Goal: Task Accomplishment & Management: Complete application form

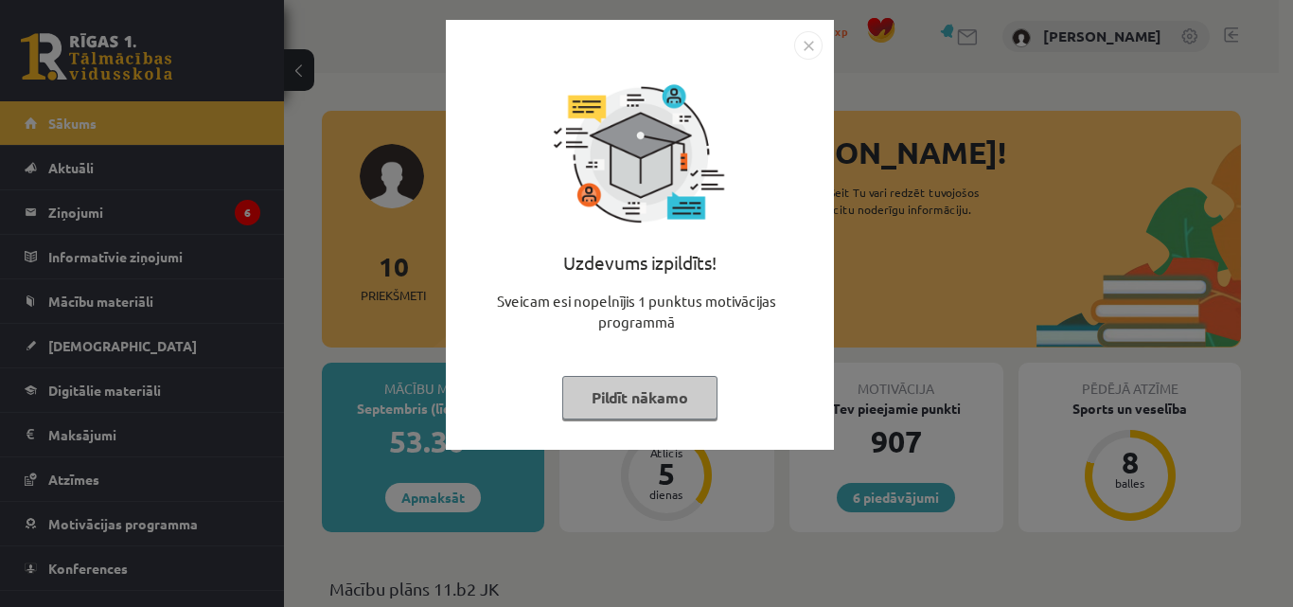
click at [815, 41] on img "Close" at bounding box center [808, 45] width 28 height 28
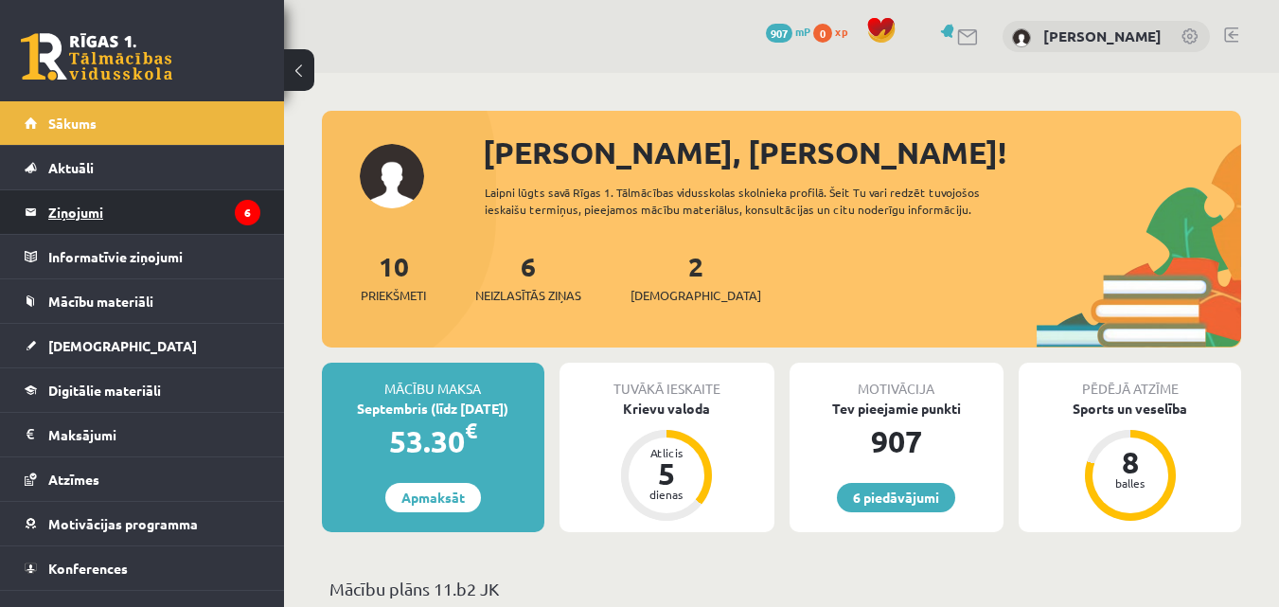
click at [213, 215] on legend "Ziņojumi 6" at bounding box center [154, 212] width 212 height 44
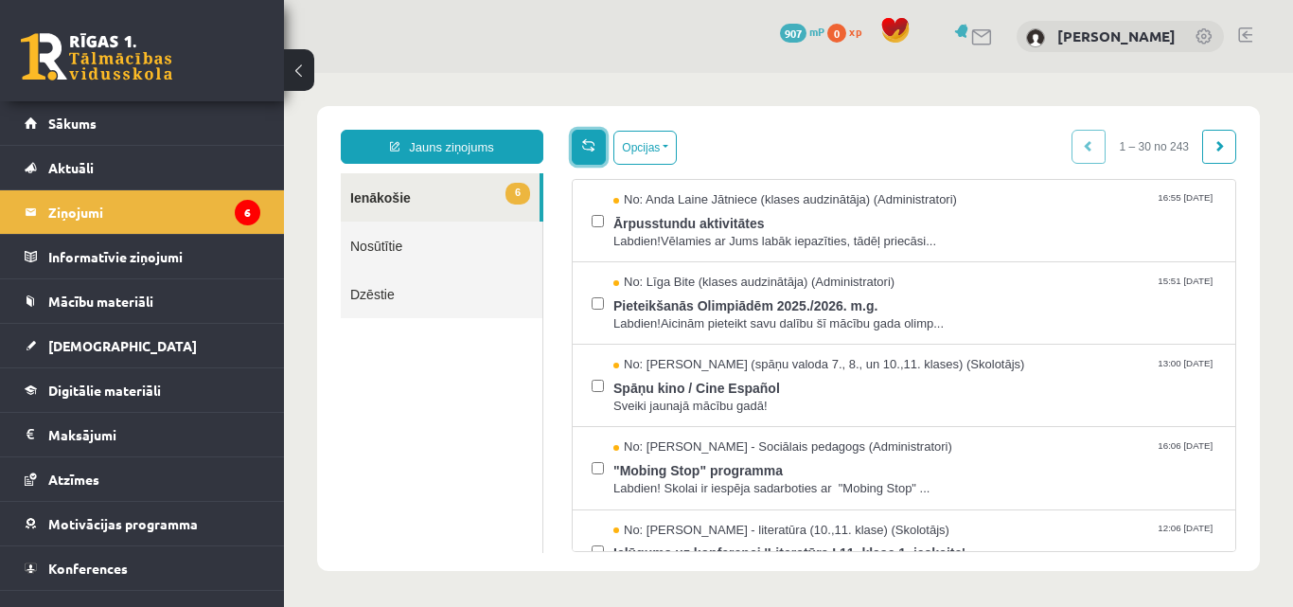
click at [590, 150] on span at bounding box center [588, 144] width 13 height 13
click at [626, 151] on button "Opcijas" at bounding box center [644, 148] width 63 height 34
click at [671, 154] on button "Opcijas" at bounding box center [644, 148] width 63 height 34
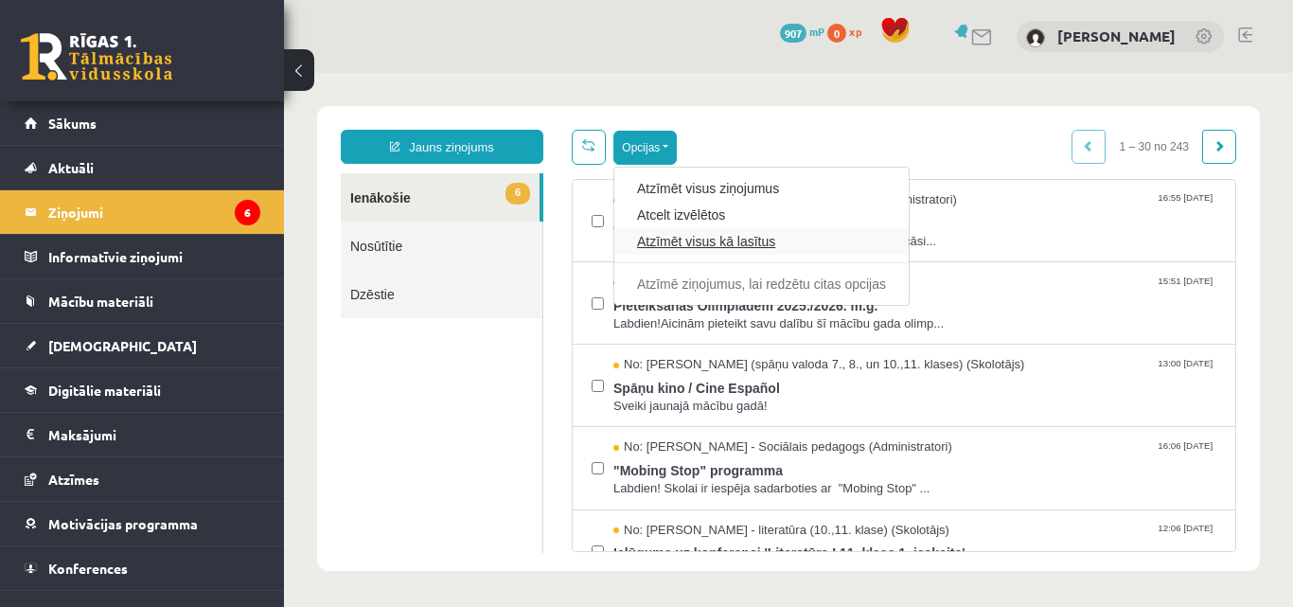
click at [695, 243] on link "Atzīmēt visus kā lasītus" at bounding box center [761, 241] width 249 height 19
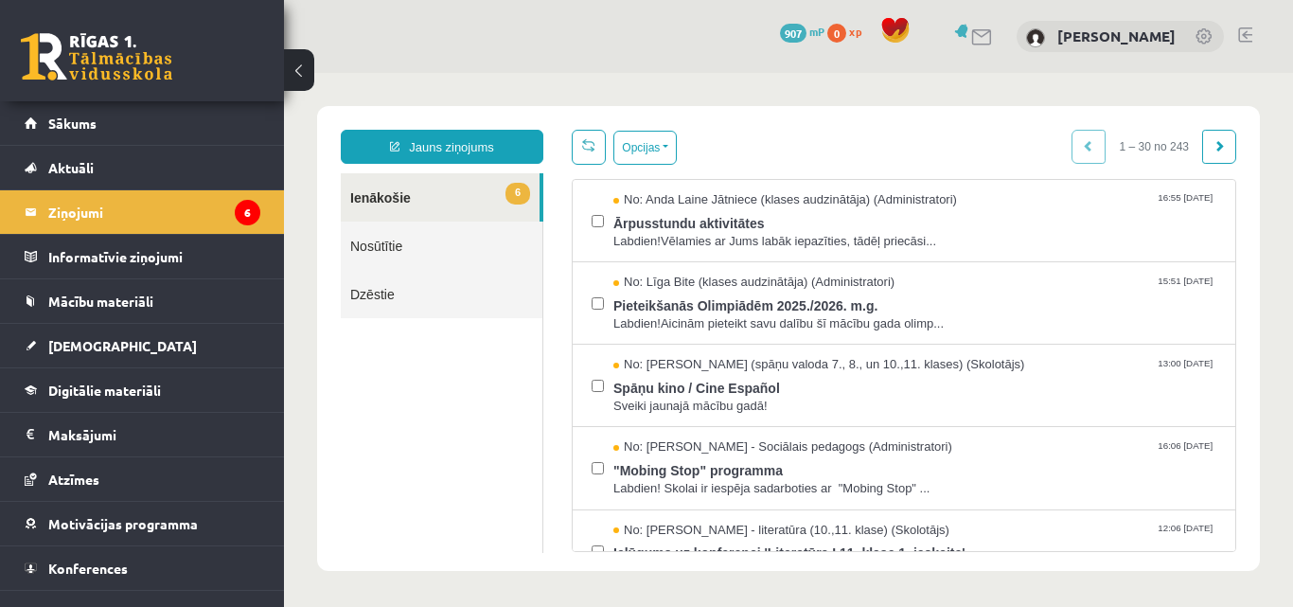
click at [669, 71] on div "6 Dāvanas 907 mP 0 xp Dmitrijs Kosmina" at bounding box center [788, 36] width 1009 height 73
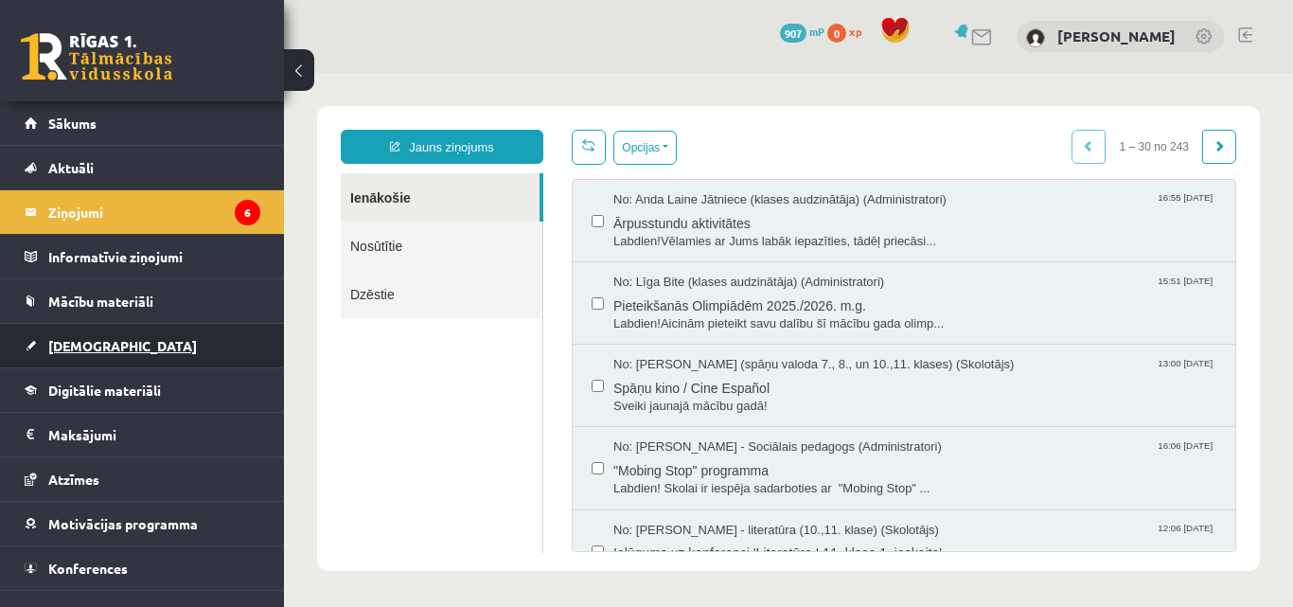
click at [161, 346] on link "[DEMOGRAPHIC_DATA]" at bounding box center [143, 346] width 236 height 44
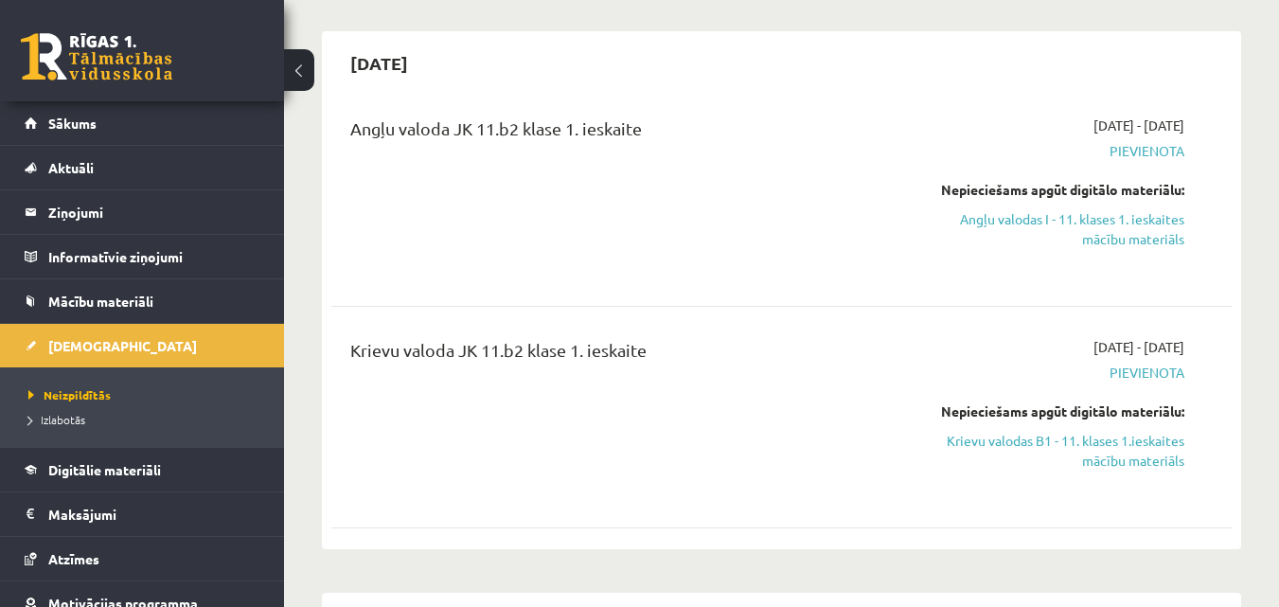
scroll to position [189, 0]
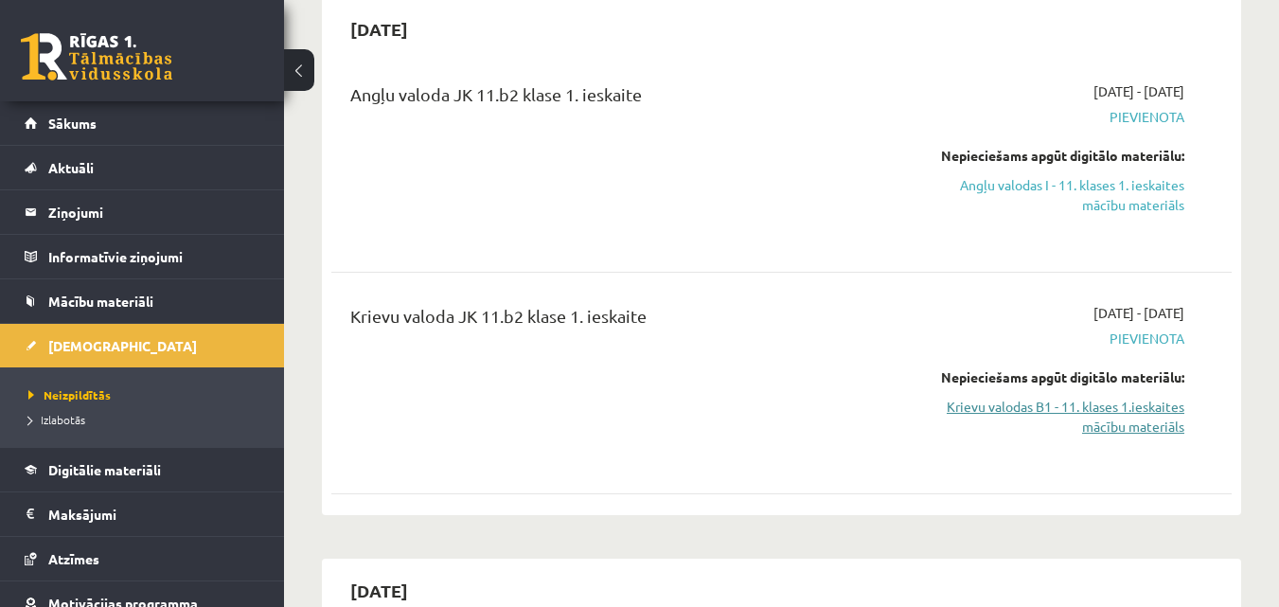
click at [1106, 406] on link "Krievu valodas B1 - 11. klases 1.ieskaites mācību materiāls" at bounding box center [1054, 417] width 259 height 40
click at [760, 169] on div "Angļu valoda JK 11.b2 klase 1. ieskaite" at bounding box center [623, 161] width 575 height 160
drag, startPoint x: 899, startPoint y: 113, endPoint x: 949, endPoint y: 80, distance: 59.3
click at [899, 112] on div "Angļu valoda JK 11.b2 klase 1. ieskaite" at bounding box center [623, 161] width 575 height 160
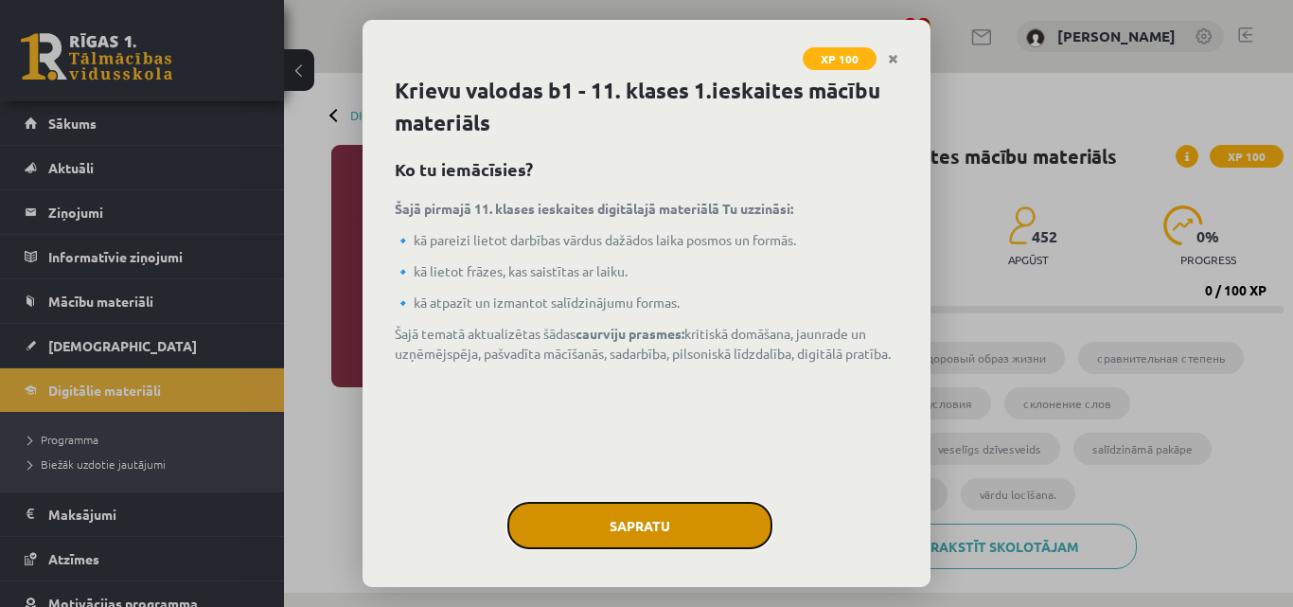
click at [735, 525] on button "Sapratu" at bounding box center [639, 525] width 265 height 47
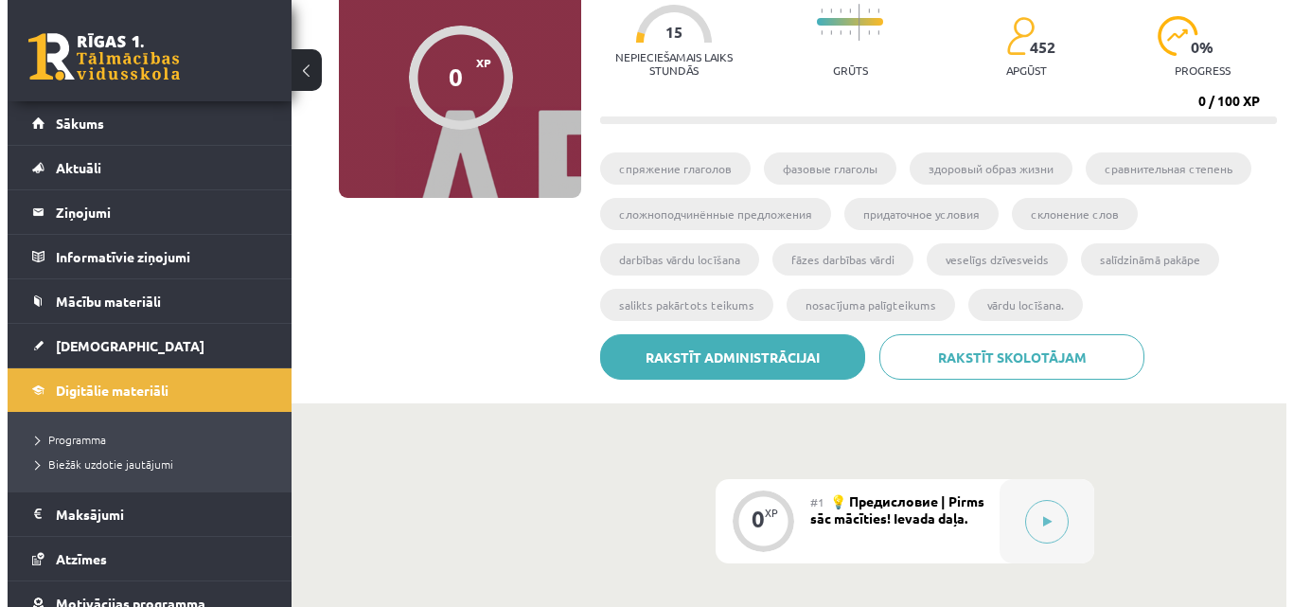
scroll to position [379, 0]
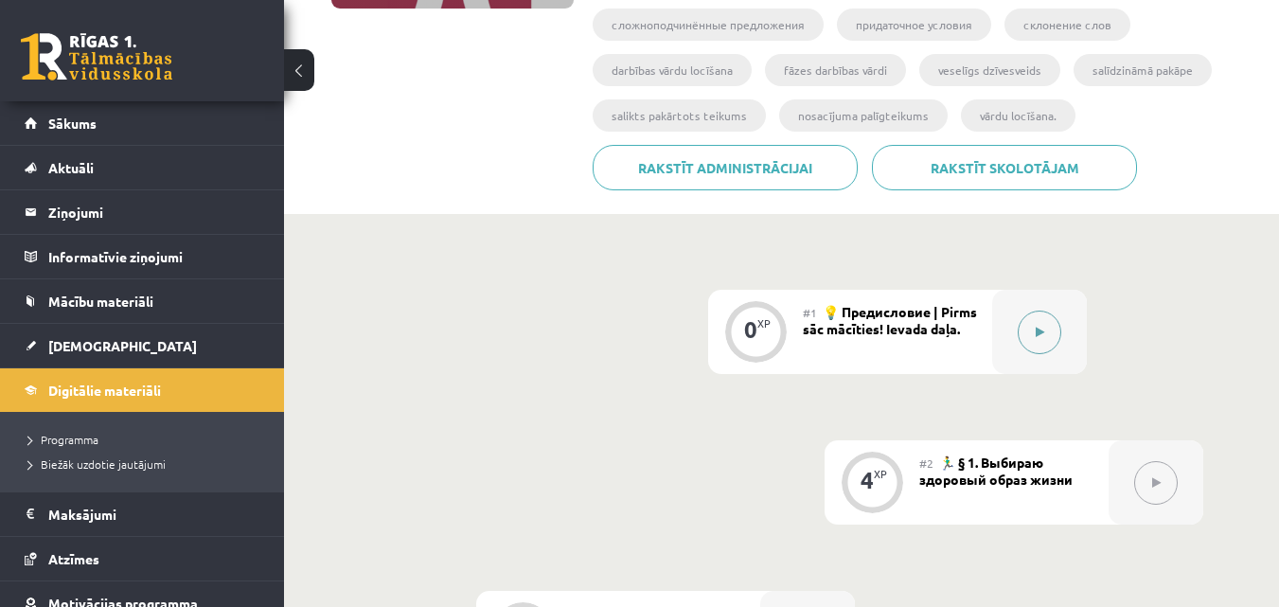
click at [1037, 334] on icon at bounding box center [1040, 332] width 9 height 11
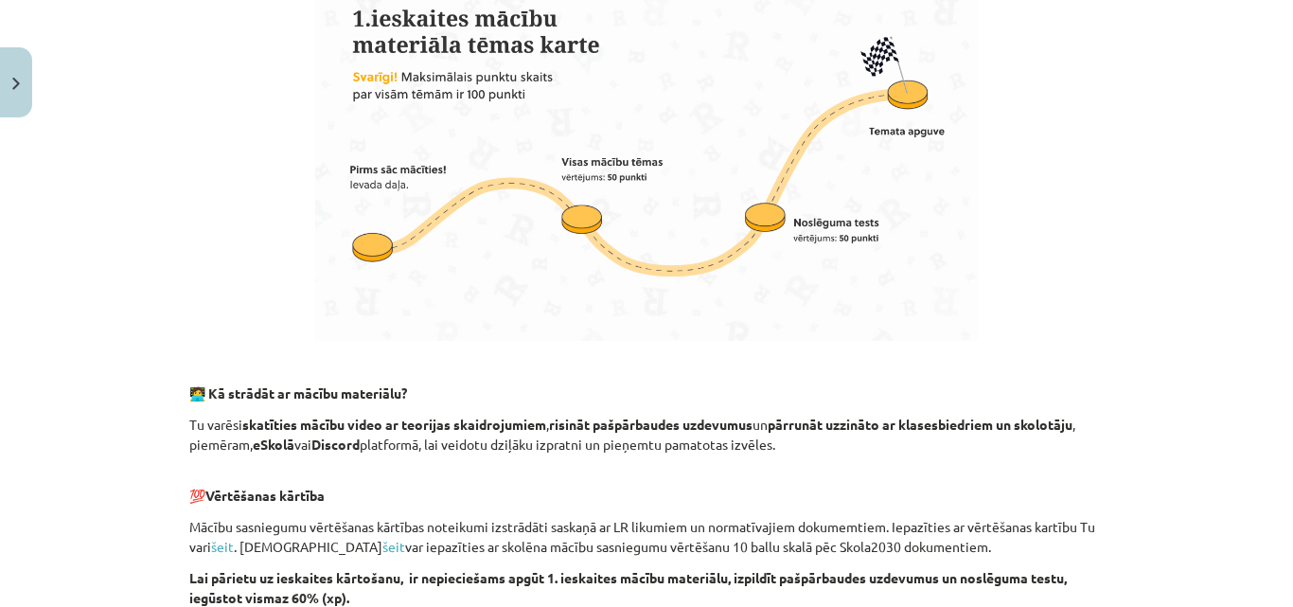
scroll to position [1325, 0]
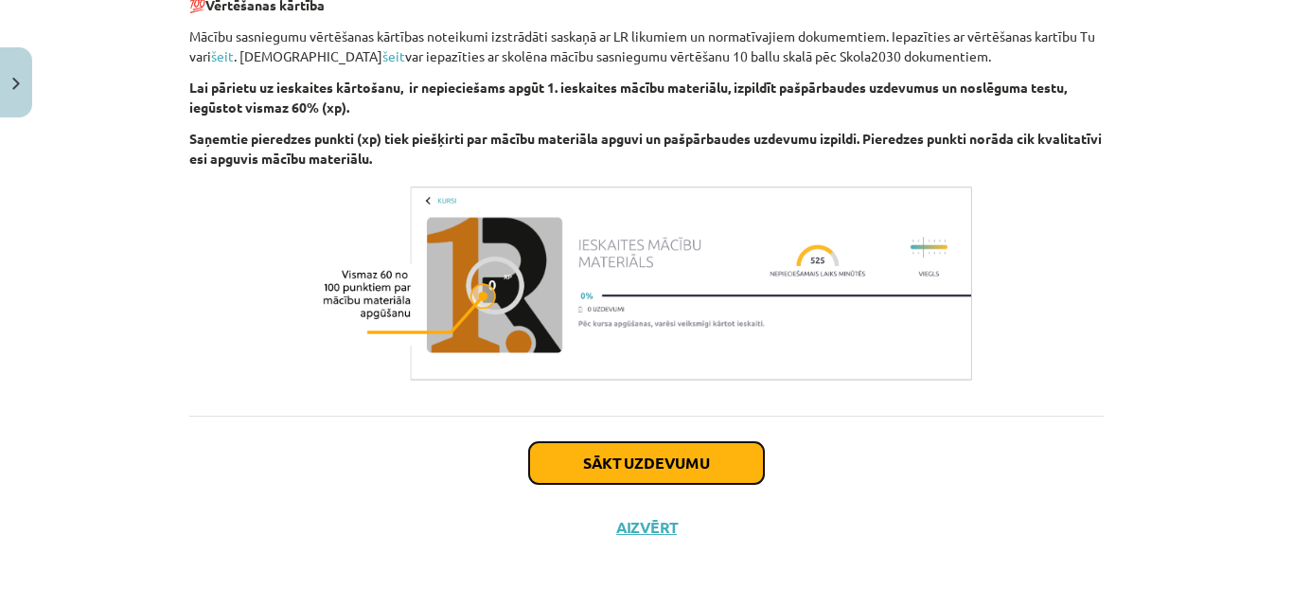
click at [629, 478] on button "Sākt uzdevumu" at bounding box center [646, 463] width 235 height 42
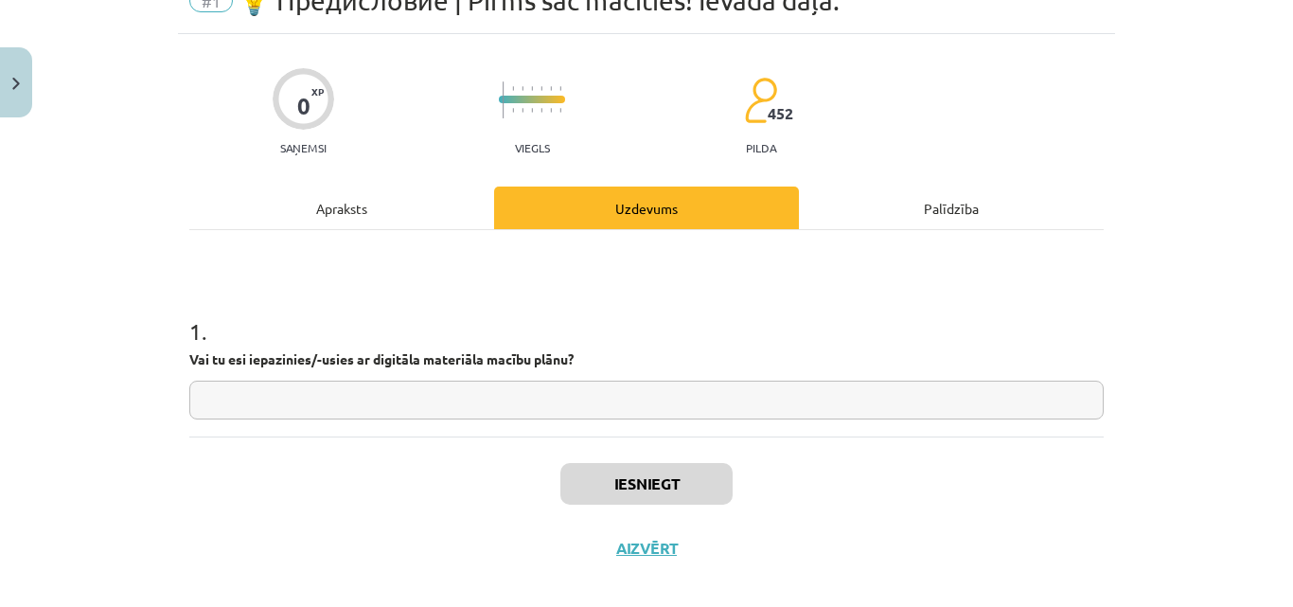
scroll to position [113, 0]
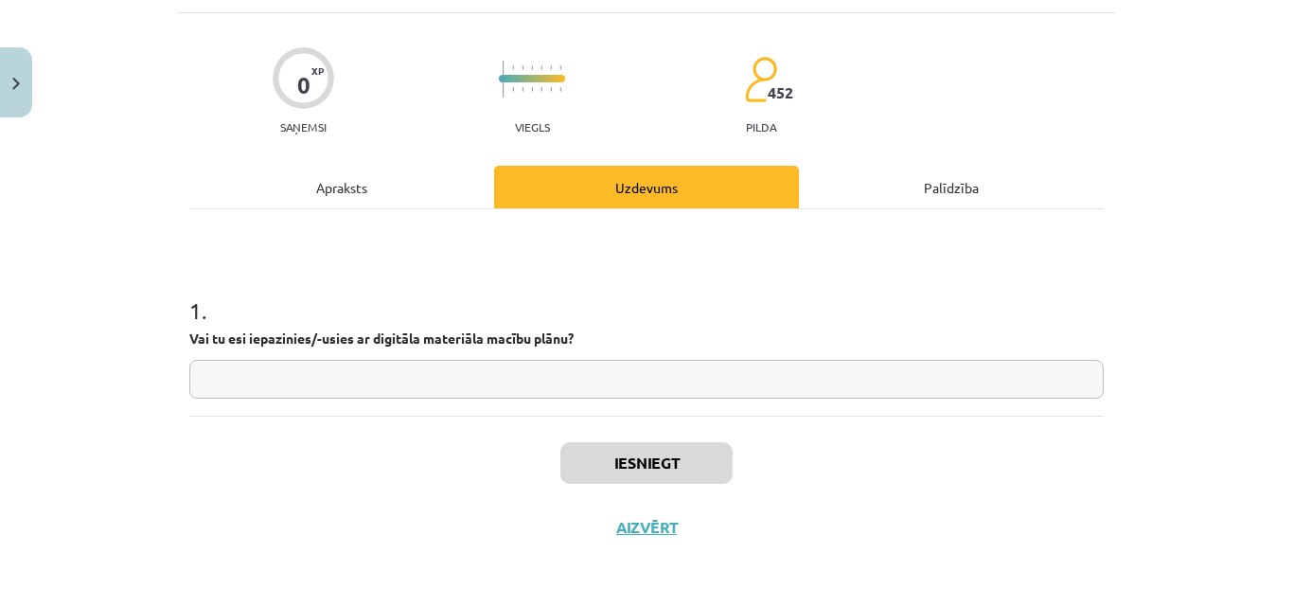
click at [618, 370] on input "text" at bounding box center [646, 379] width 914 height 39
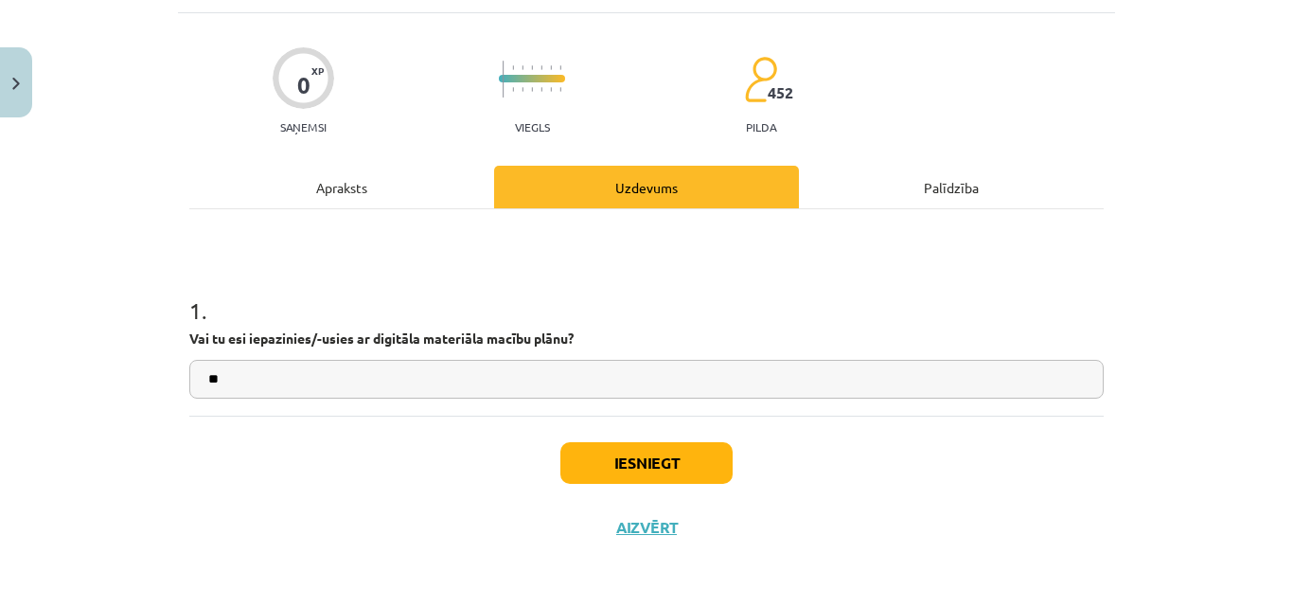
type input "**"
click at [678, 451] on button "Iesniegt" at bounding box center [646, 463] width 172 height 42
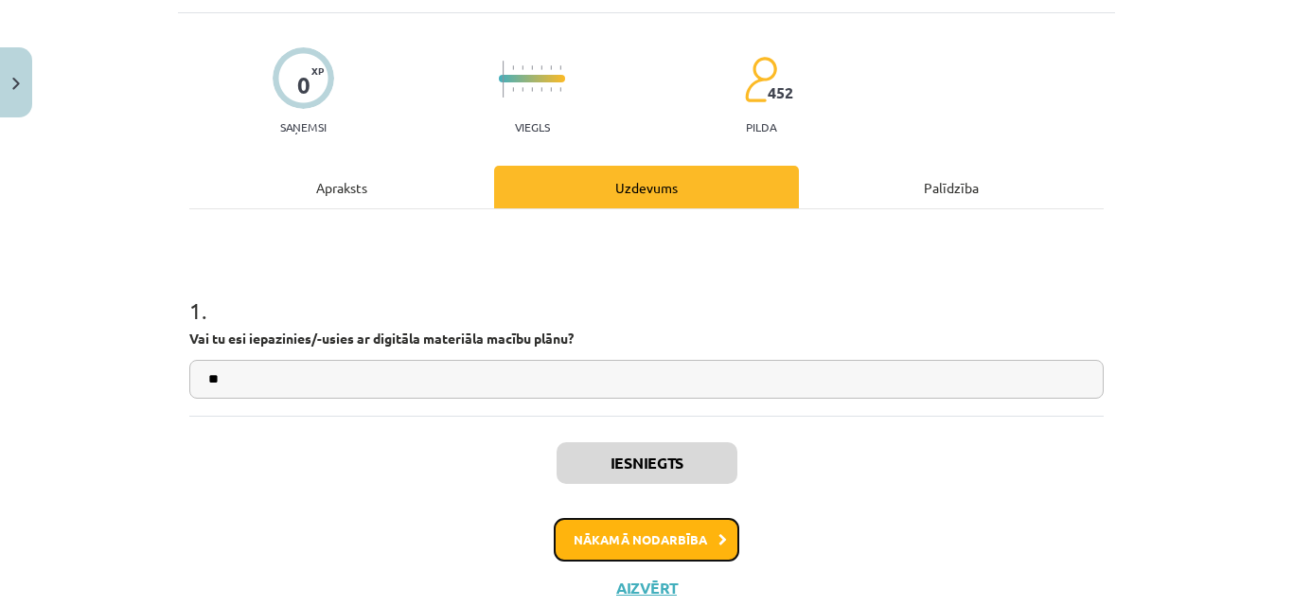
click at [629, 531] on button "Nākamā nodarbība" at bounding box center [647, 540] width 186 height 44
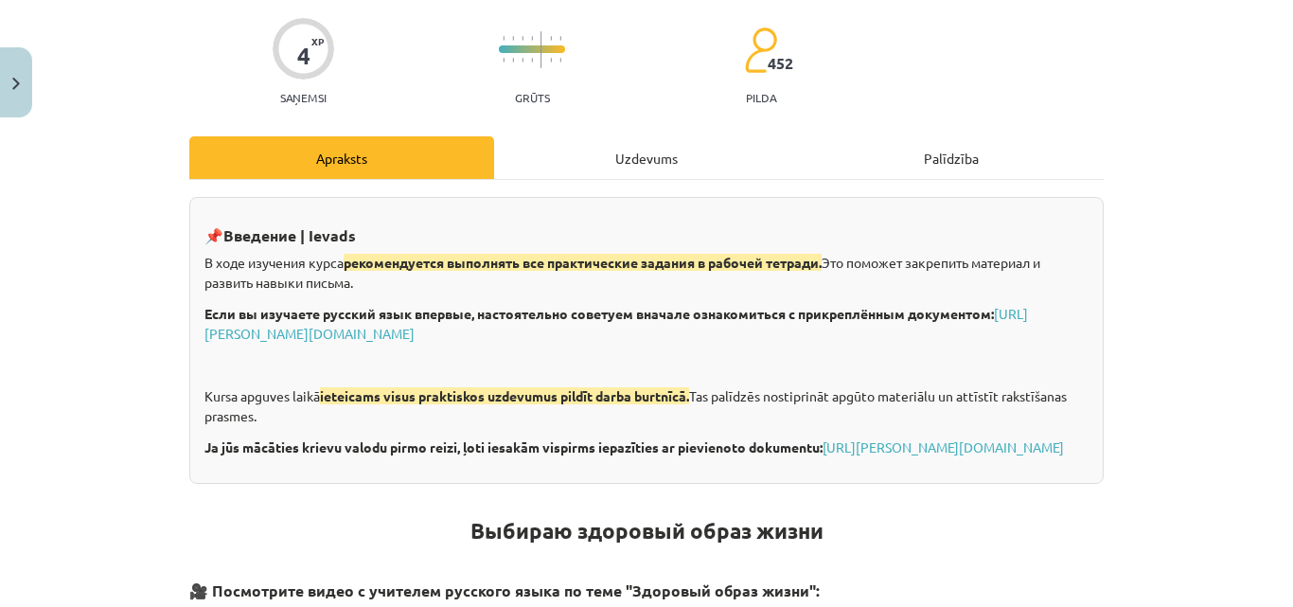
scroll to position [0, 0]
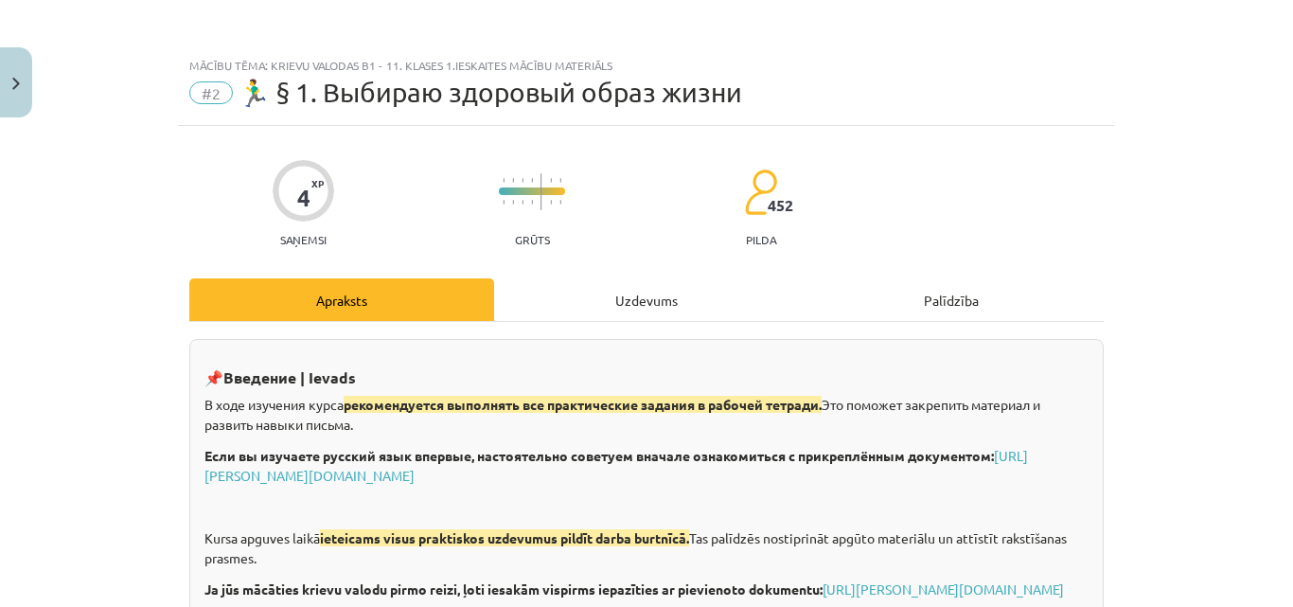
click at [629, 290] on div "Uzdevums" at bounding box center [646, 299] width 305 height 43
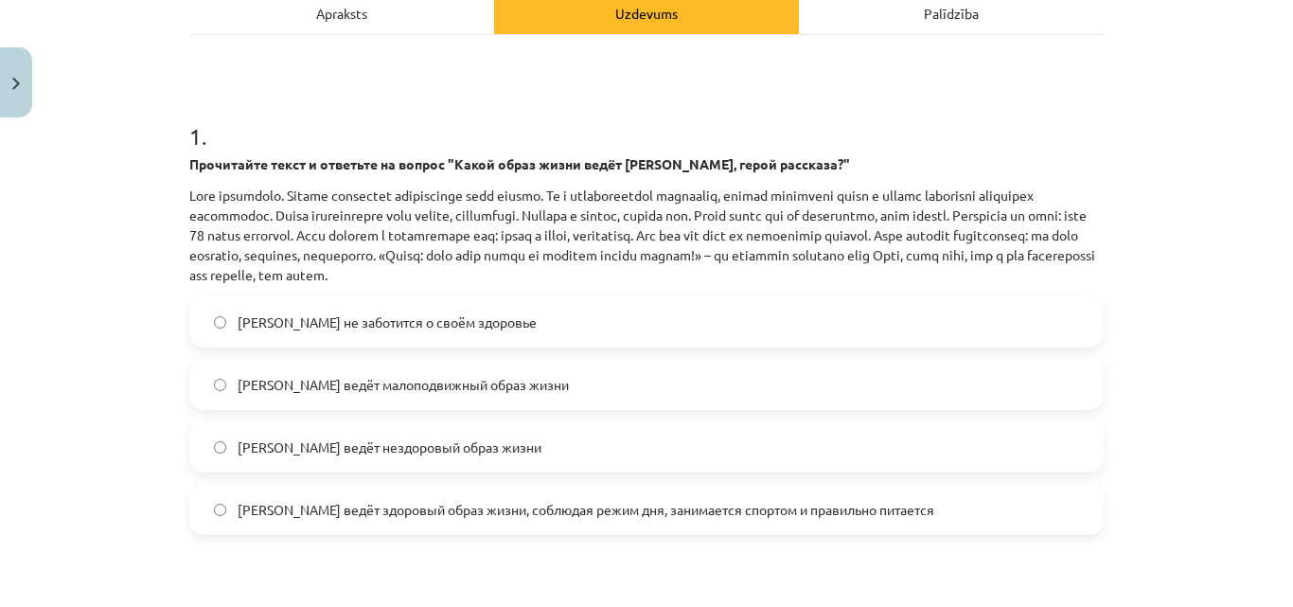
scroll to position [331, 0]
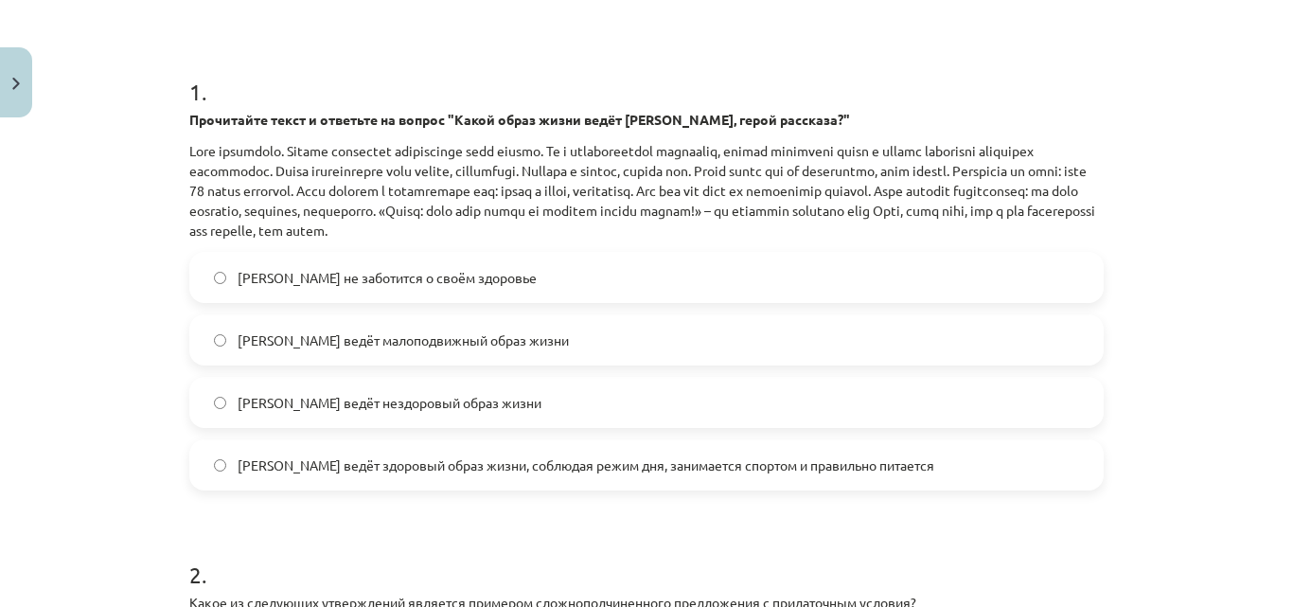
click at [201, 471] on label "Олег ведёт здоровый образ жизни, соблюдая режим дня, занимается спортом и прави…" at bounding box center [646, 464] width 911 height 47
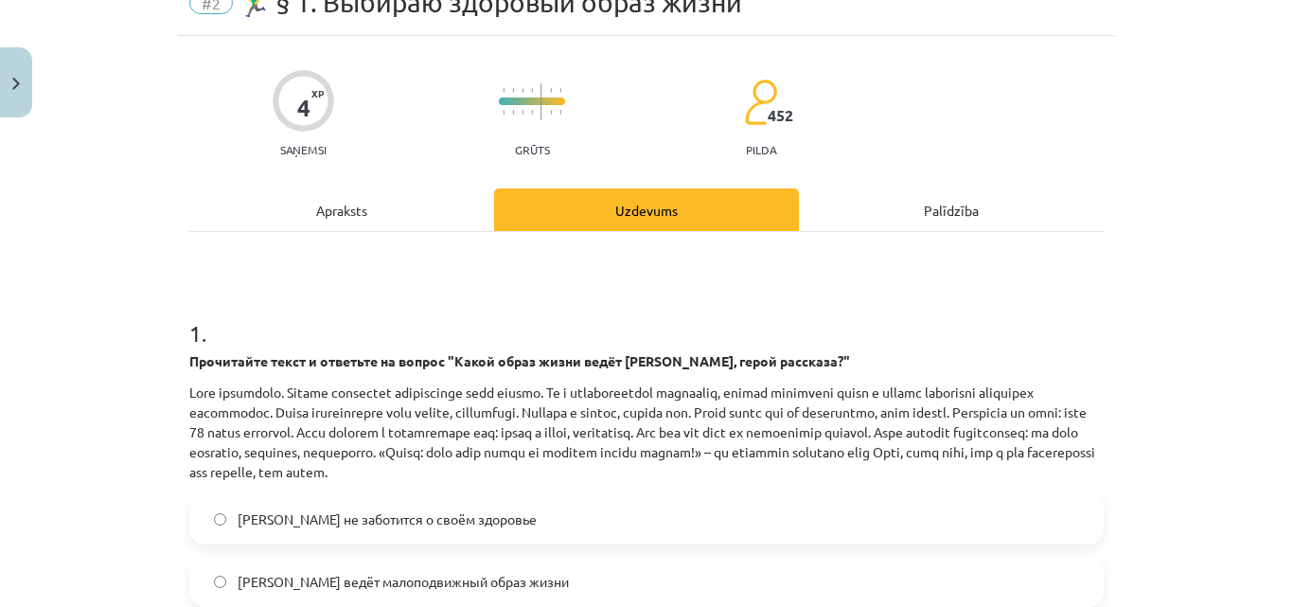
scroll to position [47, 0]
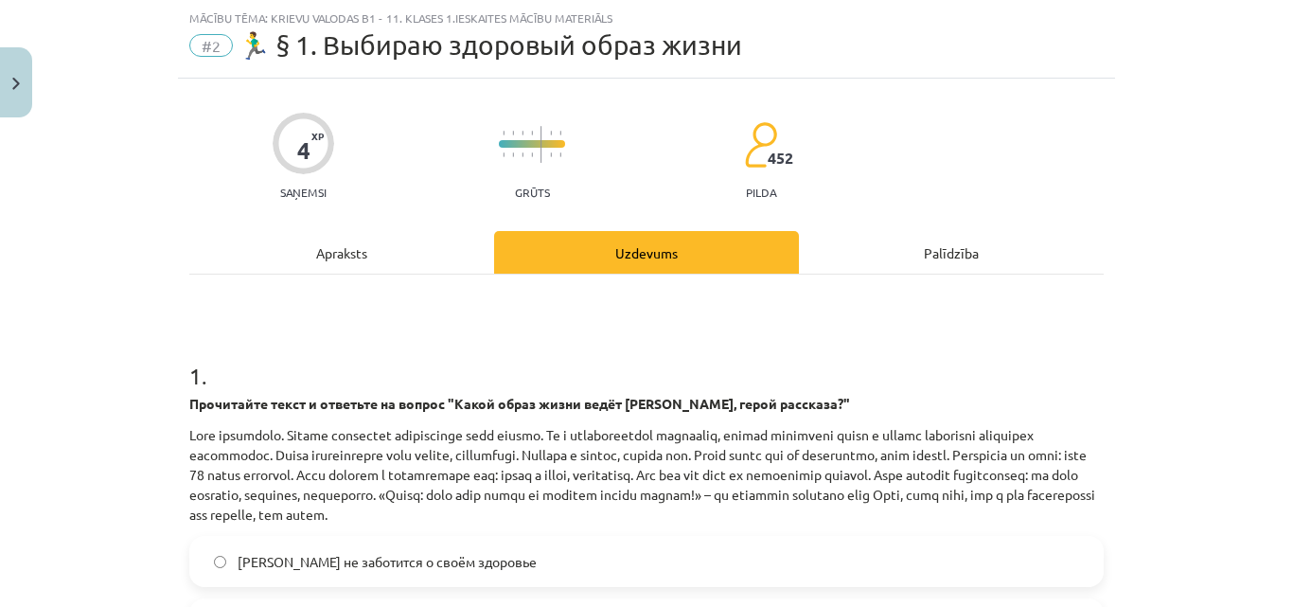
click at [350, 251] on div "Apraksts" at bounding box center [341, 252] width 305 height 43
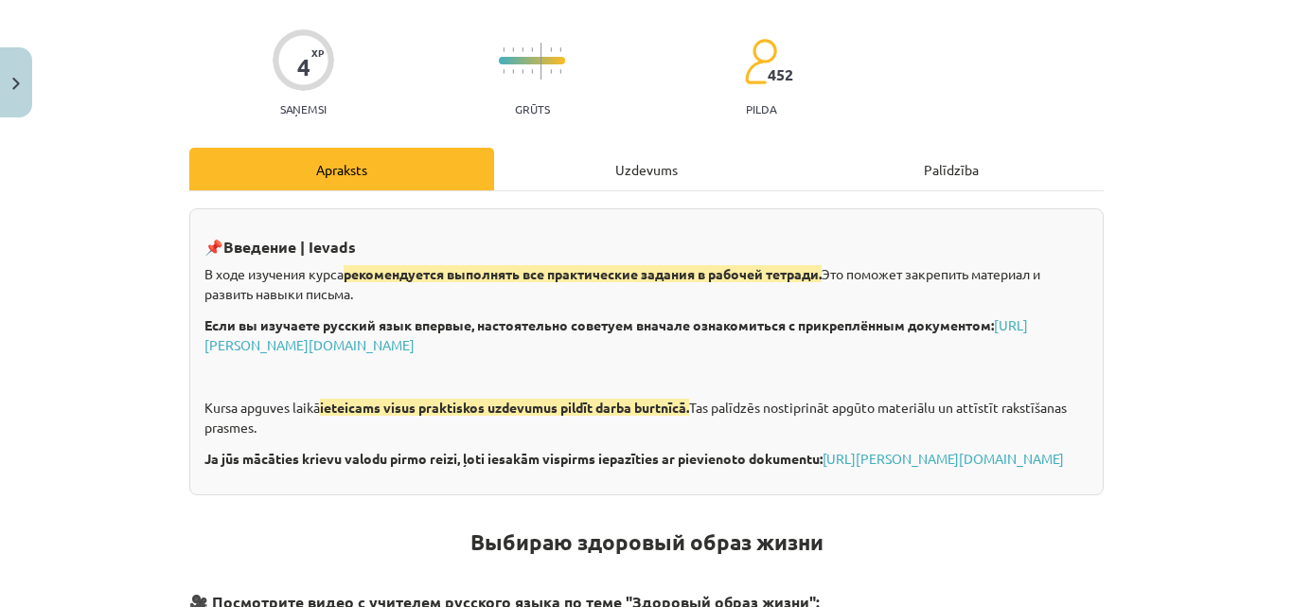
scroll to position [97, 0]
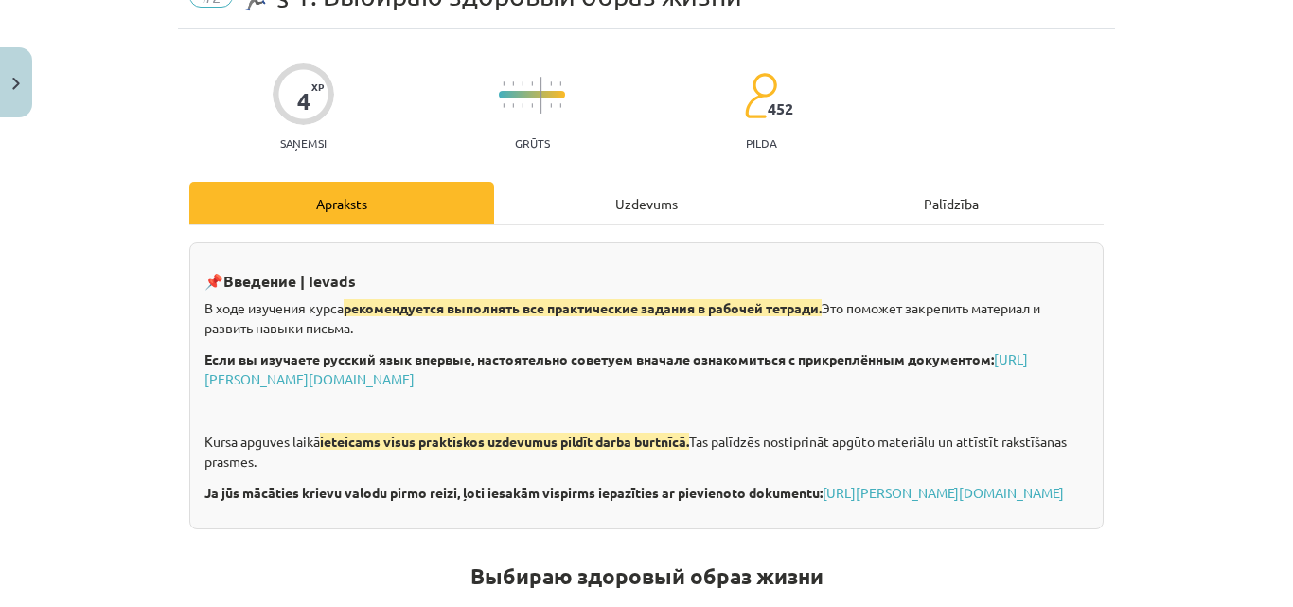
click at [667, 204] on div "Uzdevums" at bounding box center [646, 203] width 305 height 43
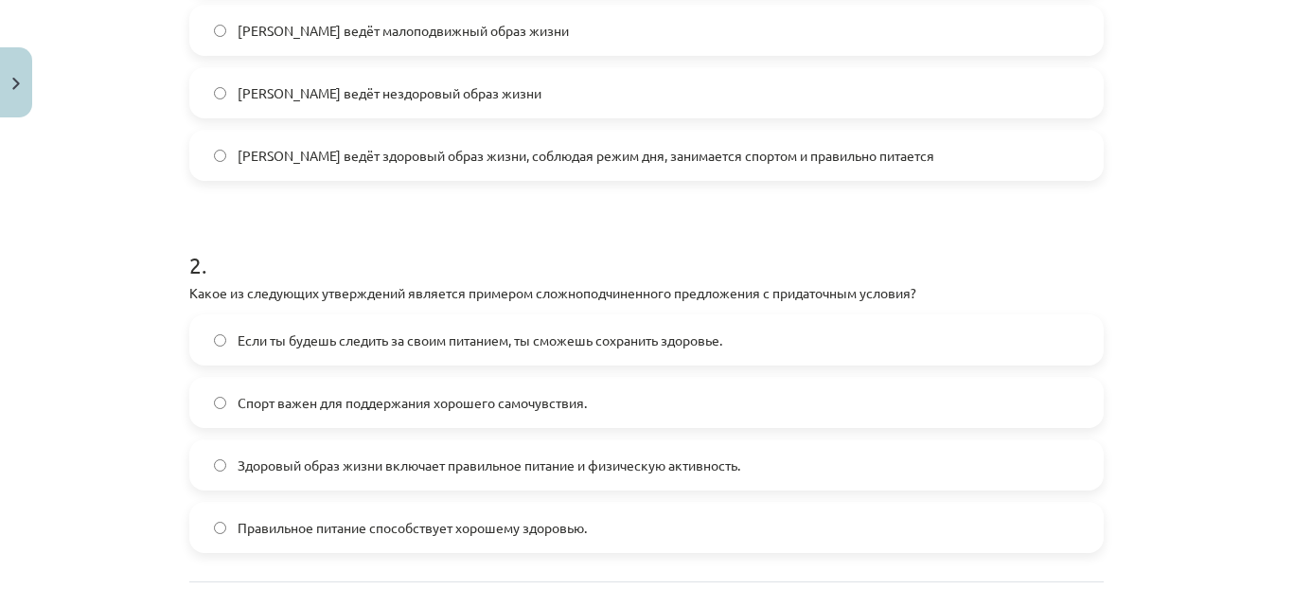
scroll to position [805, 0]
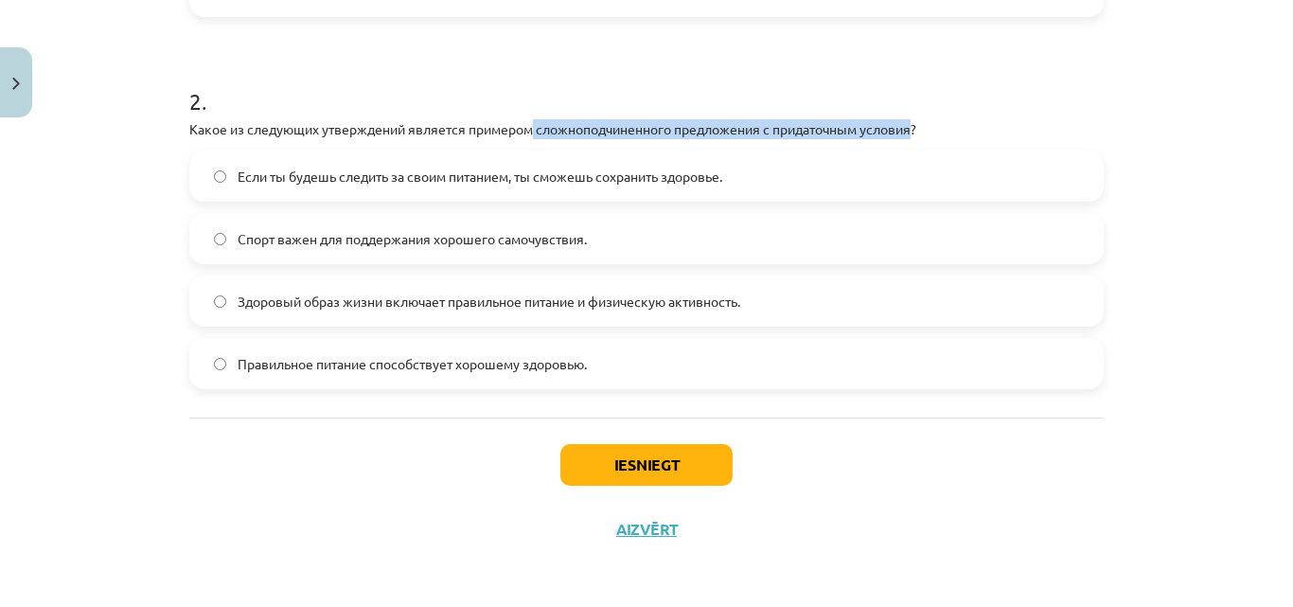
drag, startPoint x: 530, startPoint y: 129, endPoint x: 912, endPoint y: 114, distance: 381.8
click at [912, 114] on div "2 . Какое из следующих утверждений является примером сложноподчиненного предлож…" at bounding box center [646, 222] width 914 height 334
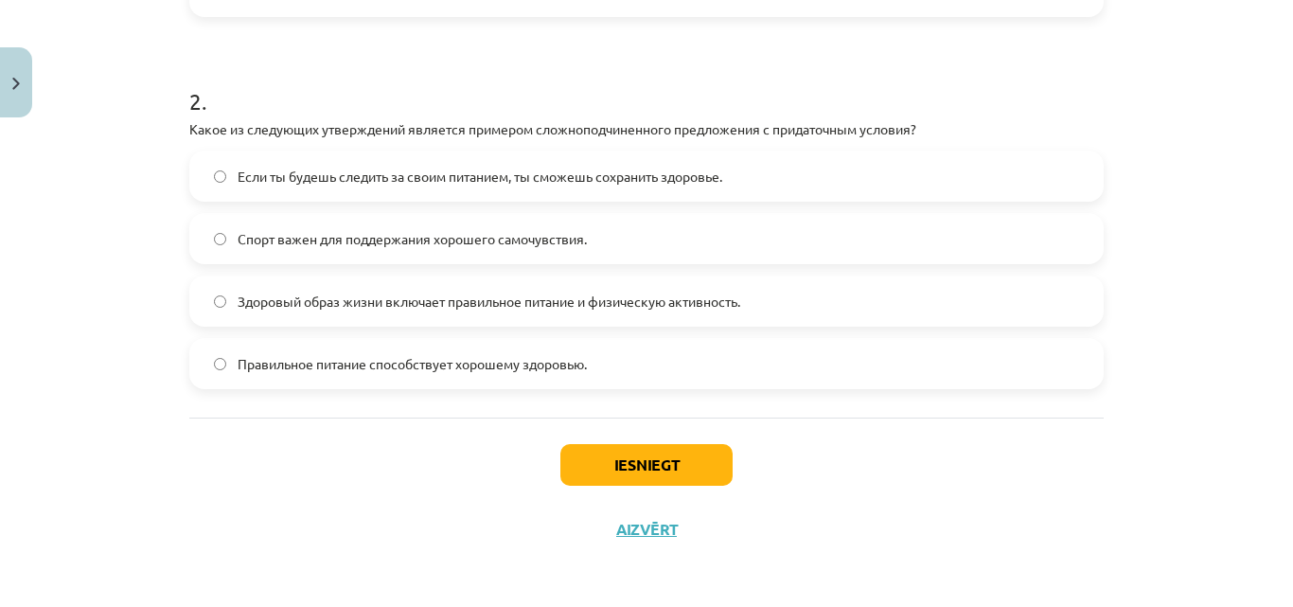
click at [111, 240] on div "Mācību tēma: Krievu valodas b1 - 11. klases 1.ieskaites mācību materiāls #2 🏃‍♂…" at bounding box center [646, 303] width 1293 height 607
click at [191, 172] on label "Если ты будешь следить за своим питанием, ты сможешь сохранить здоровье." at bounding box center [646, 175] width 911 height 47
click at [612, 477] on button "Iesniegt" at bounding box center [646, 465] width 172 height 42
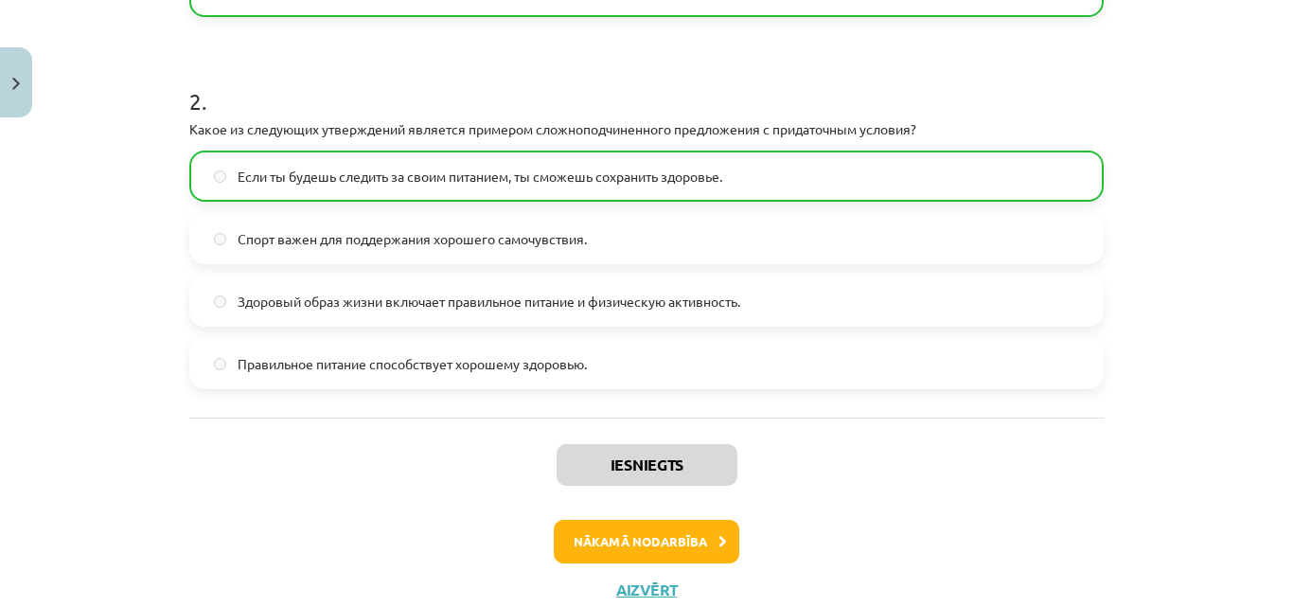
click at [629, 516] on div "Iesniegts Nākamā nodarbība Aizvērt" at bounding box center [646, 513] width 914 height 193
click at [646, 537] on button "Nākamā nodarbība" at bounding box center [647, 542] width 186 height 44
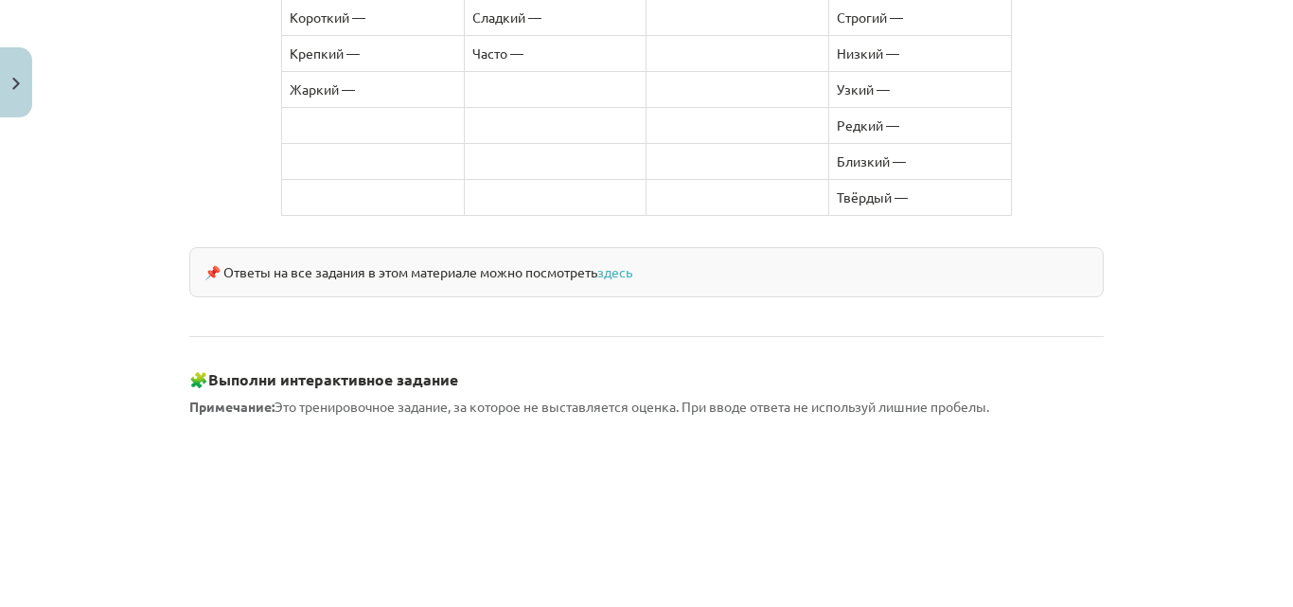
scroll to position [1794, 0]
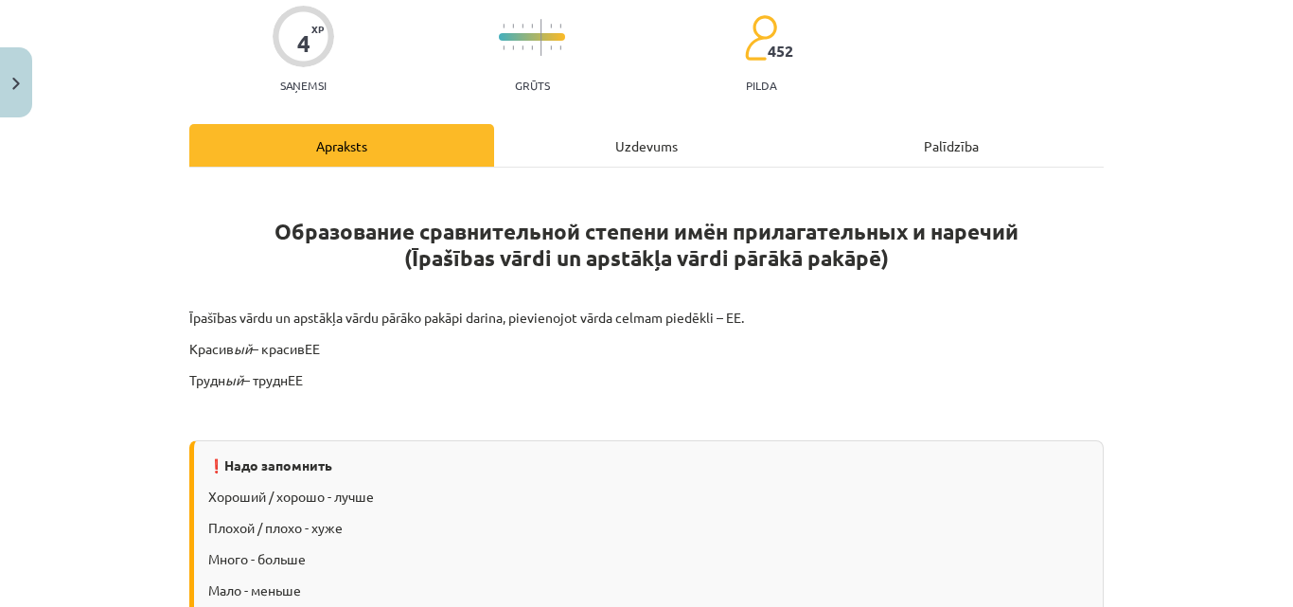
click at [614, 142] on div "Uzdevums" at bounding box center [646, 145] width 305 height 43
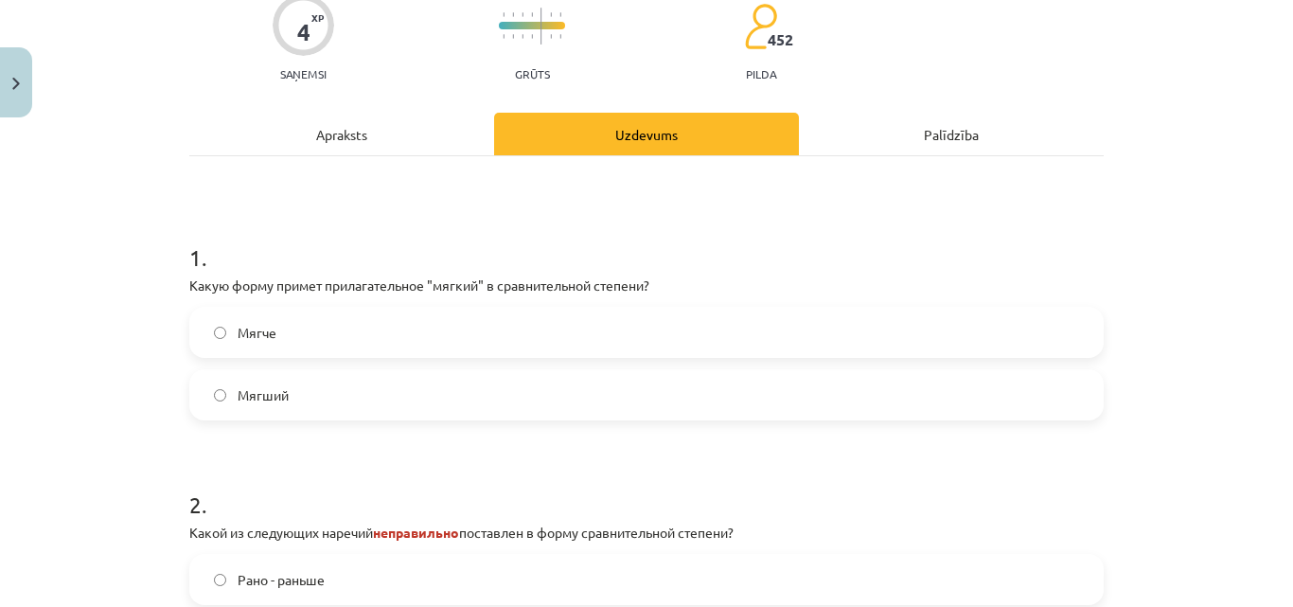
scroll to position [237, 0]
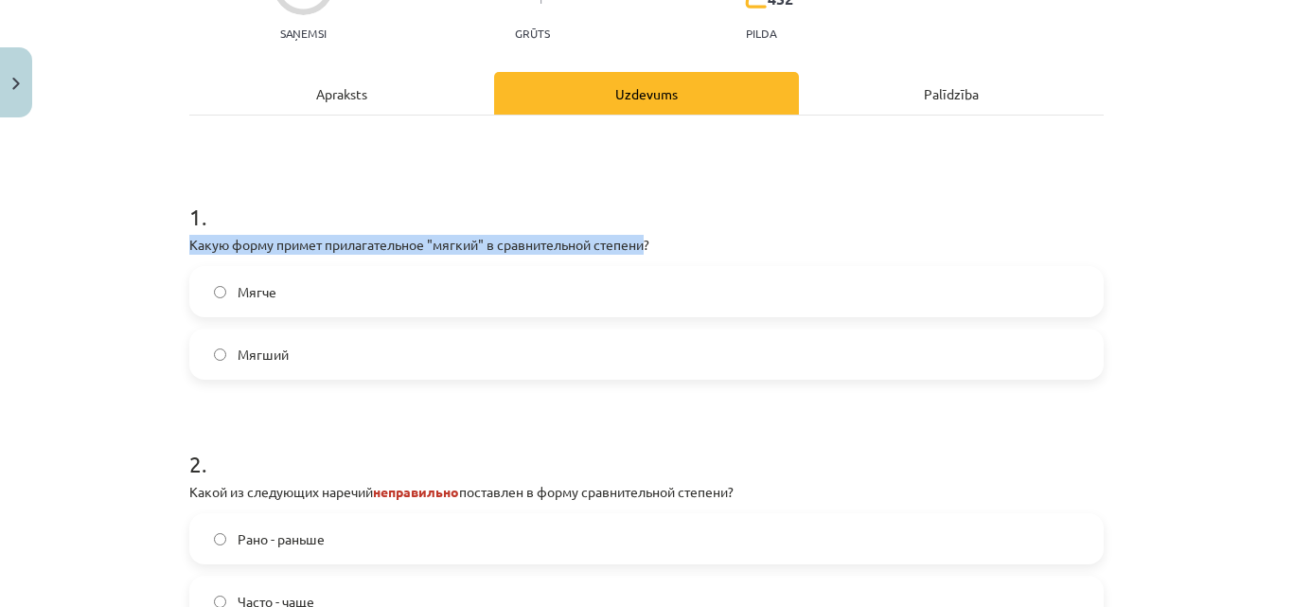
drag, startPoint x: 180, startPoint y: 239, endPoint x: 646, endPoint y: 246, distance: 465.8
click at [646, 246] on div "4 XP Saņemsi Grūts 452 pilda Apraksts Uzdevums Palīdzība 1 . Какую форму примет…" at bounding box center [646, 422] width 937 height 1004
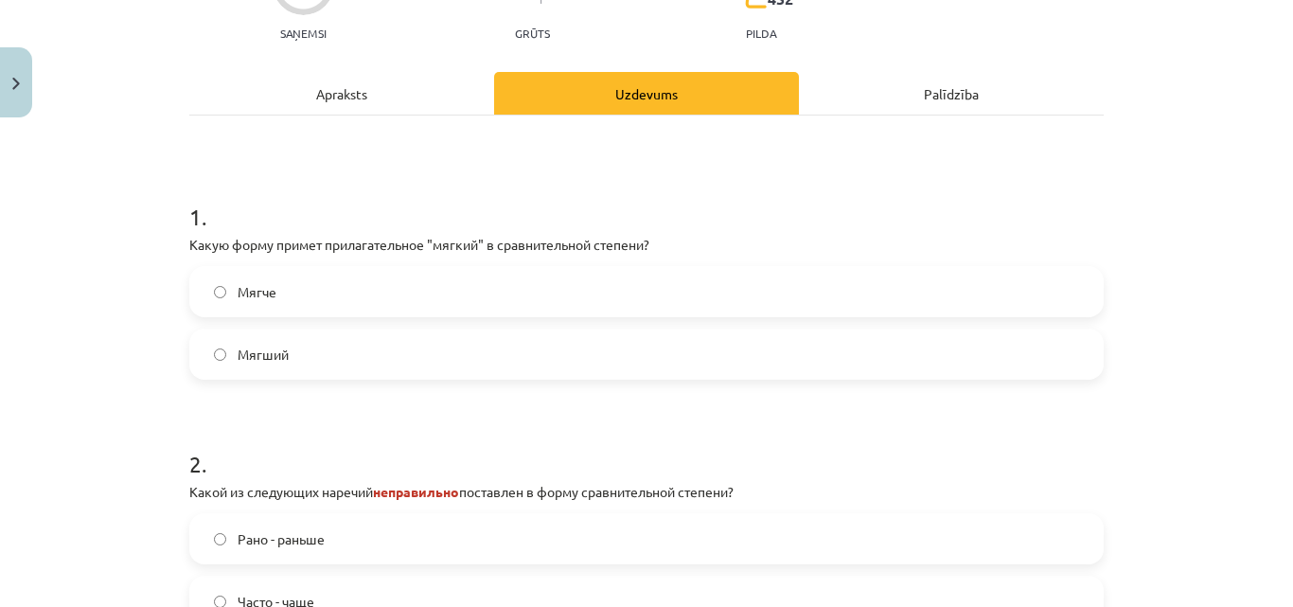
click at [178, 283] on div "4 XP Saņemsi Grūts 452 pilda Apraksts Uzdevums Palīdzība 1 . Какую форму примет…" at bounding box center [646, 422] width 937 height 1004
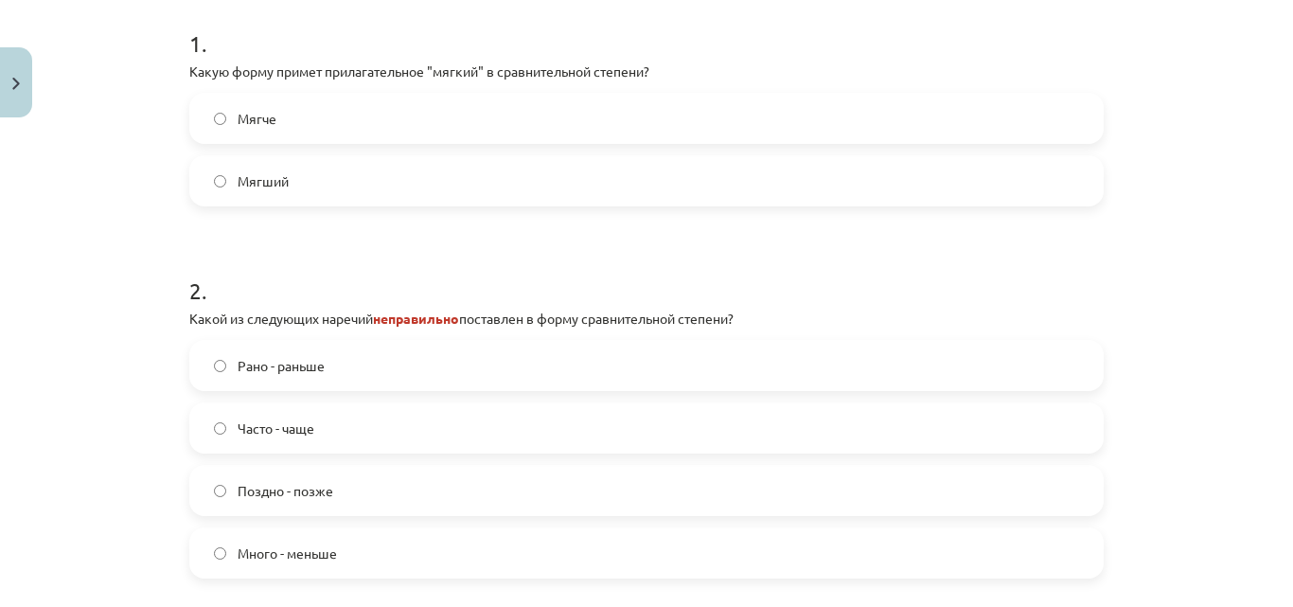
scroll to position [426, 0]
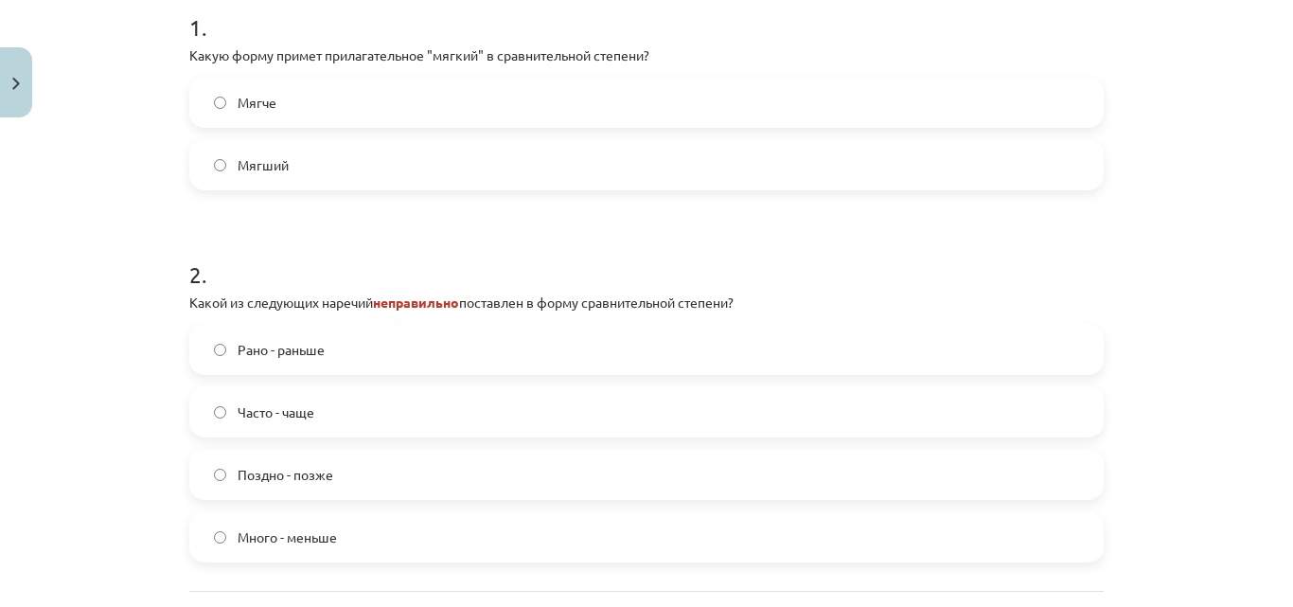
drag, startPoint x: 214, startPoint y: 547, endPoint x: 89, endPoint y: 441, distance: 163.9
click at [212, 547] on label "Много - меньше" at bounding box center [646, 536] width 911 height 47
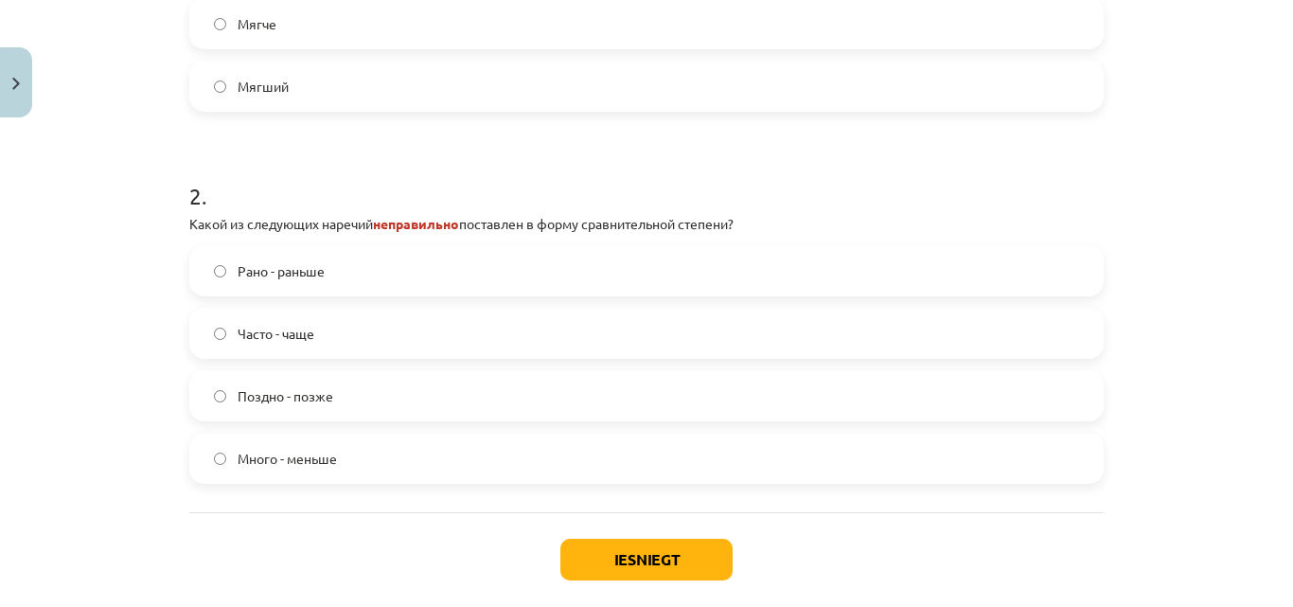
scroll to position [601, 0]
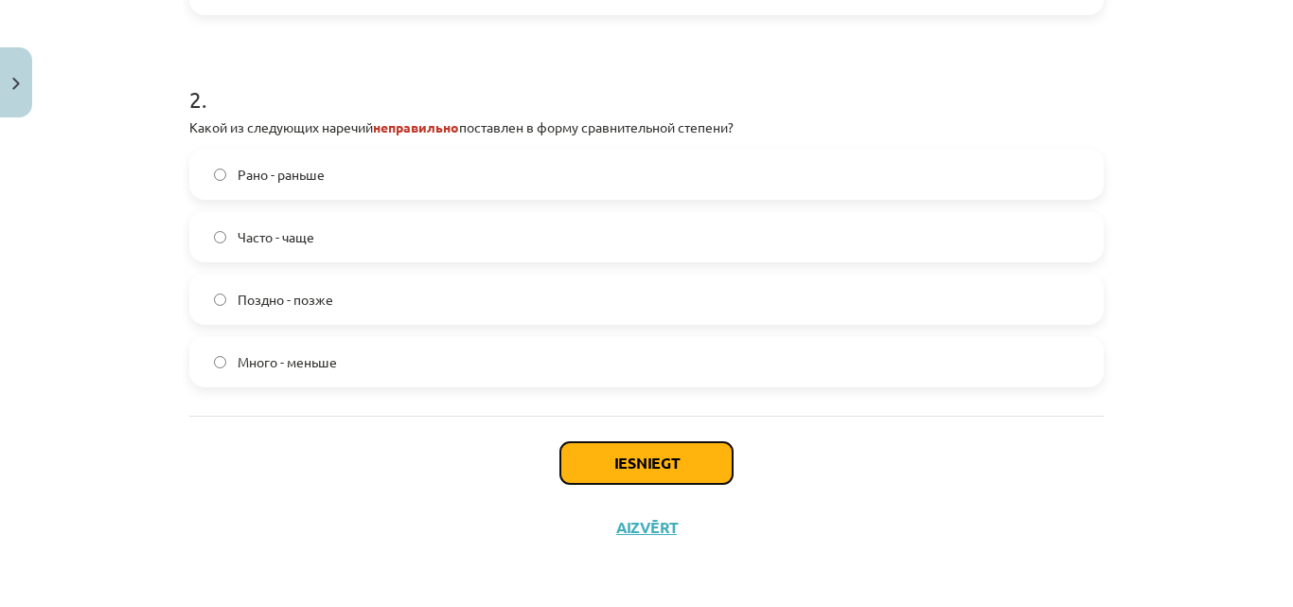
drag, startPoint x: 618, startPoint y: 454, endPoint x: 587, endPoint y: 456, distance: 31.3
click at [618, 455] on button "Iesniegt" at bounding box center [646, 463] width 172 height 42
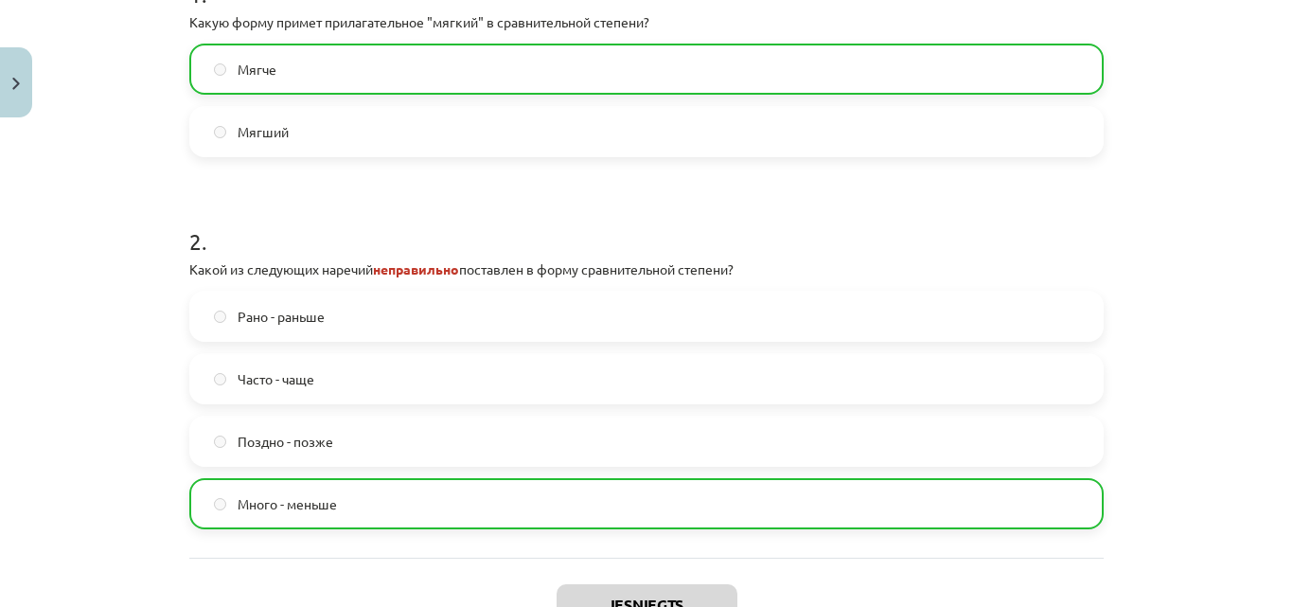
scroll to position [662, 0]
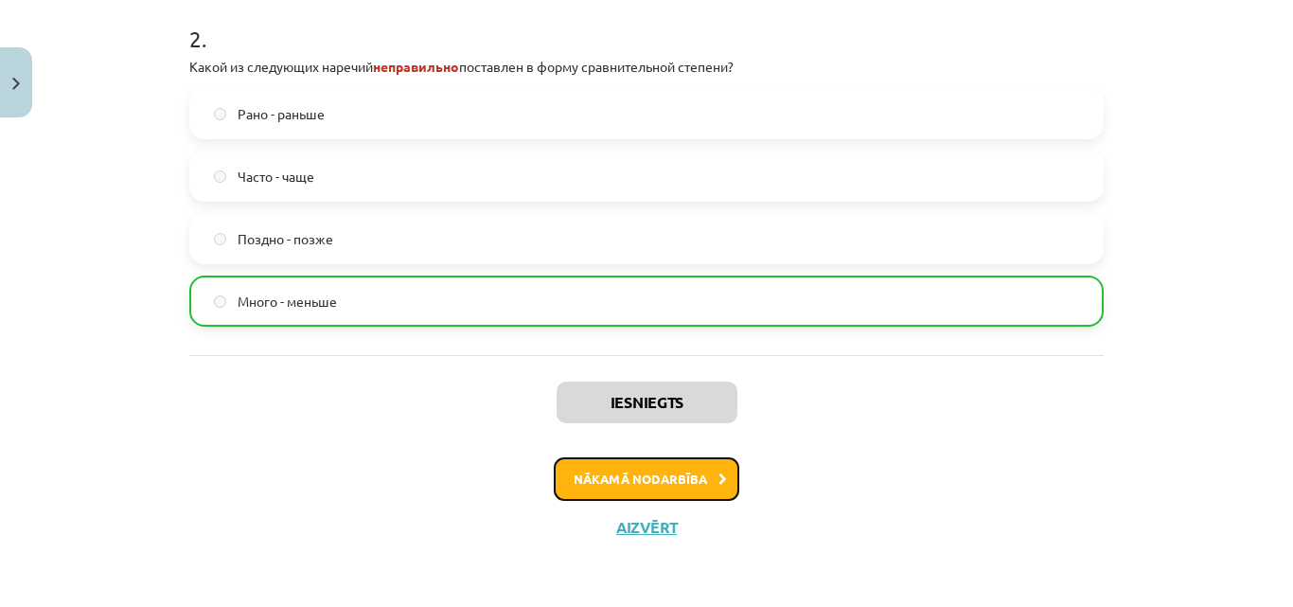
click at [718, 473] on icon at bounding box center [722, 479] width 9 height 12
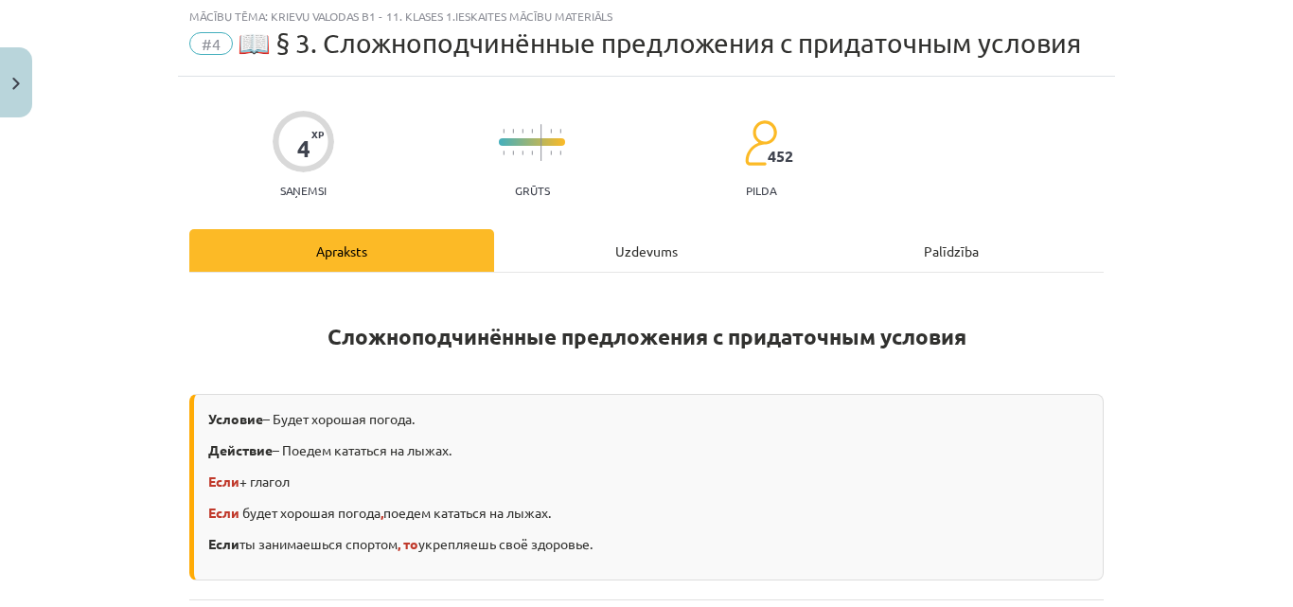
scroll to position [47, 0]
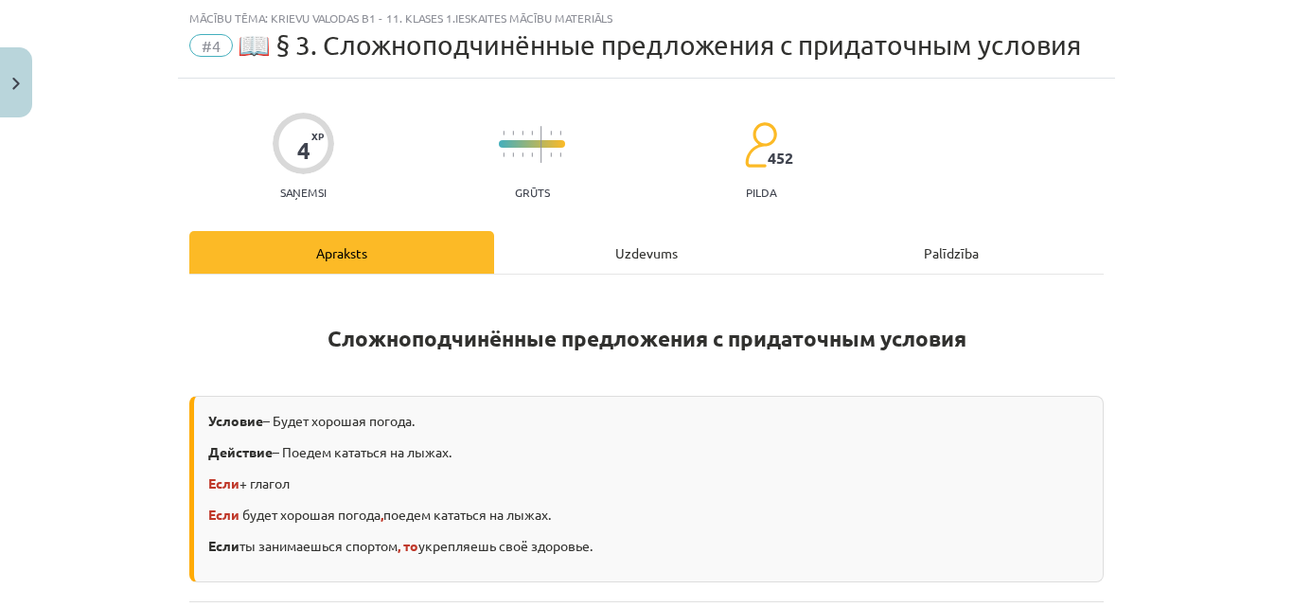
click at [606, 245] on div "Uzdevums" at bounding box center [646, 252] width 305 height 43
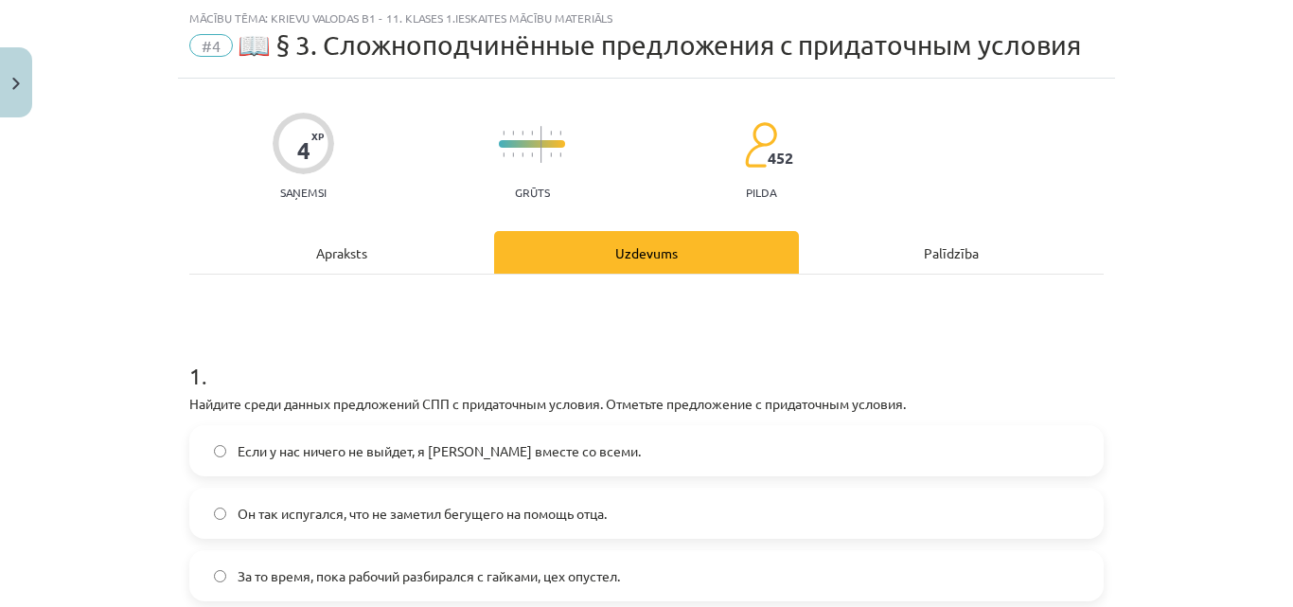
click at [457, 248] on div "Apraksts" at bounding box center [341, 252] width 305 height 43
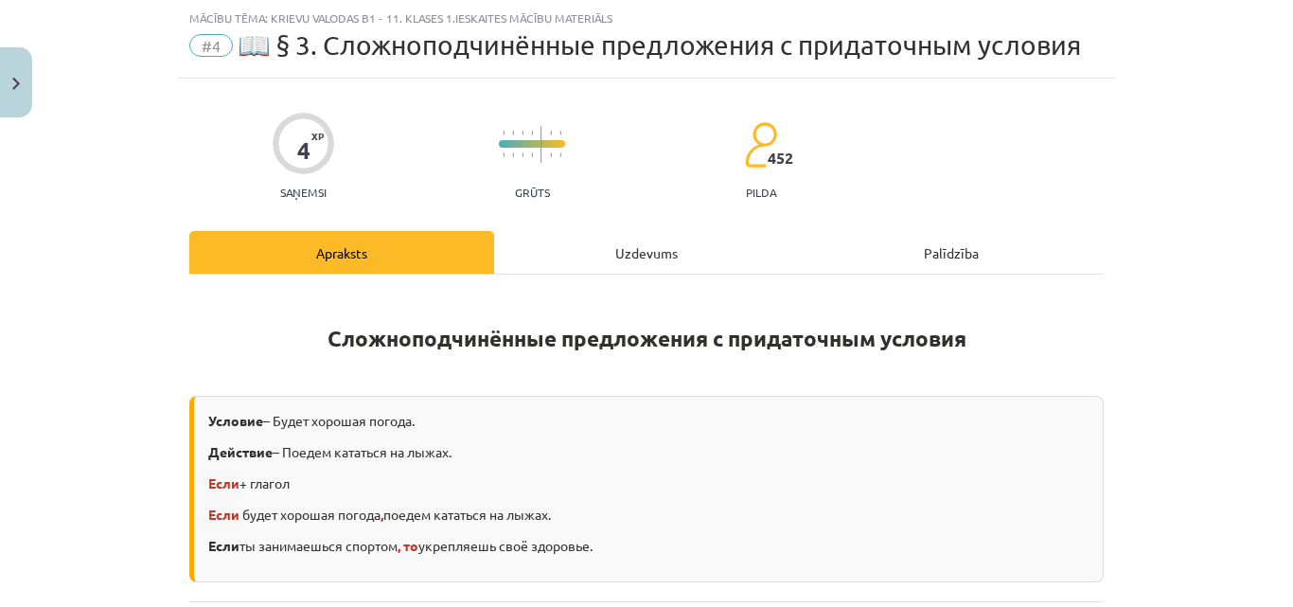
click at [660, 241] on div "Uzdevums" at bounding box center [646, 252] width 305 height 43
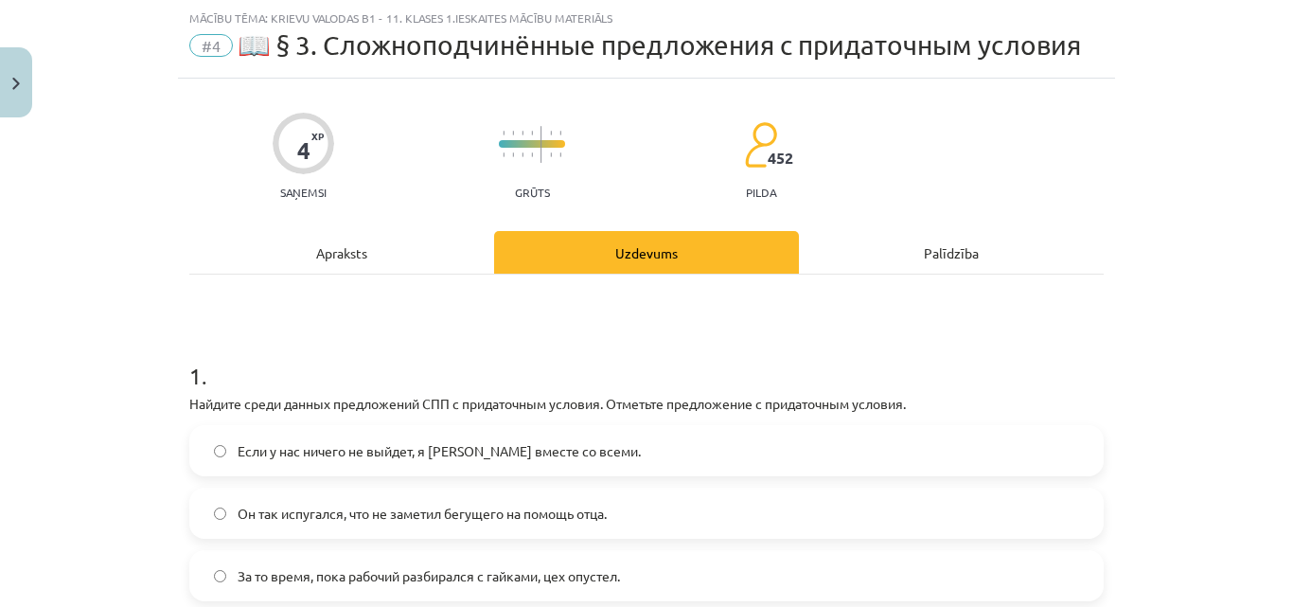
scroll to position [142, 0]
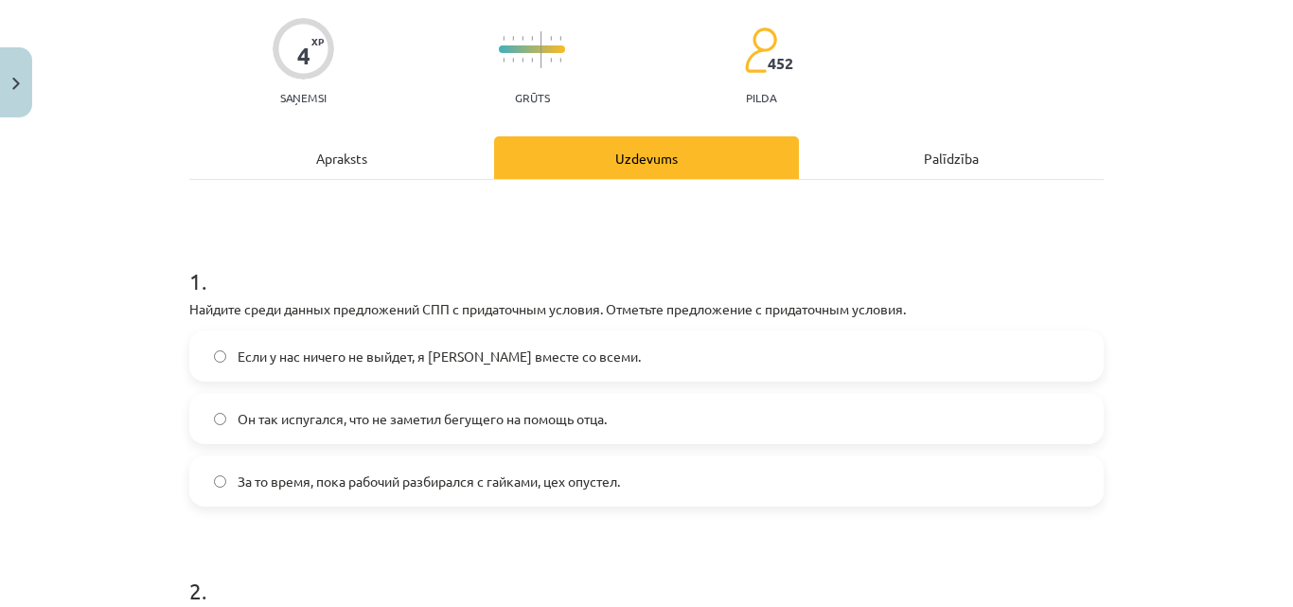
click at [351, 142] on div "Apraksts" at bounding box center [341, 157] width 305 height 43
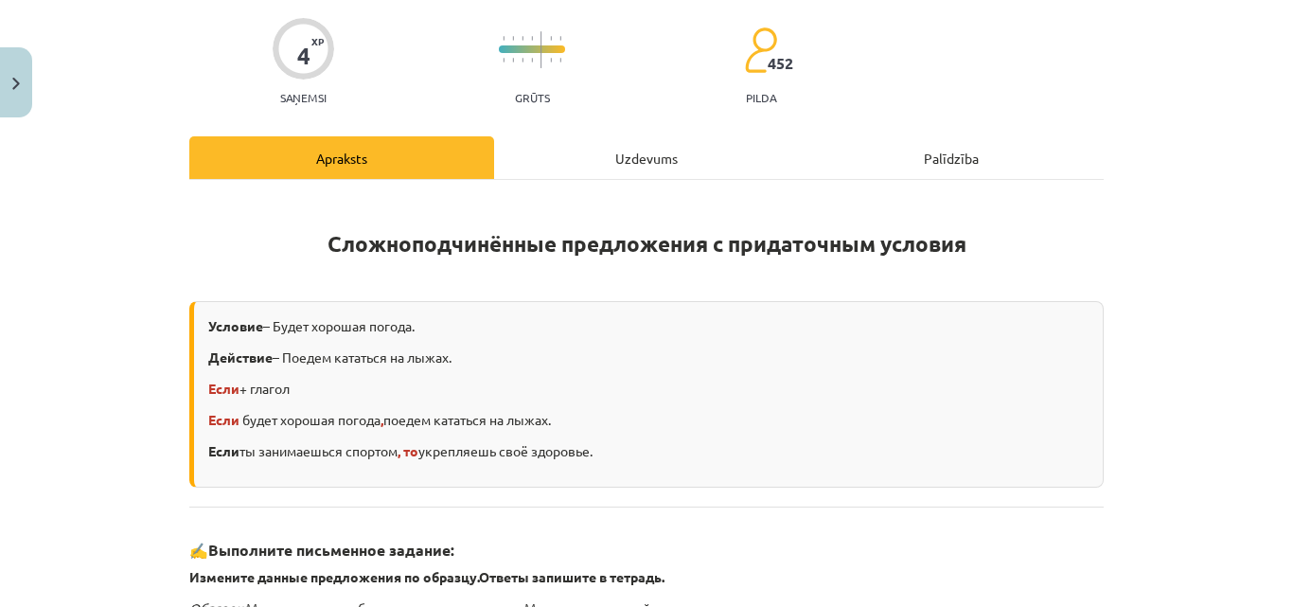
click at [596, 150] on div "Uzdevums" at bounding box center [646, 157] width 305 height 43
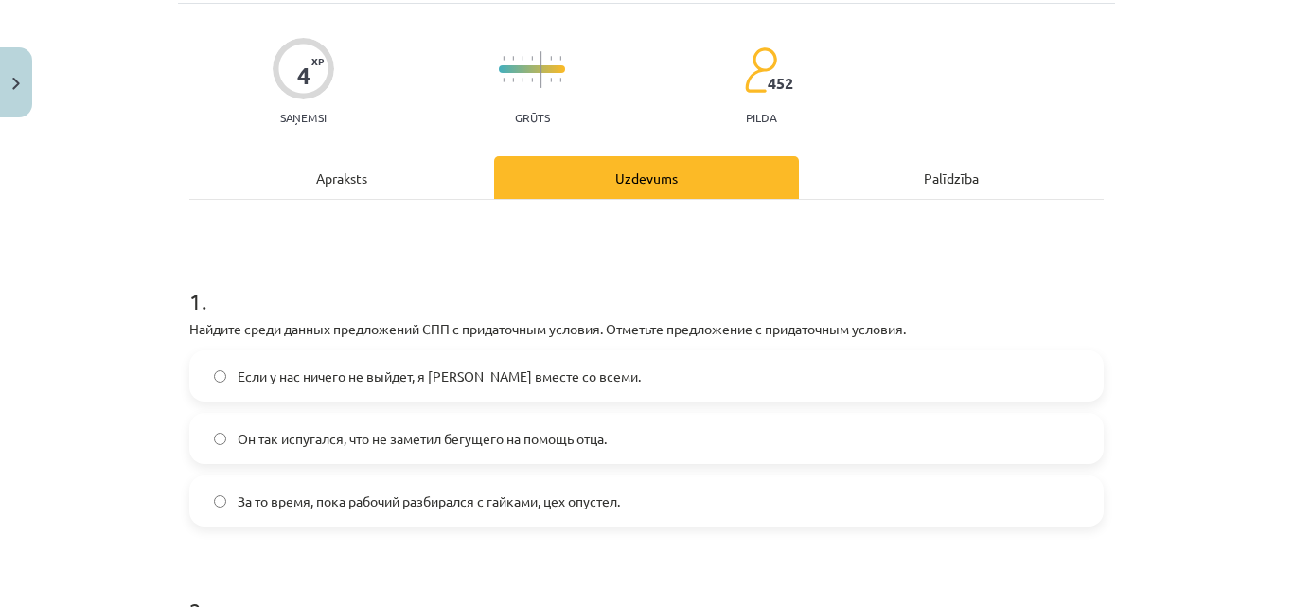
scroll to position [237, 0]
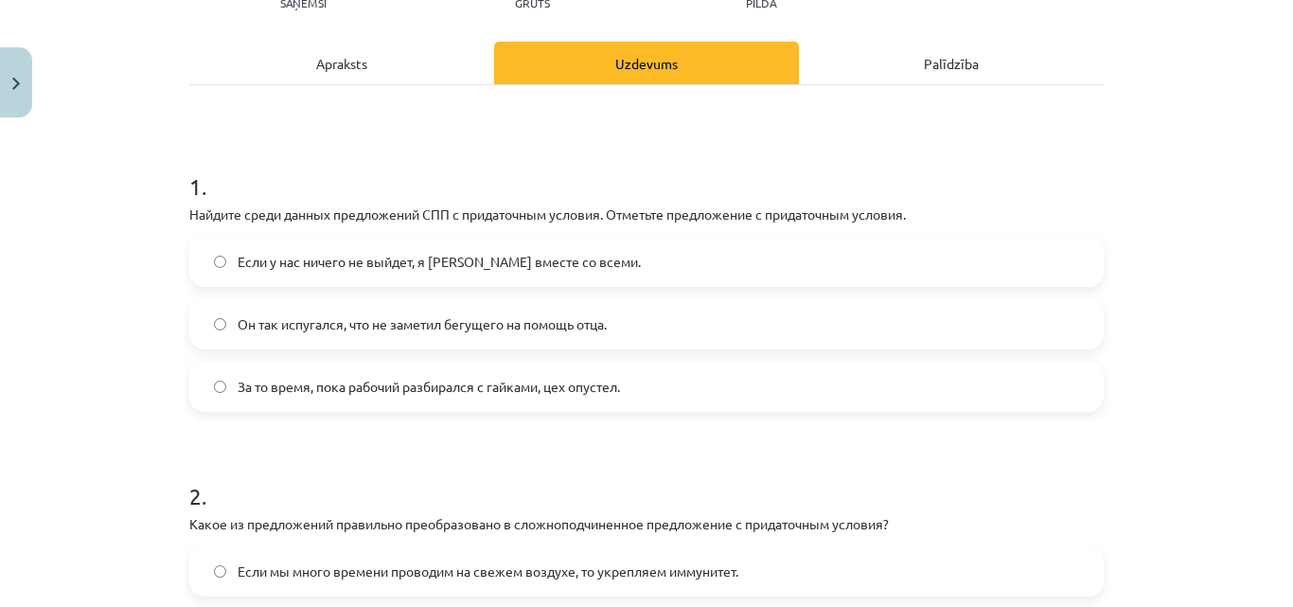
click at [204, 260] on label "Если у нас ничего не выйдет, я уеду вместе со всеми." at bounding box center [646, 261] width 911 height 47
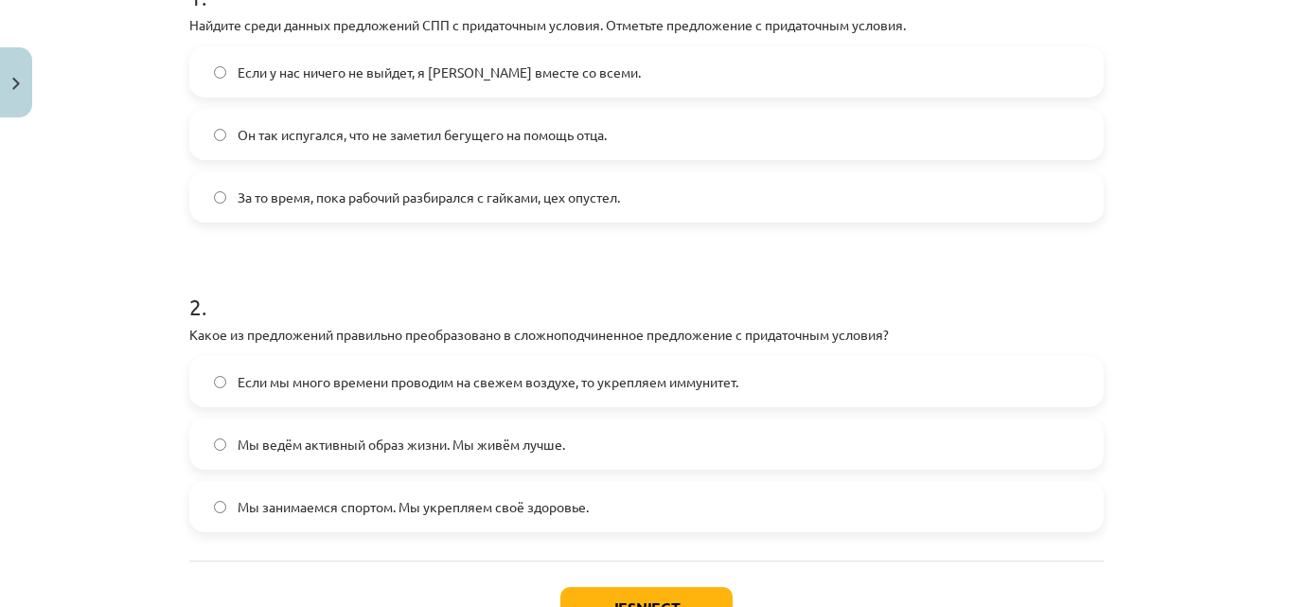
scroll to position [521, 0]
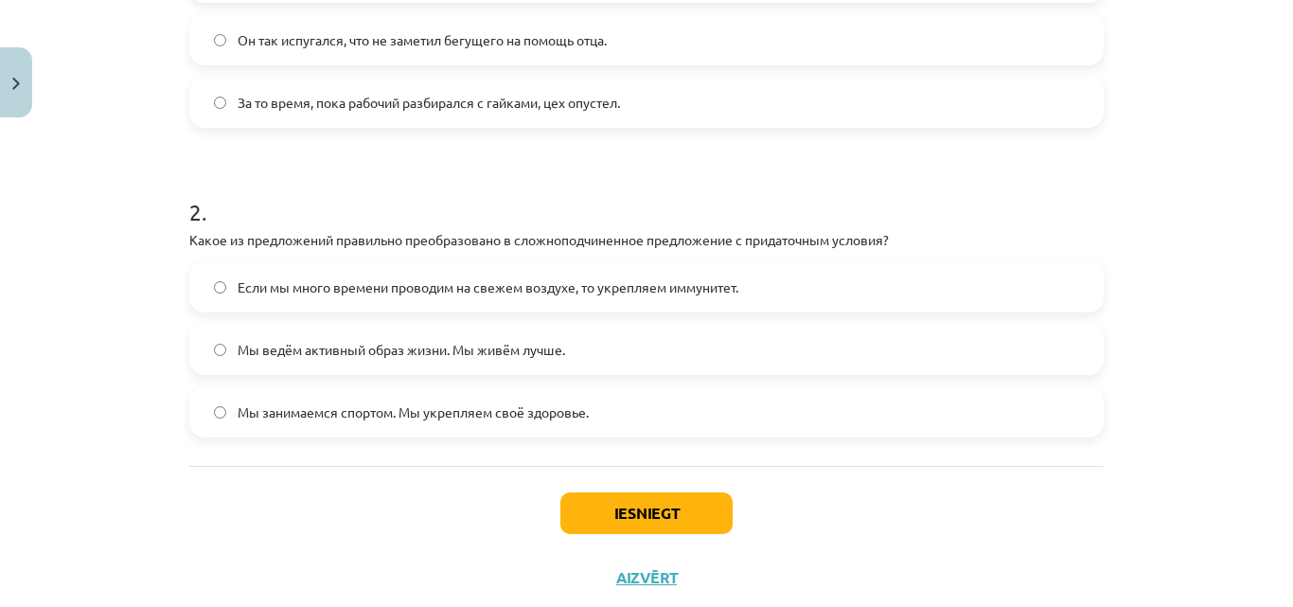
click at [212, 283] on label "Если мы много времени проводим на свежем воздухе, то укрепляем иммунитет." at bounding box center [646, 286] width 911 height 47
click at [678, 514] on button "Iesniegt" at bounding box center [646, 513] width 172 height 42
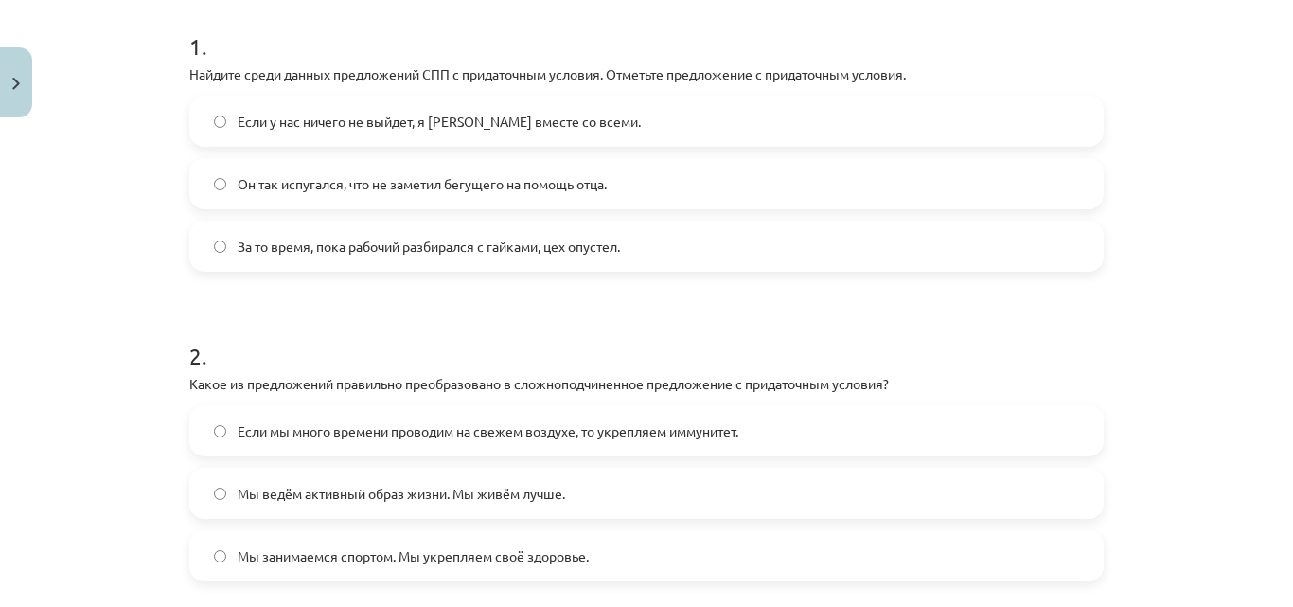
scroll to position [331, 0]
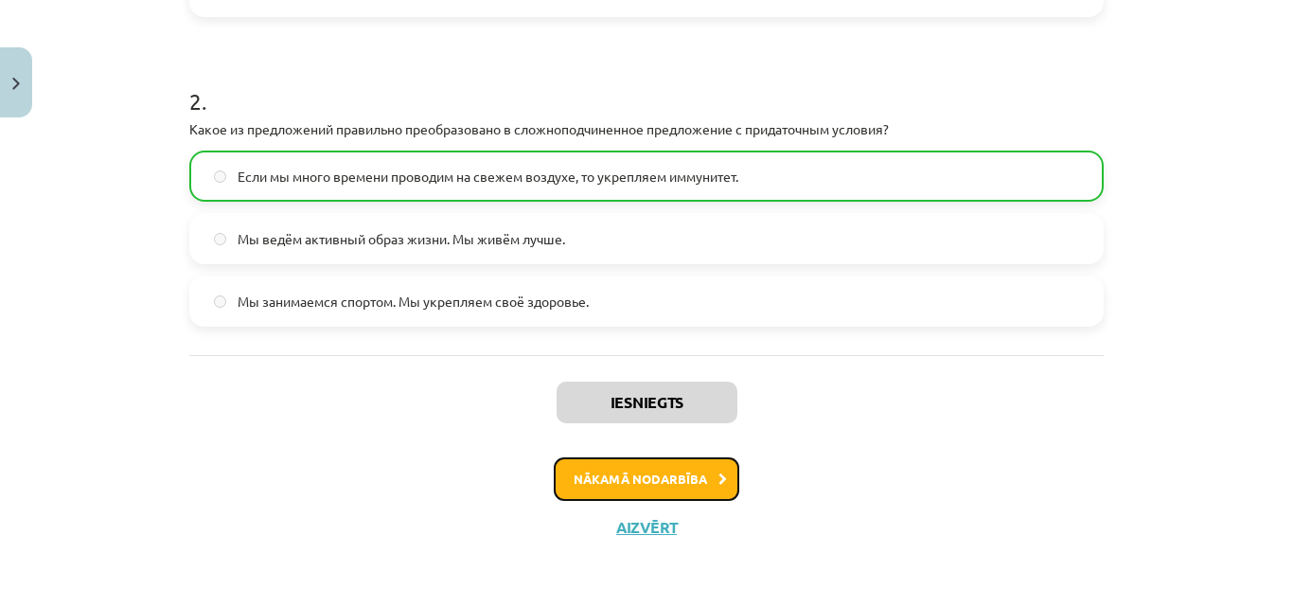
click at [704, 485] on button "Nākamā nodarbība" at bounding box center [647, 479] width 186 height 44
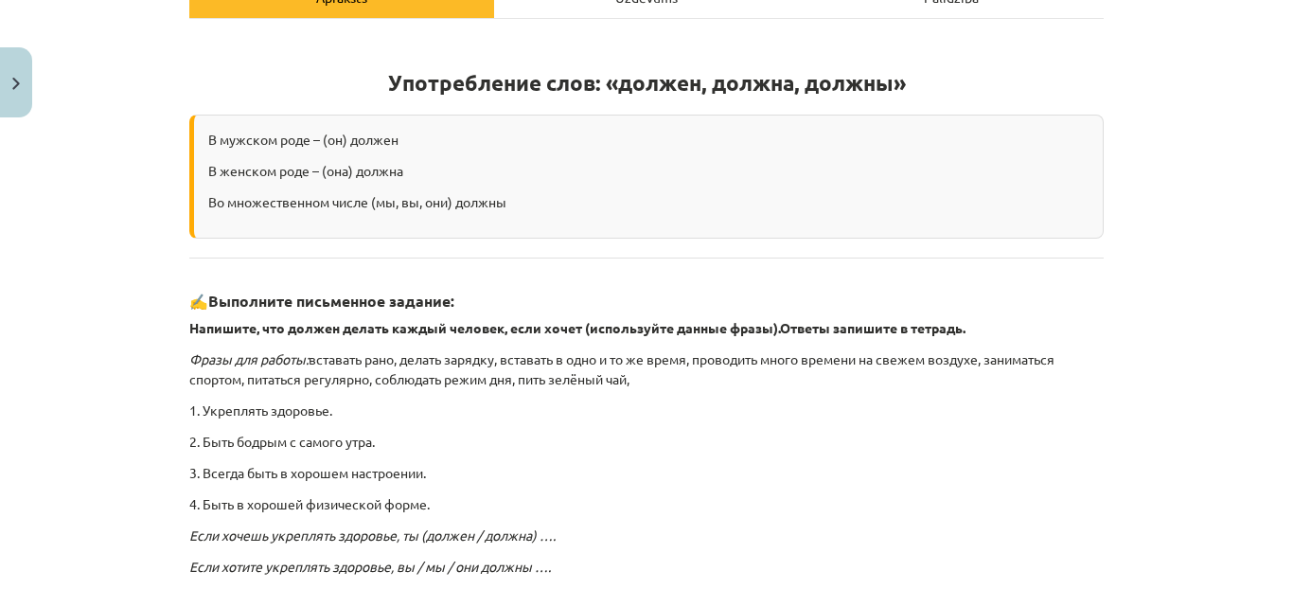
scroll to position [47, 0]
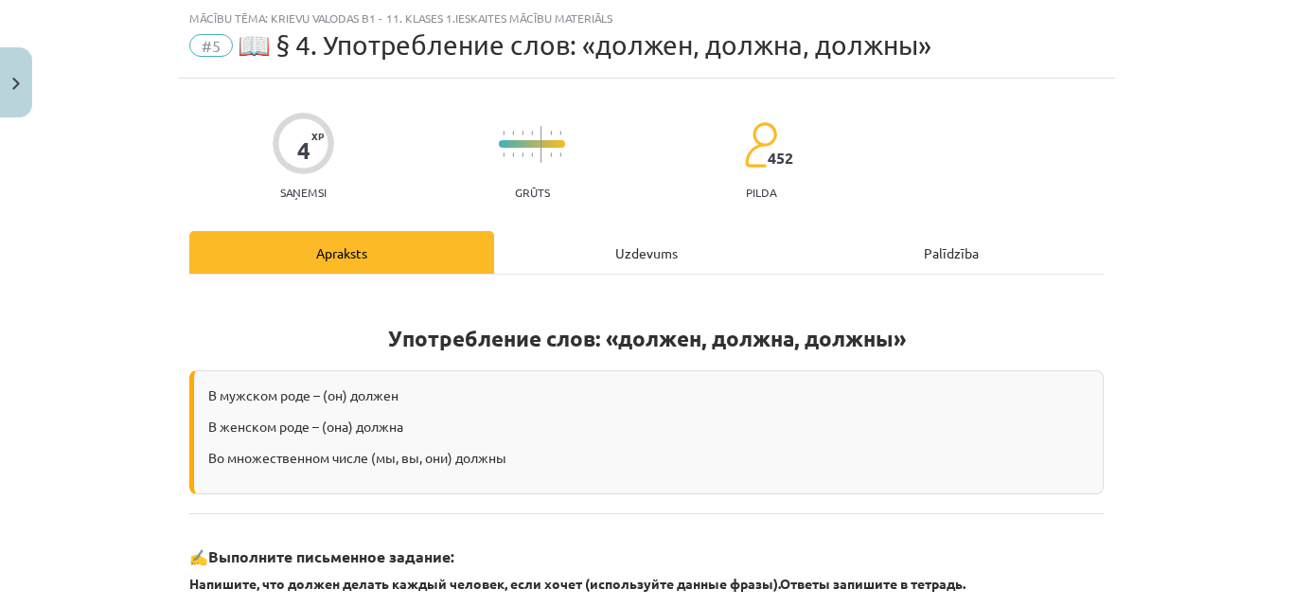
click at [587, 268] on div "Uzdevums" at bounding box center [646, 252] width 305 height 43
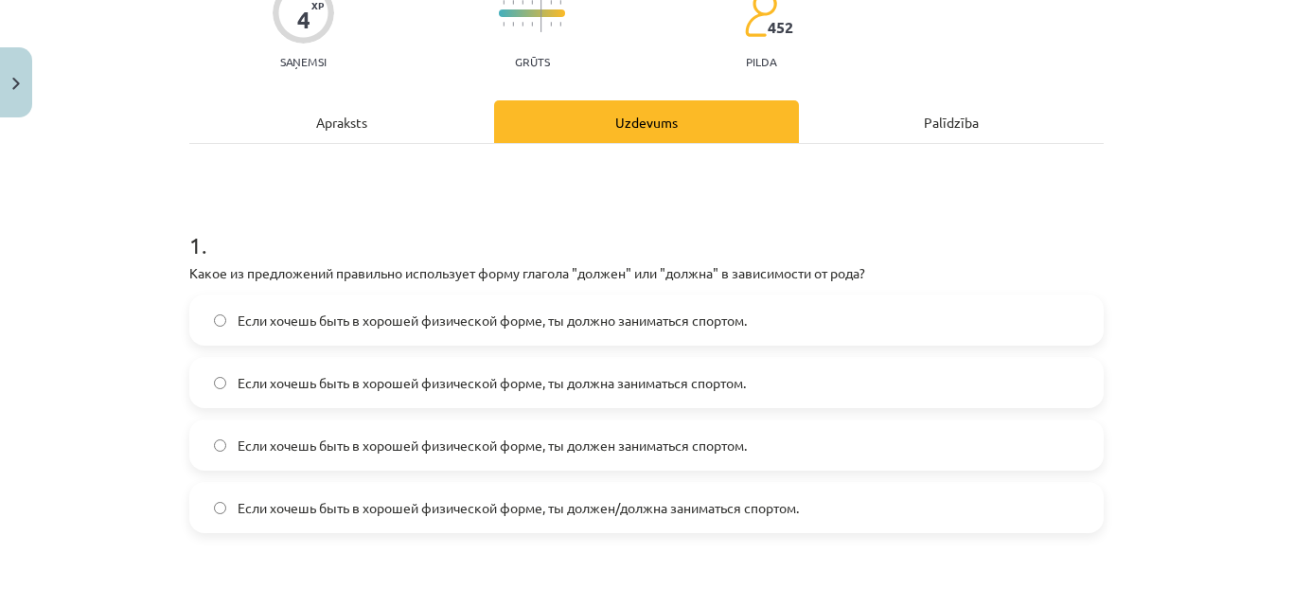
scroll to position [317, 0]
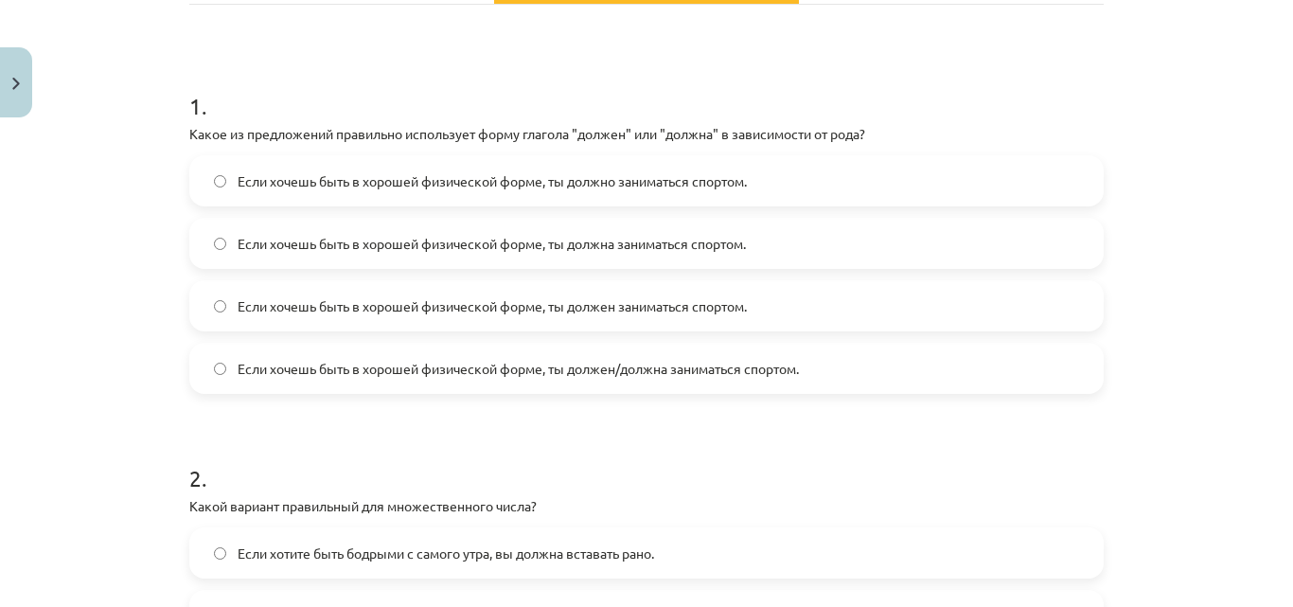
click at [204, 362] on label "Если хочешь быть в хорошей физической форме, ты должен/должна заниматься спорто…" at bounding box center [646, 368] width 911 height 47
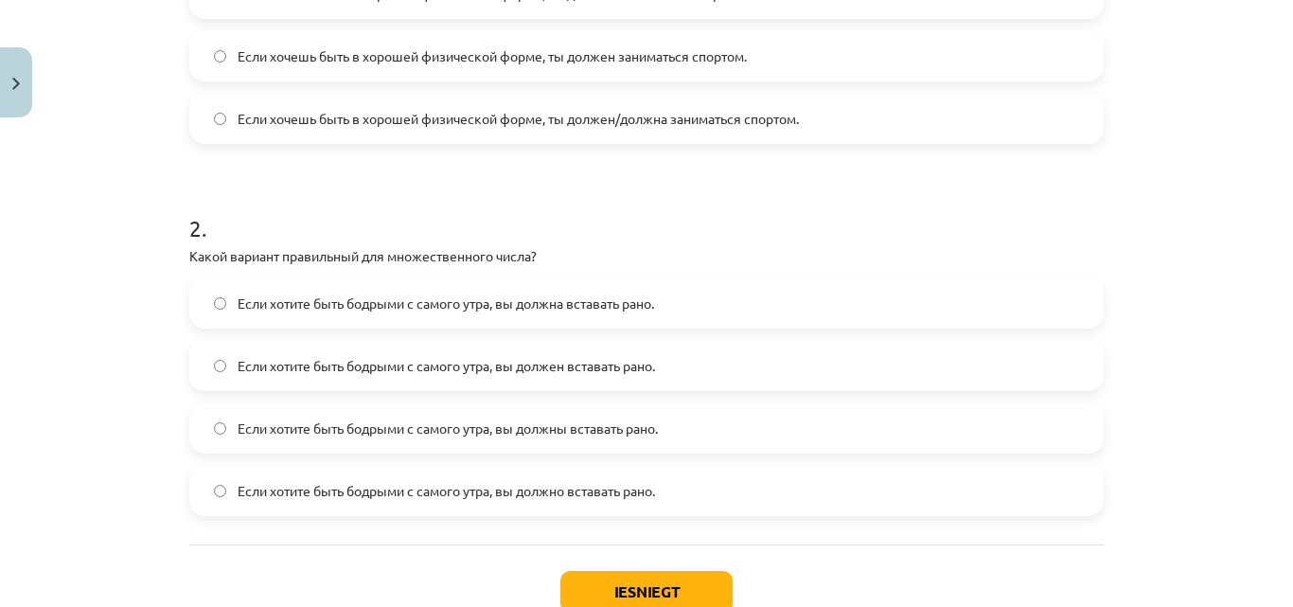
scroll to position [601, 0]
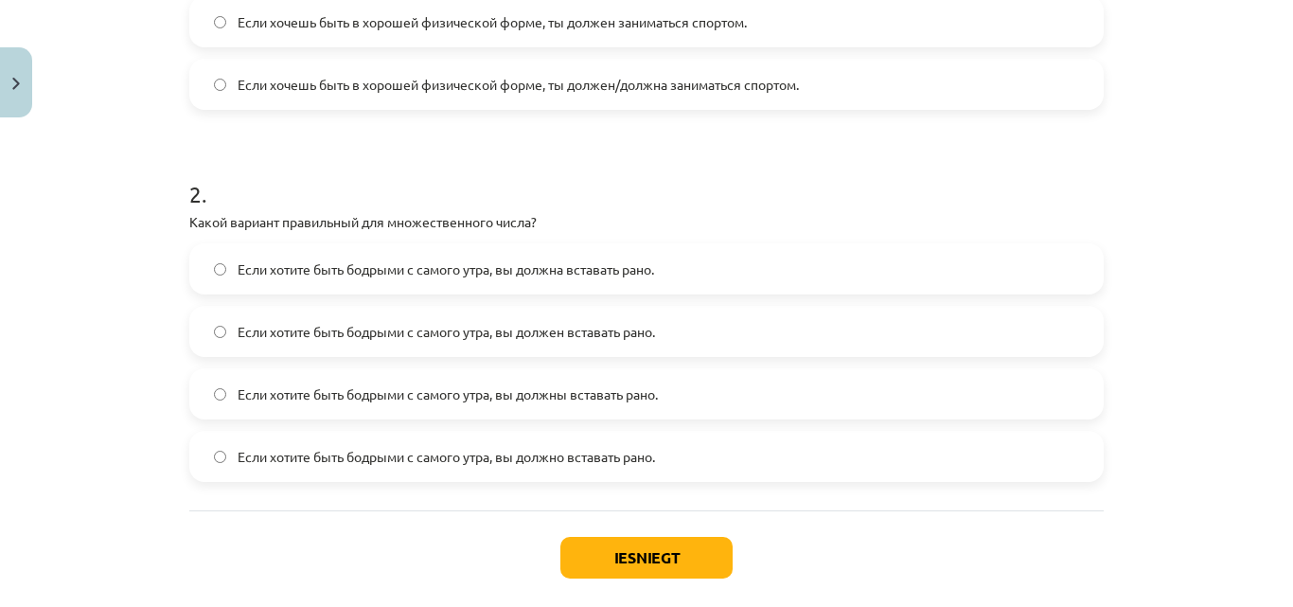
click at [222, 404] on label "Если хотите быть бодрыми с самого утра, вы должны вставать рано." at bounding box center [646, 393] width 911 height 47
click at [624, 561] on button "Iesniegt" at bounding box center [646, 558] width 172 height 42
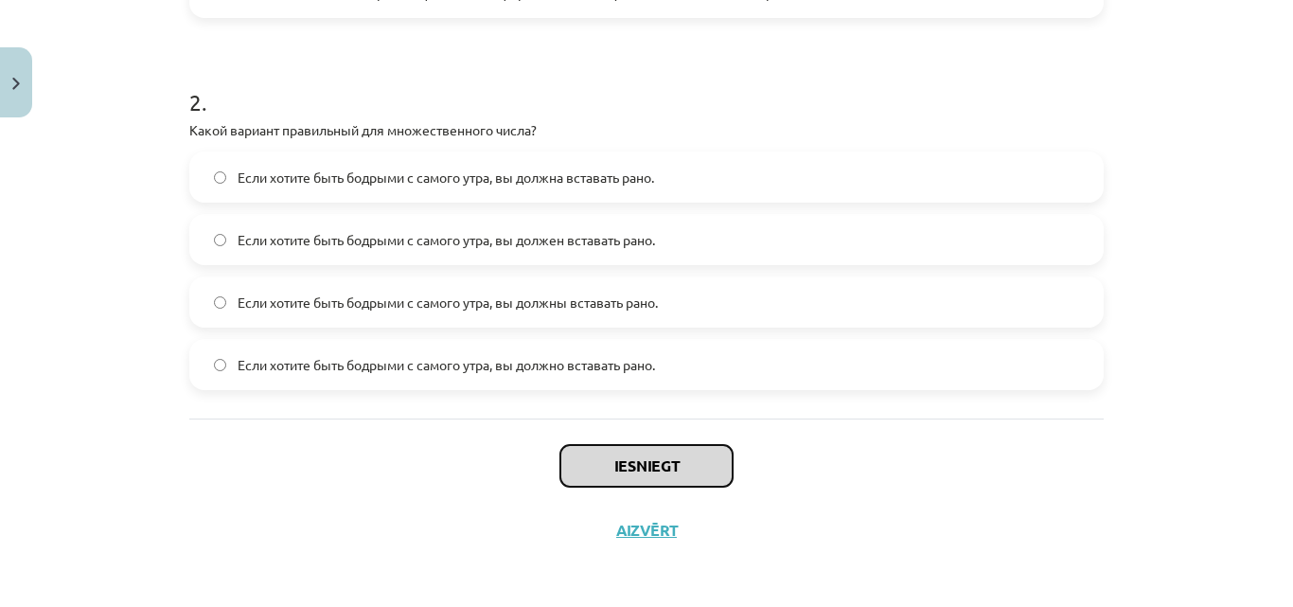
scroll to position [696, 0]
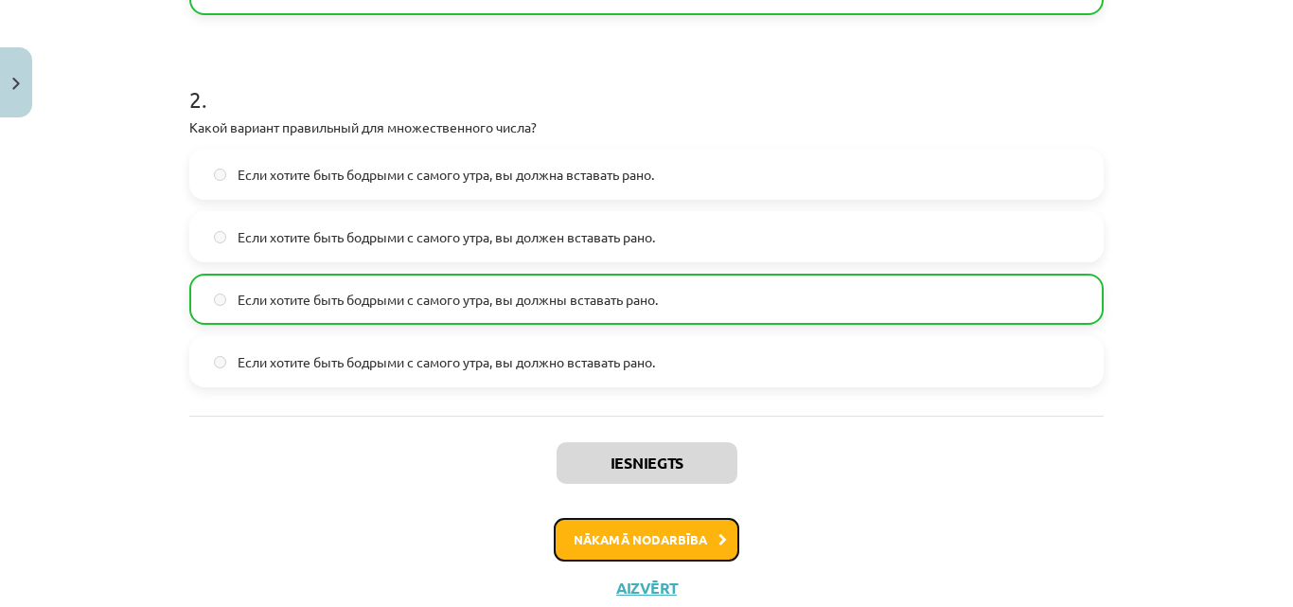
click at [648, 533] on button "Nākamā nodarbība" at bounding box center [647, 540] width 186 height 44
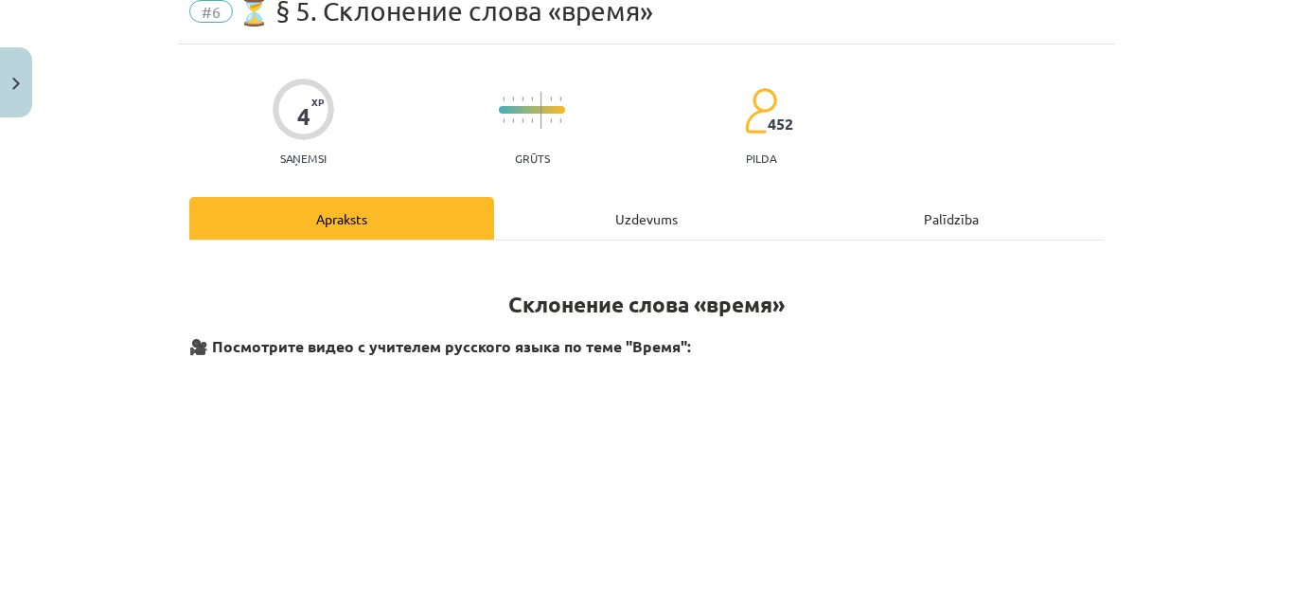
scroll to position [47, 0]
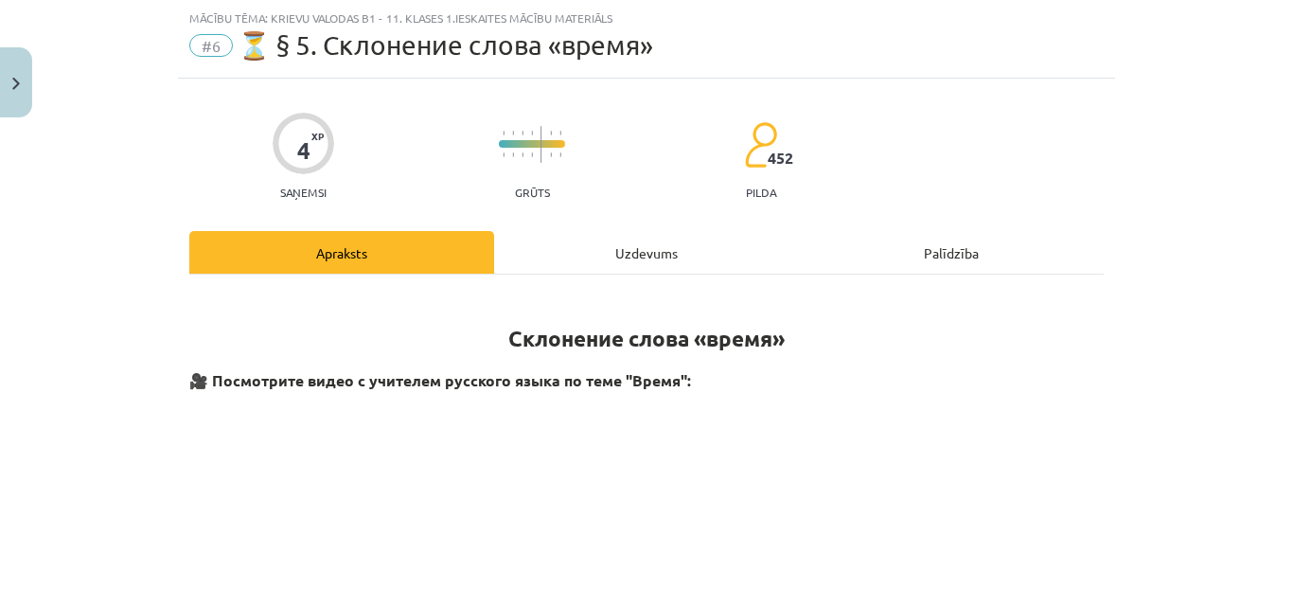
click at [590, 261] on div "Uzdevums" at bounding box center [646, 252] width 305 height 43
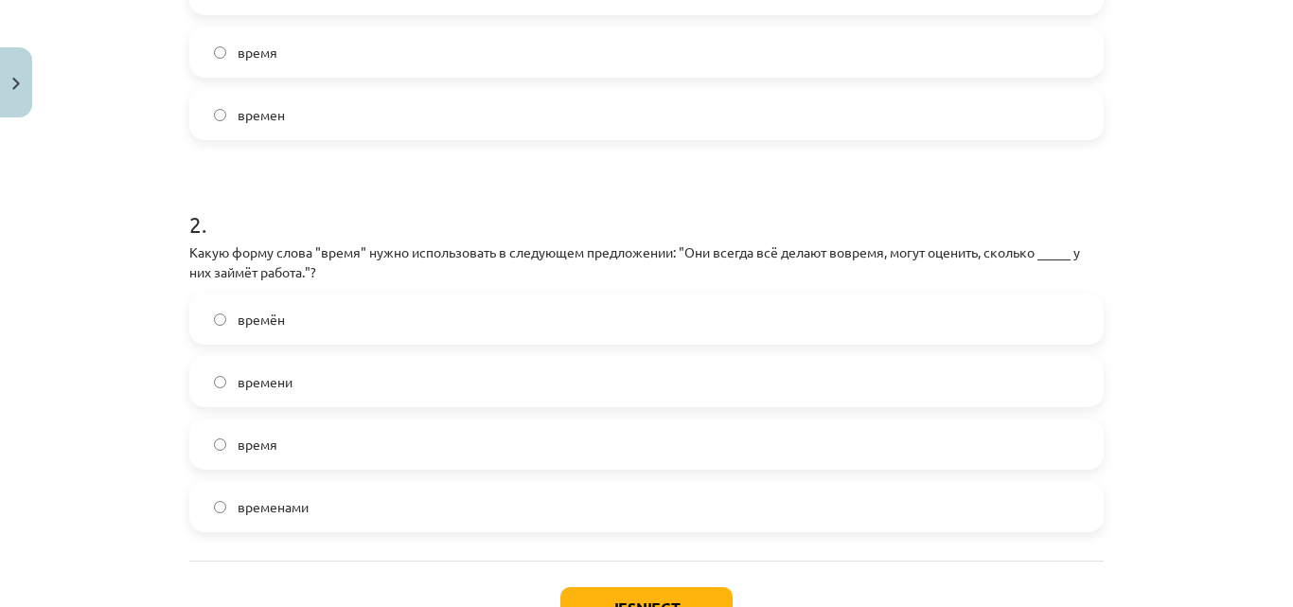
scroll to position [615, 0]
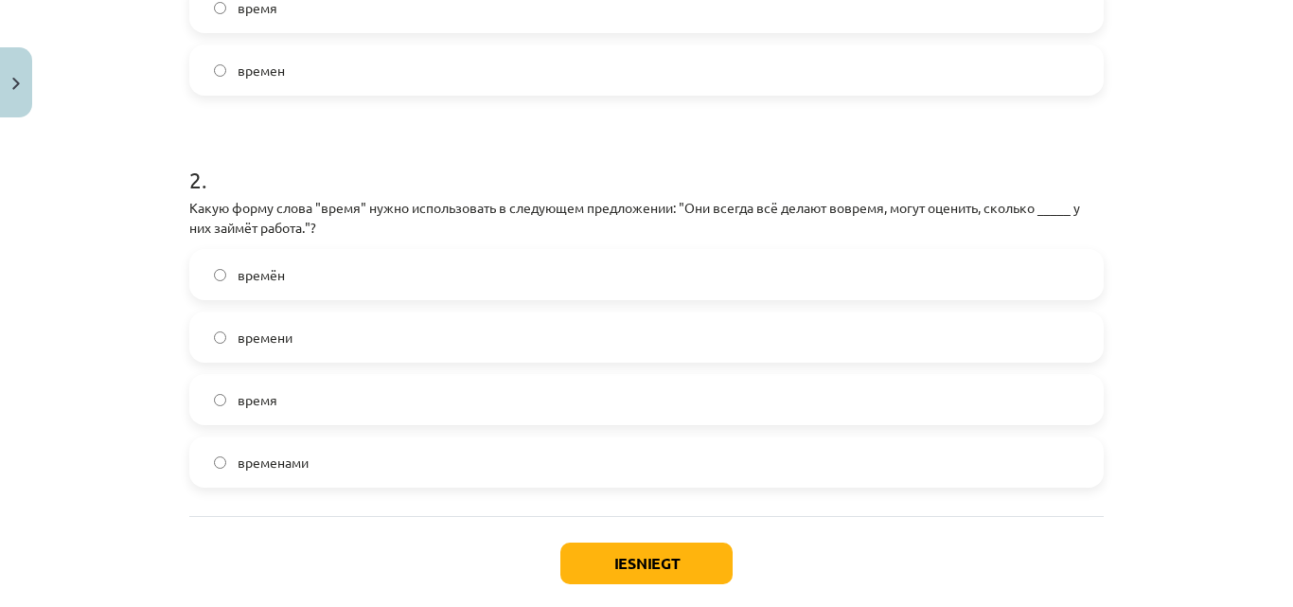
click at [204, 348] on label "времени" at bounding box center [646, 336] width 911 height 47
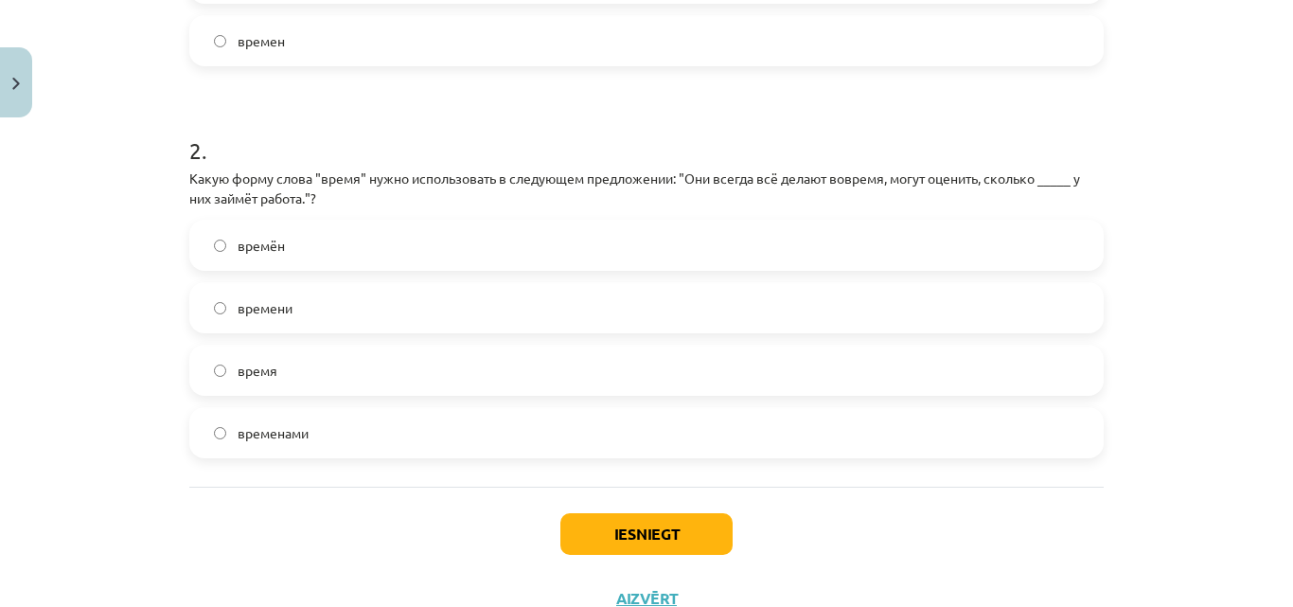
scroll to position [710, 0]
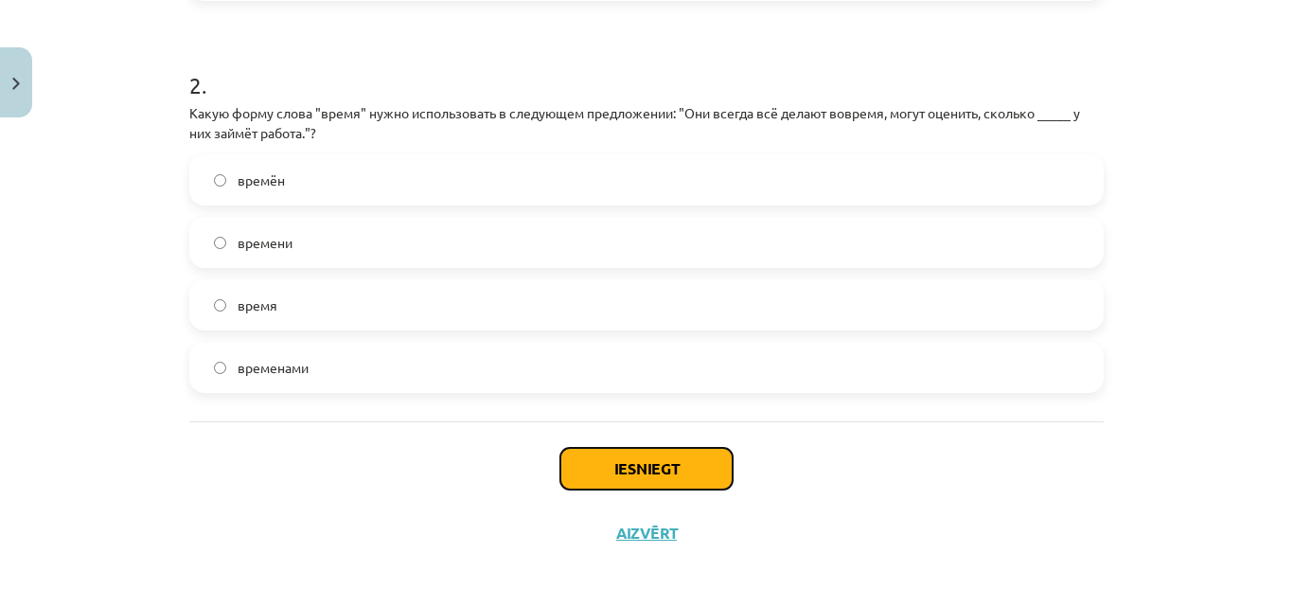
click at [604, 456] on button "Iesniegt" at bounding box center [646, 469] width 172 height 42
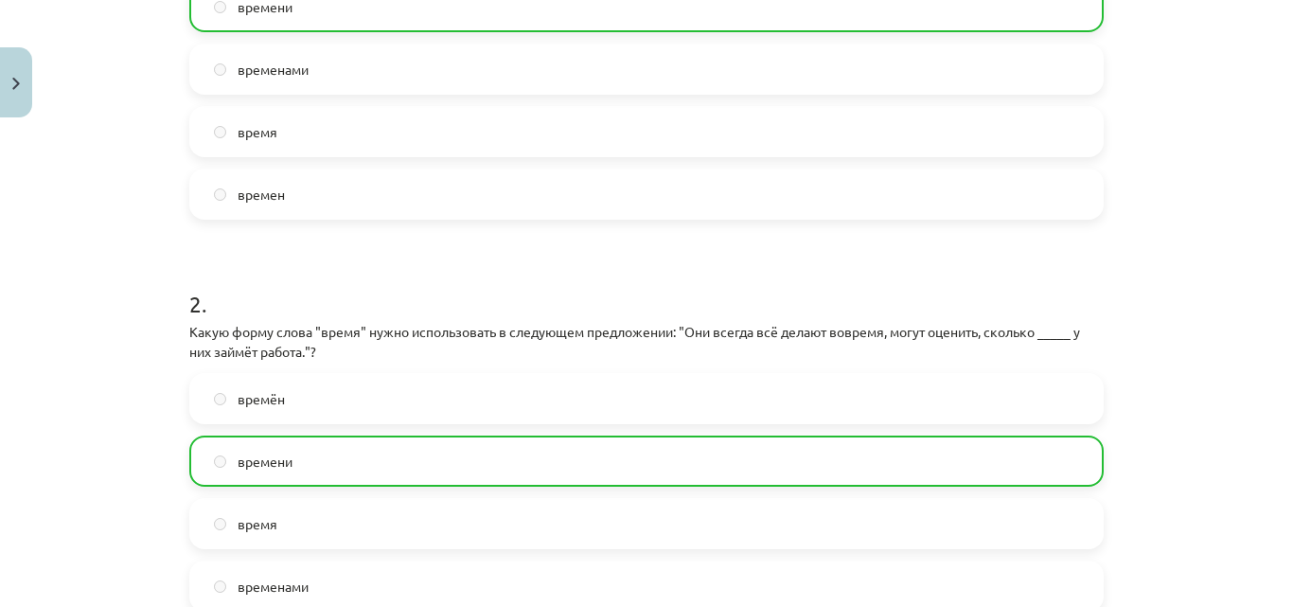
scroll to position [776, 0]
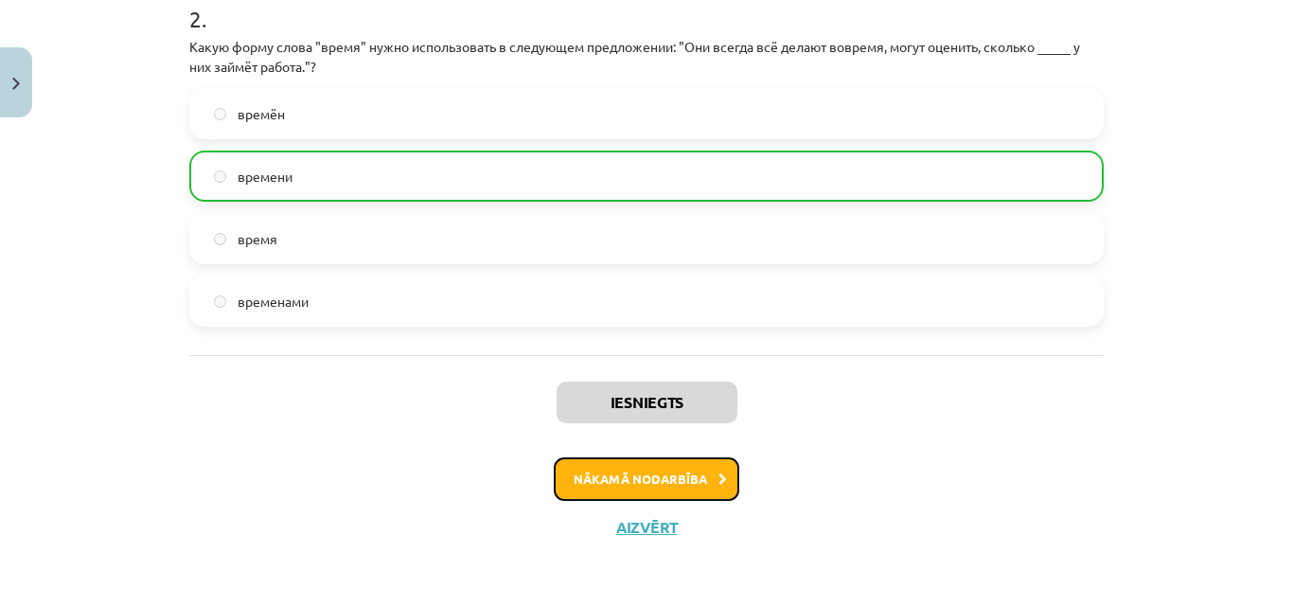
click at [667, 466] on button "Nākamā nodarbība" at bounding box center [647, 479] width 186 height 44
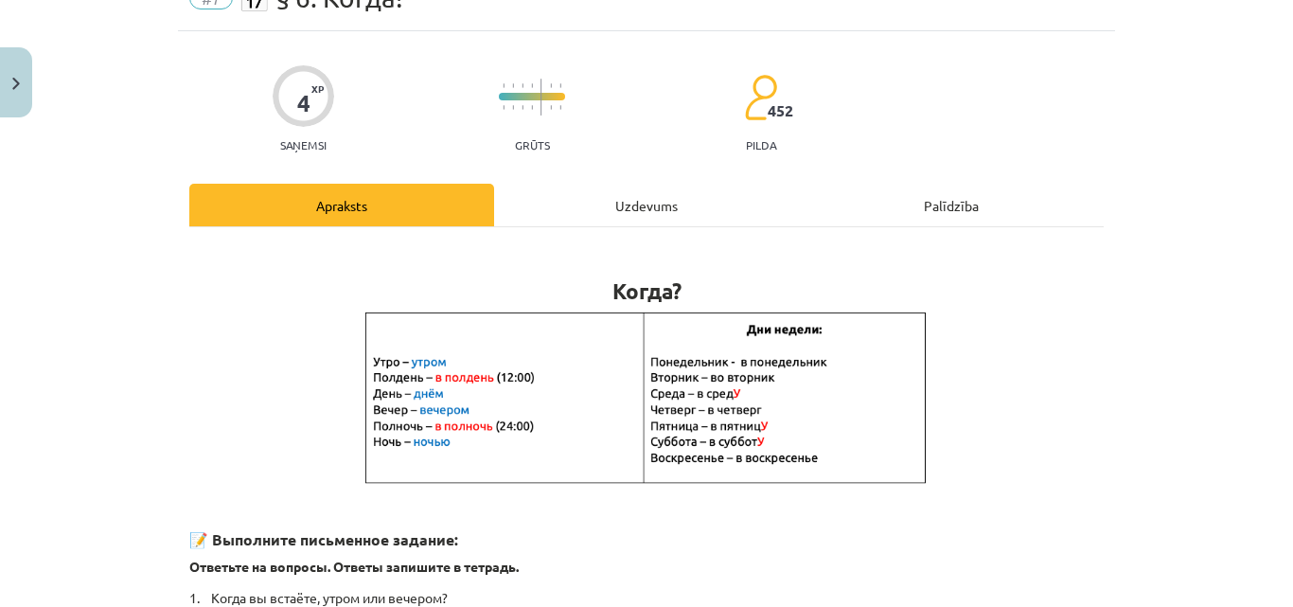
scroll to position [47, 0]
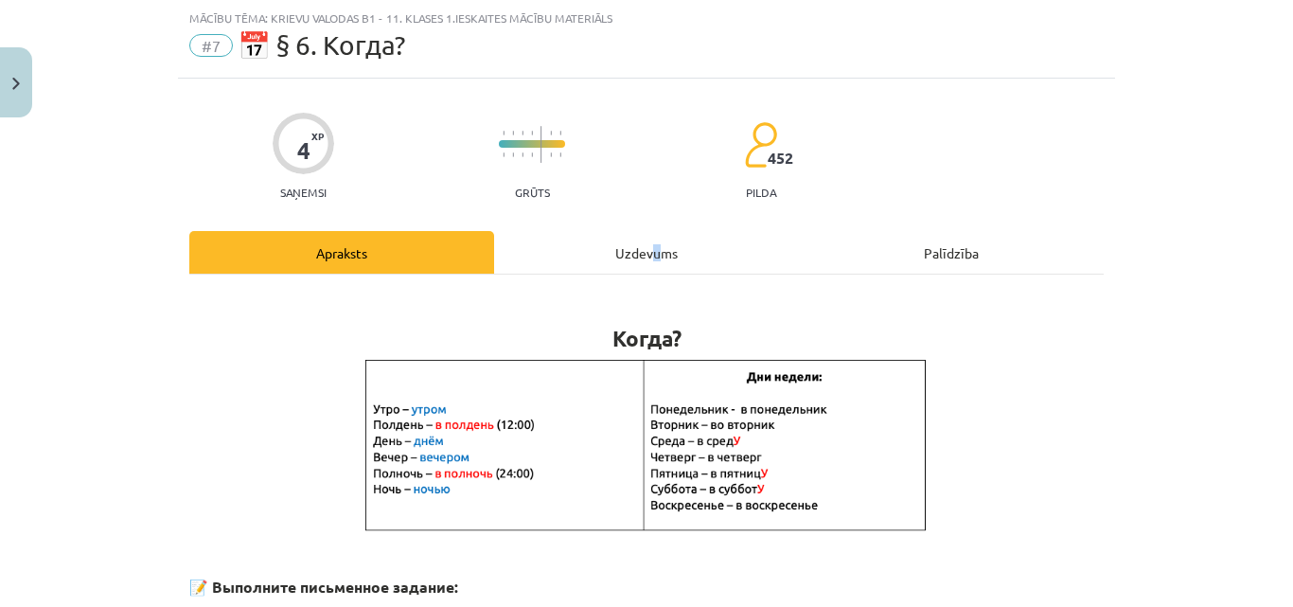
click at [649, 258] on div "Uzdevums" at bounding box center [646, 252] width 305 height 43
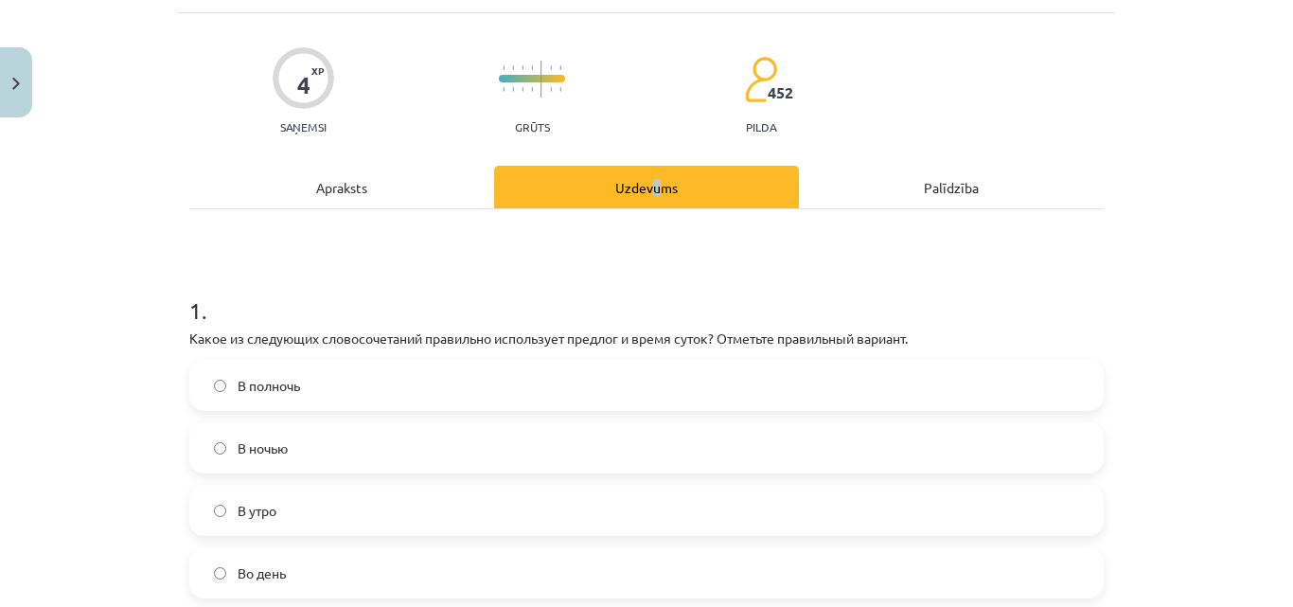
scroll to position [142, 0]
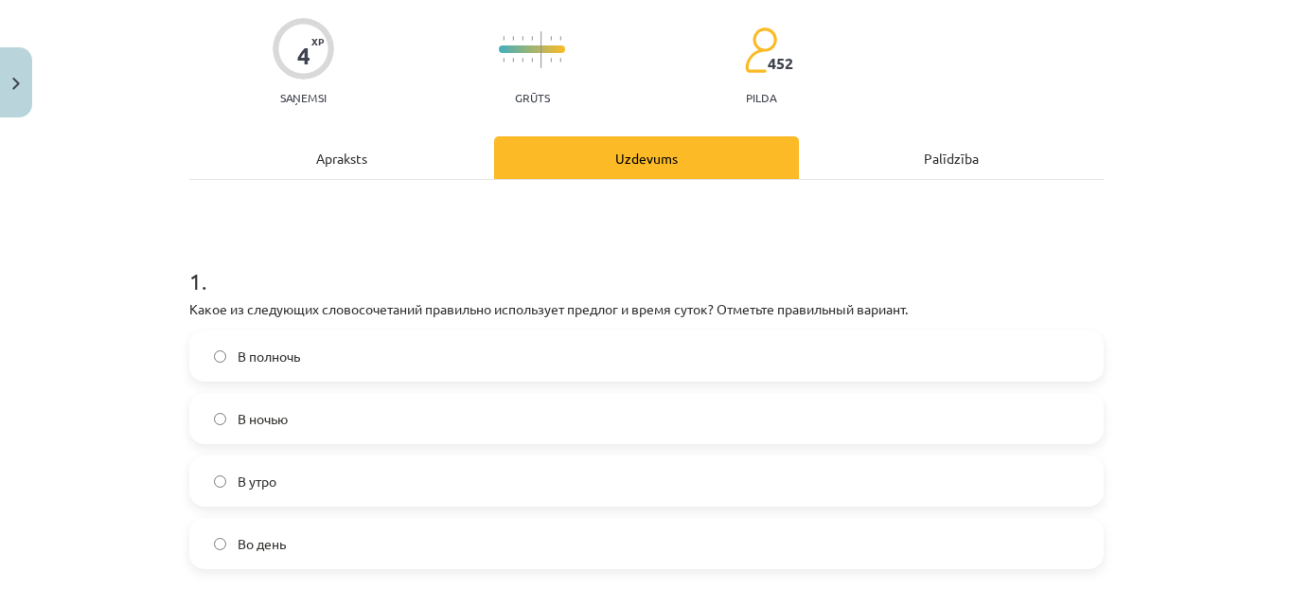
click at [222, 351] on label "В полночь" at bounding box center [646, 355] width 911 height 47
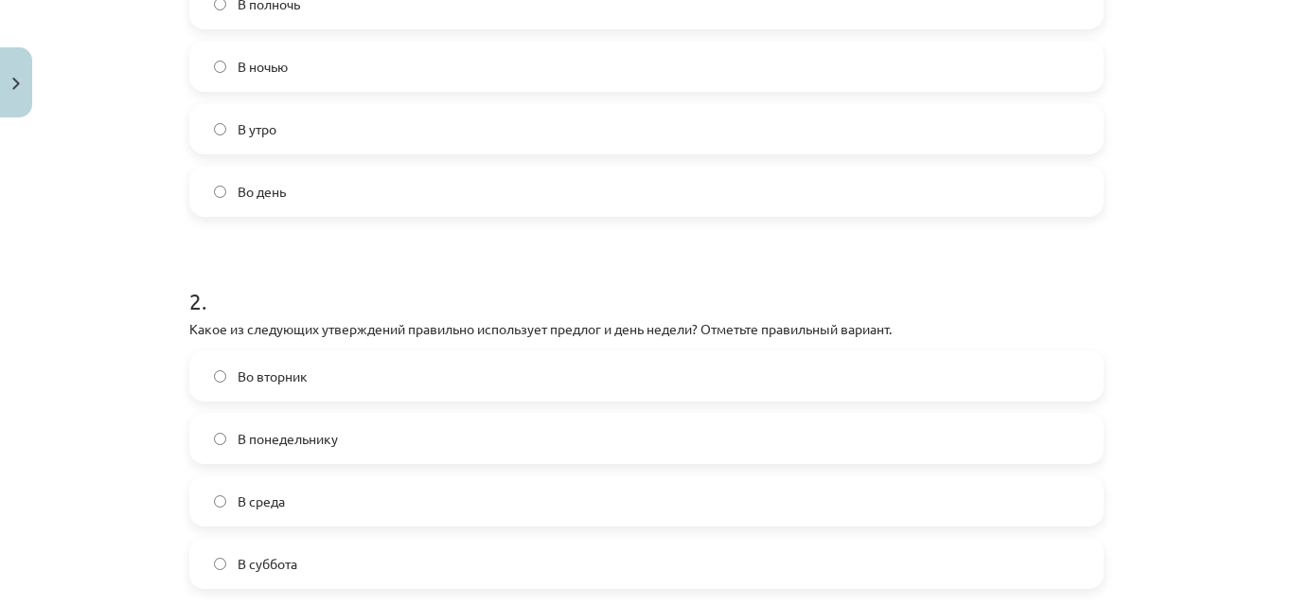
scroll to position [615, 0]
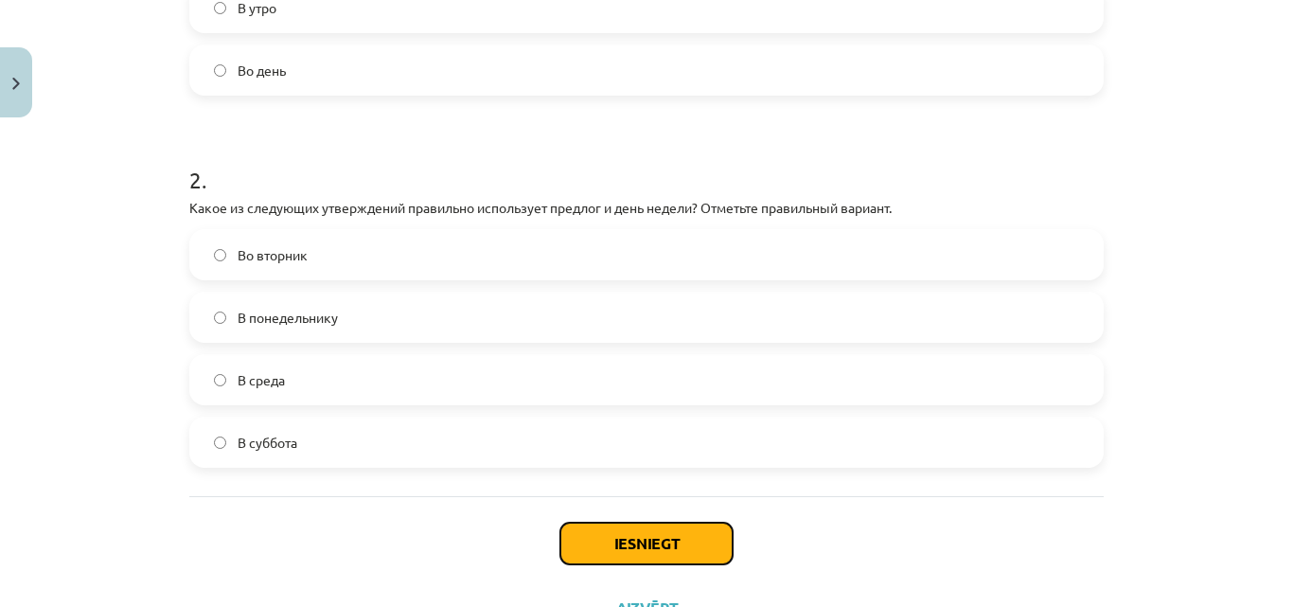
click at [678, 537] on button "Iesniegt" at bounding box center [646, 544] width 172 height 42
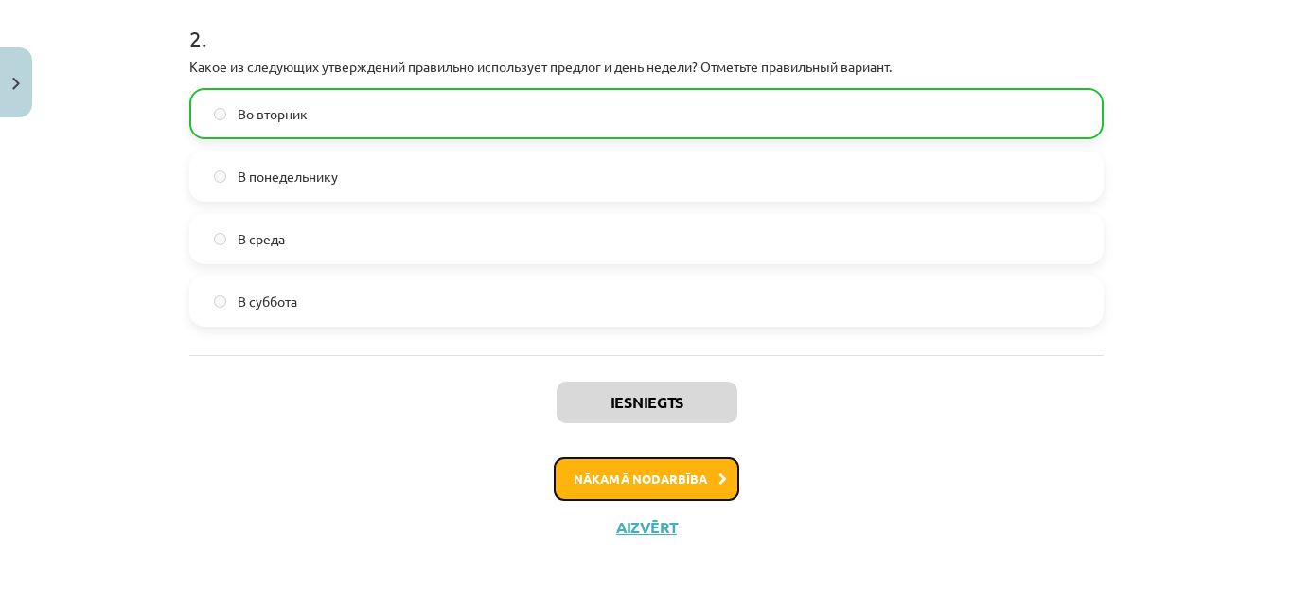
click at [620, 473] on button "Nākamā nodarbība" at bounding box center [647, 479] width 186 height 44
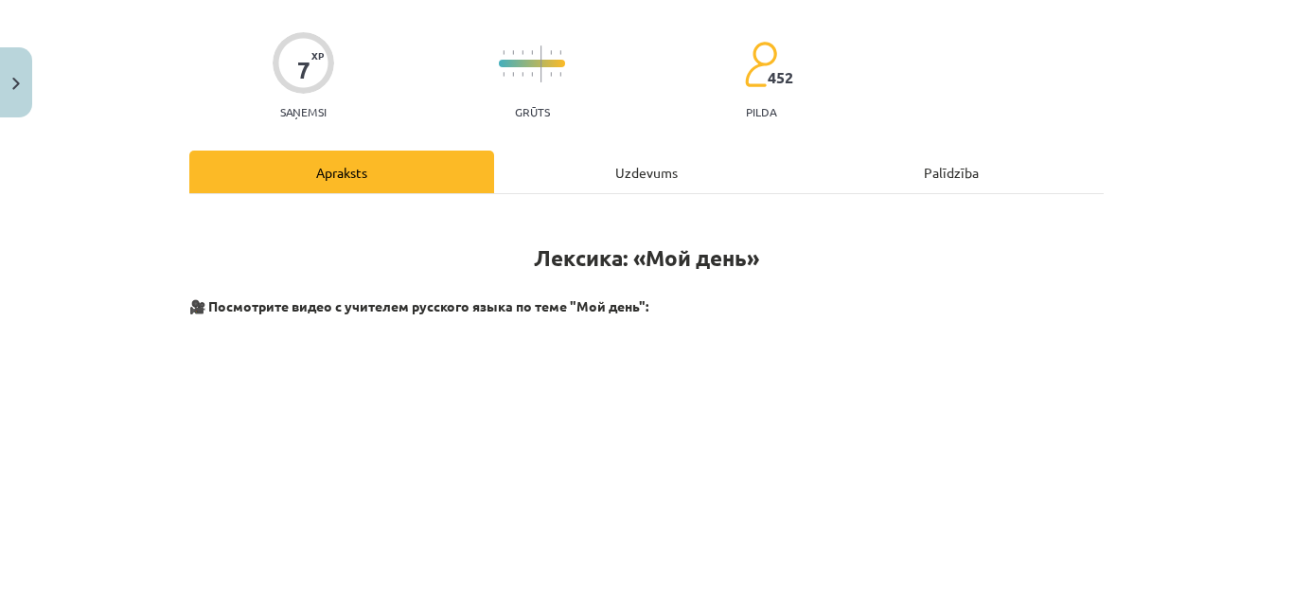
scroll to position [47, 0]
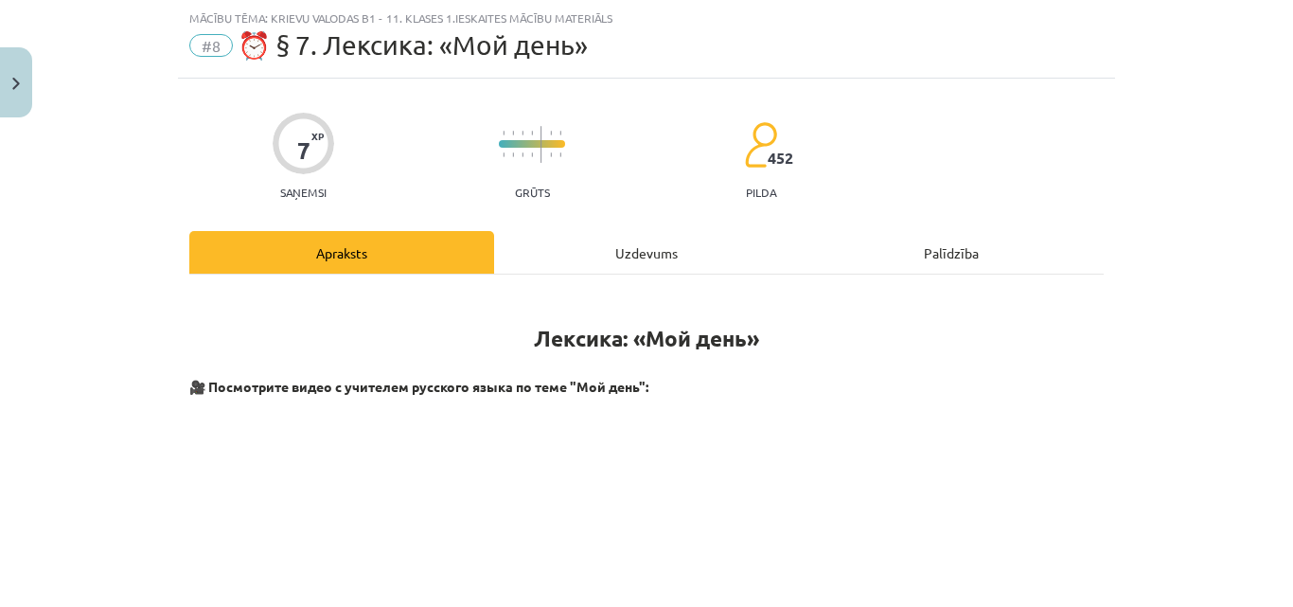
click at [622, 259] on div "Uzdevums" at bounding box center [646, 252] width 305 height 43
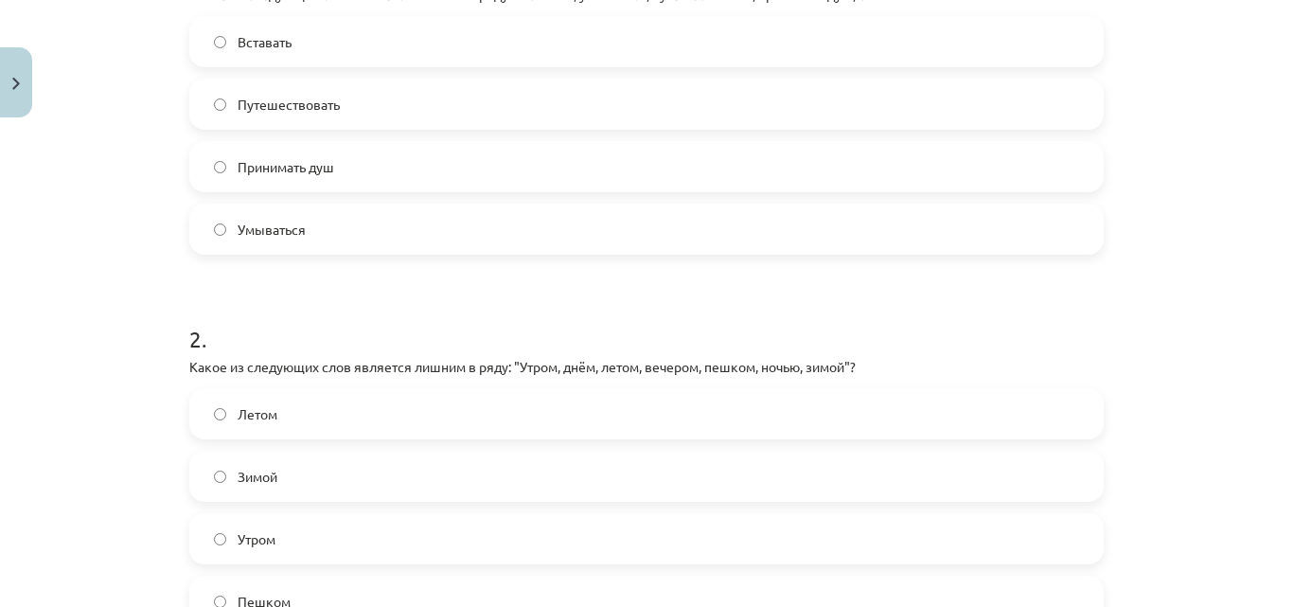
scroll to position [521, 0]
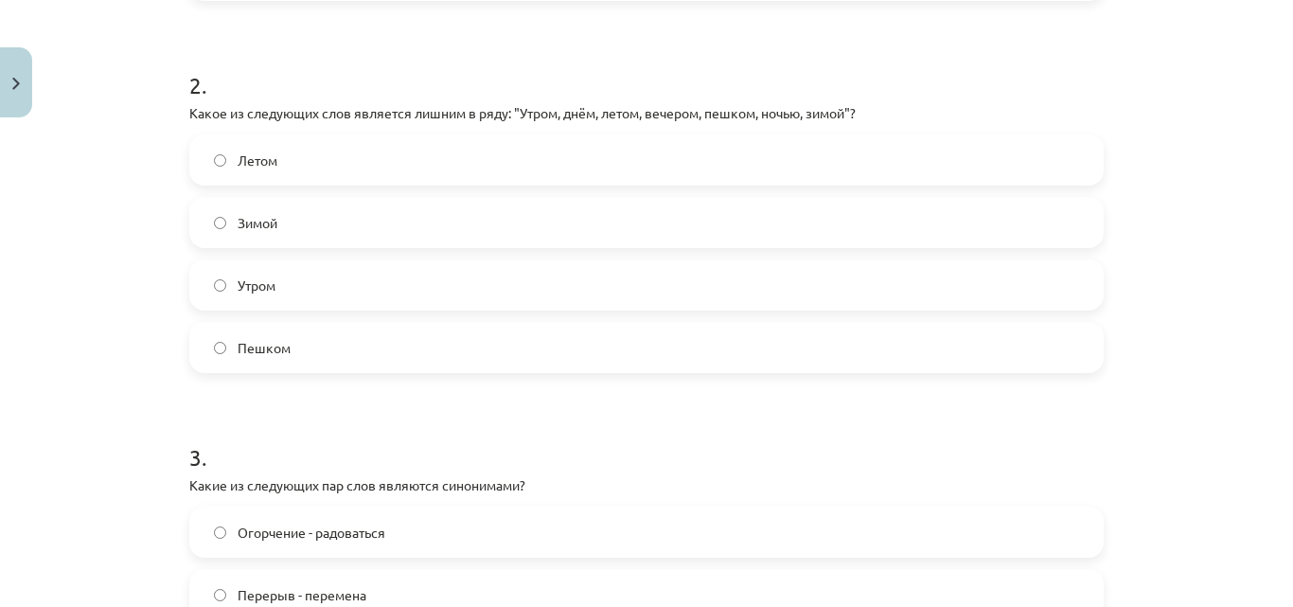
click at [206, 354] on label "Пешком" at bounding box center [646, 347] width 911 height 47
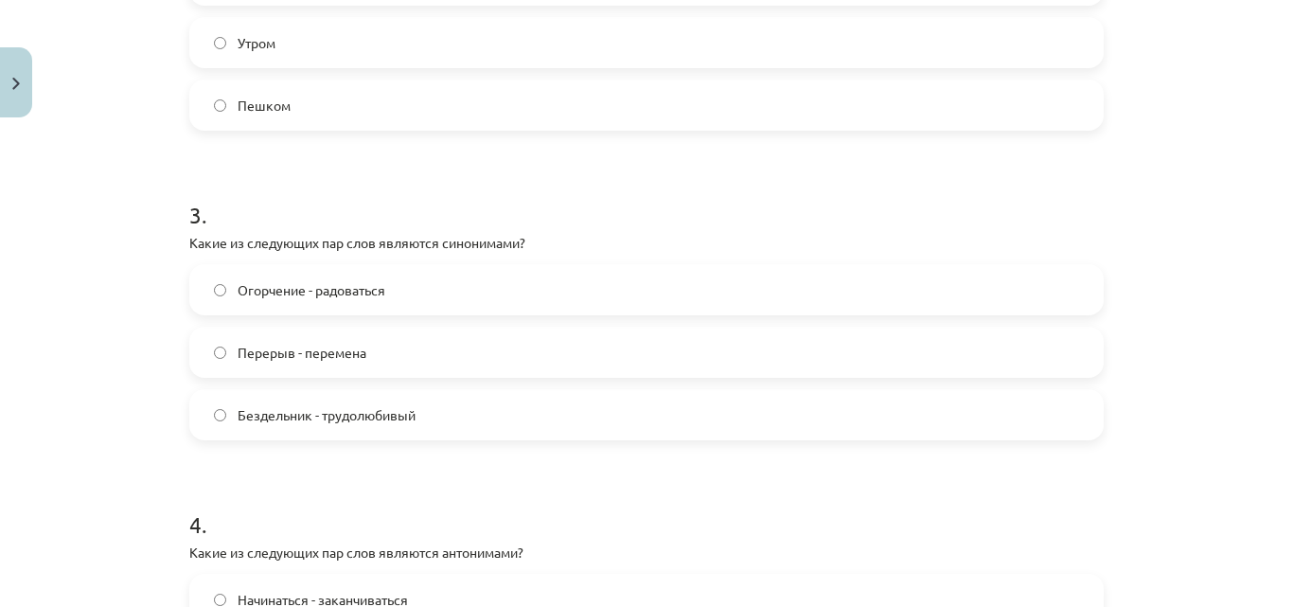
scroll to position [994, 0]
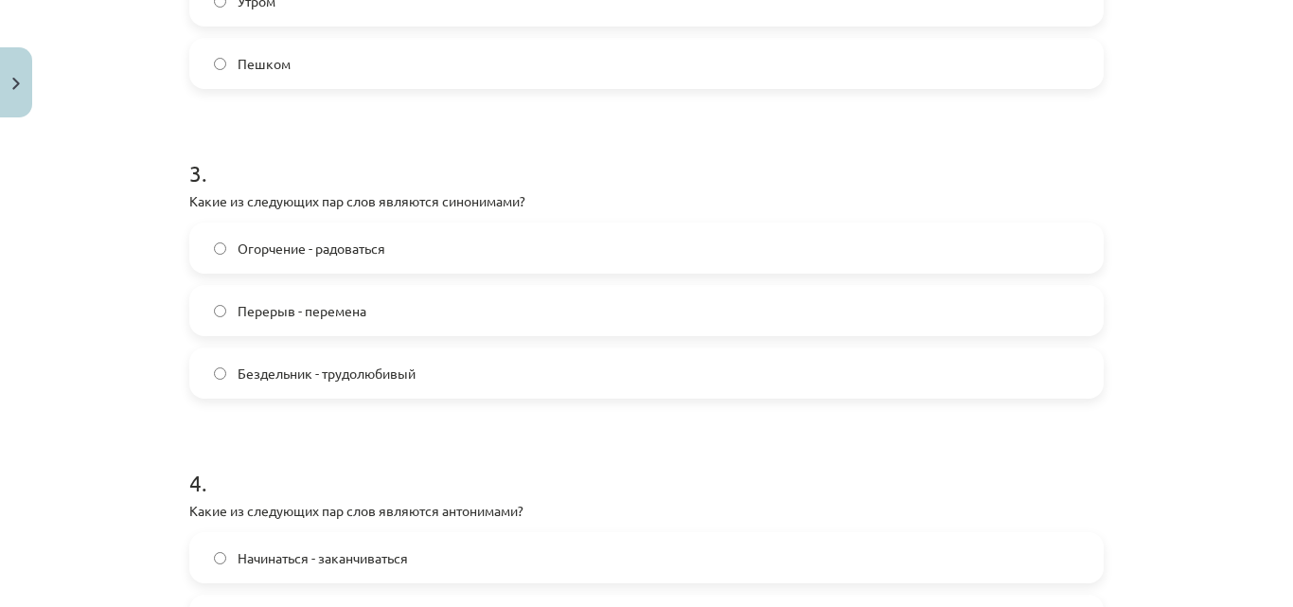
click at [204, 369] on label "Бездельник - трудолюбивый" at bounding box center [646, 372] width 911 height 47
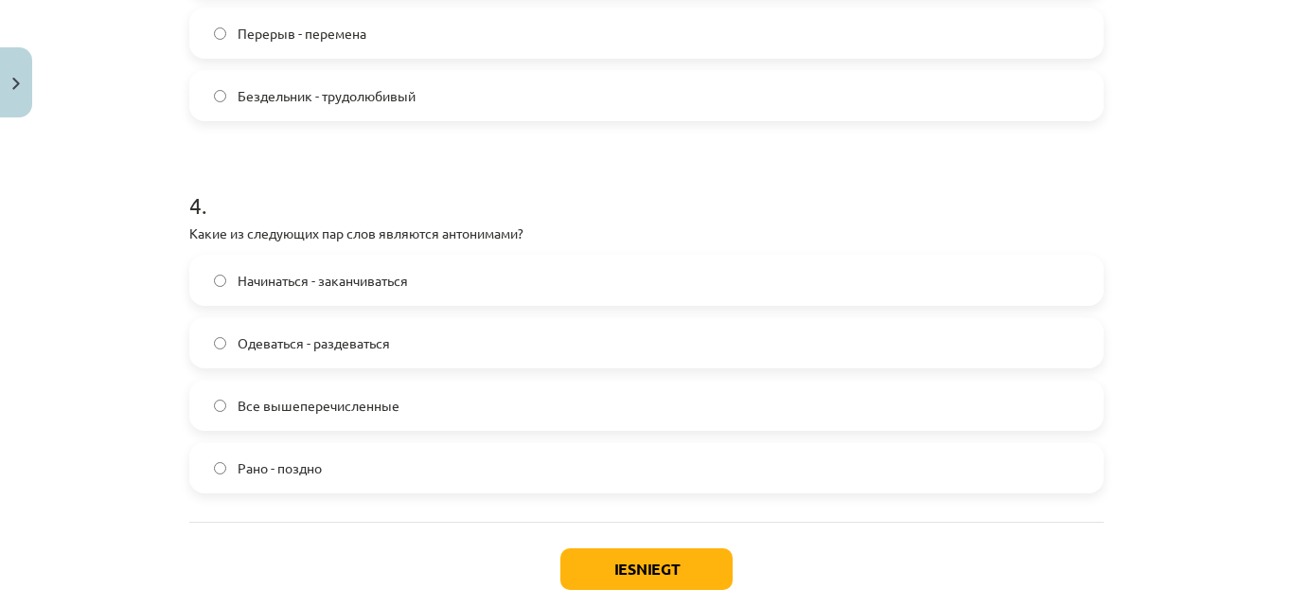
scroll to position [1278, 0]
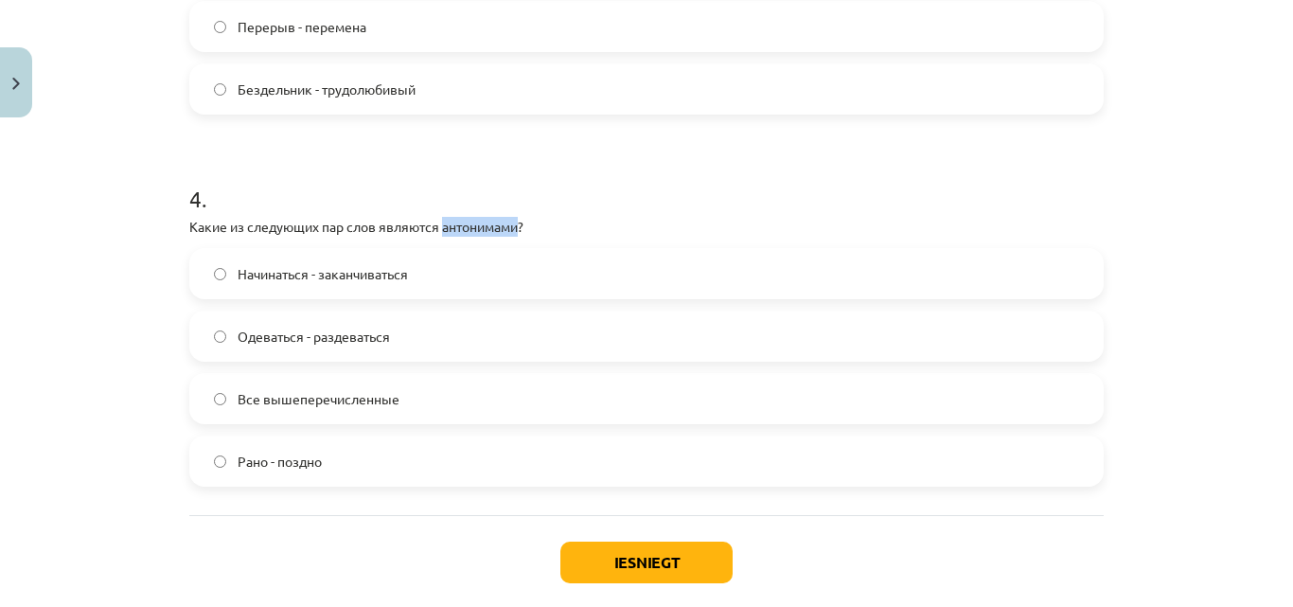
drag, startPoint x: 438, startPoint y: 221, endPoint x: 516, endPoint y: 223, distance: 77.7
click at [516, 223] on p "Какие из следующих пар слов являются антонимами?" at bounding box center [646, 227] width 914 height 20
click at [45, 204] on div "Mācību tēma: Krievu valodas b1 - 11. klases 1.ieskaites mācību materiāls #8 ⏰ §…" at bounding box center [646, 303] width 1293 height 607
click at [643, 558] on button "Iesniegt" at bounding box center [646, 562] width 172 height 42
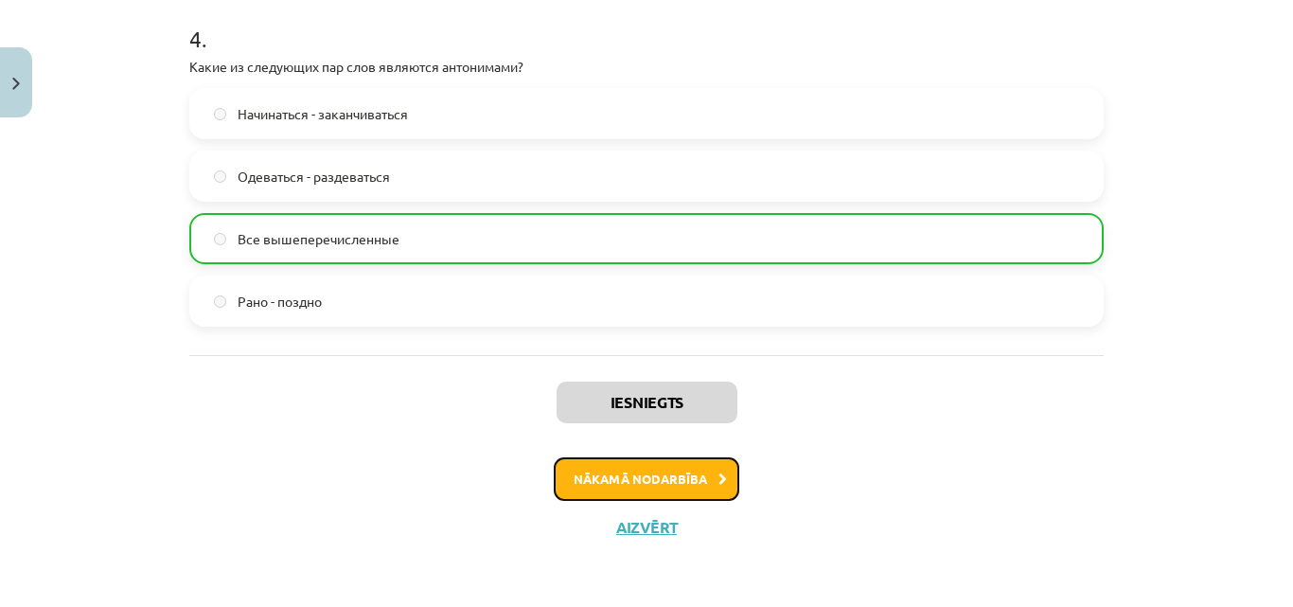
click at [646, 488] on button "Nākamā nodarbība" at bounding box center [647, 479] width 186 height 44
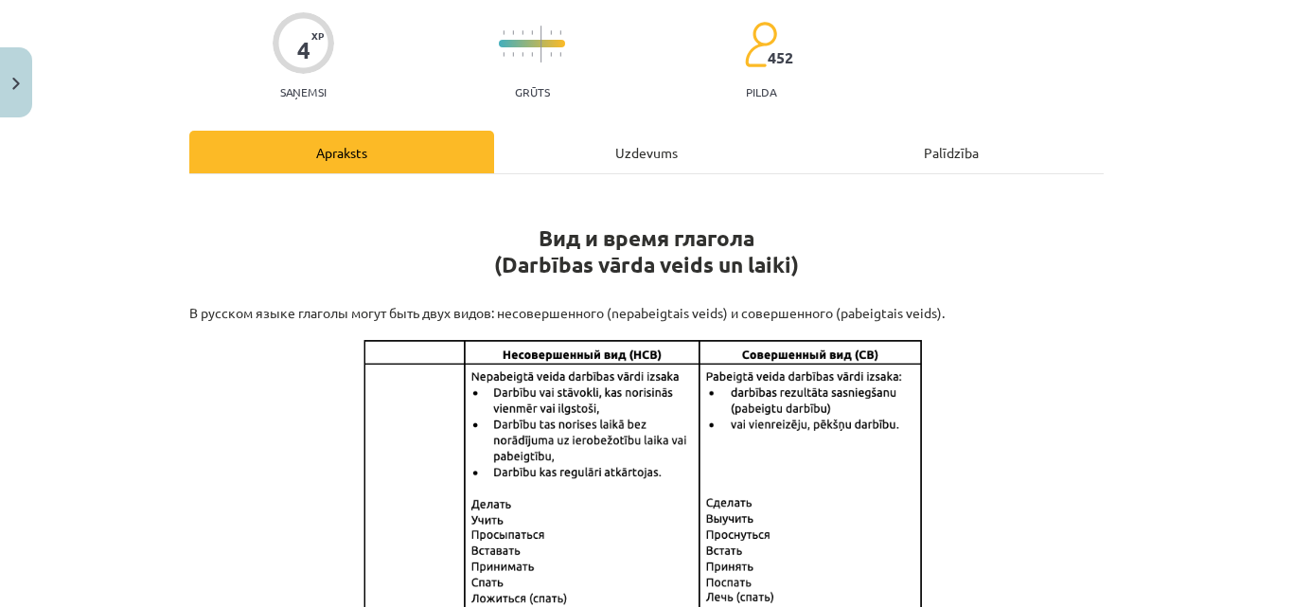
scroll to position [47, 0]
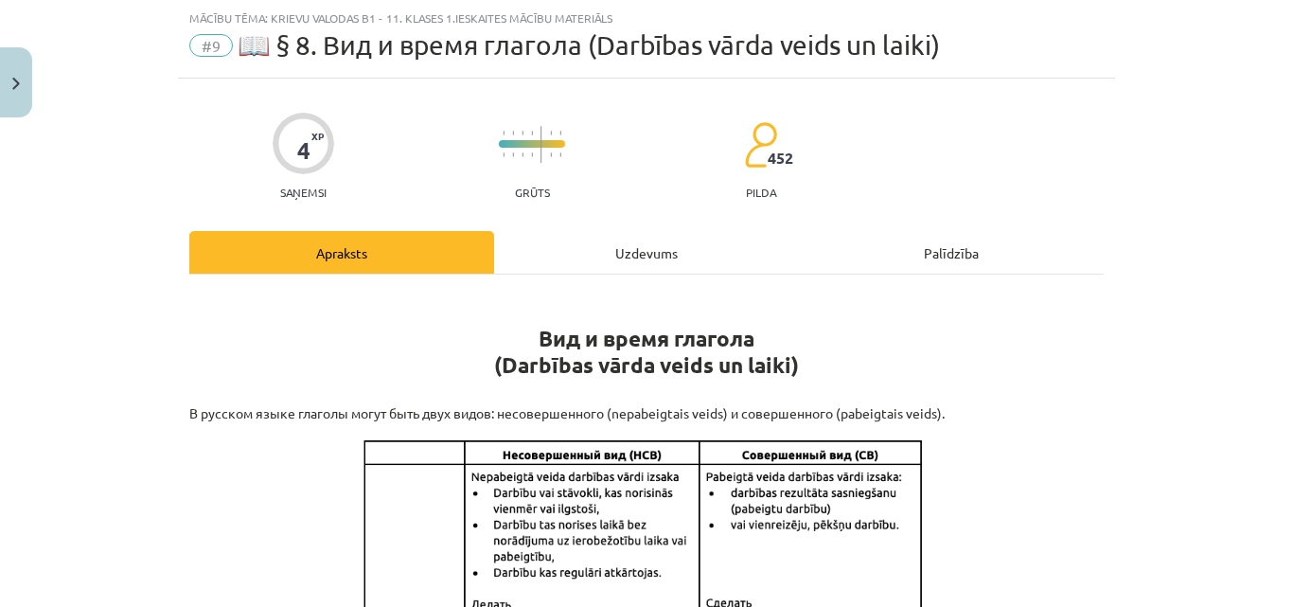
click at [626, 263] on div "Uzdevums" at bounding box center [646, 252] width 305 height 43
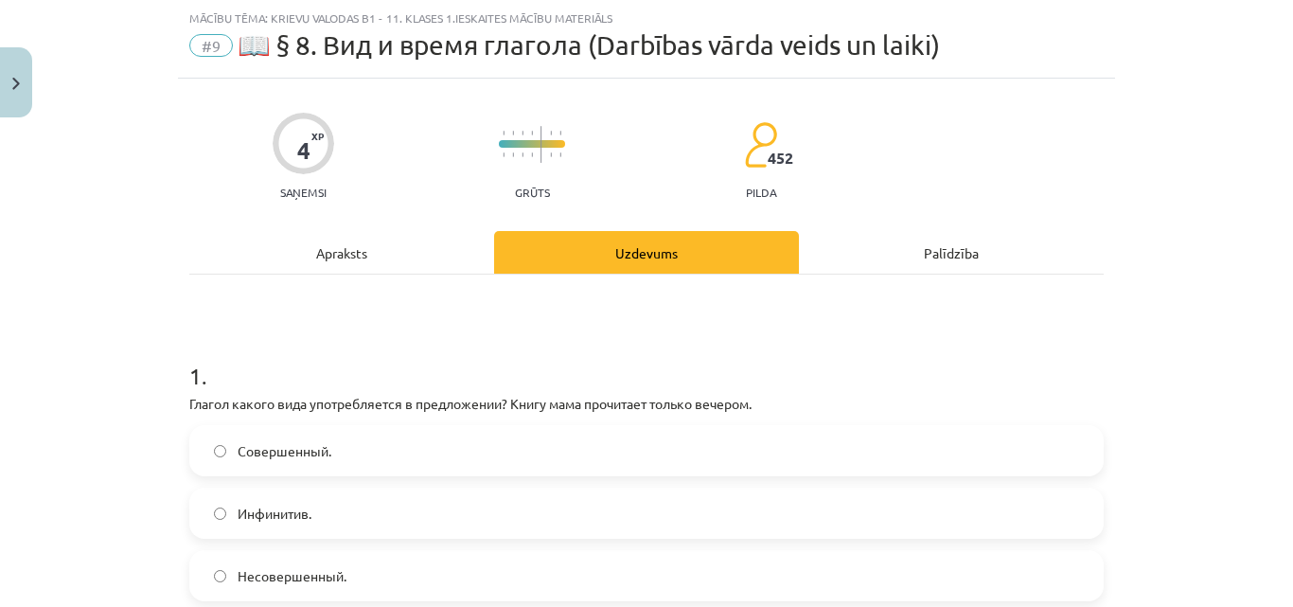
scroll to position [142, 0]
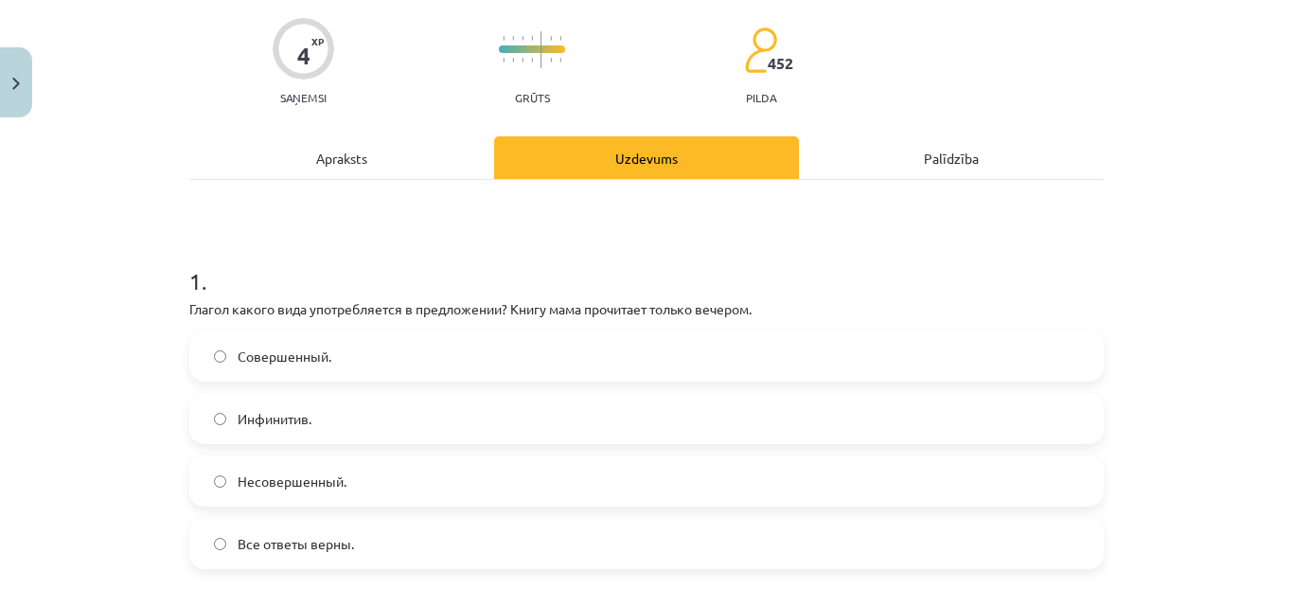
click at [439, 152] on div "Apraksts" at bounding box center [341, 157] width 305 height 43
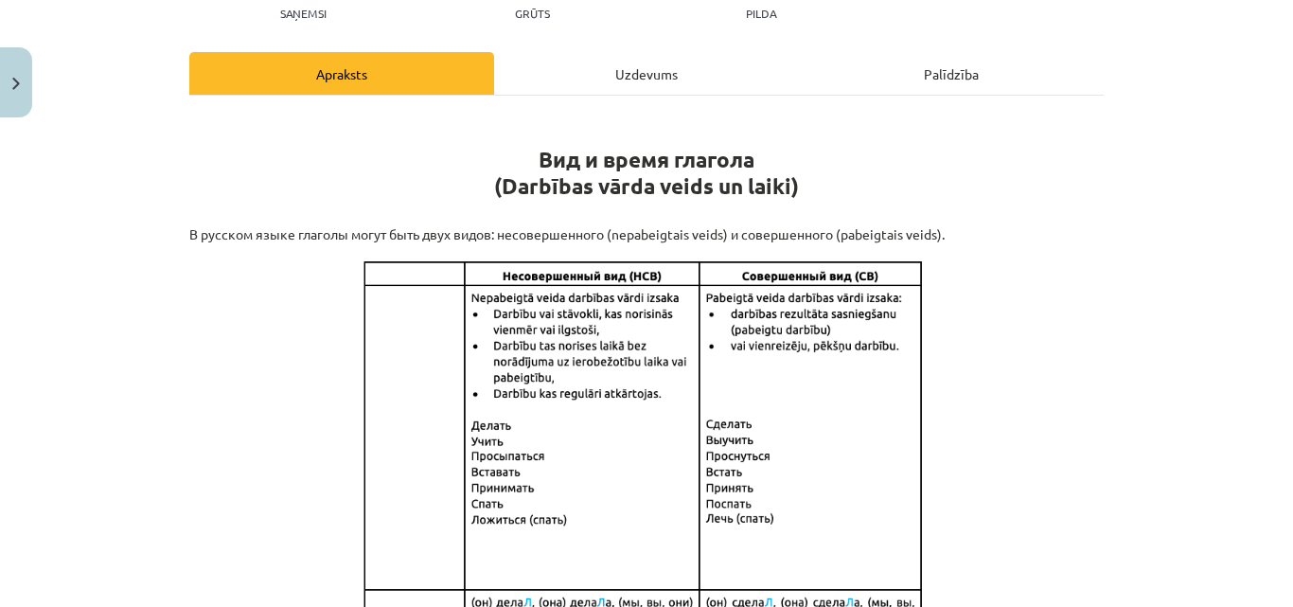
scroll to position [237, 0]
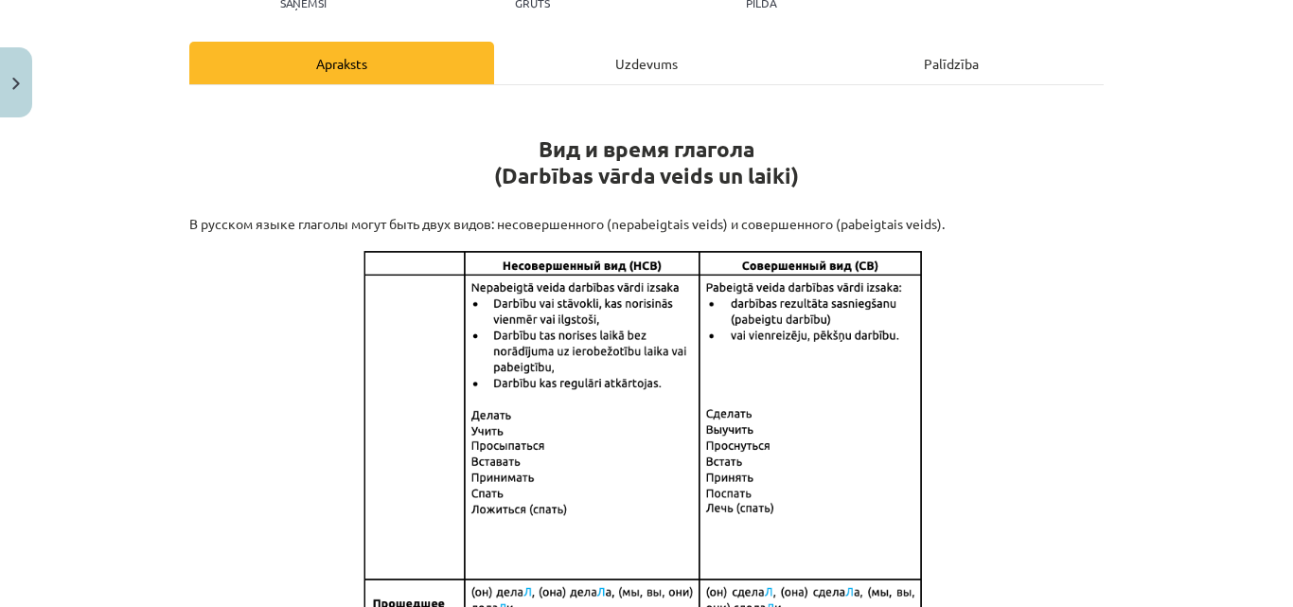
click at [562, 54] on div "Uzdevums" at bounding box center [646, 63] width 305 height 43
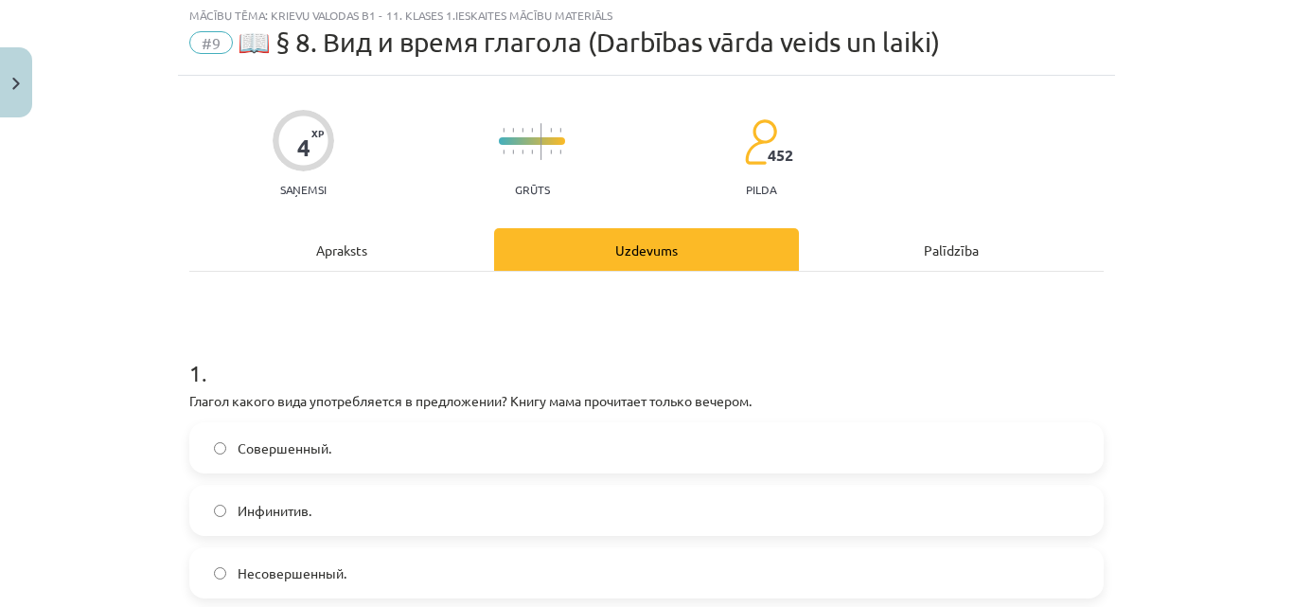
scroll to position [47, 0]
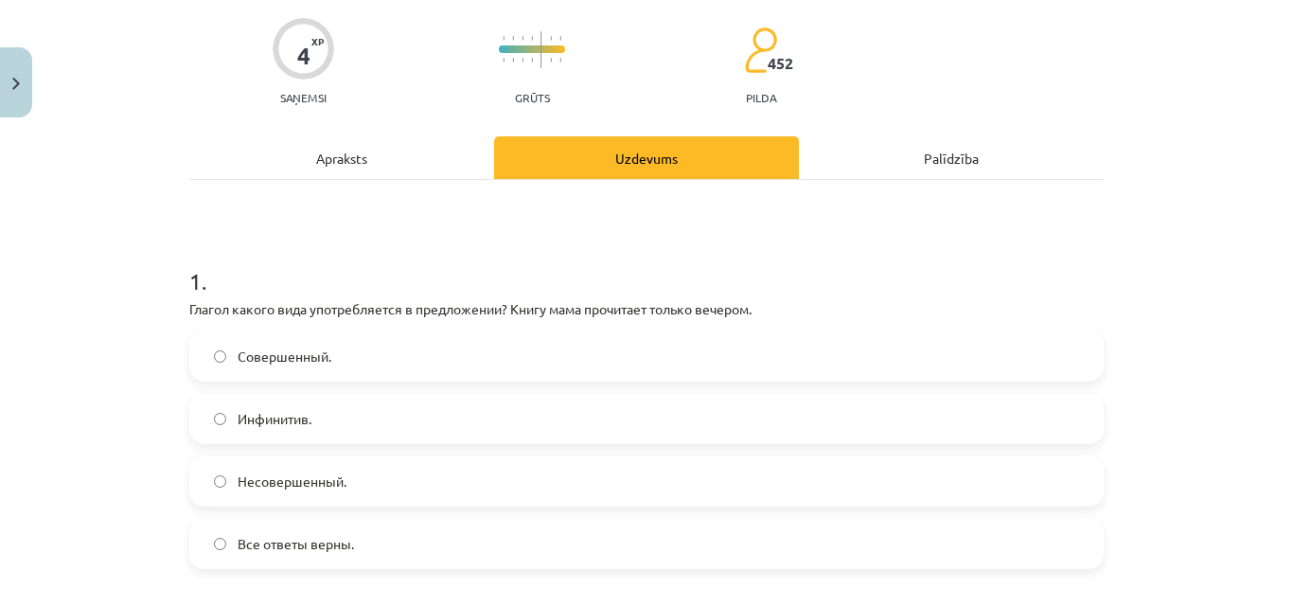
click at [423, 144] on div "Apraksts" at bounding box center [341, 157] width 305 height 43
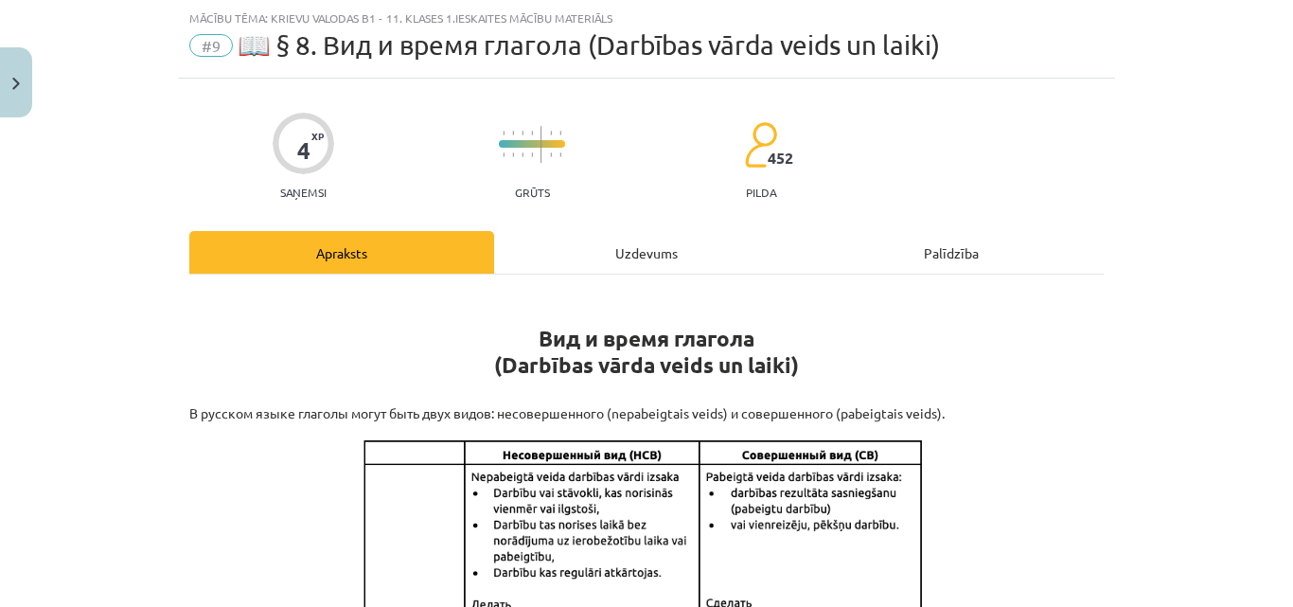
click at [647, 255] on div "Uzdevums" at bounding box center [646, 252] width 305 height 43
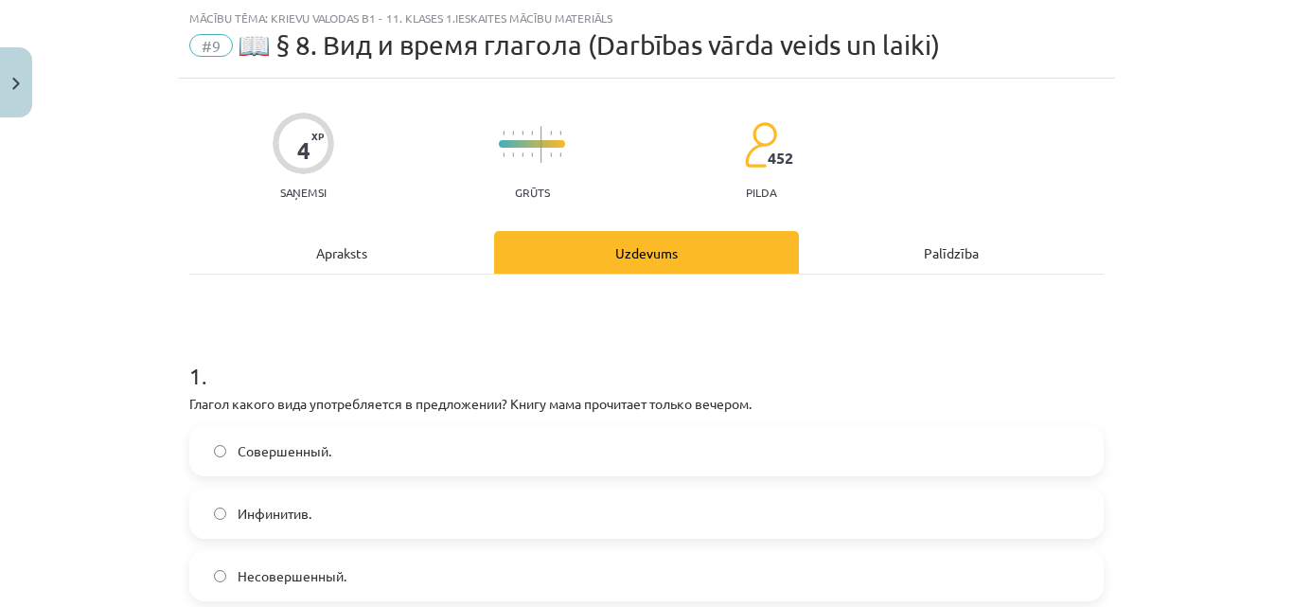
click at [437, 248] on div "Apraksts" at bounding box center [341, 252] width 305 height 43
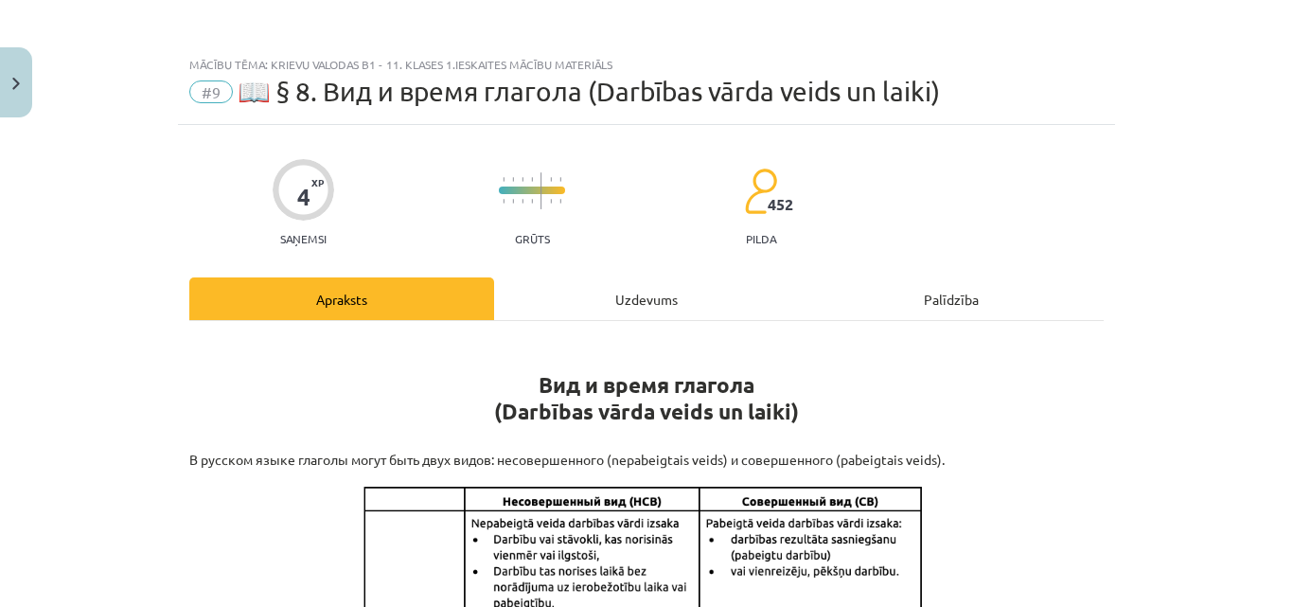
scroll to position [0, 0]
click at [636, 290] on div "Uzdevums" at bounding box center [646, 299] width 305 height 43
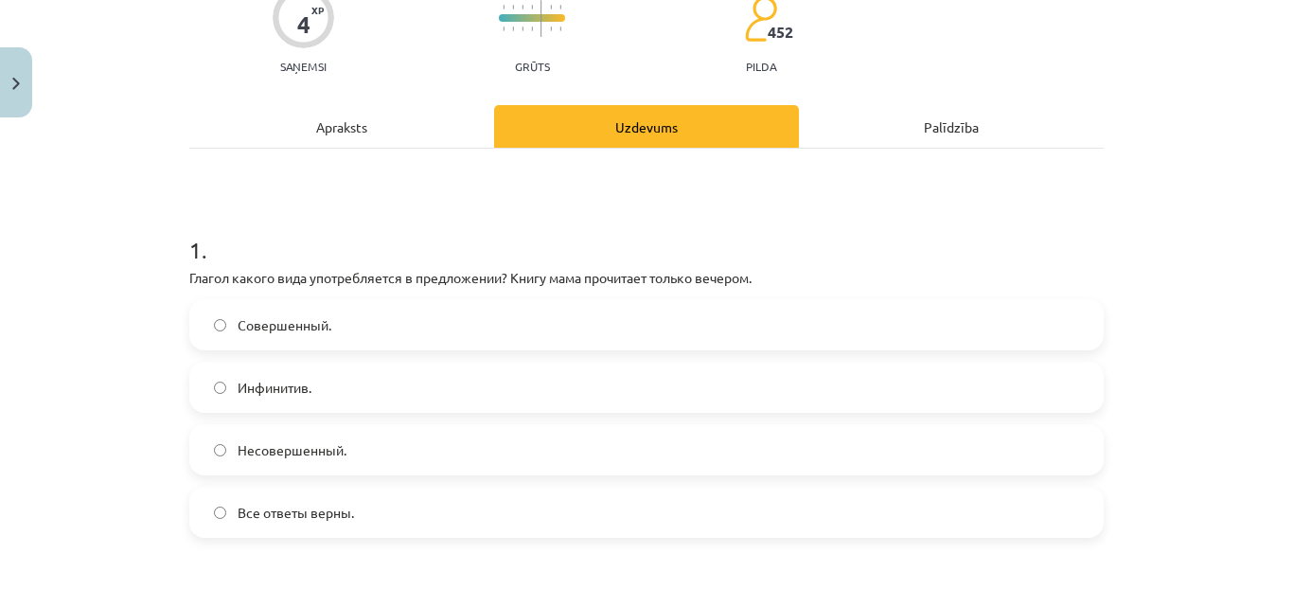
scroll to position [331, 0]
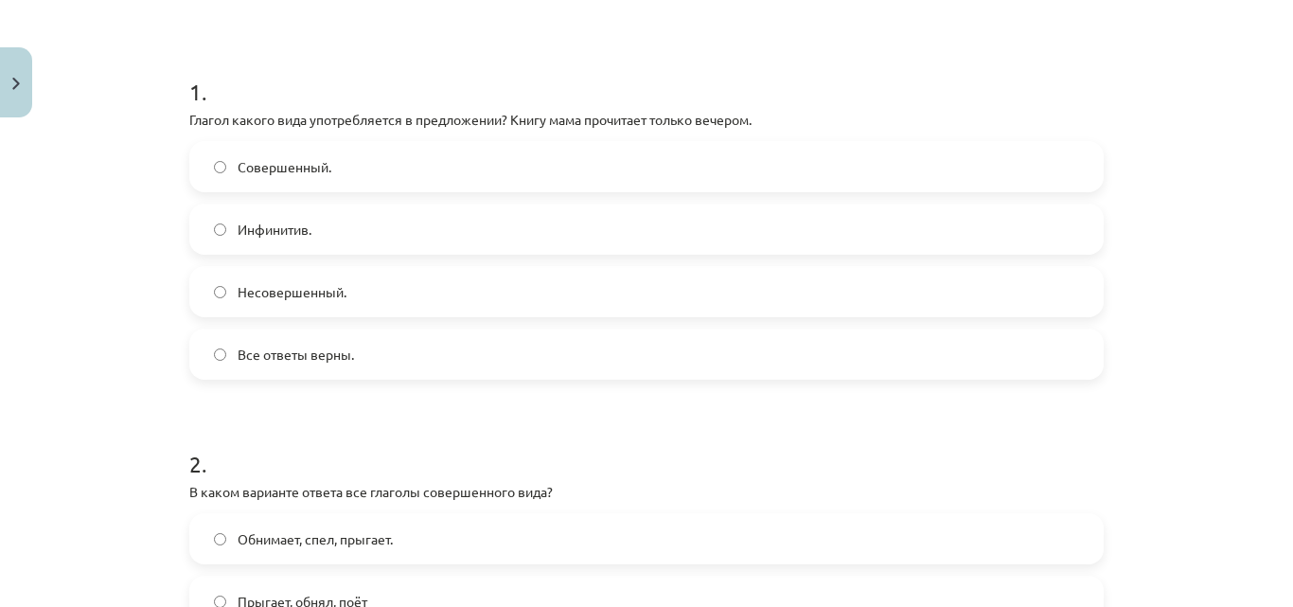
click at [204, 174] on label "Совершенный." at bounding box center [646, 166] width 911 height 47
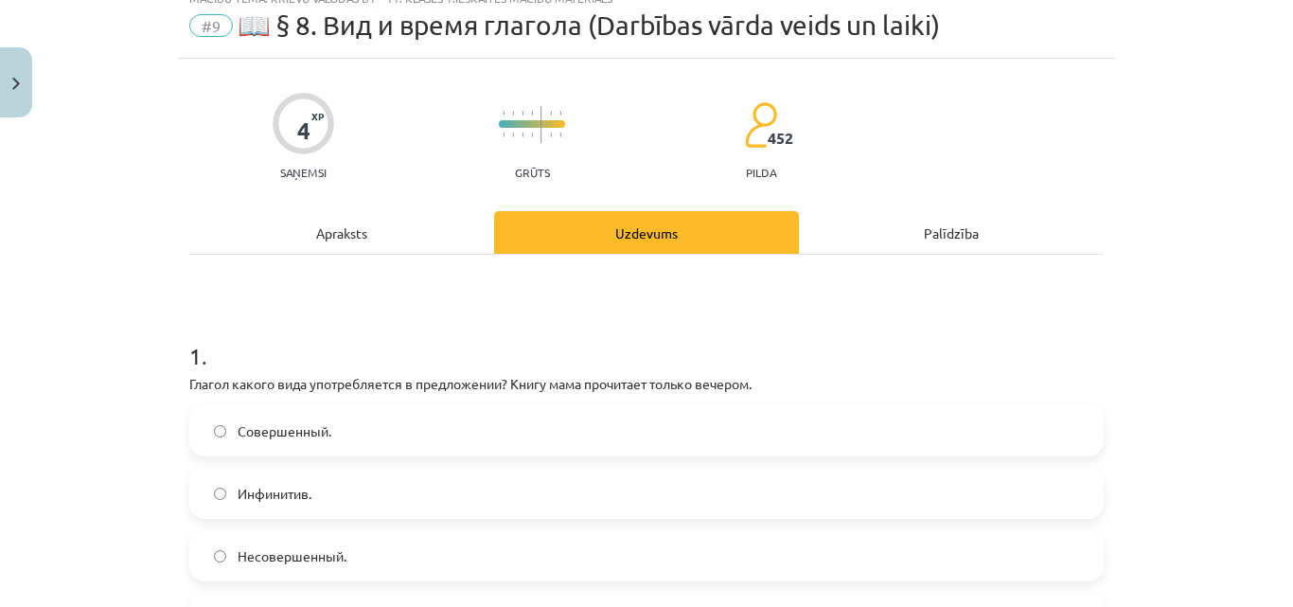
scroll to position [47, 0]
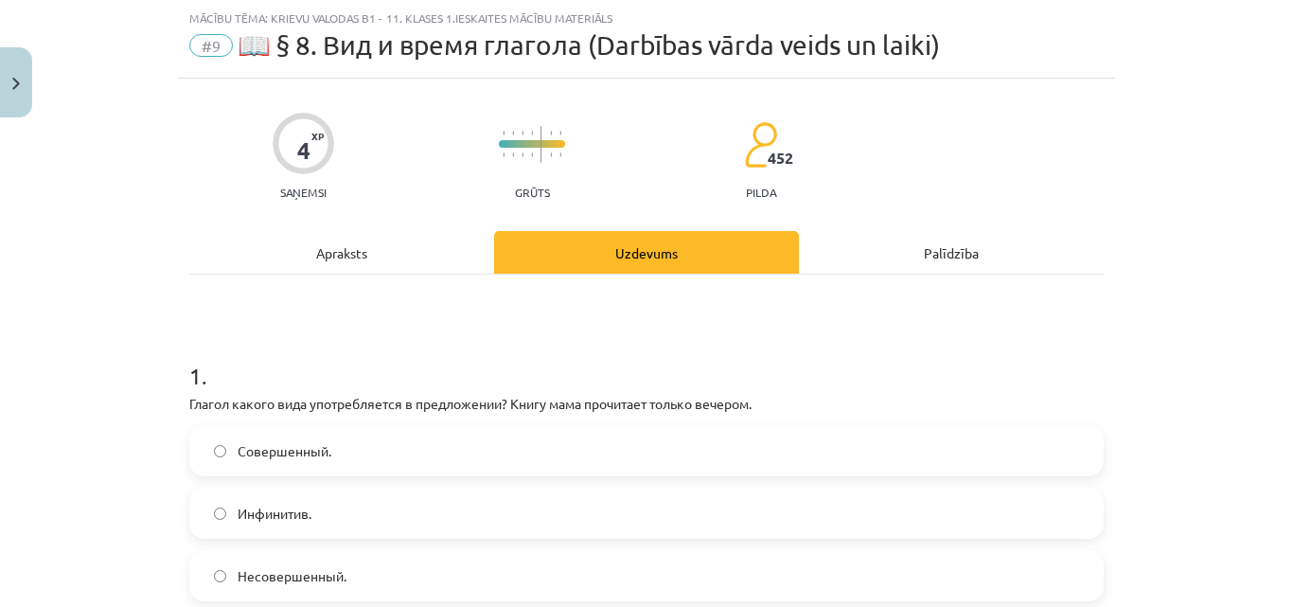
click at [343, 244] on div "Apraksts" at bounding box center [341, 252] width 305 height 43
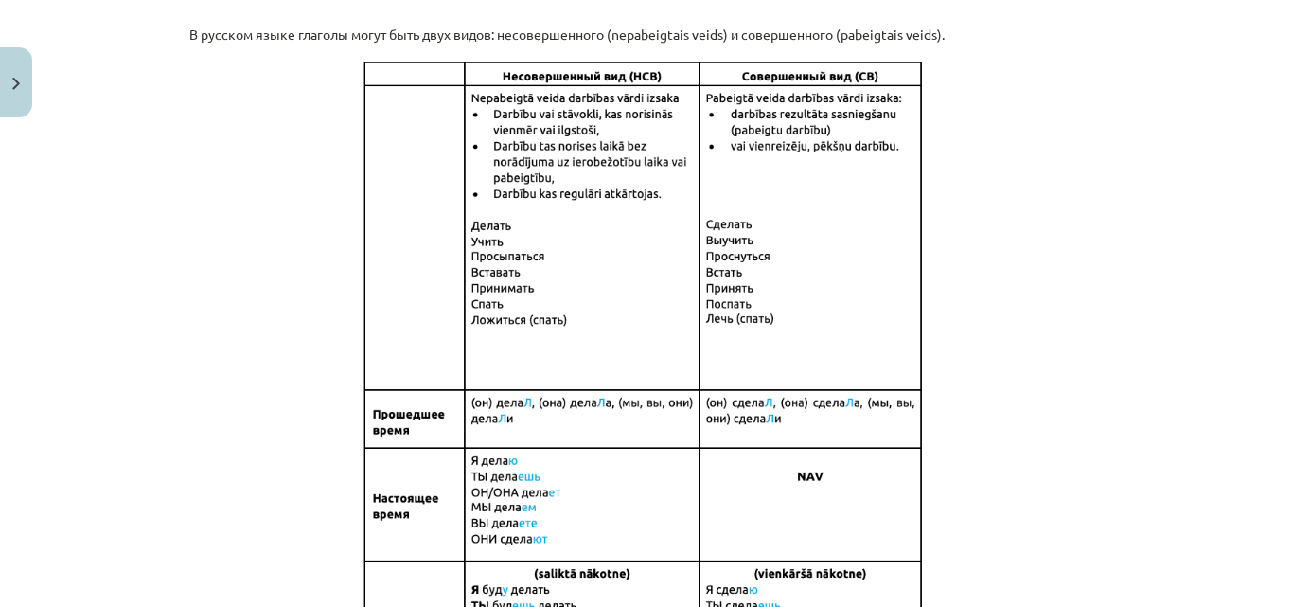
scroll to position [0, 0]
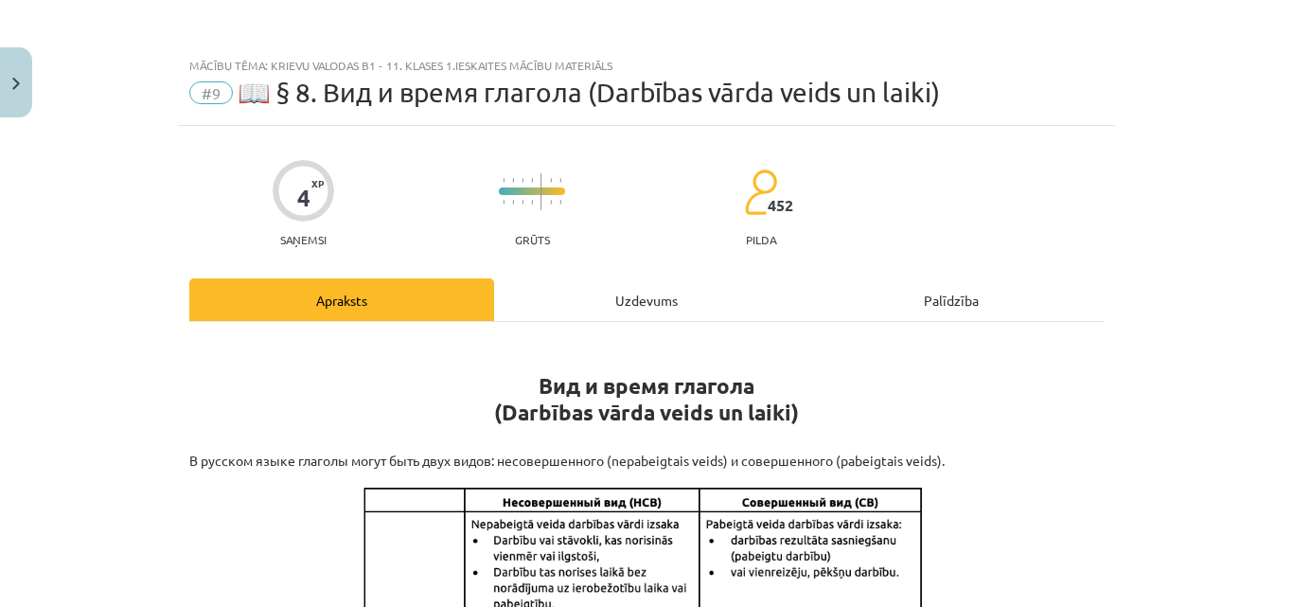
click at [665, 285] on div "Uzdevums" at bounding box center [646, 299] width 305 height 43
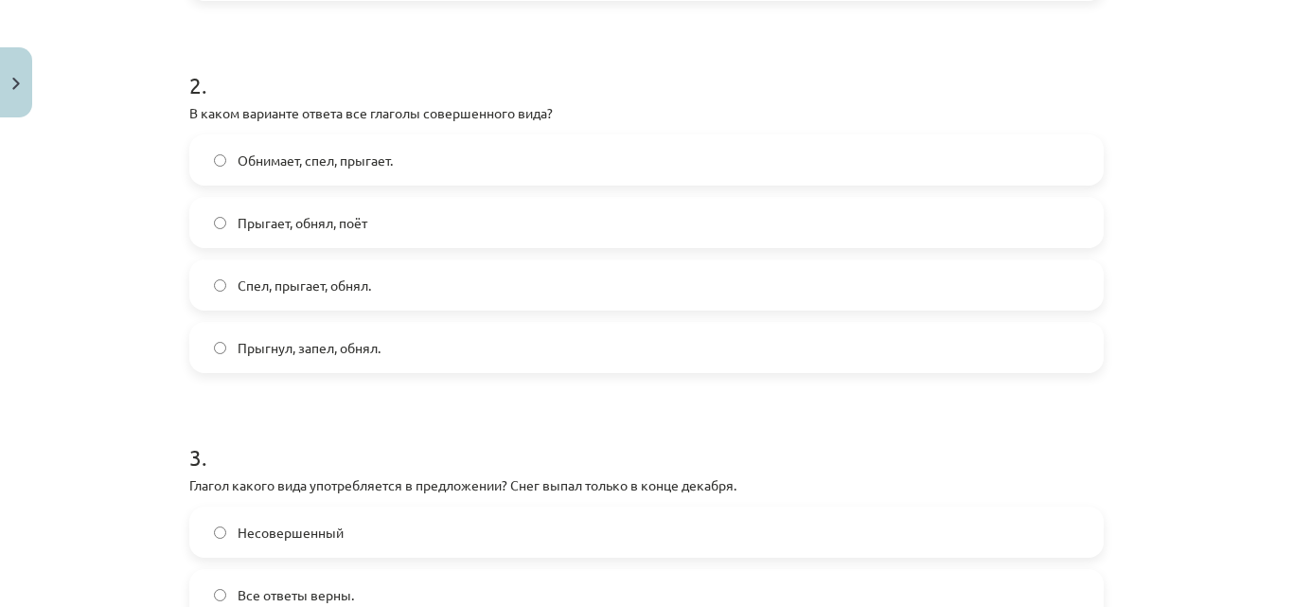
scroll to position [615, 0]
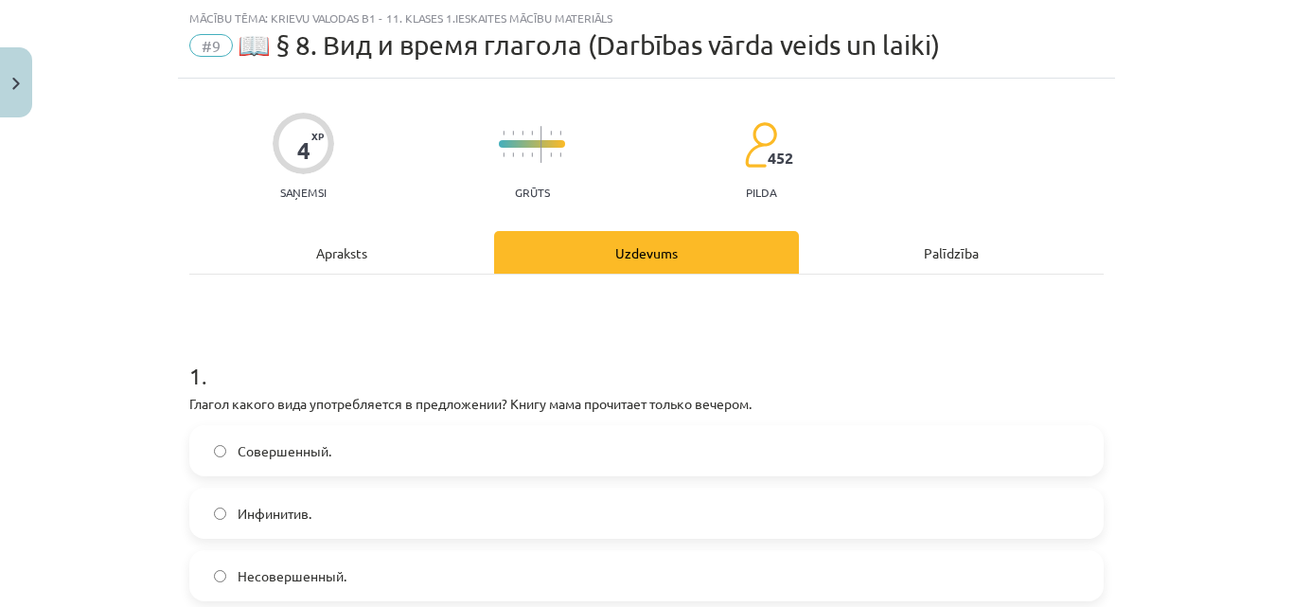
click at [354, 237] on div "Apraksts" at bounding box center [341, 252] width 305 height 43
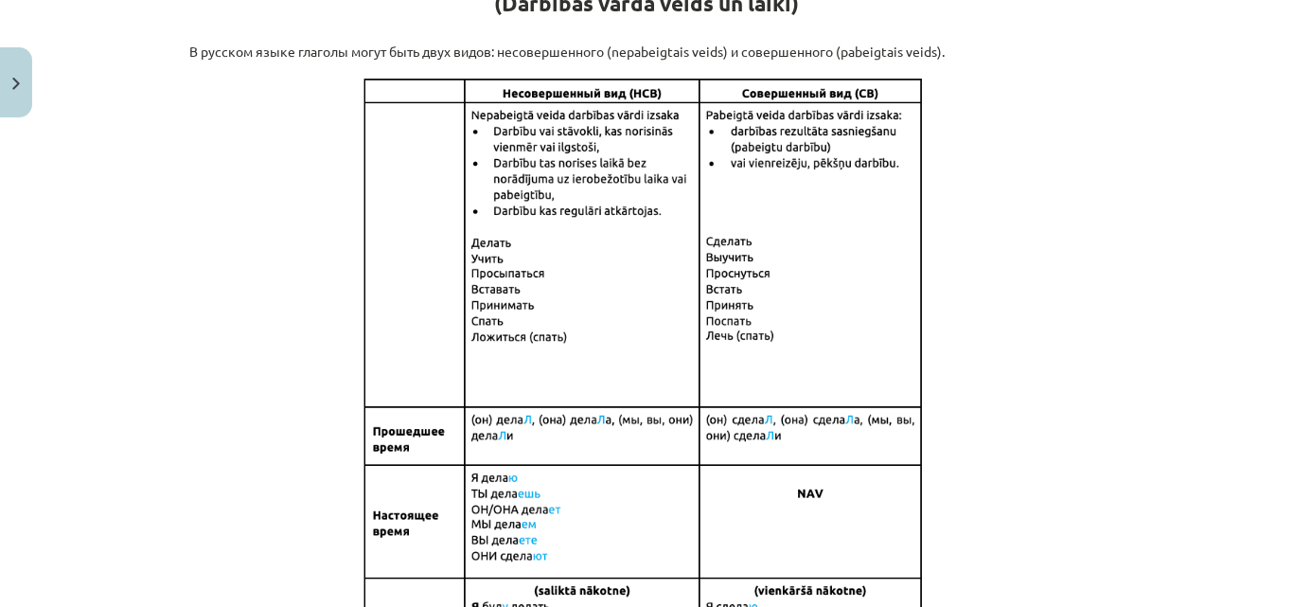
scroll to position [426, 0]
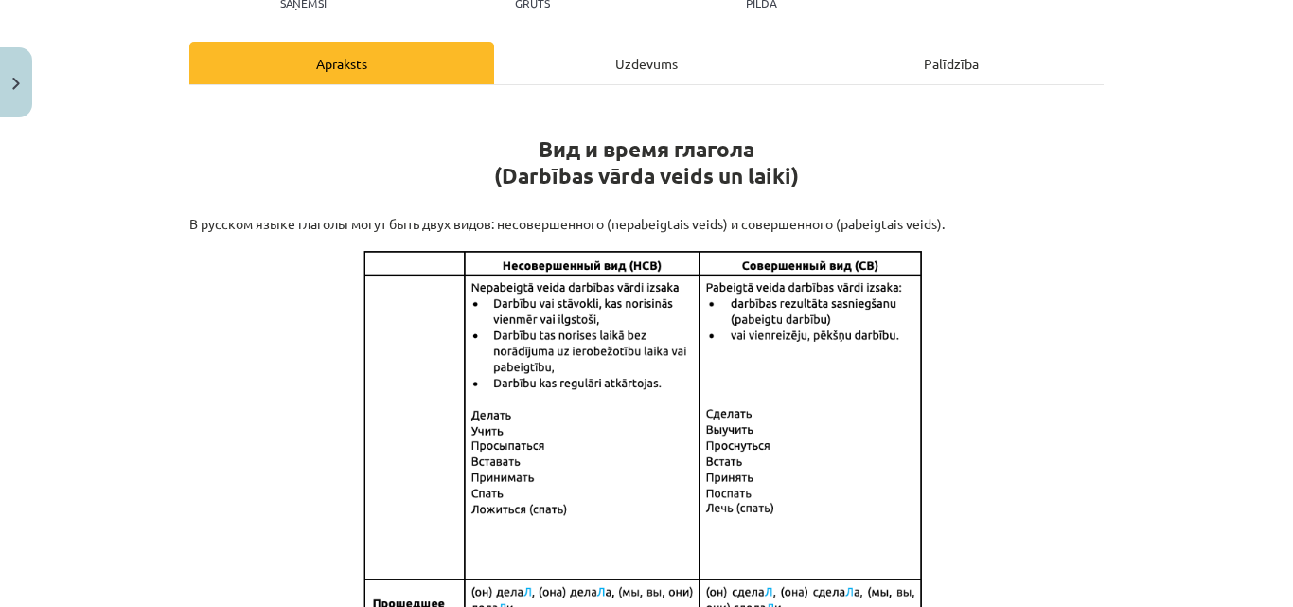
click at [585, 54] on div "Uzdevums" at bounding box center [646, 63] width 305 height 43
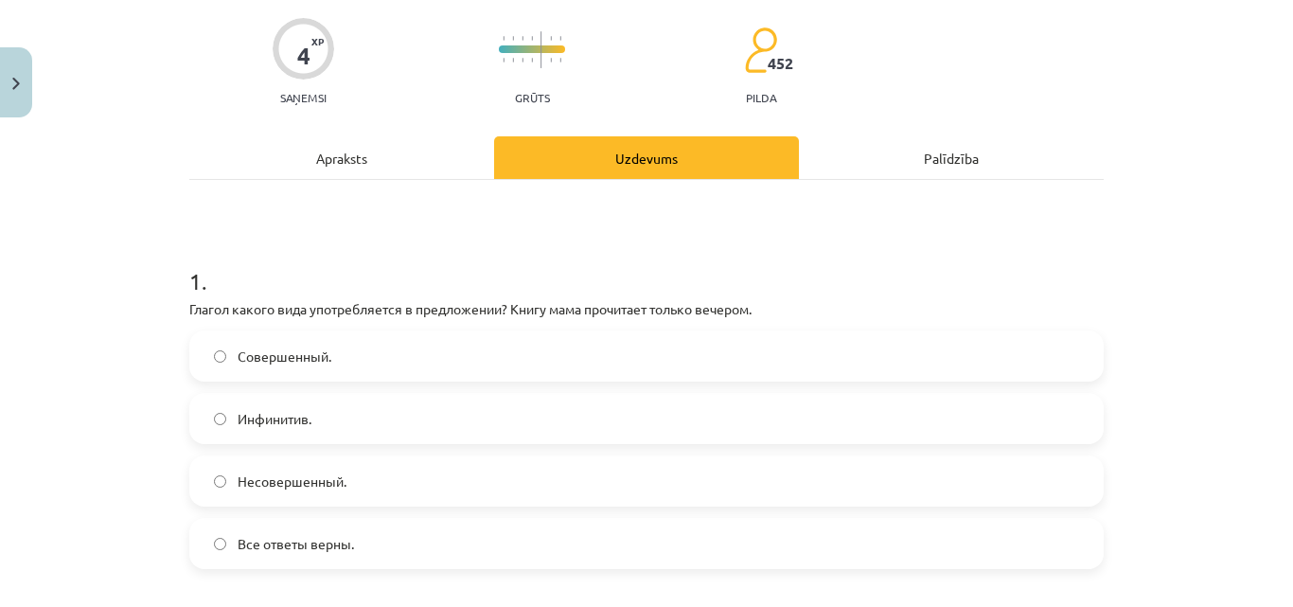
click at [426, 168] on div "Apraksts" at bounding box center [341, 157] width 305 height 43
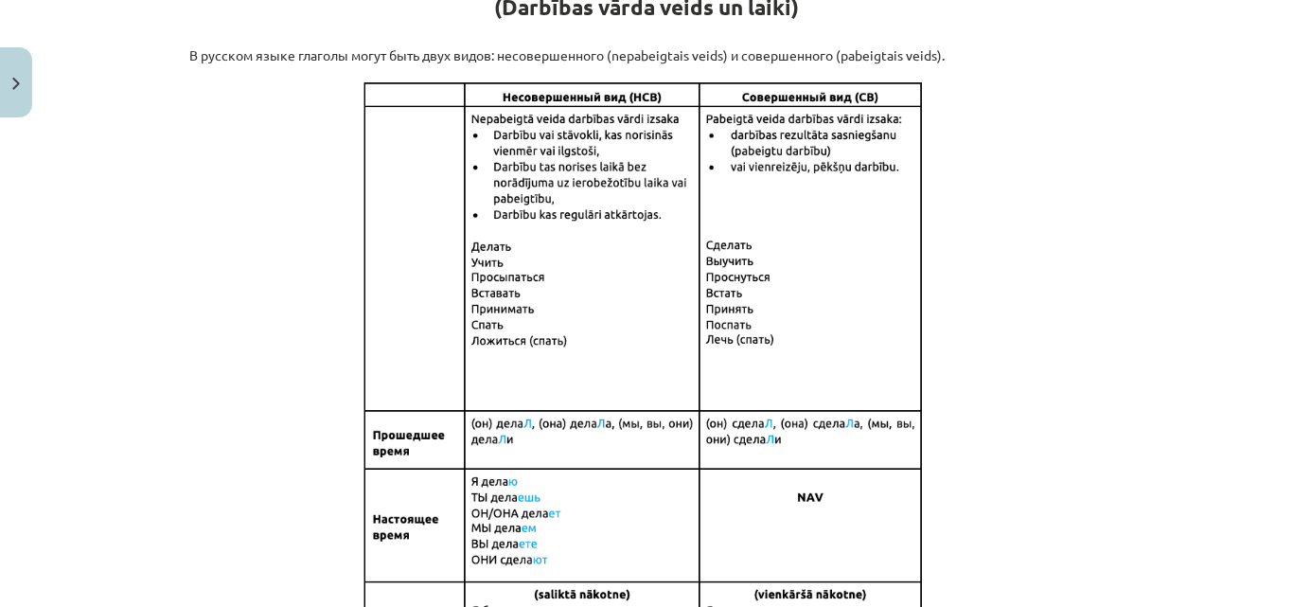
scroll to position [291, 0]
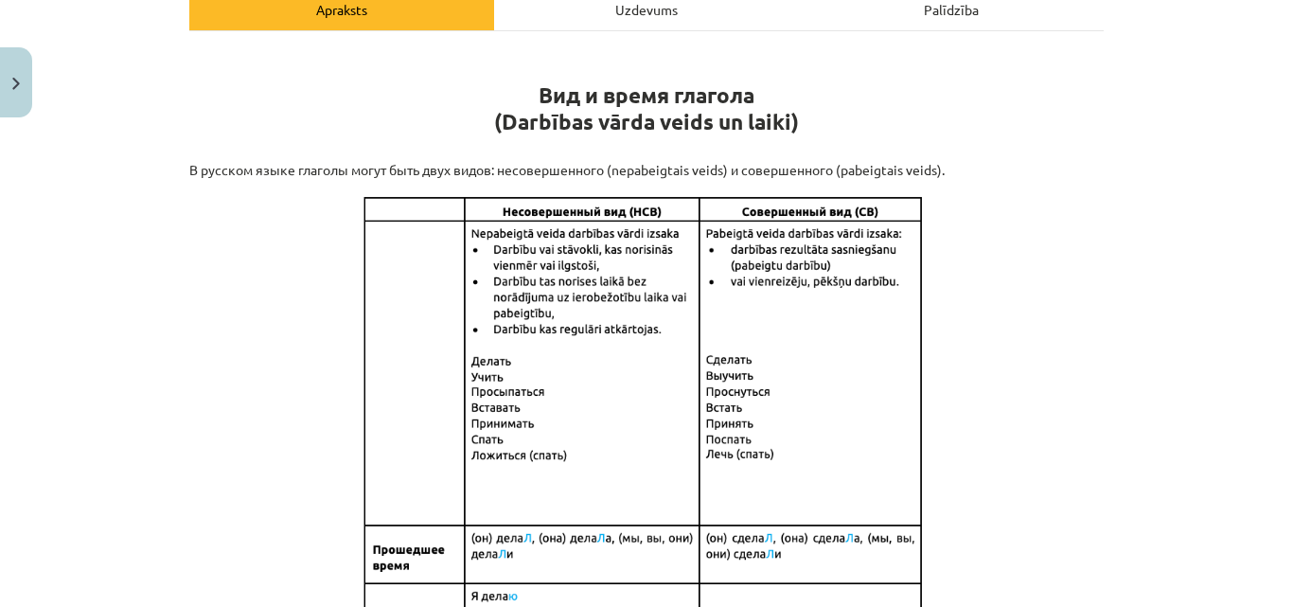
click at [626, 8] on div "Uzdevums" at bounding box center [646, 9] width 305 height 43
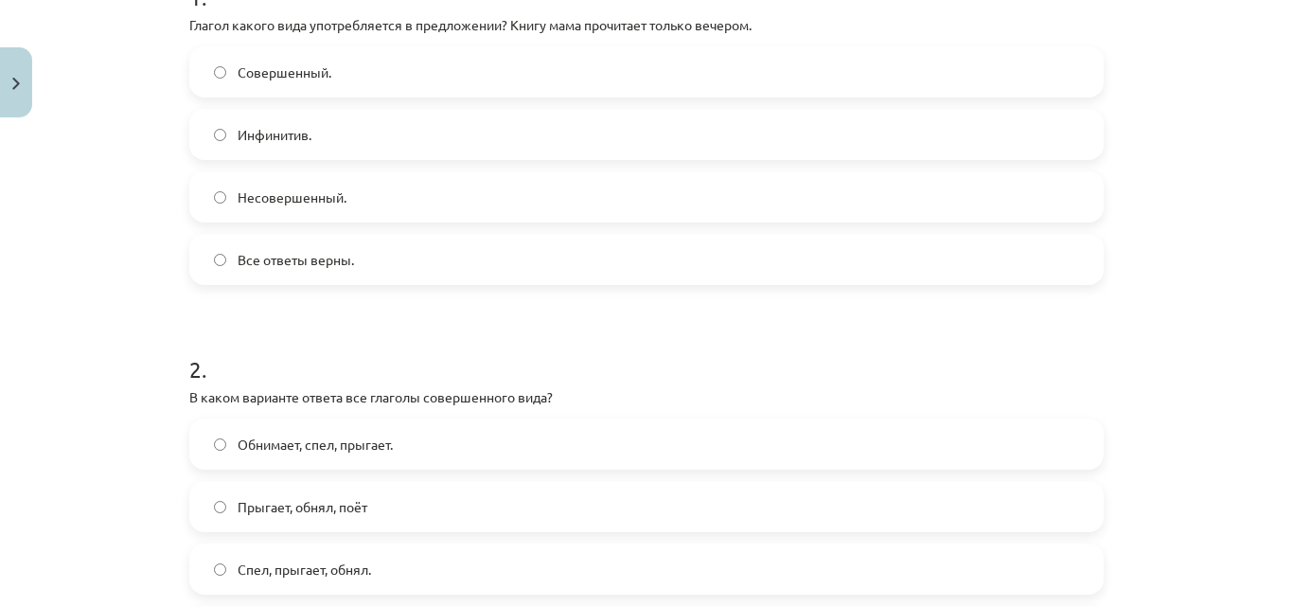
scroll to position [521, 0]
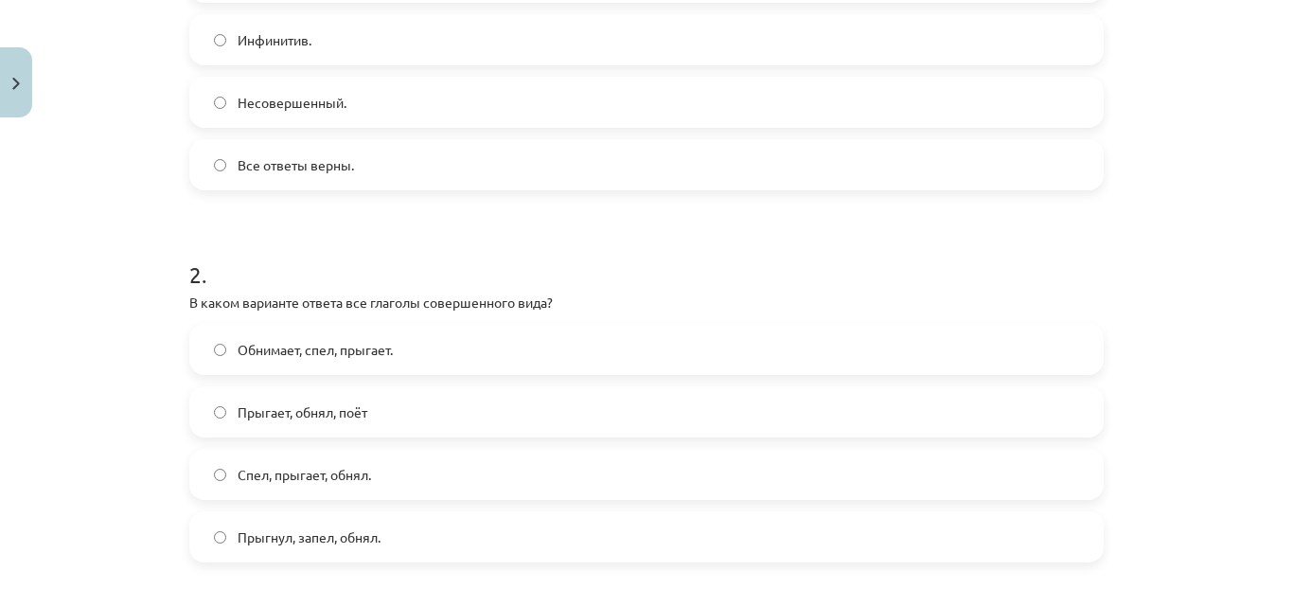
click at [222, 533] on label "Прыгнул, запел, обнял." at bounding box center [646, 536] width 911 height 47
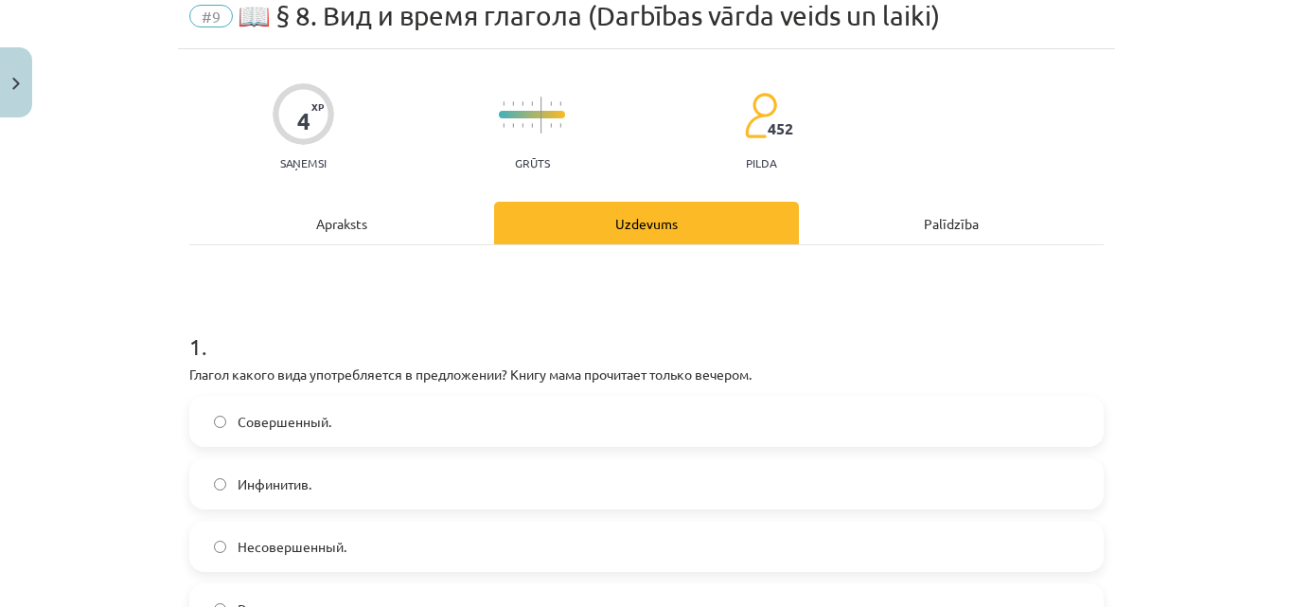
scroll to position [0, 0]
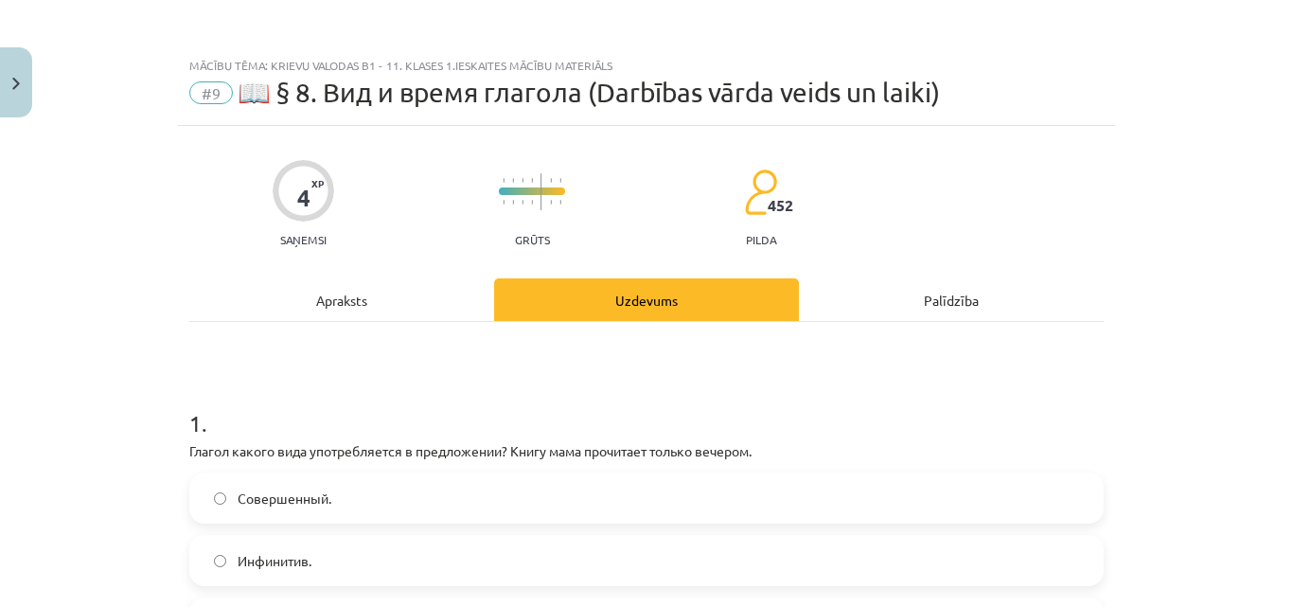
click at [393, 281] on div "Apraksts" at bounding box center [341, 299] width 305 height 43
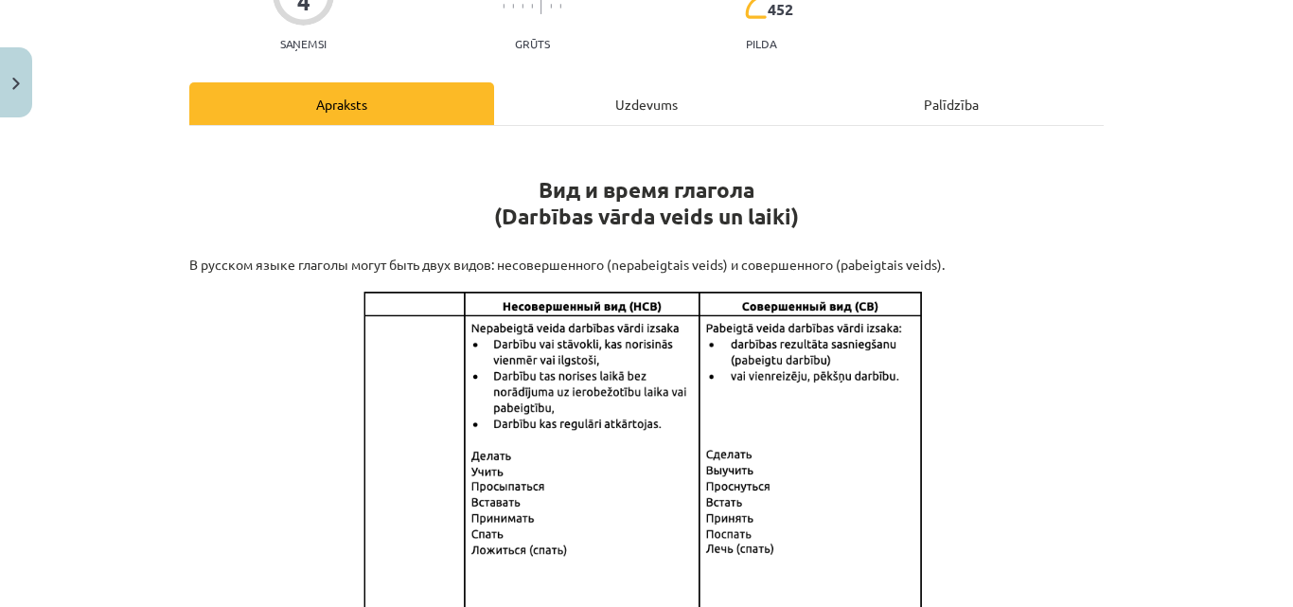
scroll to position [101, 0]
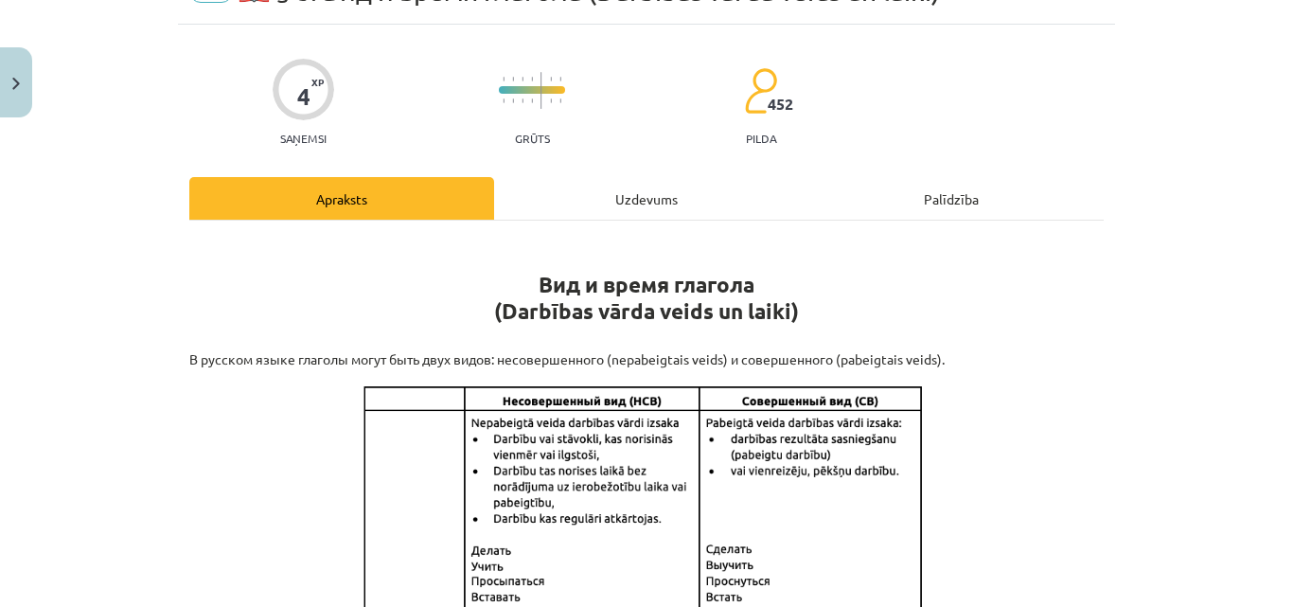
click at [579, 199] on div "Uzdevums" at bounding box center [646, 198] width 305 height 43
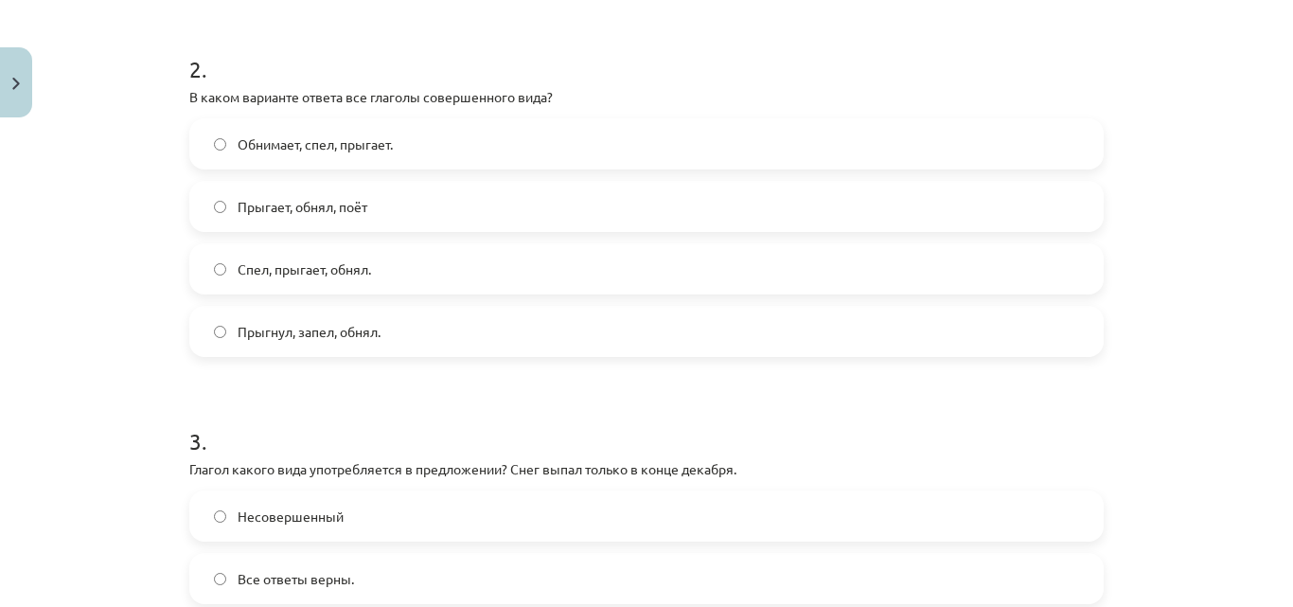
scroll to position [899, 0]
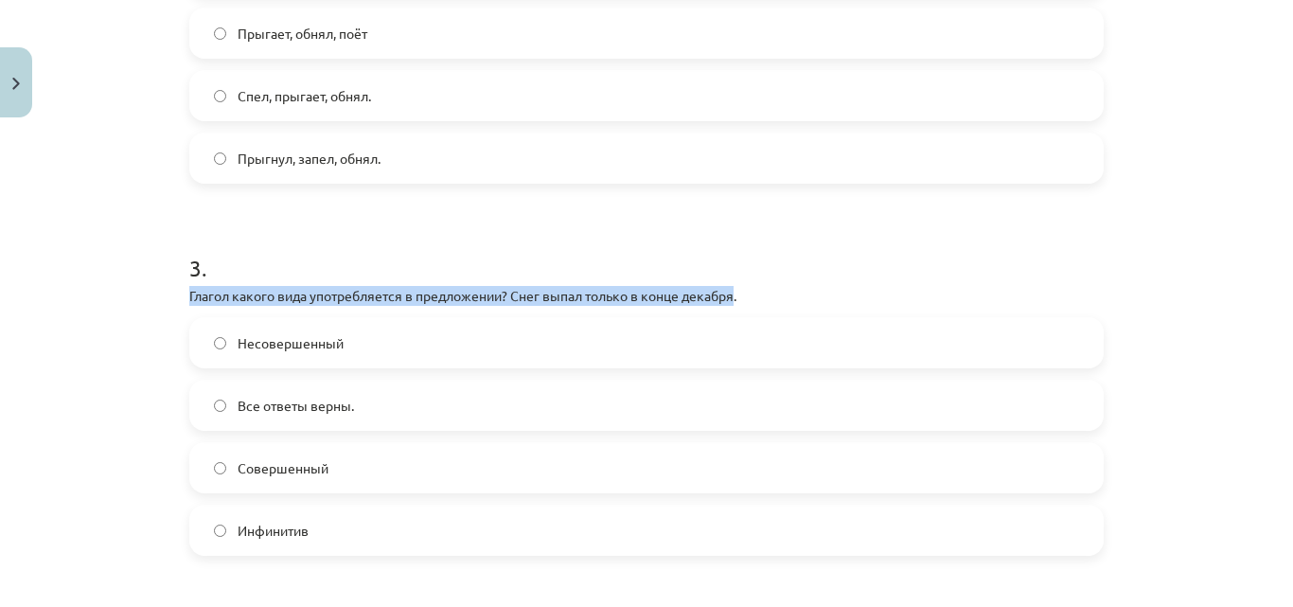
drag, startPoint x: 168, startPoint y: 293, endPoint x: 740, endPoint y: 289, distance: 572.7
click at [735, 303] on div "Mācību tēma: Krievu valodas b1 - 11. klases 1.ieskaites mācību materiāls #9 📖 §…" at bounding box center [646, 303] width 1293 height 607
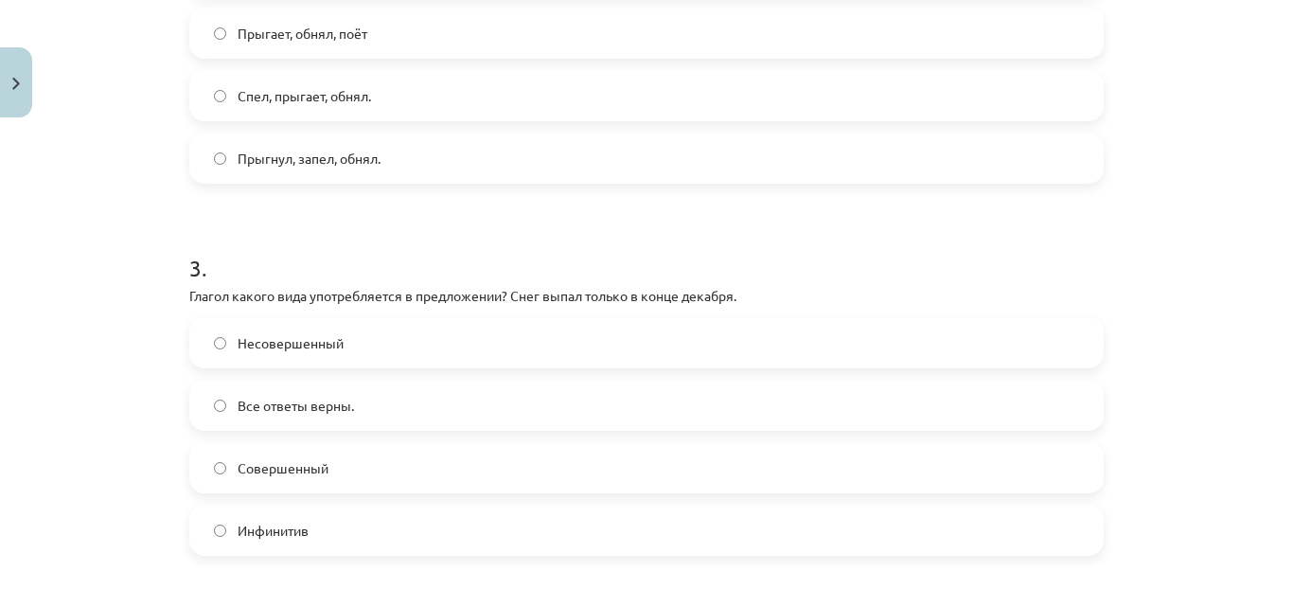
click at [189, 381] on div "Несовершенный Все ответы верны. Совершенный Инфинитив" at bounding box center [646, 436] width 914 height 239
click at [210, 476] on label "Совершенный" at bounding box center [646, 467] width 911 height 47
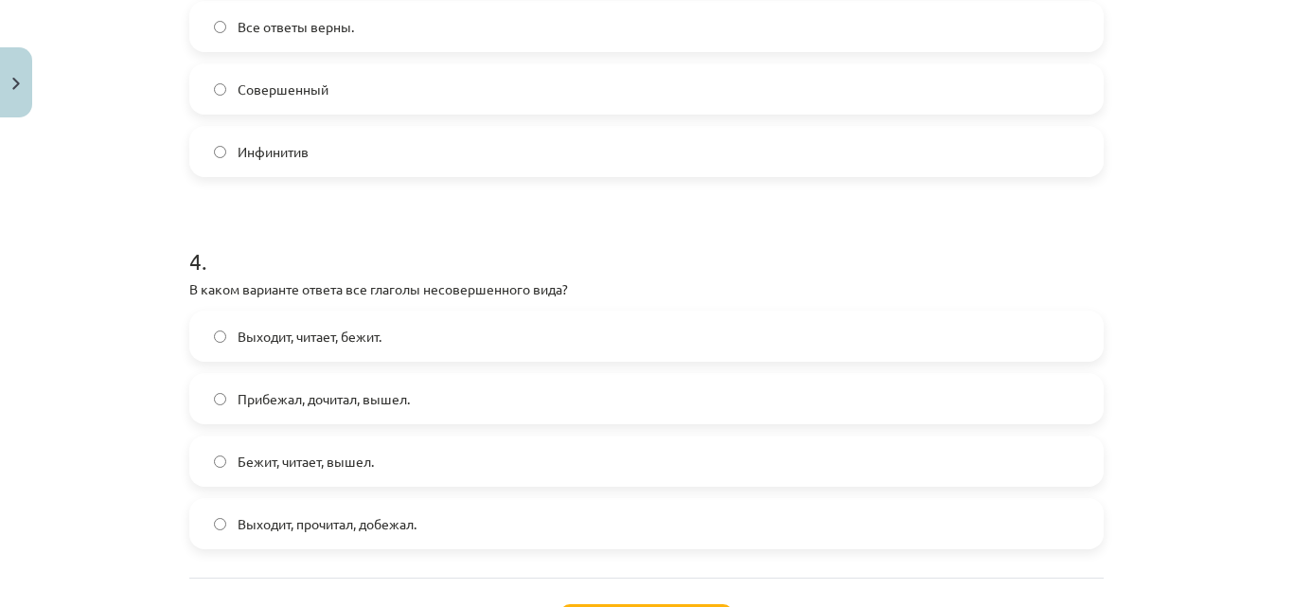
scroll to position [1373, 0]
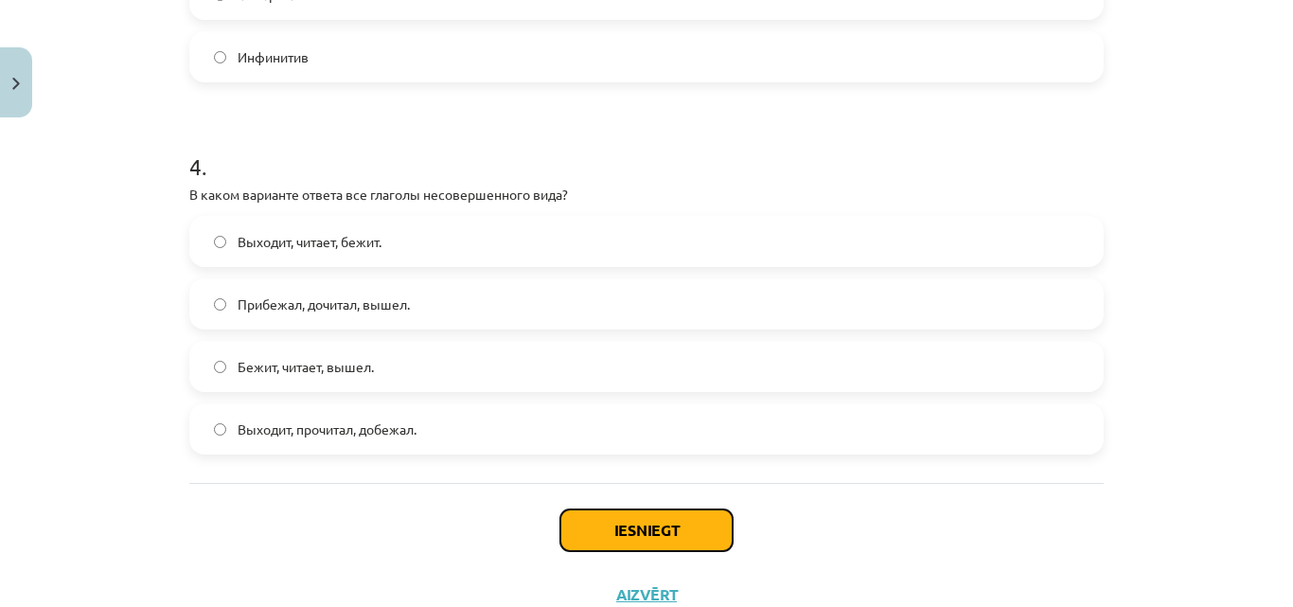
drag, startPoint x: 628, startPoint y: 522, endPoint x: 628, endPoint y: 510, distance: 11.4
click at [629, 520] on button "Iesniegt" at bounding box center [646, 530] width 172 height 42
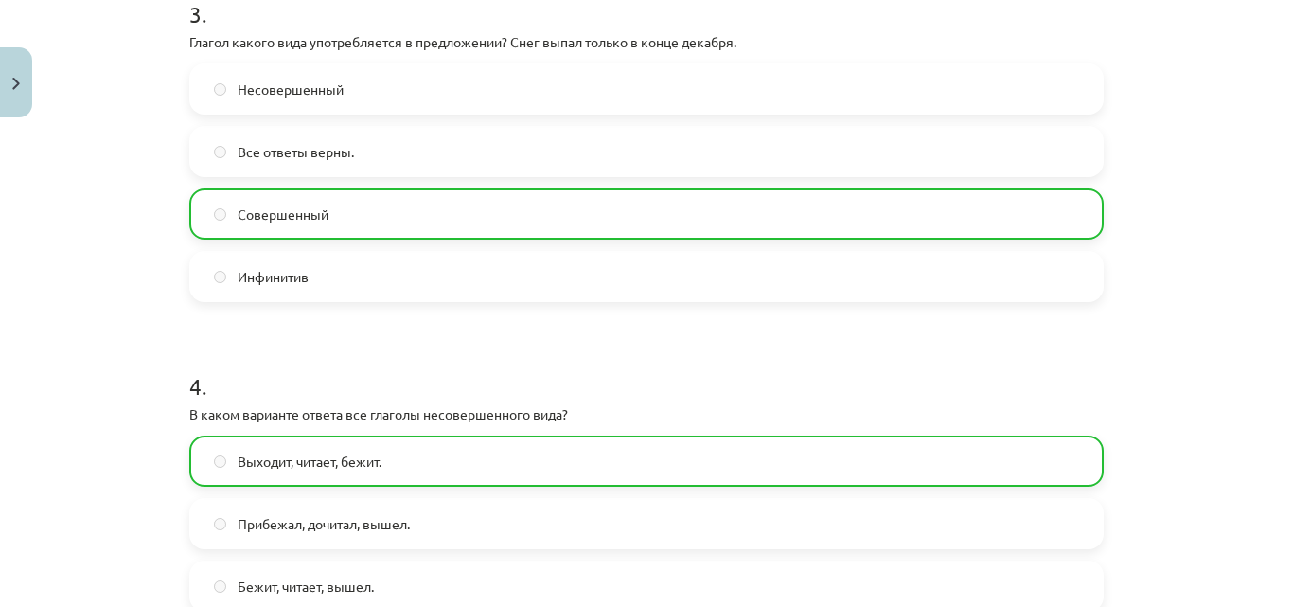
scroll to position [1467, 0]
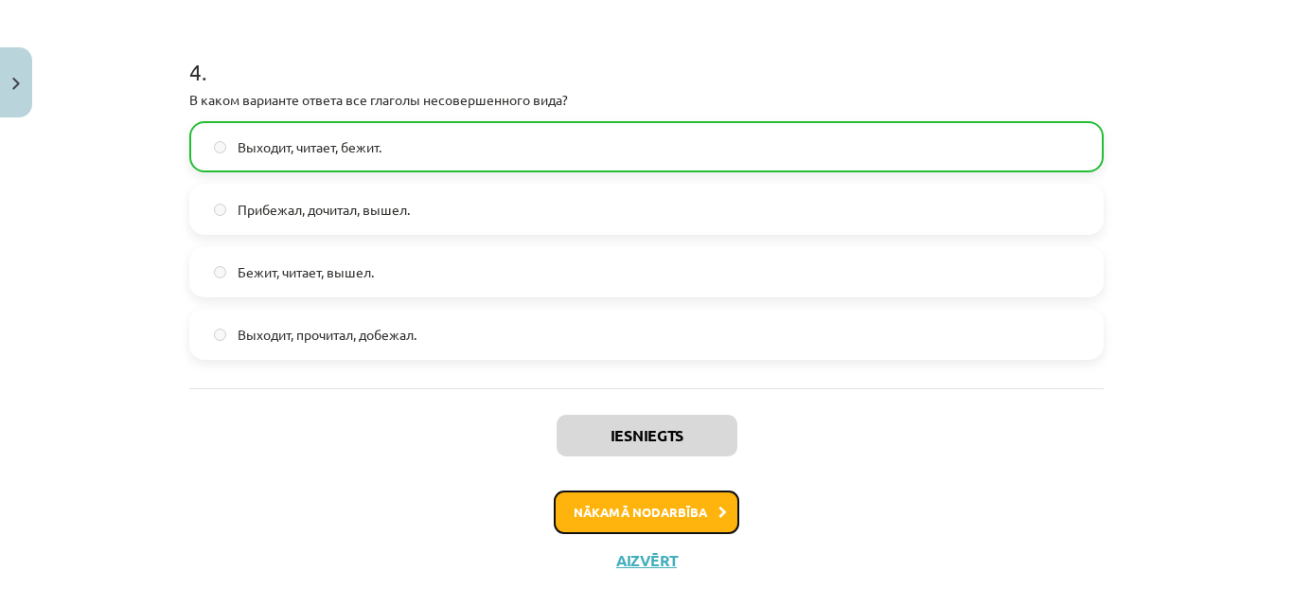
click at [665, 490] on button "Nākamā nodarbība" at bounding box center [647, 512] width 186 height 44
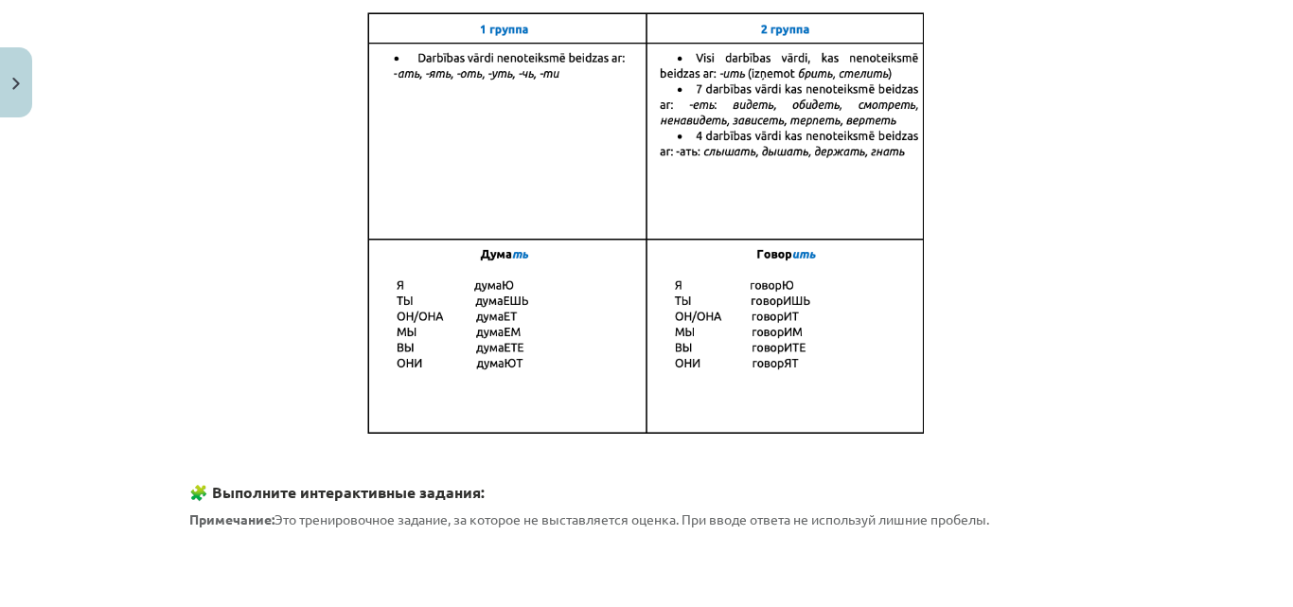
scroll to position [0, 0]
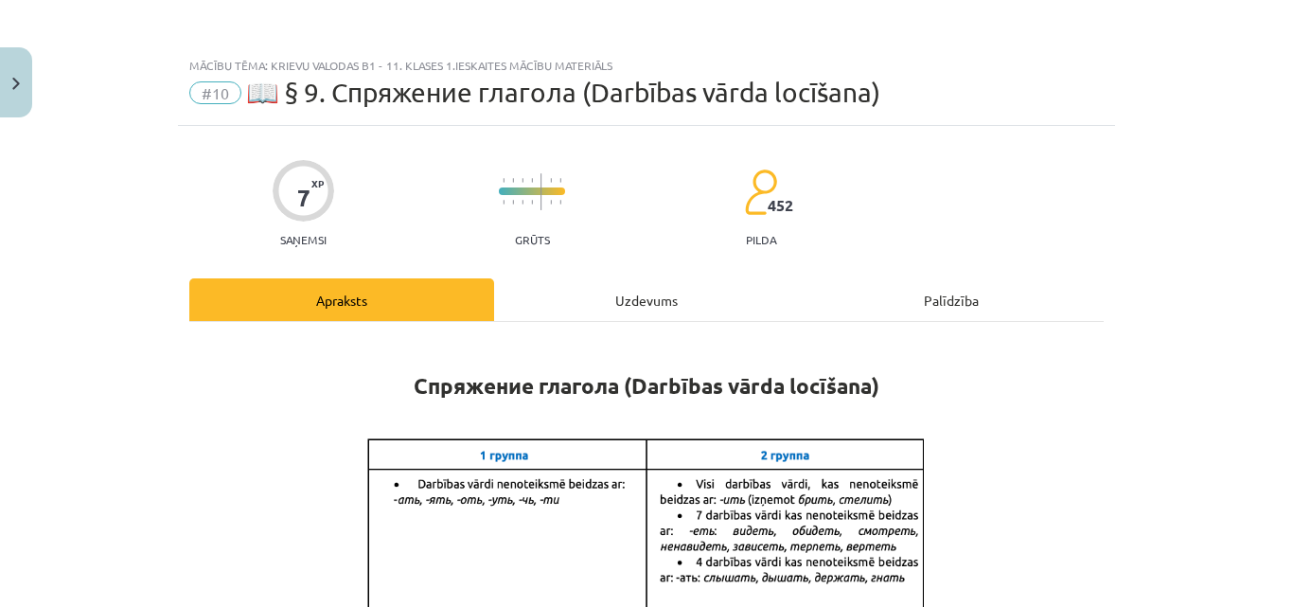
click at [667, 309] on div "Uzdevums" at bounding box center [646, 299] width 305 height 43
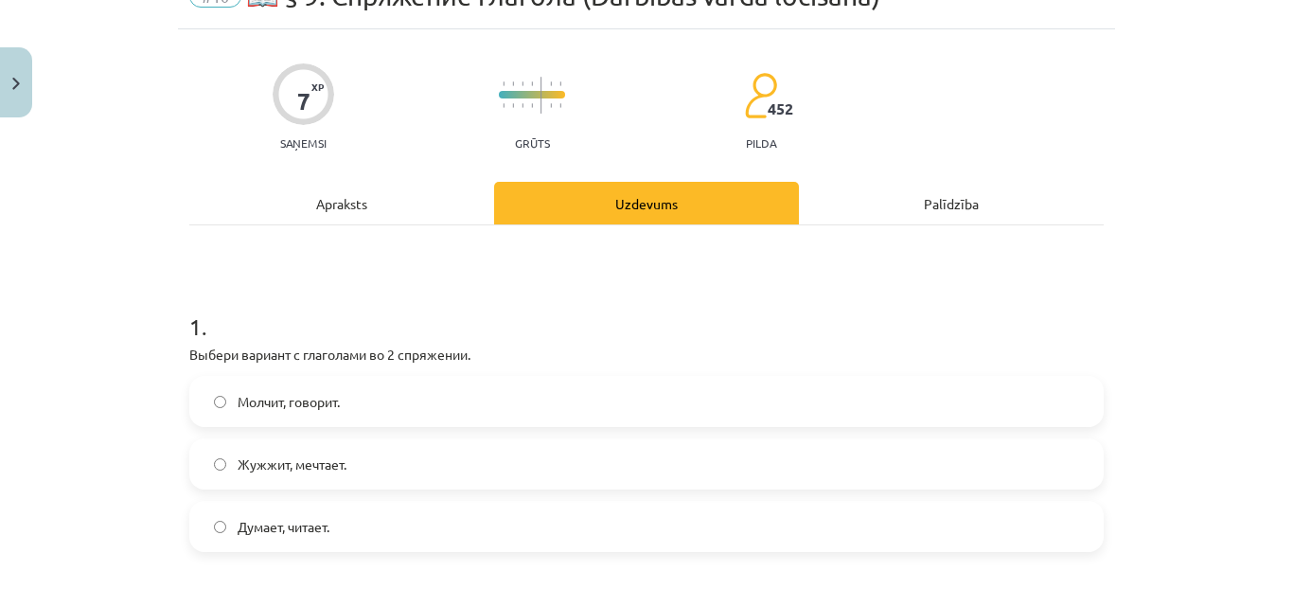
scroll to position [142, 0]
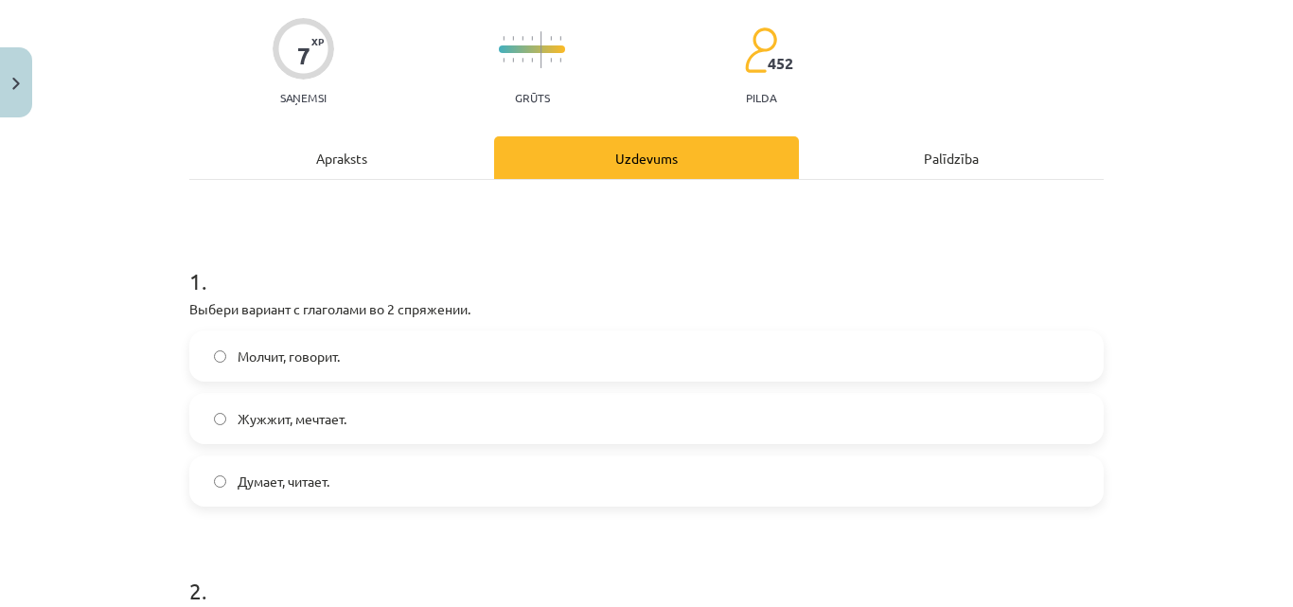
click at [420, 143] on div "Apraksts" at bounding box center [341, 157] width 305 height 43
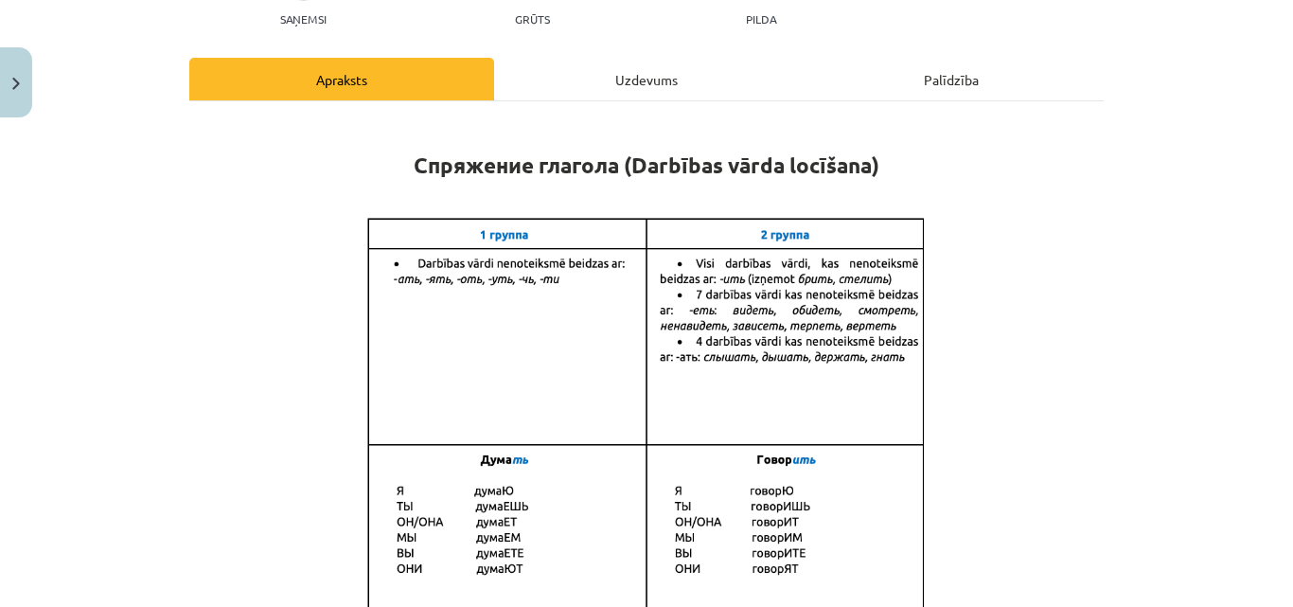
scroll to position [237, 0]
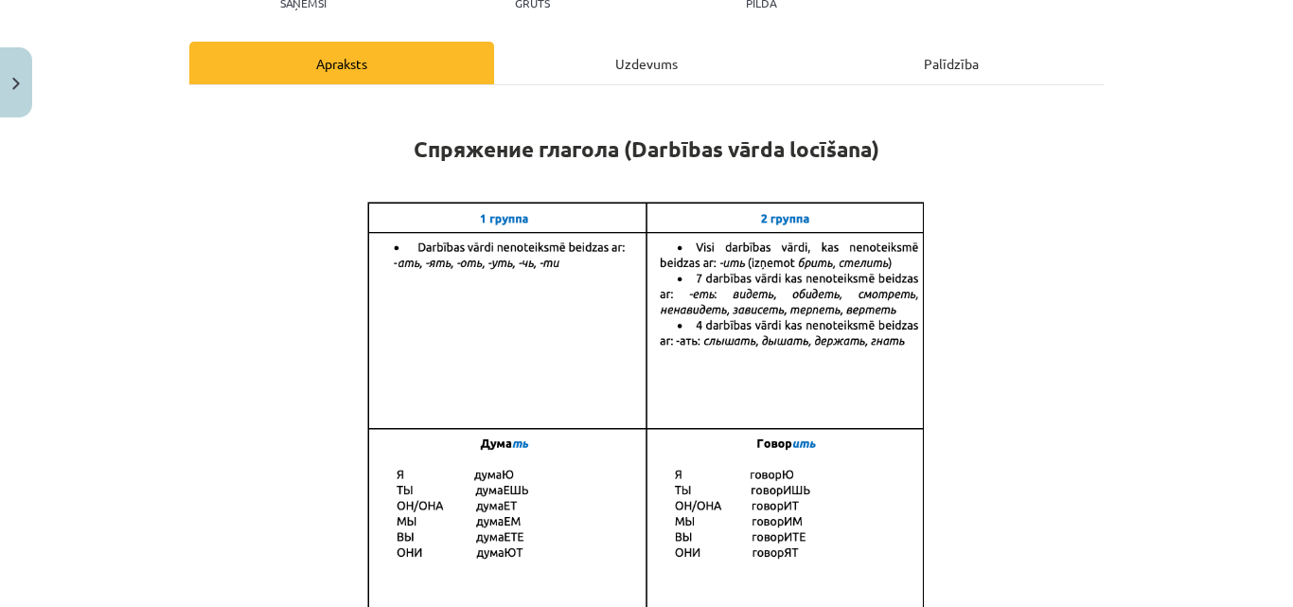
click at [663, 54] on div "Uzdevums" at bounding box center [646, 63] width 305 height 43
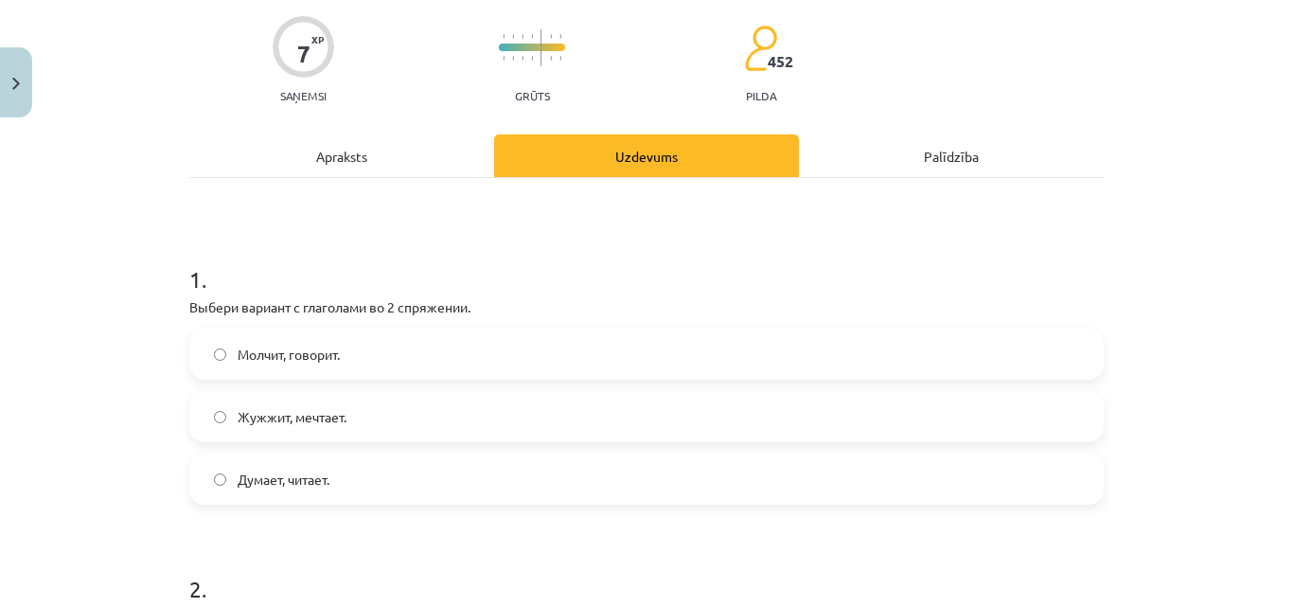
scroll to position [47, 0]
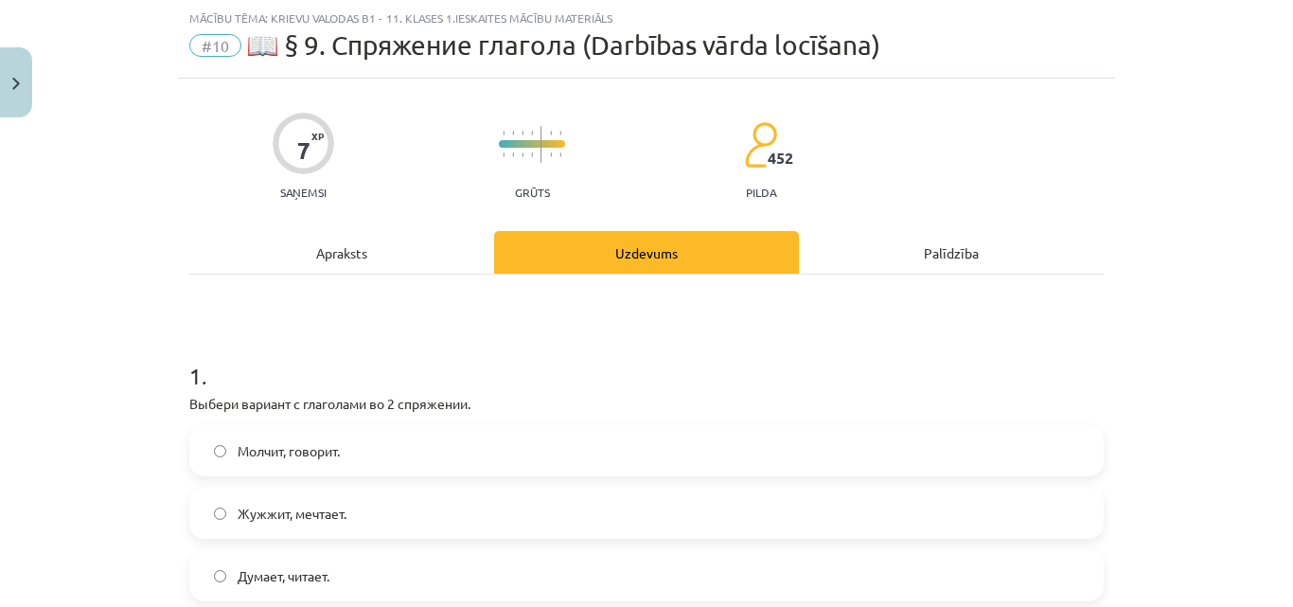
click at [419, 252] on div "Apraksts" at bounding box center [341, 252] width 305 height 43
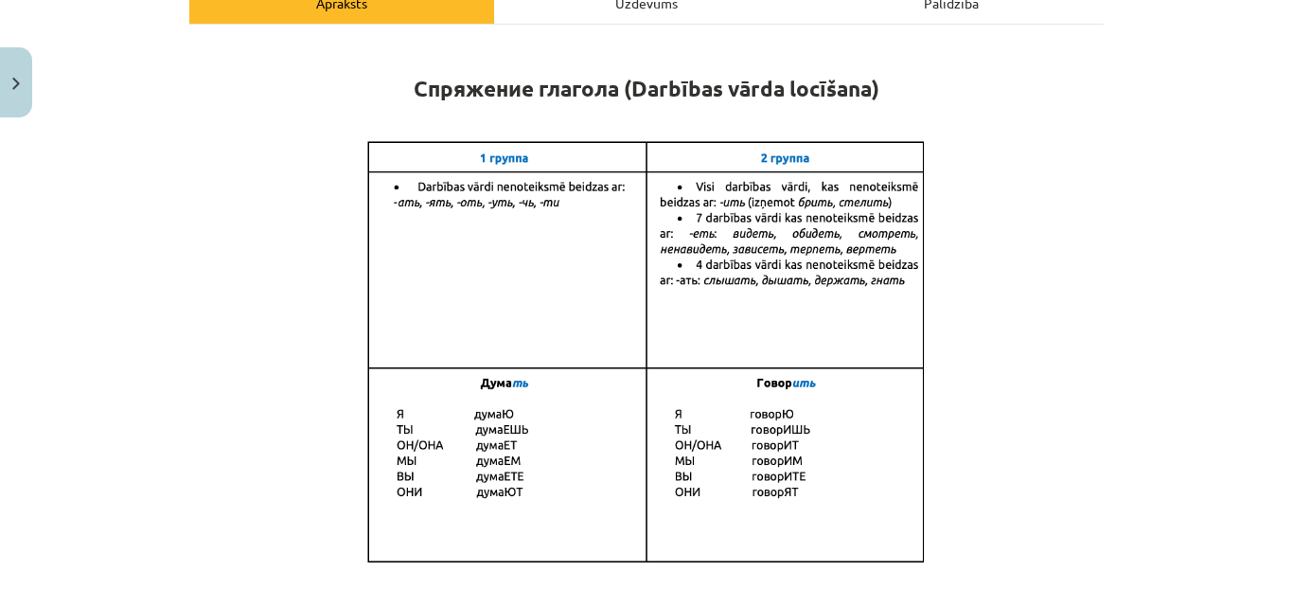
scroll to position [331, 0]
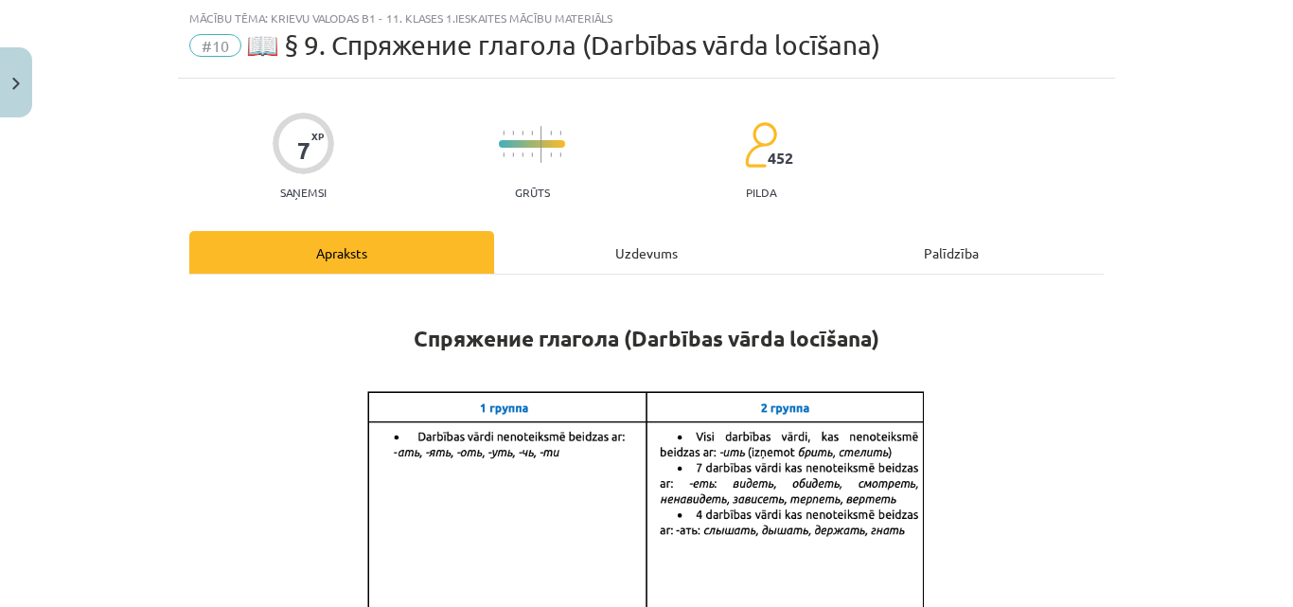
click at [668, 243] on div "Uzdevums" at bounding box center [646, 252] width 305 height 43
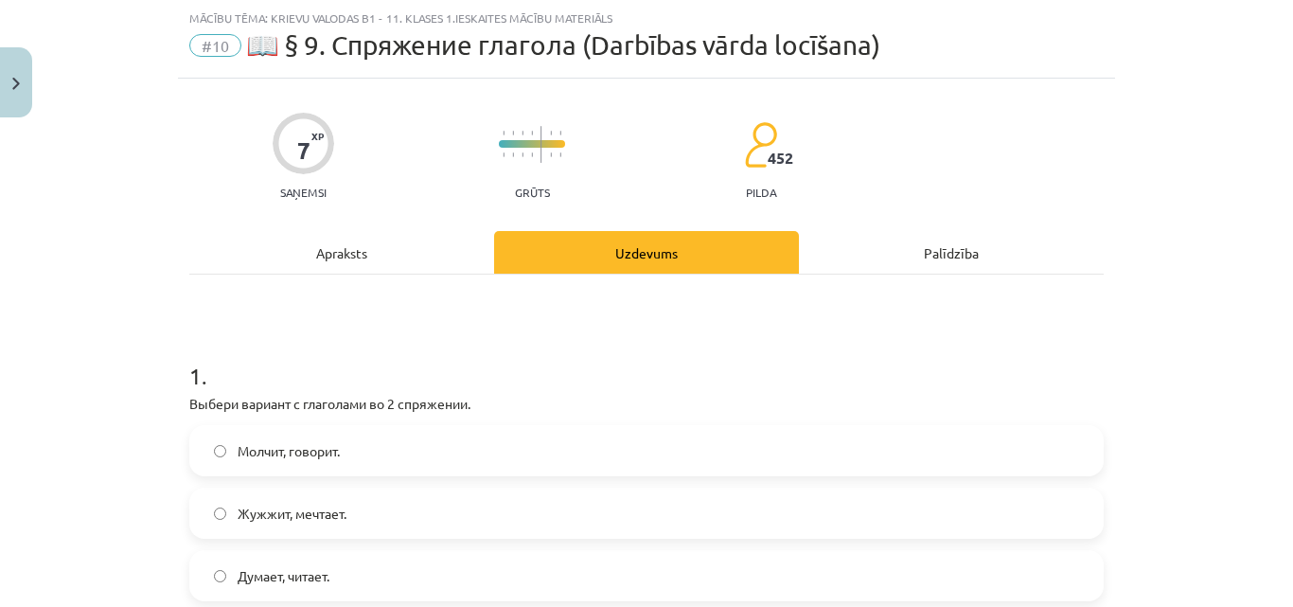
scroll to position [142, 0]
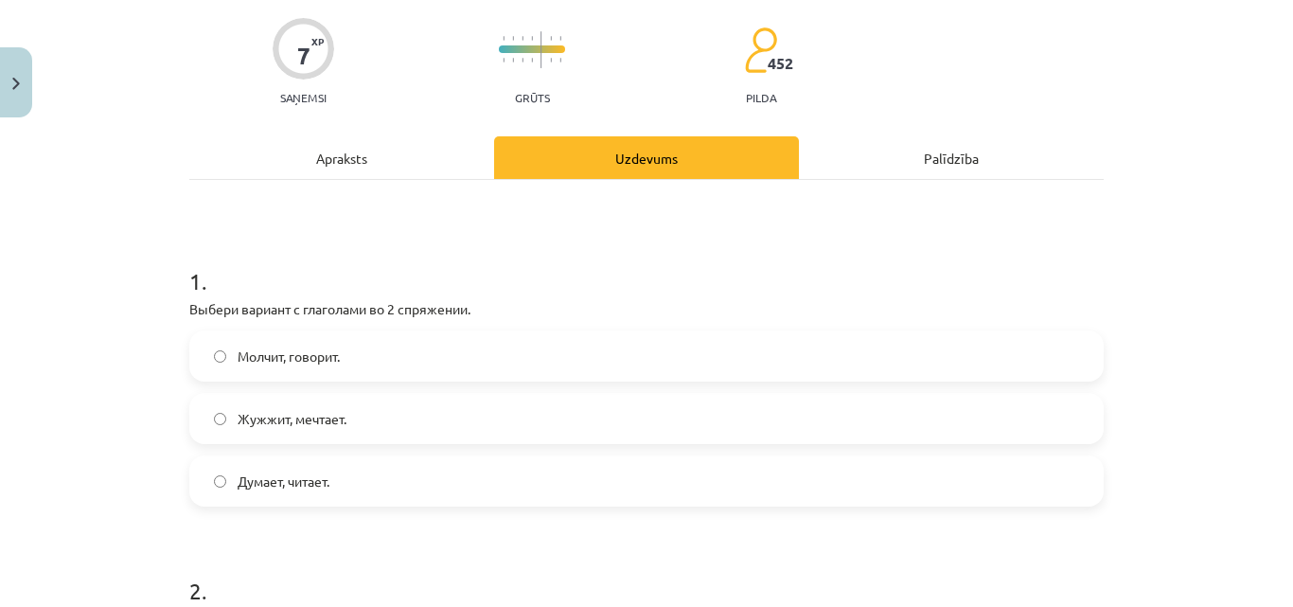
click at [406, 155] on div "Apraksts" at bounding box center [341, 157] width 305 height 43
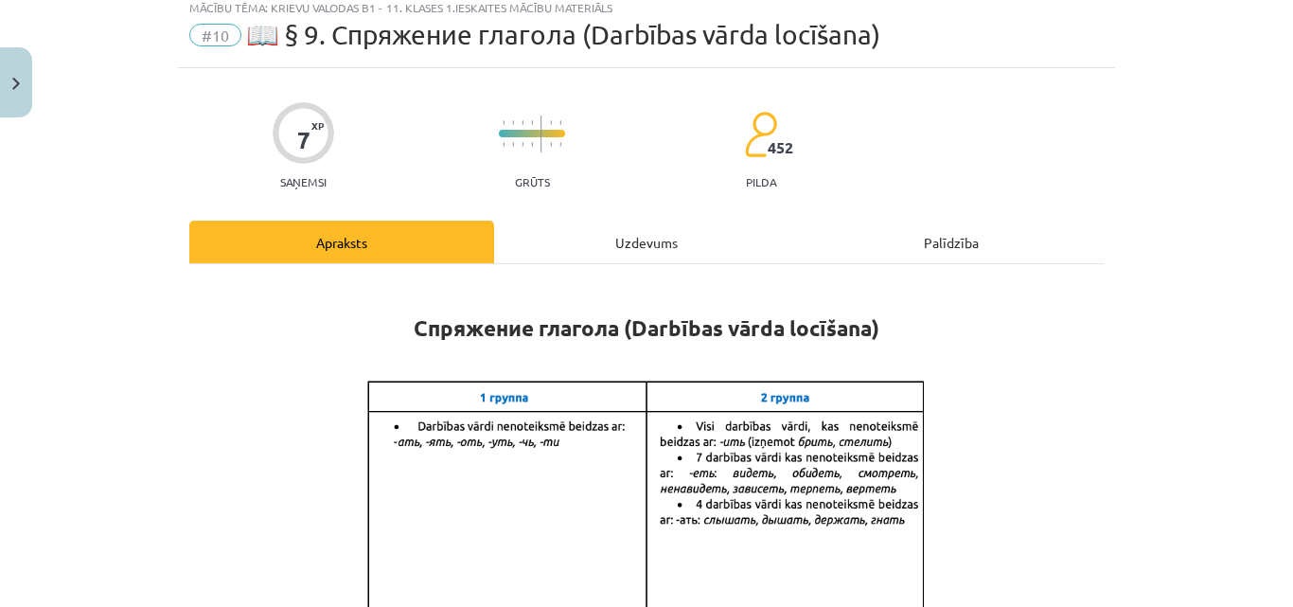
scroll to position [47, 0]
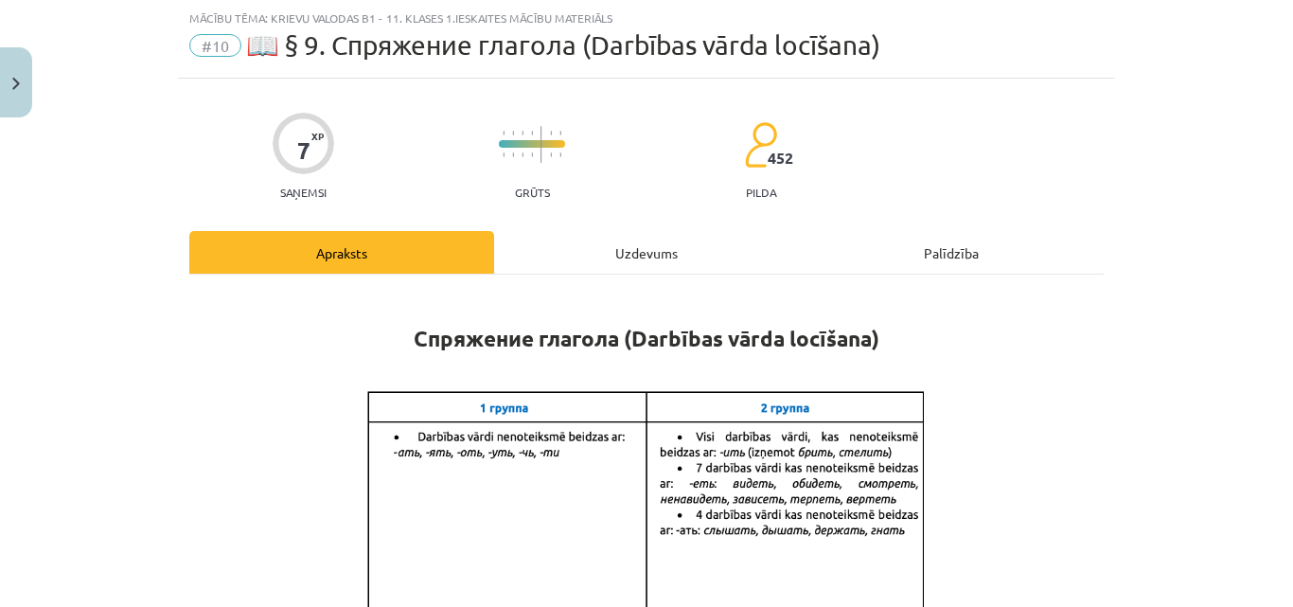
click at [623, 255] on div "Uzdevums" at bounding box center [646, 252] width 305 height 43
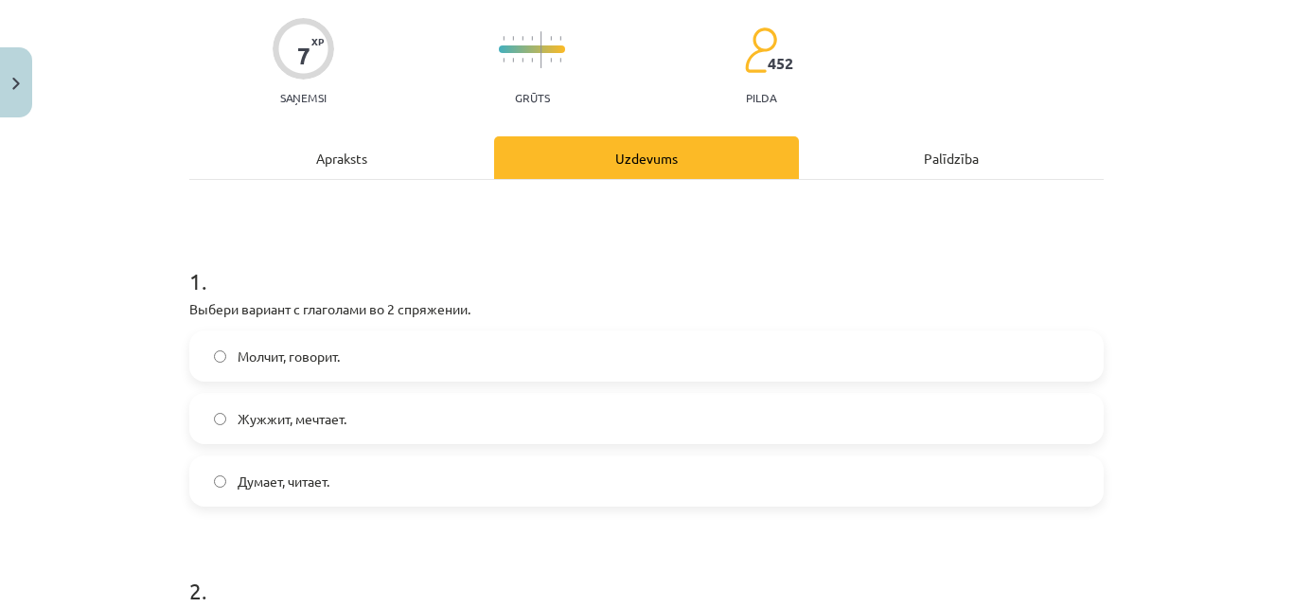
click at [399, 170] on div "Apraksts" at bounding box center [341, 157] width 305 height 43
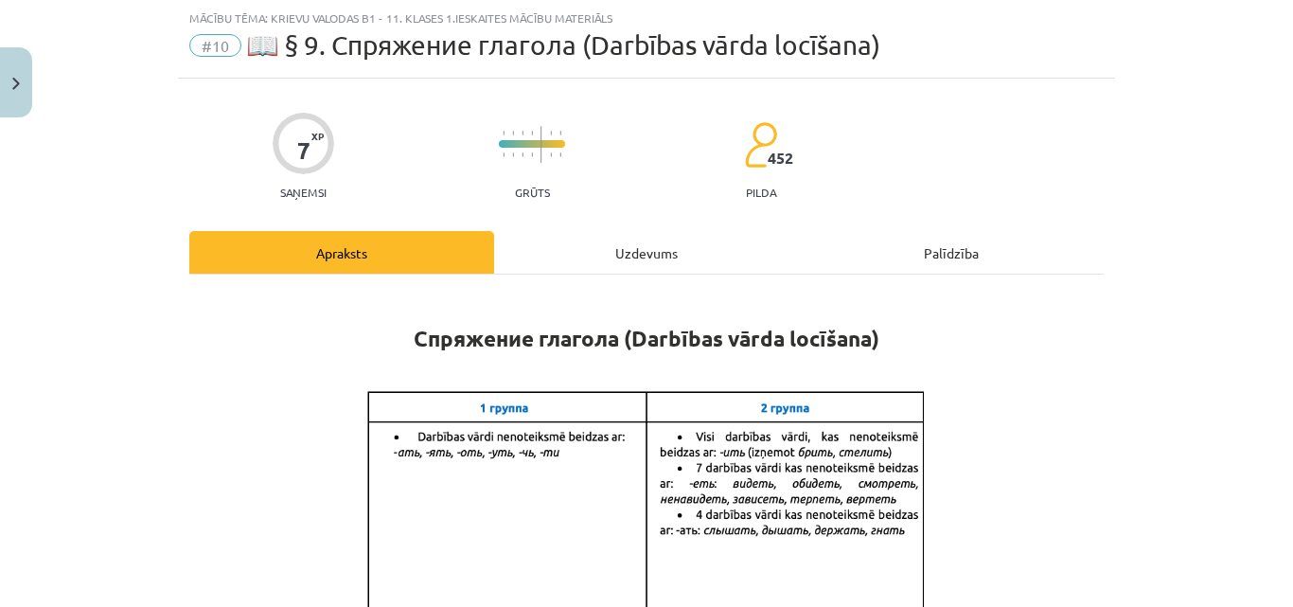
scroll to position [237, 0]
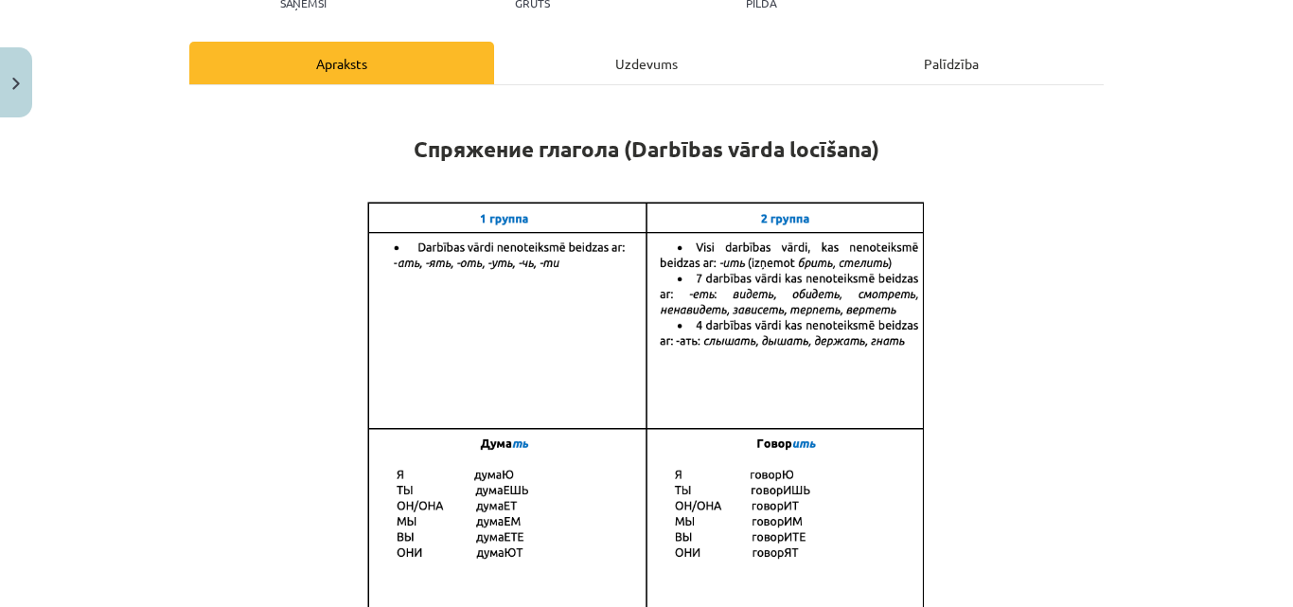
click at [625, 68] on div "Uzdevums" at bounding box center [646, 63] width 305 height 43
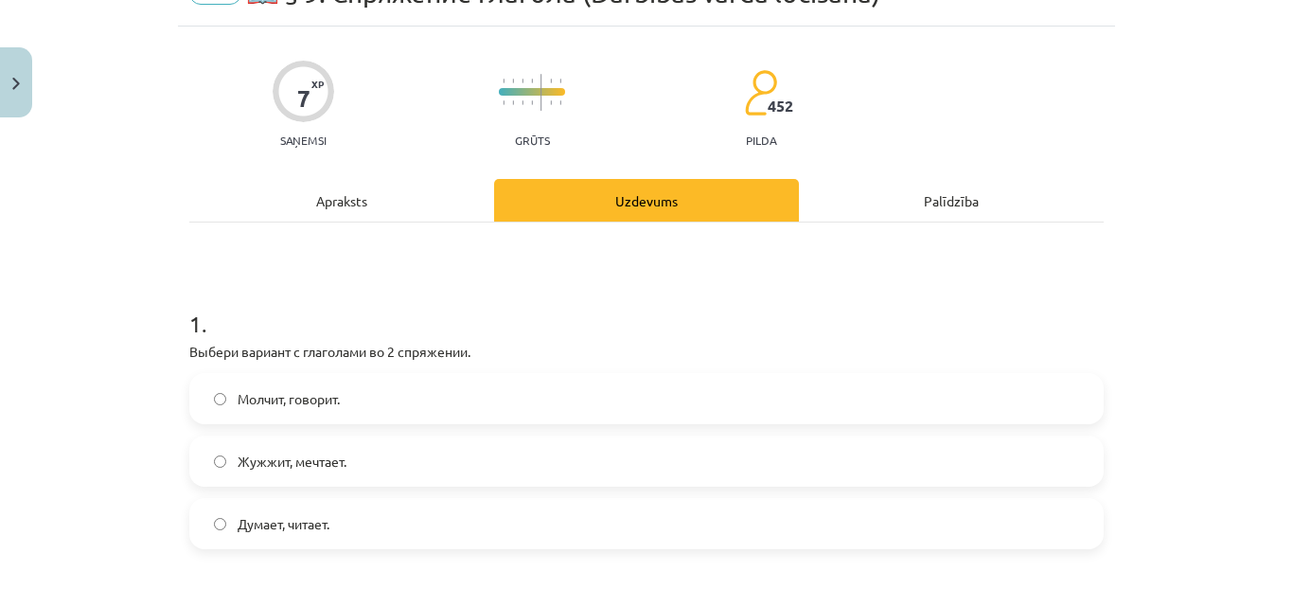
scroll to position [142, 0]
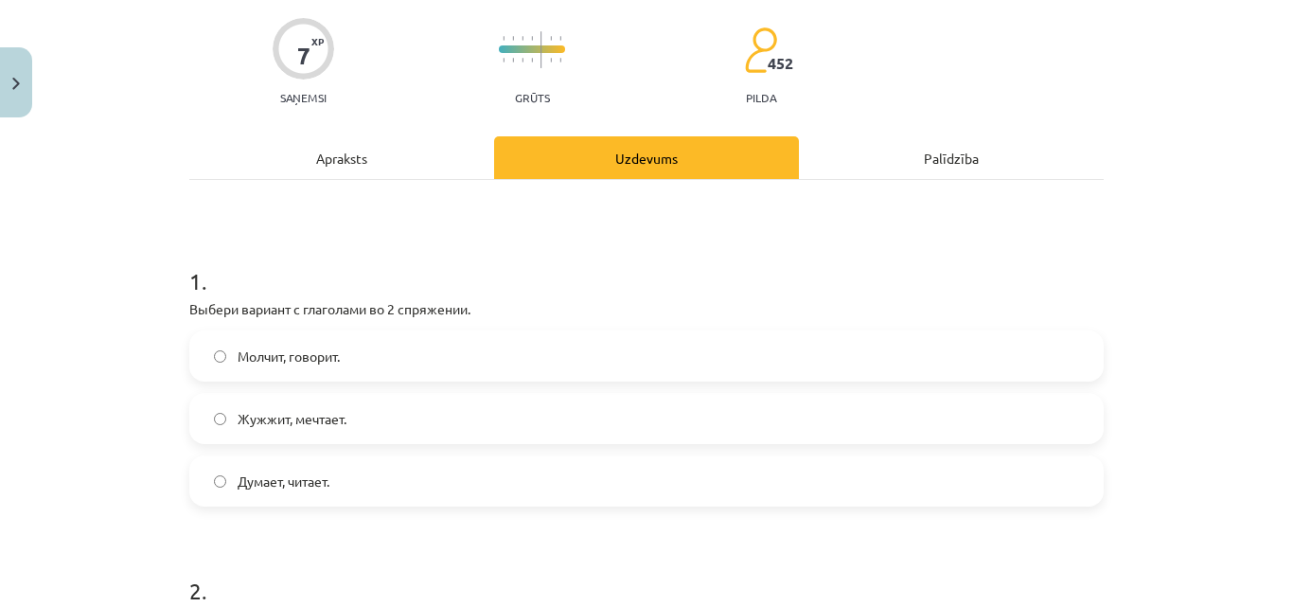
click at [204, 351] on label "Молчит, говорит." at bounding box center [646, 355] width 911 height 47
click at [432, 150] on div "Apraksts" at bounding box center [341, 157] width 305 height 43
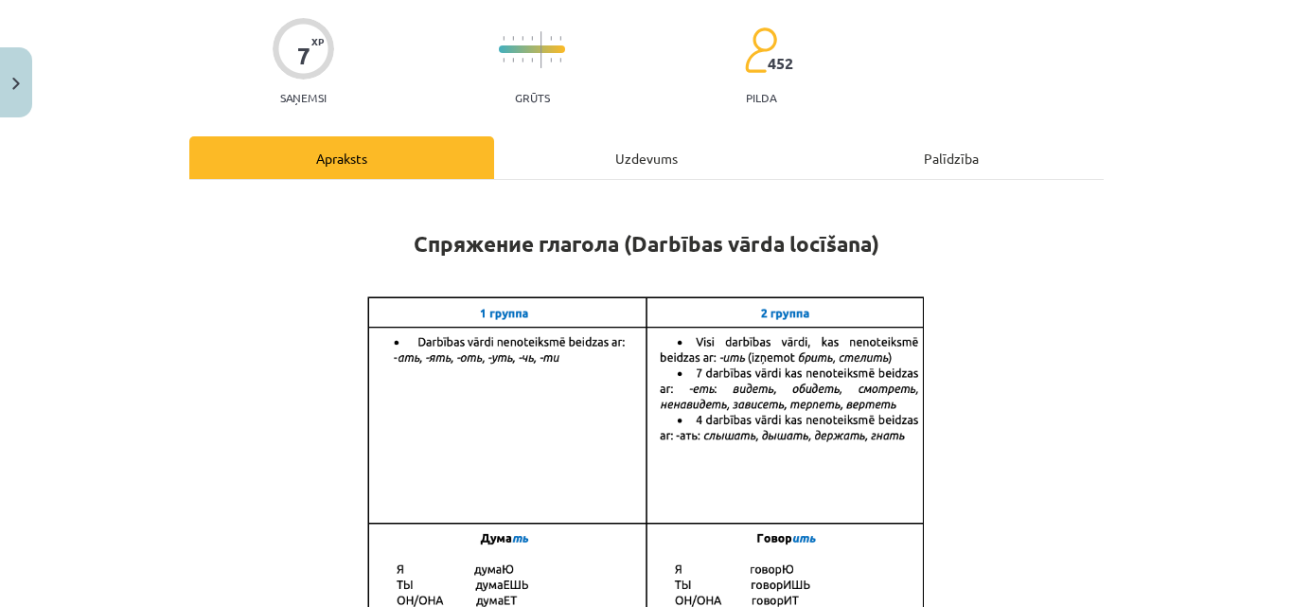
scroll to position [47, 0]
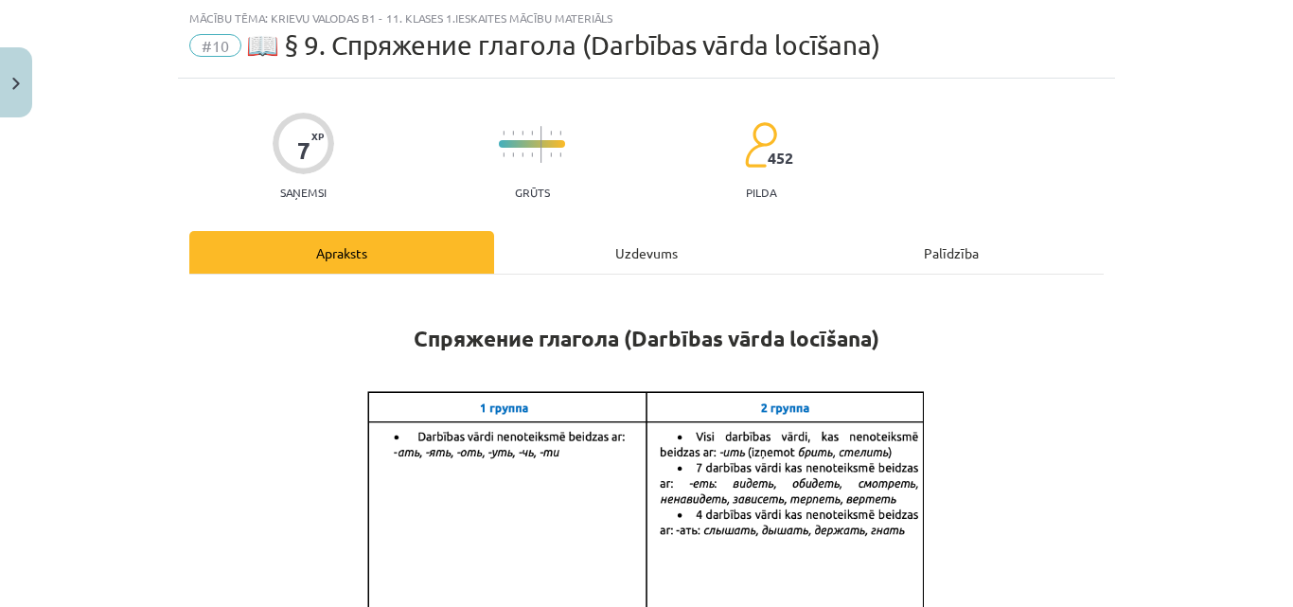
click at [582, 235] on div "Uzdevums" at bounding box center [646, 252] width 305 height 43
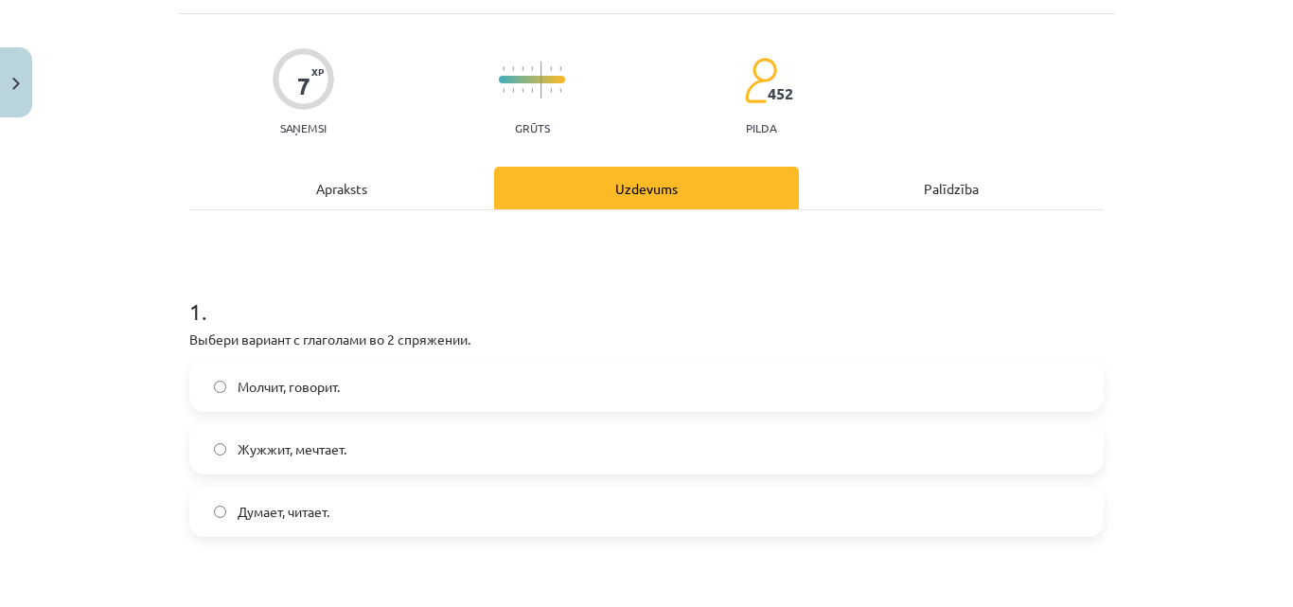
scroll to position [142, 0]
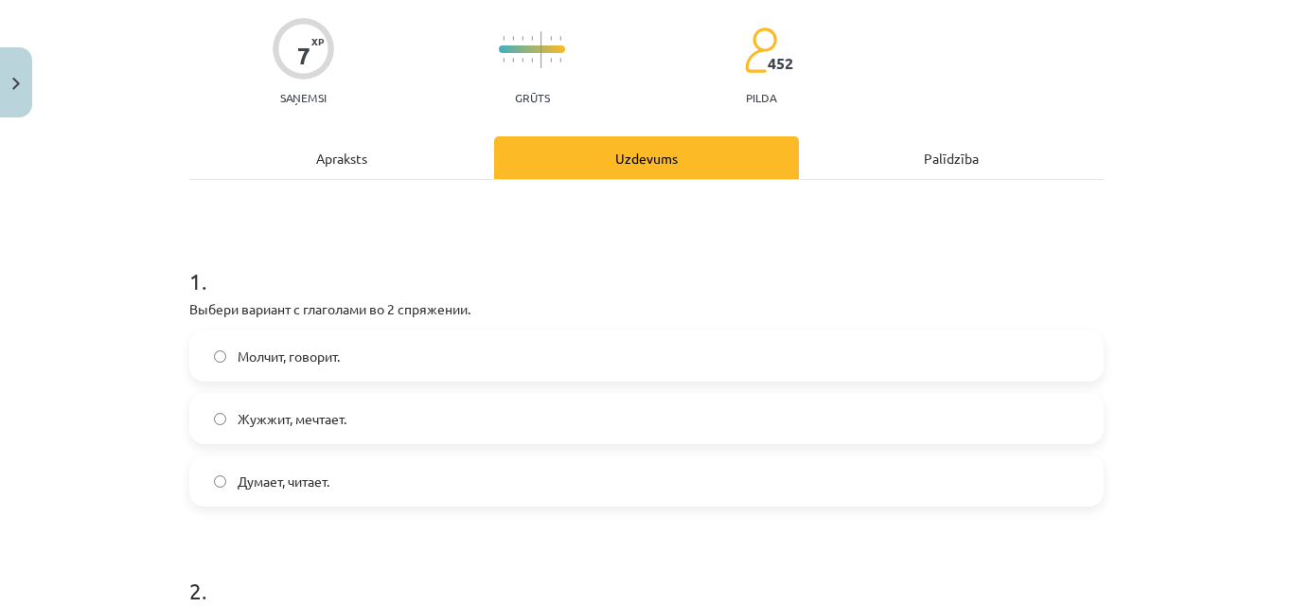
click at [429, 154] on div "Apraksts" at bounding box center [341, 157] width 305 height 43
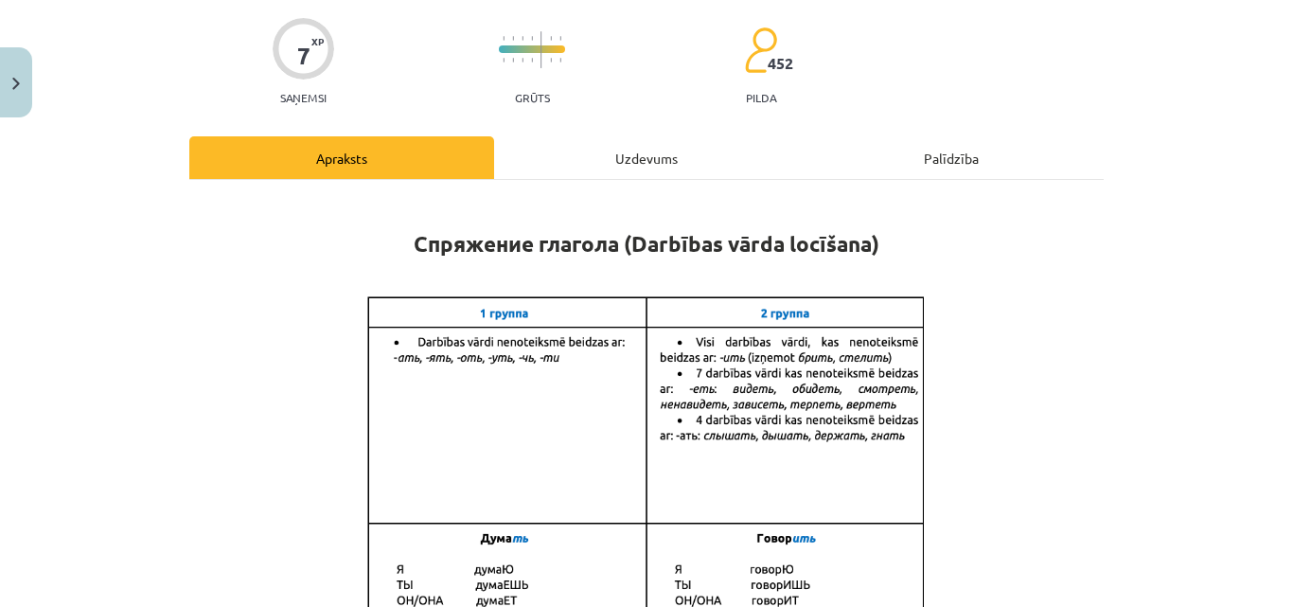
click at [615, 157] on div "Uzdevums" at bounding box center [646, 157] width 305 height 43
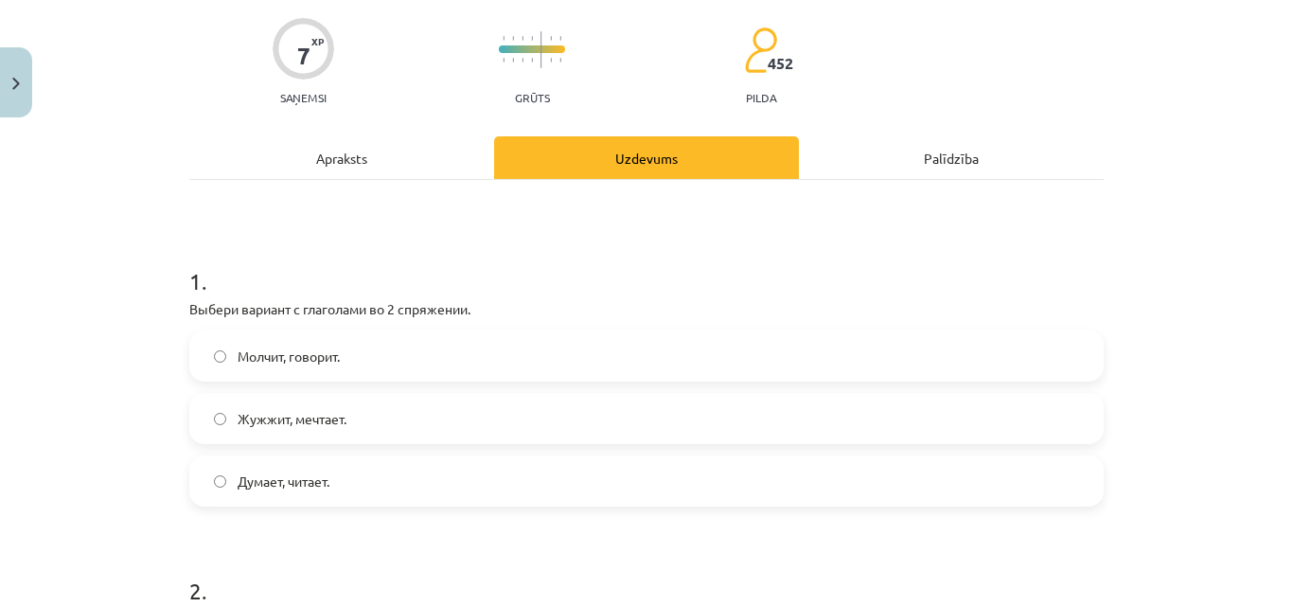
click at [436, 144] on div "Apraksts" at bounding box center [341, 157] width 305 height 43
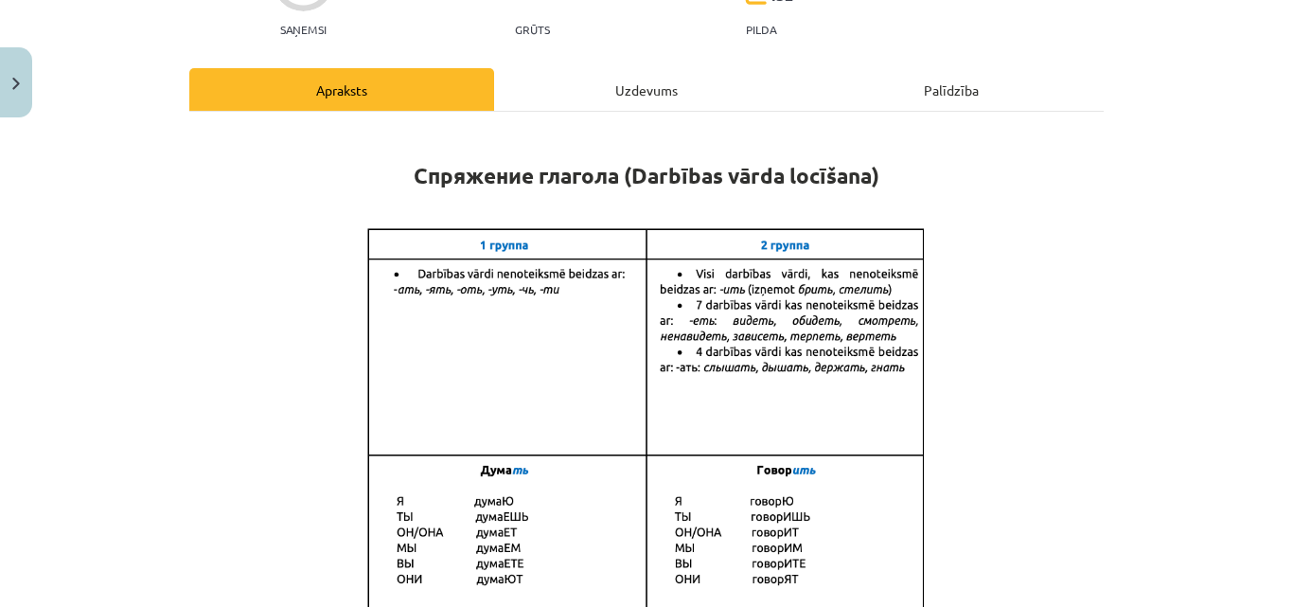
scroll to position [47, 0]
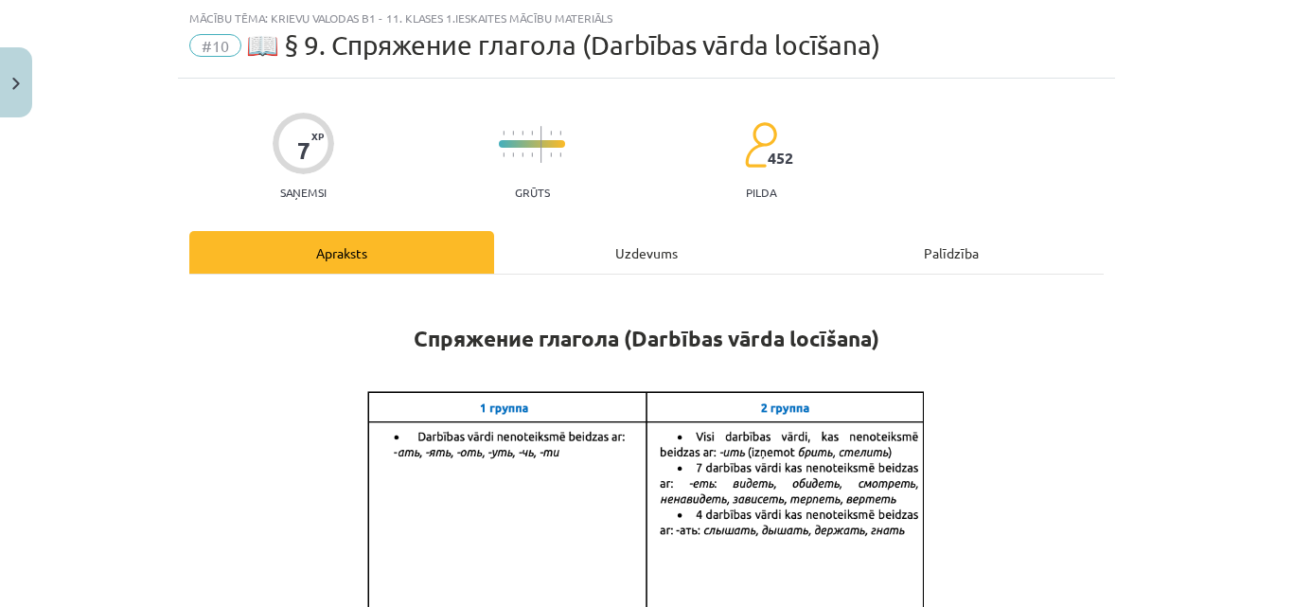
click at [634, 252] on div "Uzdevums" at bounding box center [646, 252] width 305 height 43
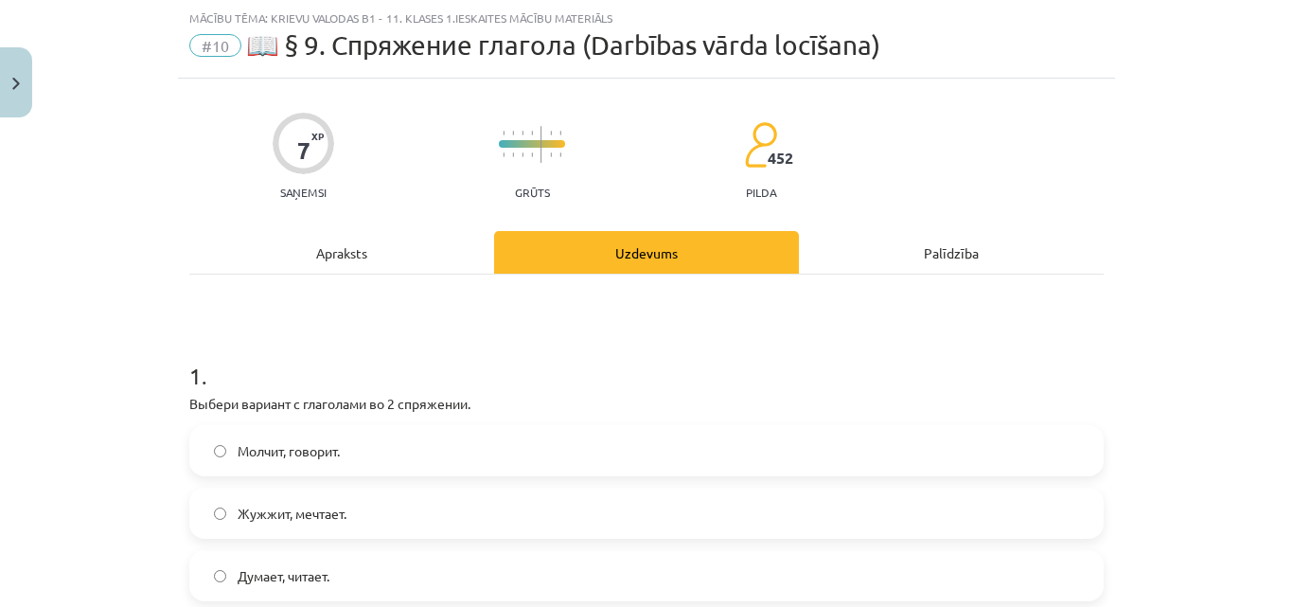
click at [398, 243] on div "Apraksts" at bounding box center [341, 252] width 305 height 43
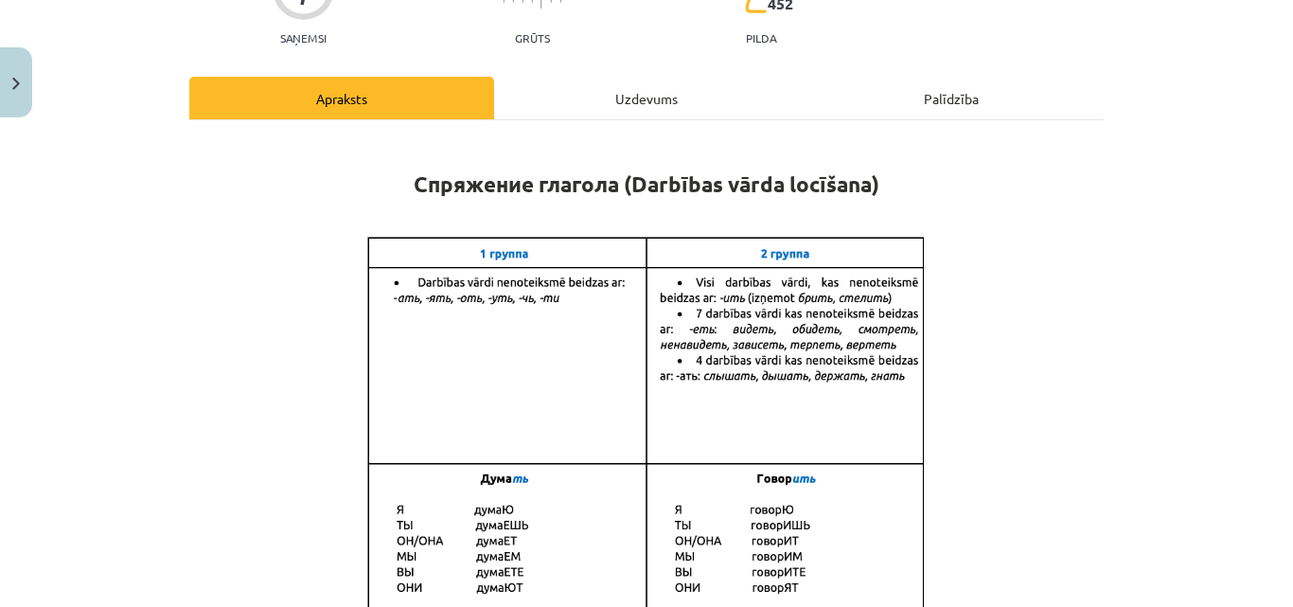
scroll to position [237, 0]
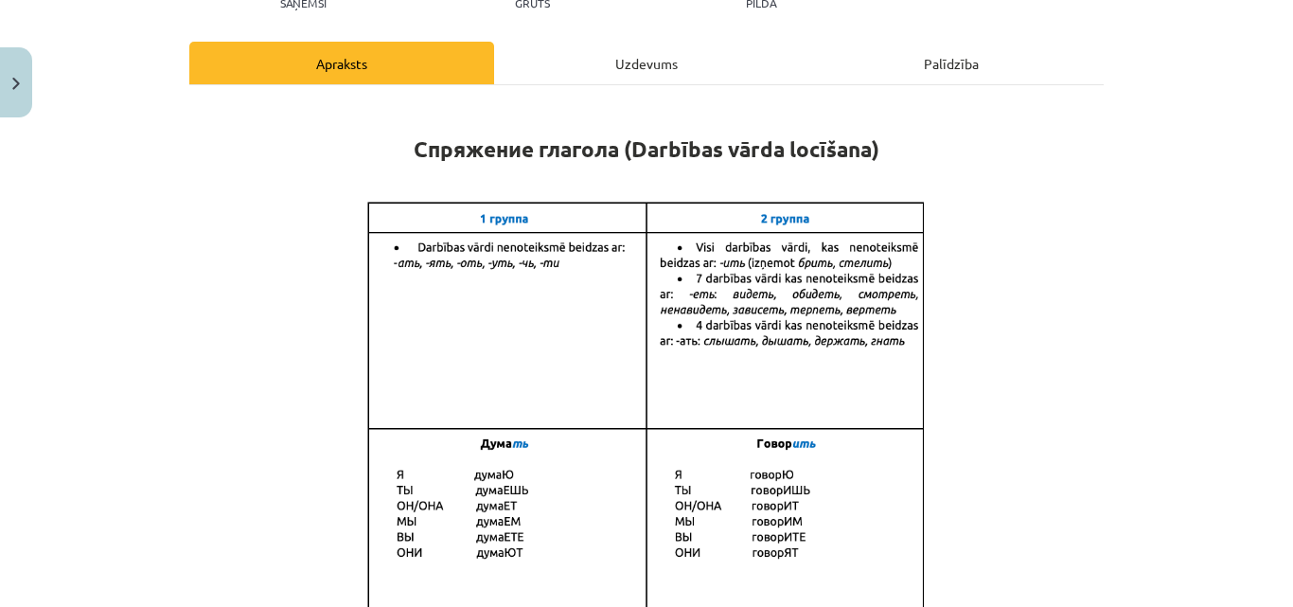
click at [578, 56] on div "Uzdevums" at bounding box center [646, 63] width 305 height 43
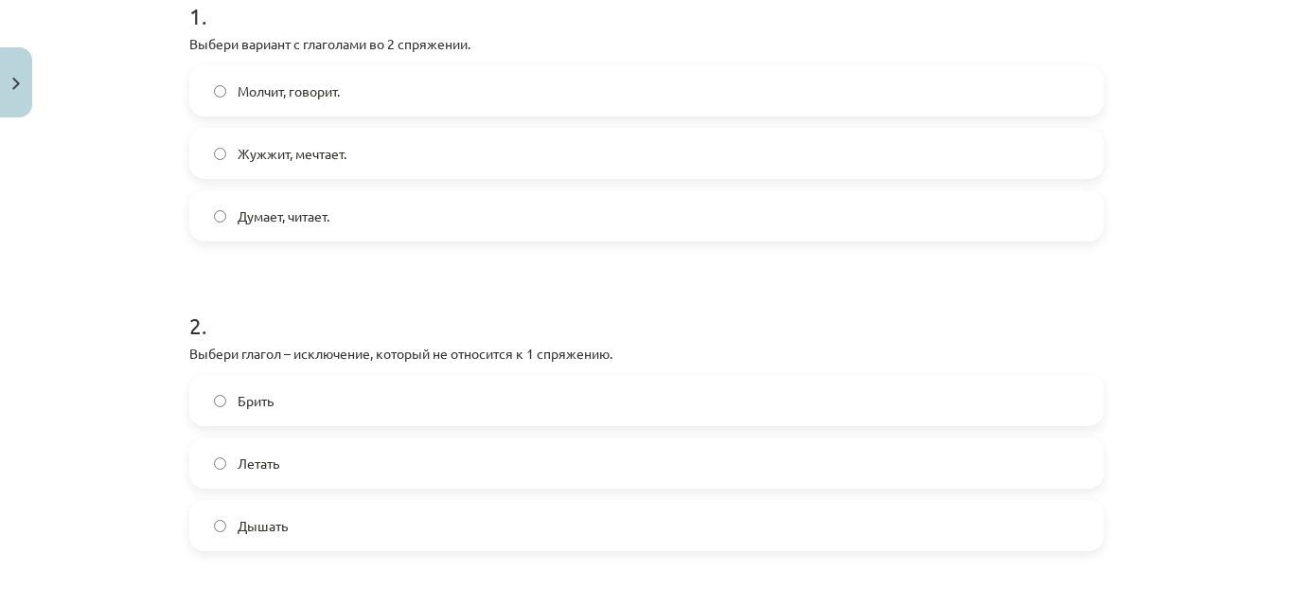
scroll to position [426, 0]
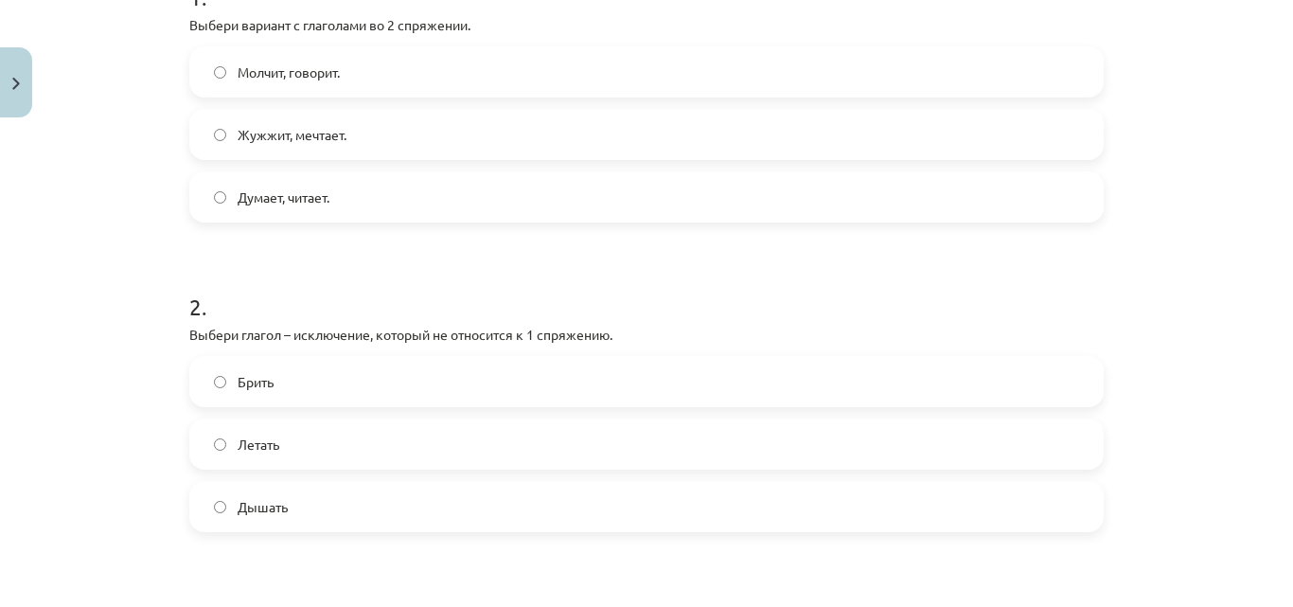
click at [201, 514] on label "Дышать" at bounding box center [646, 506] width 911 height 47
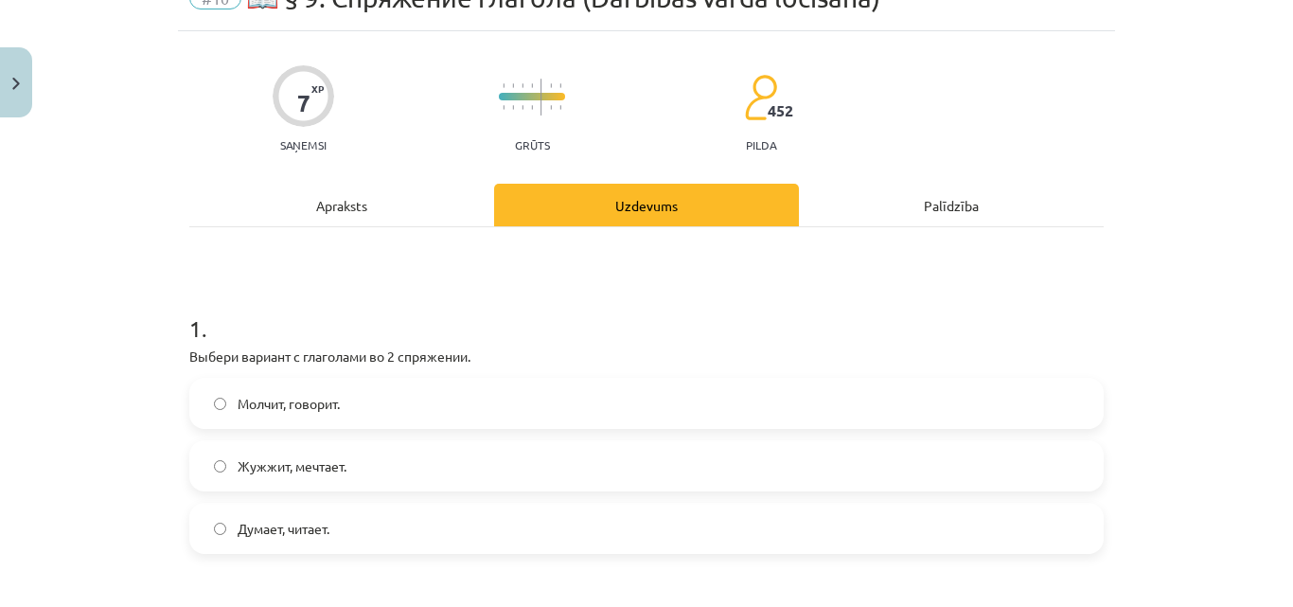
scroll to position [0, 0]
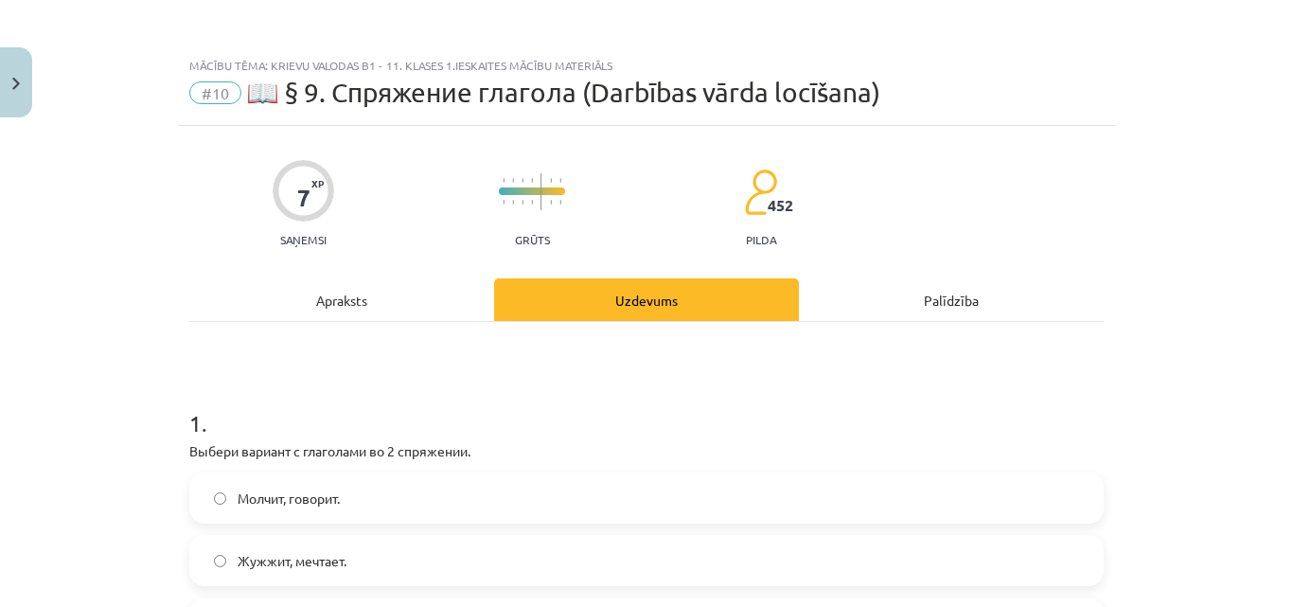
click at [328, 281] on div "Apraksts" at bounding box center [341, 299] width 305 height 43
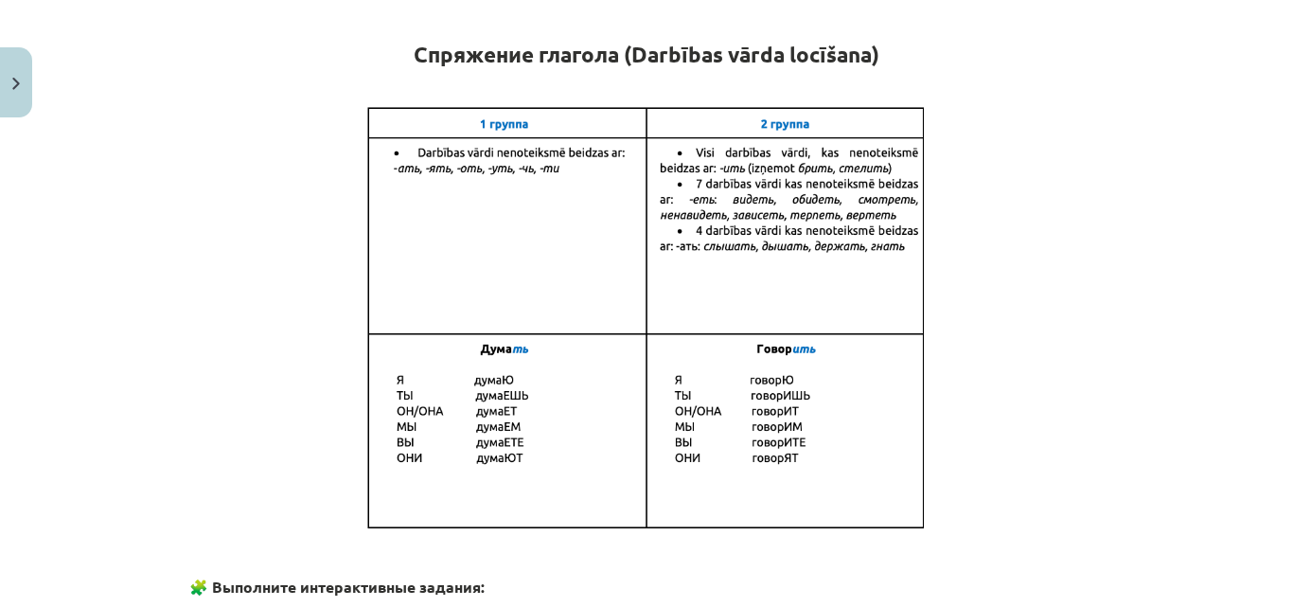
scroll to position [237, 0]
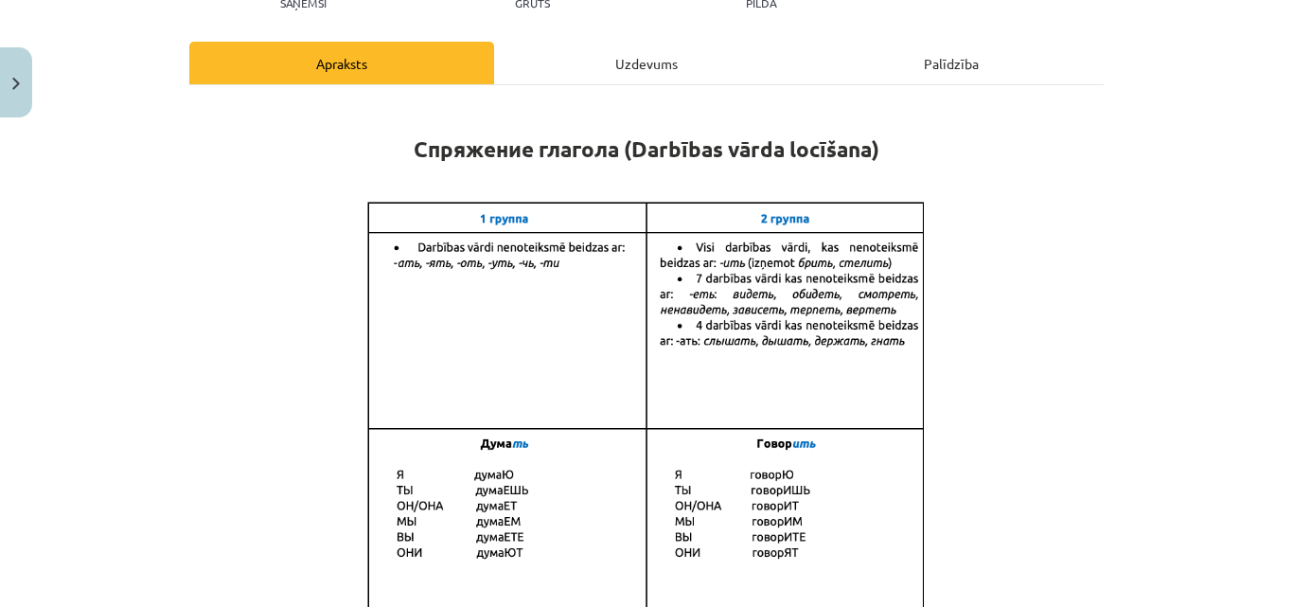
click at [583, 44] on div "Uzdevums" at bounding box center [646, 63] width 305 height 43
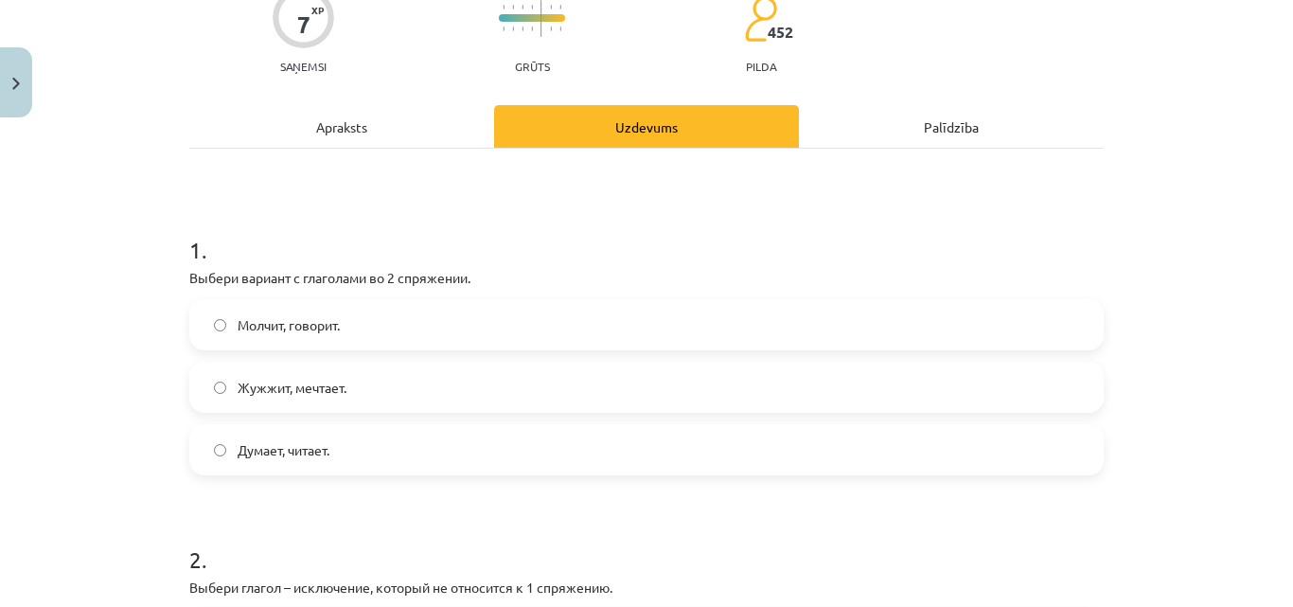
scroll to position [426, 0]
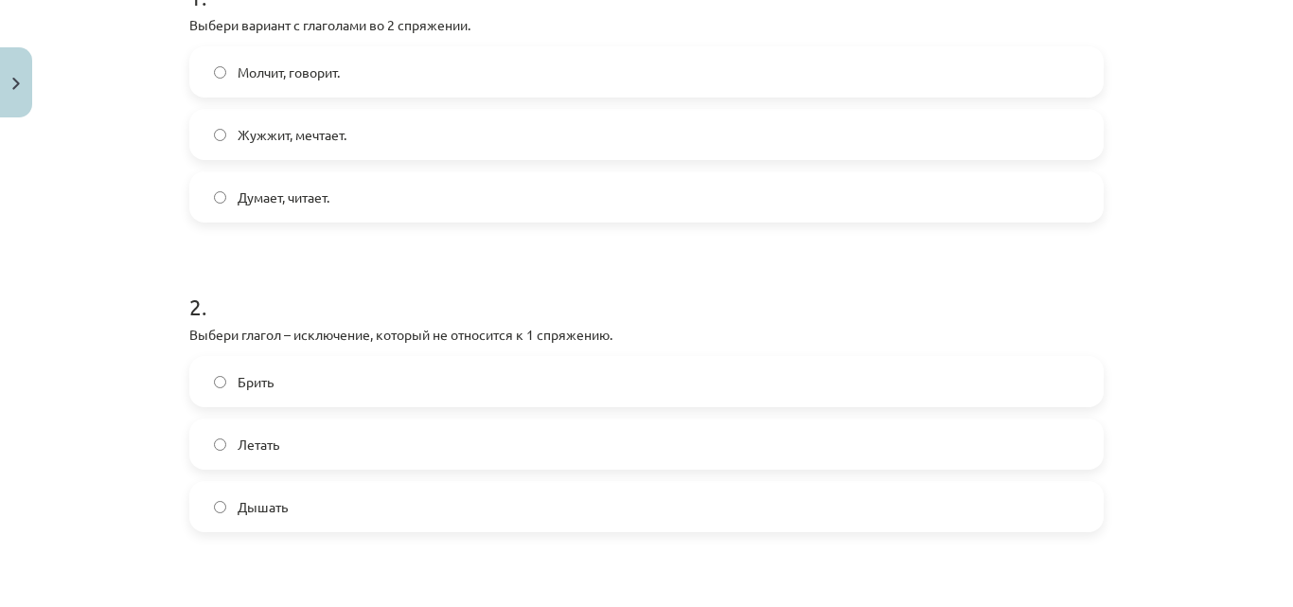
click at [221, 381] on label "Брить" at bounding box center [646, 381] width 911 height 47
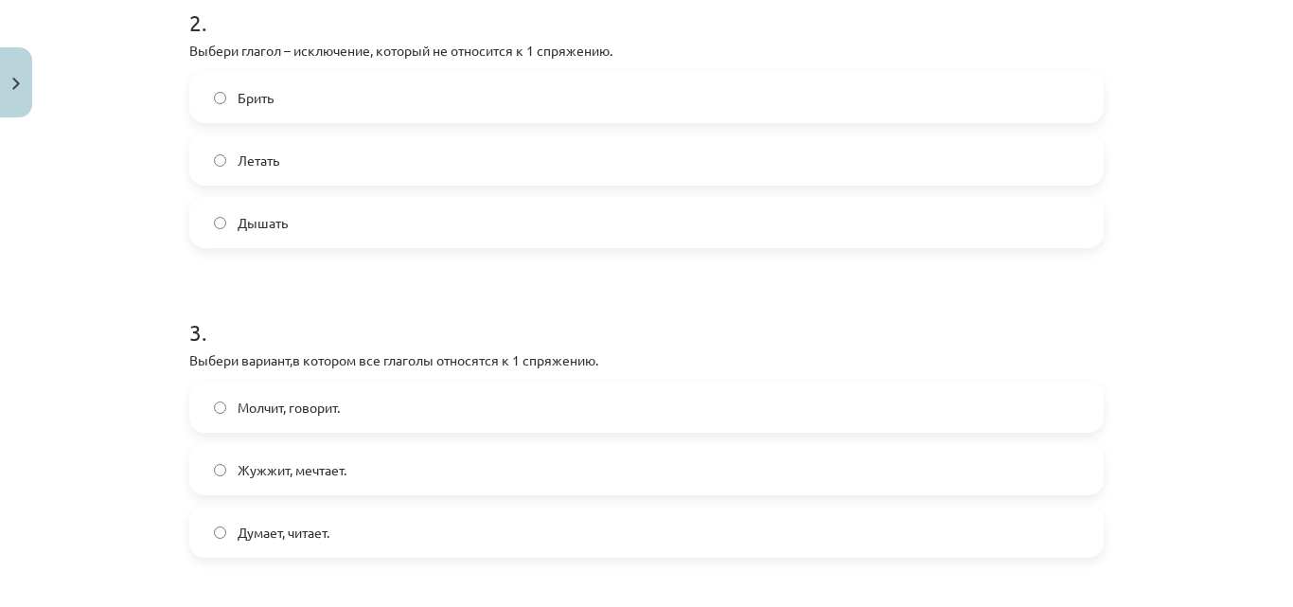
scroll to position [805, 0]
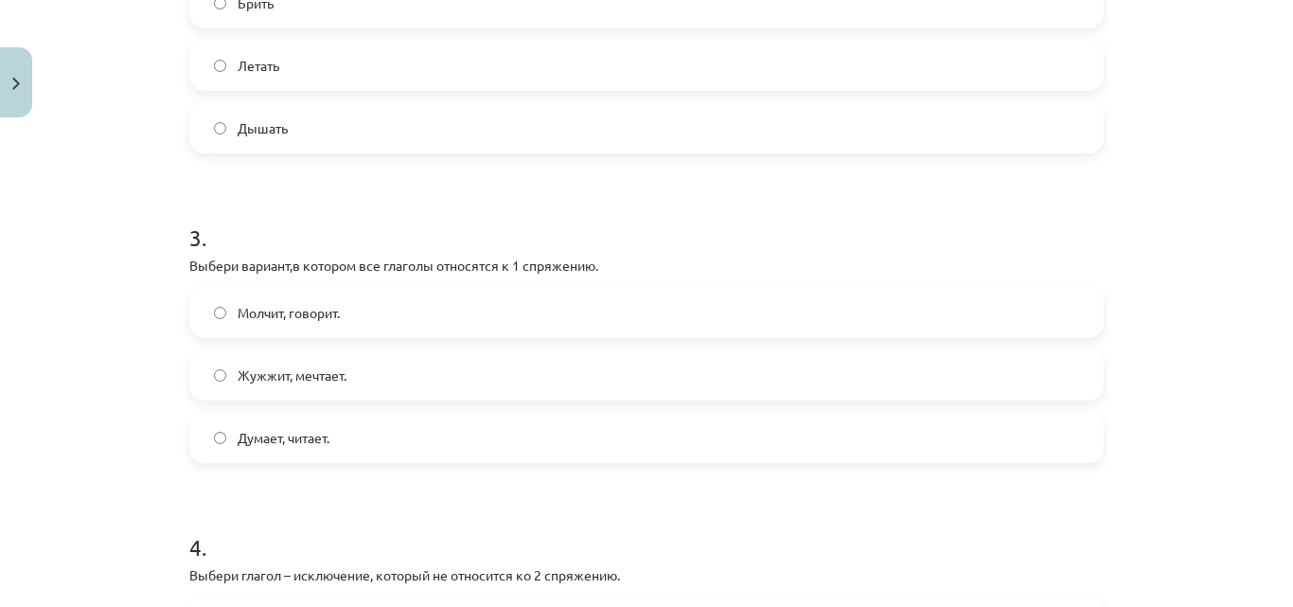
click at [203, 432] on label "Думает, читает." at bounding box center [646, 437] width 911 height 47
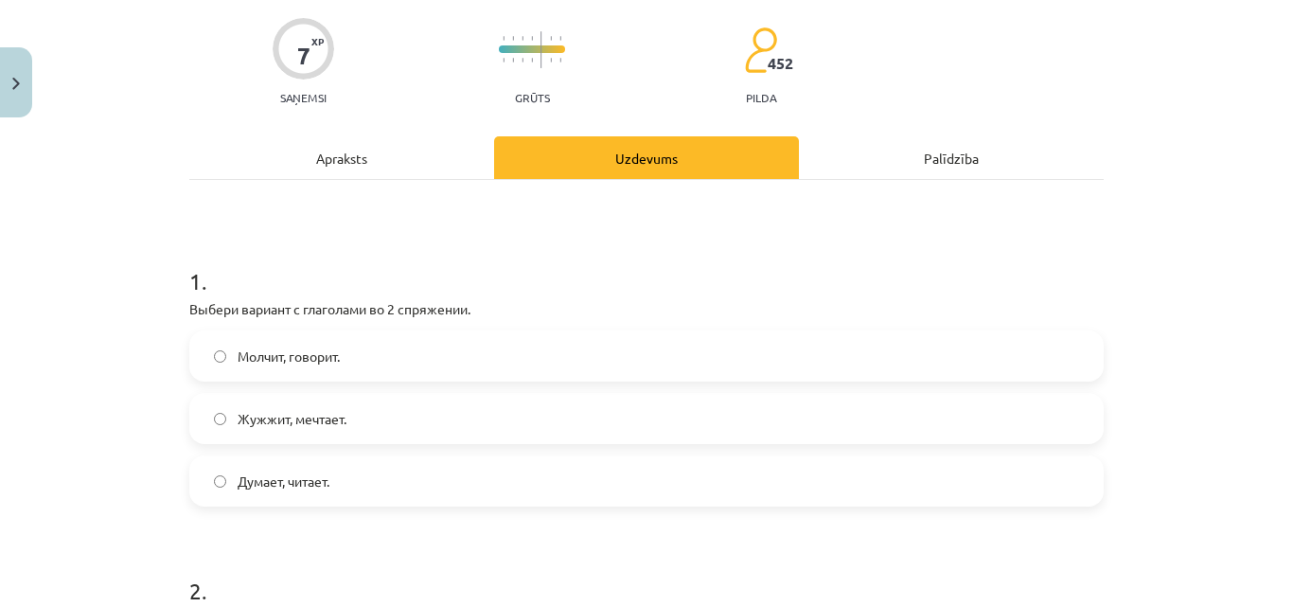
click at [352, 150] on div "Apraksts" at bounding box center [341, 157] width 305 height 43
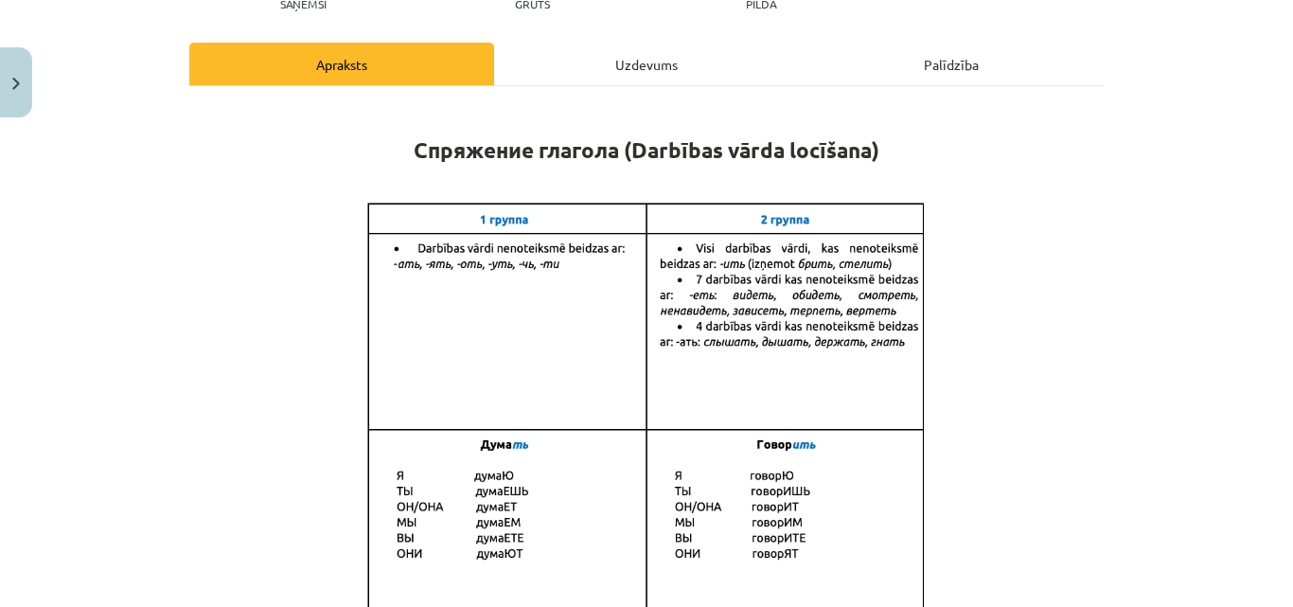
scroll to position [237, 0]
click at [583, 49] on div "Uzdevums" at bounding box center [646, 63] width 305 height 43
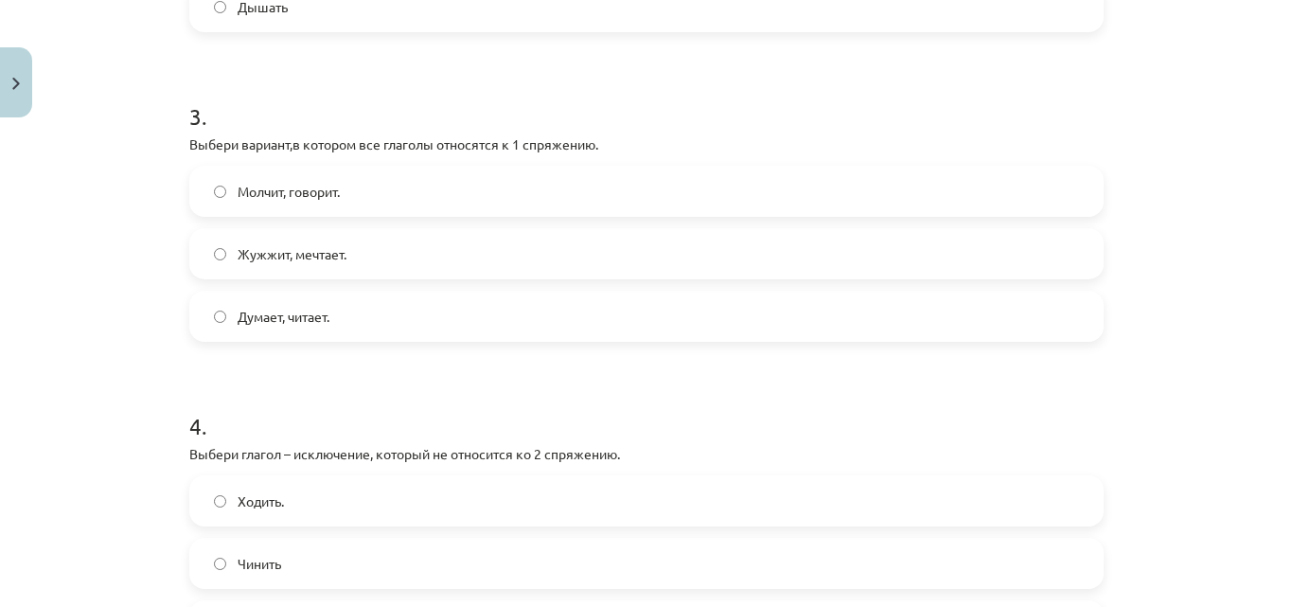
scroll to position [1089, 0]
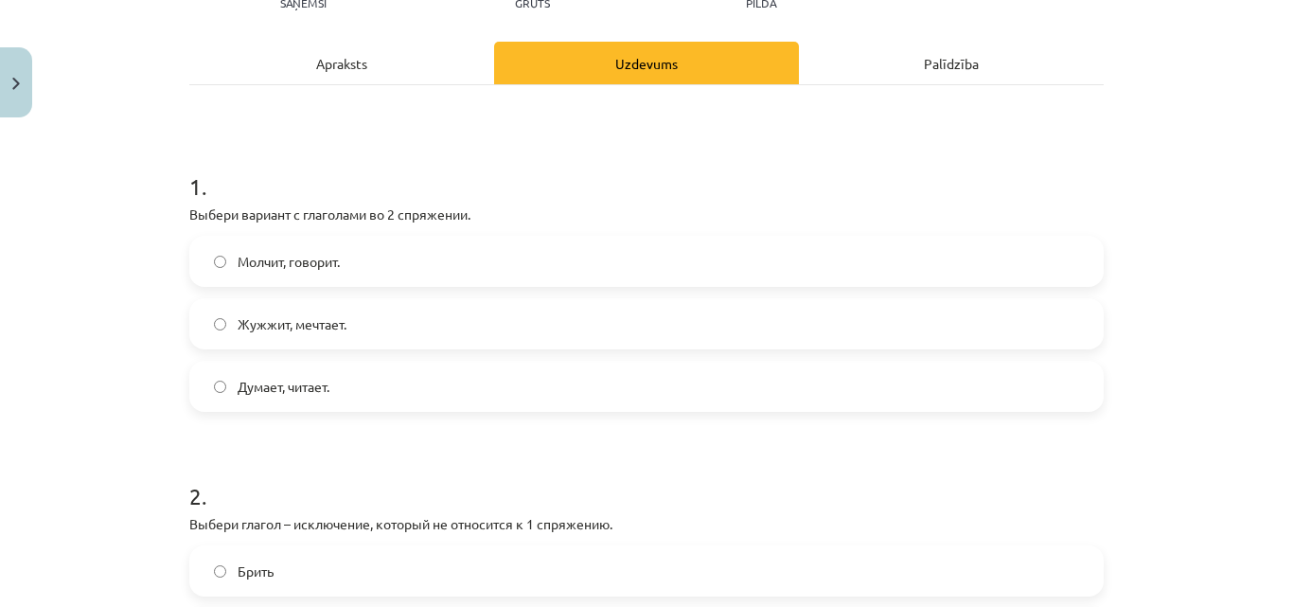
click at [392, 77] on div "Apraksts" at bounding box center [341, 63] width 305 height 43
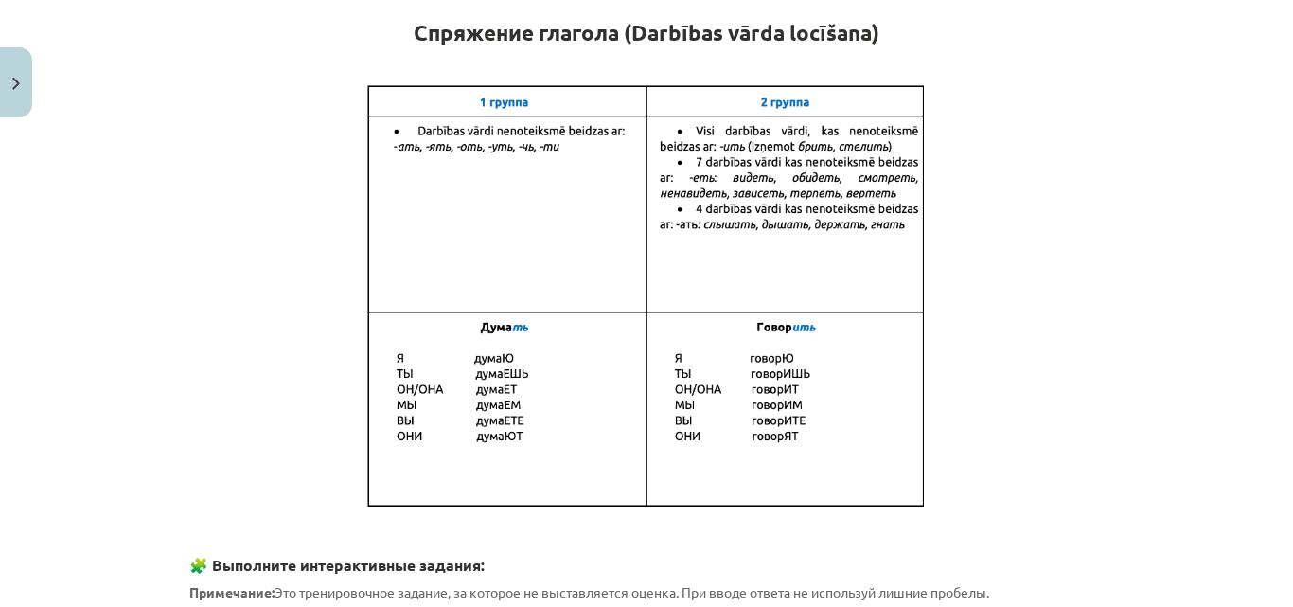
scroll to position [239, 0]
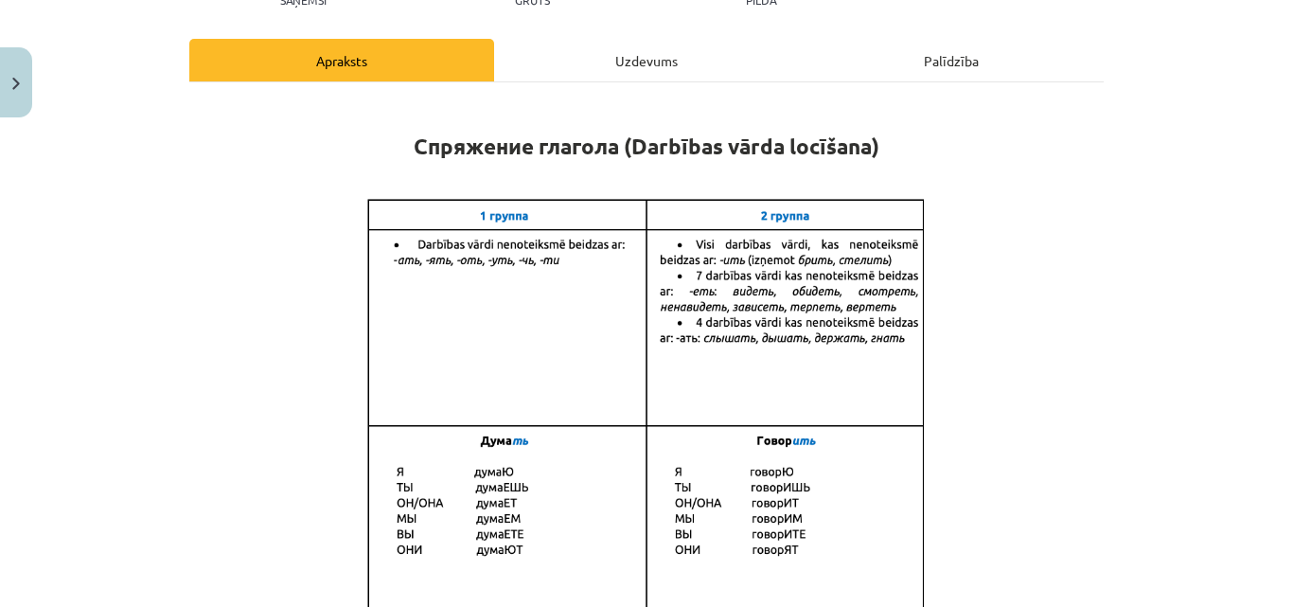
click at [598, 67] on div "Uzdevums" at bounding box center [646, 60] width 305 height 43
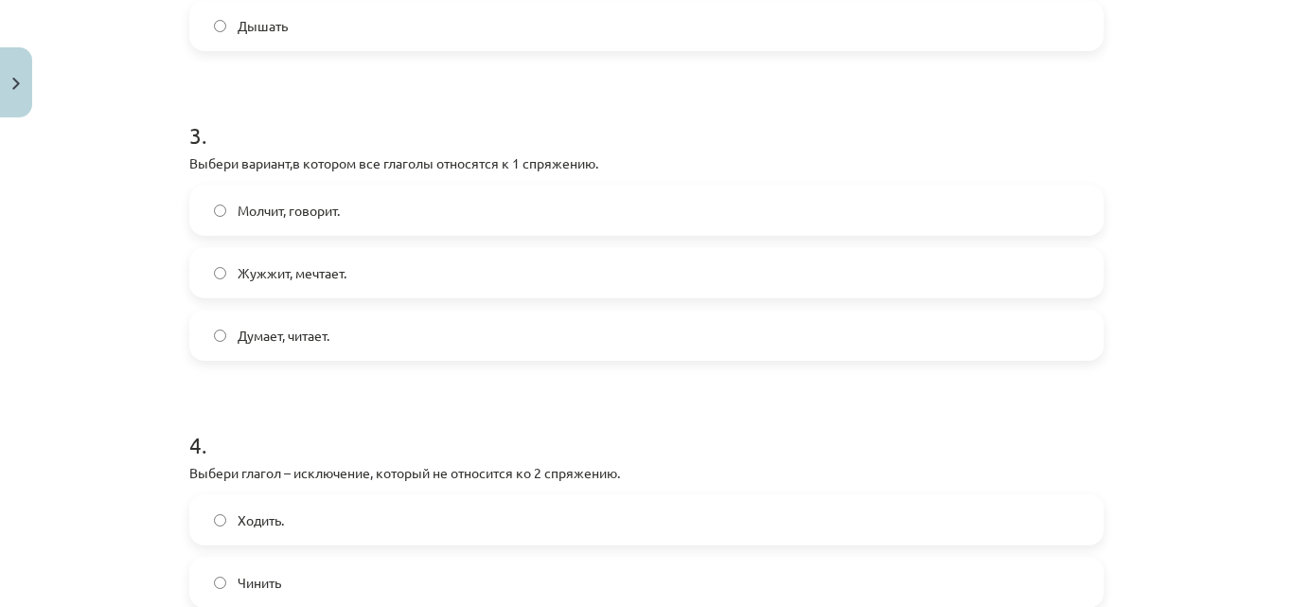
scroll to position [1095, 0]
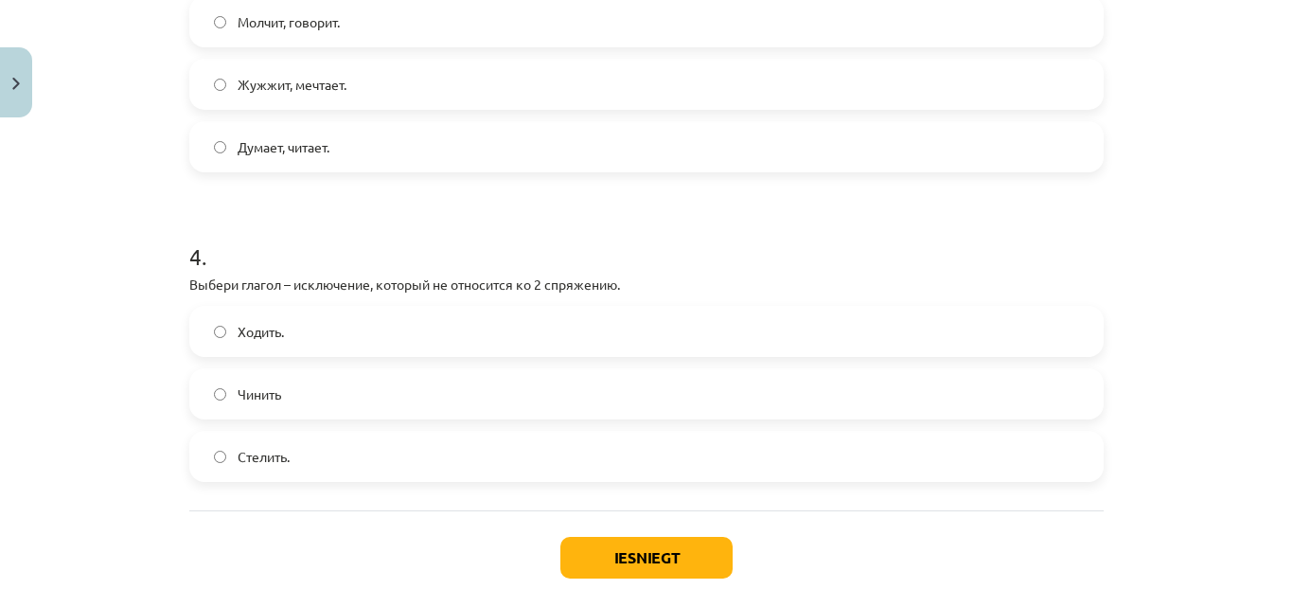
click at [217, 386] on label "Чинить" at bounding box center [646, 393] width 911 height 47
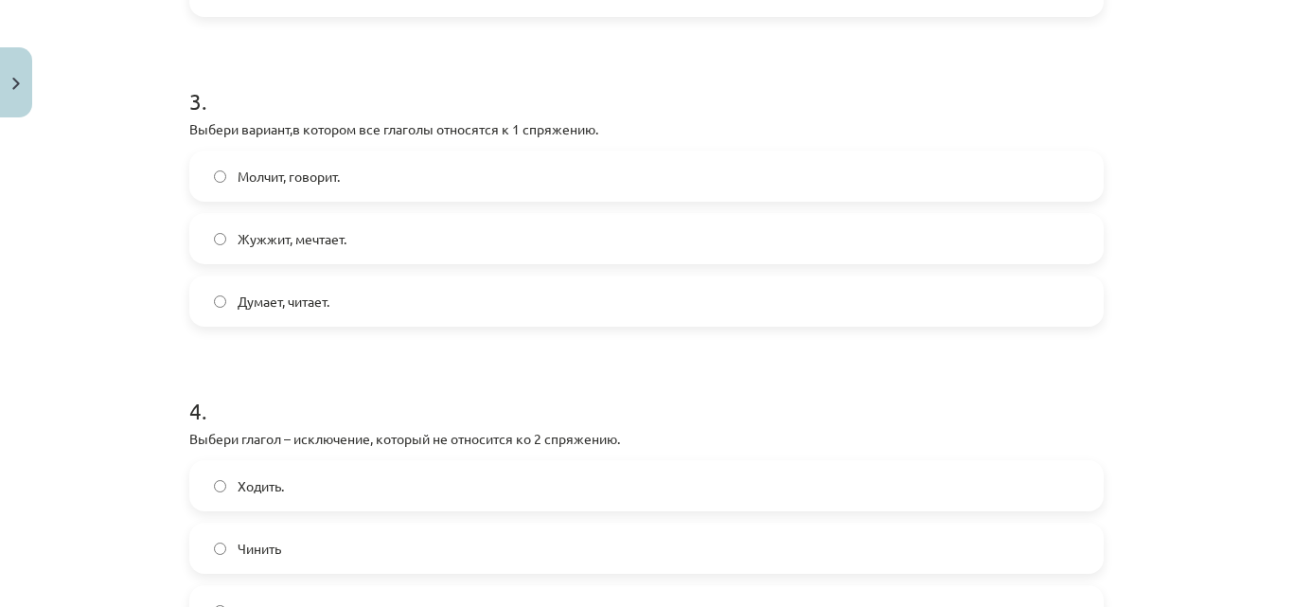
scroll to position [1190, 0]
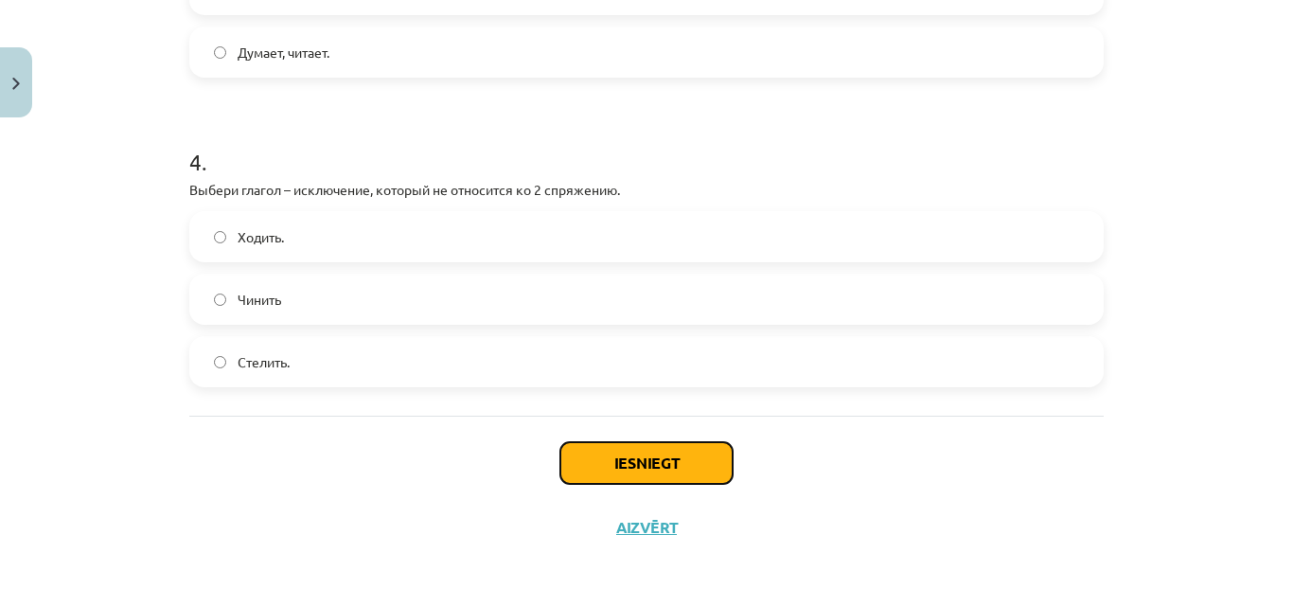
click at [657, 473] on button "Iesniegt" at bounding box center [646, 463] width 172 height 42
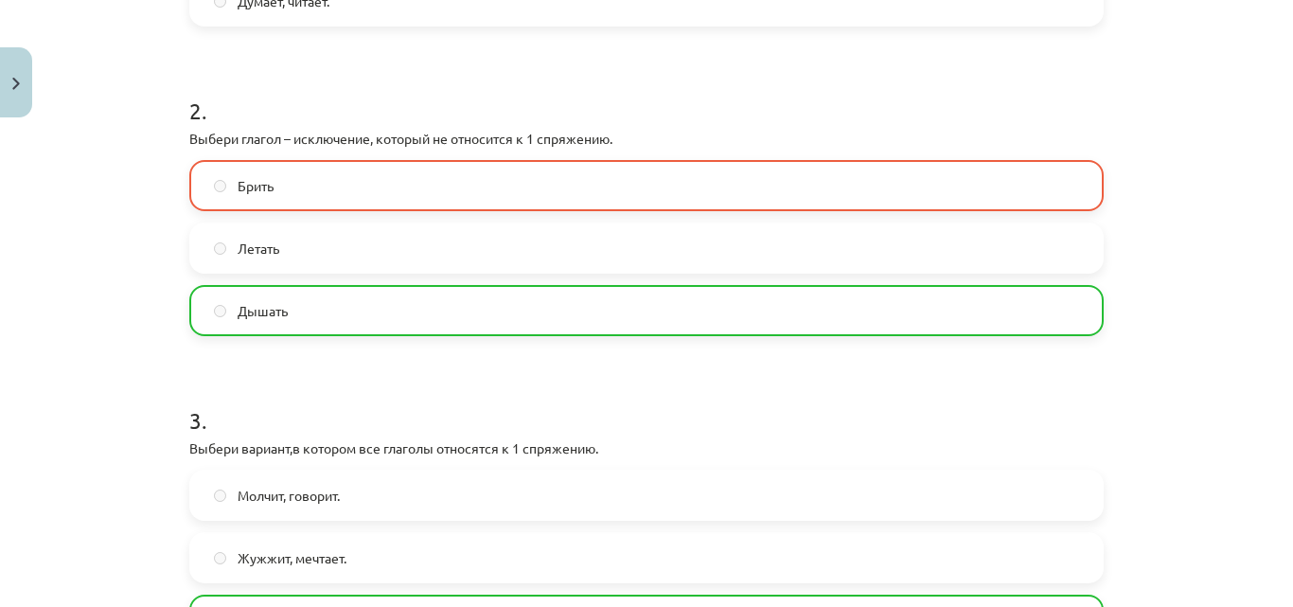
scroll to position [1250, 0]
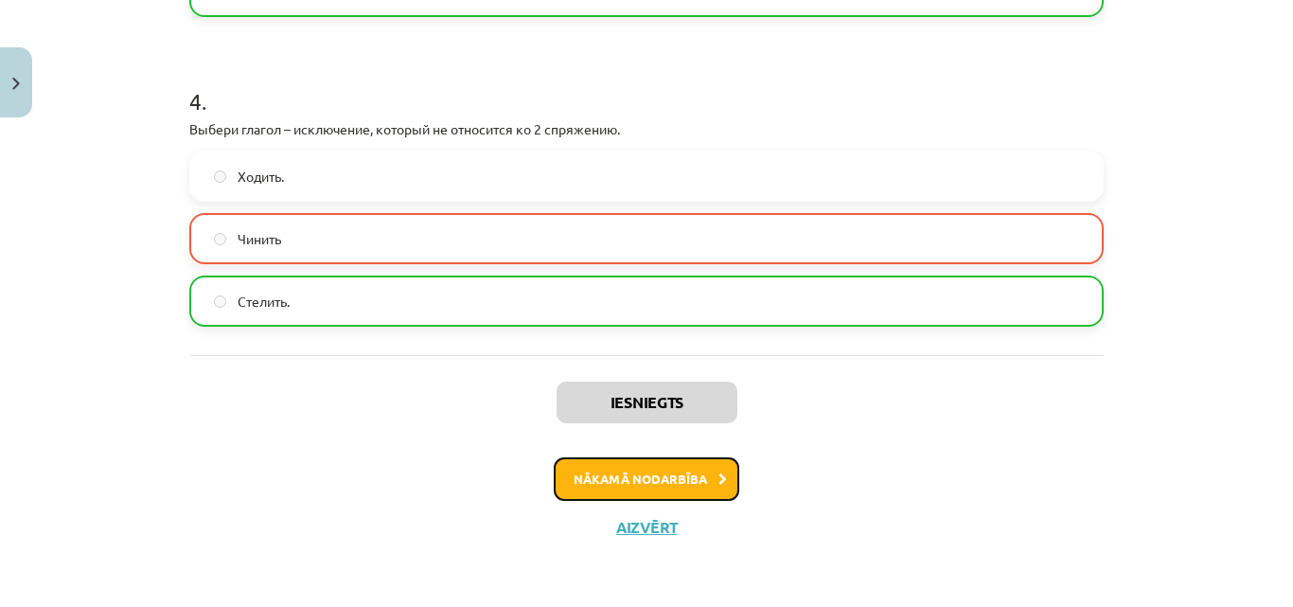
click at [683, 470] on button "Nākamā nodarbība" at bounding box center [647, 479] width 186 height 44
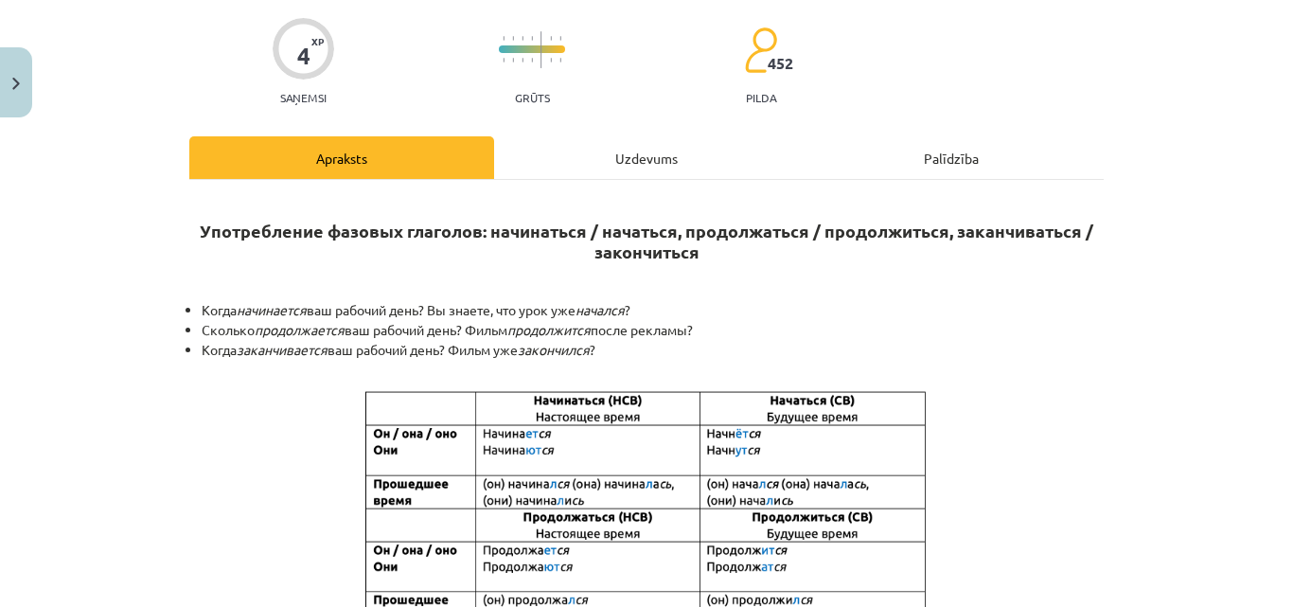
scroll to position [47, 0]
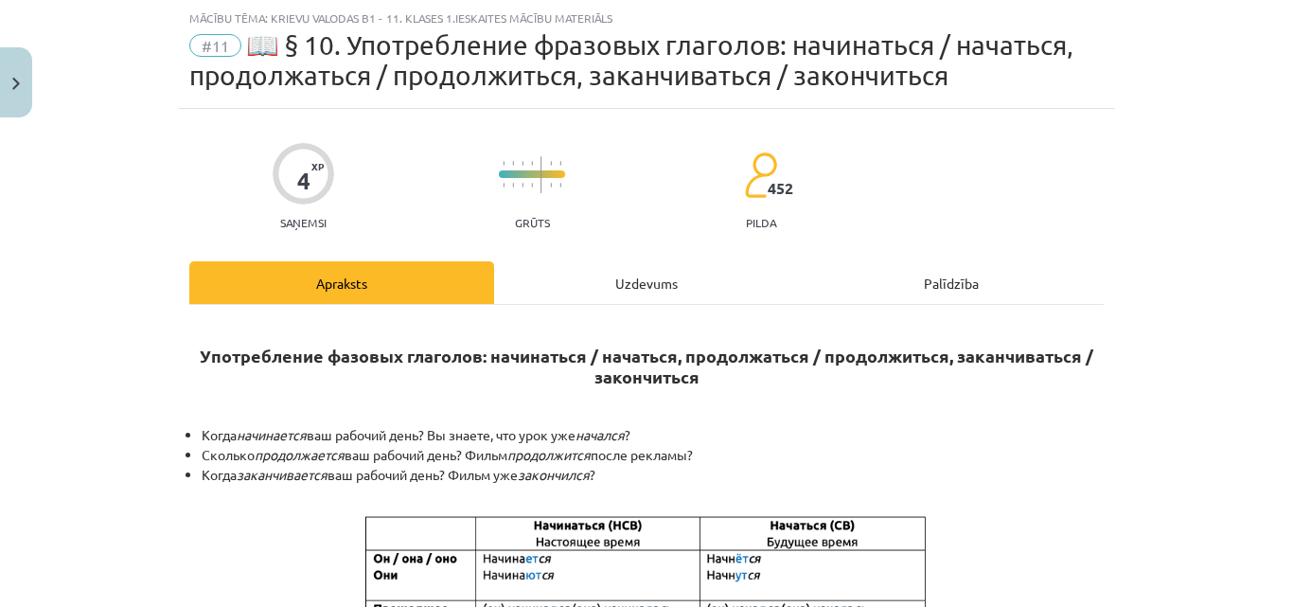
click at [619, 289] on div "Uzdevums" at bounding box center [646, 282] width 305 height 43
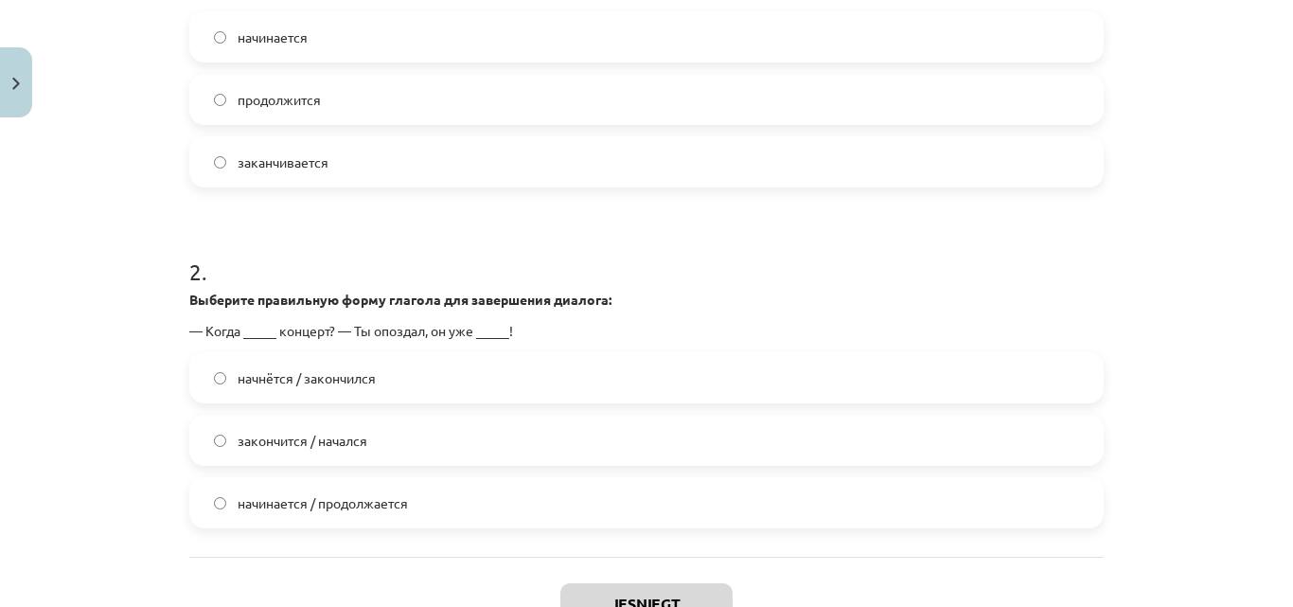
scroll to position [316, 0]
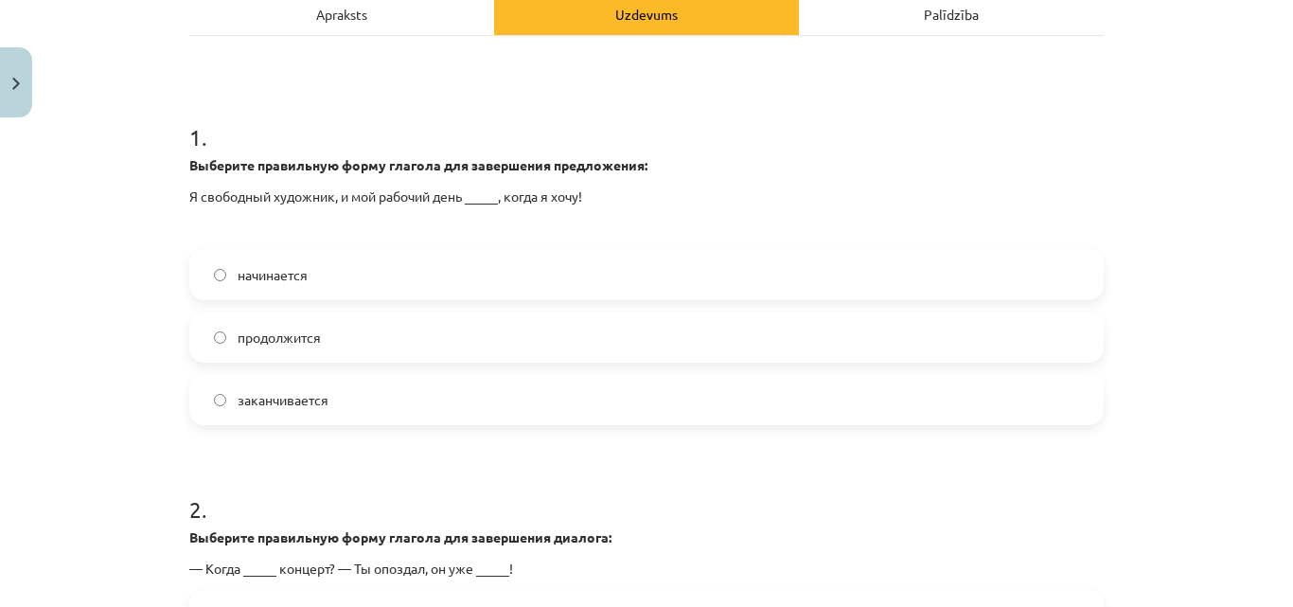
click at [227, 273] on label "начинается" at bounding box center [646, 274] width 911 height 47
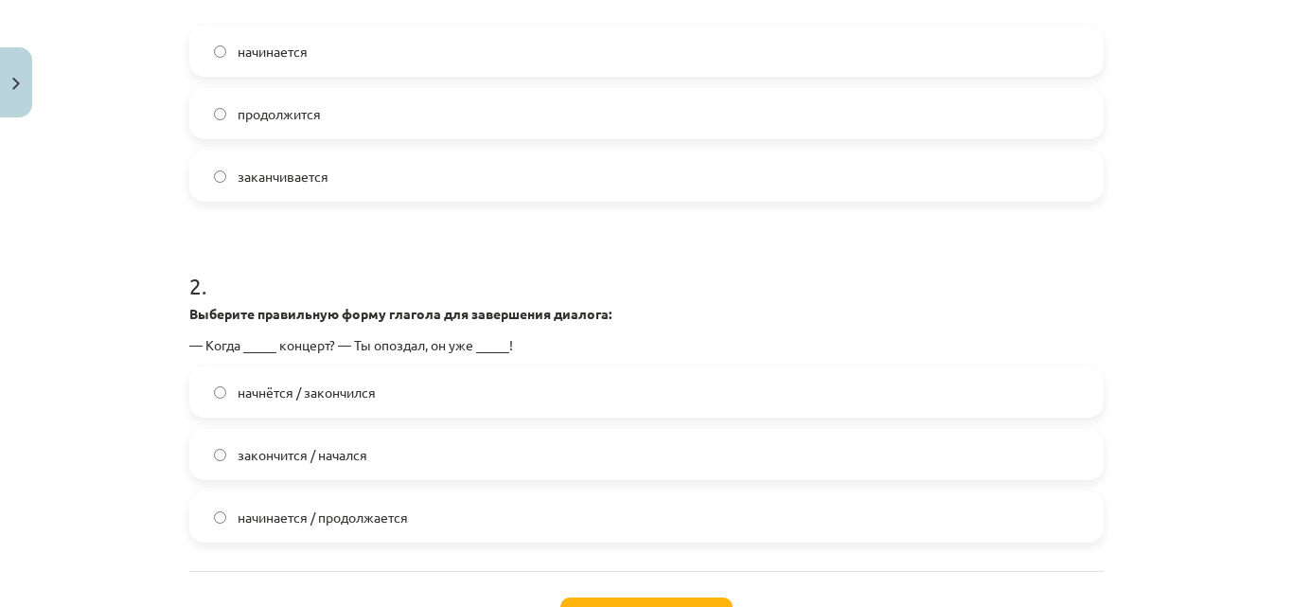
scroll to position [600, 0]
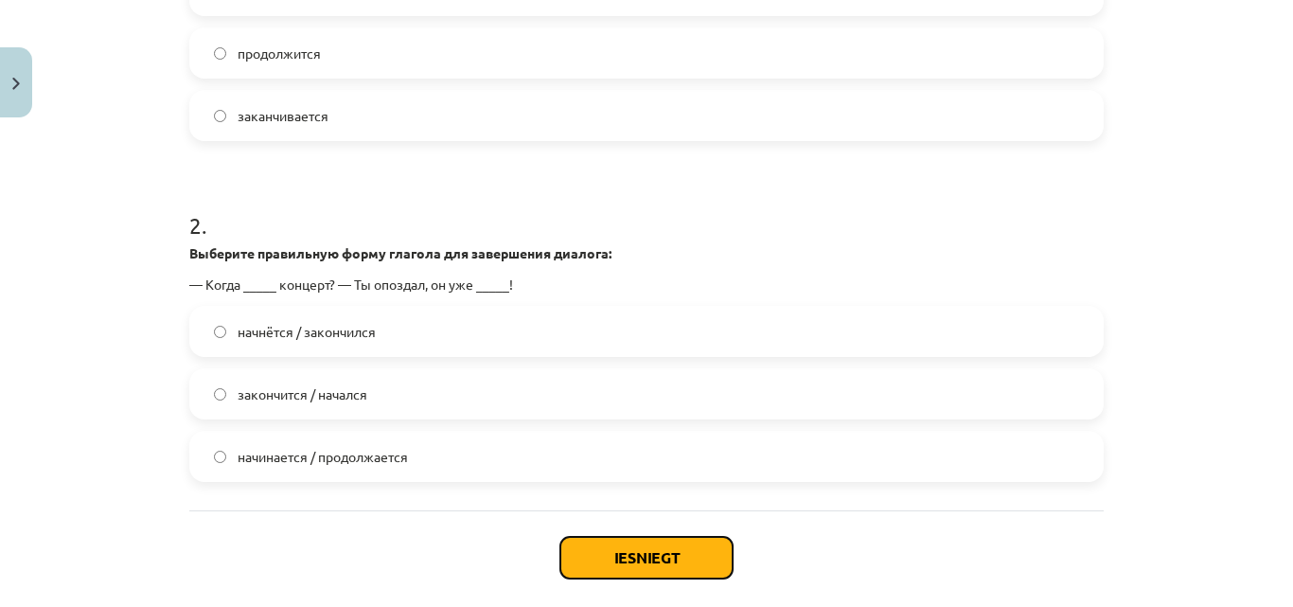
click at [603, 550] on button "Iesniegt" at bounding box center [646, 558] width 172 height 42
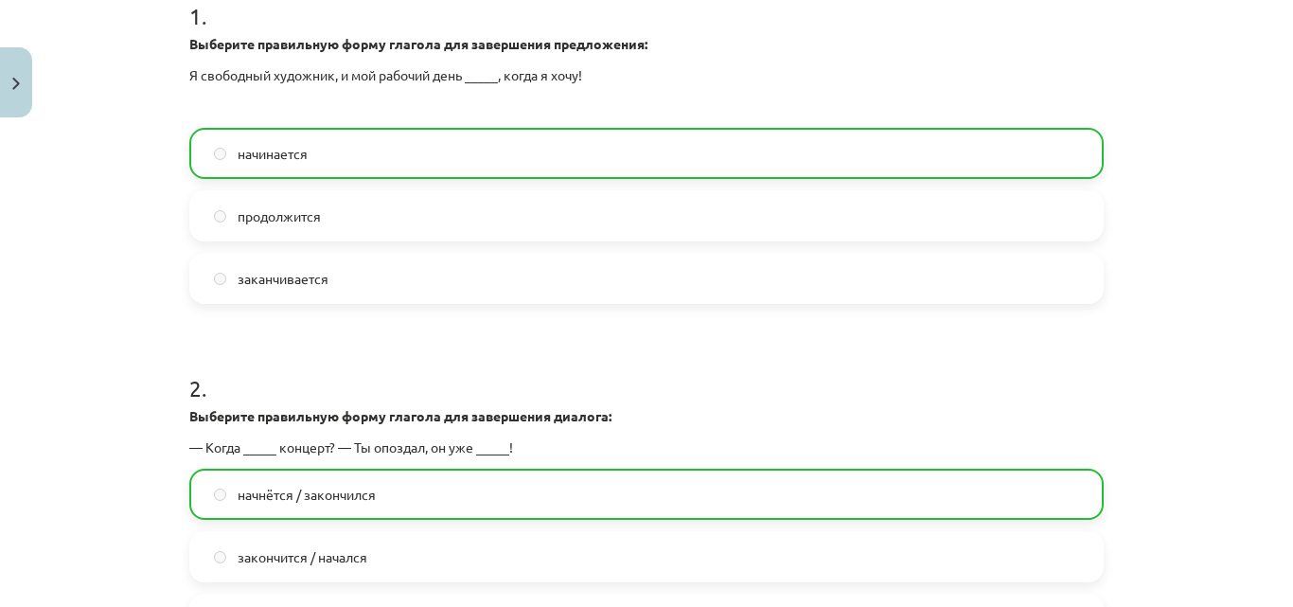
scroll to position [755, 0]
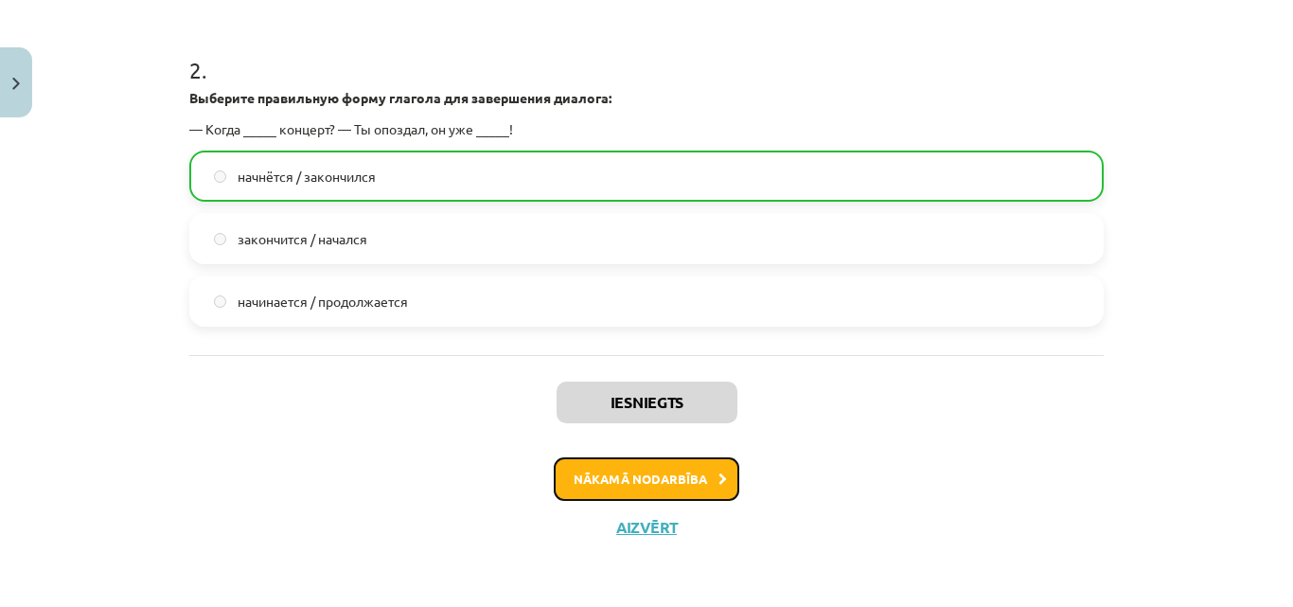
click at [680, 483] on button "Nākamā nodarbība" at bounding box center [647, 479] width 186 height 44
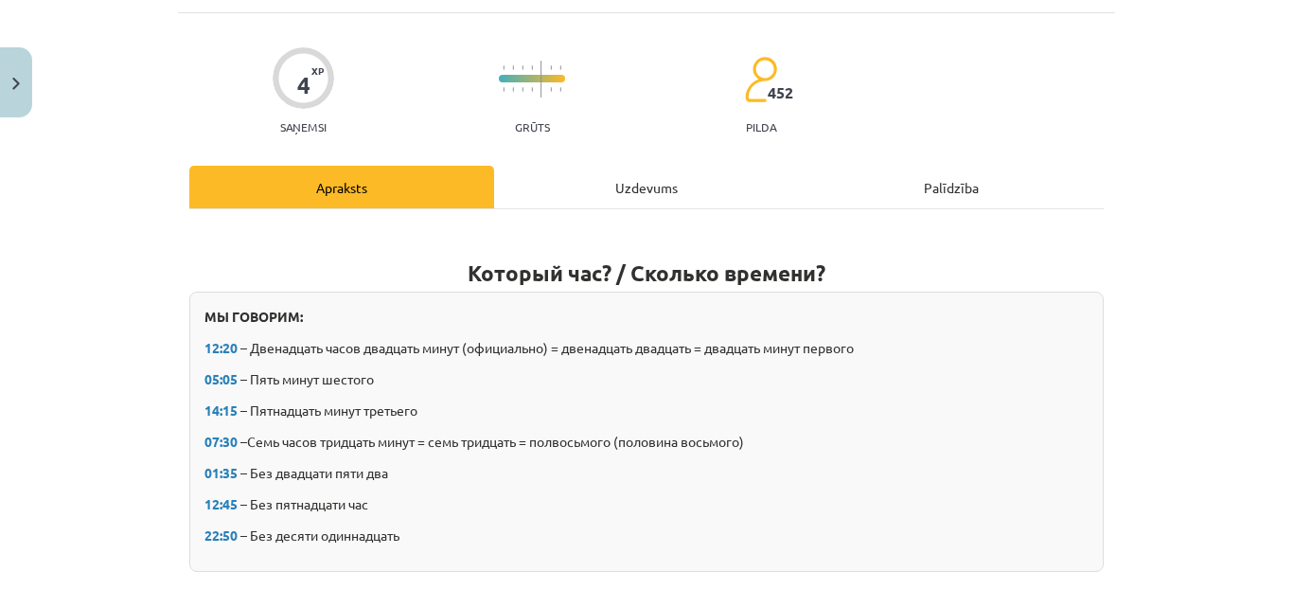
scroll to position [47, 0]
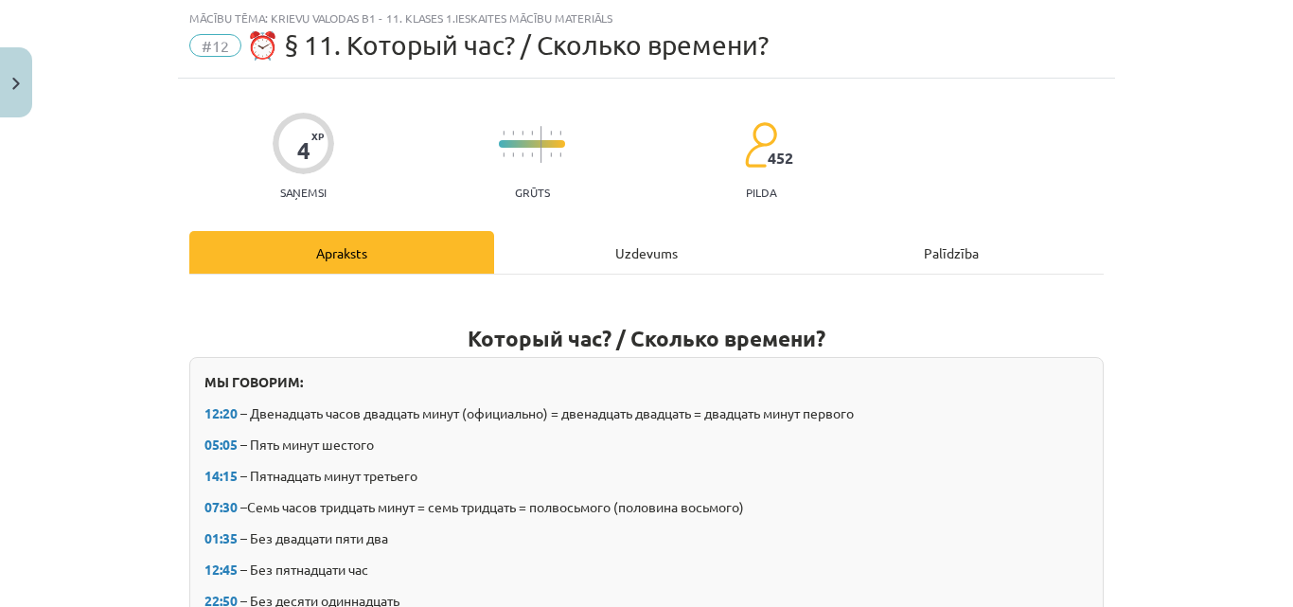
click at [599, 249] on div "Uzdevums" at bounding box center [646, 252] width 305 height 43
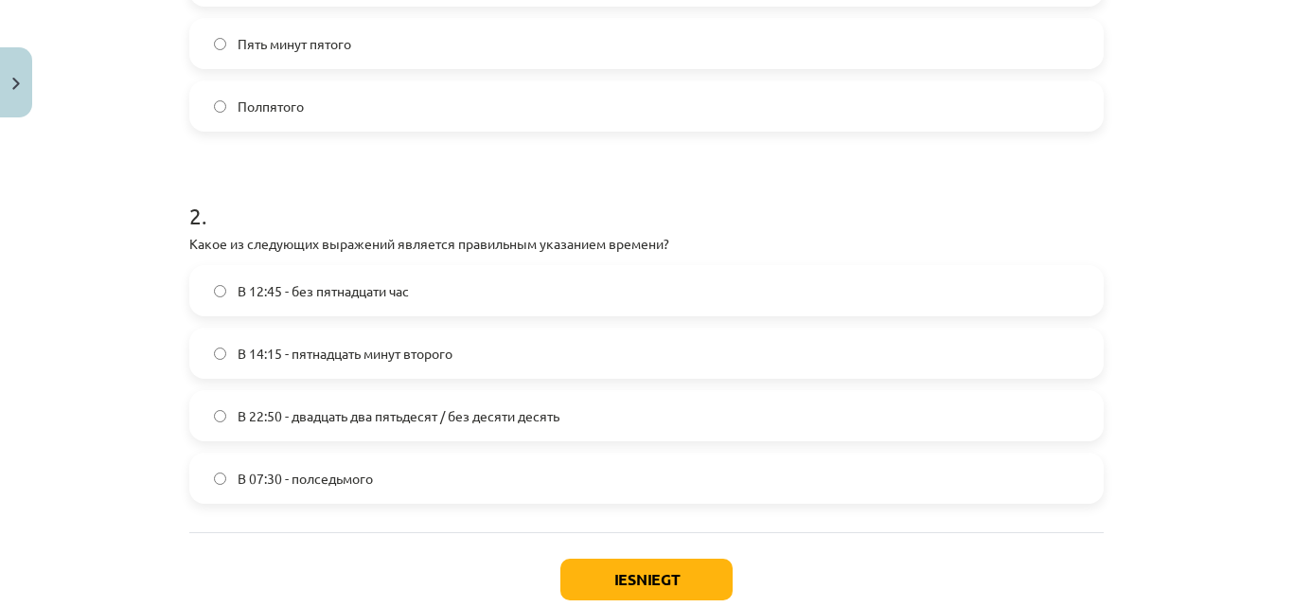
scroll to position [615, 0]
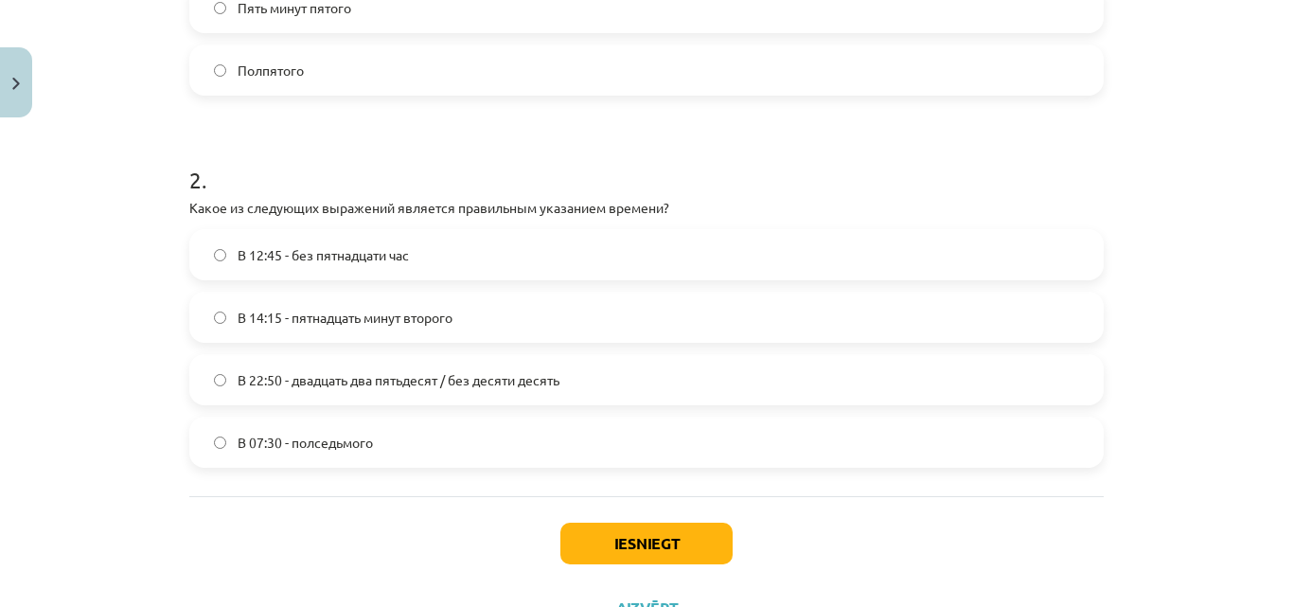
click at [207, 261] on label "В 12:45 - без пятнадцати час" at bounding box center [646, 254] width 911 height 47
click at [599, 546] on button "Iesniegt" at bounding box center [646, 544] width 172 height 42
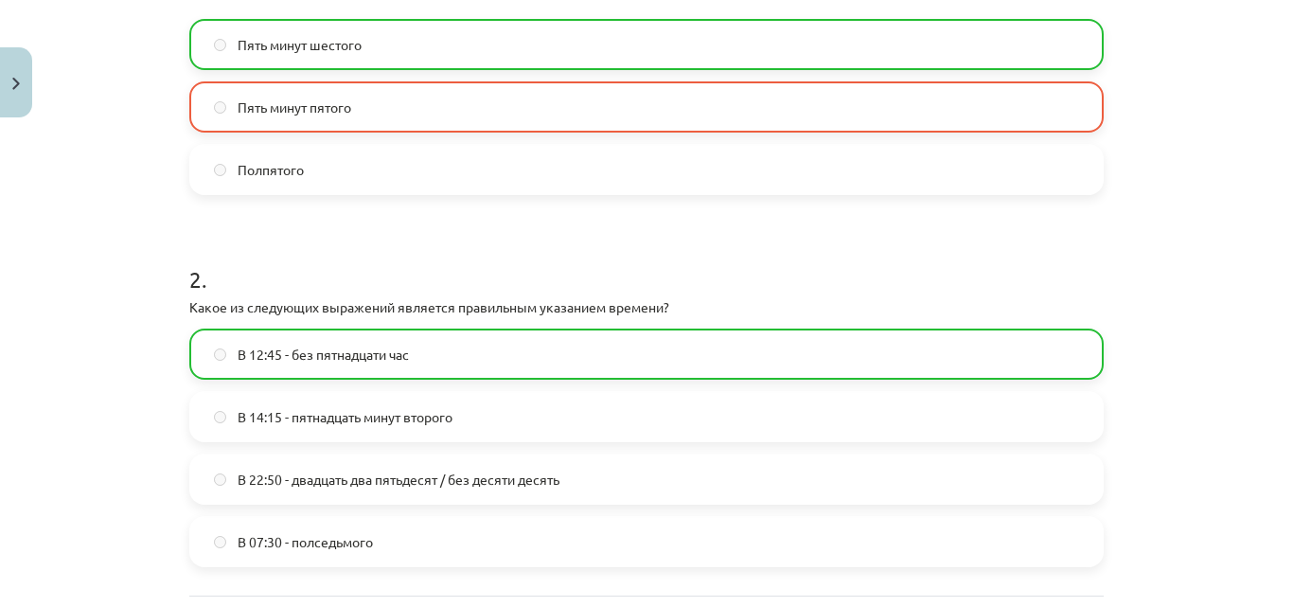
scroll to position [756, 0]
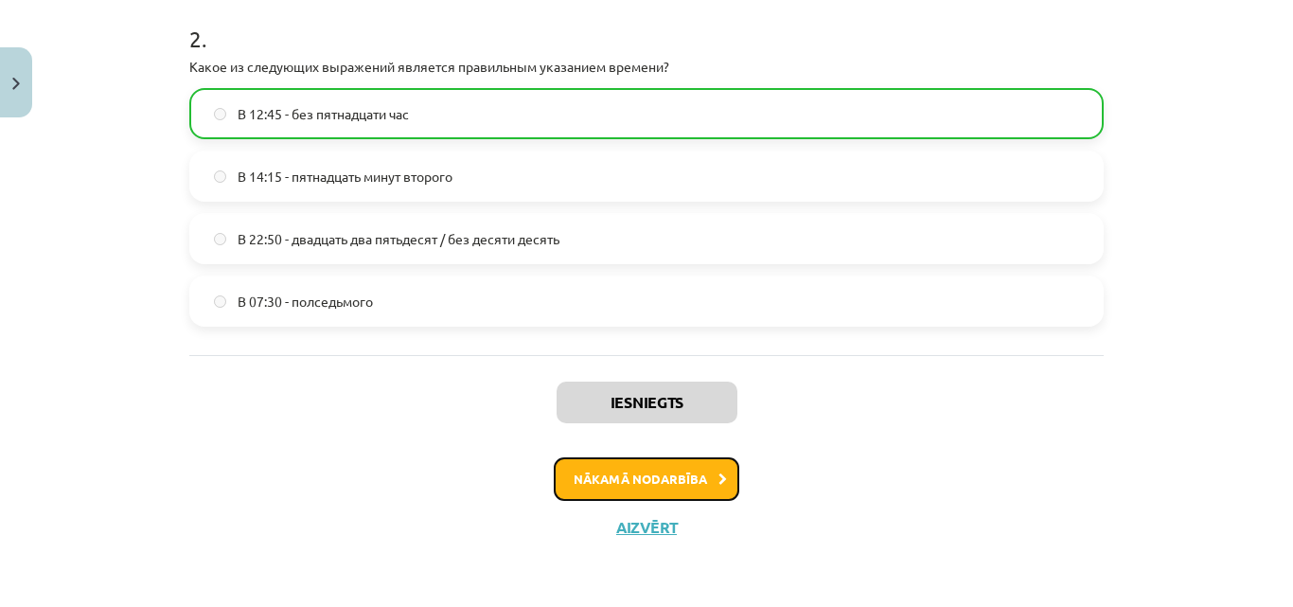
click at [658, 490] on button "Nākamā nodarbība" at bounding box center [647, 479] width 186 height 44
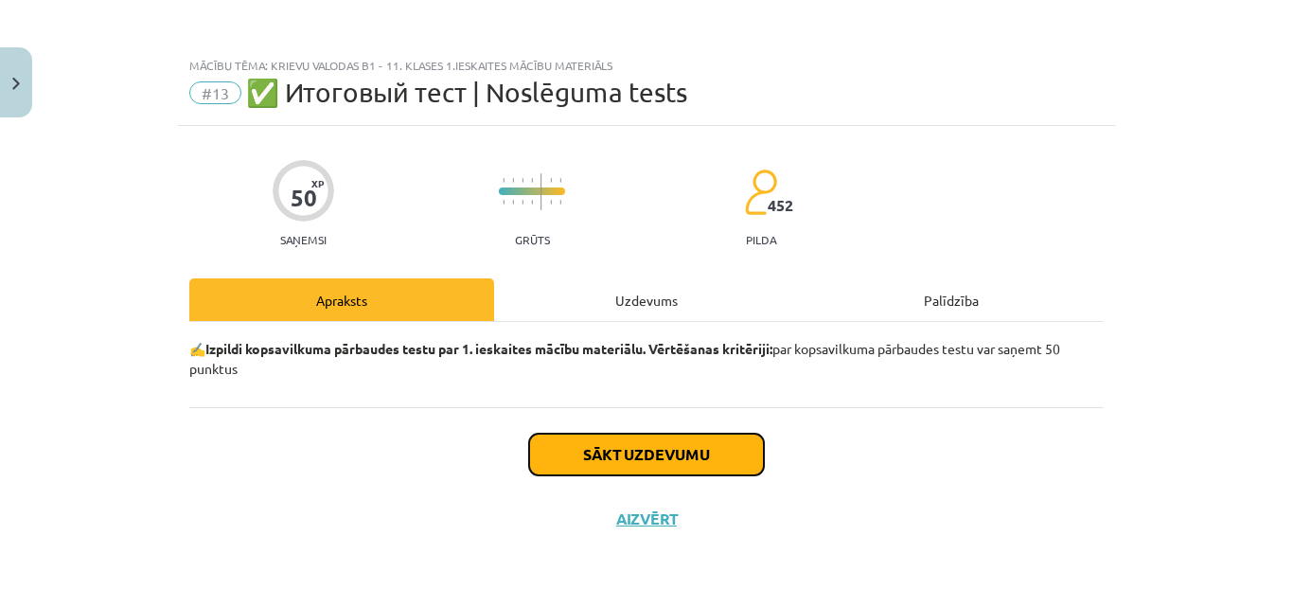
click at [678, 472] on button "Sākt uzdevumu" at bounding box center [646, 455] width 235 height 42
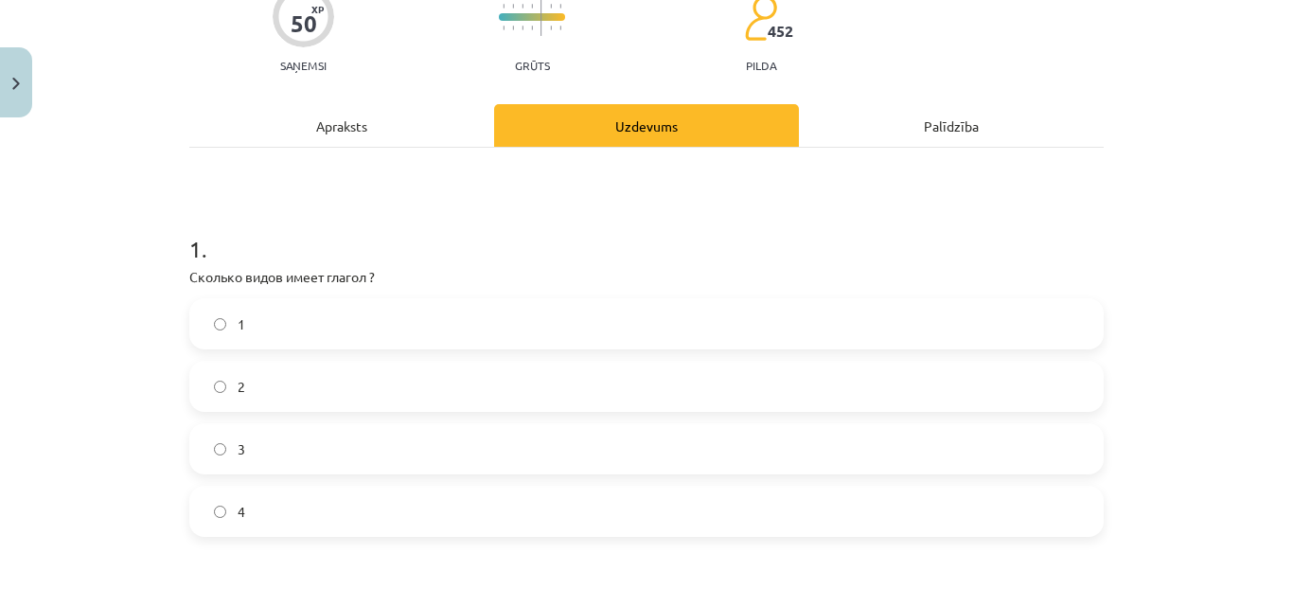
scroll to position [189, 0]
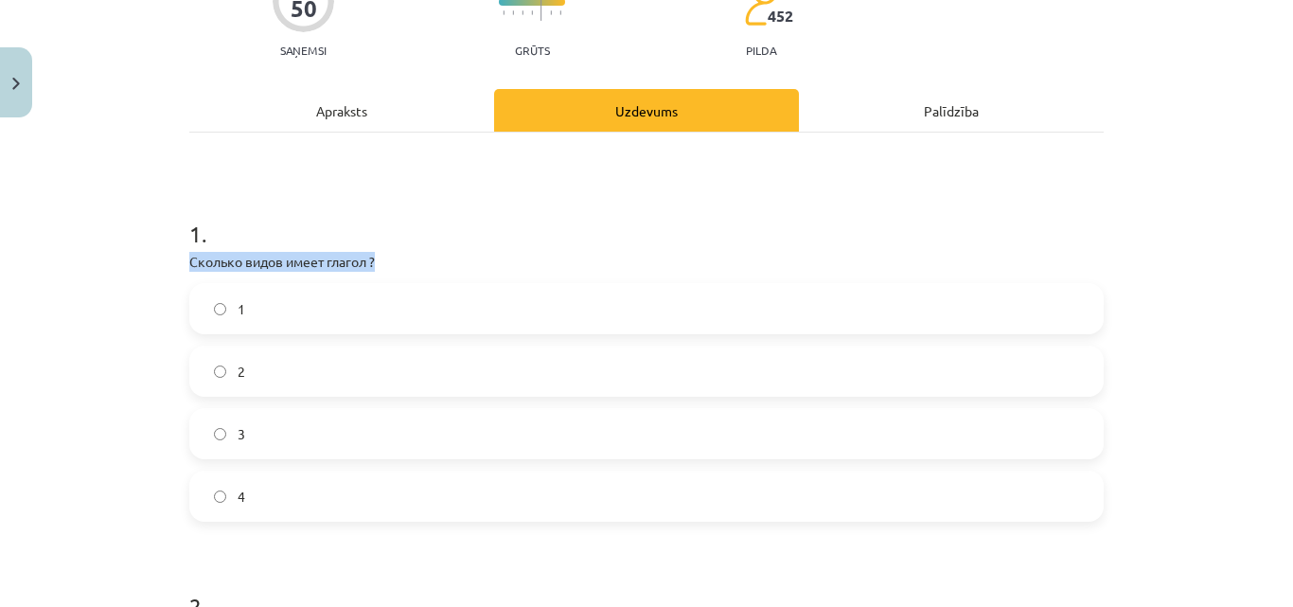
drag, startPoint x: 184, startPoint y: 261, endPoint x: 369, endPoint y: 251, distance: 185.8
click at [369, 250] on div "1 . Сколько видов имеет глагол ? 1 2 3 4" at bounding box center [646, 354] width 914 height 334
drag, startPoint x: 225, startPoint y: 369, endPoint x: 191, endPoint y: 352, distance: 38.1
click at [222, 367] on label "2" at bounding box center [646, 370] width 911 height 47
drag, startPoint x: 203, startPoint y: 374, endPoint x: 184, endPoint y: 372, distance: 19.0
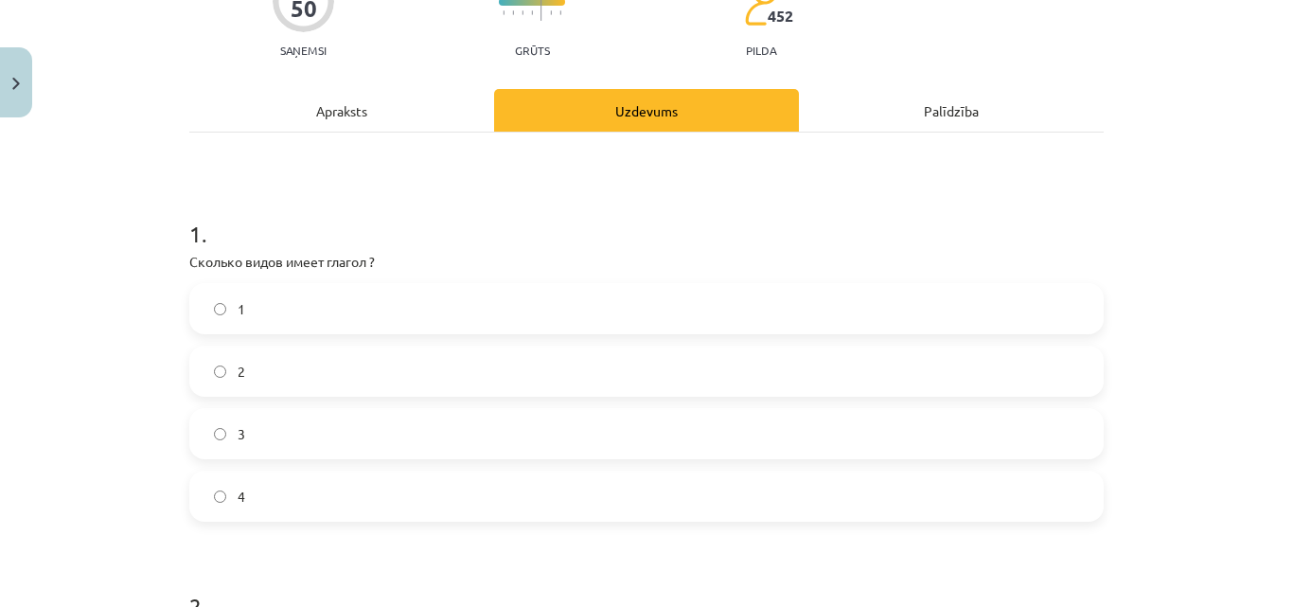
click at [203, 373] on label "2" at bounding box center [646, 370] width 911 height 47
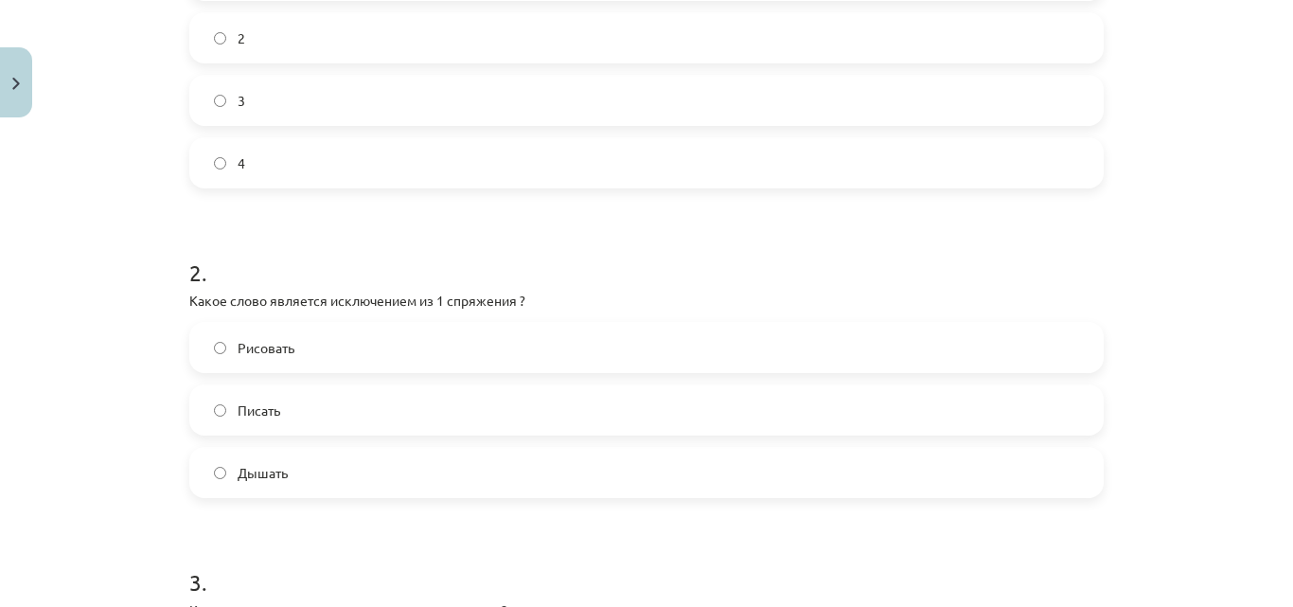
scroll to position [568, 0]
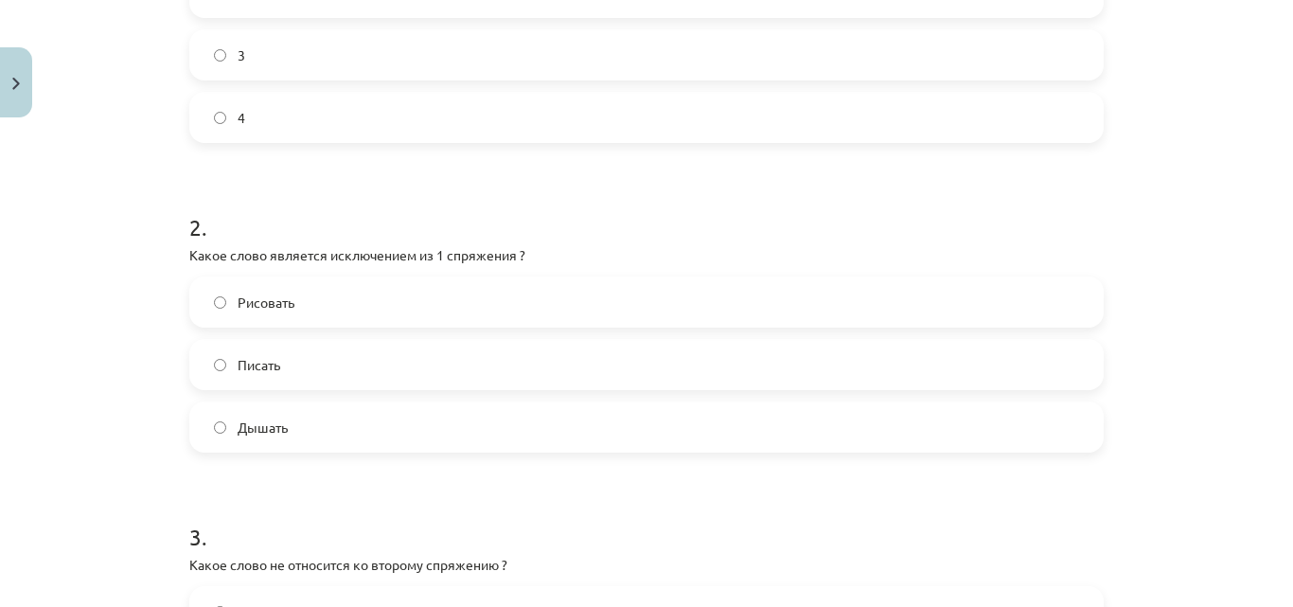
click at [214, 294] on label "Рисовать" at bounding box center [646, 301] width 911 height 47
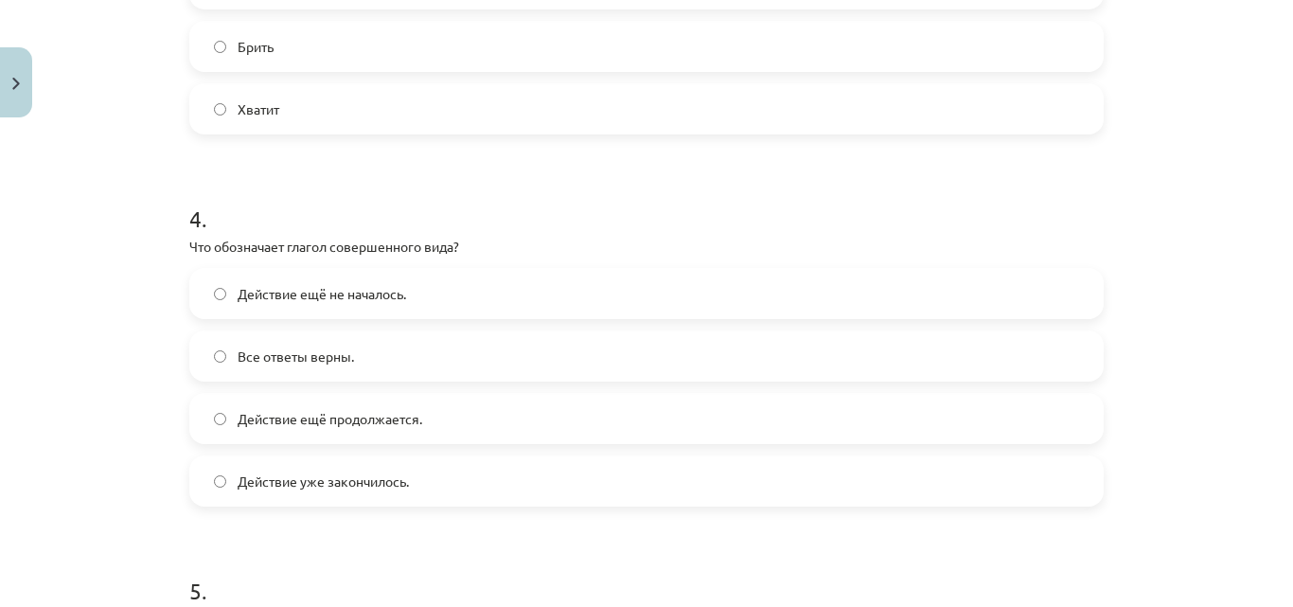
scroll to position [1231, 0]
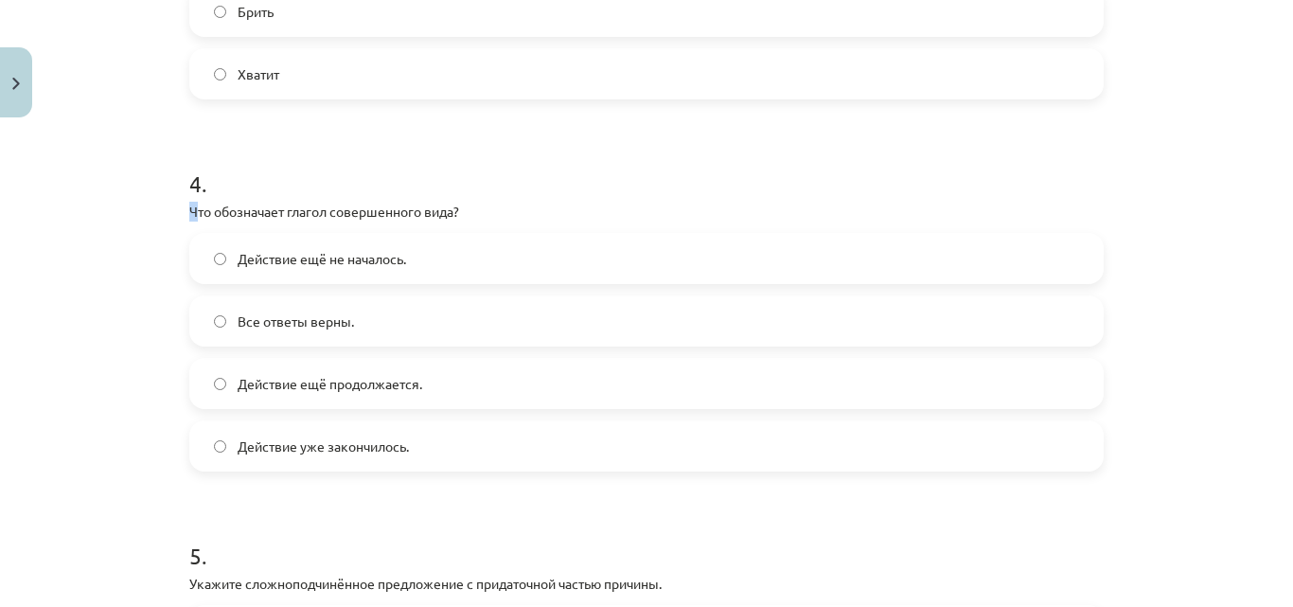
drag, startPoint x: 187, startPoint y: 209, endPoint x: 291, endPoint y: 195, distance: 104.2
click at [348, 188] on div "4 . Что обозначает глагол совершенного вида? Действие ещё не началось. Все отве…" at bounding box center [646, 304] width 914 height 334
click at [202, 216] on p "Что обозначает глагол совершенного вида?" at bounding box center [646, 212] width 914 height 20
drag, startPoint x: 181, startPoint y: 201, endPoint x: 470, endPoint y: 208, distance: 288.8
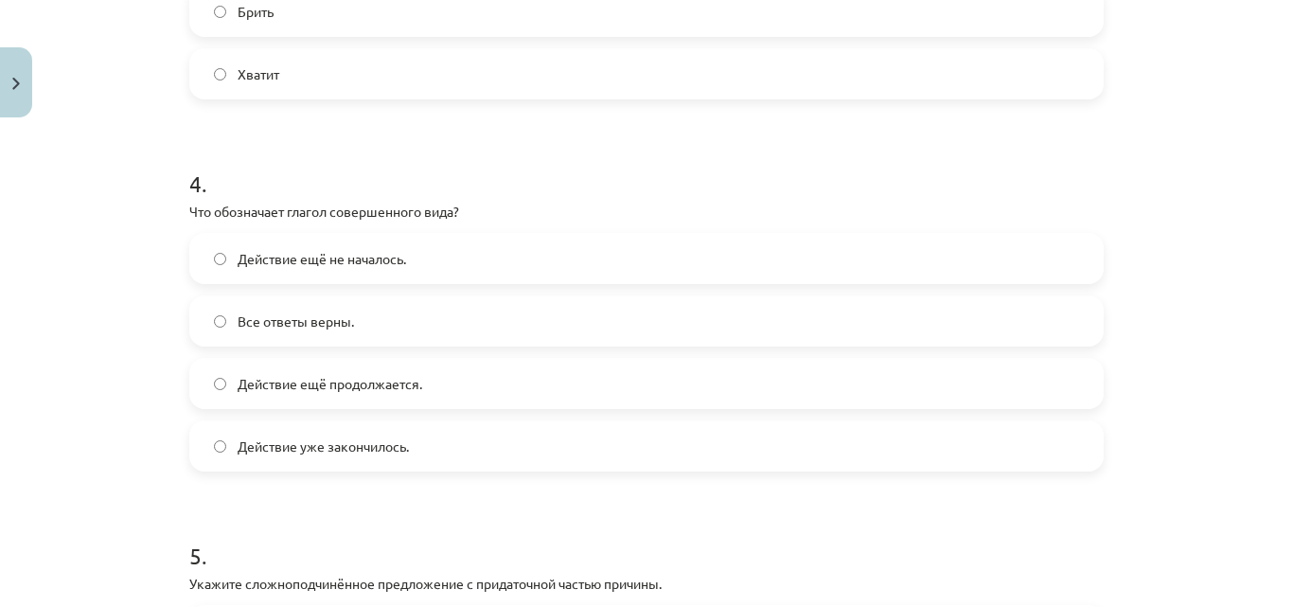
click at [92, 280] on div "Mācību tēma: Krievu valodas b1 - 11. klases 1.ieskaites mācību materiāls #13 ✅ …" at bounding box center [646, 303] width 1293 height 607
drag, startPoint x: 186, startPoint y: 206, endPoint x: 474, endPoint y: 197, distance: 288.9
click at [474, 197] on div "4 . Что обозначает глагол совершенного вида? Действие ещё не началось. Все отве…" at bounding box center [646, 304] width 914 height 334
drag, startPoint x: 100, startPoint y: 306, endPoint x: 106, endPoint y: 295, distance: 11.9
click at [103, 296] on div "Mācību tēma: Krievu valodas b1 - 11. klases 1.ieskaites mācību materiāls #13 ✅ …" at bounding box center [646, 303] width 1293 height 607
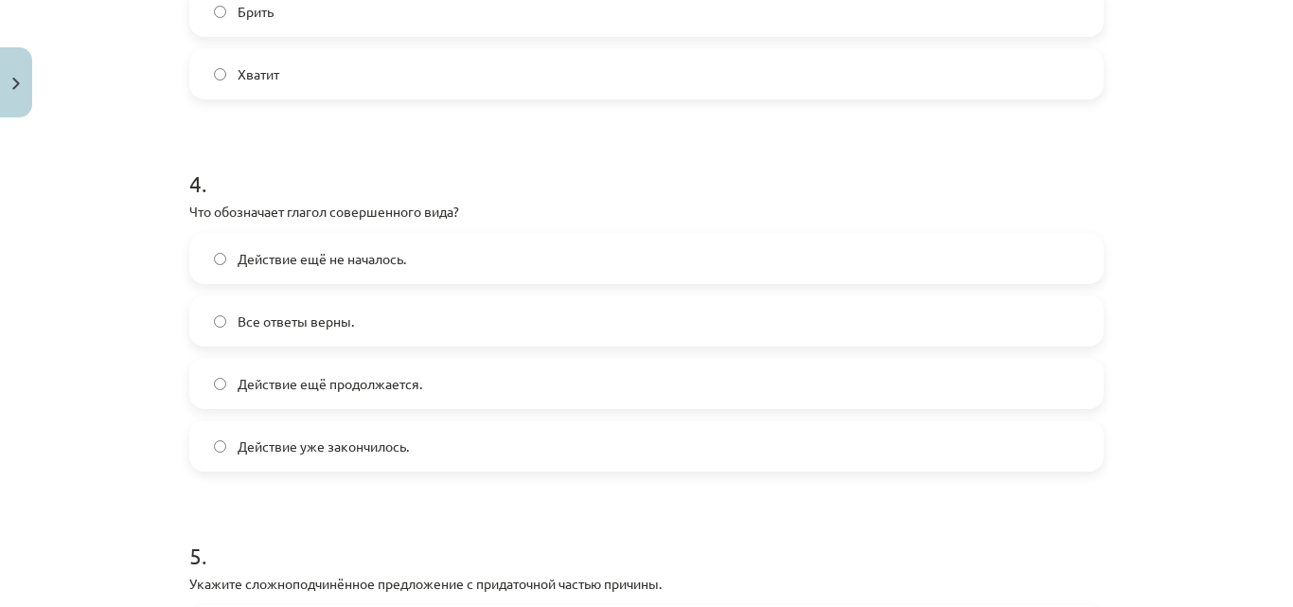
click at [220, 373] on label "Действие ещё продолжается." at bounding box center [646, 383] width 911 height 47
click at [222, 433] on label "Действие уже закончилось." at bounding box center [646, 445] width 911 height 47
click at [195, 440] on label "Действие уже закончилось." at bounding box center [646, 445] width 911 height 47
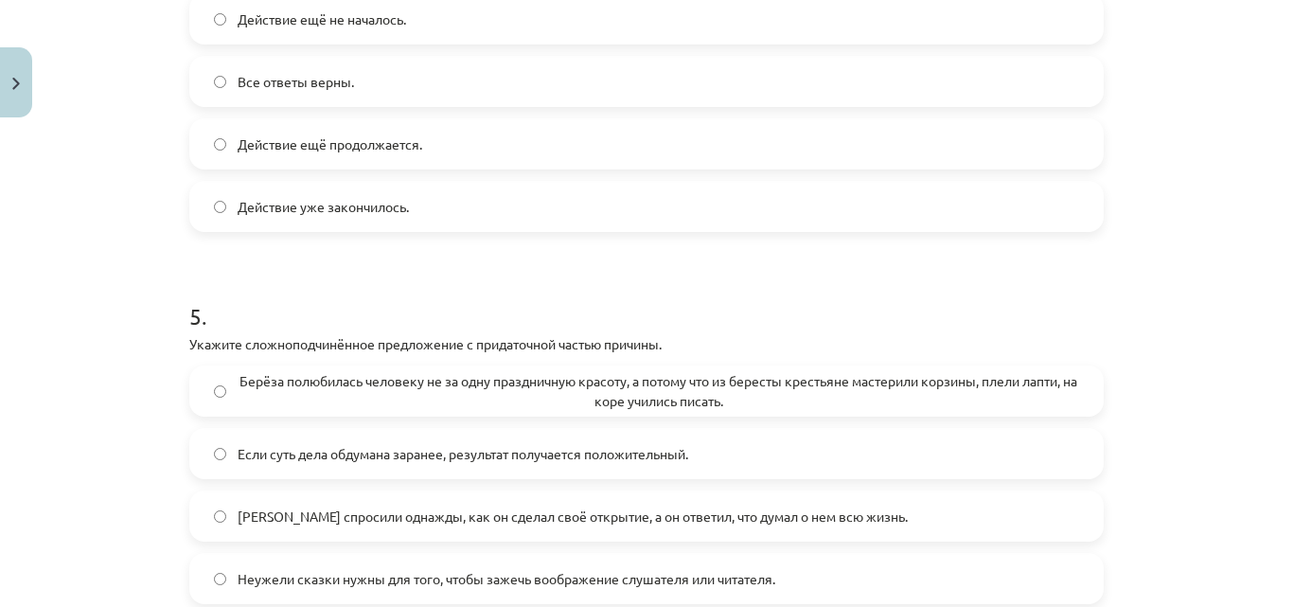
scroll to position [1515, 0]
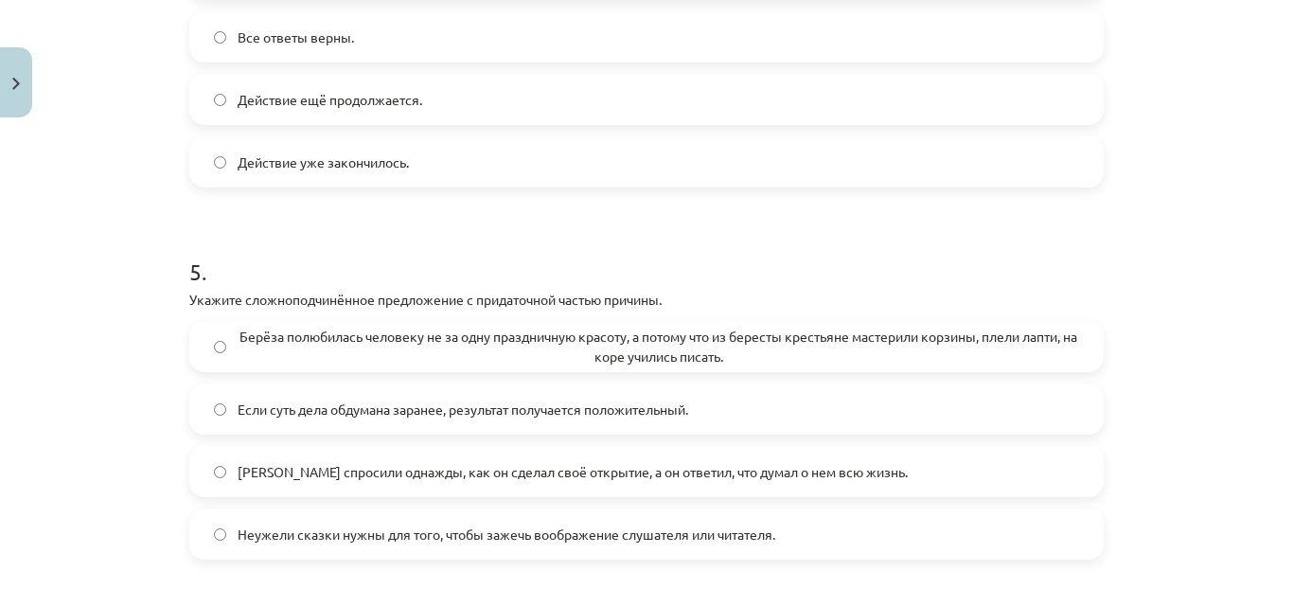
click at [206, 392] on label "Если суть дела обдумана заранее, результат получается положительный." at bounding box center [646, 408] width 911 height 47
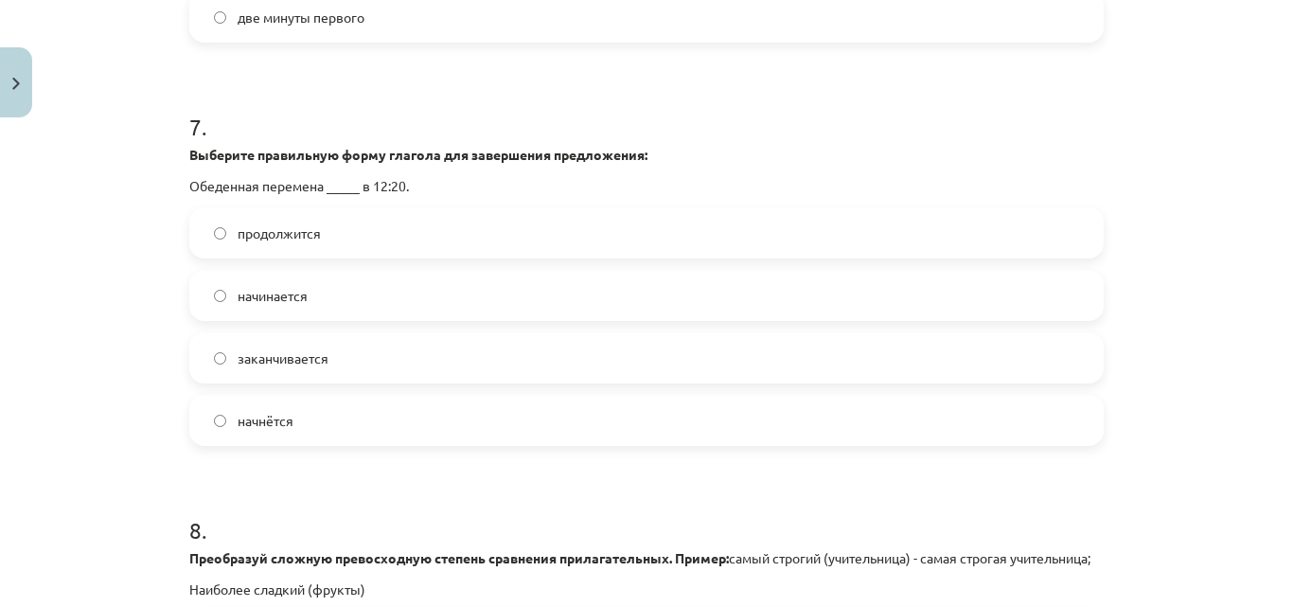
scroll to position [2556, 0]
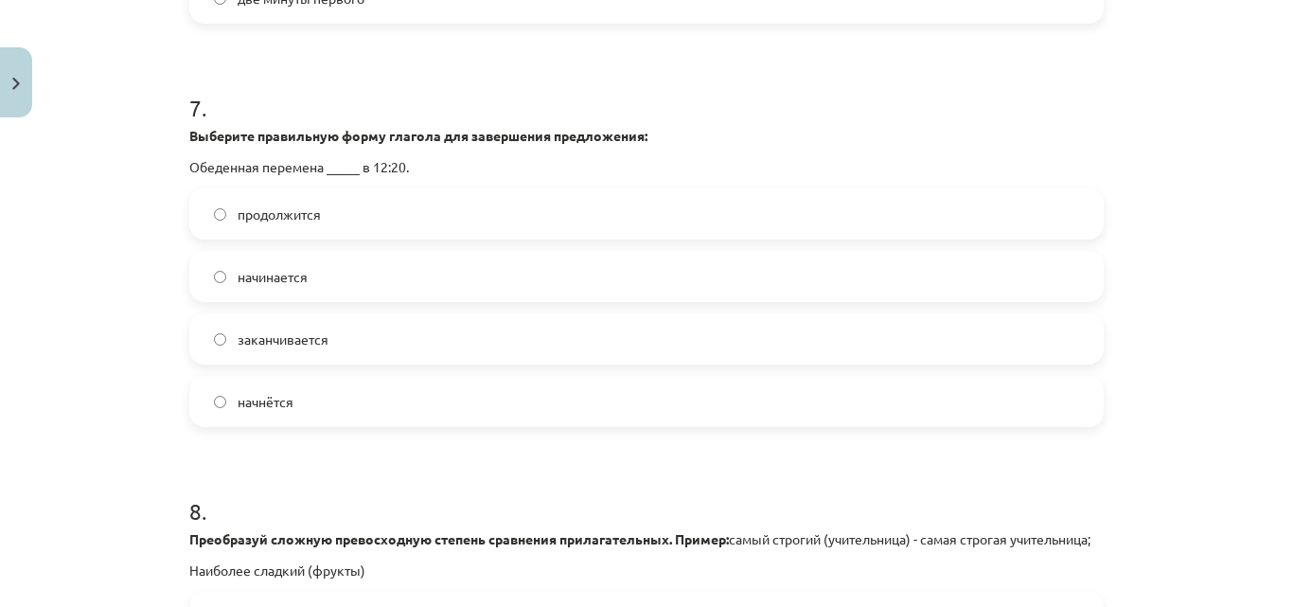
click at [222, 404] on label "начнётся" at bounding box center [646, 401] width 911 height 47
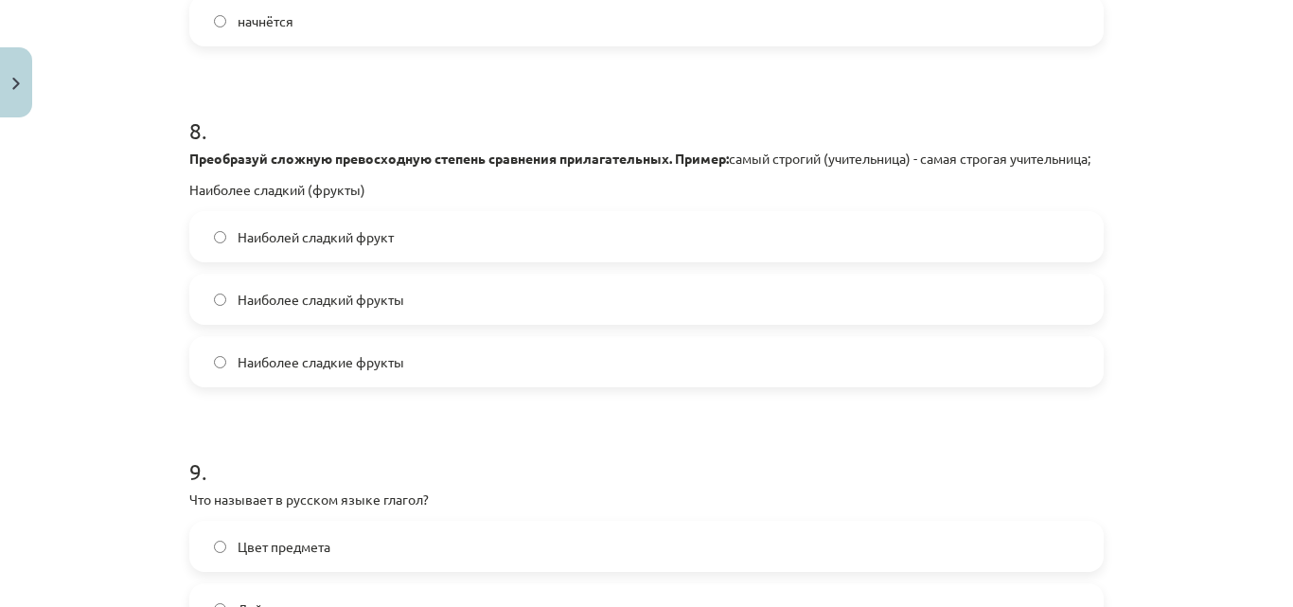
scroll to position [2935, 0]
click at [218, 378] on label "Наиболее сладкие фрукты" at bounding box center [646, 363] width 911 height 47
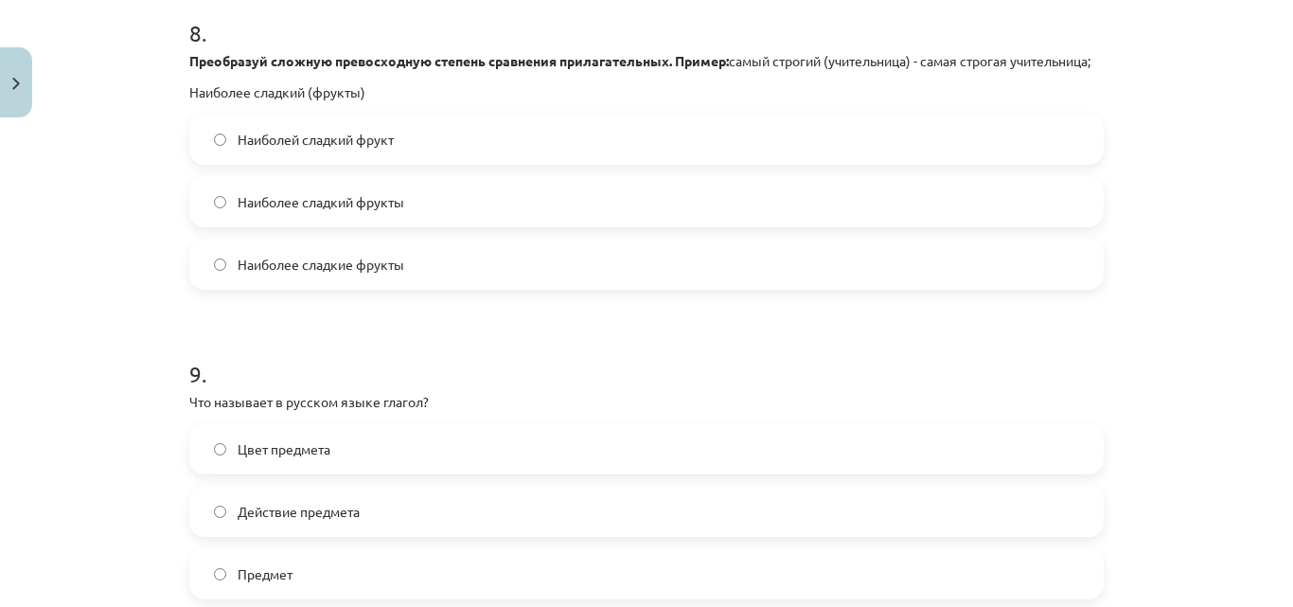
scroll to position [3218, 0]
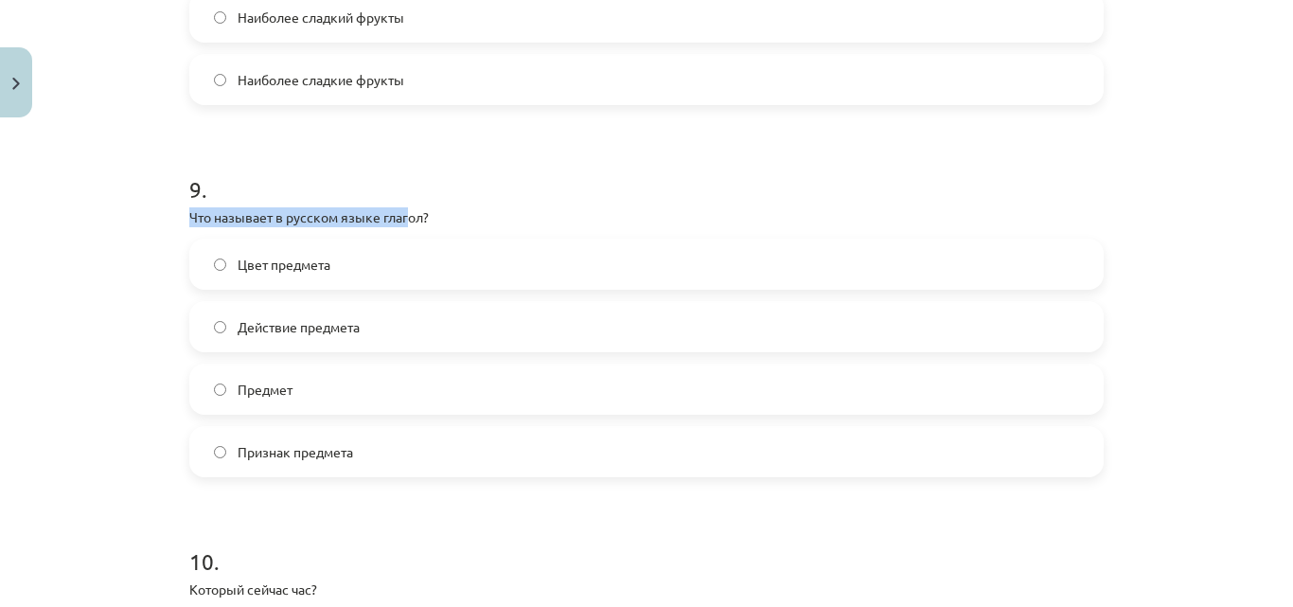
drag, startPoint x: 186, startPoint y: 240, endPoint x: 348, endPoint y: 231, distance: 163.1
click at [365, 227] on p "Что называет в русском языке глагол?" at bounding box center [646, 217] width 914 height 20
click at [158, 243] on div "Mācību tēma: Krievu valodas b1 - 11. klases 1.ieskaites mācību materiāls #13 ✅ …" at bounding box center [646, 303] width 1293 height 607
drag, startPoint x: 163, startPoint y: 218, endPoint x: 170, endPoint y: 210, distance: 10.7
click at [168, 205] on div "Mācību tēma: Krievu valodas b1 - 11. klases 1.ieskaites mācību materiāls #13 ✅ …" at bounding box center [646, 303] width 1293 height 607
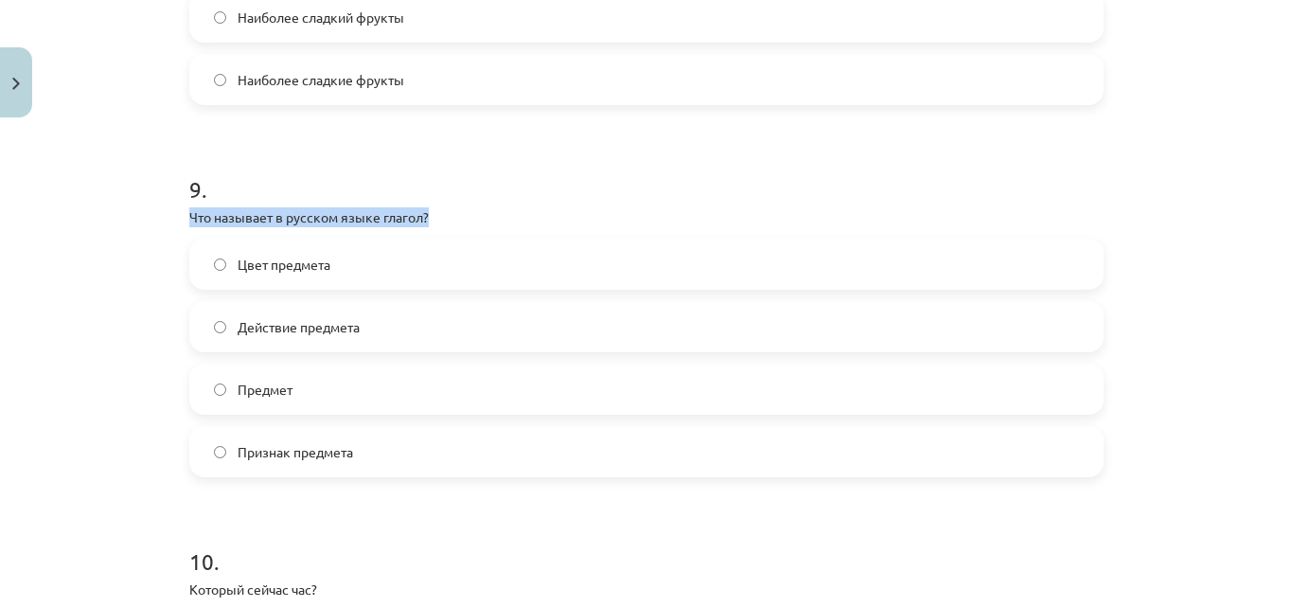
drag, startPoint x: 179, startPoint y: 232, endPoint x: 394, endPoint y: 251, distance: 215.7
drag, startPoint x: 402, startPoint y: 235, endPoint x: 143, endPoint y: 273, distance: 262.1
click at [139, 276] on div "Mācību tēma: Krievu valodas b1 - 11. klases 1.ieskaites mācību materiāls #13 ✅ …" at bounding box center [646, 303] width 1293 height 607
drag, startPoint x: 181, startPoint y: 232, endPoint x: 396, endPoint y: 239, distance: 215.0
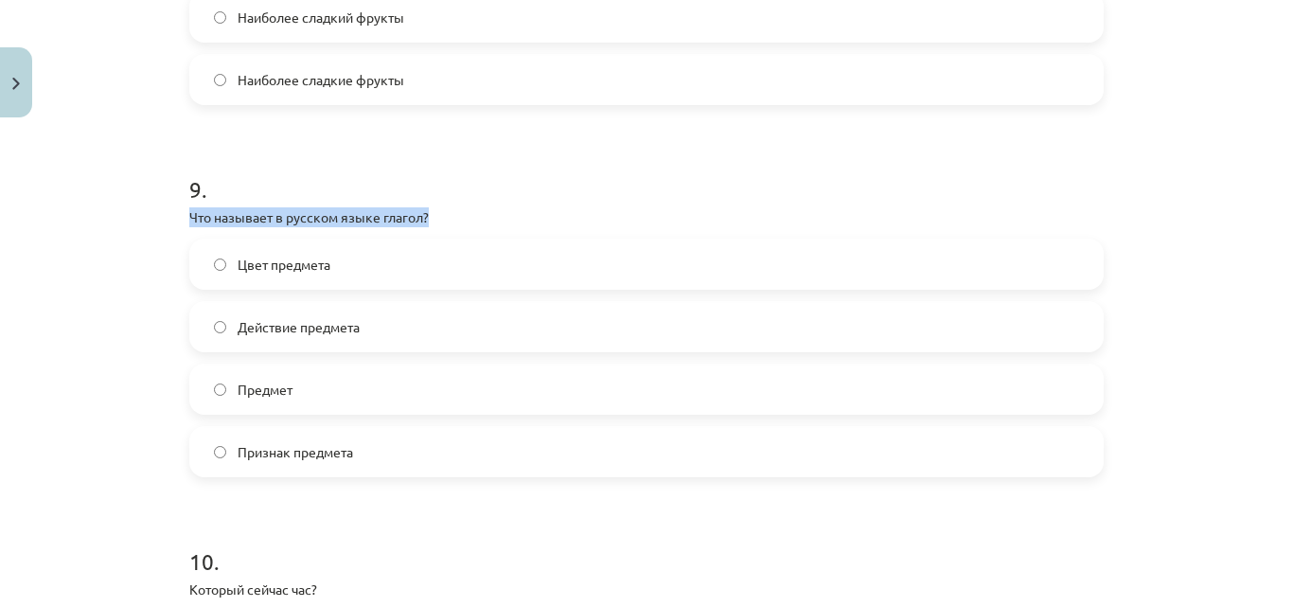
click at [215, 335] on label "Действие предмета" at bounding box center [646, 326] width 911 height 47
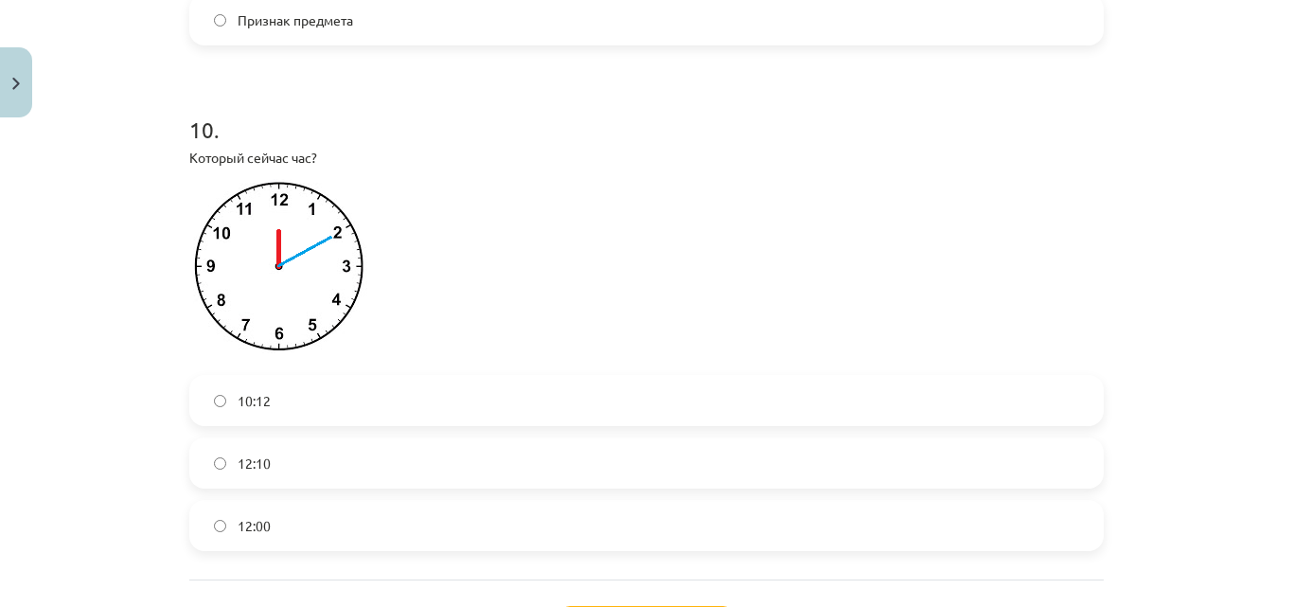
scroll to position [3692, 0]
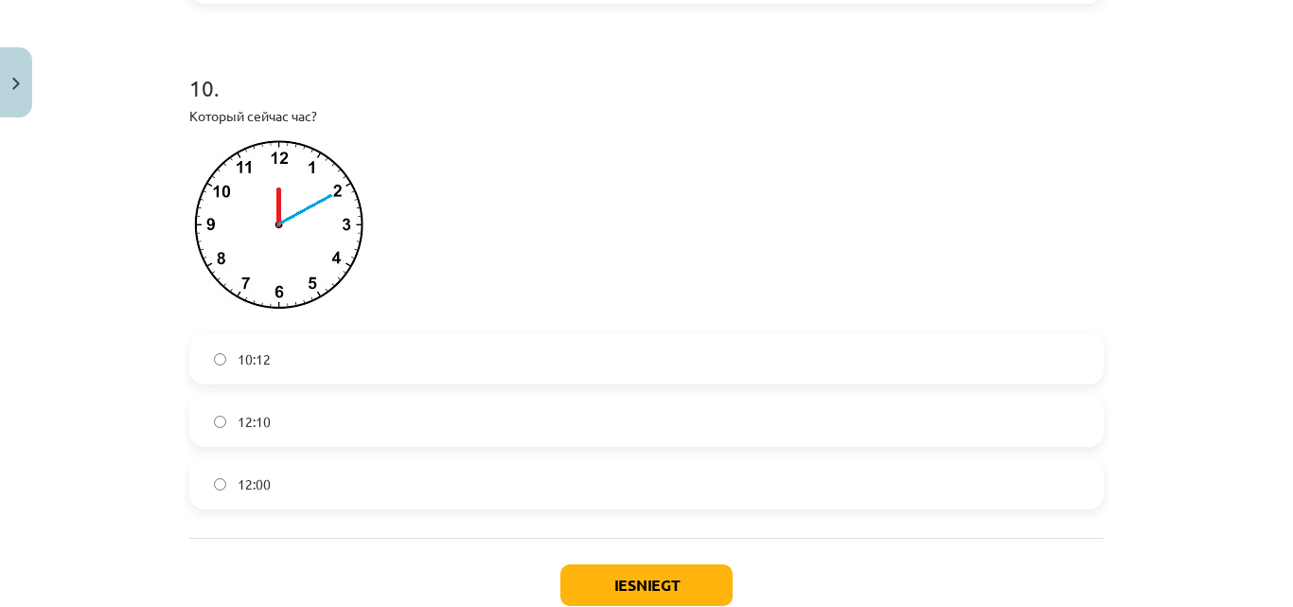
drag, startPoint x: 222, startPoint y: 149, endPoint x: 302, endPoint y: 219, distance: 106.0
click at [302, 219] on div "Который сейчас час?" at bounding box center [646, 214] width 914 height 216
click at [602, 126] on p "Который сейчас час?" at bounding box center [646, 116] width 914 height 20
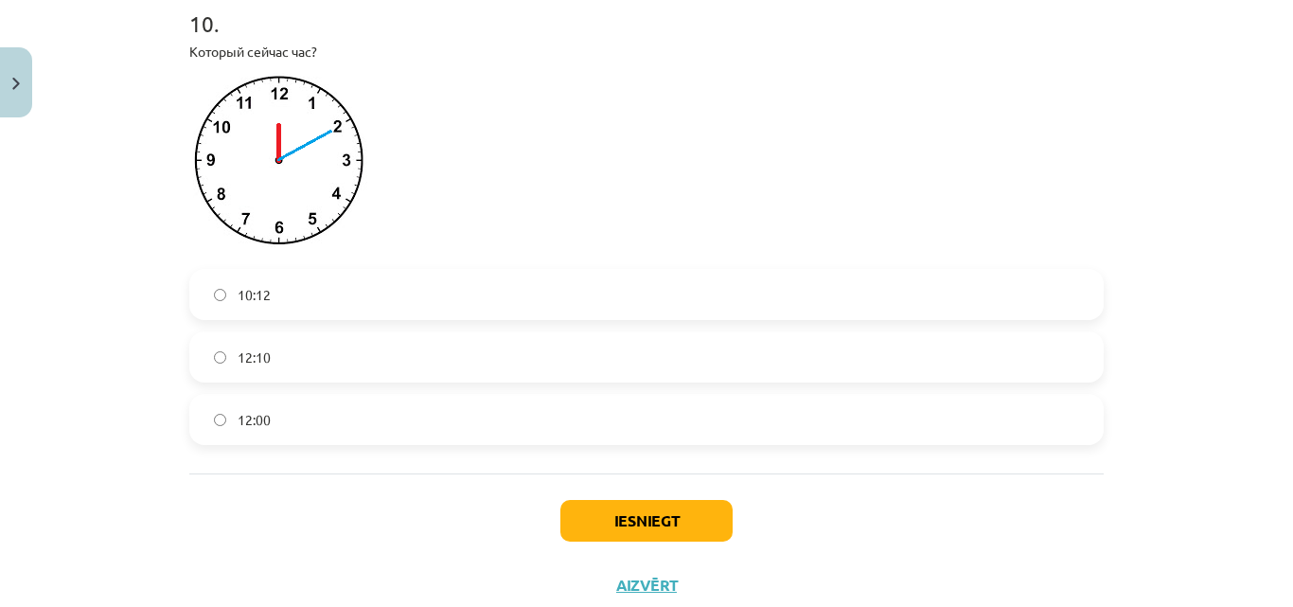
scroll to position [3834, 0]
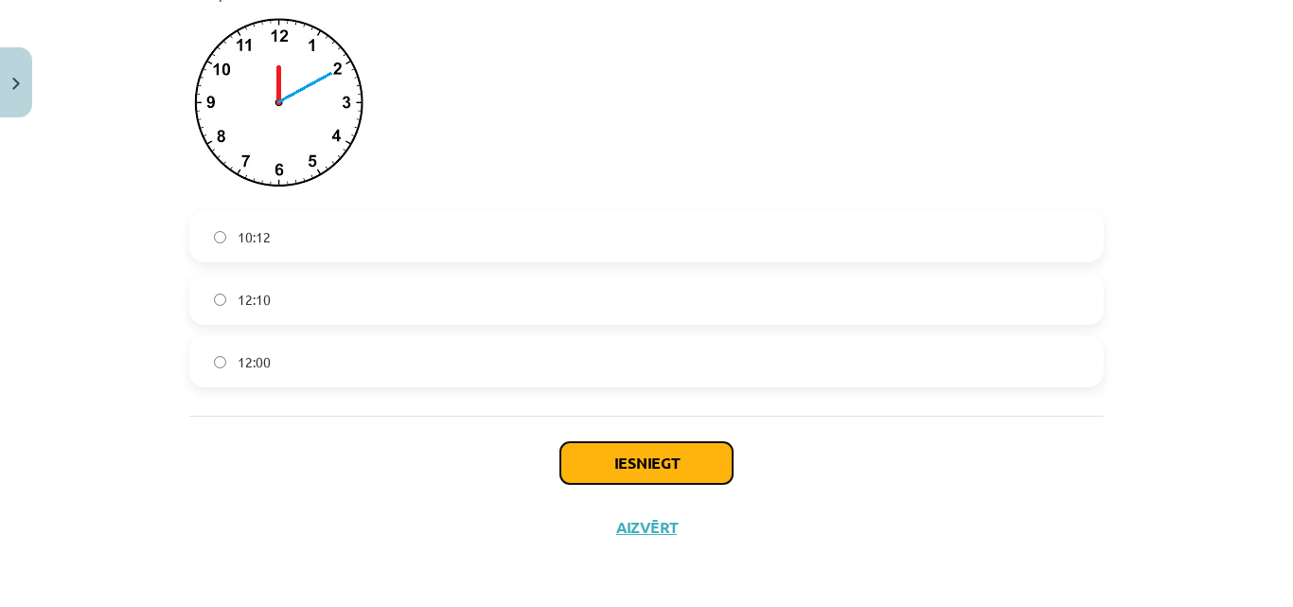
click at [590, 458] on button "Iesniegt" at bounding box center [646, 463] width 172 height 42
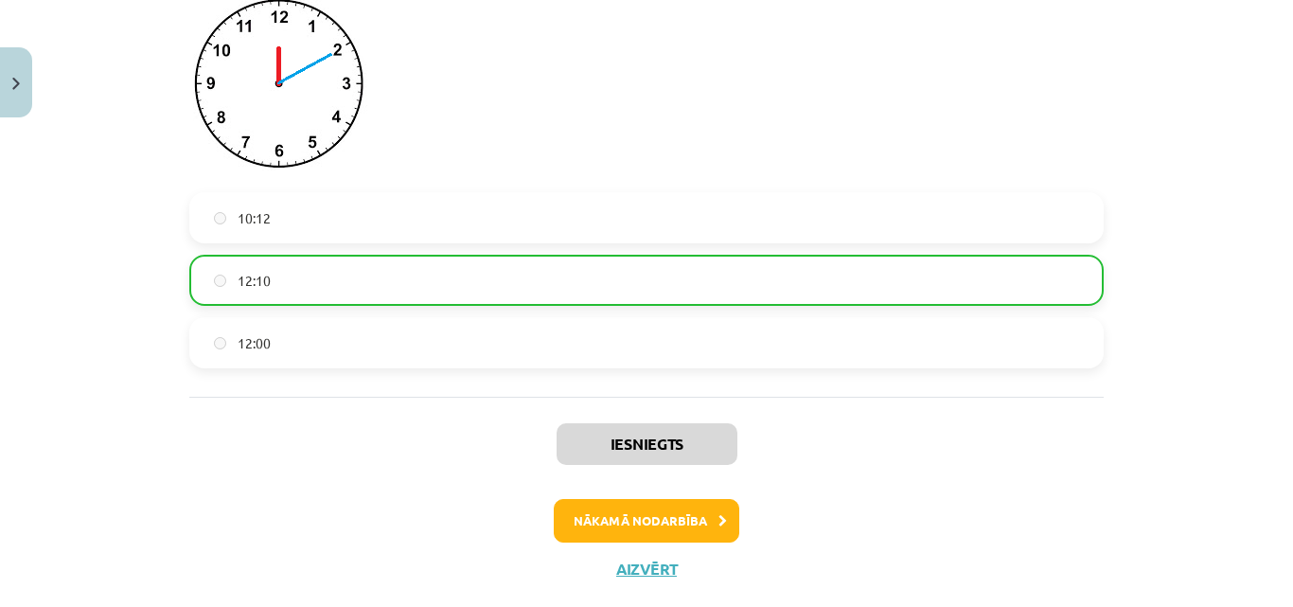
scroll to position [3894, 0]
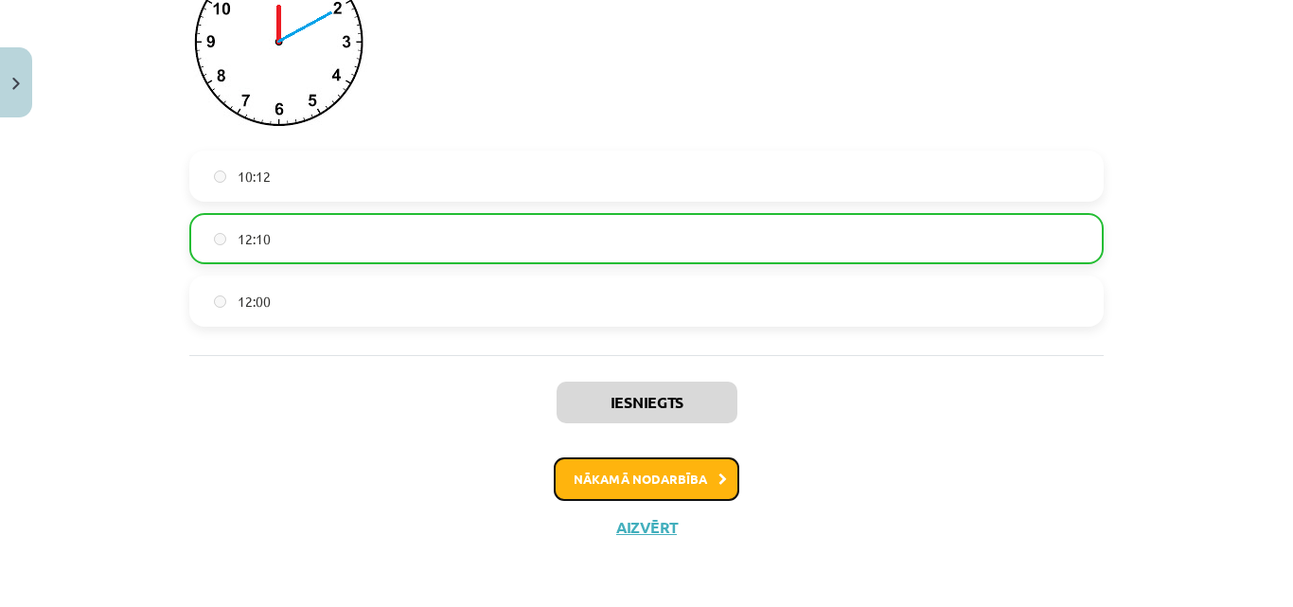
click at [586, 476] on button "Nākamā nodarbība" at bounding box center [647, 479] width 186 height 44
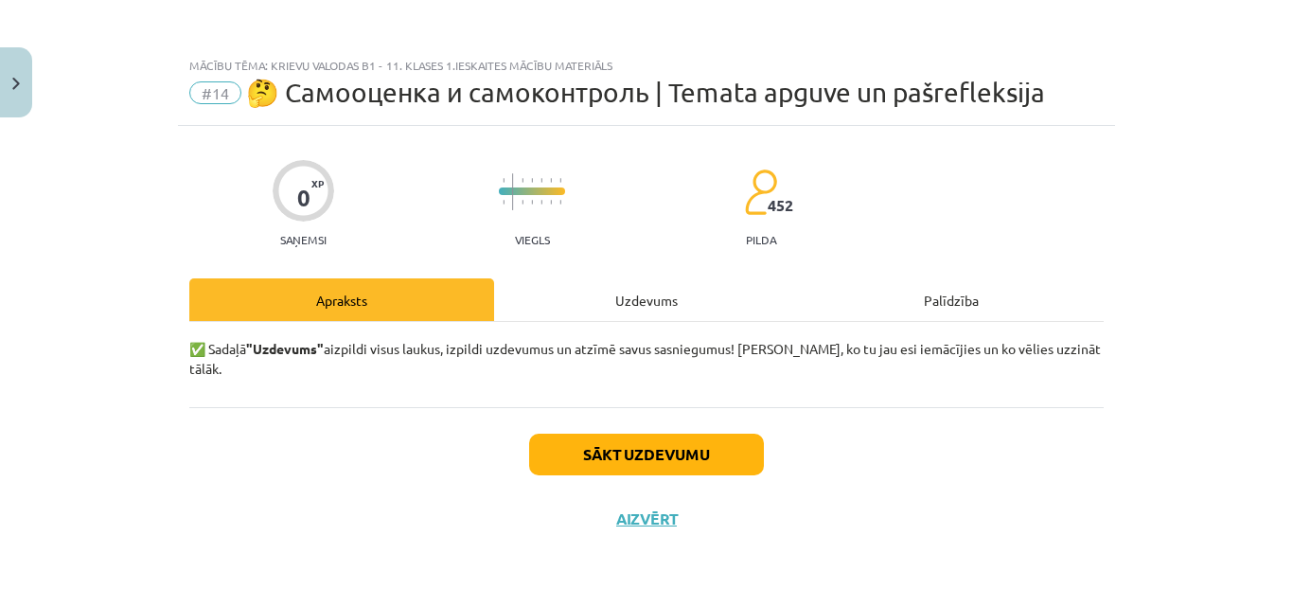
scroll to position [0, 0]
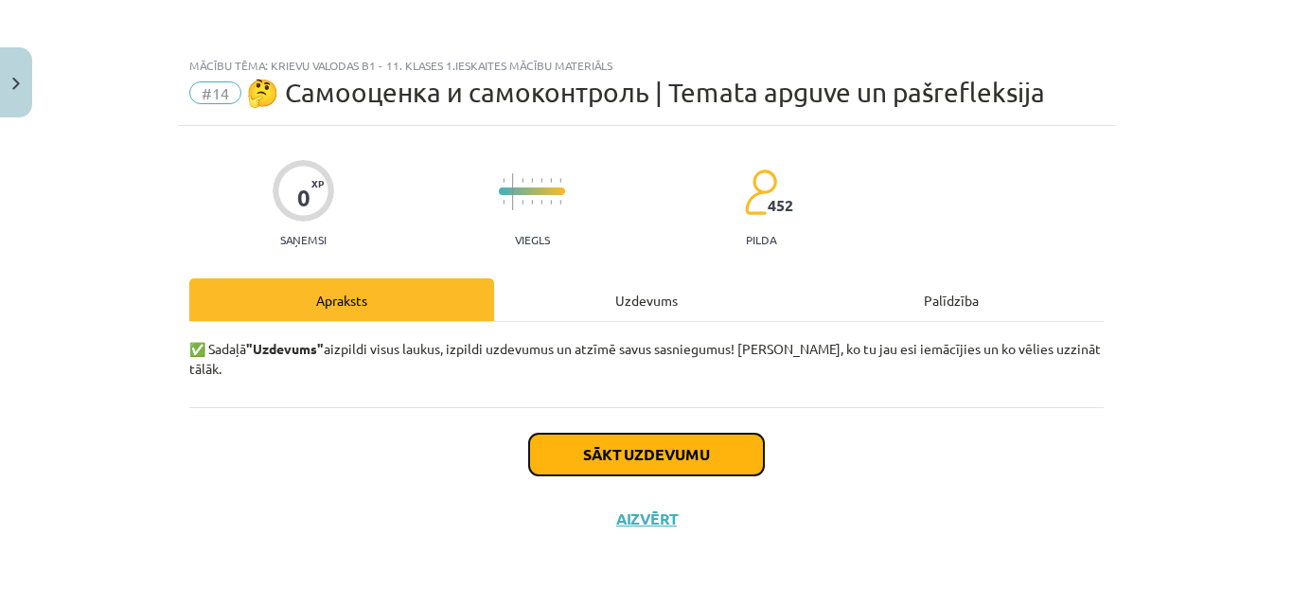
click at [623, 434] on button "Sākt uzdevumu" at bounding box center [646, 455] width 235 height 42
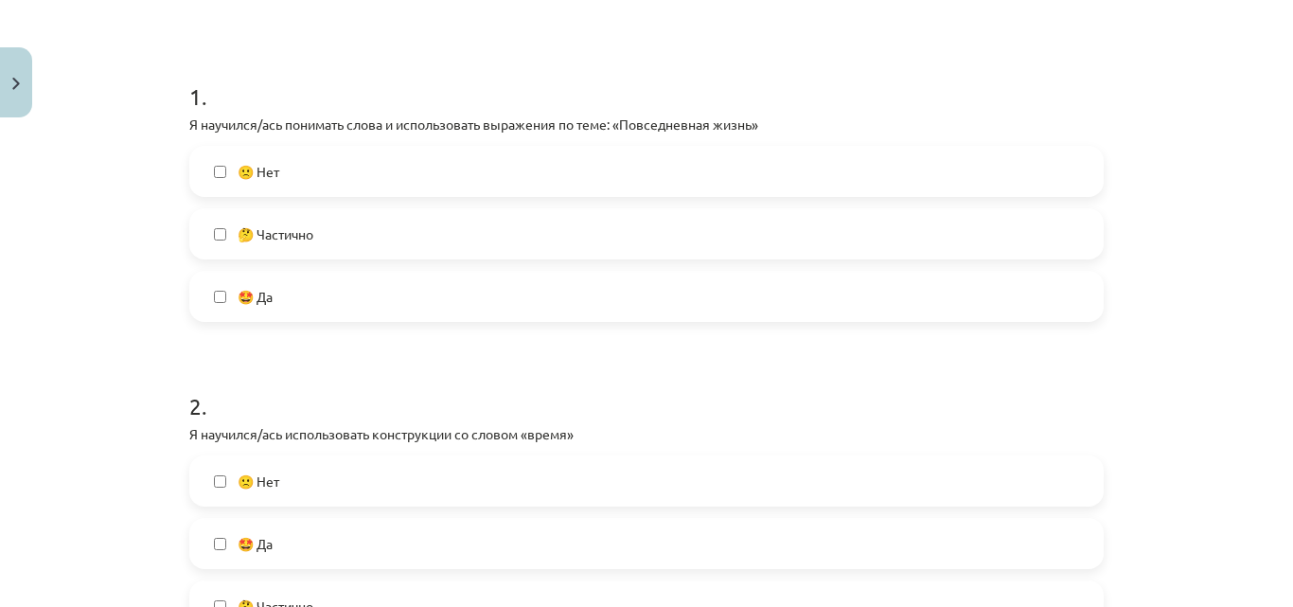
scroll to position [189, 0]
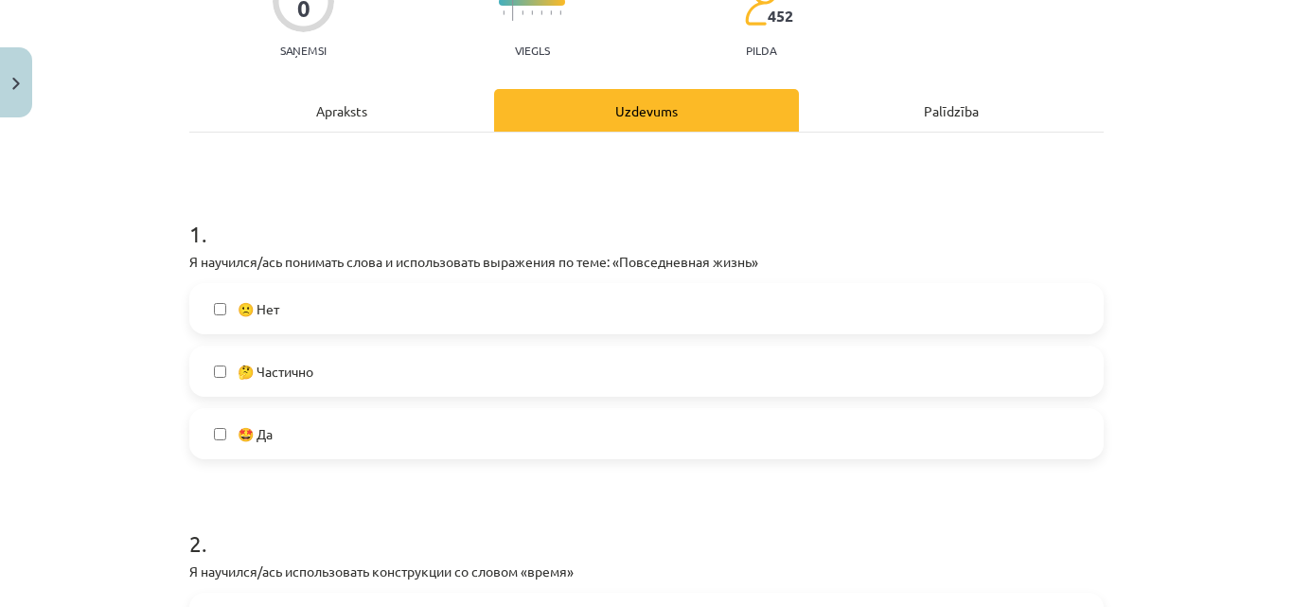
click at [218, 424] on label "🤩 Да" at bounding box center [646, 433] width 911 height 47
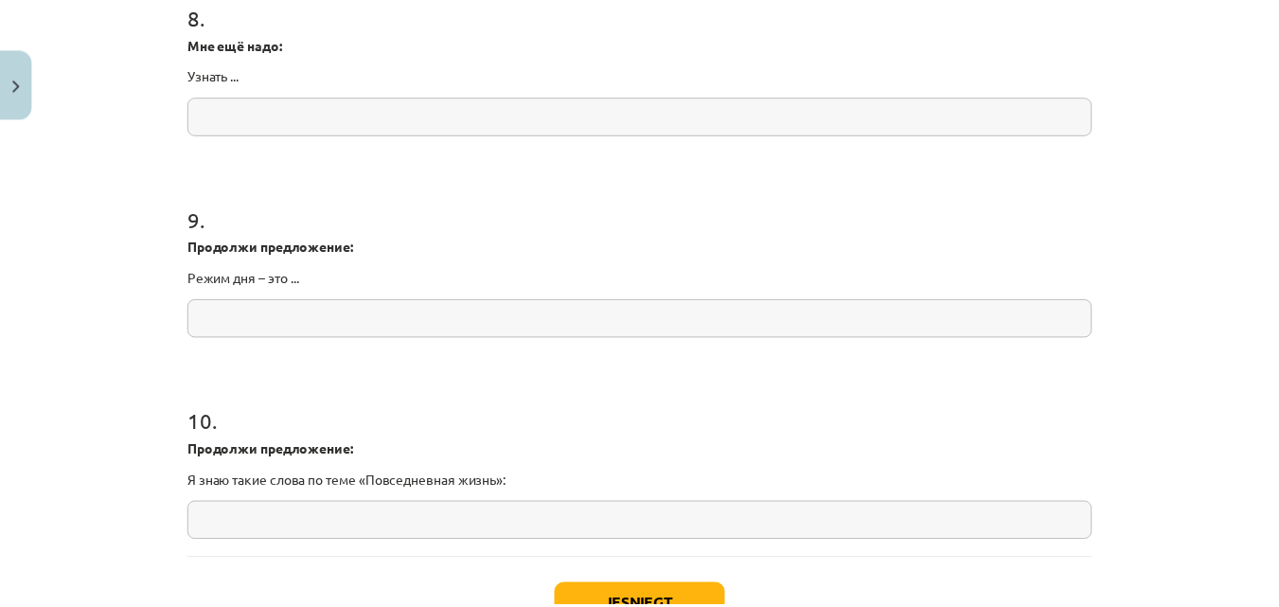
scroll to position [2612, 0]
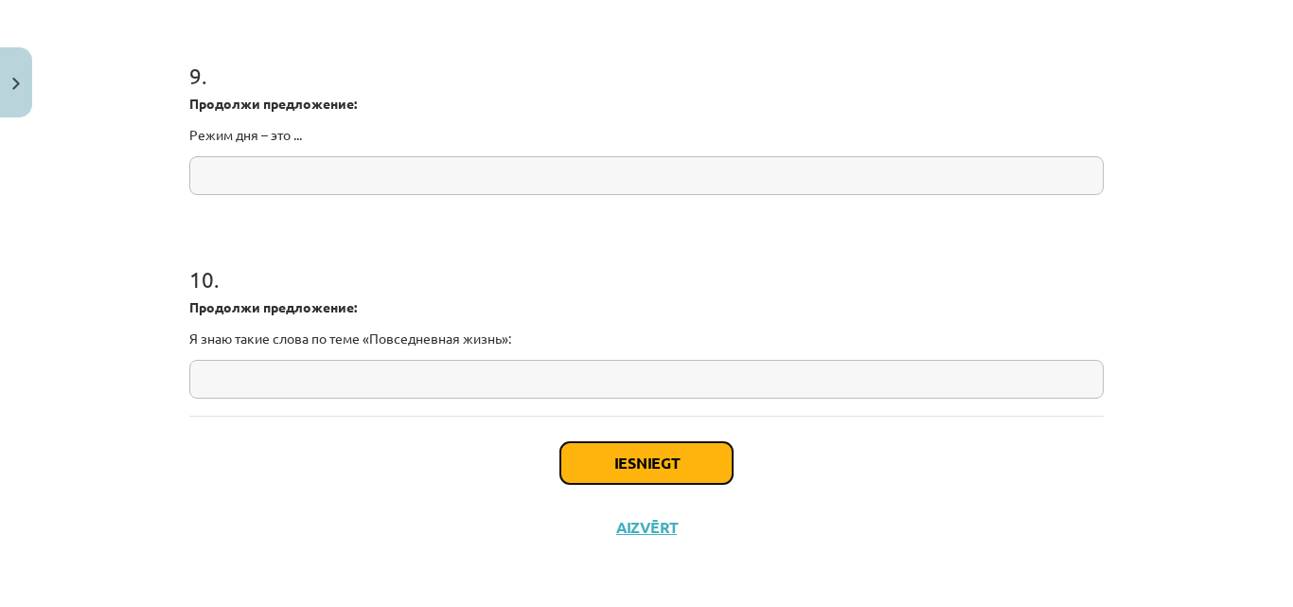
click at [673, 453] on button "Iesniegt" at bounding box center [646, 463] width 172 height 42
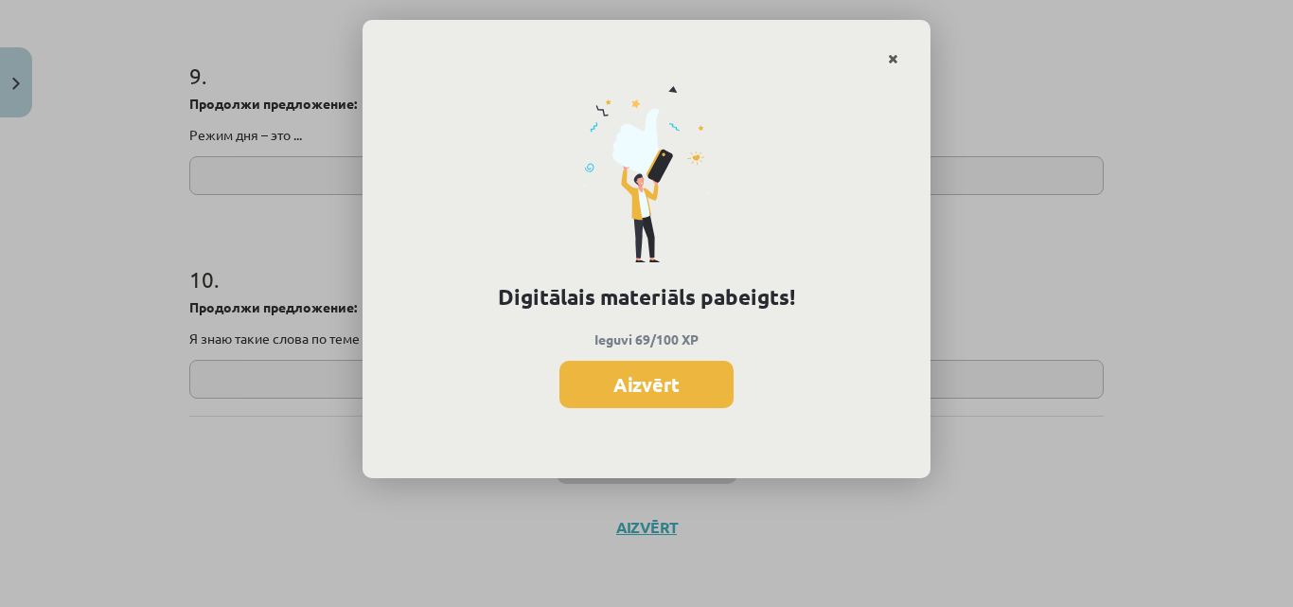
click at [899, 49] on link "Close" at bounding box center [893, 59] width 33 height 37
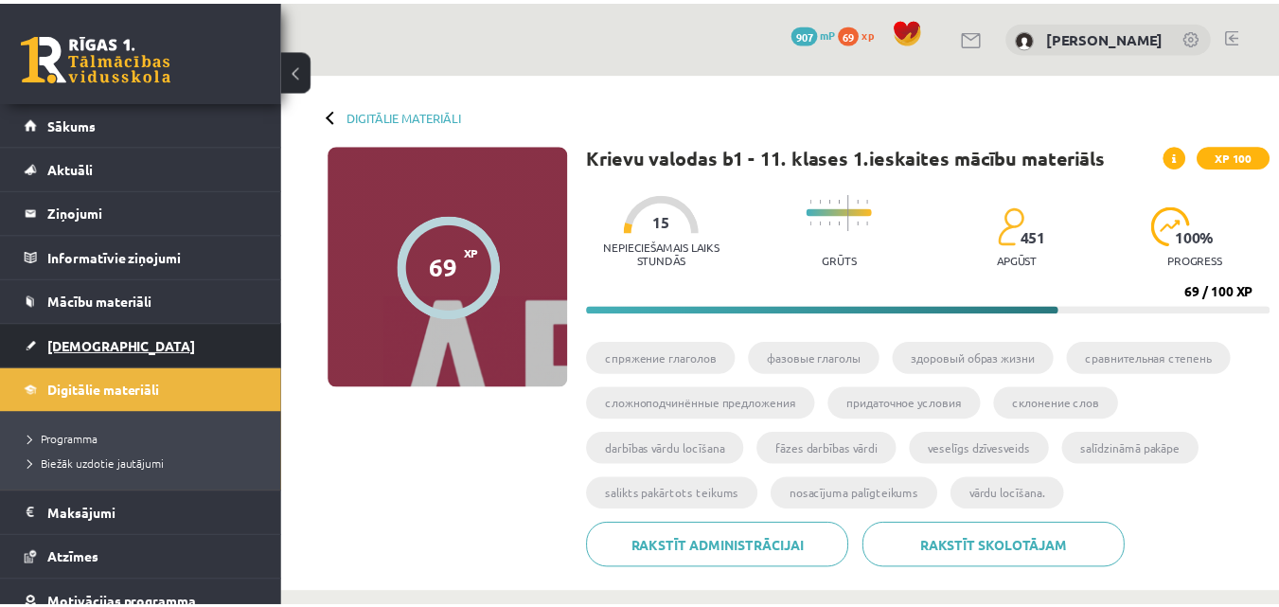
scroll to position [379, 0]
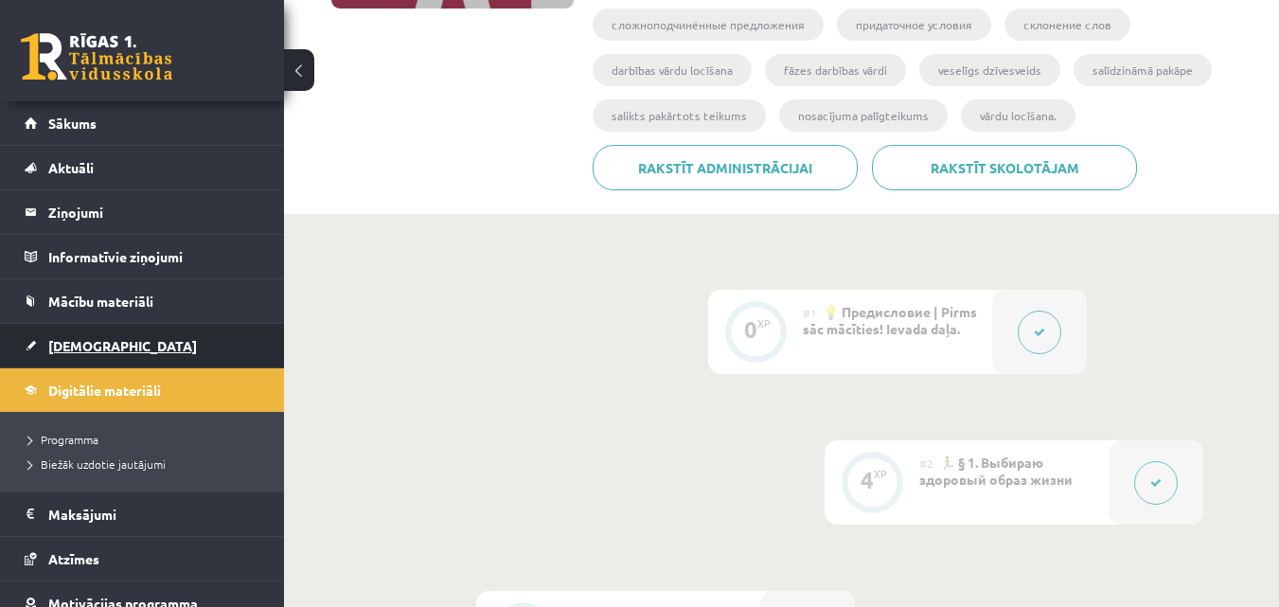
click at [117, 348] on link "[DEMOGRAPHIC_DATA]" at bounding box center [143, 346] width 236 height 44
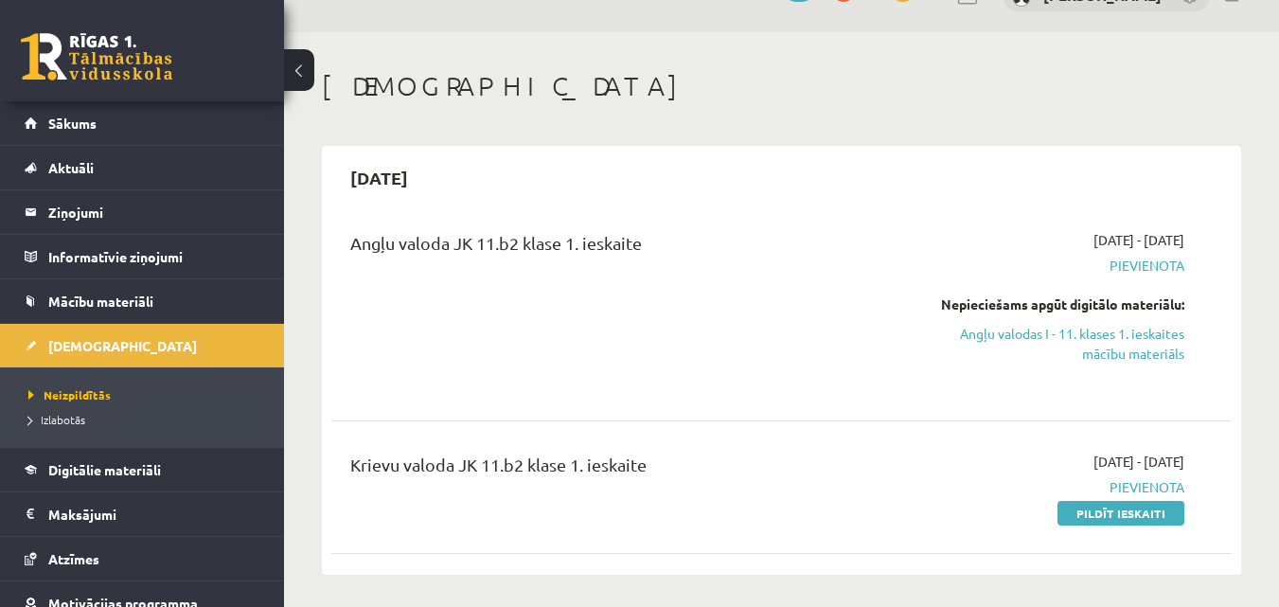
scroll to position [95, 0]
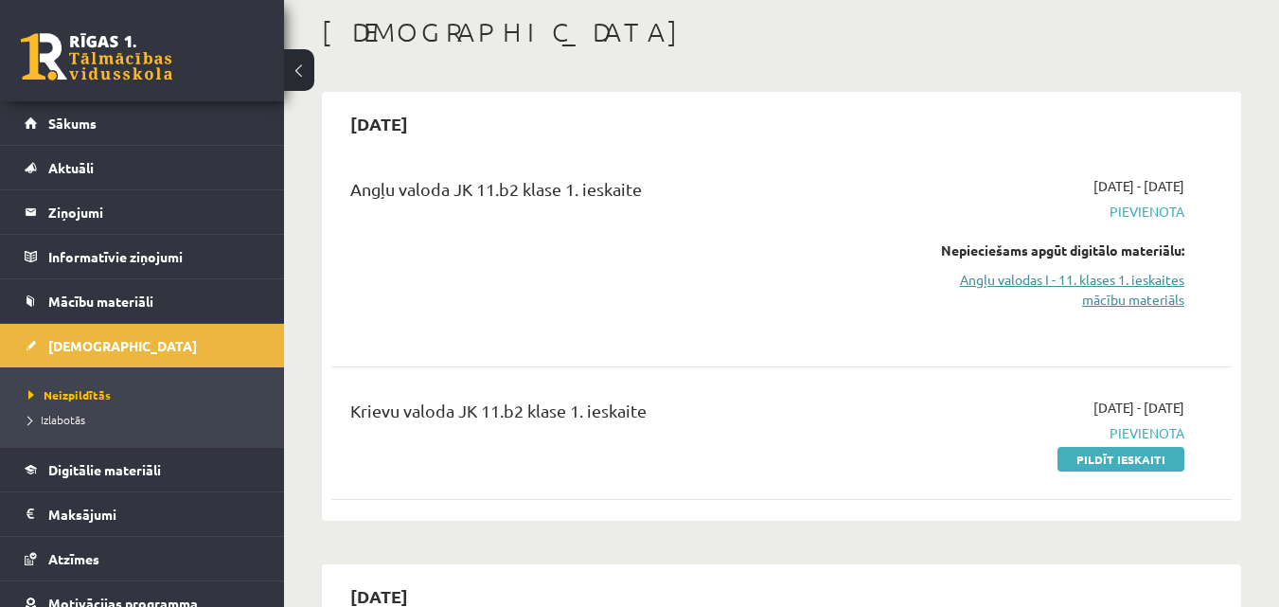
click at [1126, 296] on link "Angļu valodas I - 11. klases 1. ieskaites mācību materiāls" at bounding box center [1054, 290] width 259 height 40
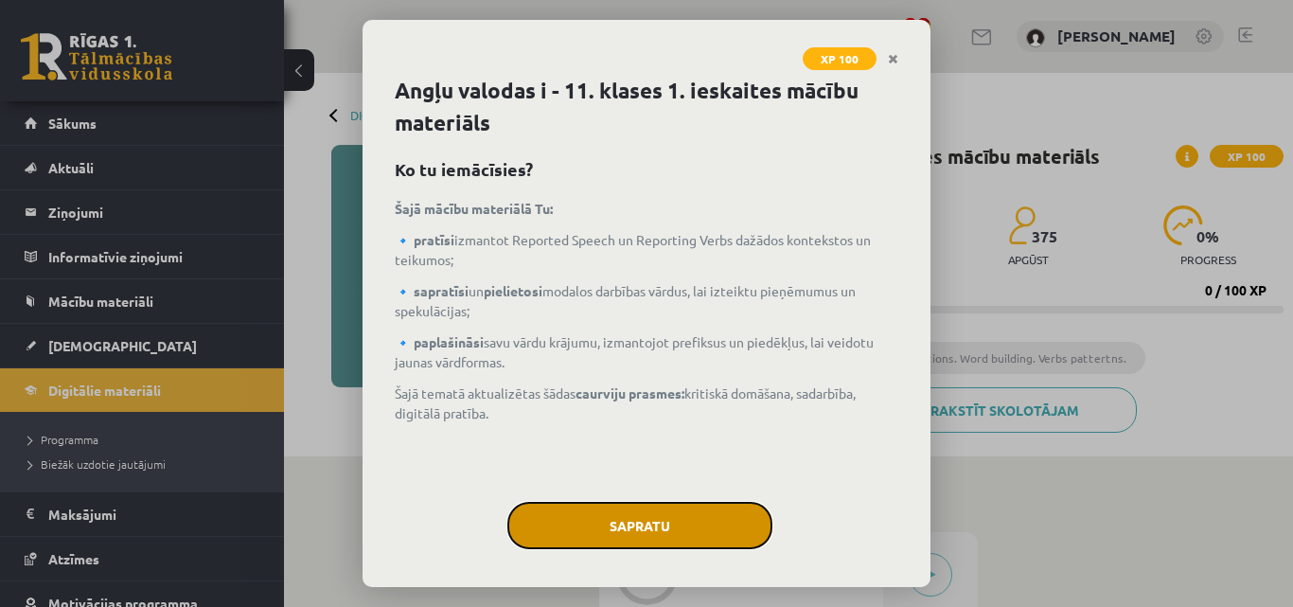
click at [647, 513] on button "Sapratu" at bounding box center [639, 525] width 265 height 47
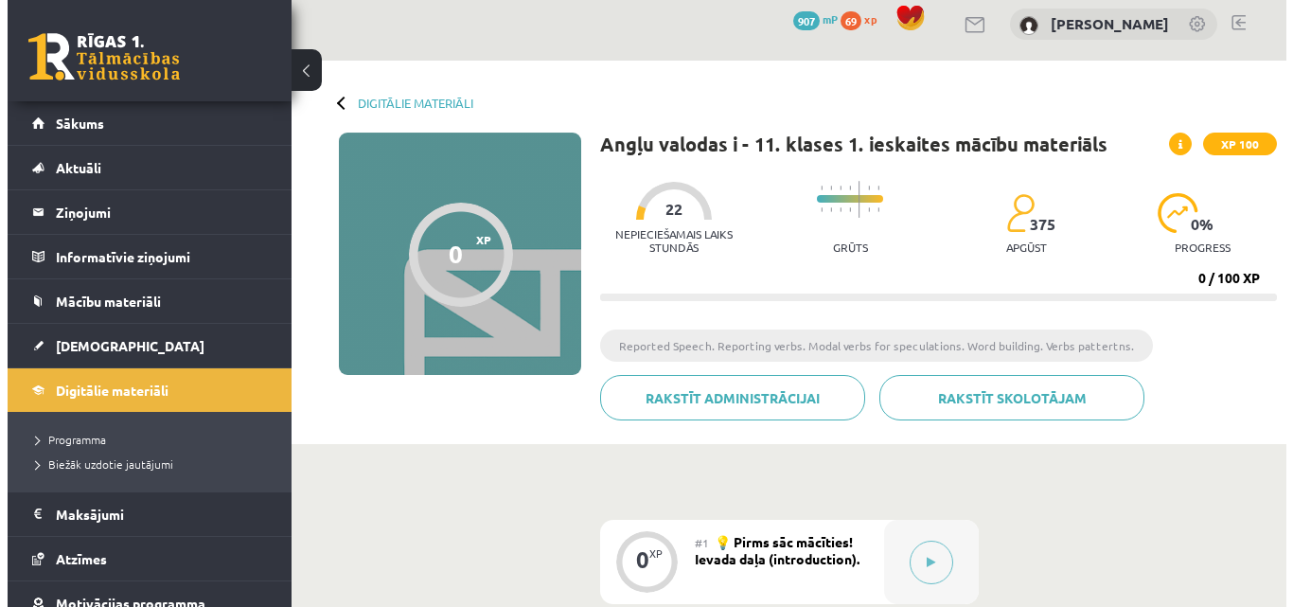
scroll to position [379, 0]
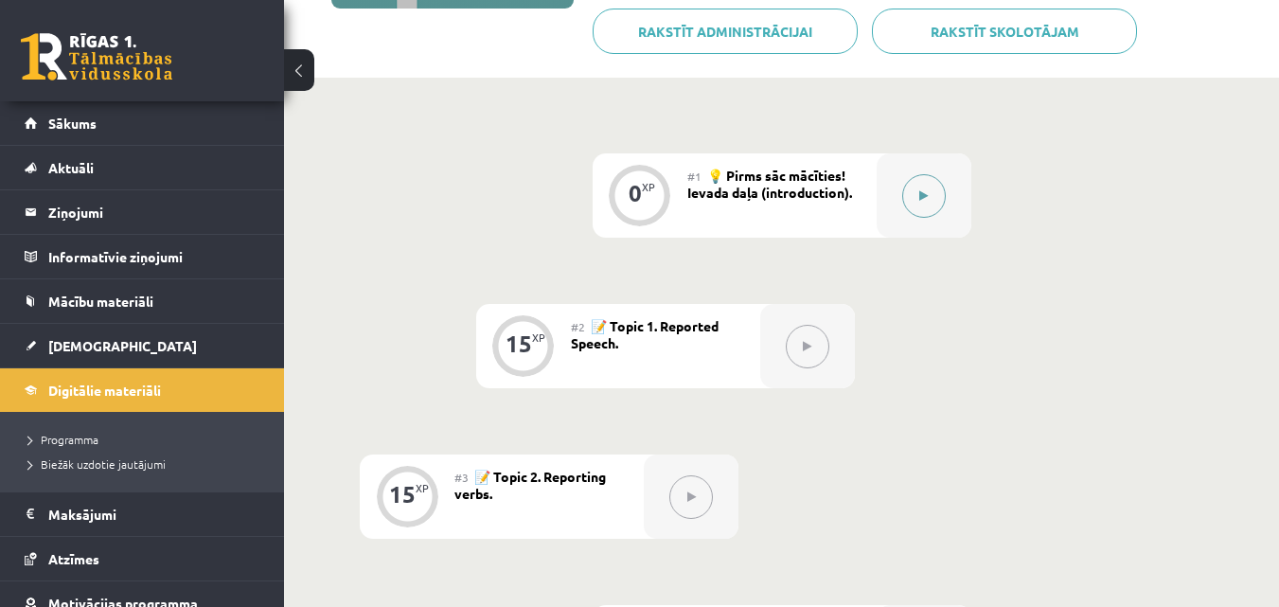
click at [942, 197] on button at bounding box center [924, 196] width 44 height 44
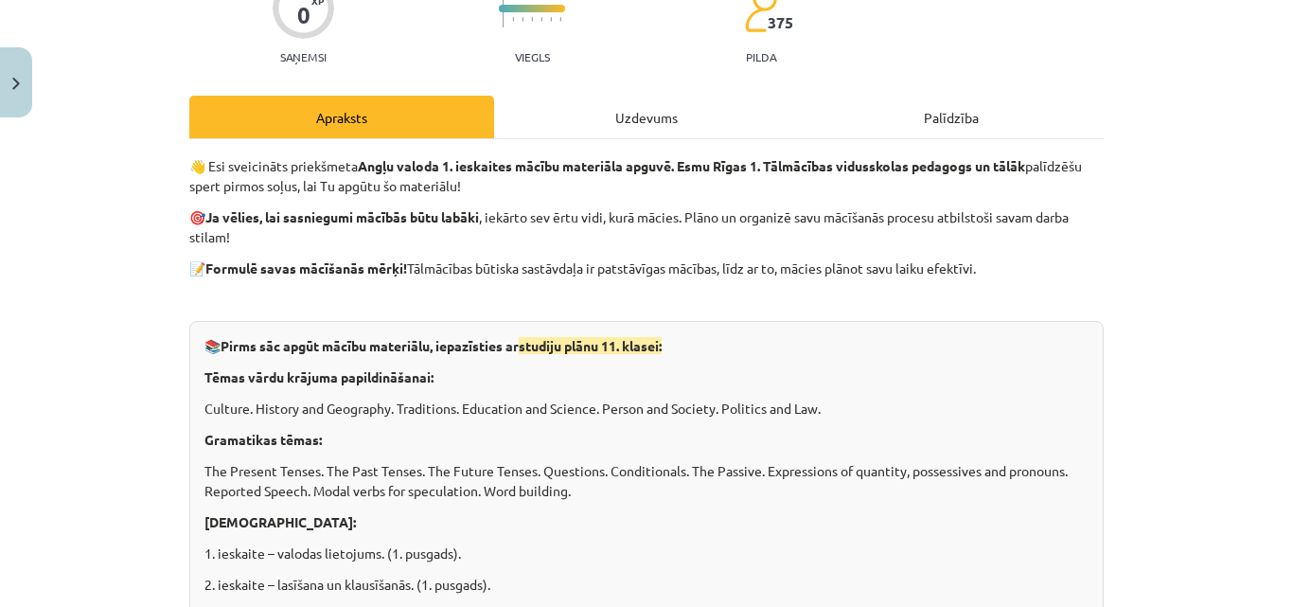
scroll to position [189, 0]
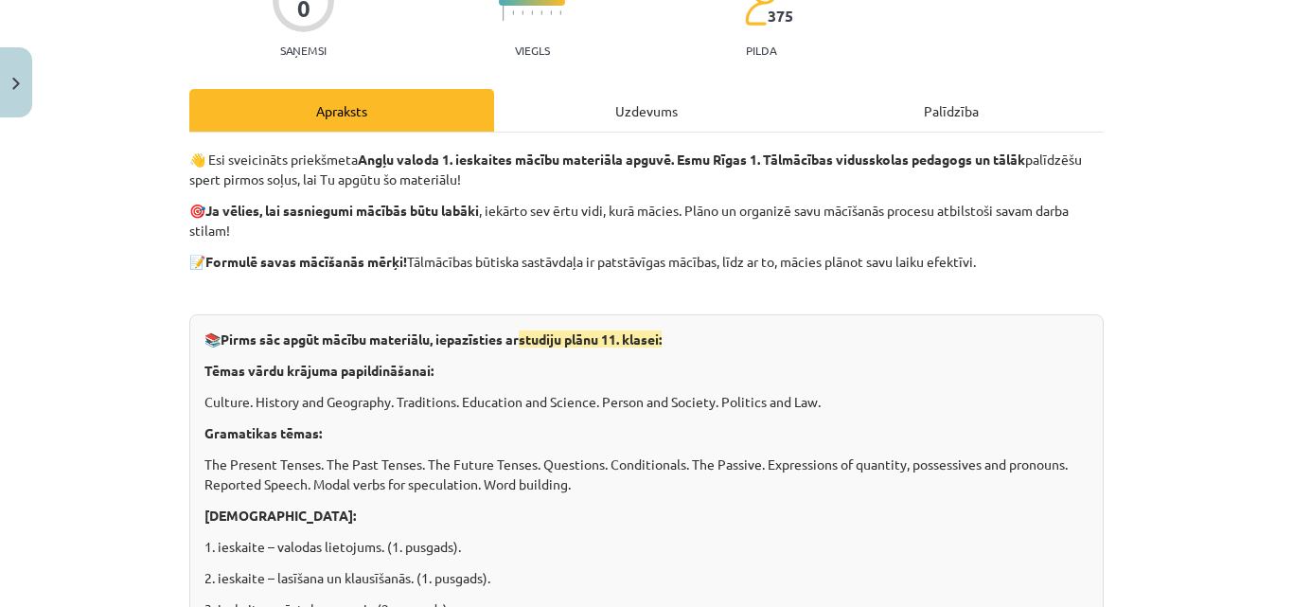
click at [594, 105] on div "Uzdevums" at bounding box center [646, 110] width 305 height 43
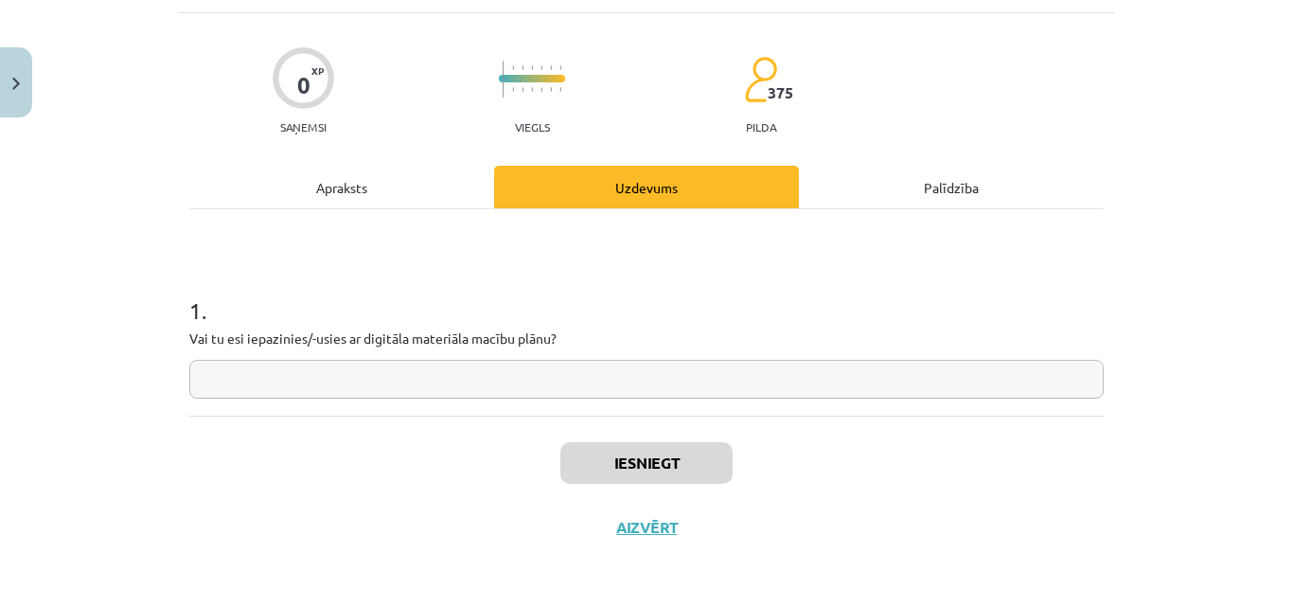
scroll to position [47, 0]
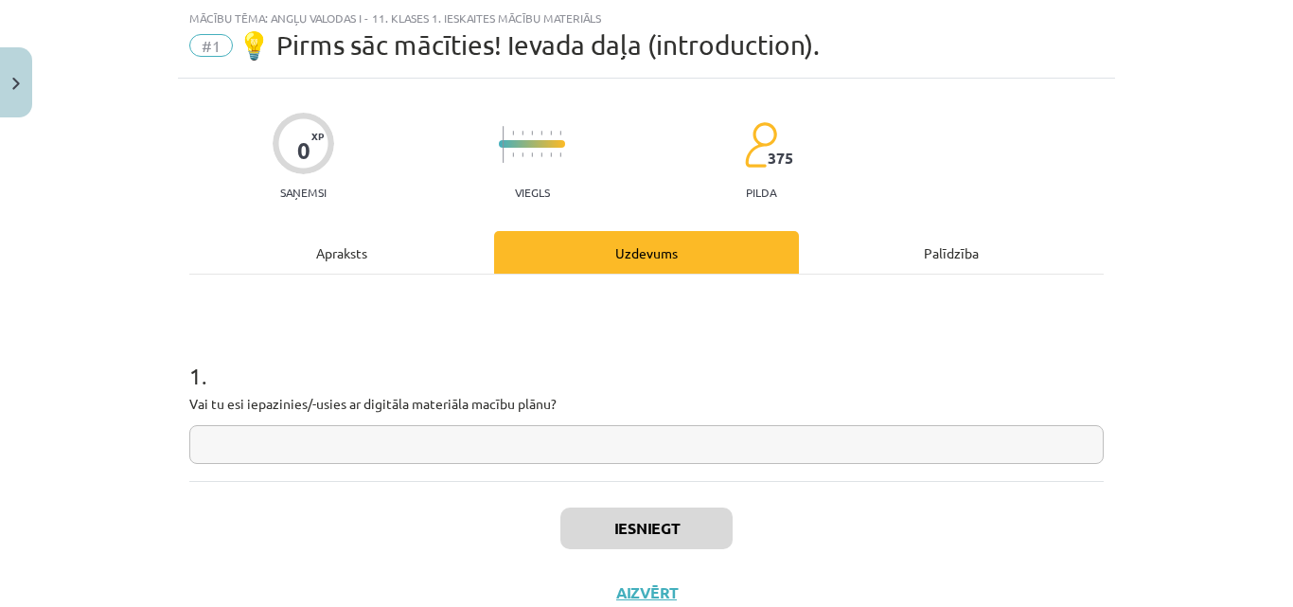
click at [494, 431] on input "text" at bounding box center [646, 444] width 914 height 39
type input "**"
click at [690, 531] on button "Iesniegt" at bounding box center [646, 528] width 172 height 42
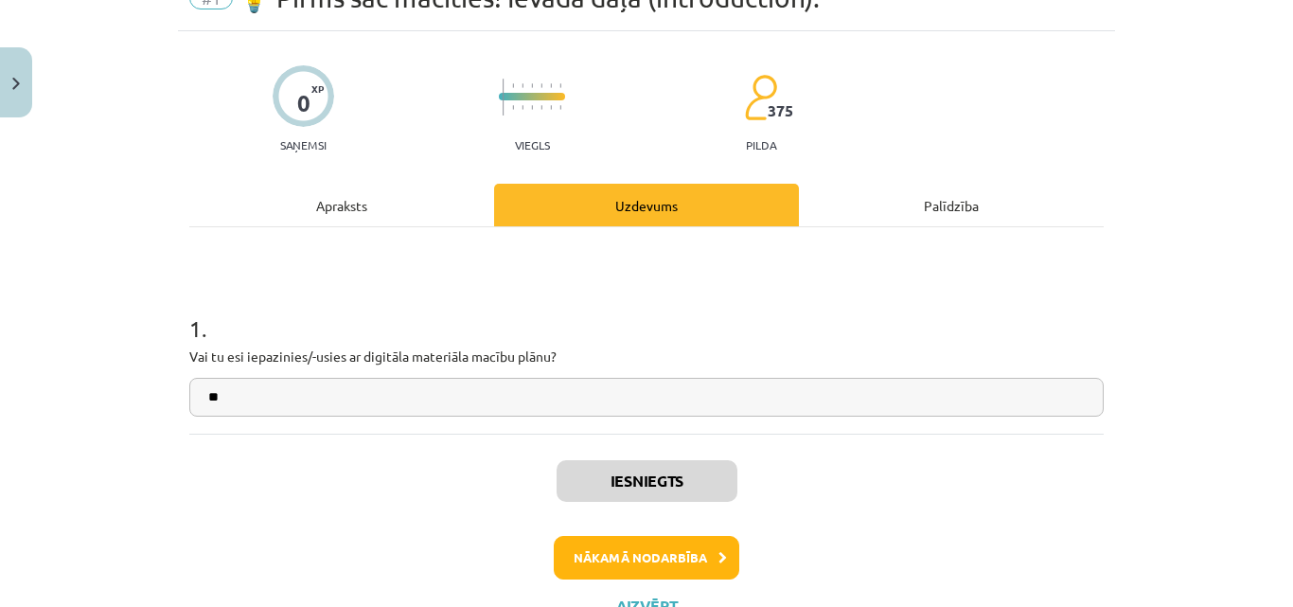
scroll to position [173, 0]
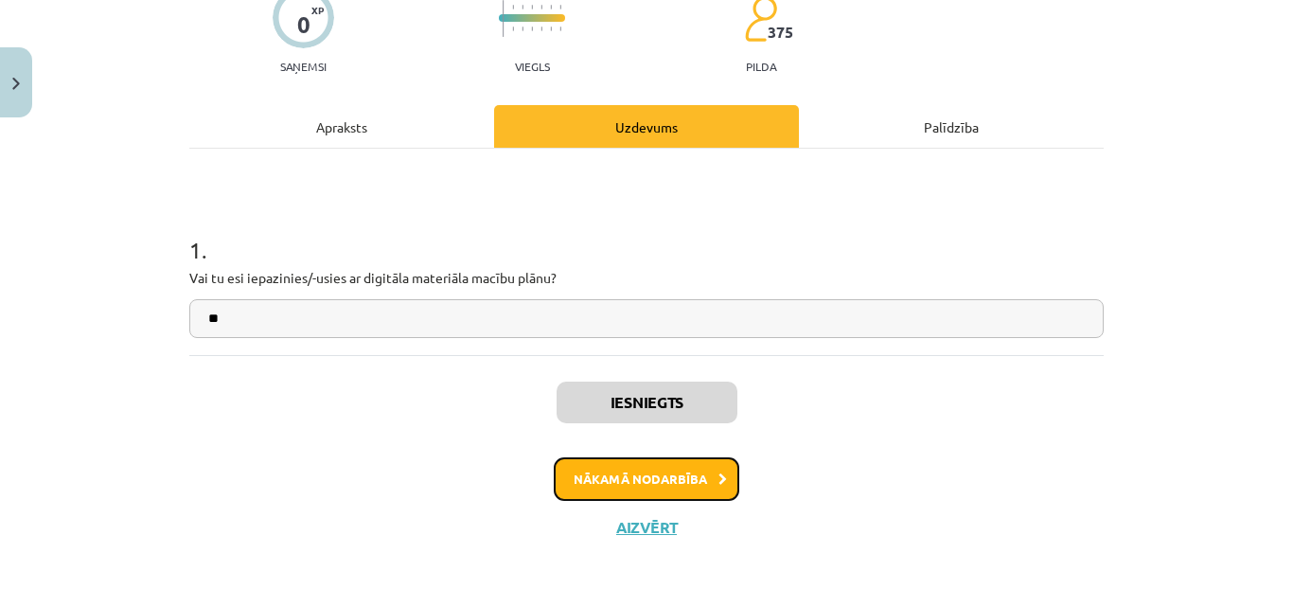
click at [642, 466] on button "Nākamā nodarbība" at bounding box center [647, 479] width 186 height 44
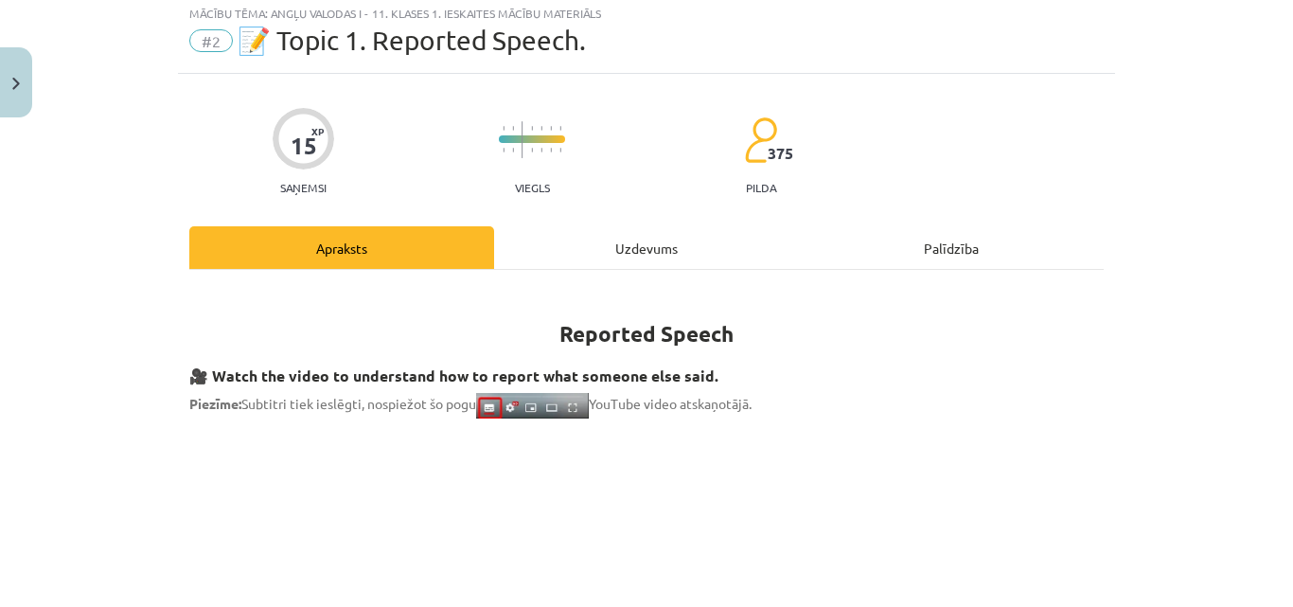
scroll to position [47, 0]
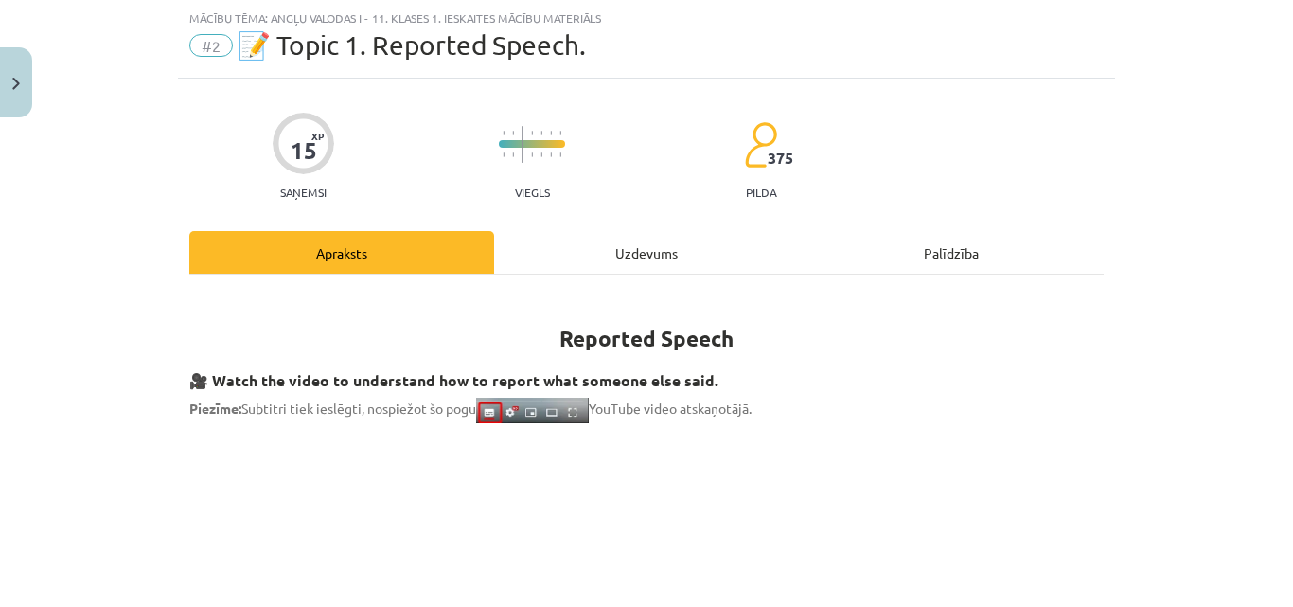
click at [702, 244] on div "Uzdevums" at bounding box center [646, 252] width 305 height 43
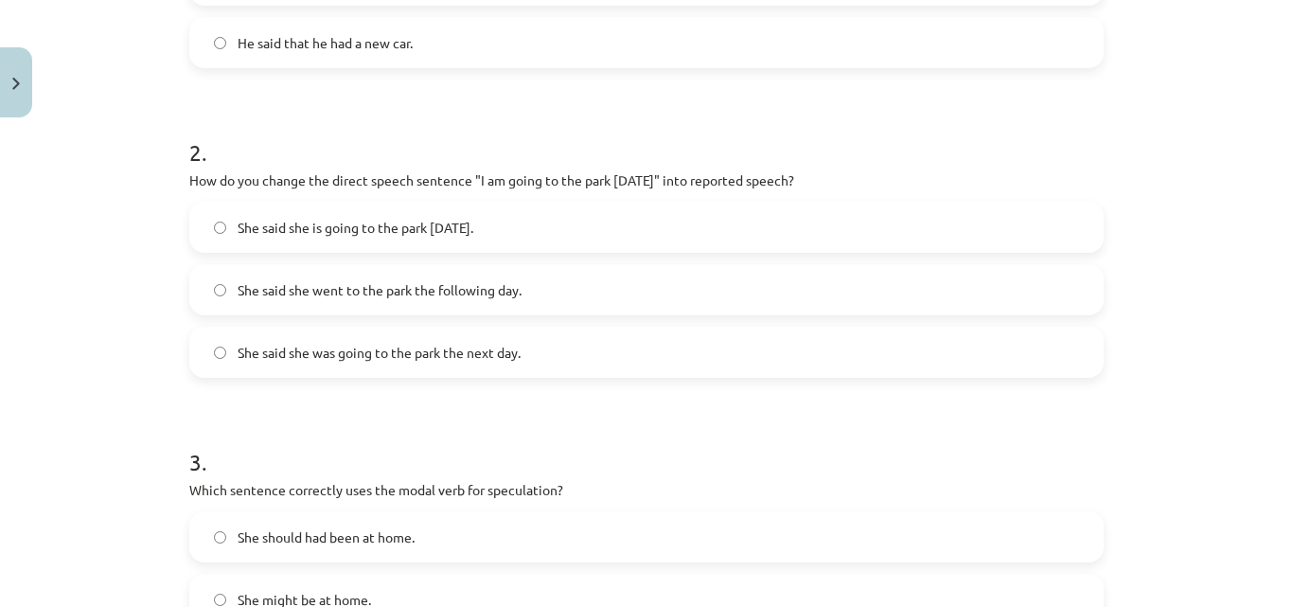
scroll to position [615, 0]
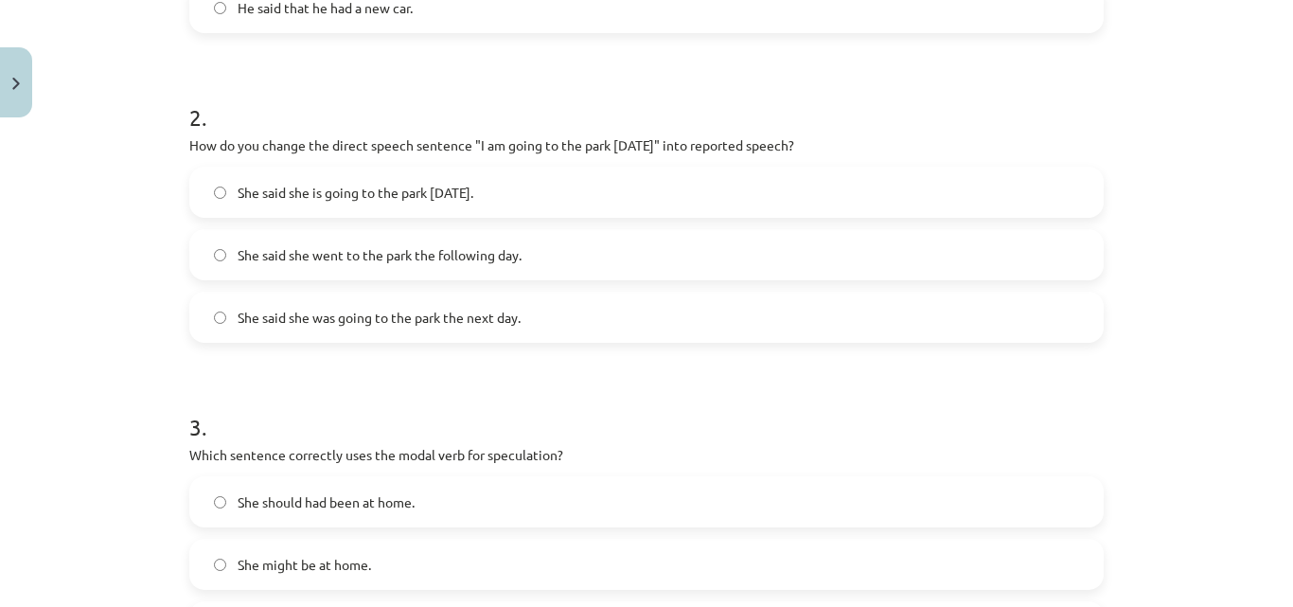
click at [200, 251] on label "She said she went to the park the following day." at bounding box center [646, 254] width 911 height 47
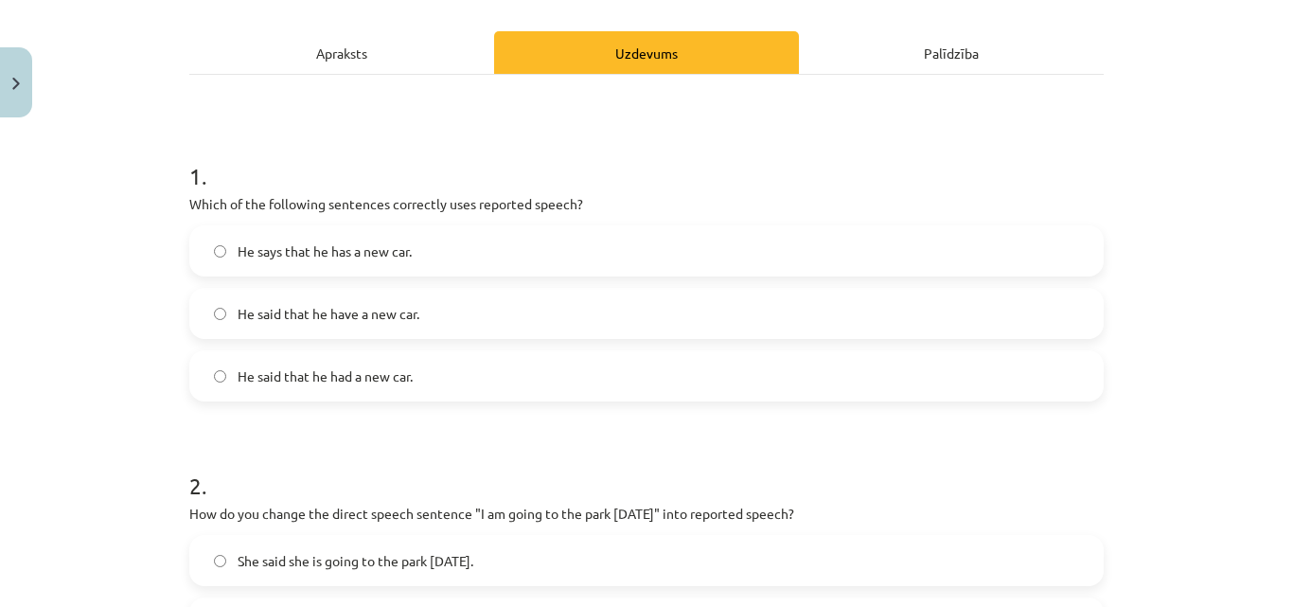
scroll to position [0, 0]
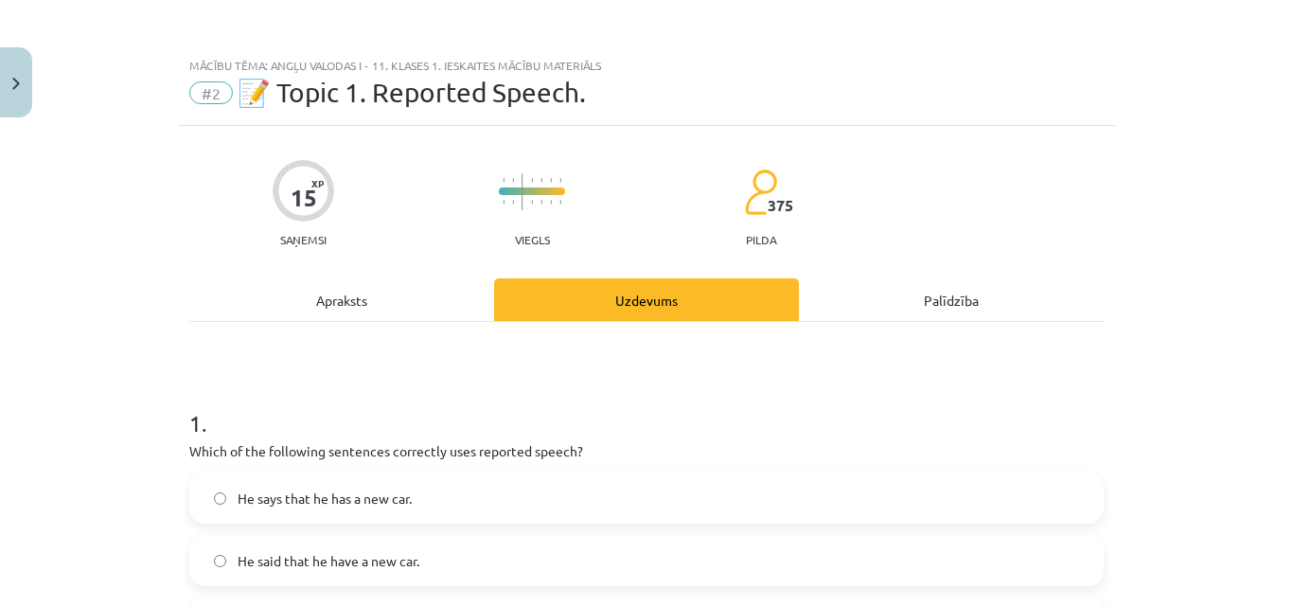
click at [370, 281] on div "Apraksts" at bounding box center [341, 299] width 305 height 43
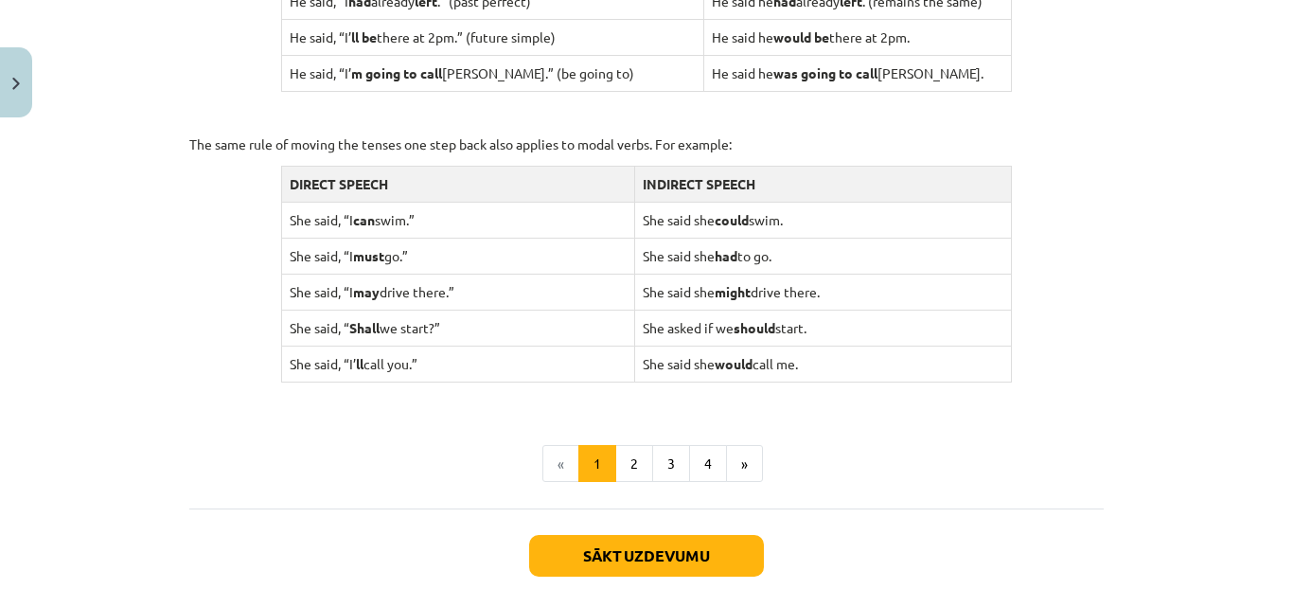
scroll to position [1952, 0]
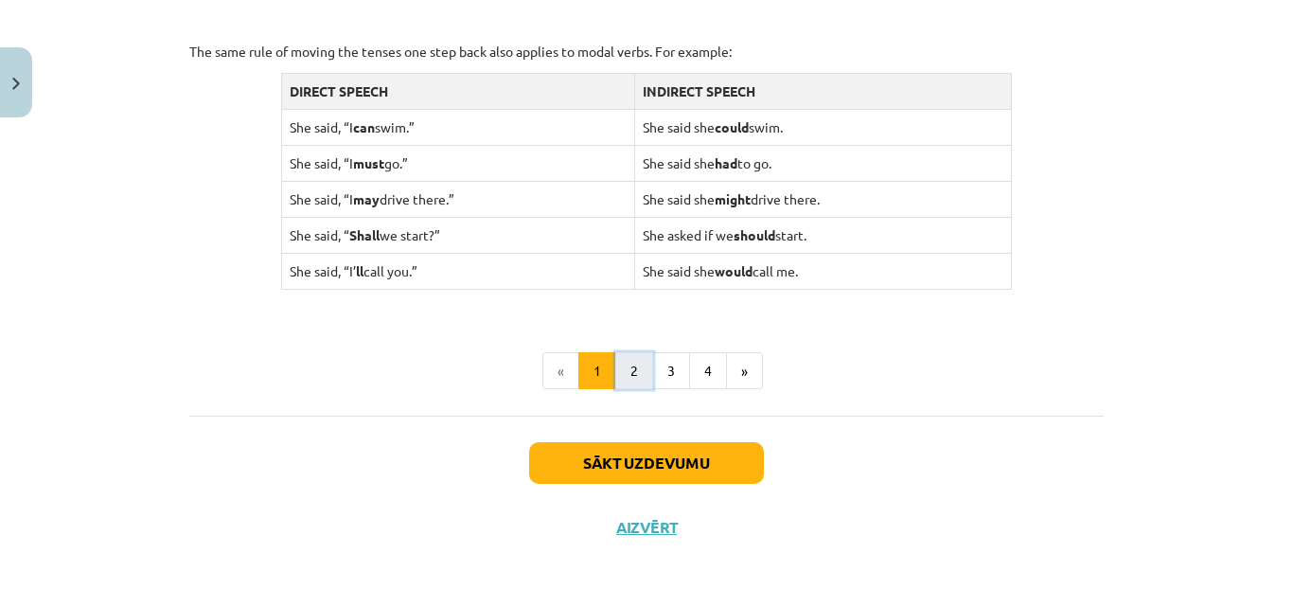
click at [632, 384] on button "2" at bounding box center [634, 371] width 38 height 38
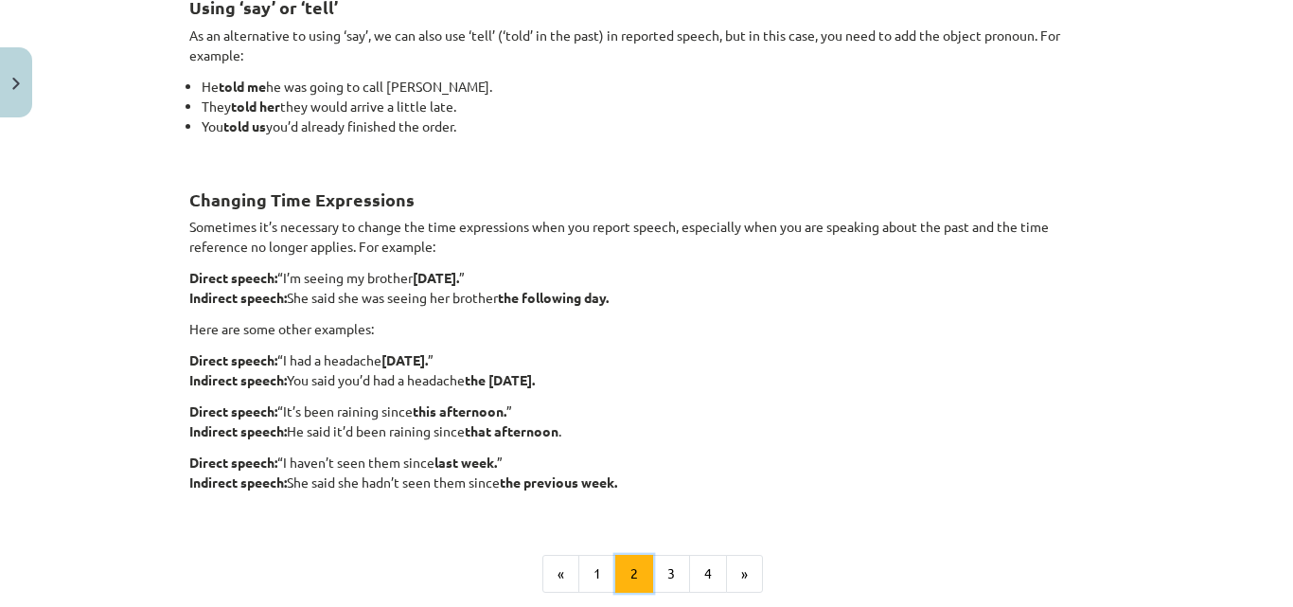
scroll to position [339, 0]
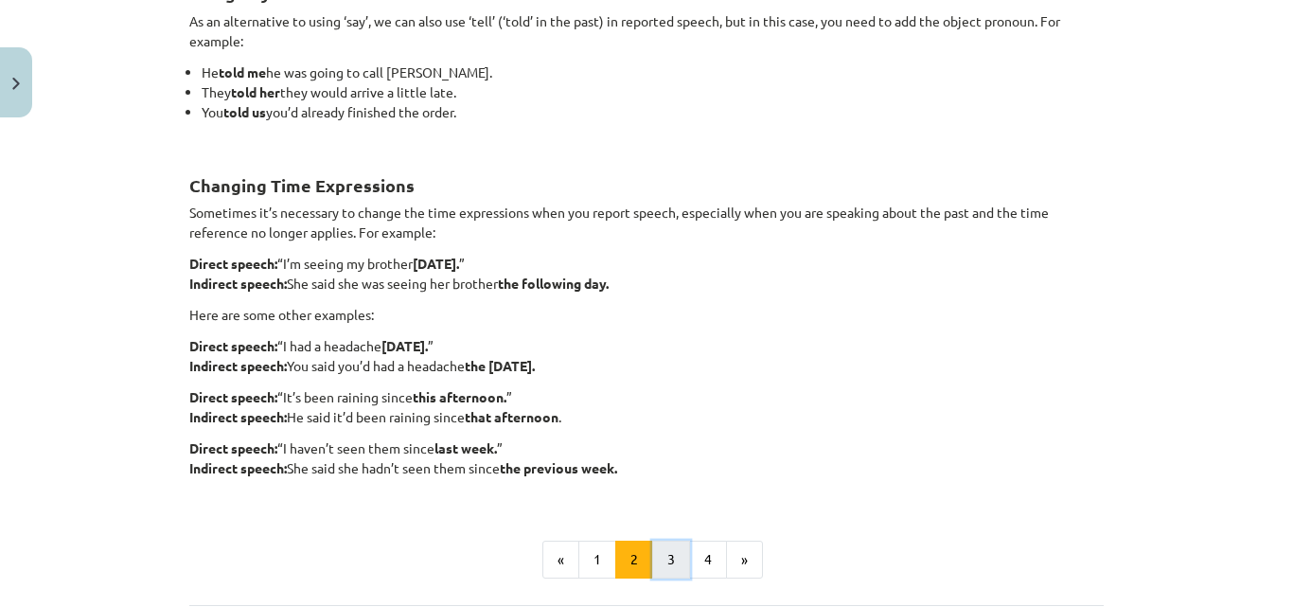
click at [665, 564] on button "3" at bounding box center [671, 560] width 38 height 38
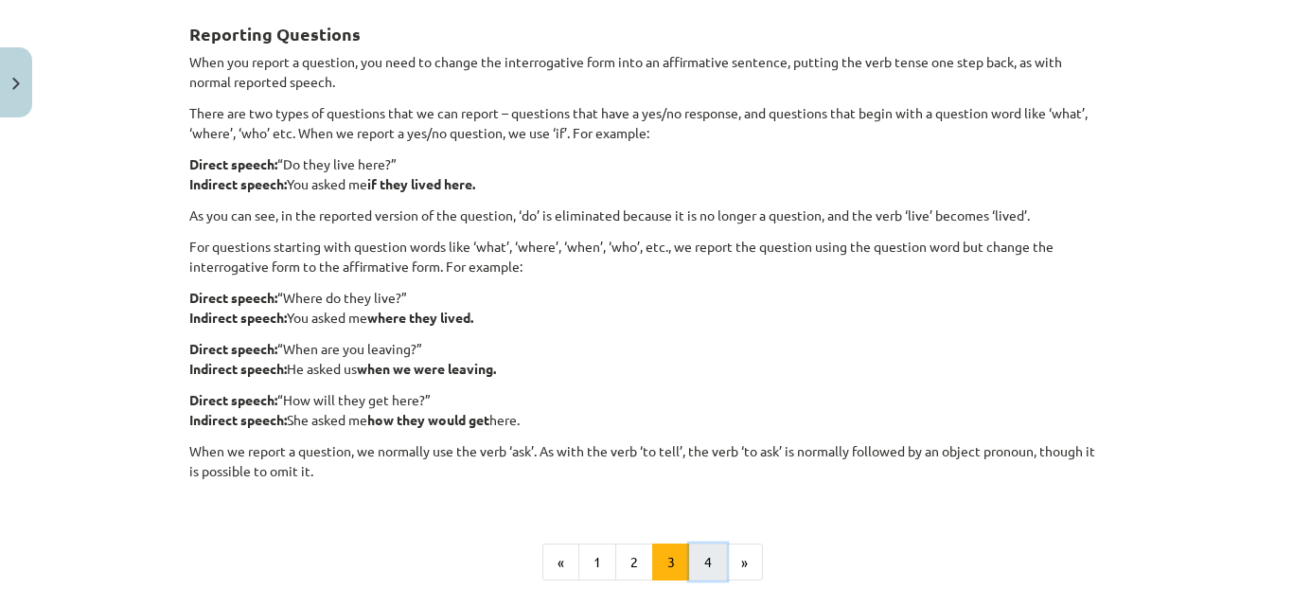
click at [704, 567] on button "4" at bounding box center [708, 562] width 38 height 38
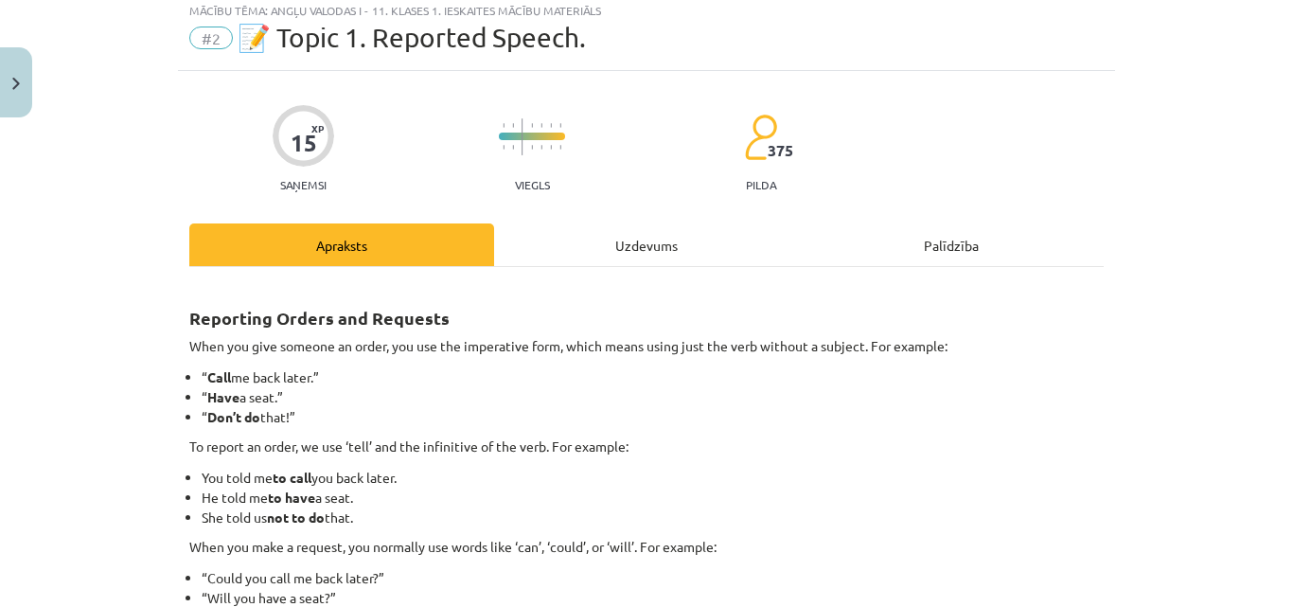
click at [618, 249] on div "Uzdevums" at bounding box center [646, 244] width 305 height 43
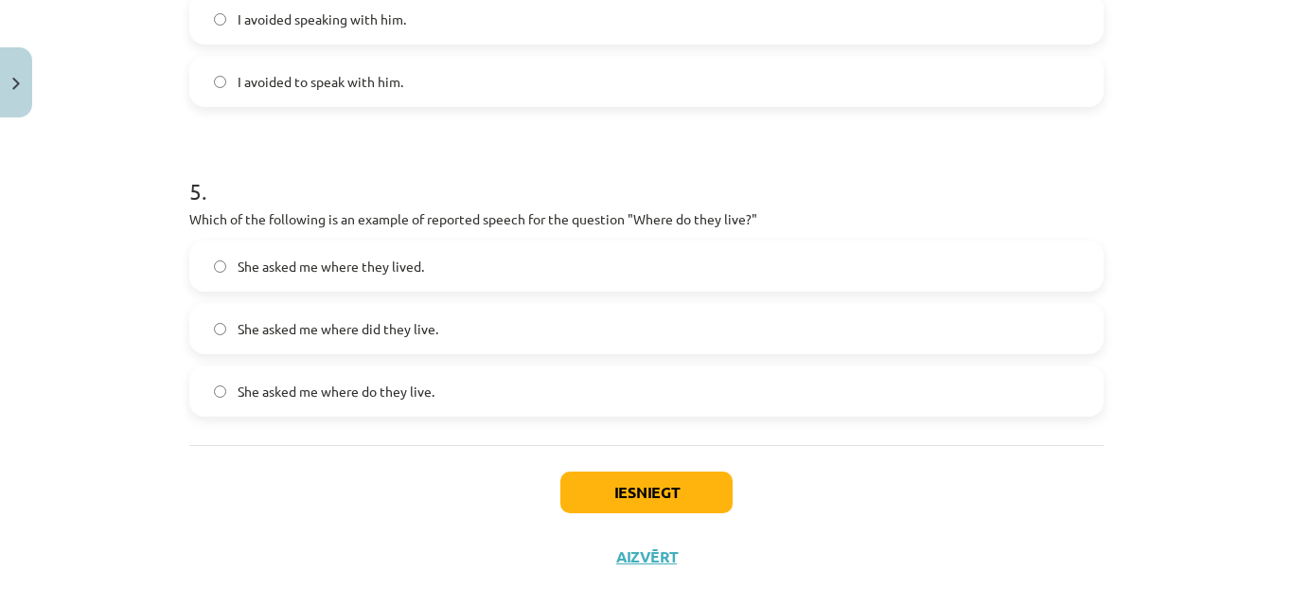
scroll to position [1499, 0]
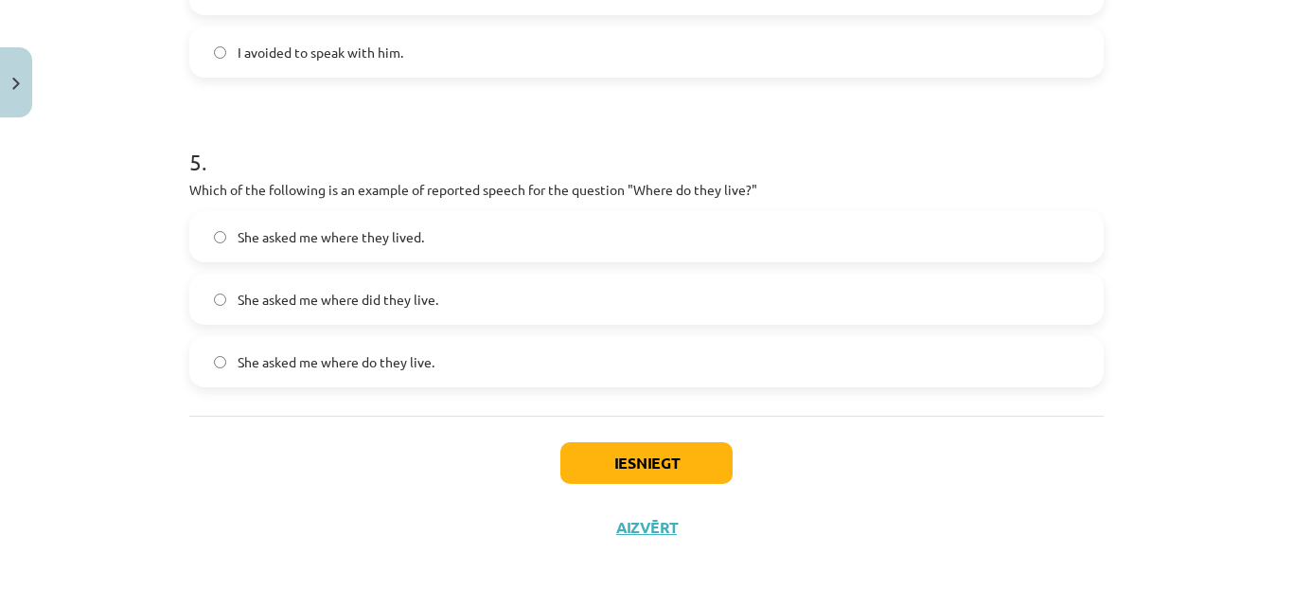
click at [217, 290] on label "She asked me where did they live." at bounding box center [646, 298] width 911 height 47
click at [658, 449] on button "Iesniegt" at bounding box center [646, 463] width 172 height 42
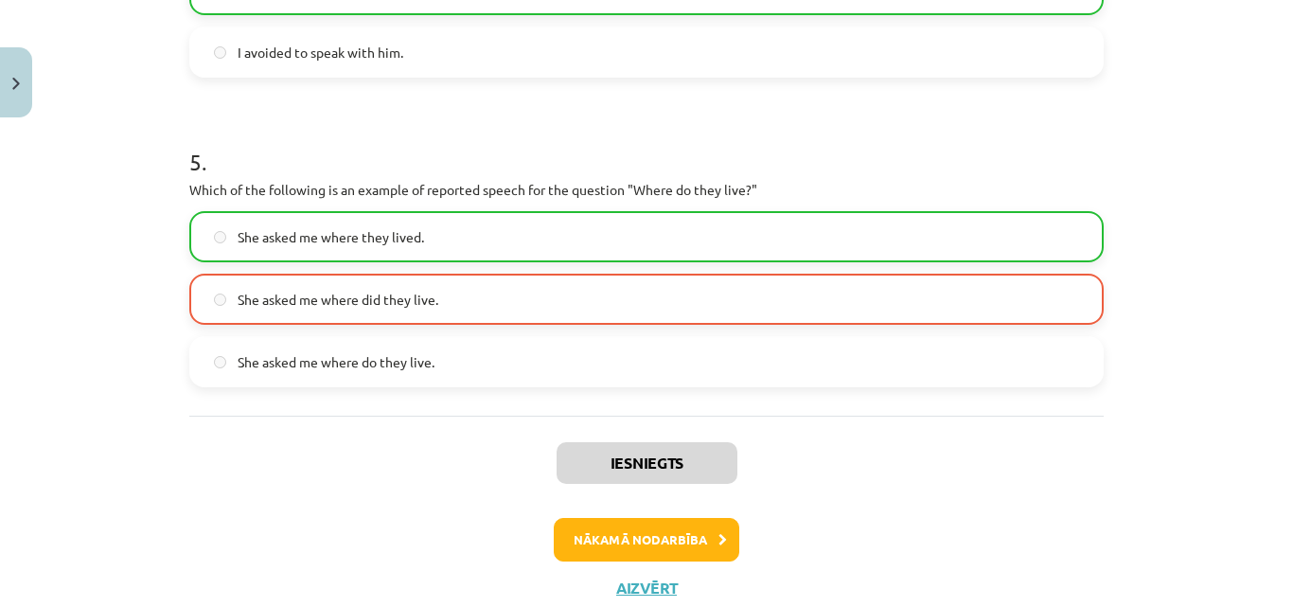
drag, startPoint x: 432, startPoint y: 255, endPoint x: 381, endPoint y: 131, distance: 133.8
click at [433, 249] on label "She asked me where they lived." at bounding box center [646, 236] width 911 height 47
click at [381, 131] on h1 "5 ." at bounding box center [646, 144] width 914 height 59
drag, startPoint x: 370, startPoint y: 145, endPoint x: 444, endPoint y: 198, distance: 90.9
click at [418, 172] on h1 "5 ." at bounding box center [646, 144] width 914 height 59
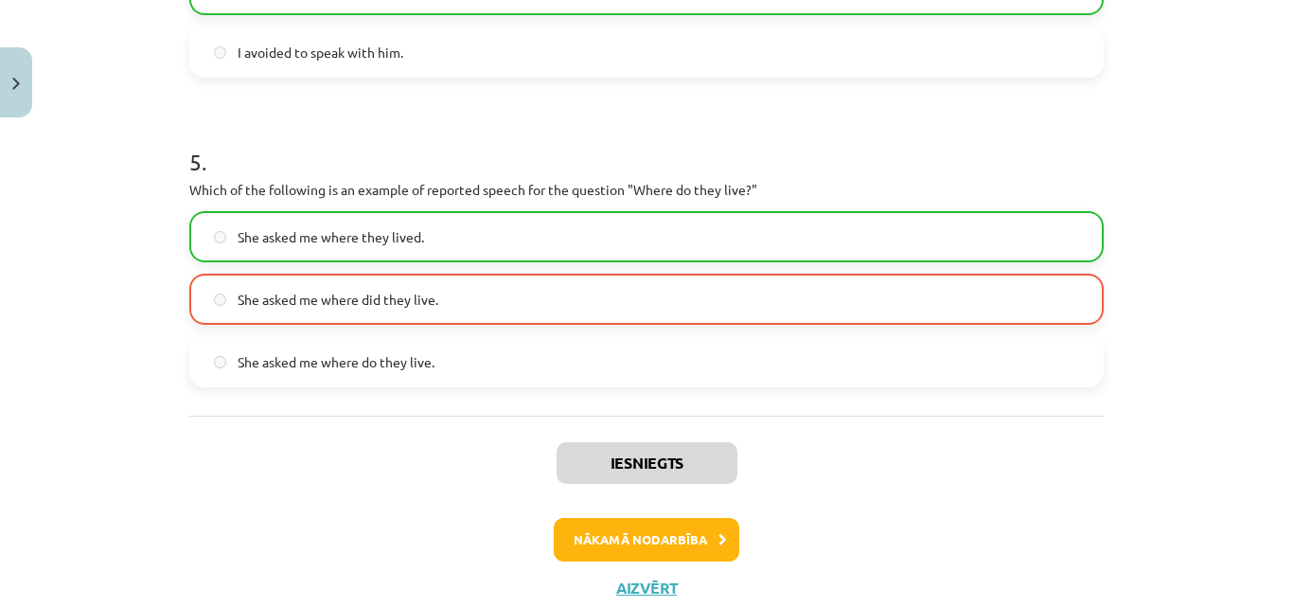
click at [444, 203] on div "5 . Which of the following is an example of reported speech for the question "W…" at bounding box center [646, 251] width 914 height 272
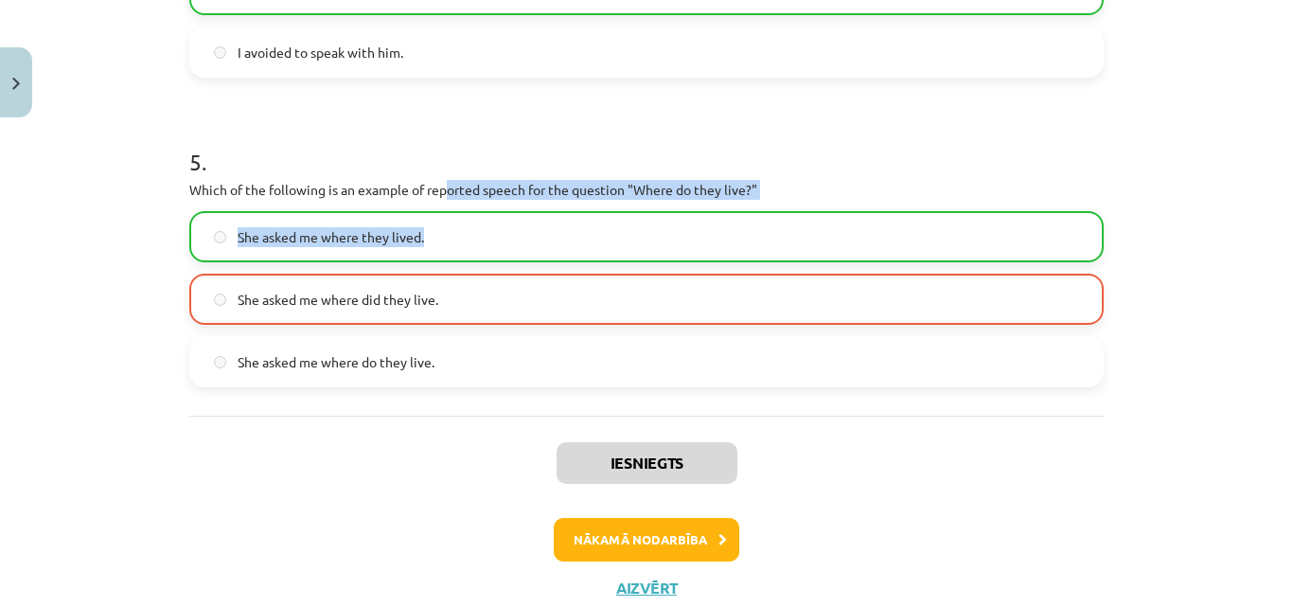
click at [435, 226] on label "She asked me where they lived." at bounding box center [646, 236] width 911 height 47
click at [433, 230] on label "She asked me where they lived." at bounding box center [646, 236] width 911 height 47
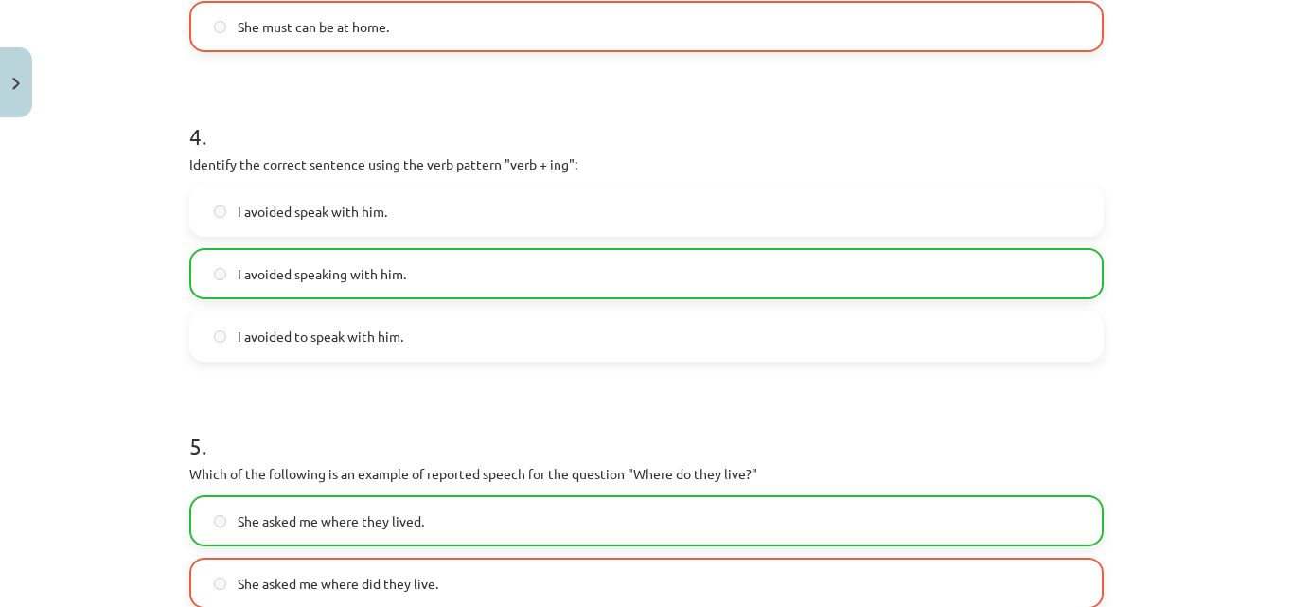
drag, startPoint x: 25, startPoint y: 229, endPoint x: 51, endPoint y: 227, distance: 26.6
click at [35, 227] on div "Mācību tēma: Angļu valodas i - 11. klases 1. ieskaites mācību materiāls #2 📝 To…" at bounding box center [646, 303] width 1293 height 607
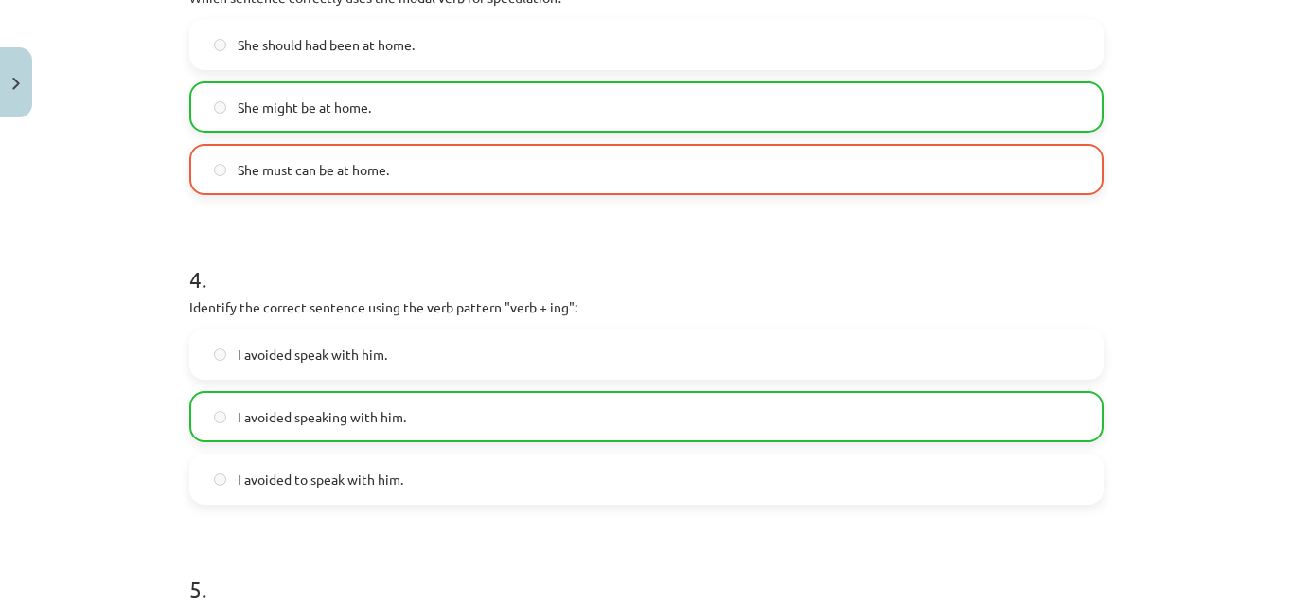
scroll to position [837, 0]
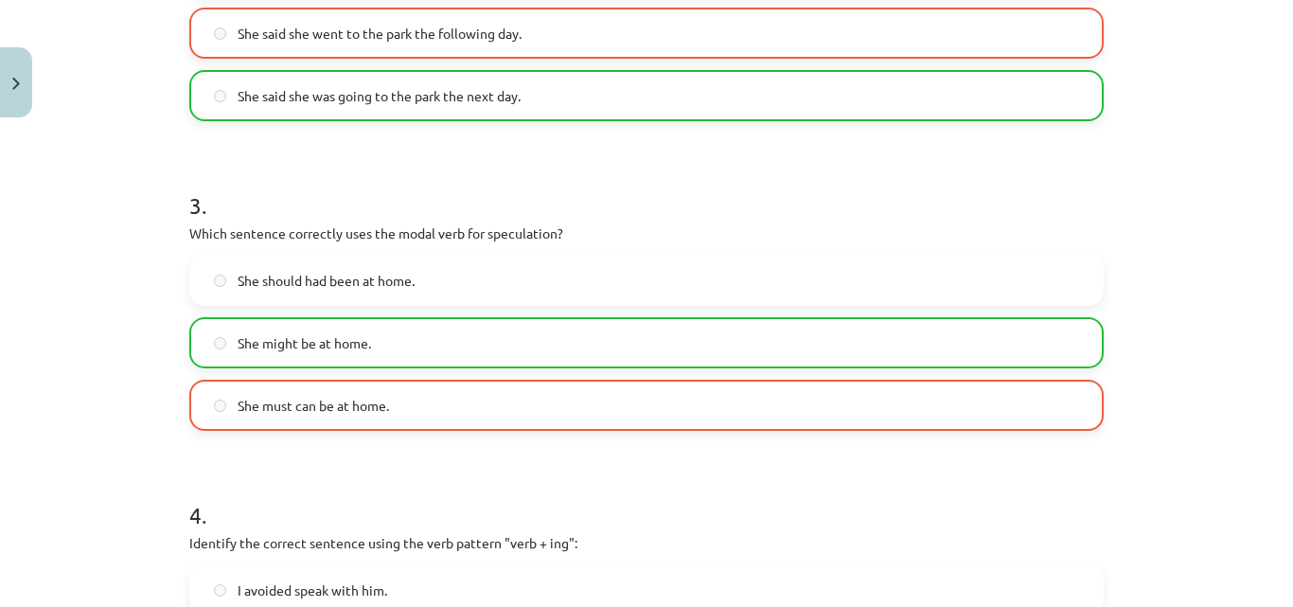
drag, startPoint x: 224, startPoint y: 312, endPoint x: 223, endPoint y: 275, distance: 37.9
click at [225, 295] on div "She should had been at home. She might be at home. She must can be at home." at bounding box center [646, 343] width 914 height 176
click at [206, 288] on label "She should had been at home." at bounding box center [646, 280] width 911 height 47
drag, startPoint x: 220, startPoint y: 381, endPoint x: 227, endPoint y: 426, distance: 45.1
click at [222, 394] on label "She must can be at home." at bounding box center [646, 404] width 911 height 47
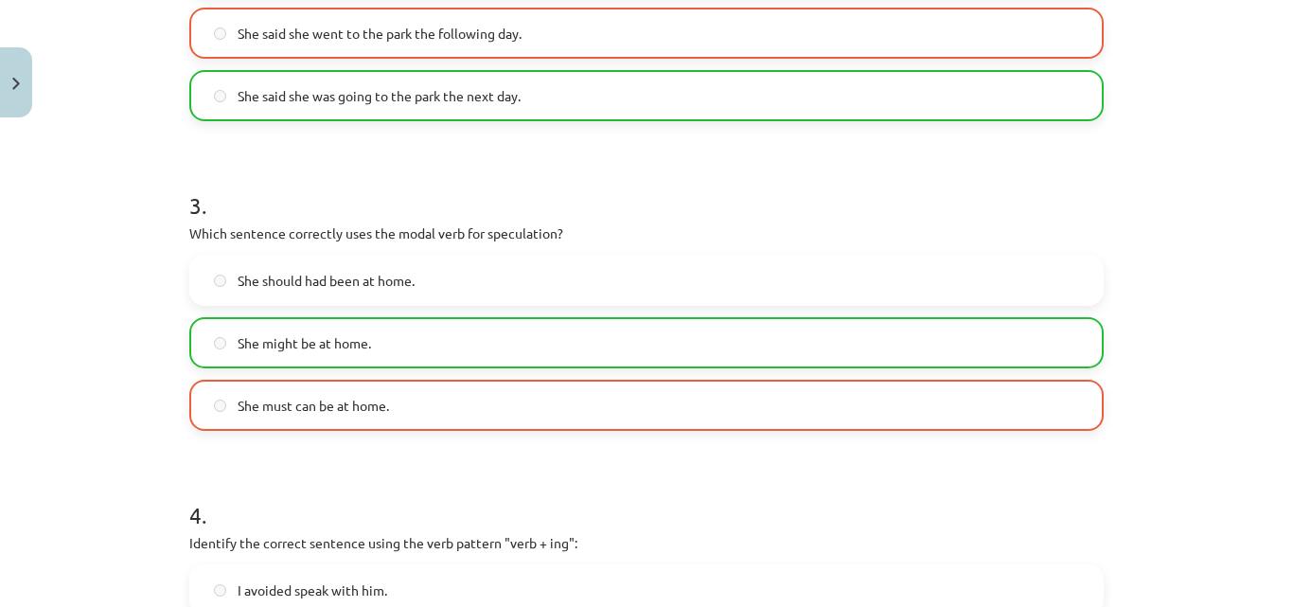
click at [227, 426] on label "She must can be at home." at bounding box center [646, 404] width 911 height 47
drag, startPoint x: 228, startPoint y: 421, endPoint x: 229, endPoint y: 370, distance: 51.1
click at [231, 393] on label "She must can be at home." at bounding box center [646, 404] width 911 height 47
click at [224, 342] on label "She might be at home." at bounding box center [646, 342] width 911 height 47
click at [222, 342] on label "She might be at home." at bounding box center [646, 342] width 911 height 47
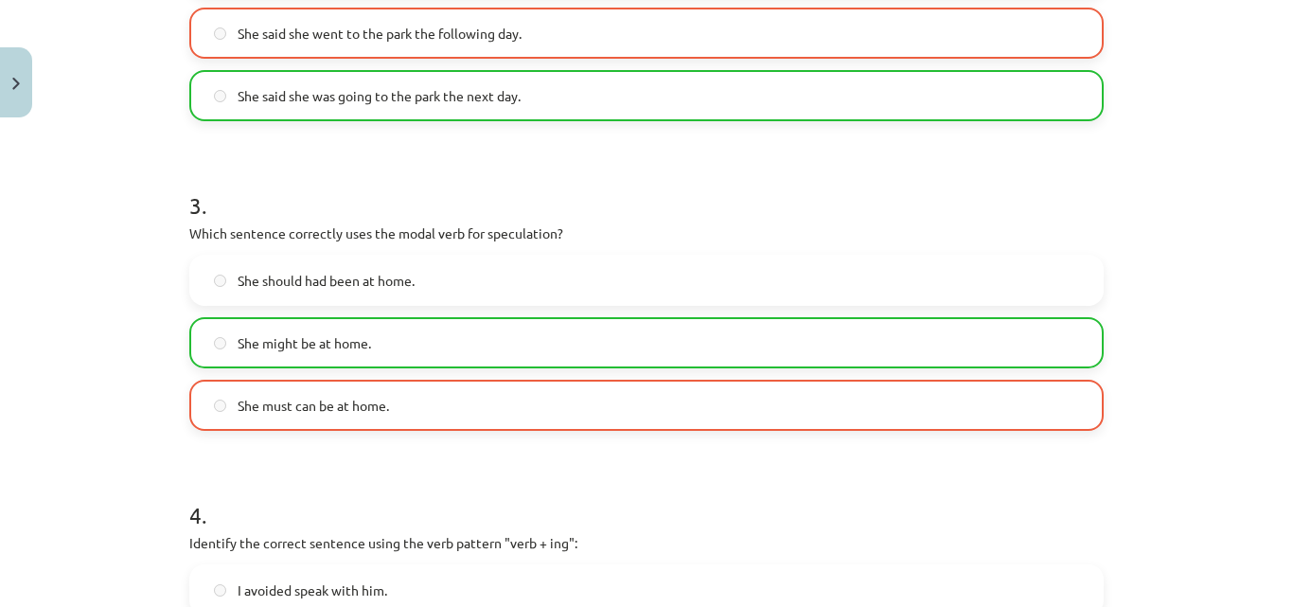
click at [222, 342] on label "She might be at home." at bounding box center [646, 342] width 911 height 47
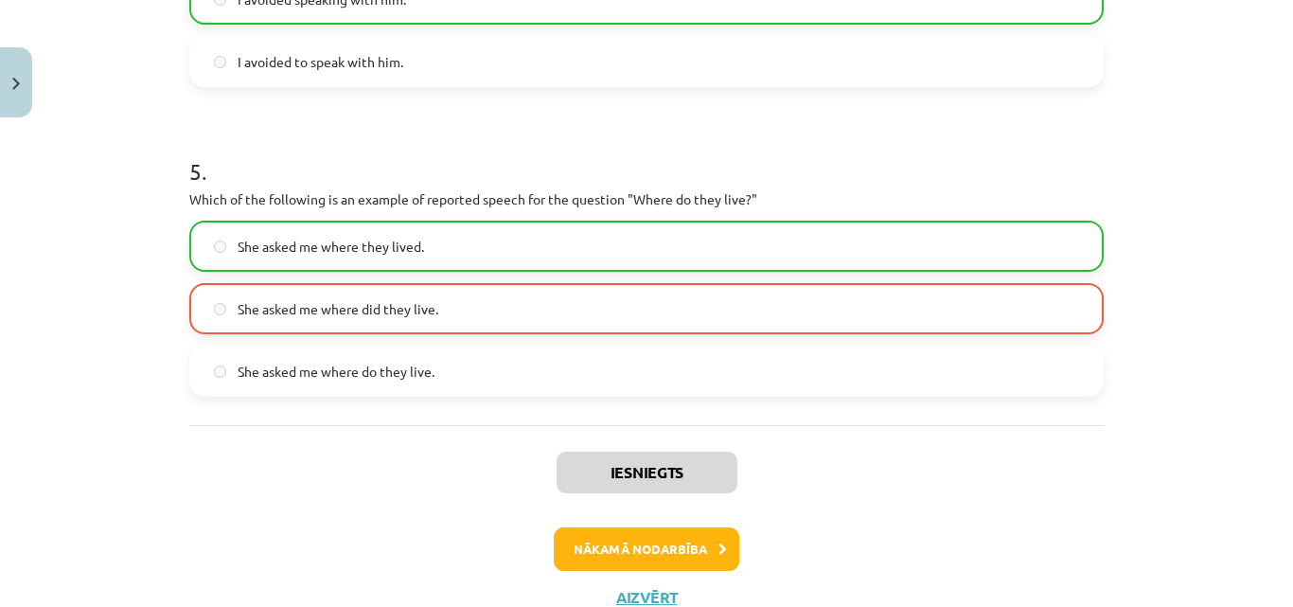
scroll to position [1560, 0]
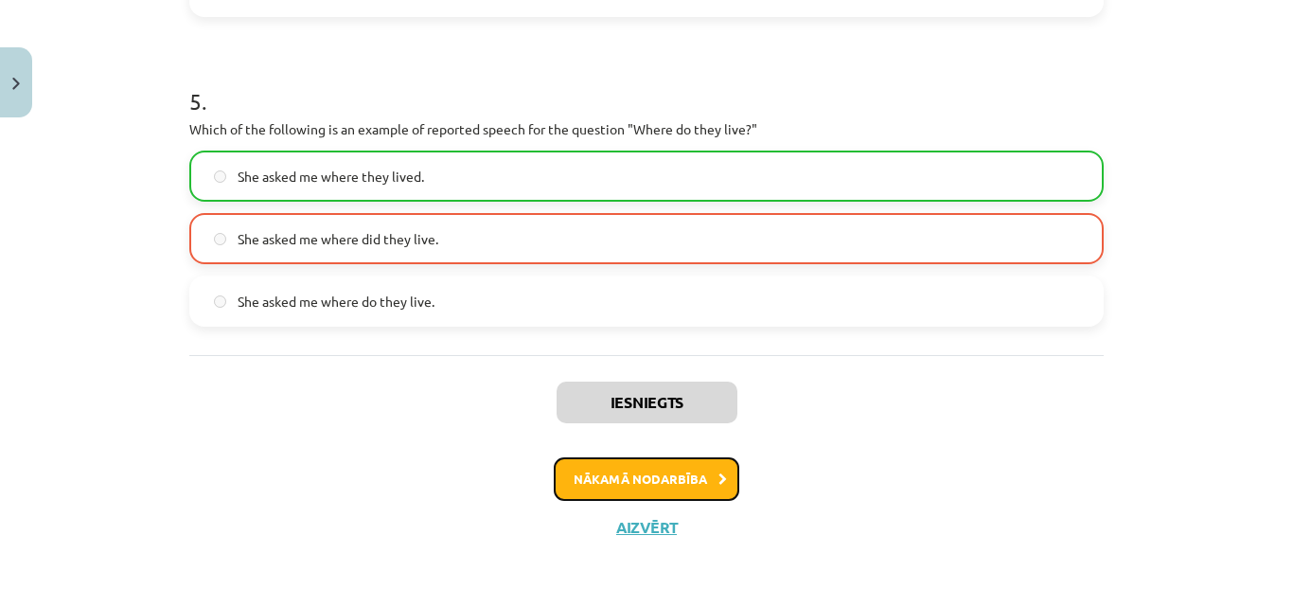
click at [598, 463] on button "Nākamā nodarbība" at bounding box center [647, 479] width 186 height 44
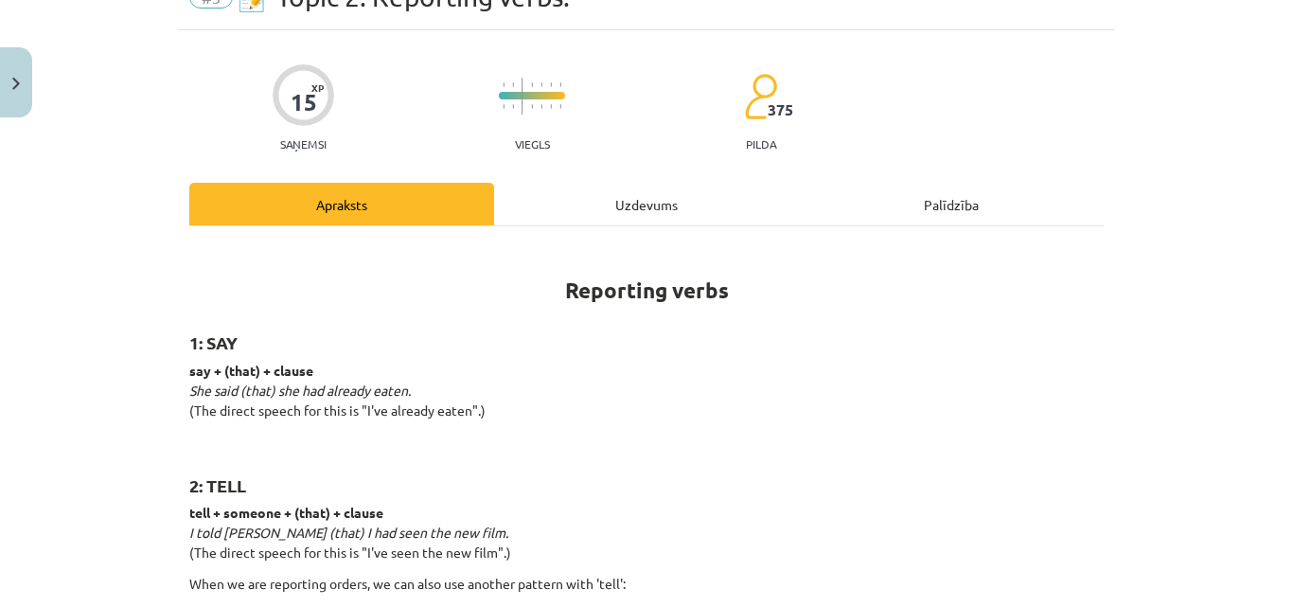
scroll to position [47, 0]
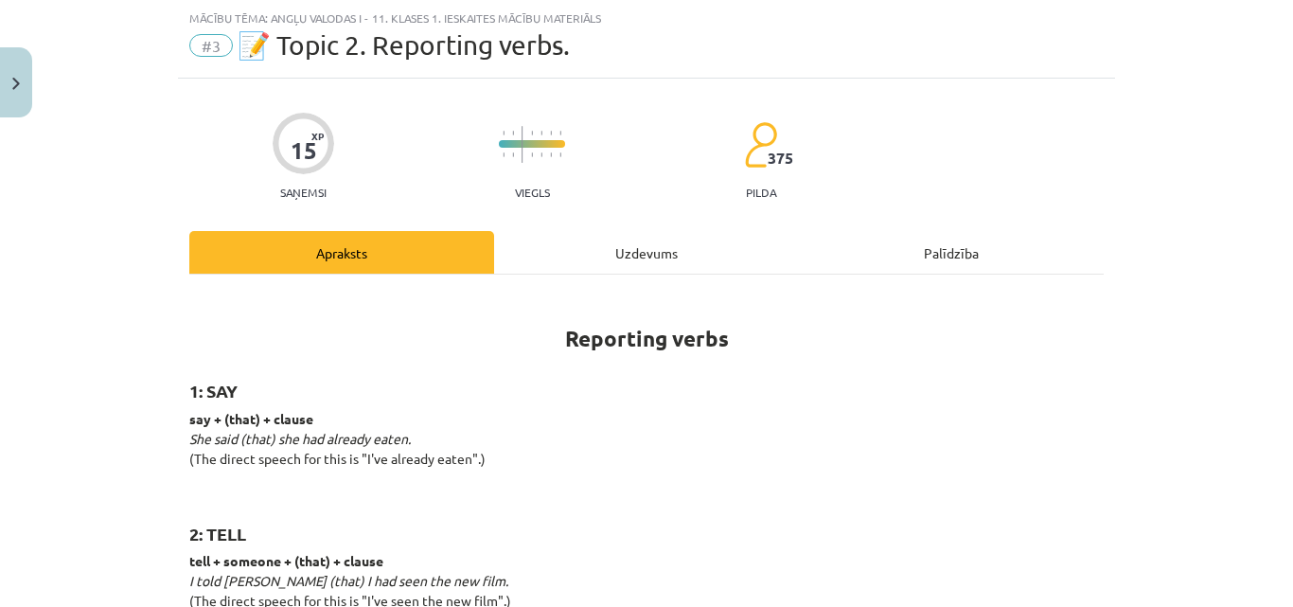
click at [615, 257] on div "Uzdevums" at bounding box center [646, 252] width 305 height 43
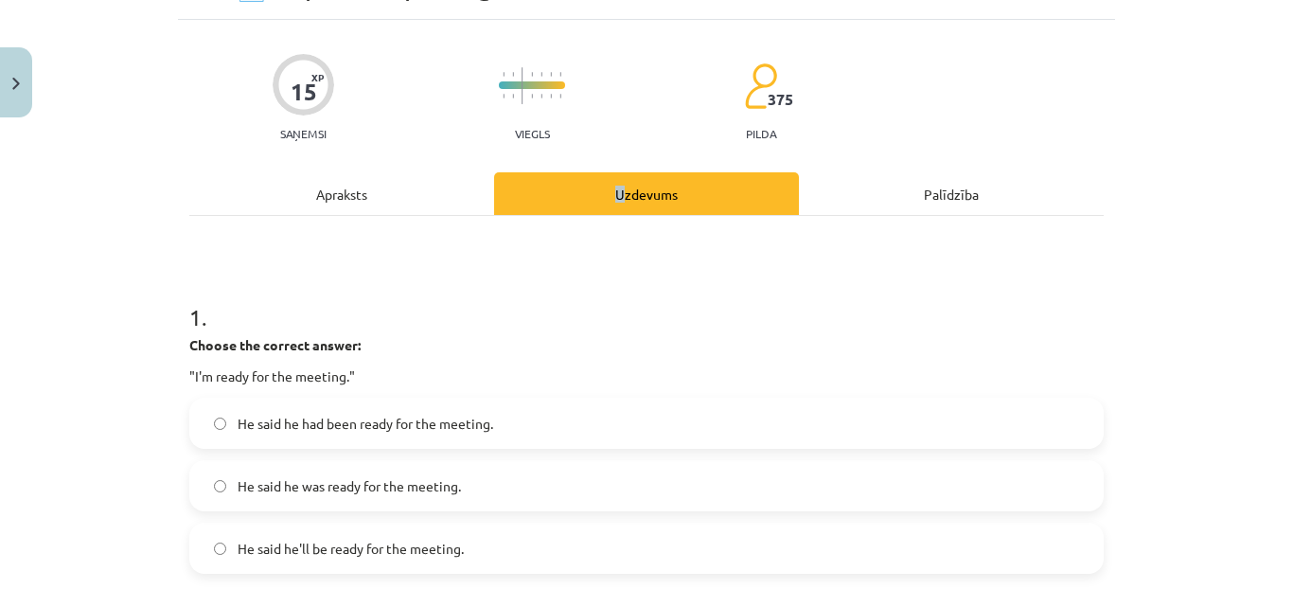
scroll to position [142, 0]
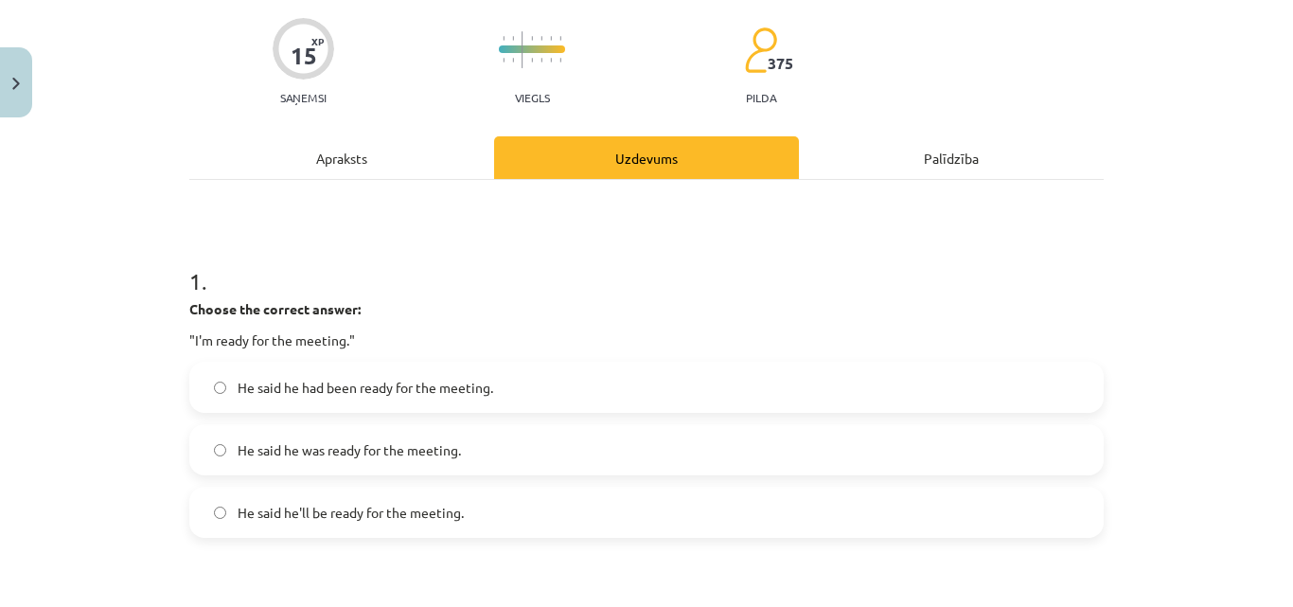
click at [131, 275] on div "Mācību tēma: Angļu valodas i - 11. klases 1. ieskaites mācību materiāls #3 📝 To…" at bounding box center [646, 303] width 1293 height 607
click at [149, 431] on div "Mācību tēma: Angļu valodas i - 11. klases 1. ieskaites mācību materiāls #3 📝 To…" at bounding box center [646, 303] width 1293 height 607
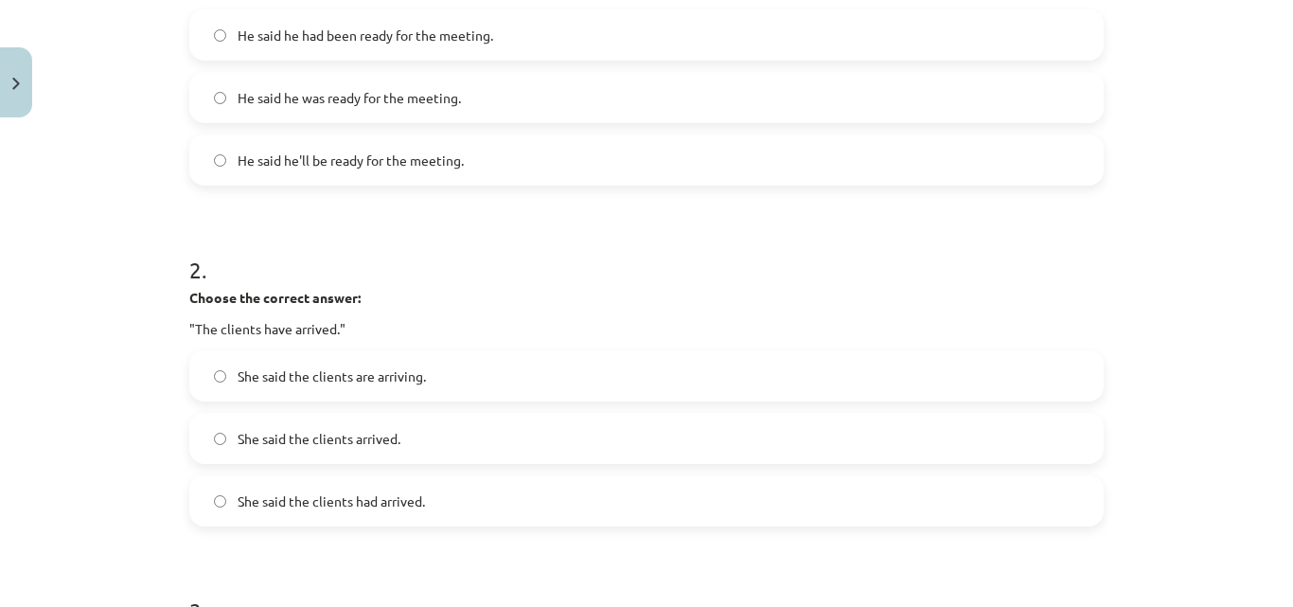
scroll to position [521, 0]
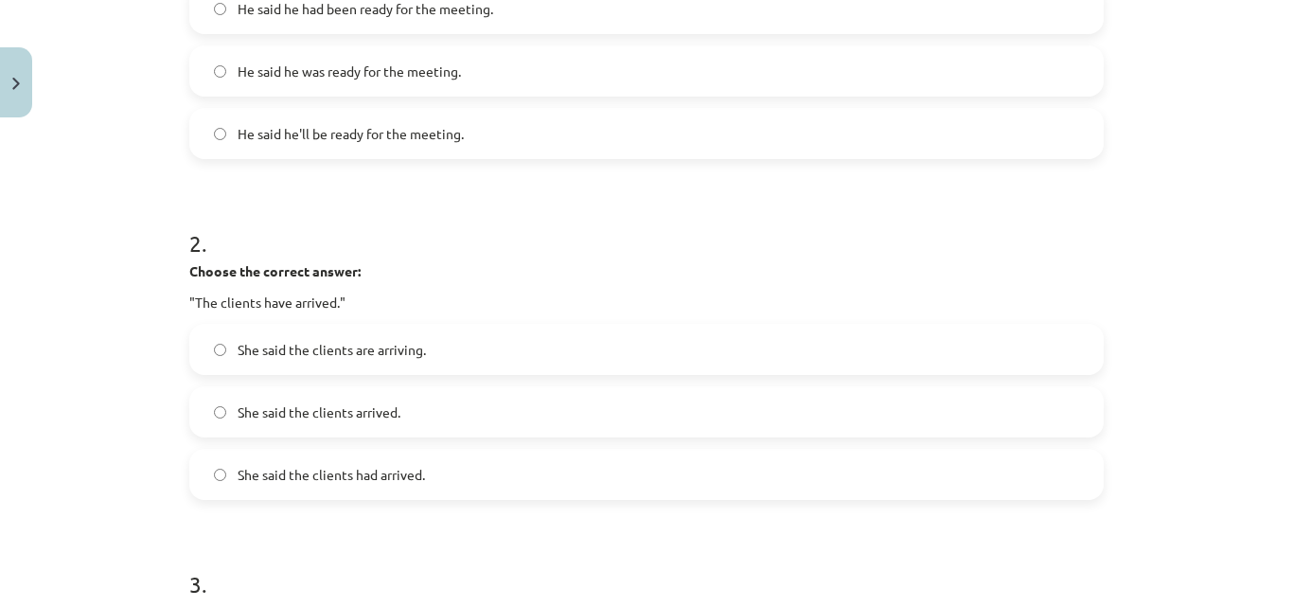
click at [205, 480] on label "She said the clients had arrived." at bounding box center [646, 474] width 911 height 47
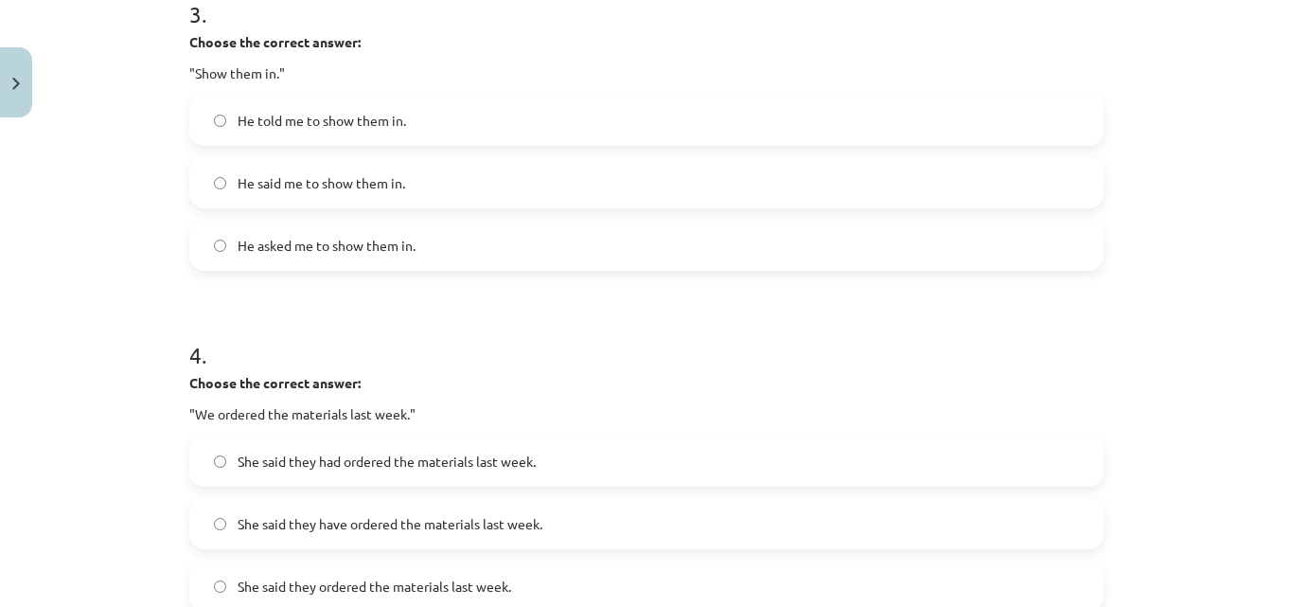
scroll to position [1183, 0]
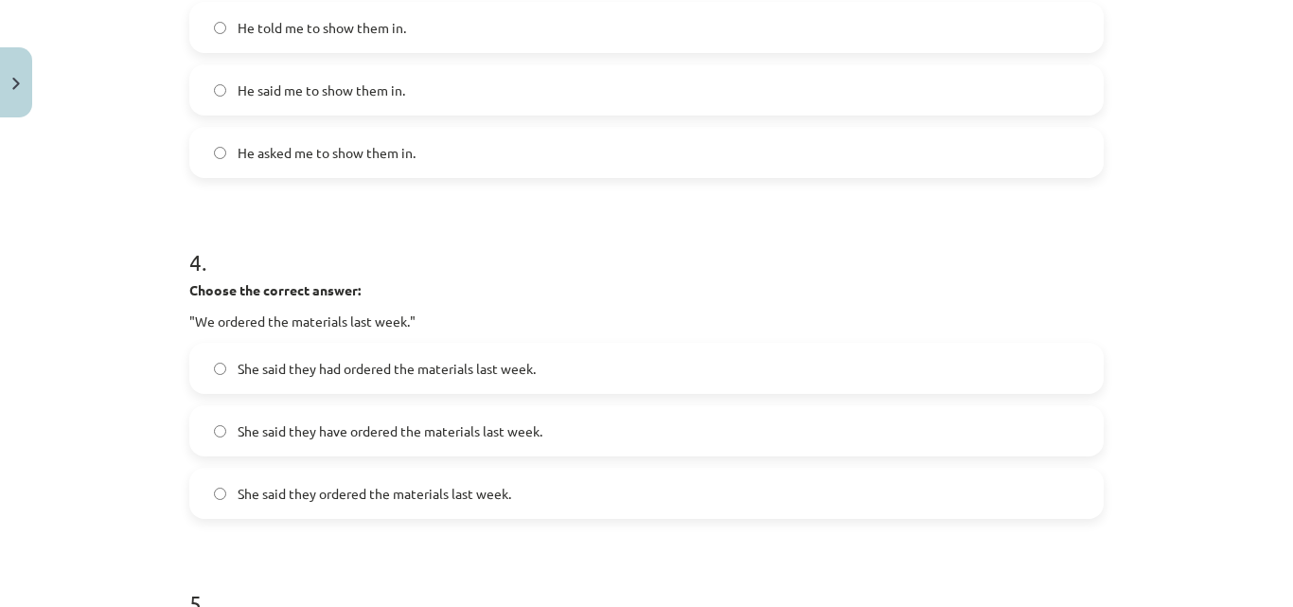
click at [204, 431] on label "She said they have ordered the materials last week." at bounding box center [646, 430] width 911 height 47
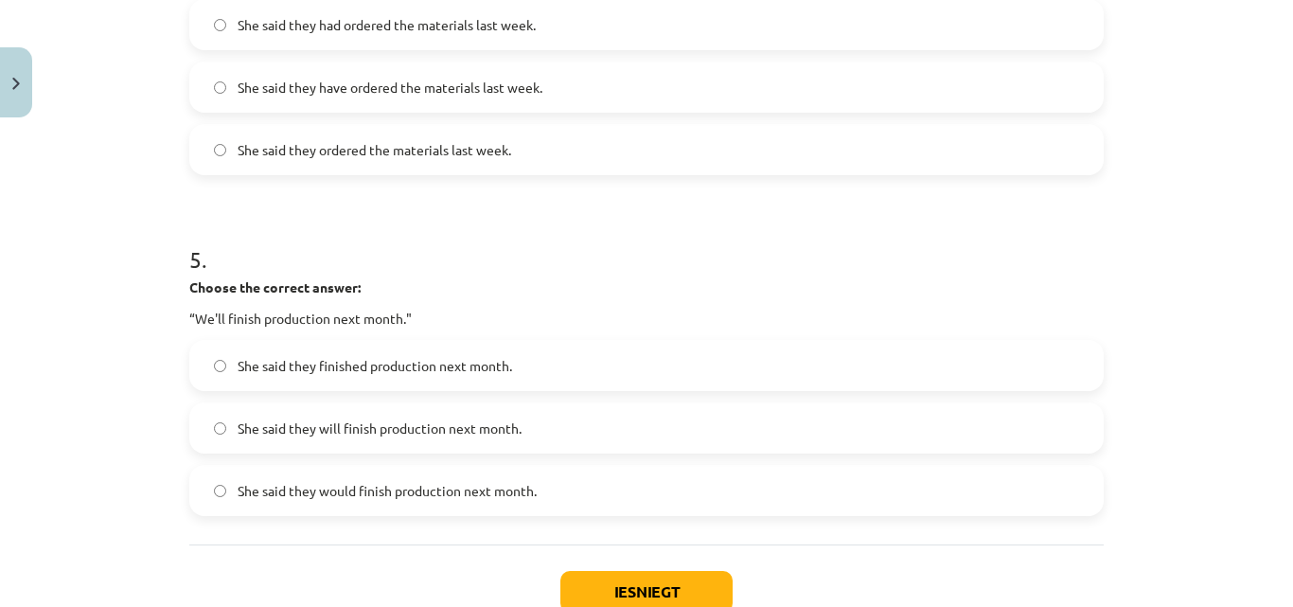
scroll to position [1562, 0]
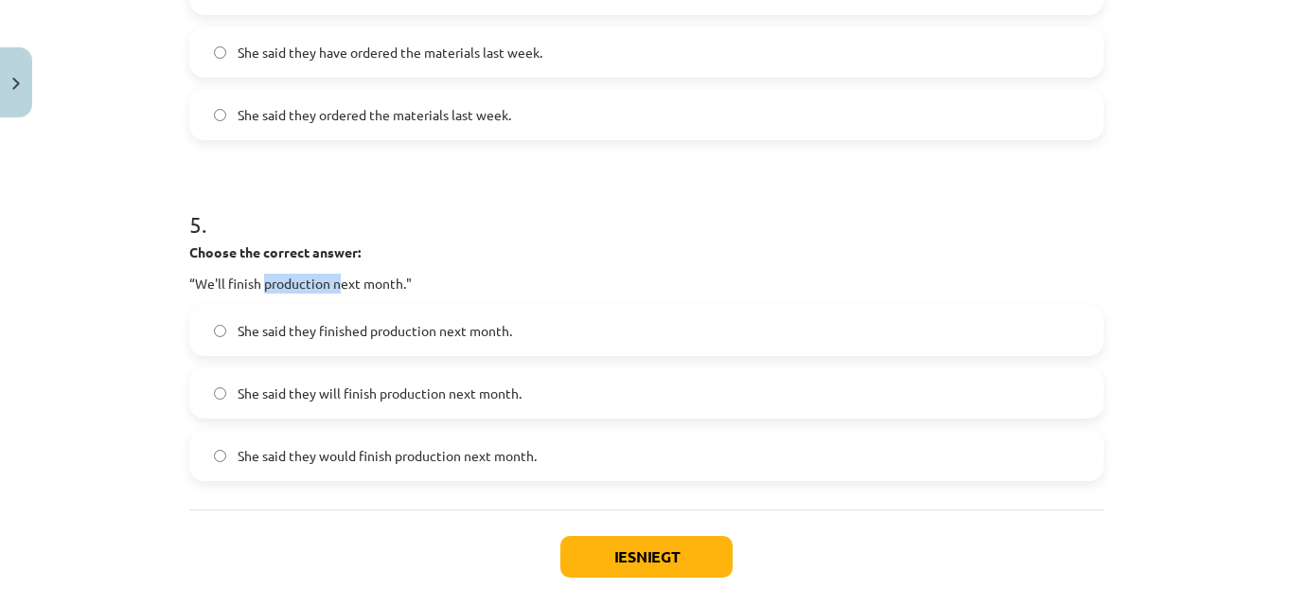
drag, startPoint x: 263, startPoint y: 284, endPoint x: 331, endPoint y: 283, distance: 68.2
click at [331, 283] on p "“We'll finish production next month."" at bounding box center [646, 284] width 914 height 20
click at [273, 267] on div "Choose the correct answer: “We'll finish production next month."" at bounding box center [646, 267] width 914 height 51
drag, startPoint x: 260, startPoint y: 285, endPoint x: 323, endPoint y: 285, distance: 62.5
click at [323, 285] on p "“We'll finish production next month."" at bounding box center [646, 284] width 914 height 20
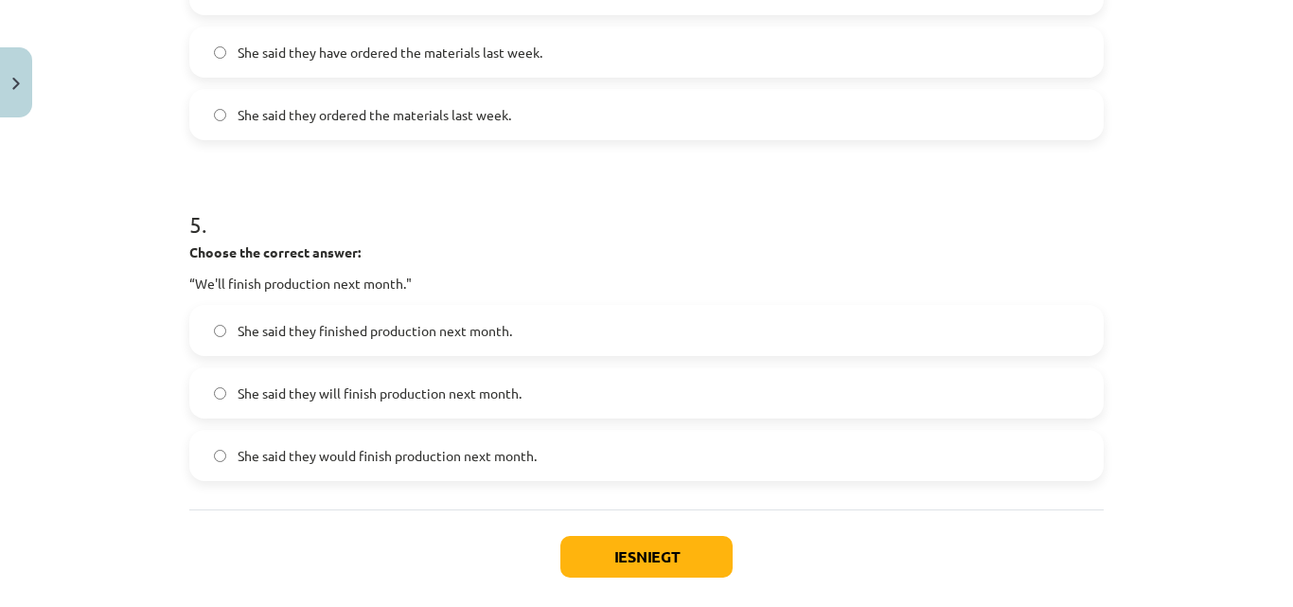
click at [102, 321] on div "Mācību tēma: Angļu valodas i - 11. klases 1. ieskaites mācību materiāls #3 📝 To…" at bounding box center [646, 303] width 1293 height 607
click at [204, 385] on label "She said they will finish production next month." at bounding box center [646, 392] width 911 height 47
click at [669, 547] on button "Iesniegt" at bounding box center [646, 557] width 172 height 42
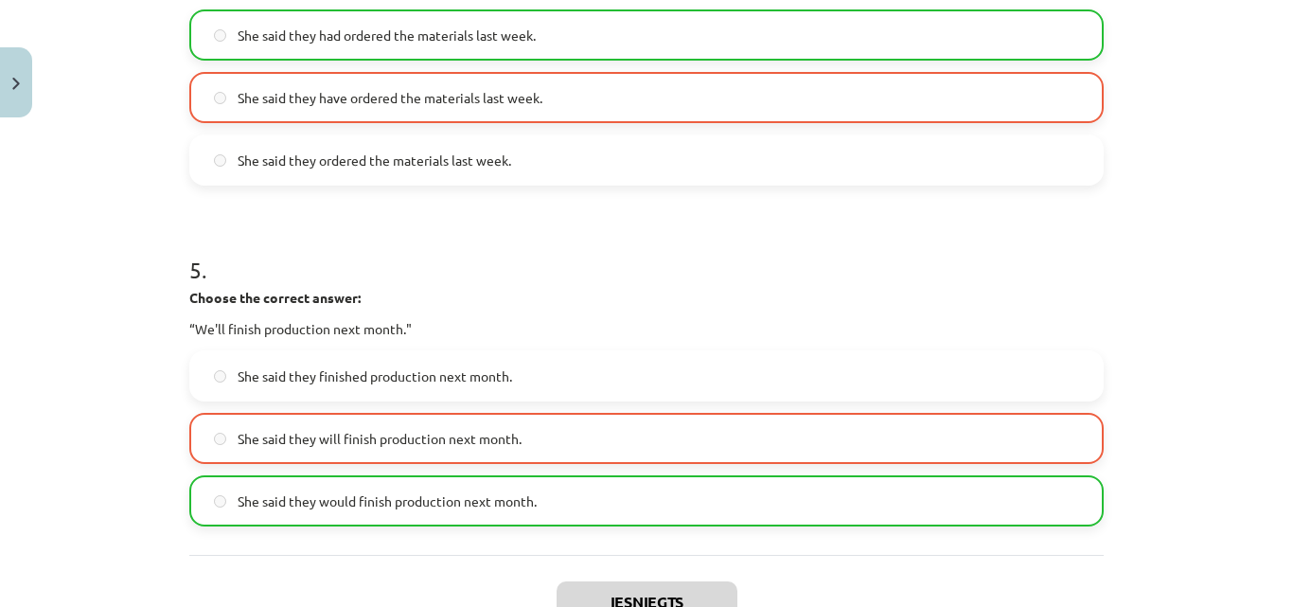
scroll to position [1622, 0]
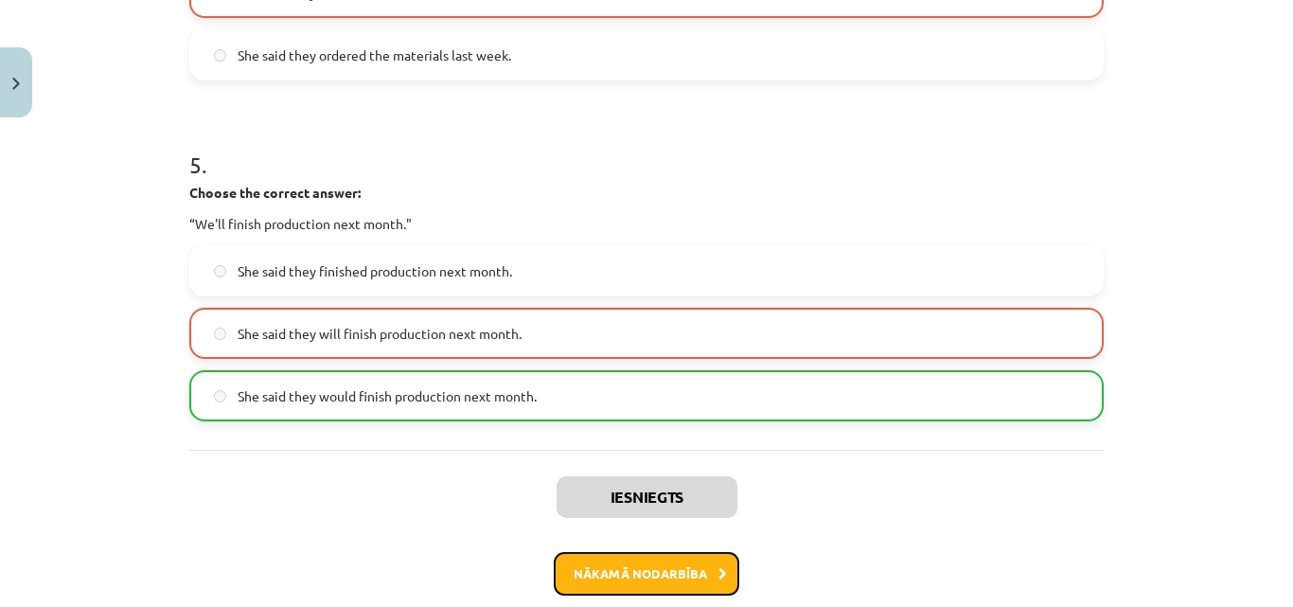
click at [672, 578] on button "Nākamā nodarbība" at bounding box center [647, 574] width 186 height 44
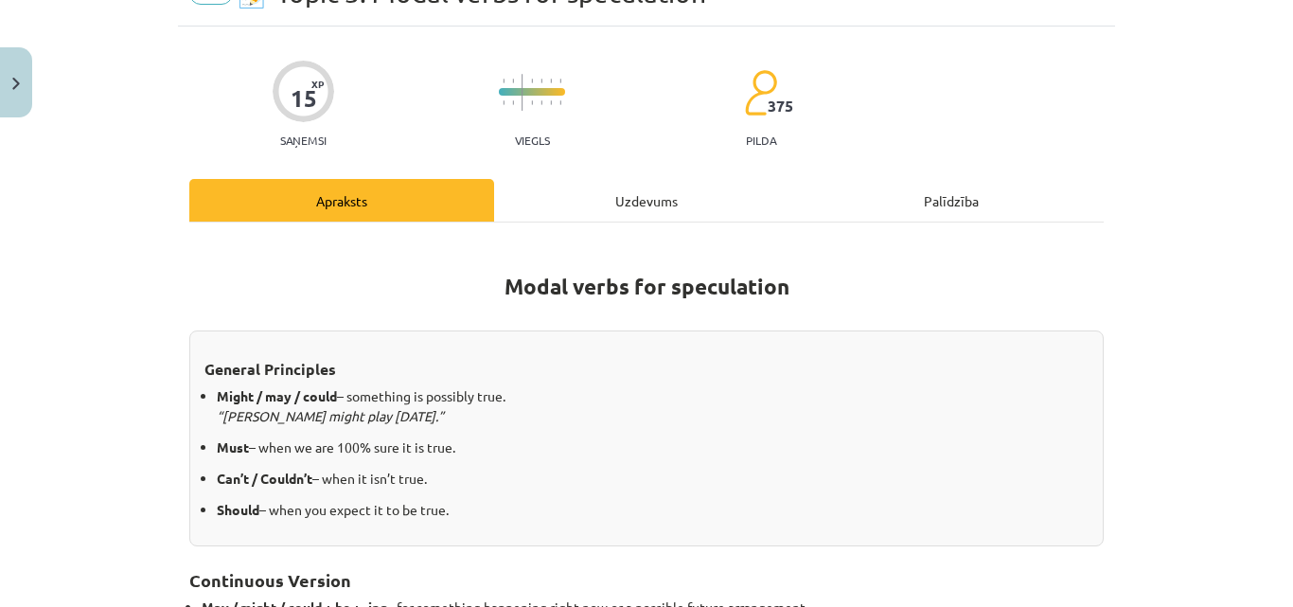
scroll to position [142, 0]
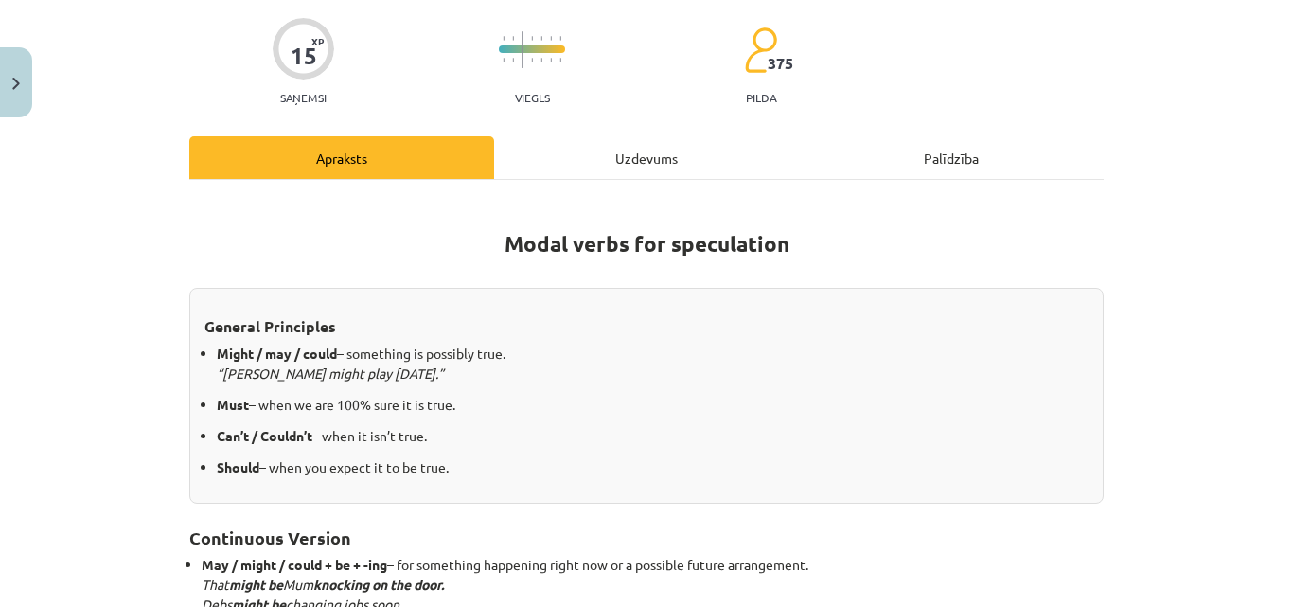
click at [597, 168] on div "Uzdevums" at bounding box center [646, 157] width 305 height 43
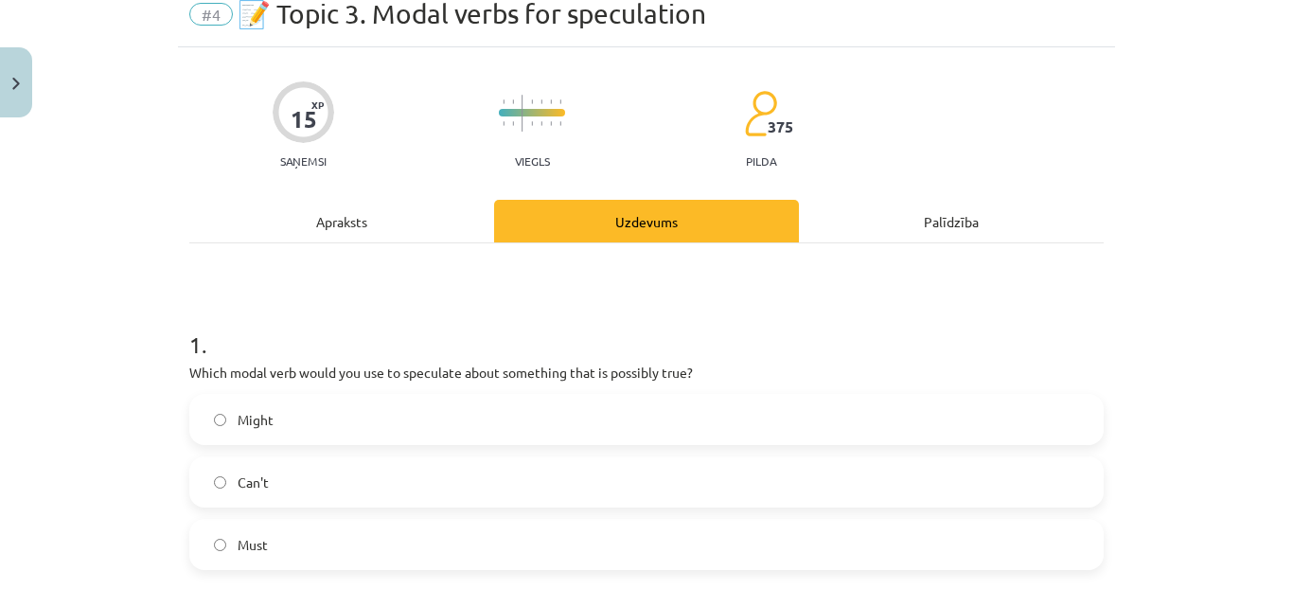
scroll to position [47, 0]
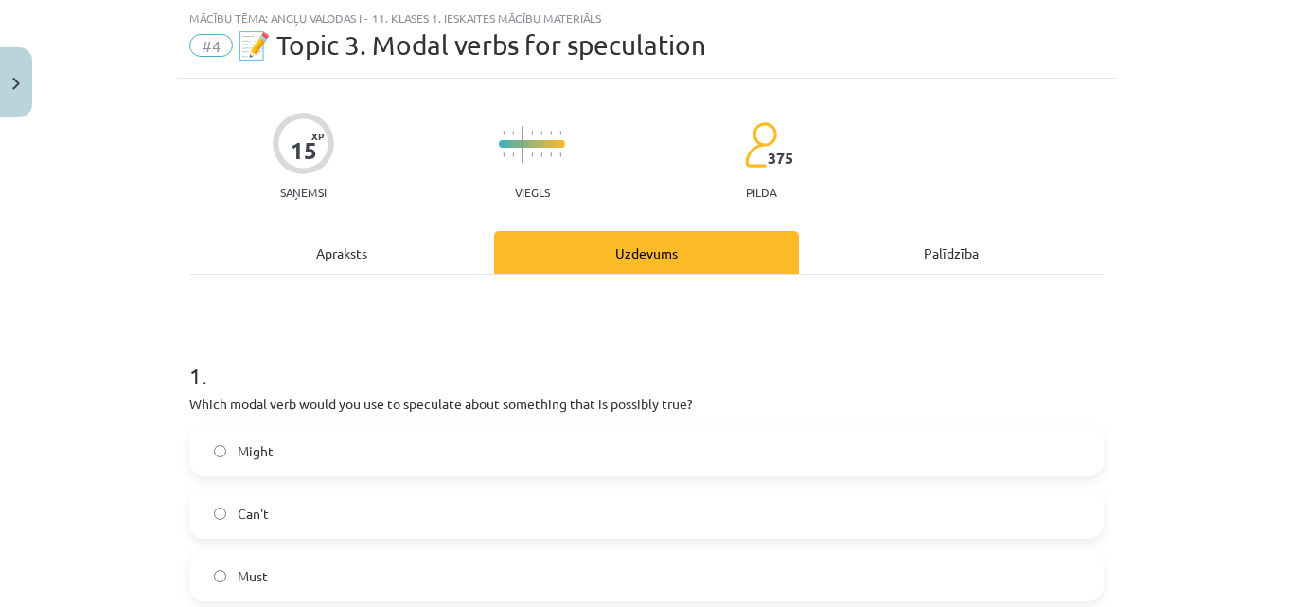
click at [390, 251] on div "Apraksts" at bounding box center [341, 252] width 305 height 43
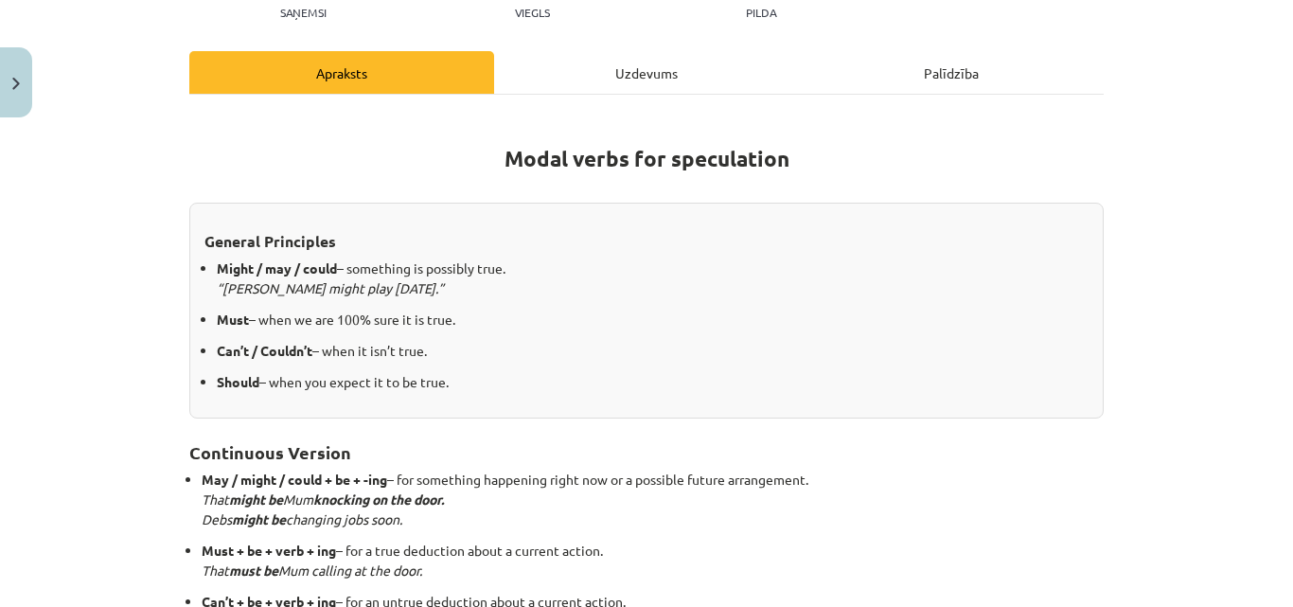
scroll to position [237, 0]
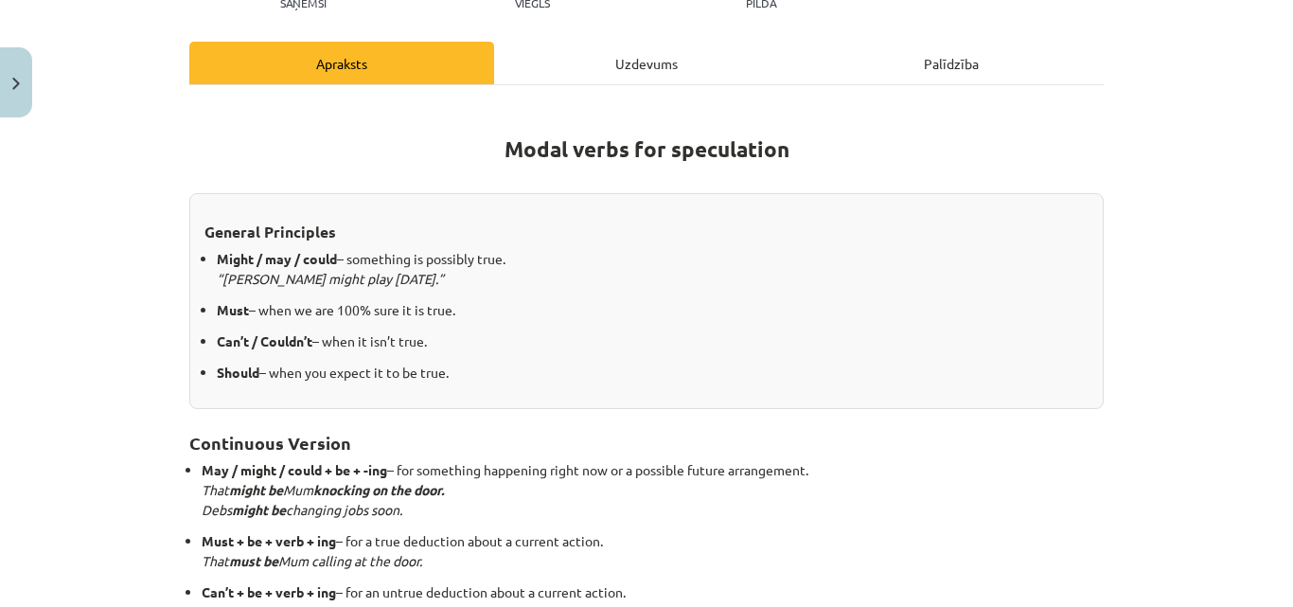
click at [632, 53] on div "Uzdevums" at bounding box center [646, 63] width 305 height 43
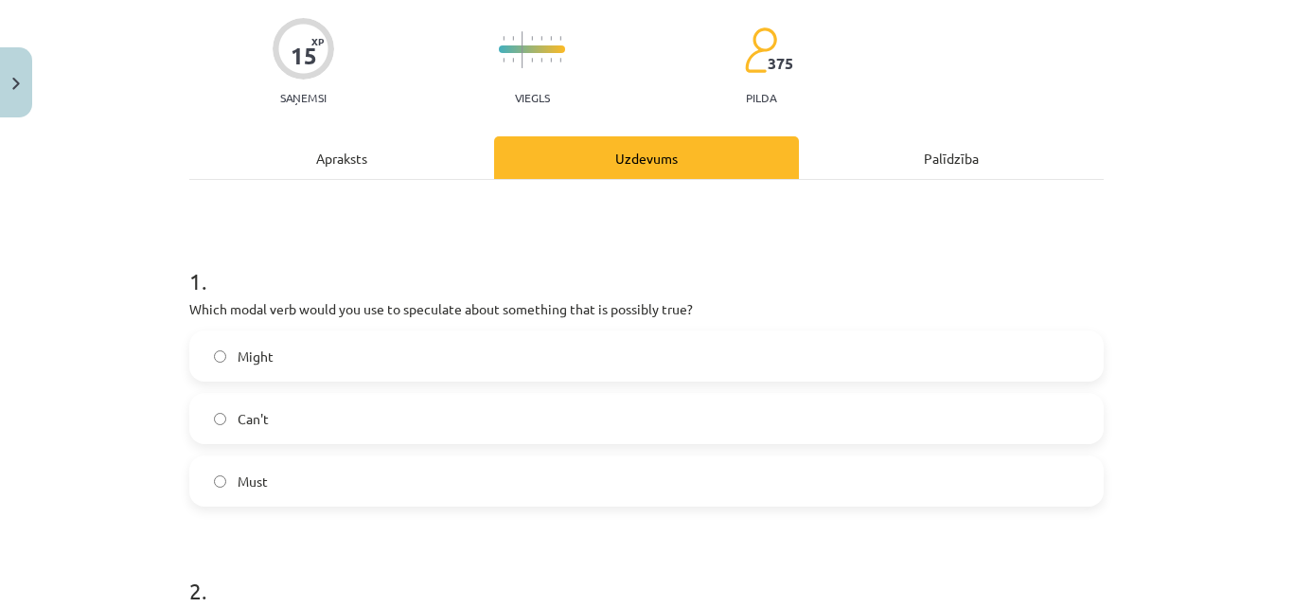
click at [423, 145] on div "Apraksts" at bounding box center [341, 157] width 305 height 43
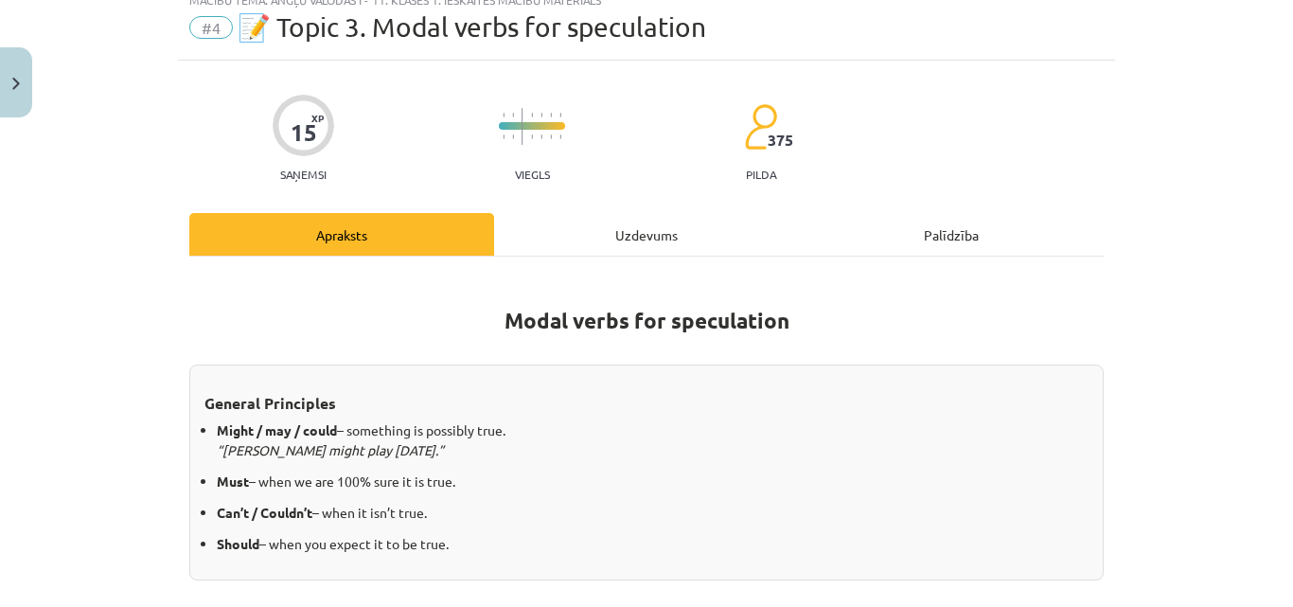
scroll to position [47, 0]
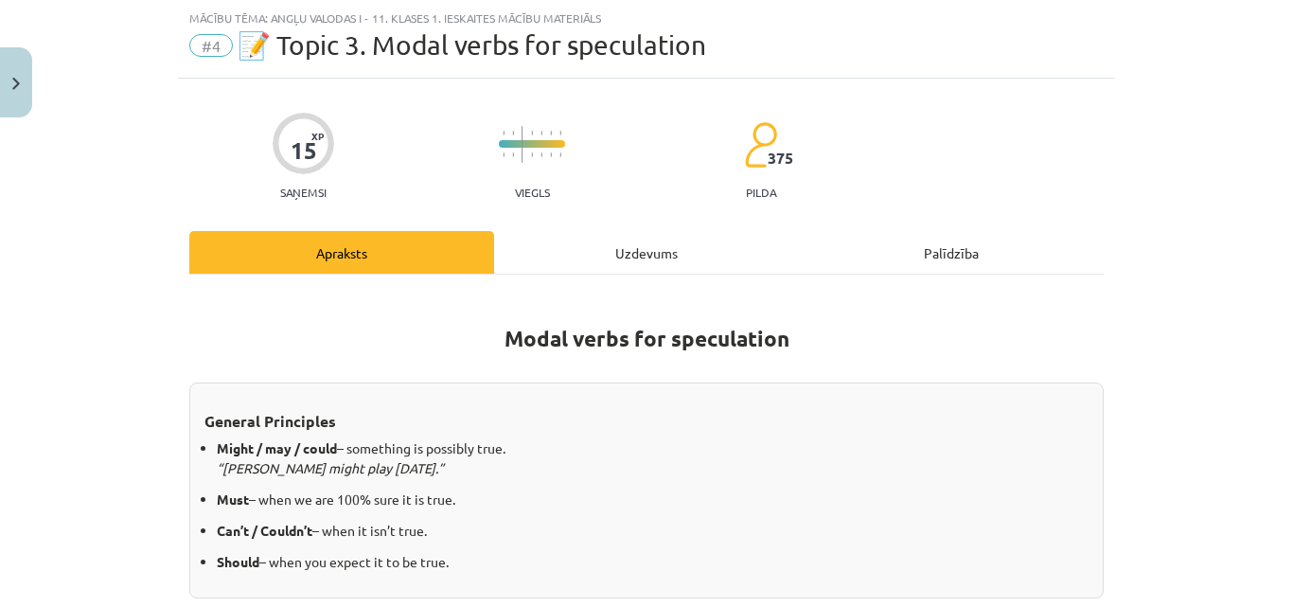
click at [604, 231] on div "Uzdevums" at bounding box center [646, 252] width 305 height 43
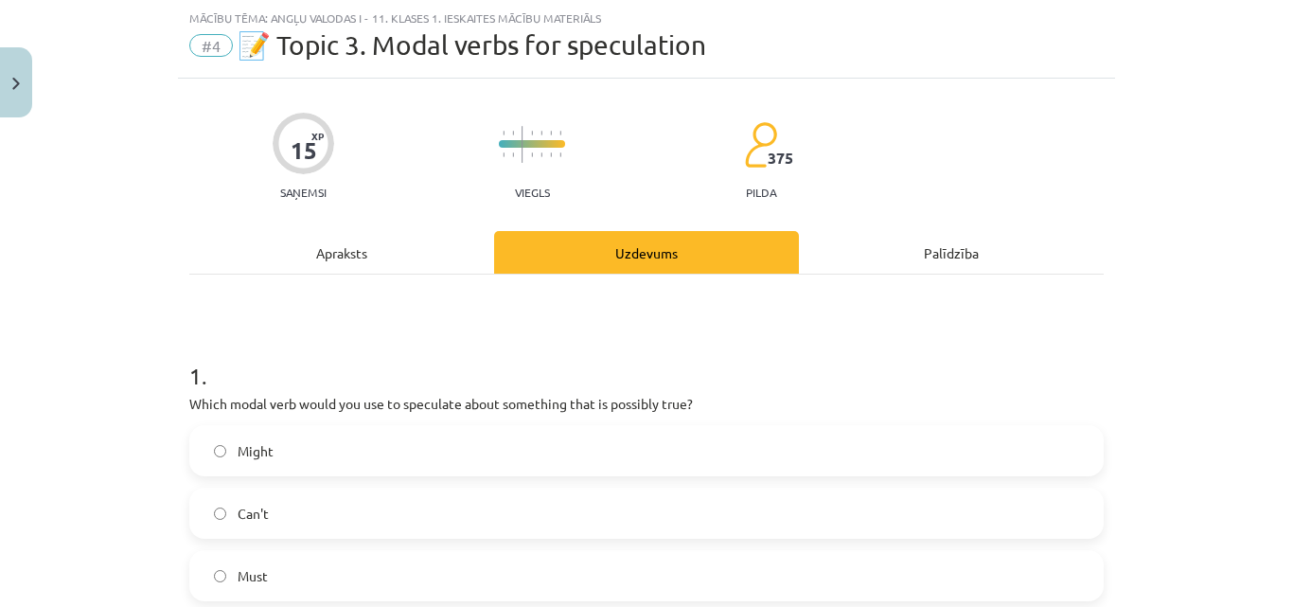
click at [238, 441] on span "Might" at bounding box center [256, 451] width 36 height 20
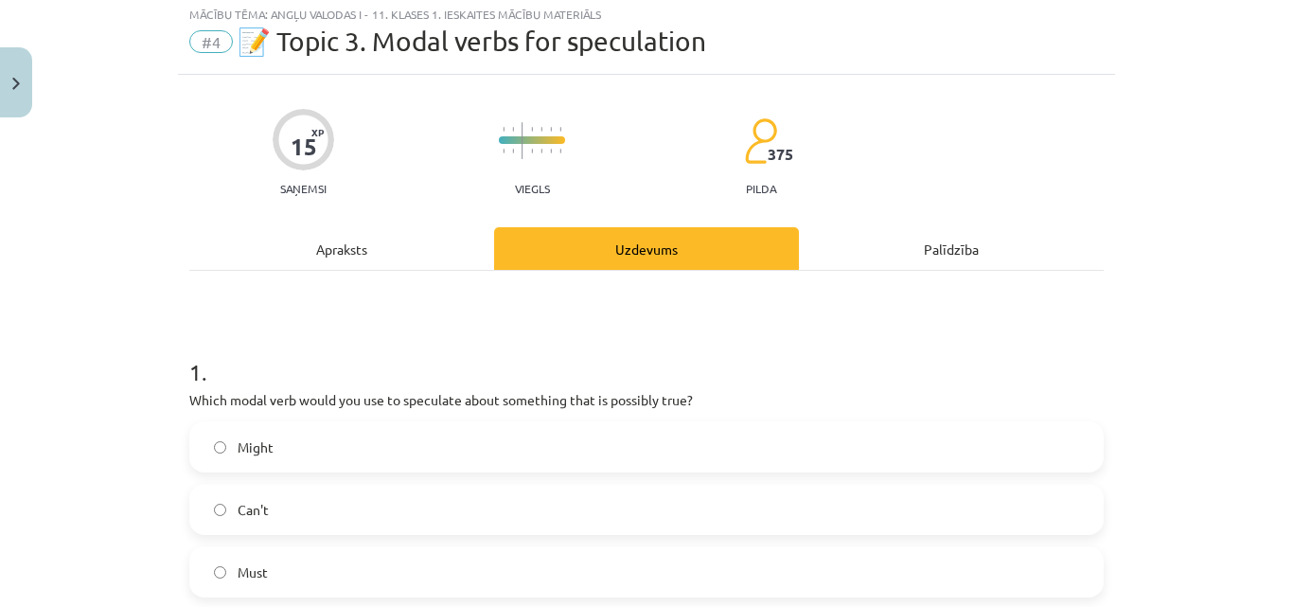
scroll to position [0, 0]
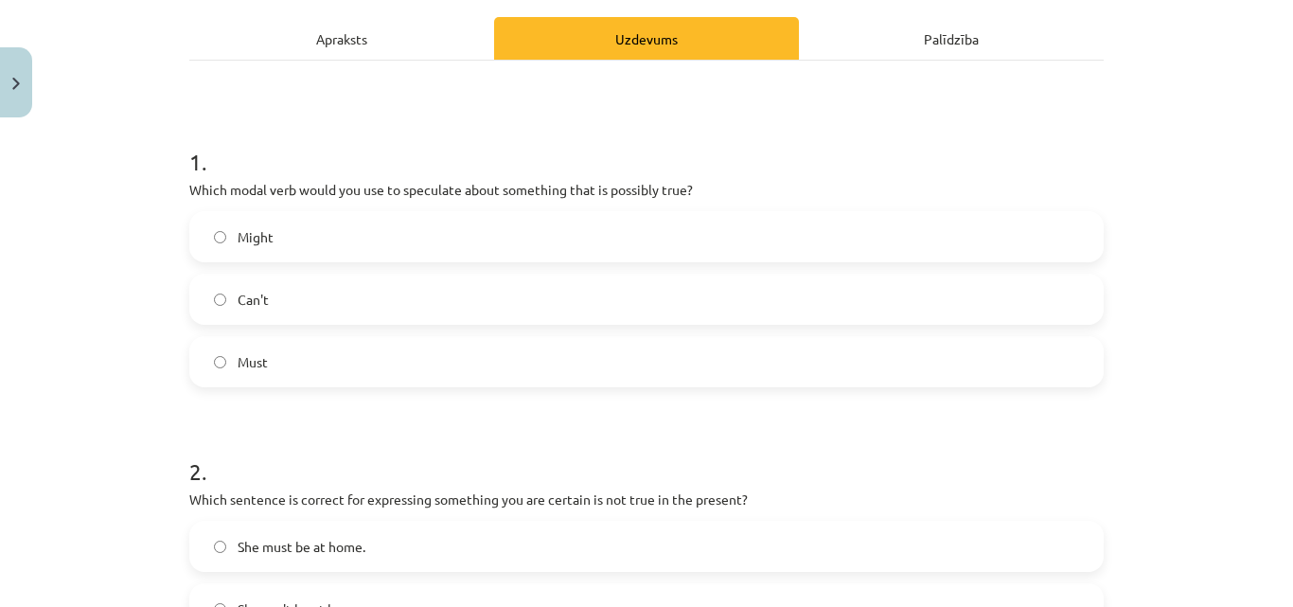
scroll to position [568, 0]
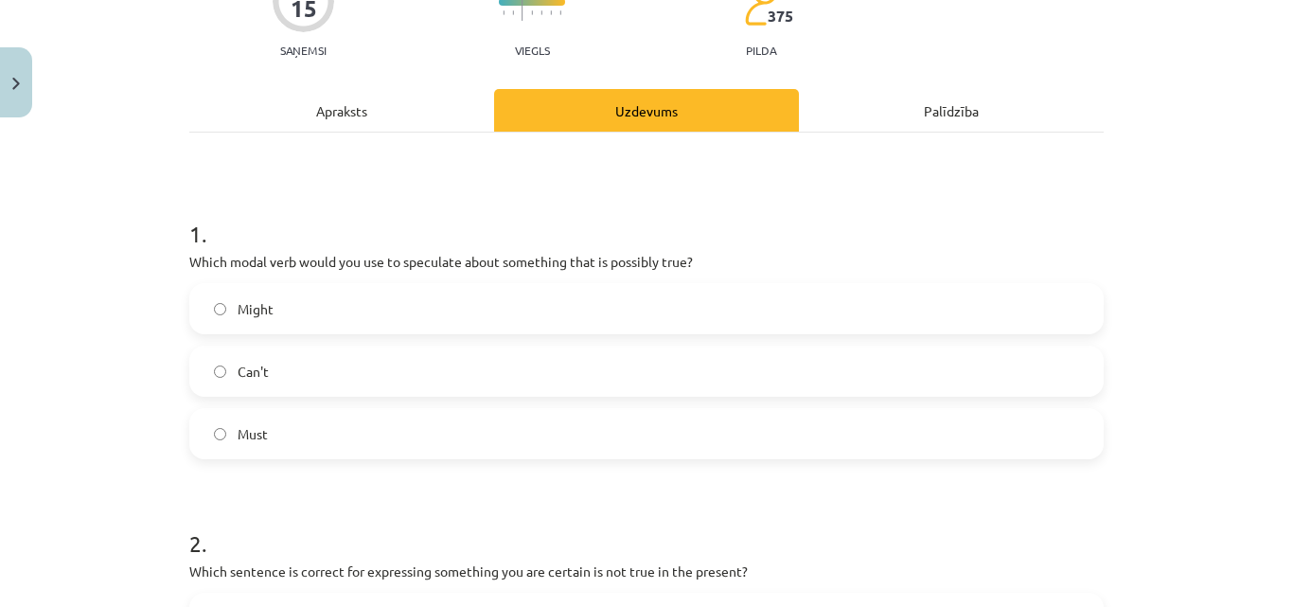
click at [416, 98] on div "Apraksts" at bounding box center [341, 110] width 305 height 43
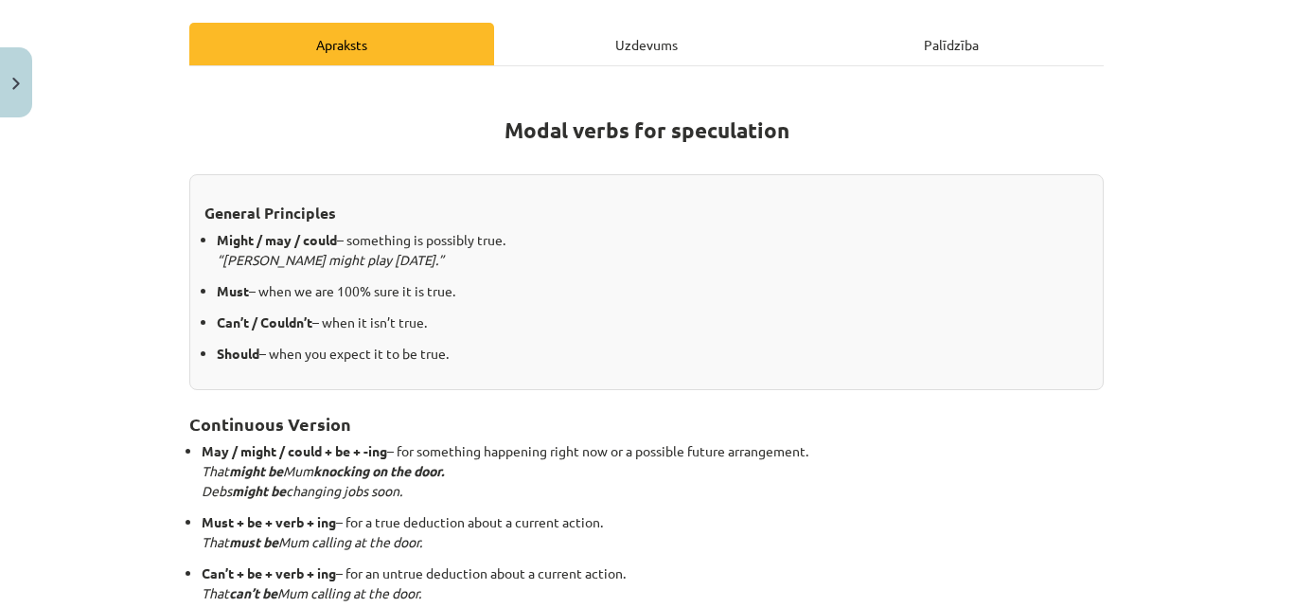
scroll to position [331, 0]
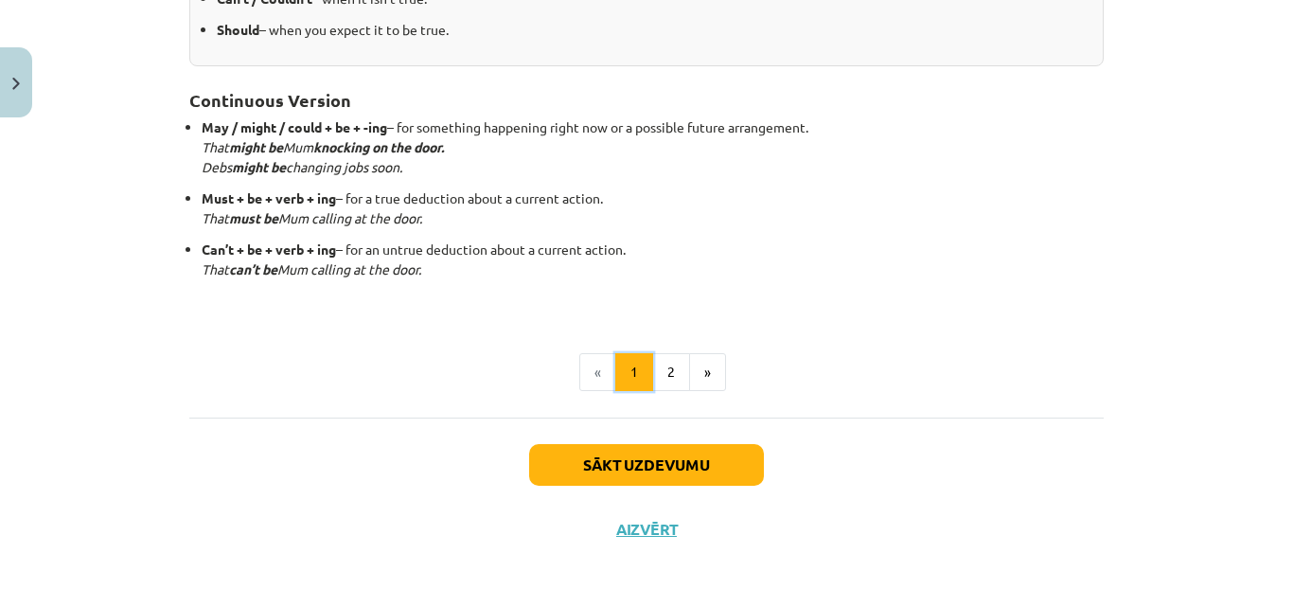
click at [643, 363] on button "1" at bounding box center [634, 372] width 38 height 38
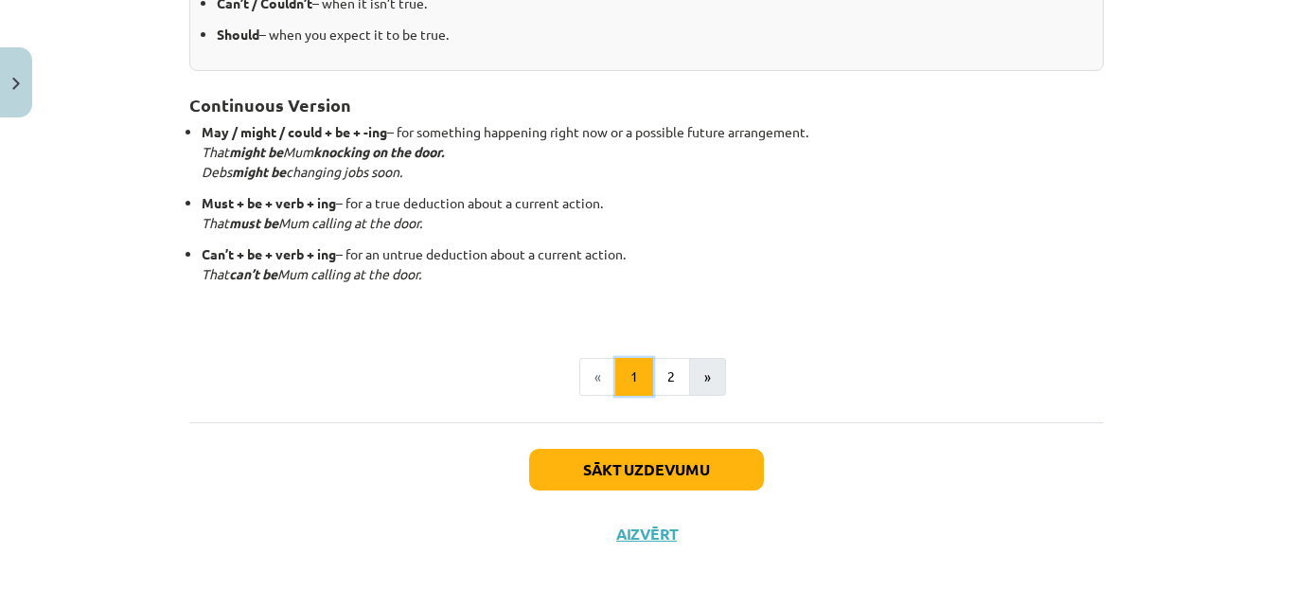
scroll to position [579, 0]
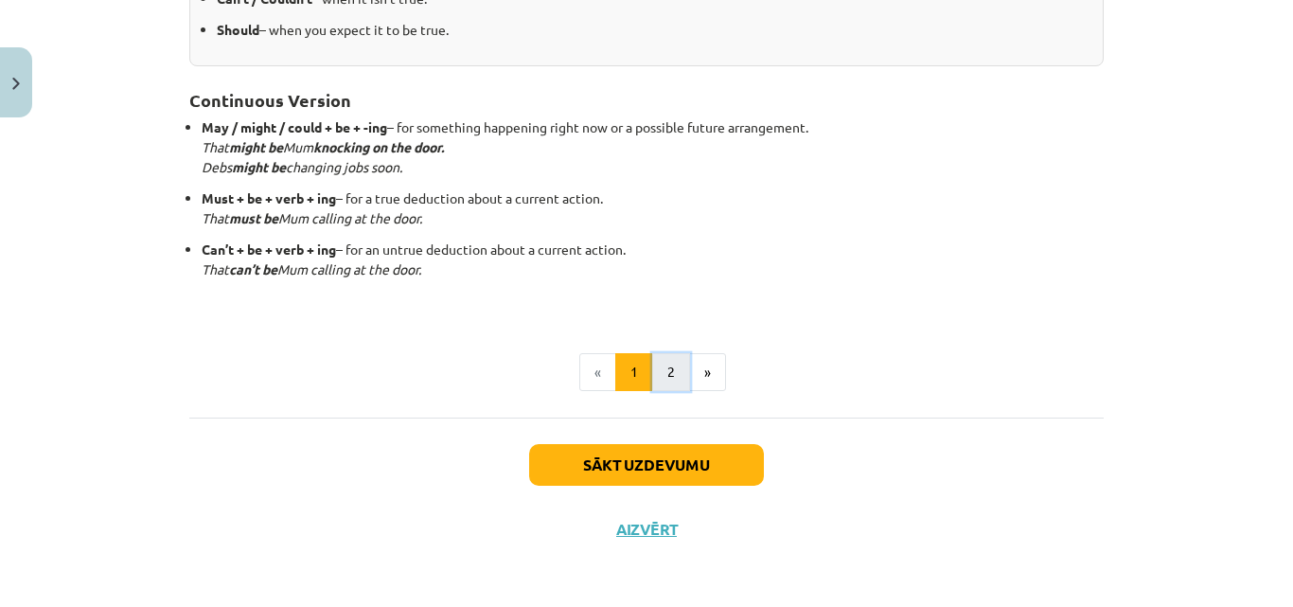
click at [658, 371] on button "2" at bounding box center [671, 372] width 38 height 38
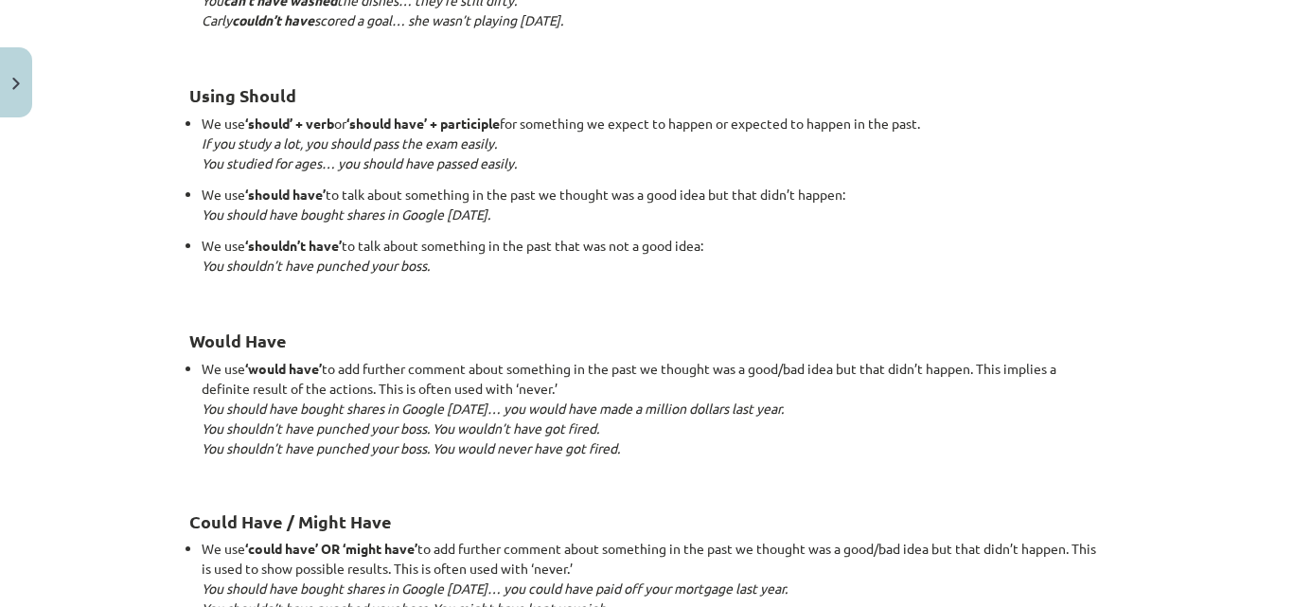
scroll to position [1939, 0]
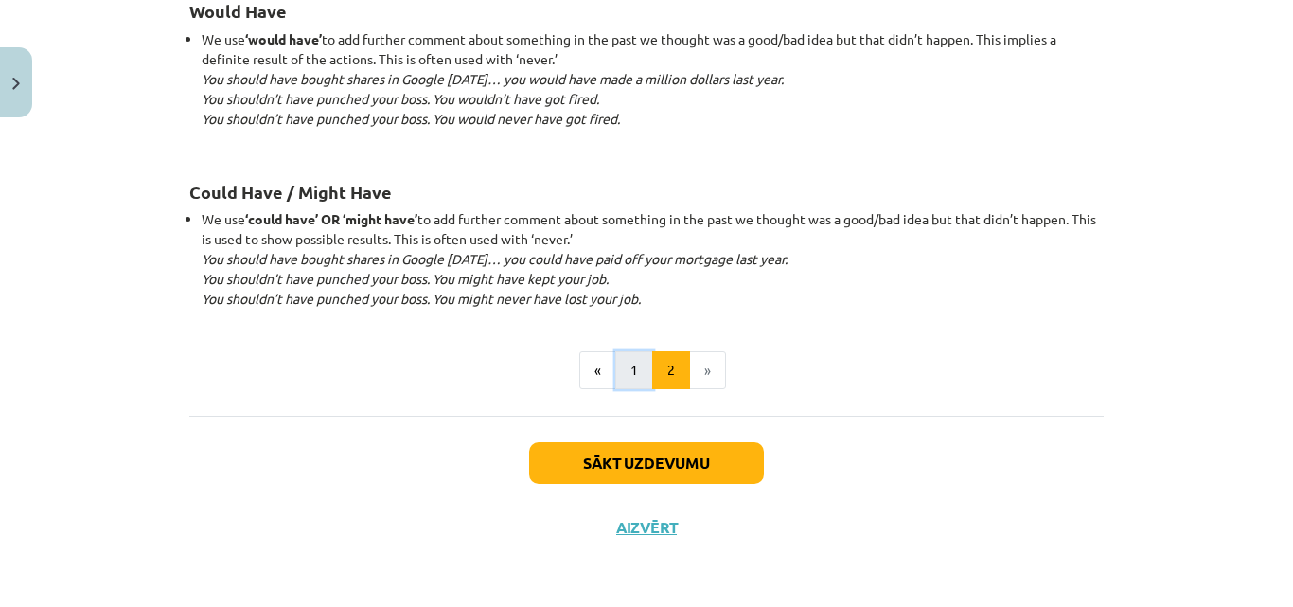
click at [619, 351] on button "1" at bounding box center [634, 370] width 38 height 38
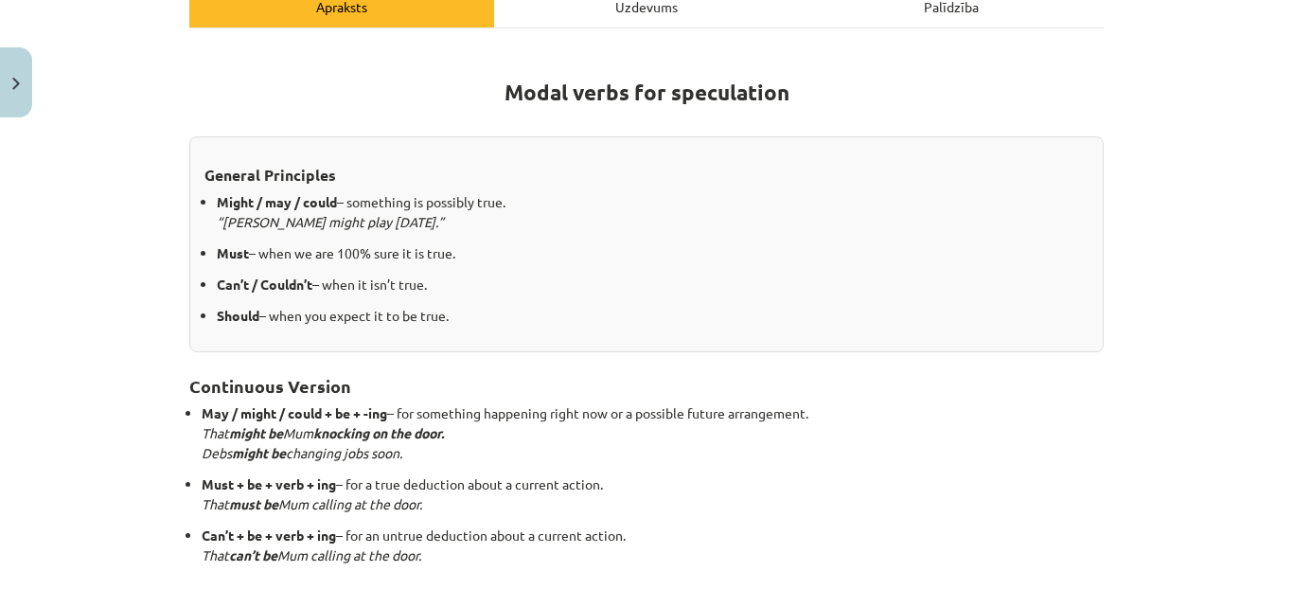
scroll to position [284, 0]
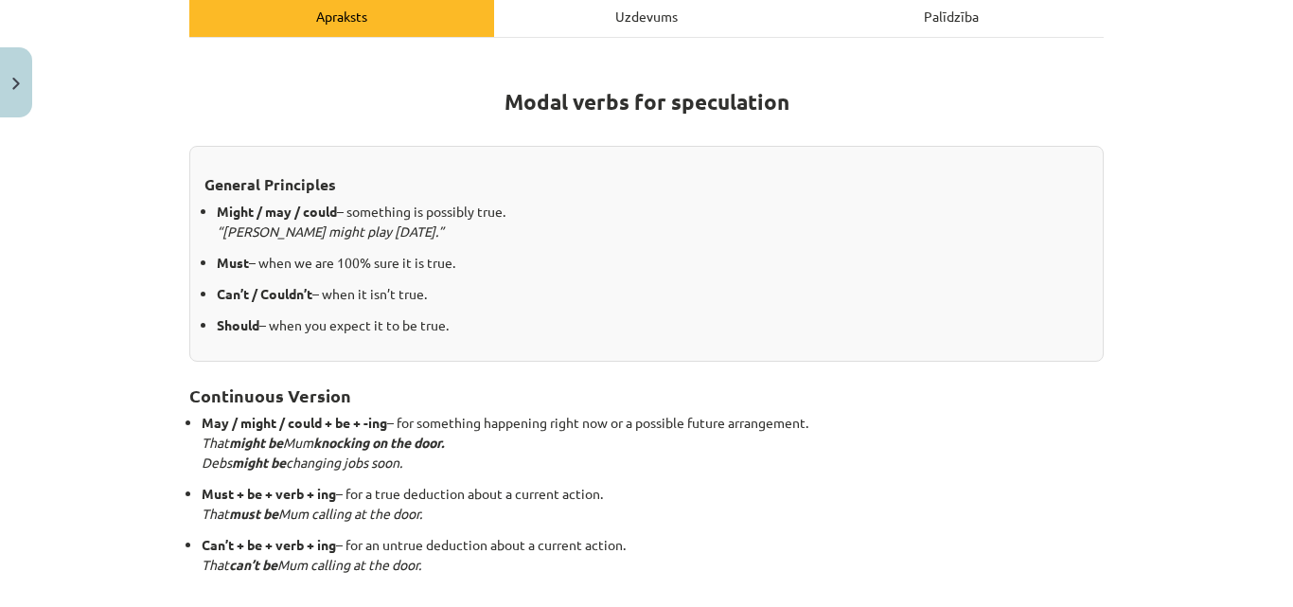
click at [642, 15] on div "Uzdevums" at bounding box center [646, 15] width 305 height 43
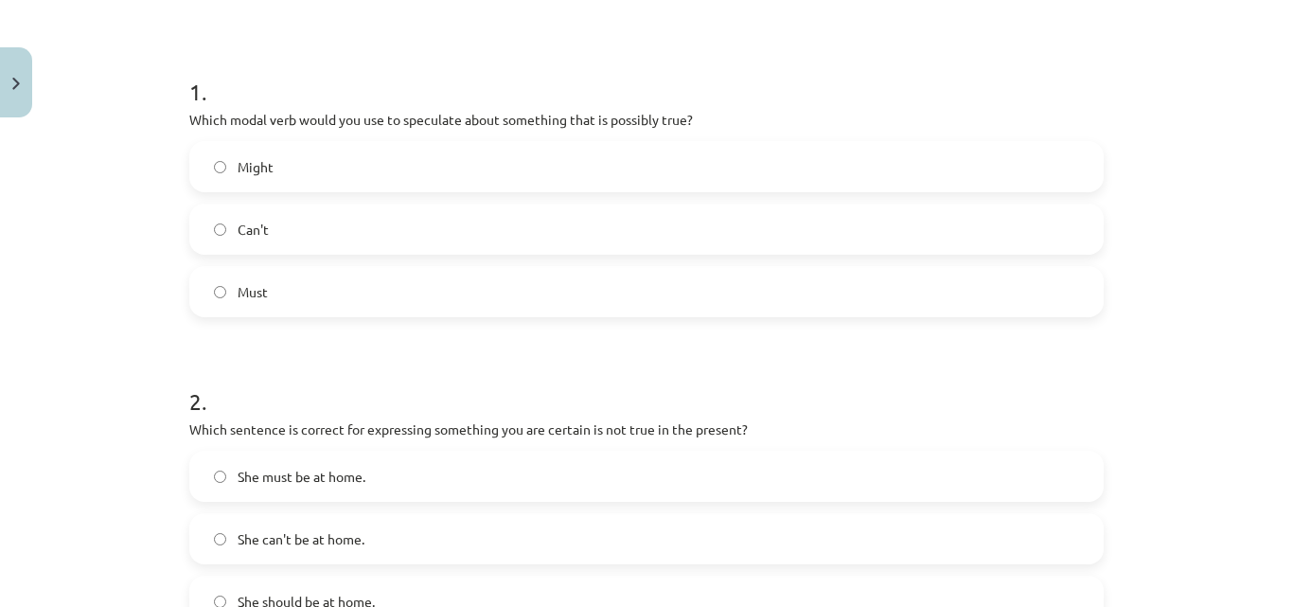
scroll to position [426, 0]
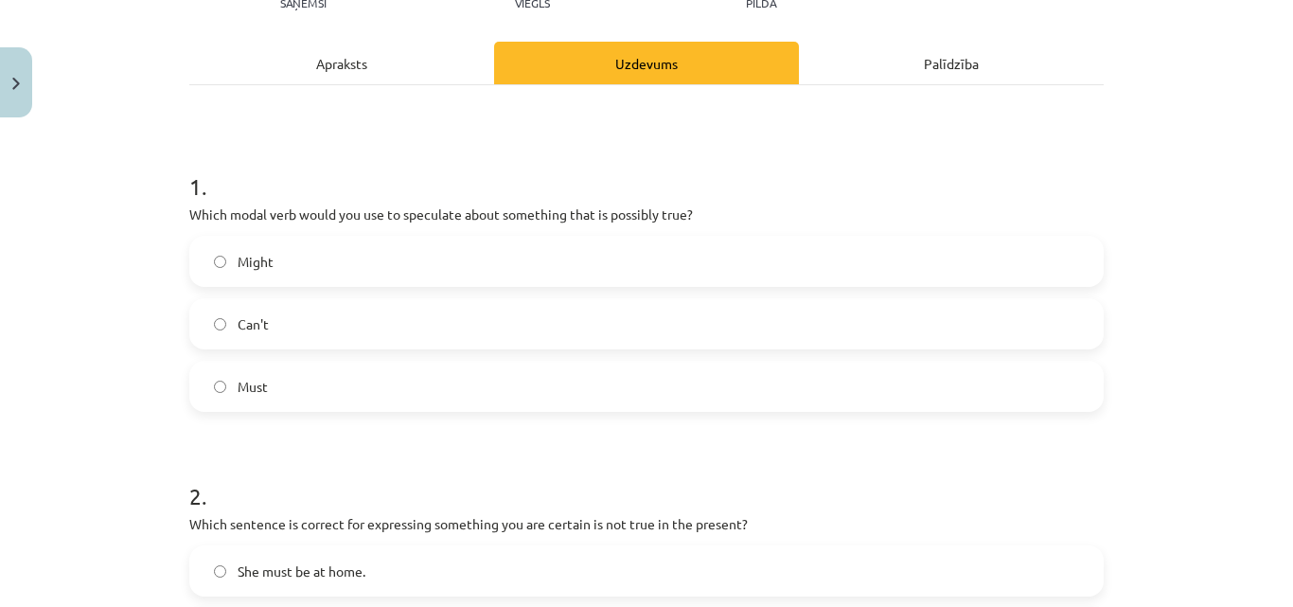
click at [400, 68] on div "Apraksts" at bounding box center [341, 63] width 305 height 43
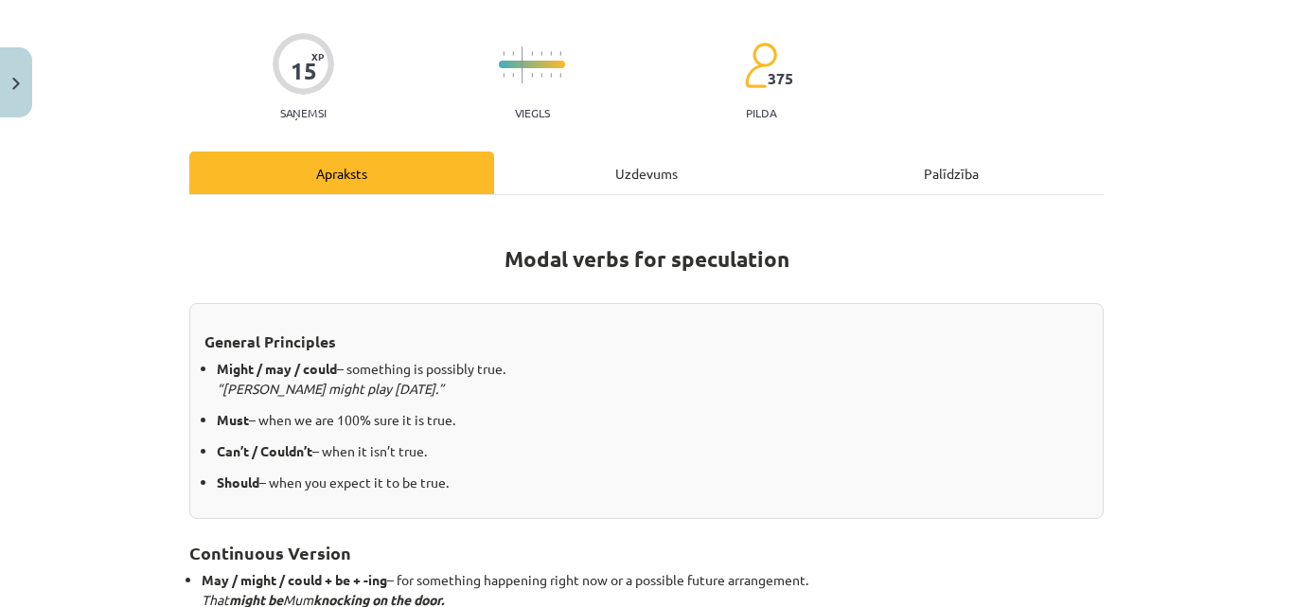
scroll to position [237, 0]
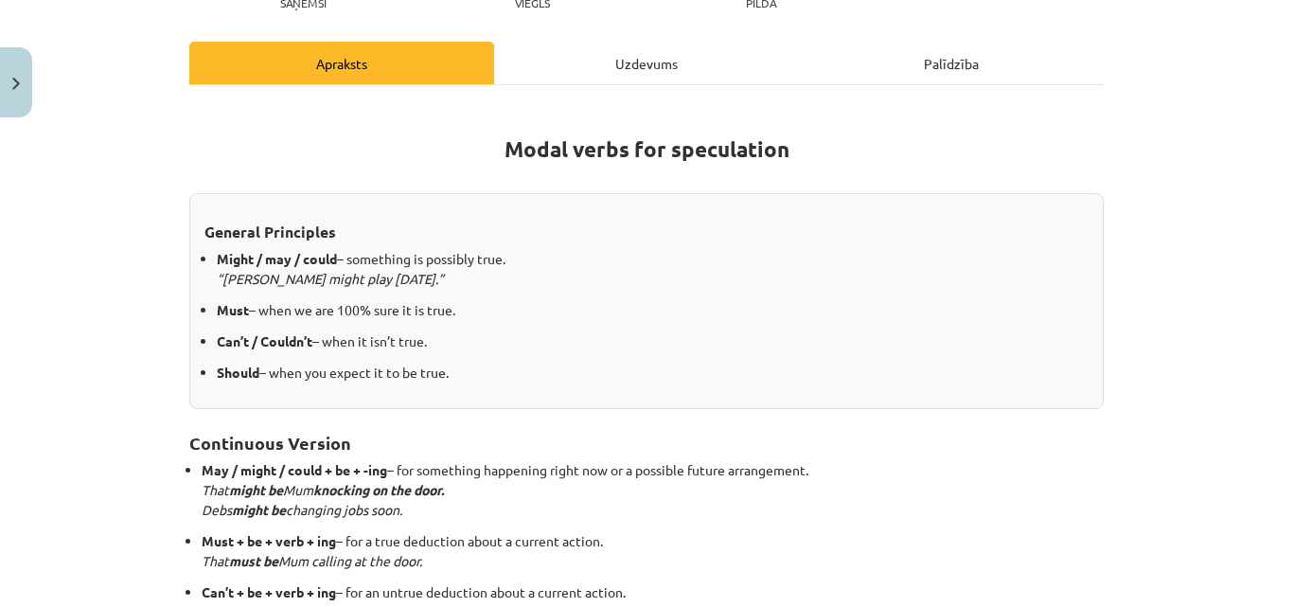
click at [635, 65] on div "Uzdevums" at bounding box center [646, 63] width 305 height 43
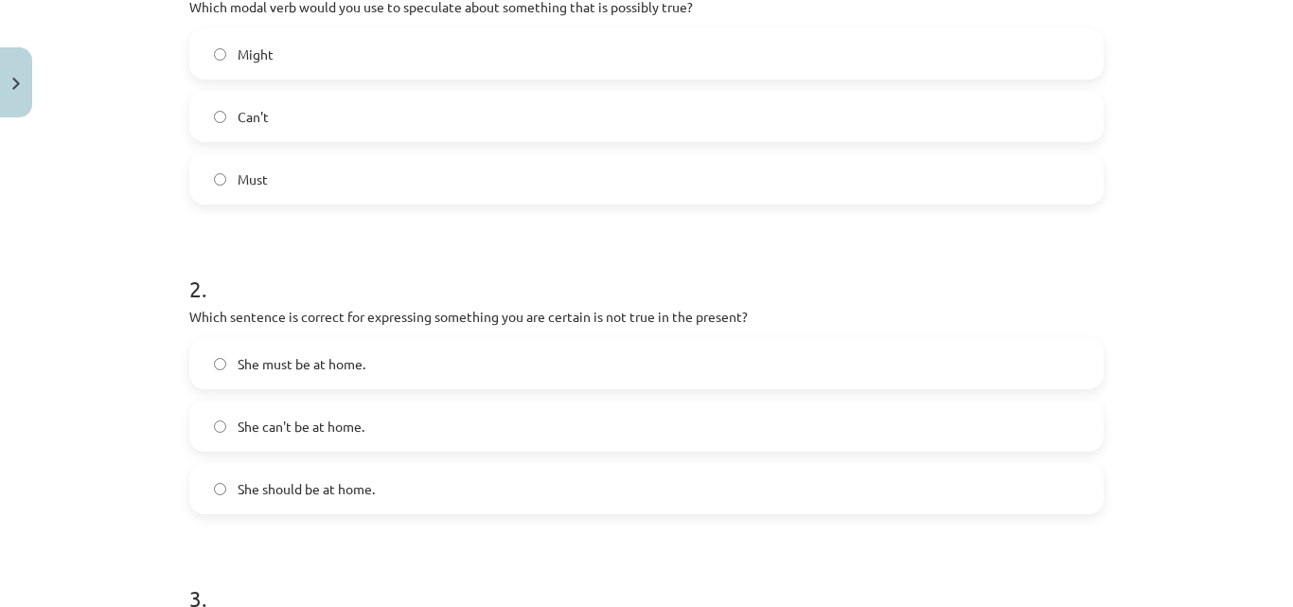
scroll to position [521, 0]
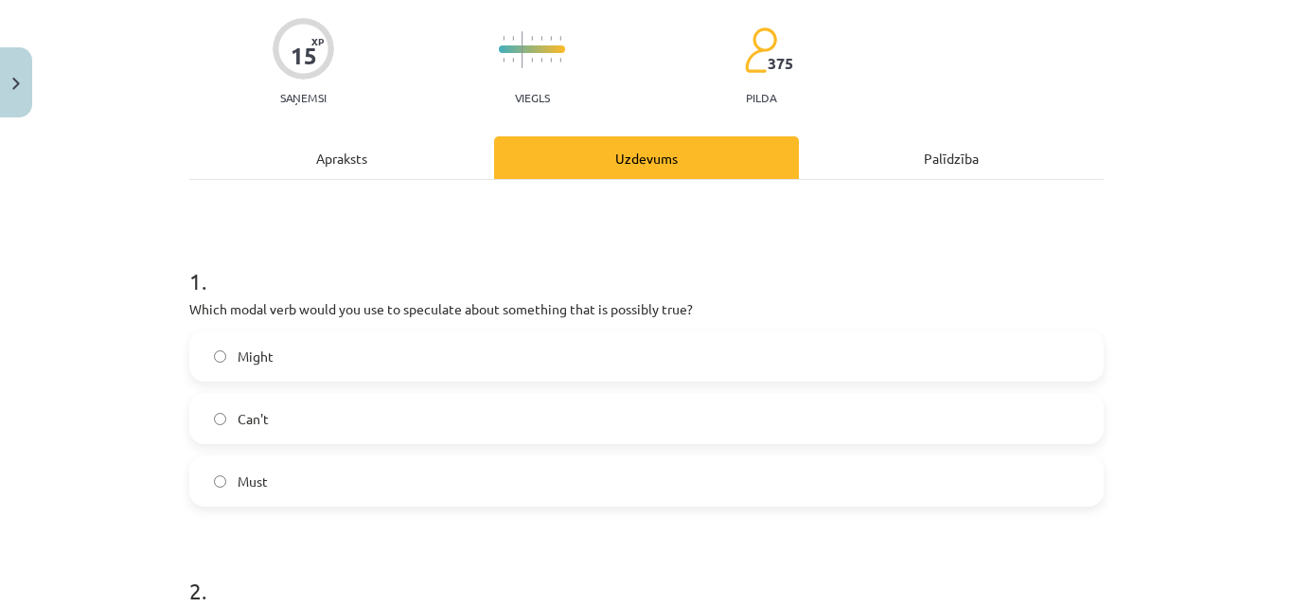
click at [440, 175] on div "Apraksts" at bounding box center [341, 157] width 305 height 43
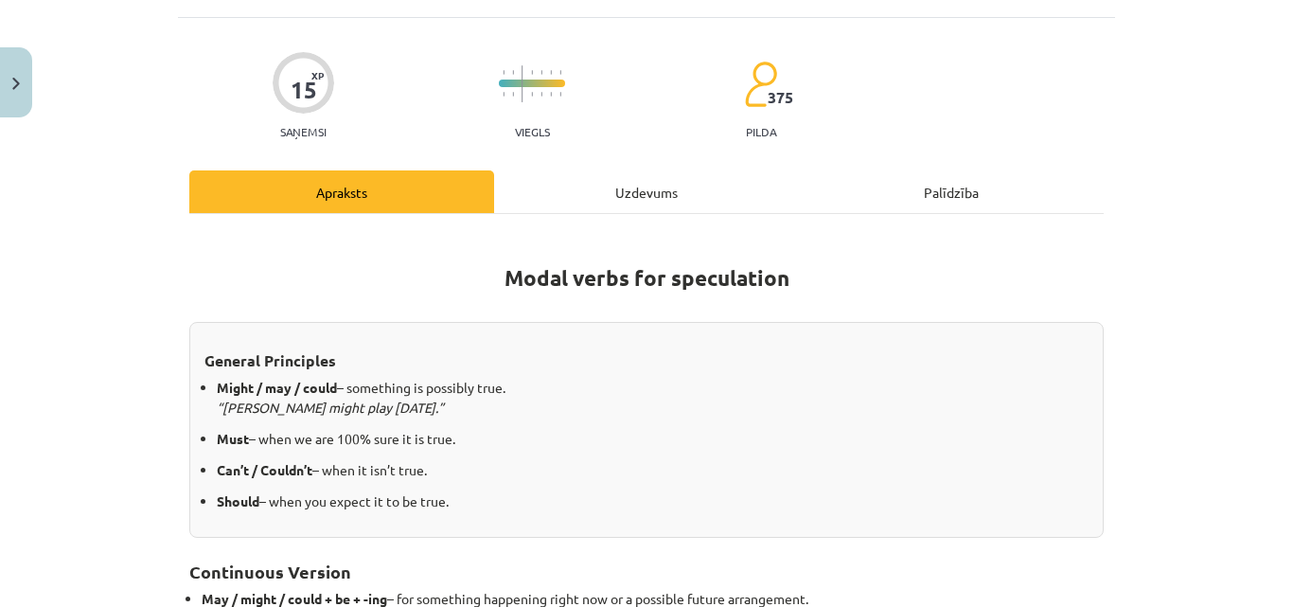
scroll to position [142, 0]
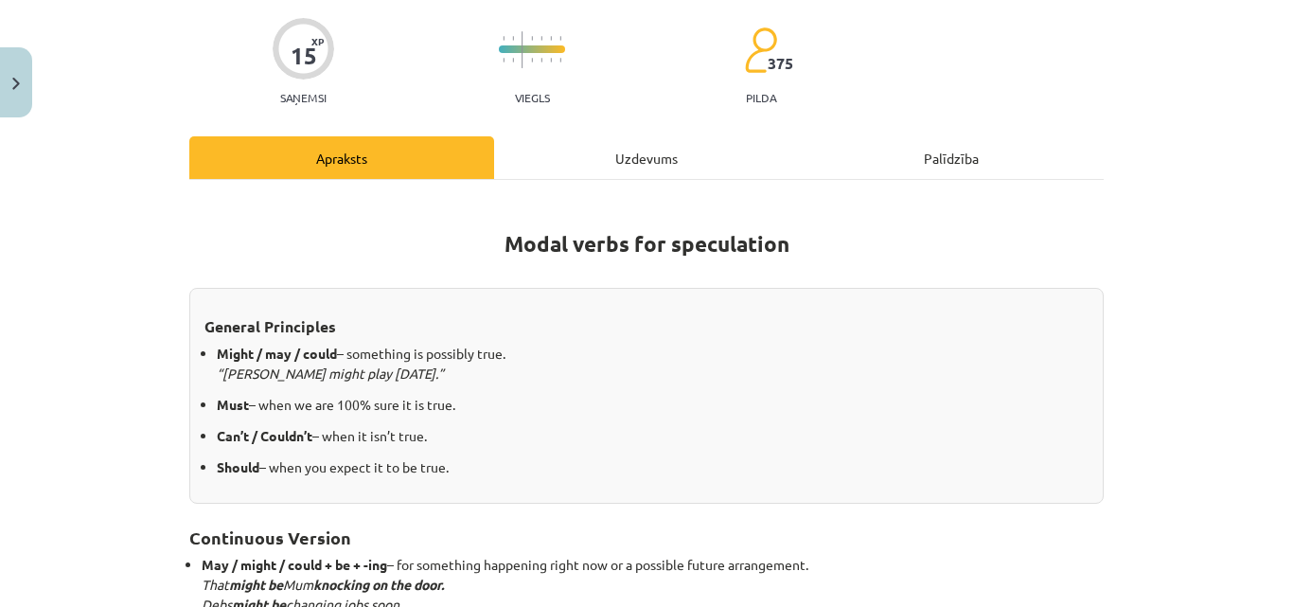
click at [647, 155] on div "Uzdevums" at bounding box center [646, 157] width 305 height 43
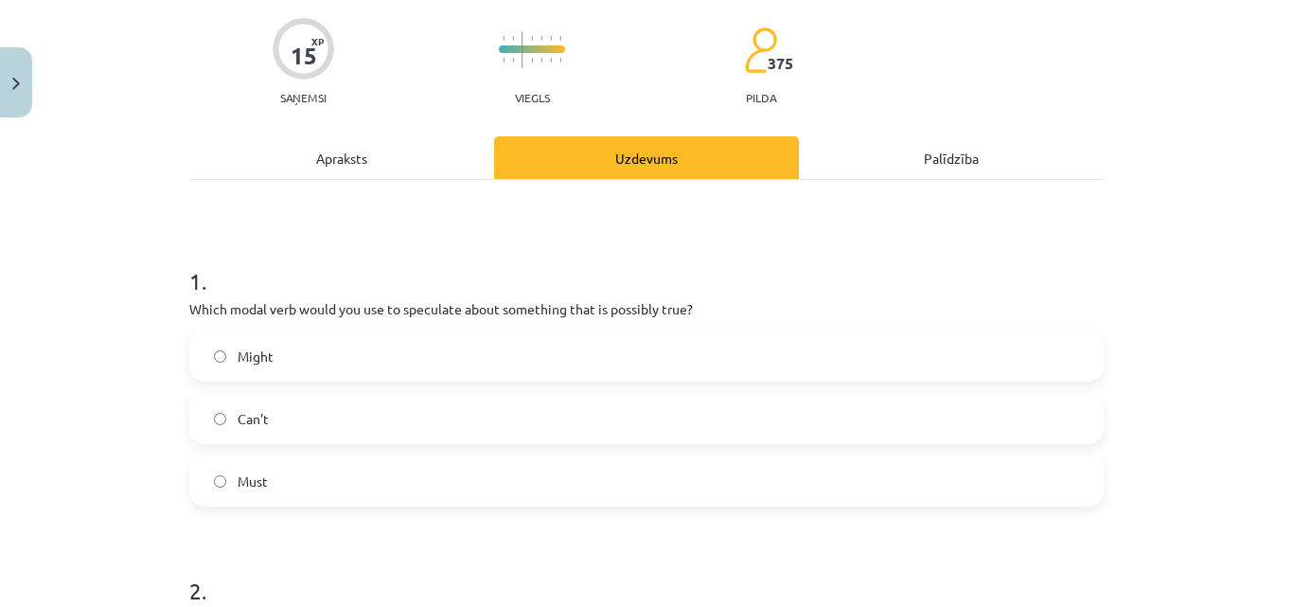
click at [380, 145] on div "Apraksts" at bounding box center [341, 157] width 305 height 43
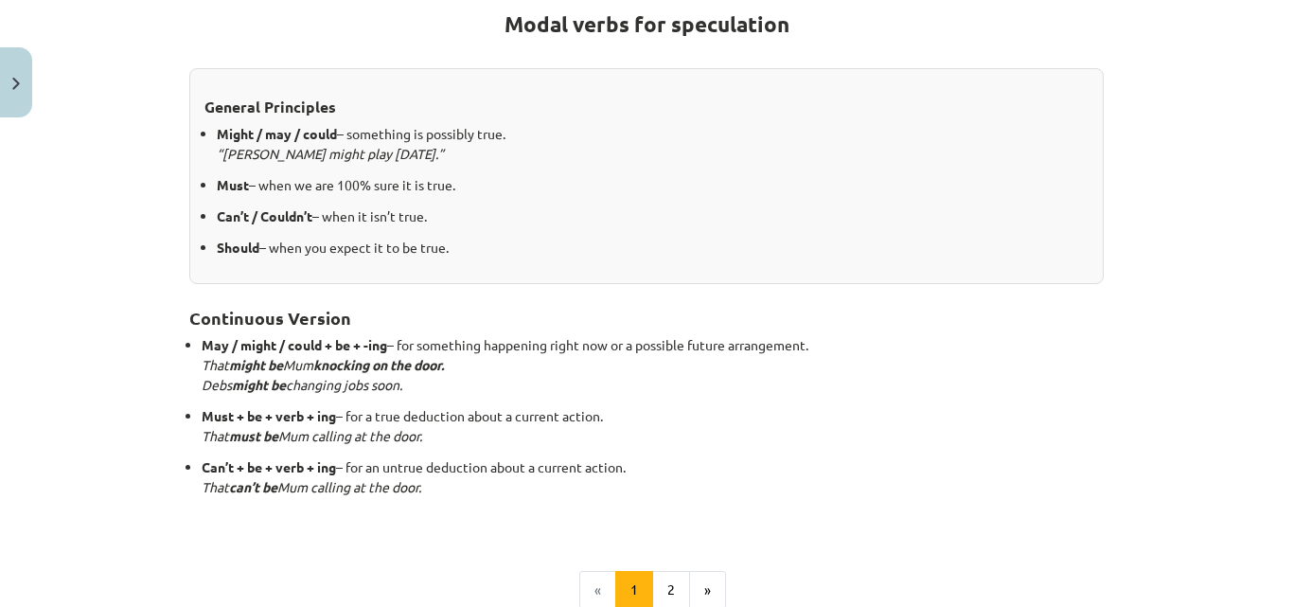
scroll to position [237, 0]
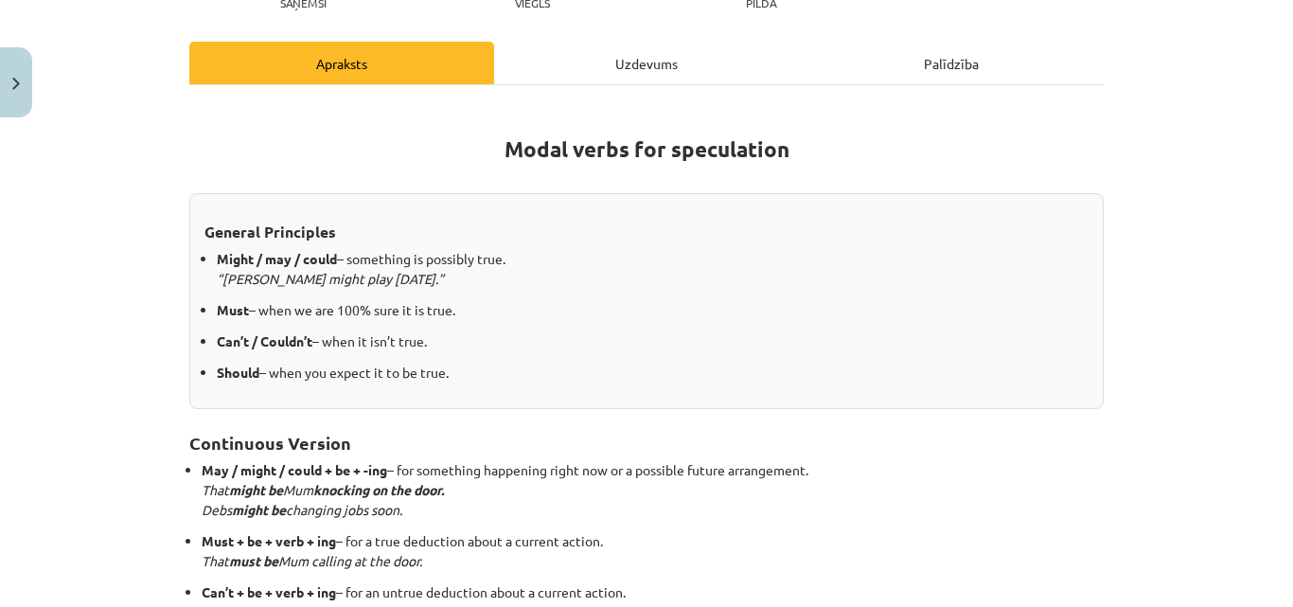
click at [632, 54] on div "Uzdevums" at bounding box center [646, 63] width 305 height 43
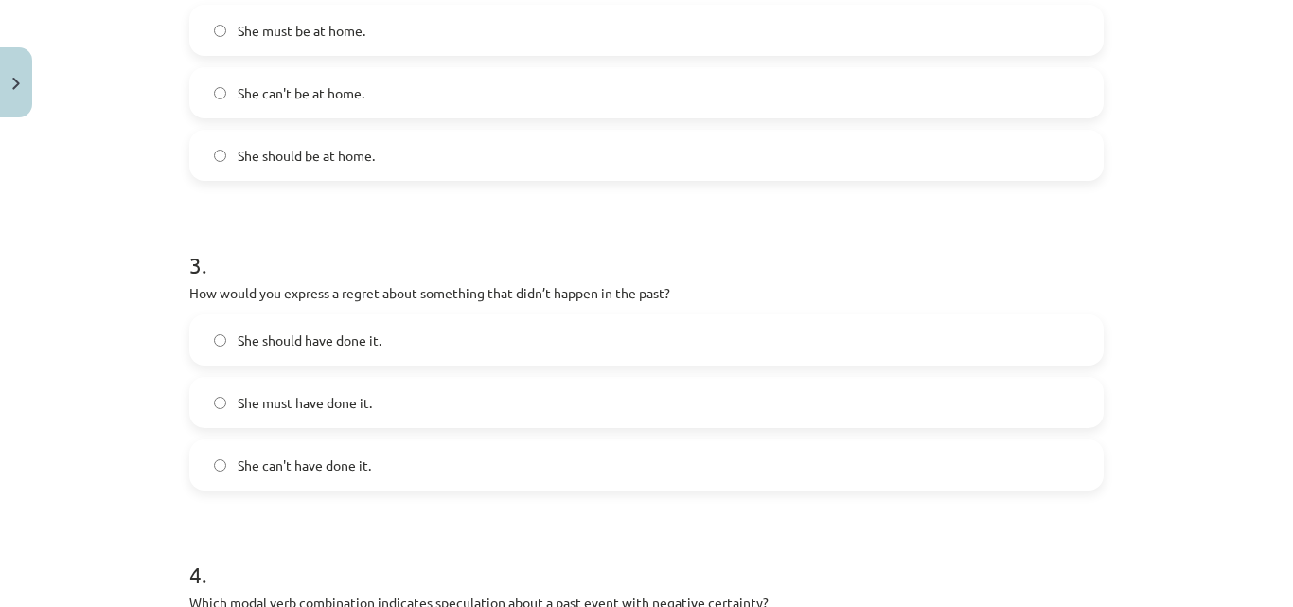
scroll to position [805, 0]
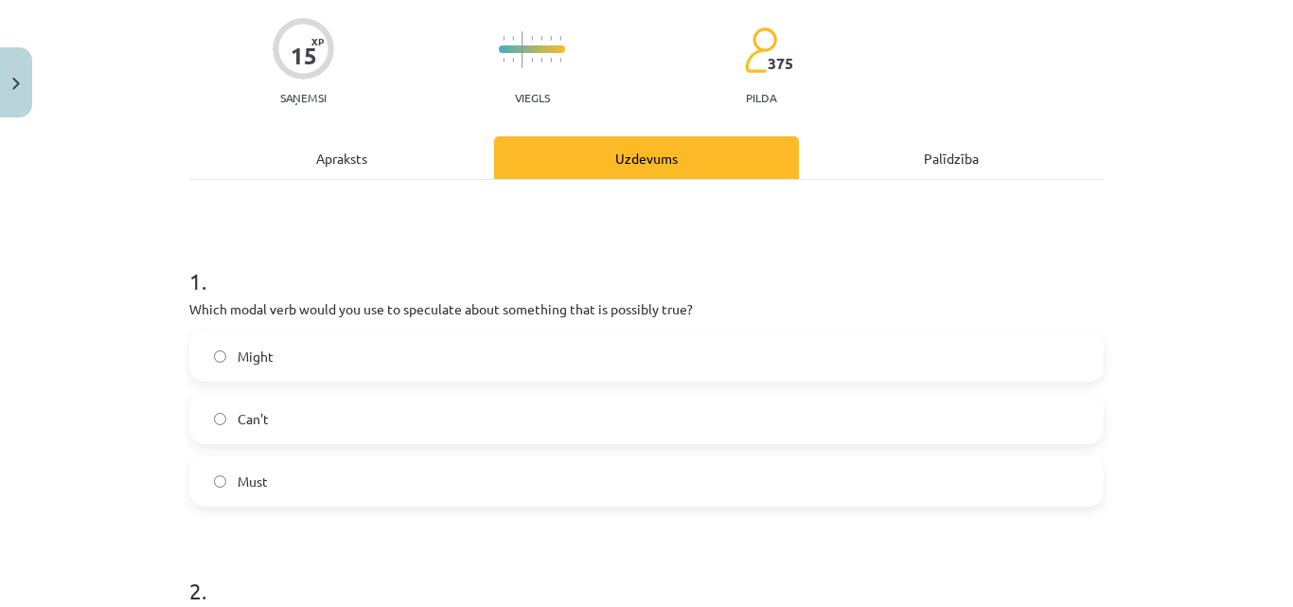
click at [418, 159] on div "Apraksts" at bounding box center [341, 157] width 305 height 43
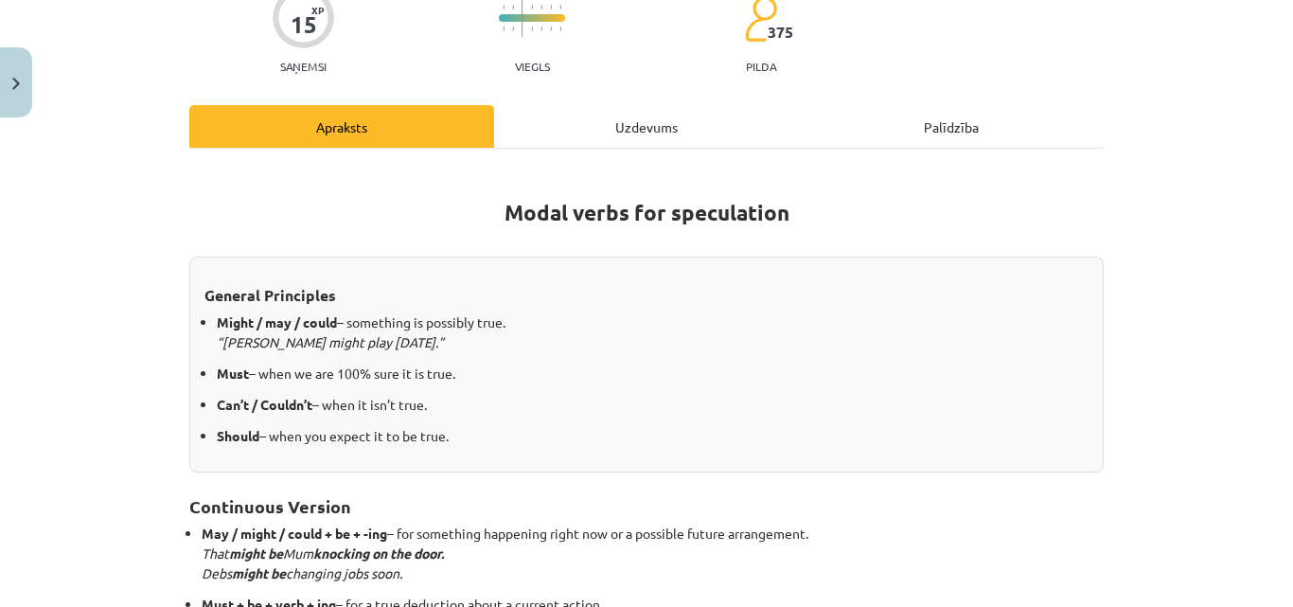
scroll to position [142, 0]
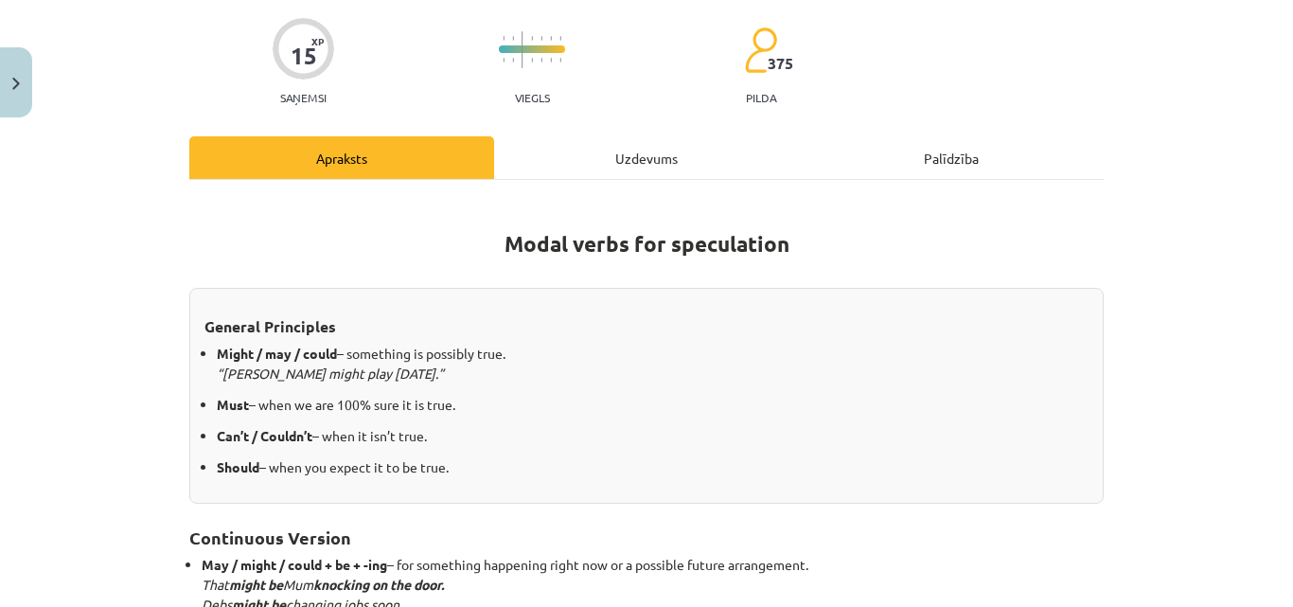
click at [634, 148] on div "Uzdevums" at bounding box center [646, 157] width 305 height 43
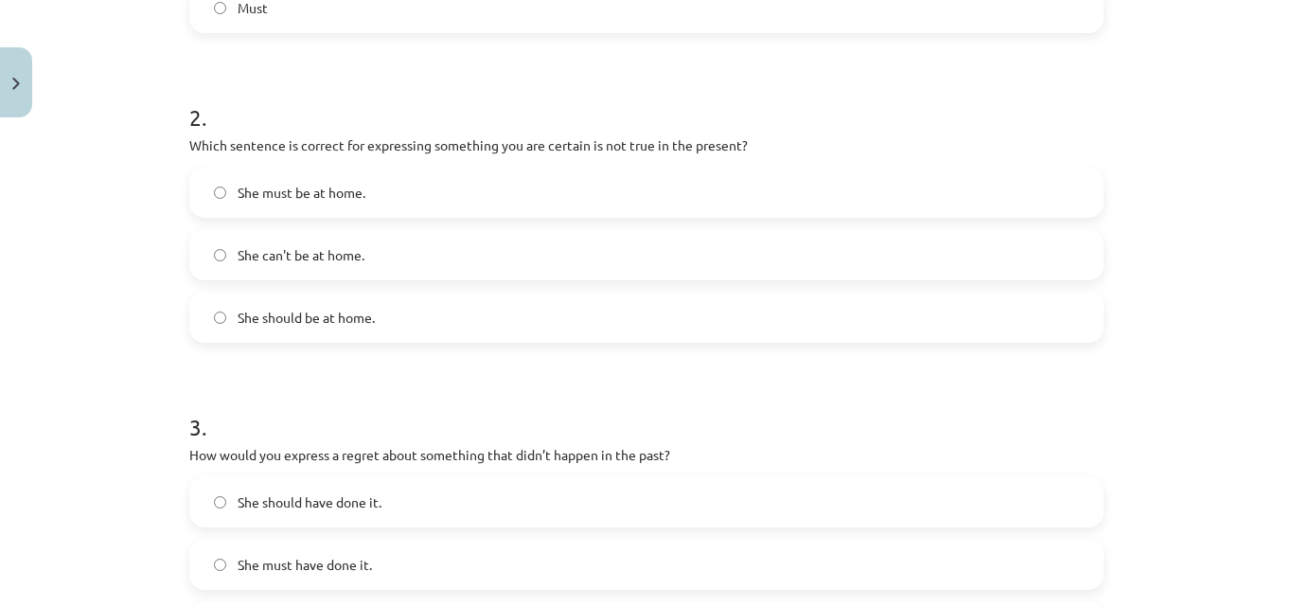
scroll to position [710, 0]
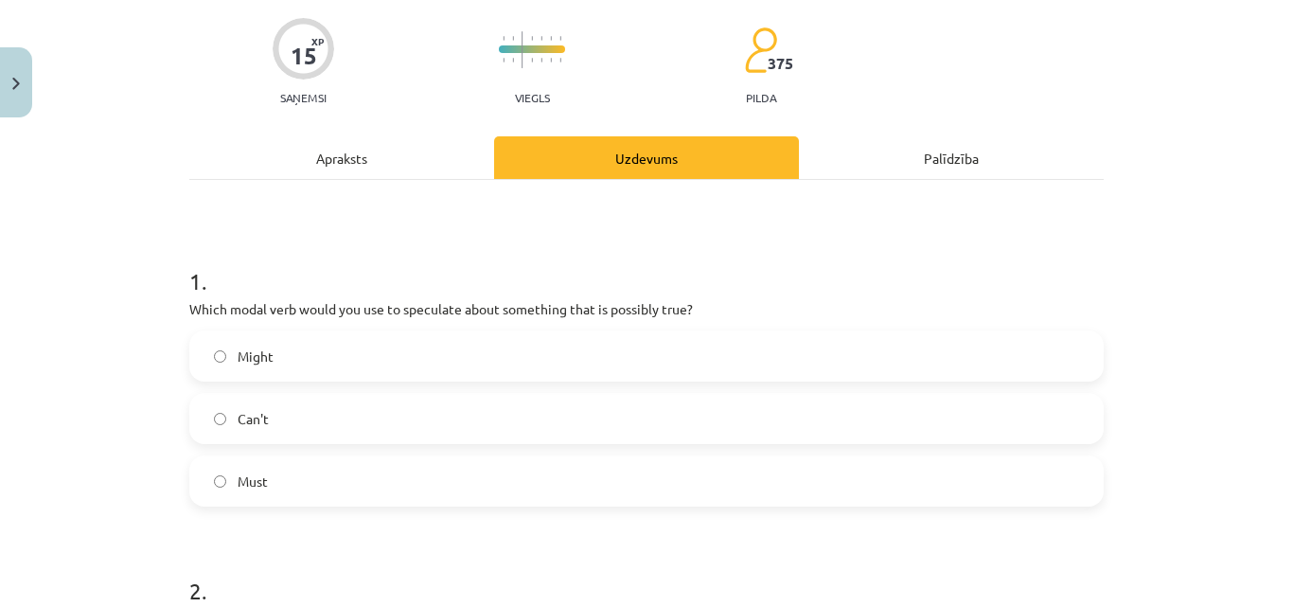
click at [369, 146] on div "Apraksts" at bounding box center [341, 157] width 305 height 43
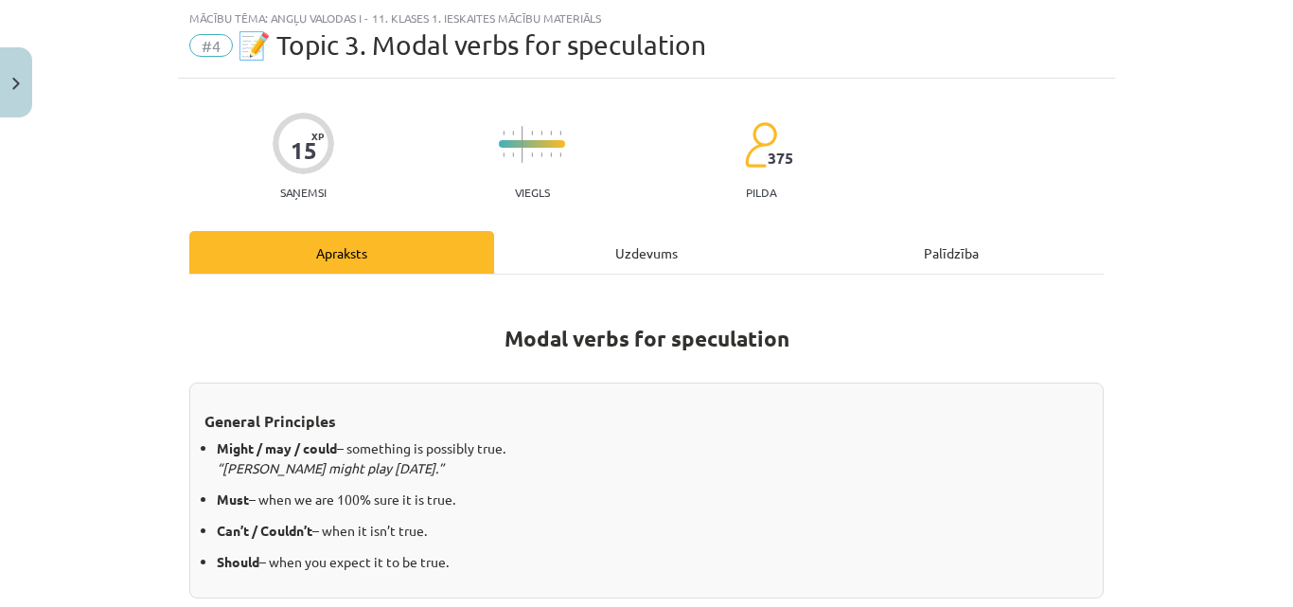
scroll to position [142, 0]
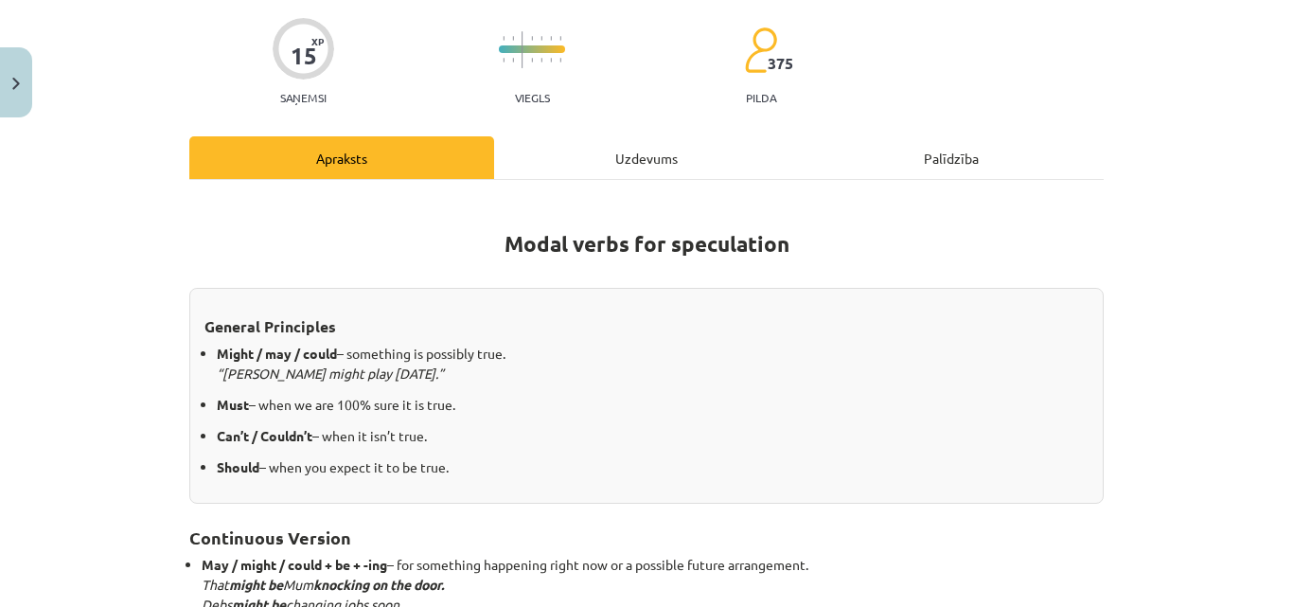
drag, startPoint x: 642, startPoint y: 154, endPoint x: 608, endPoint y: 168, distance: 36.6
click at [640, 154] on div "Uzdevums" at bounding box center [646, 157] width 305 height 43
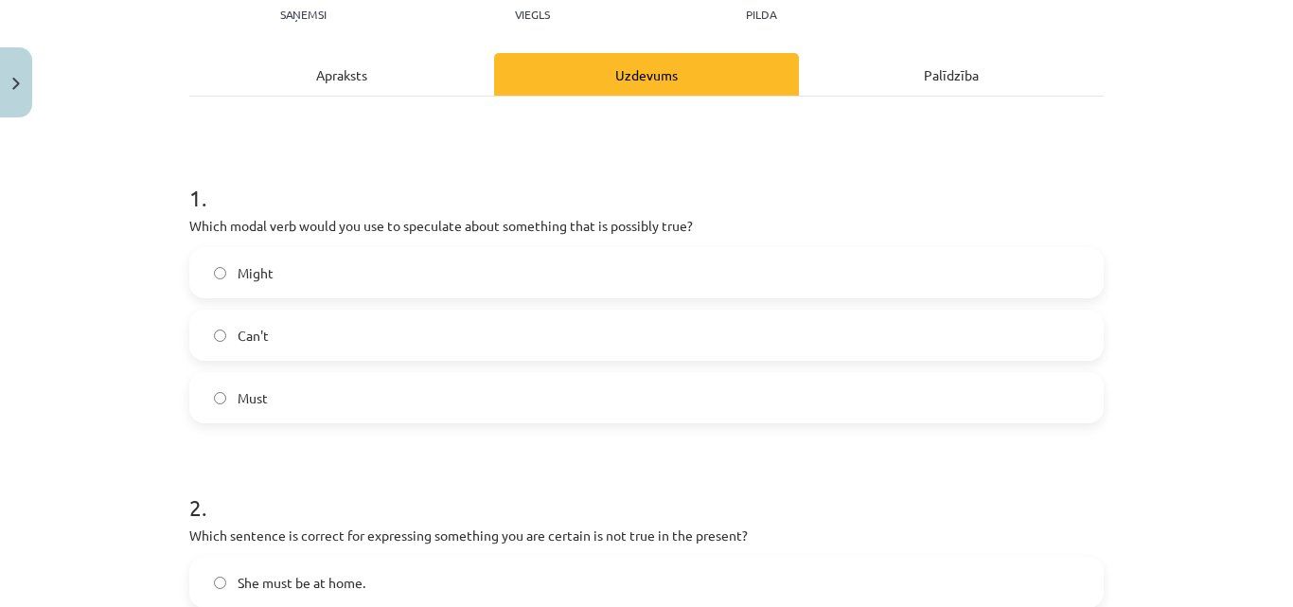
scroll to position [47, 0]
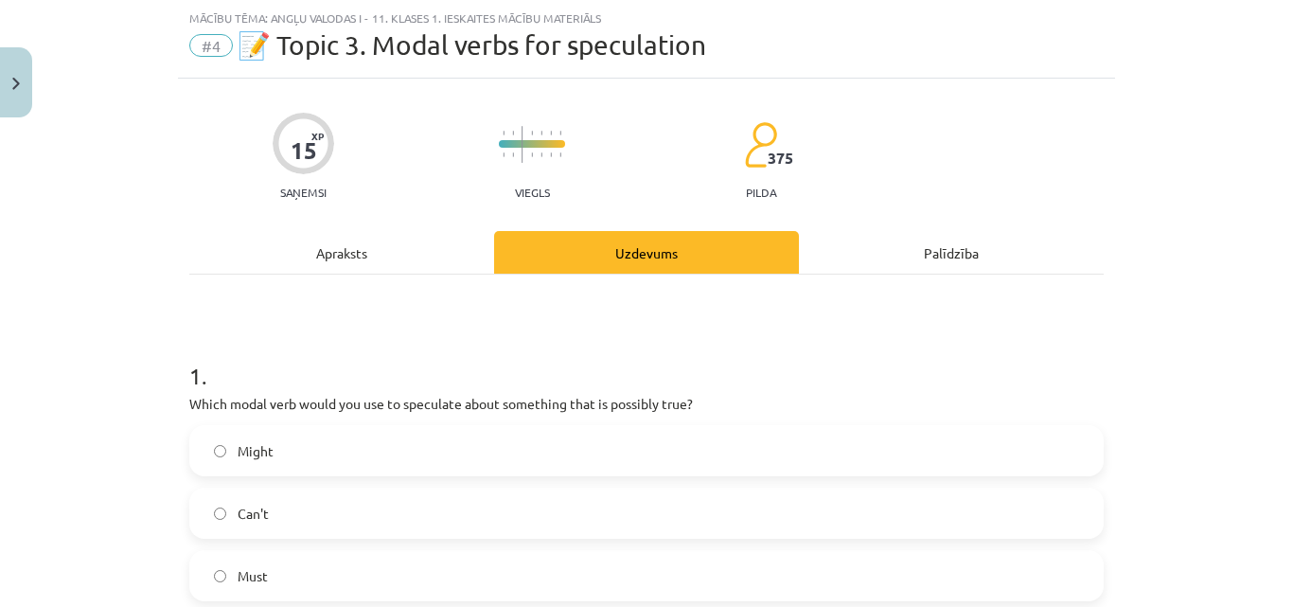
click at [339, 247] on div "Apraksts" at bounding box center [341, 252] width 305 height 43
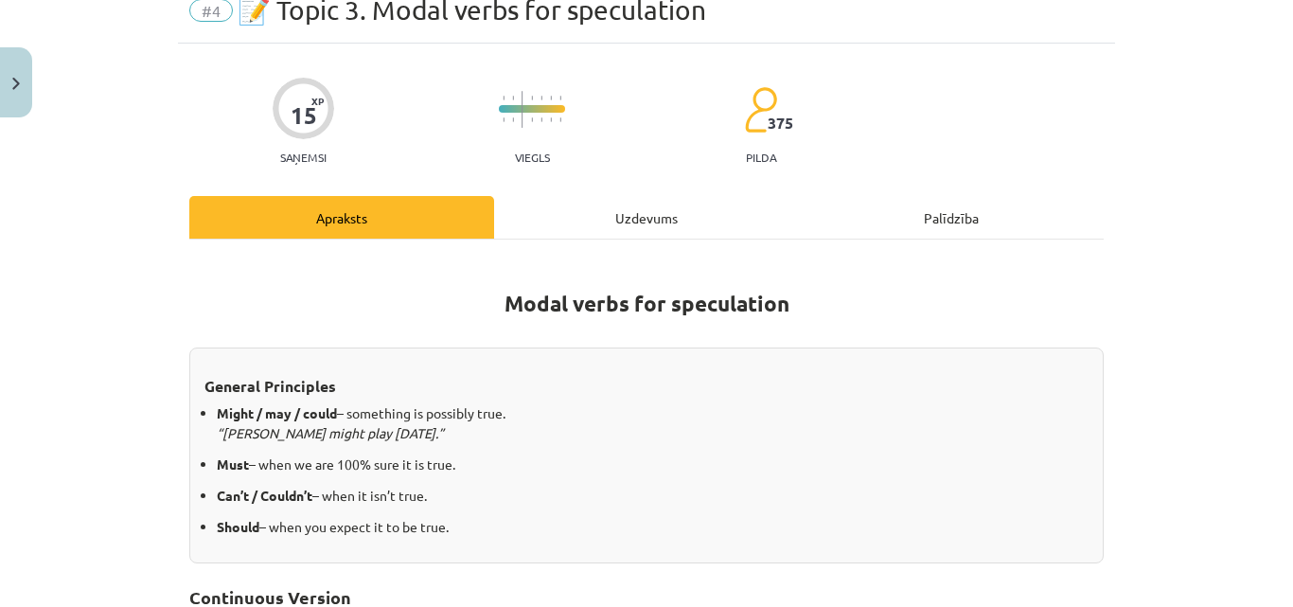
scroll to position [142, 0]
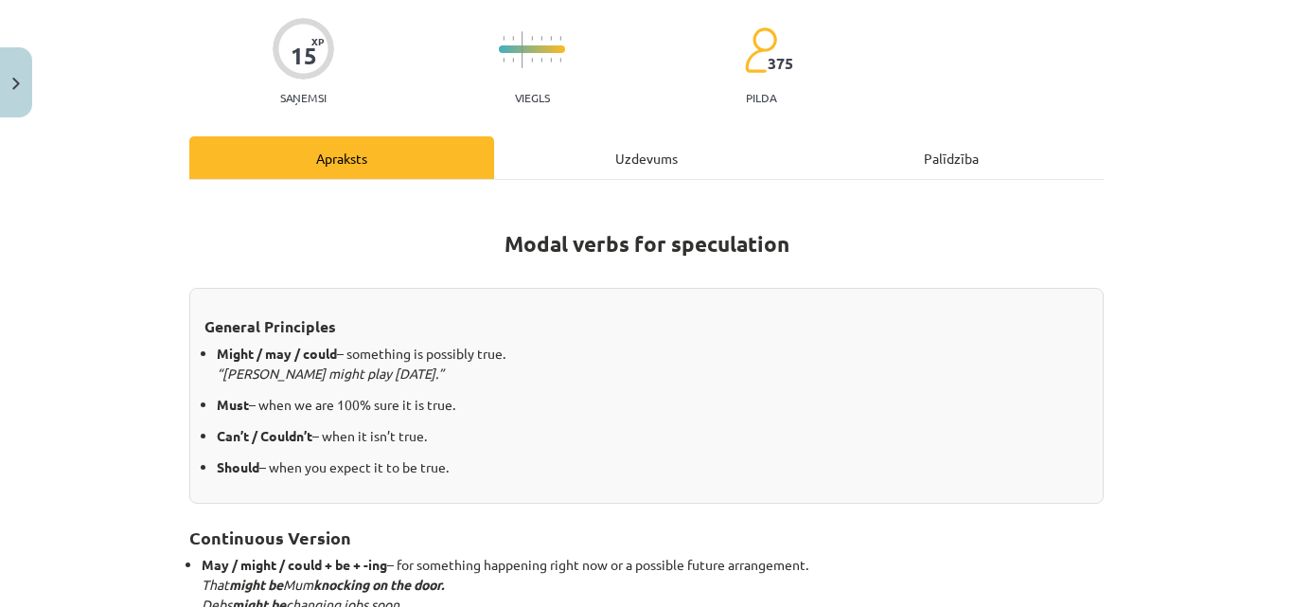
click at [592, 158] on div "Uzdevums" at bounding box center [646, 157] width 305 height 43
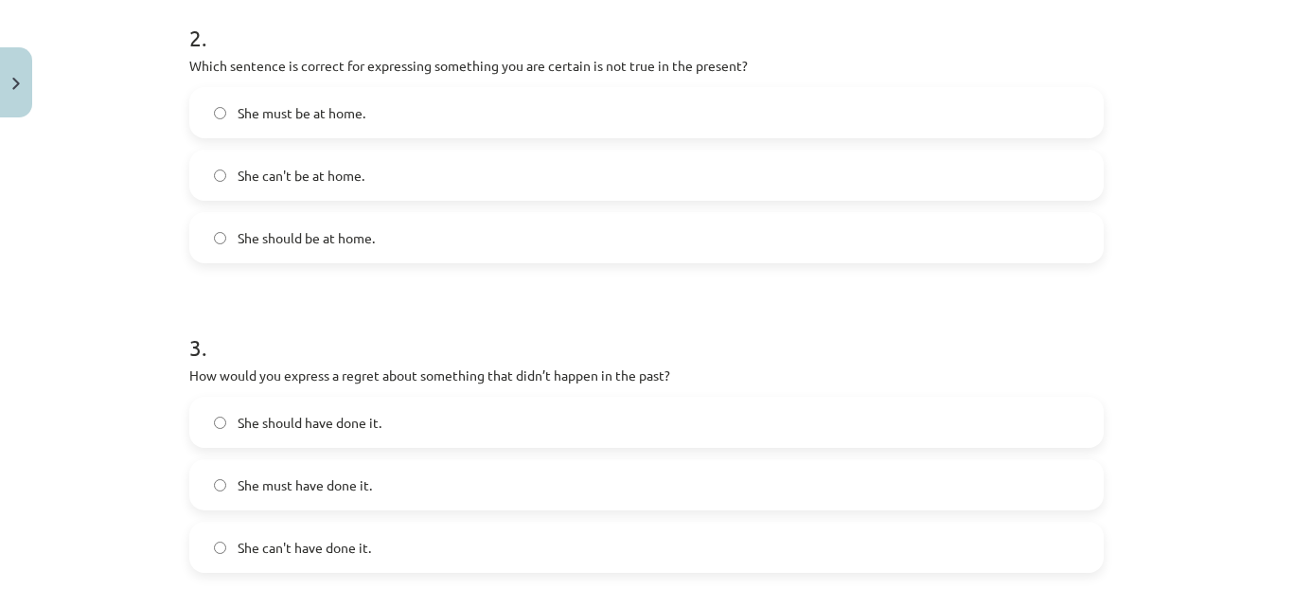
scroll to position [710, 0]
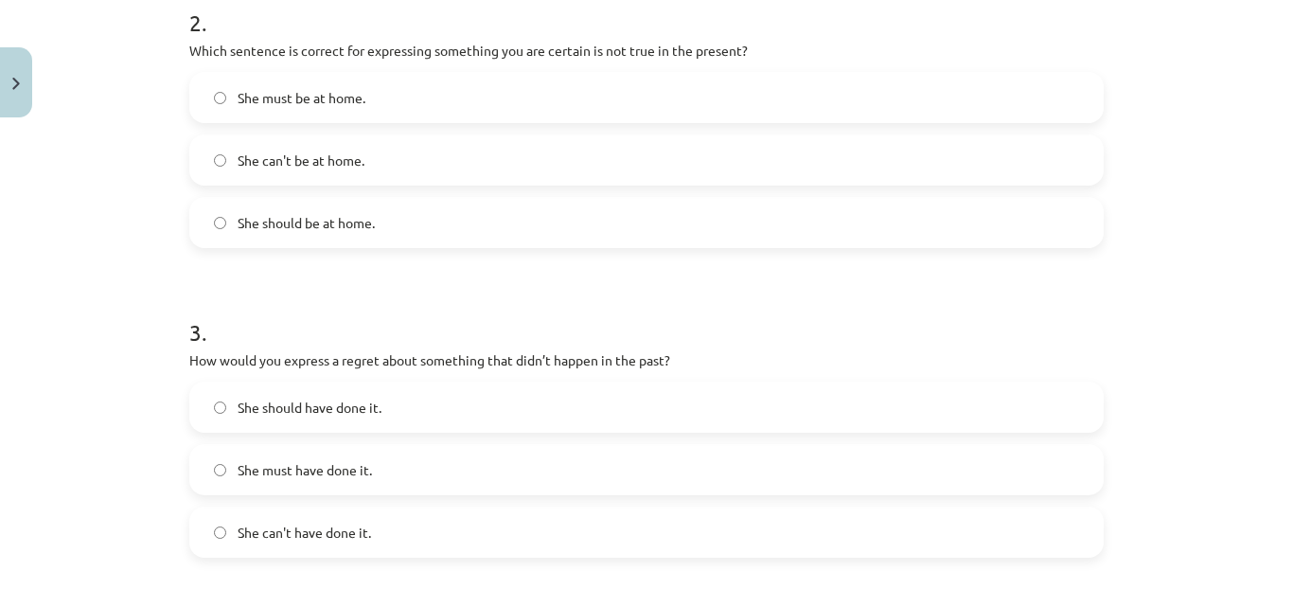
click at [213, 539] on label "She can't have done it." at bounding box center [646, 531] width 911 height 47
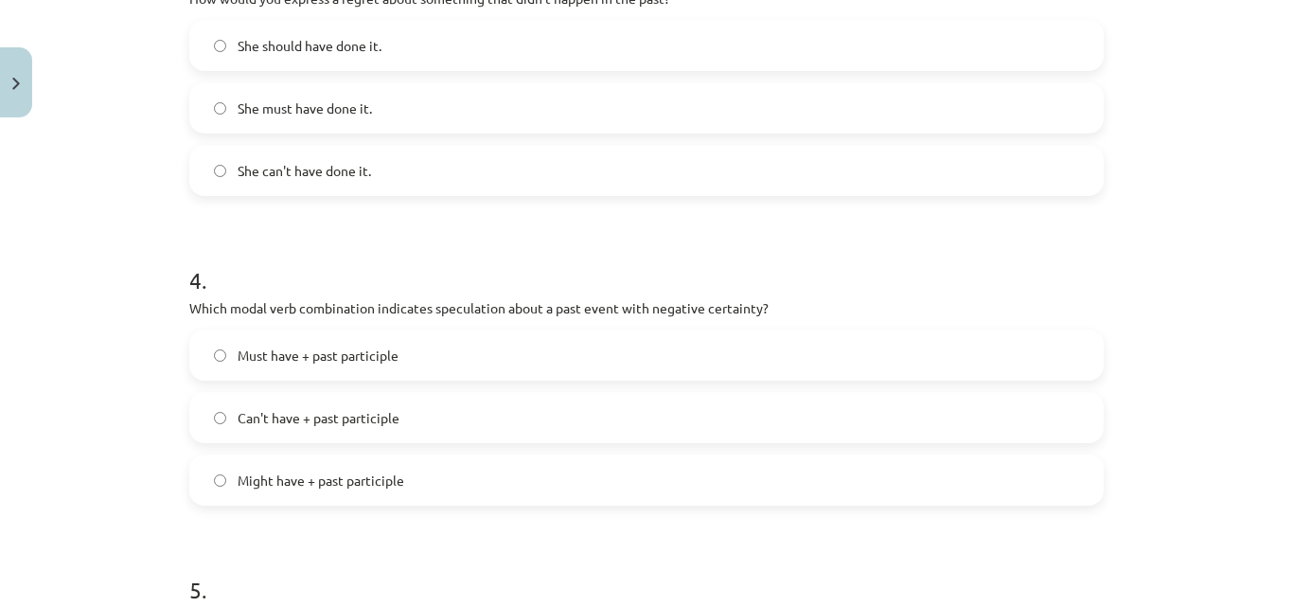
scroll to position [1089, 0]
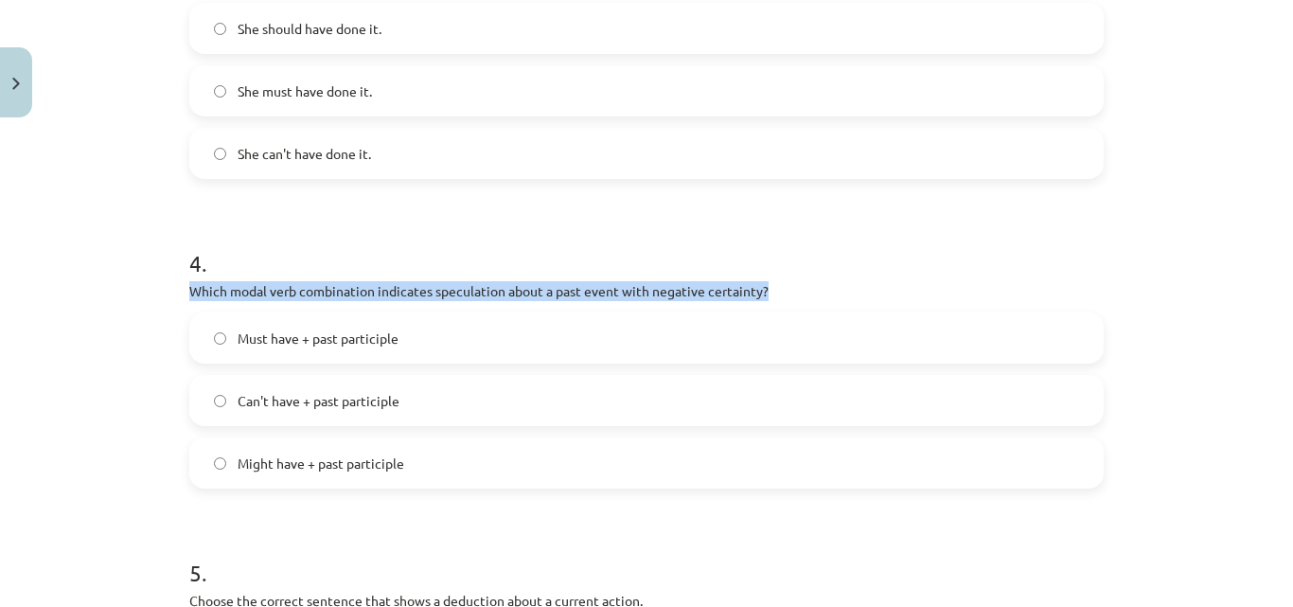
drag, startPoint x: 165, startPoint y: 290, endPoint x: 813, endPoint y: 299, distance: 648.5
click at [815, 299] on div "Mācību tēma: Angļu valodas i - 11. klases 1. ieskaites mācību materiāls #4 📝 To…" at bounding box center [646, 303] width 1293 height 607
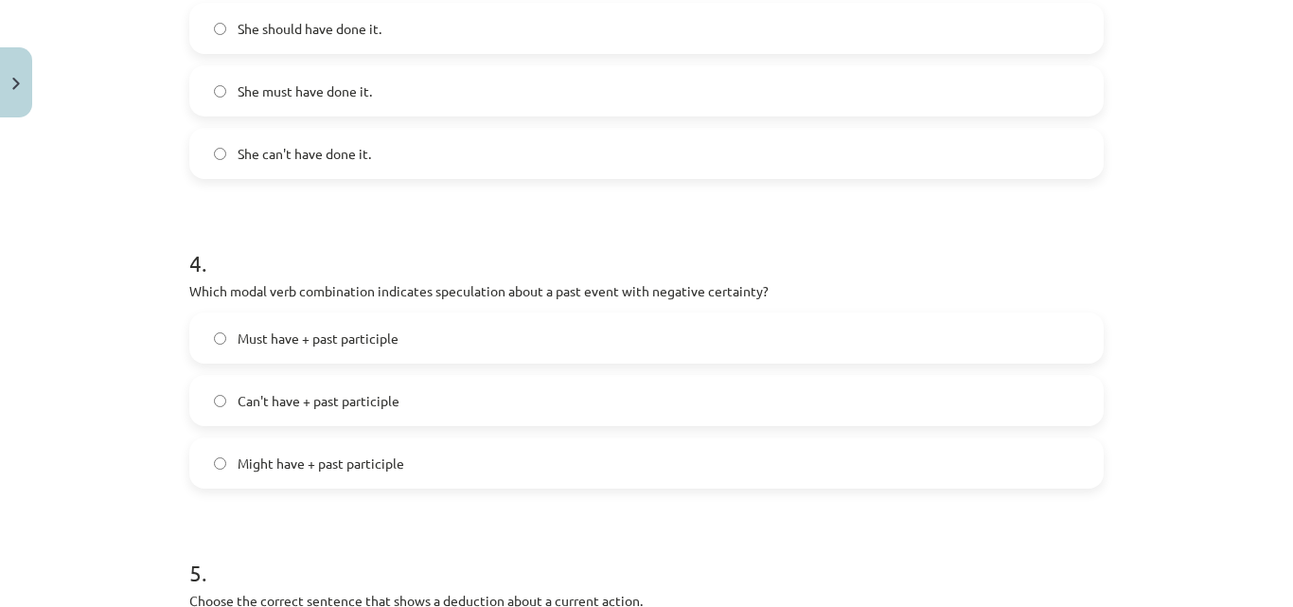
click at [44, 382] on div "Mācību tēma: Angļu valodas i - 11. klases 1. ieskaites mācību materiāls #4 📝 To…" at bounding box center [646, 303] width 1293 height 607
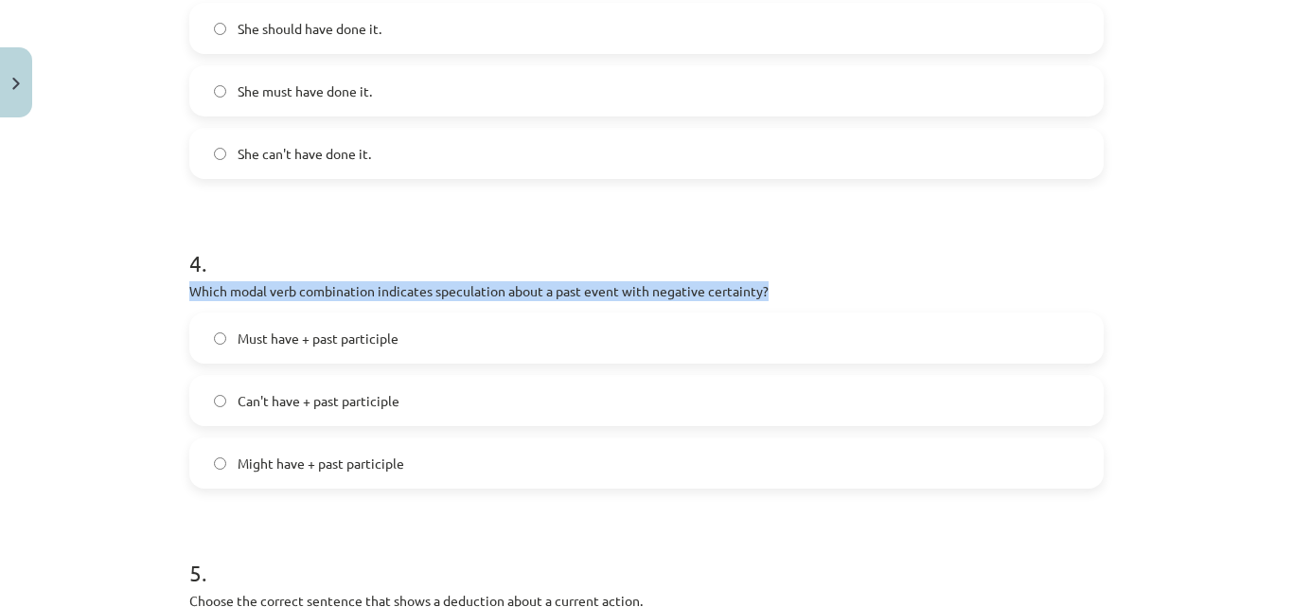
drag, startPoint x: 181, startPoint y: 288, endPoint x: 751, endPoint y: 286, distance: 569.9
click at [778, 292] on div "15 XP Saņemsi Viegls 375 pilda Apraksts Uzdevums Palīdzība 1 . Which modal verb…" at bounding box center [646, 3] width 937 height 1933
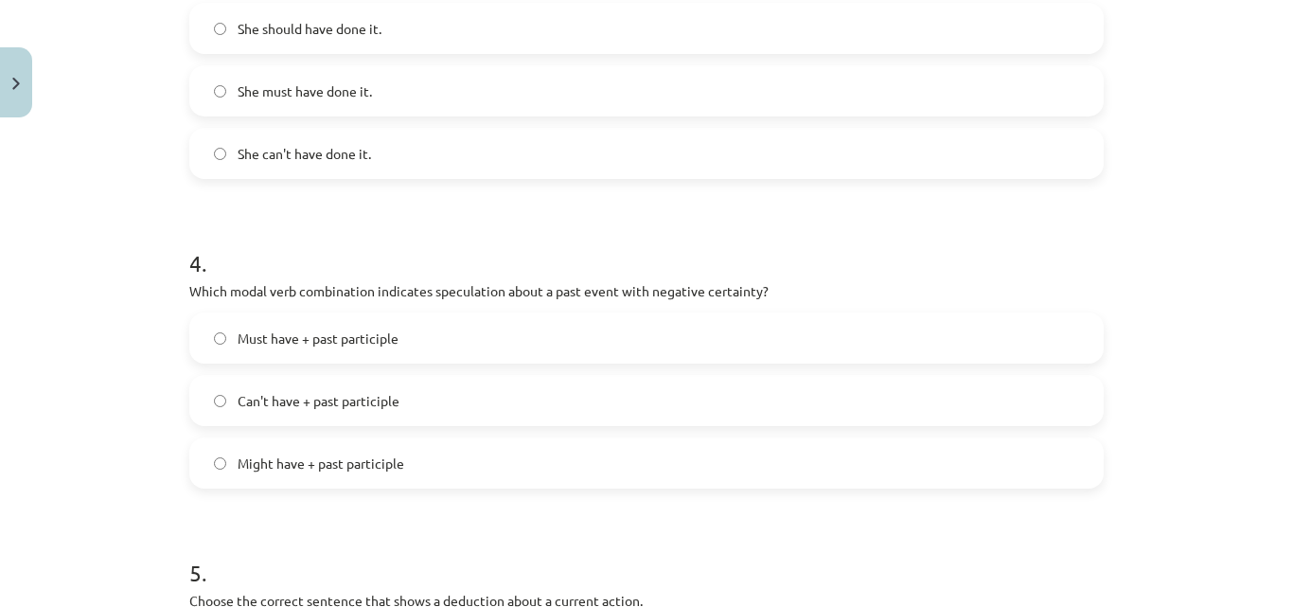
click at [102, 306] on div "Mācību tēma: Angļu valodas i - 11. klases 1. ieskaites mācību materiāls #4 📝 To…" at bounding box center [646, 303] width 1293 height 607
click at [211, 388] on label "Can't have + past participle" at bounding box center [646, 400] width 911 height 47
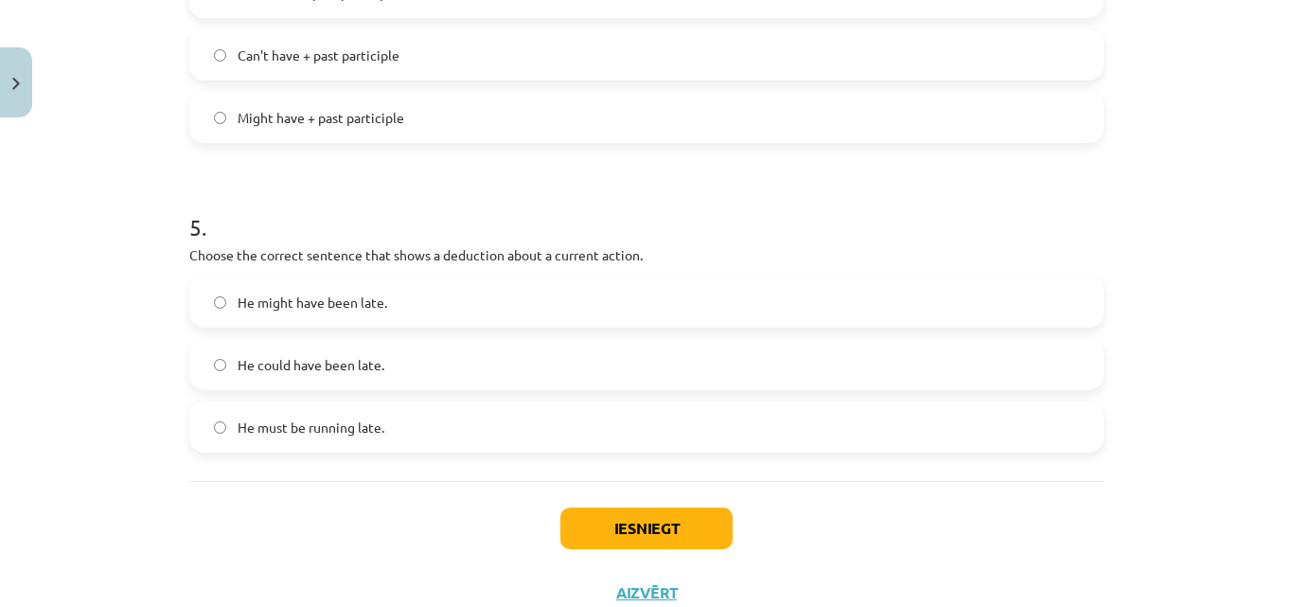
scroll to position [1467, 0]
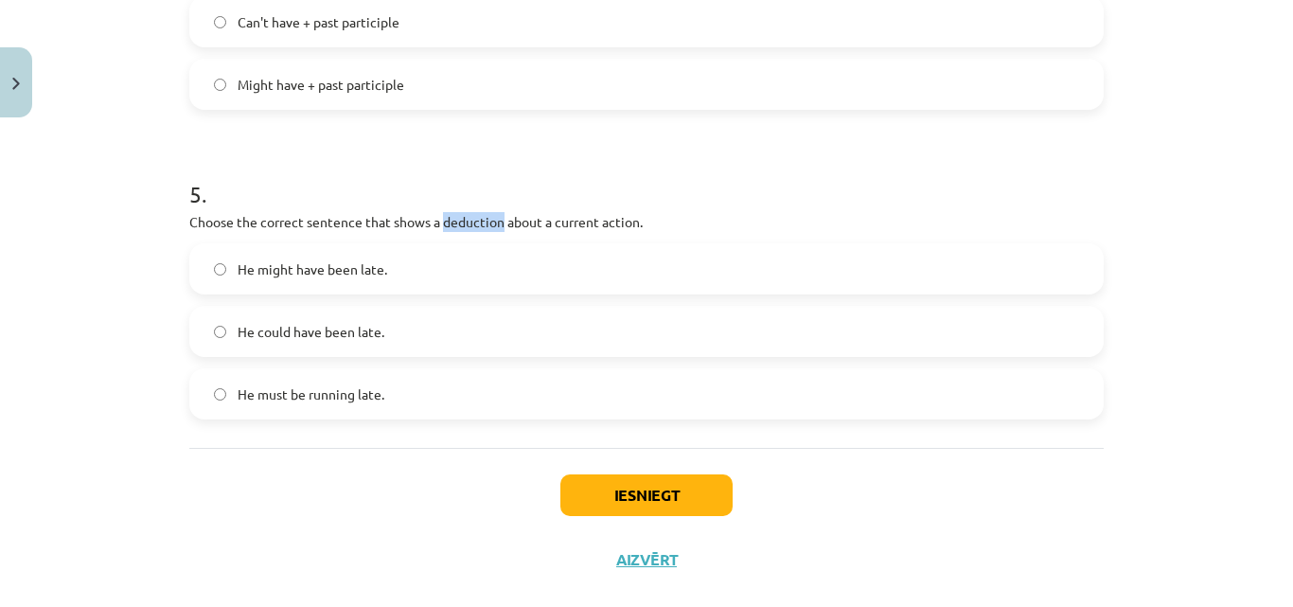
drag, startPoint x: 435, startPoint y: 214, endPoint x: 489, endPoint y: 222, distance: 54.5
click at [491, 222] on p "Choose the correct sentence that shows a deduction about a current action." at bounding box center [646, 222] width 914 height 20
click at [470, 239] on div "5 . Choose the correct sentence that shows a deduction about a current action. …" at bounding box center [646, 284] width 914 height 272
drag, startPoint x: 439, startPoint y: 218, endPoint x: 494, endPoint y: 218, distance: 54.9
click at [494, 218] on p "Choose the correct sentence that shows a deduction about a current action." at bounding box center [646, 222] width 914 height 20
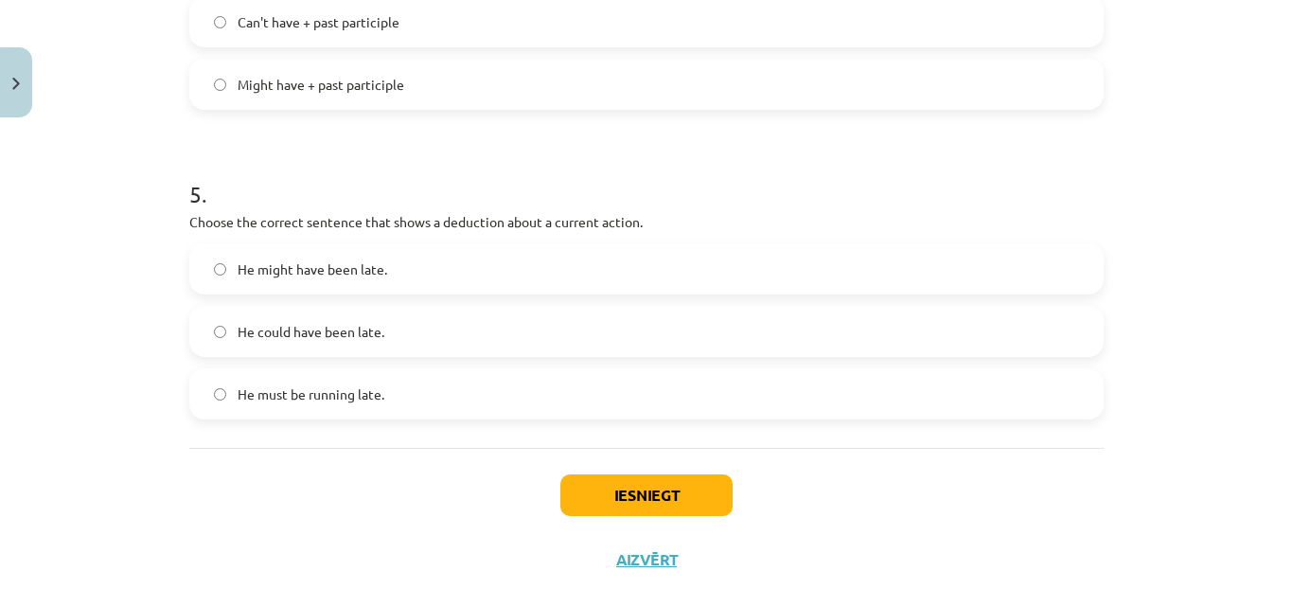
click at [1196, 289] on div "Mācību tēma: Angļu valodas i - 11. klases 1. ieskaites mācību materiāls #4 📝 To…" at bounding box center [646, 303] width 1293 height 607
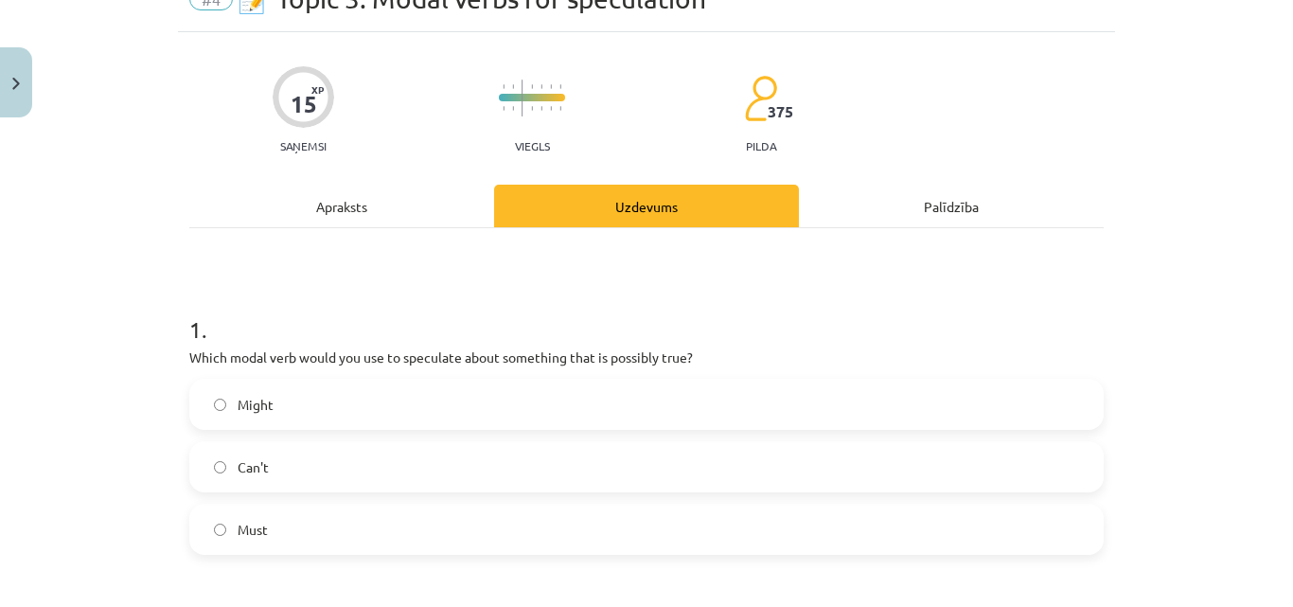
scroll to position [0, 0]
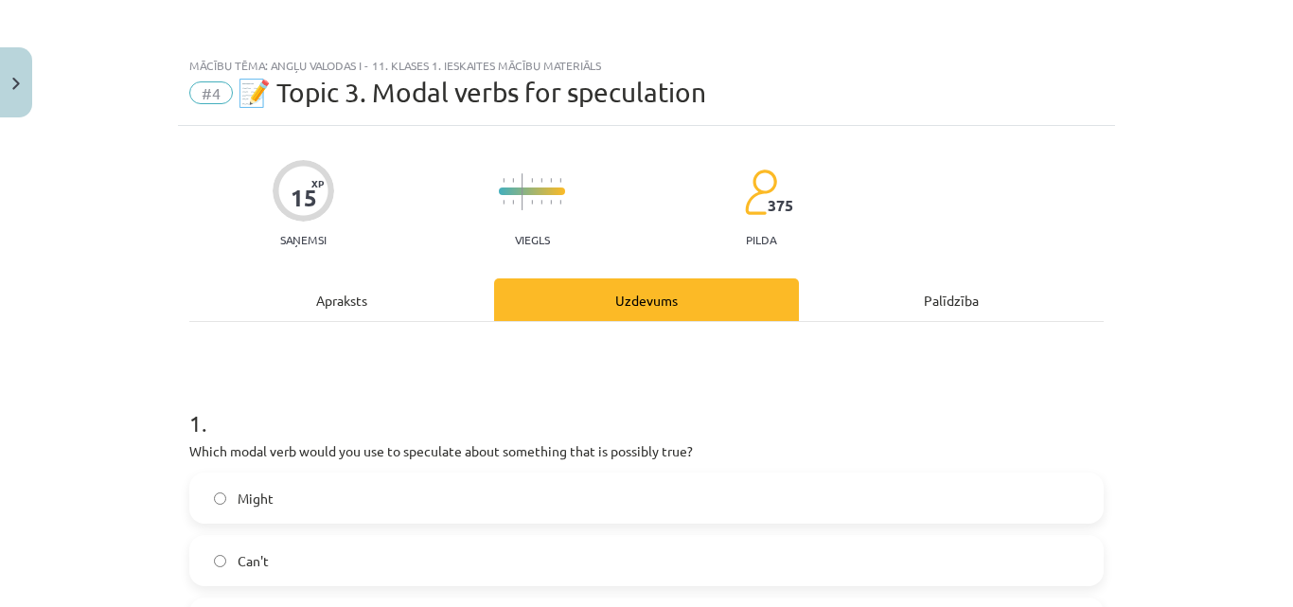
click at [370, 296] on div "Apraksts" at bounding box center [341, 299] width 305 height 43
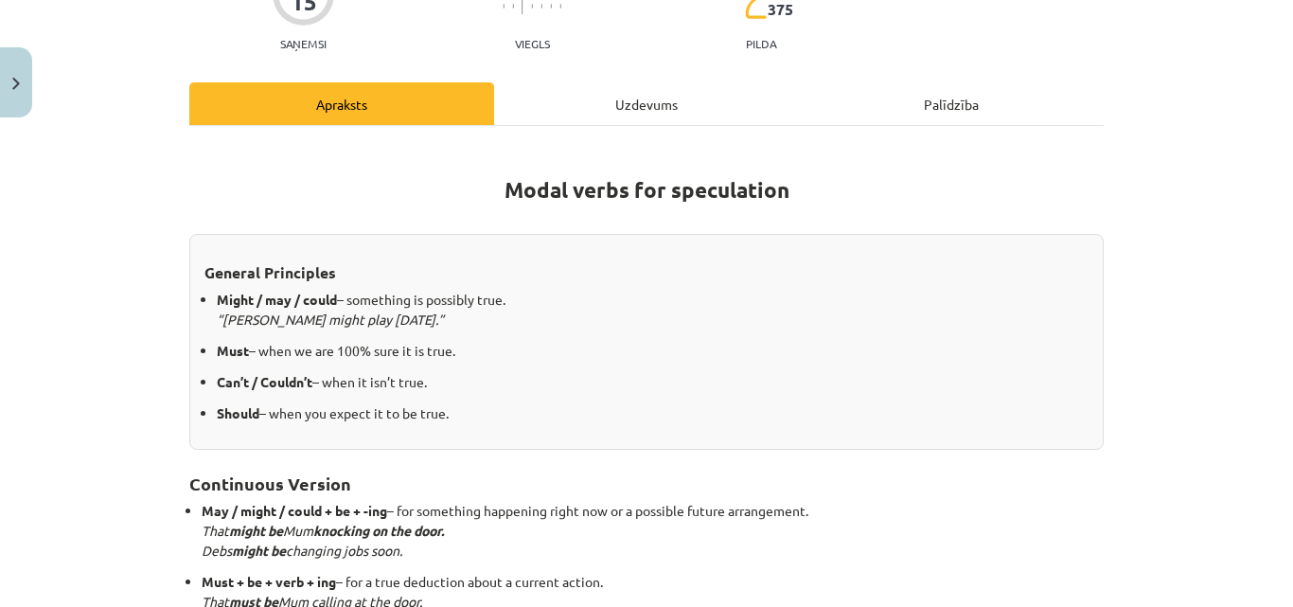
scroll to position [237, 0]
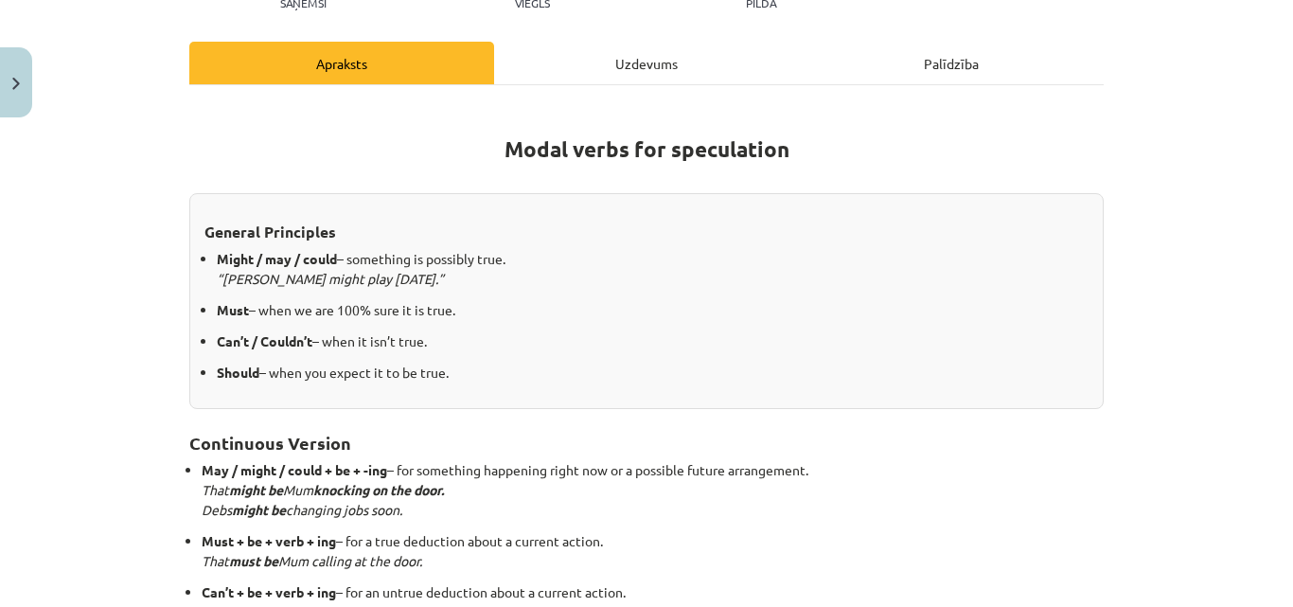
click at [594, 70] on div "Uzdevums" at bounding box center [646, 63] width 305 height 43
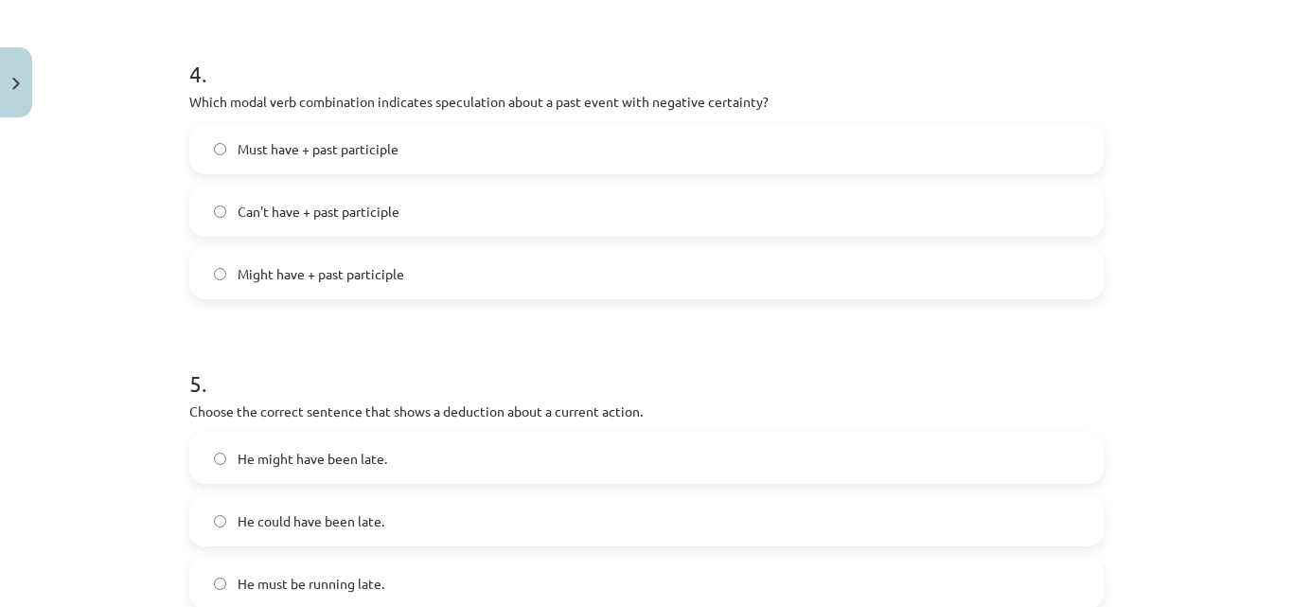
scroll to position [1499, 0]
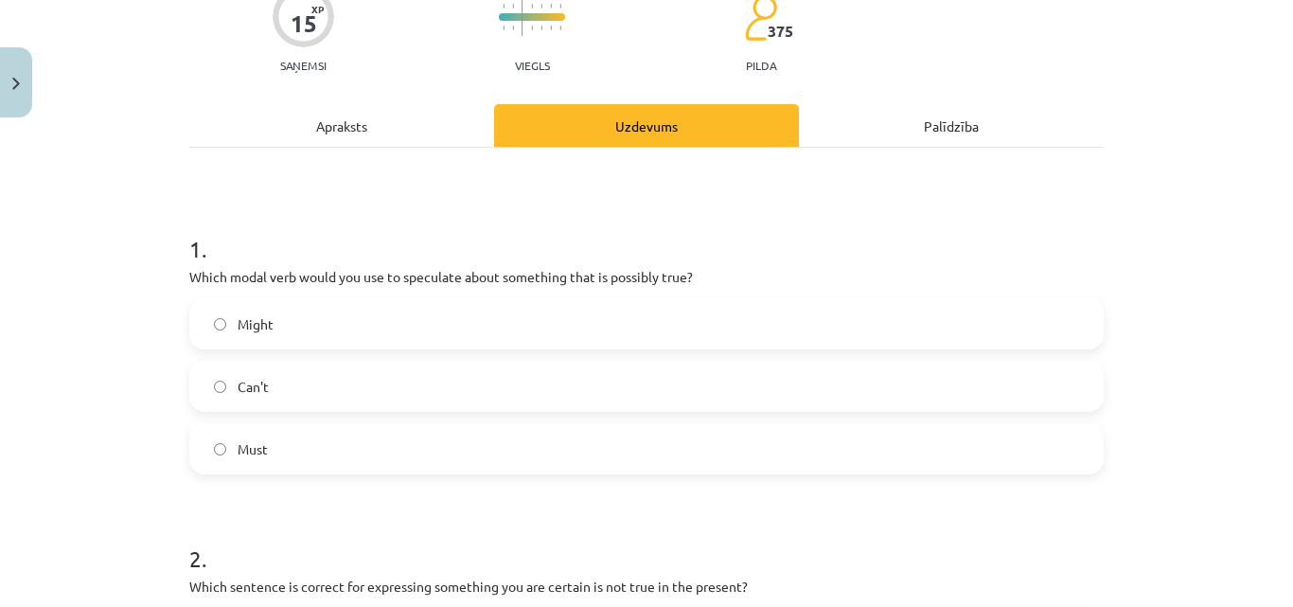
click at [408, 131] on div "Apraksts" at bounding box center [341, 125] width 305 height 43
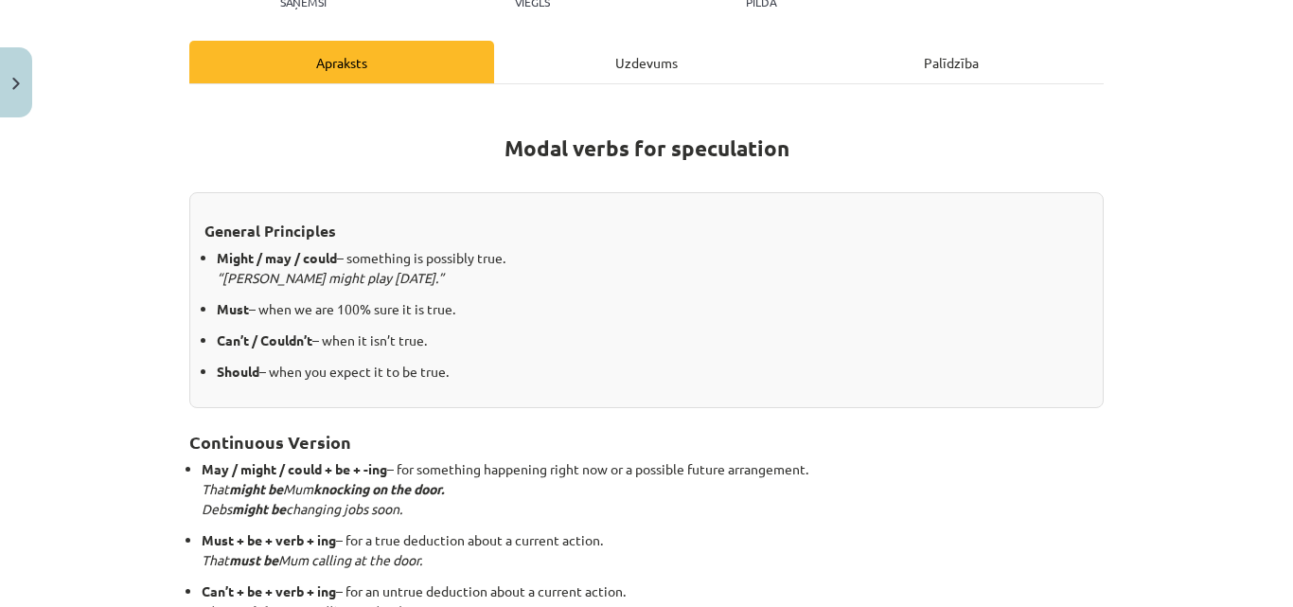
scroll to position [0, 0]
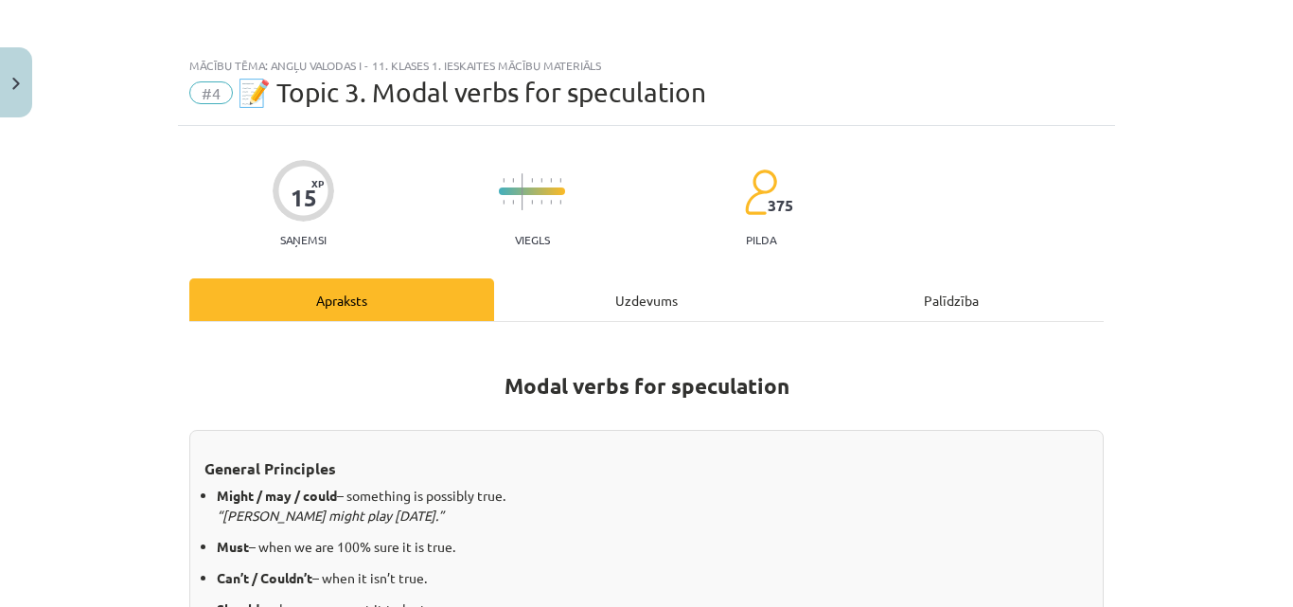
click at [605, 305] on div "Uzdevums" at bounding box center [646, 299] width 305 height 43
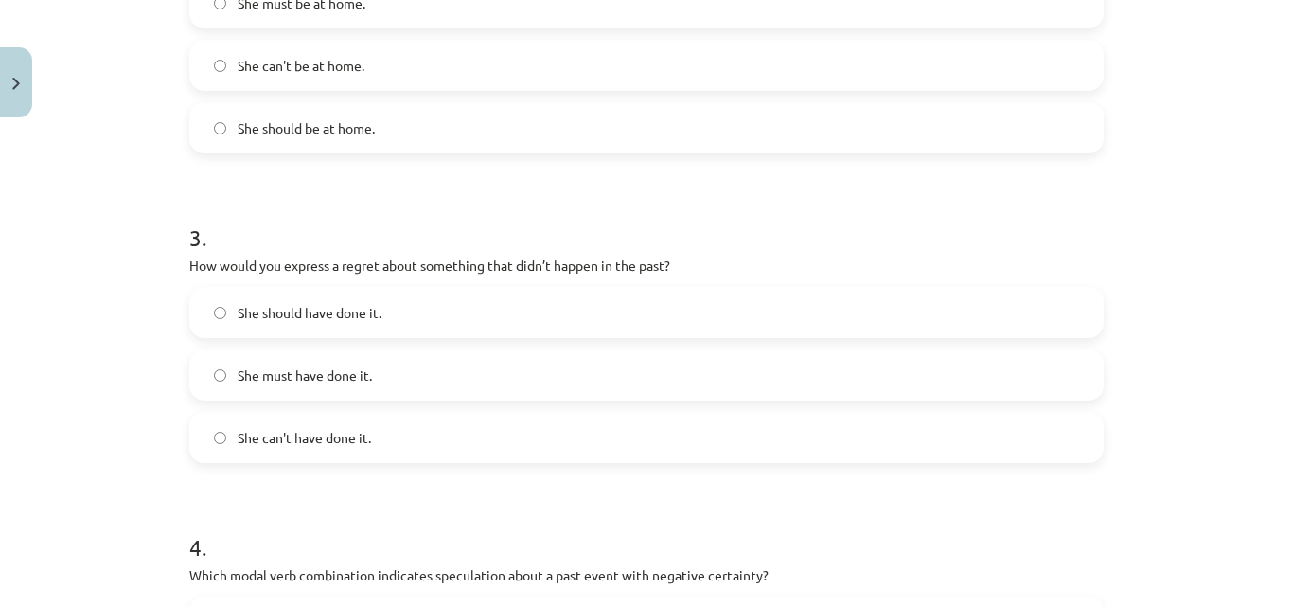
scroll to position [1499, 0]
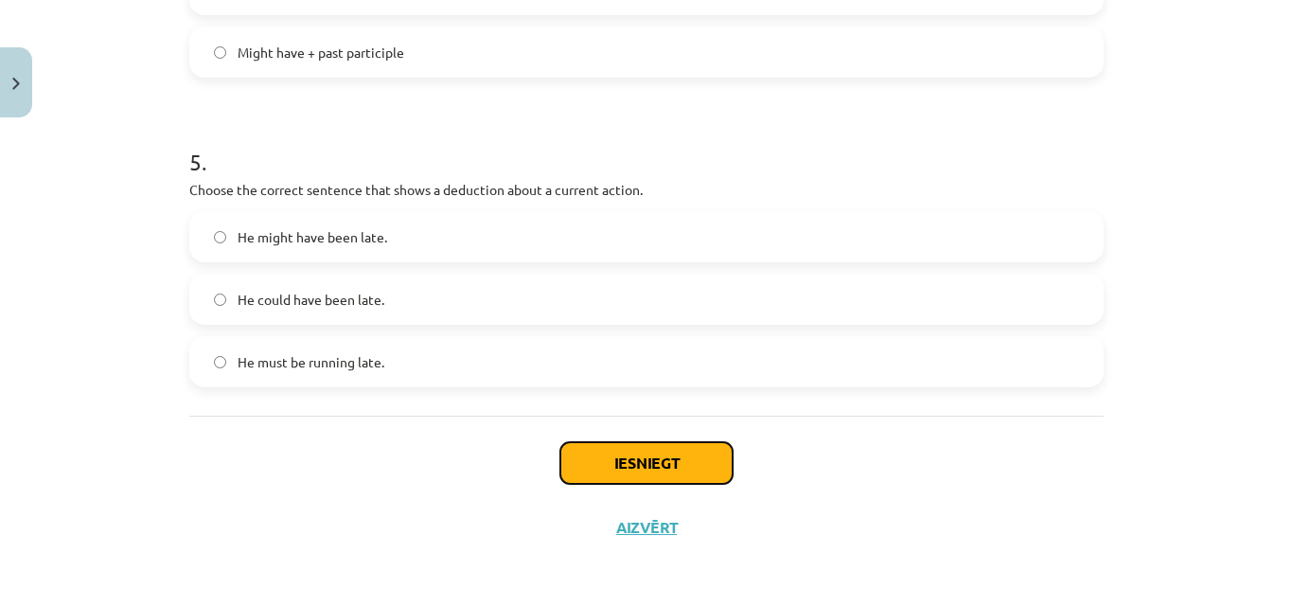
click at [635, 458] on button "Iesniegt" at bounding box center [646, 463] width 172 height 42
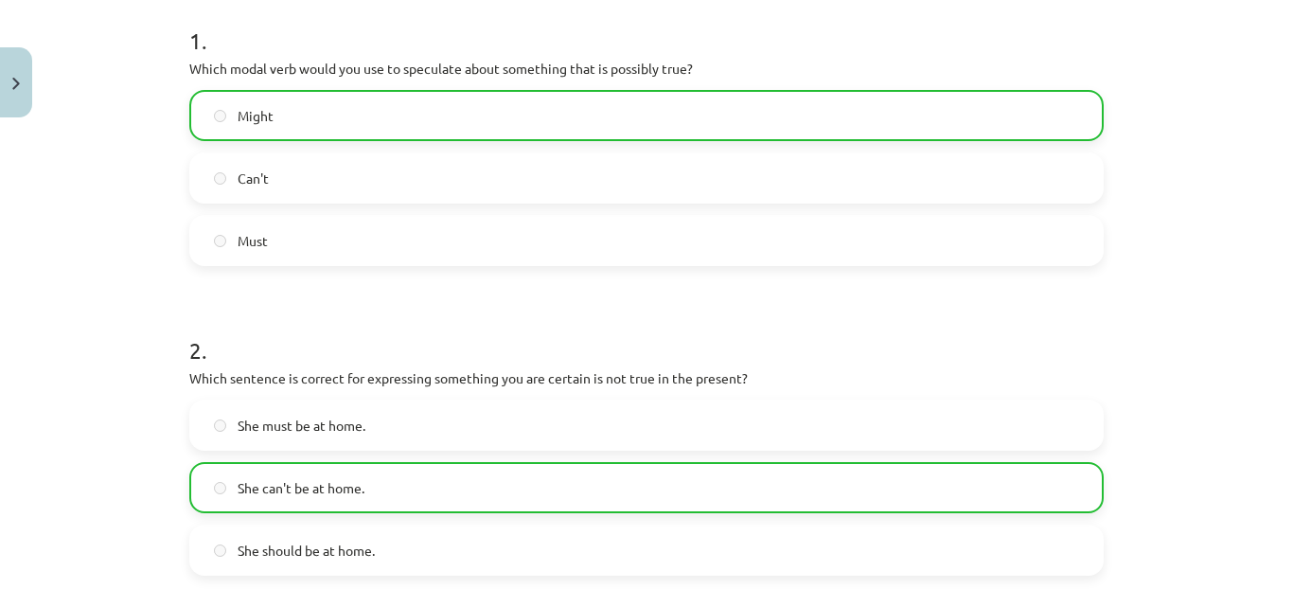
scroll to position [568, 0]
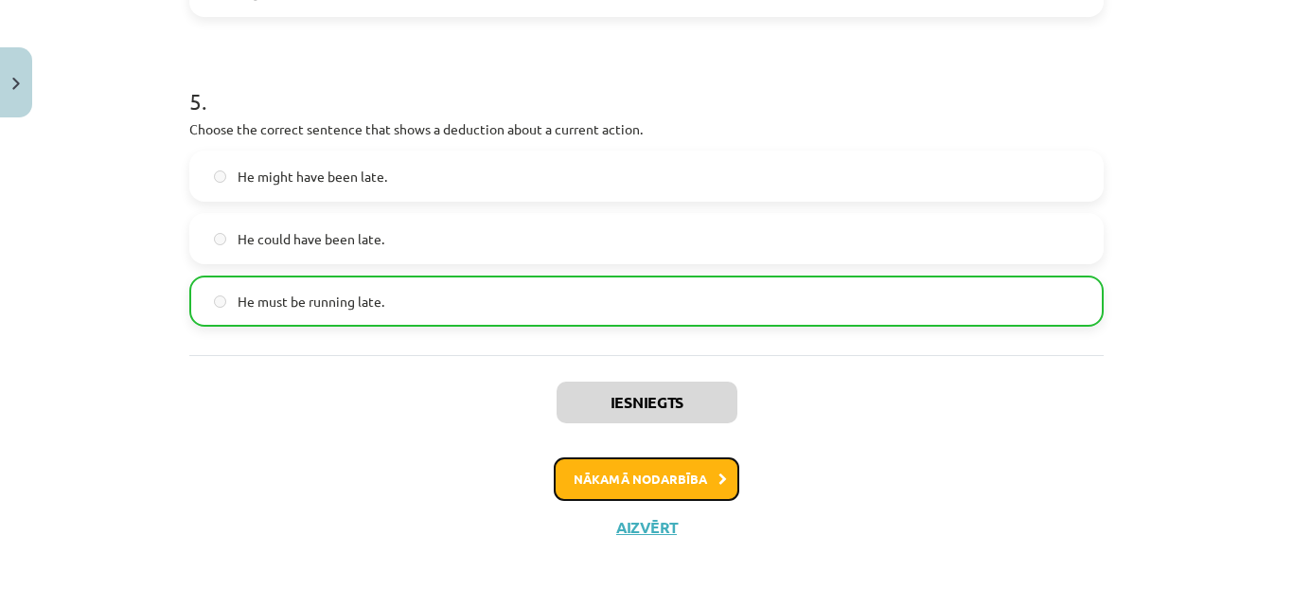
click at [664, 478] on button "Nākamā nodarbība" at bounding box center [647, 479] width 186 height 44
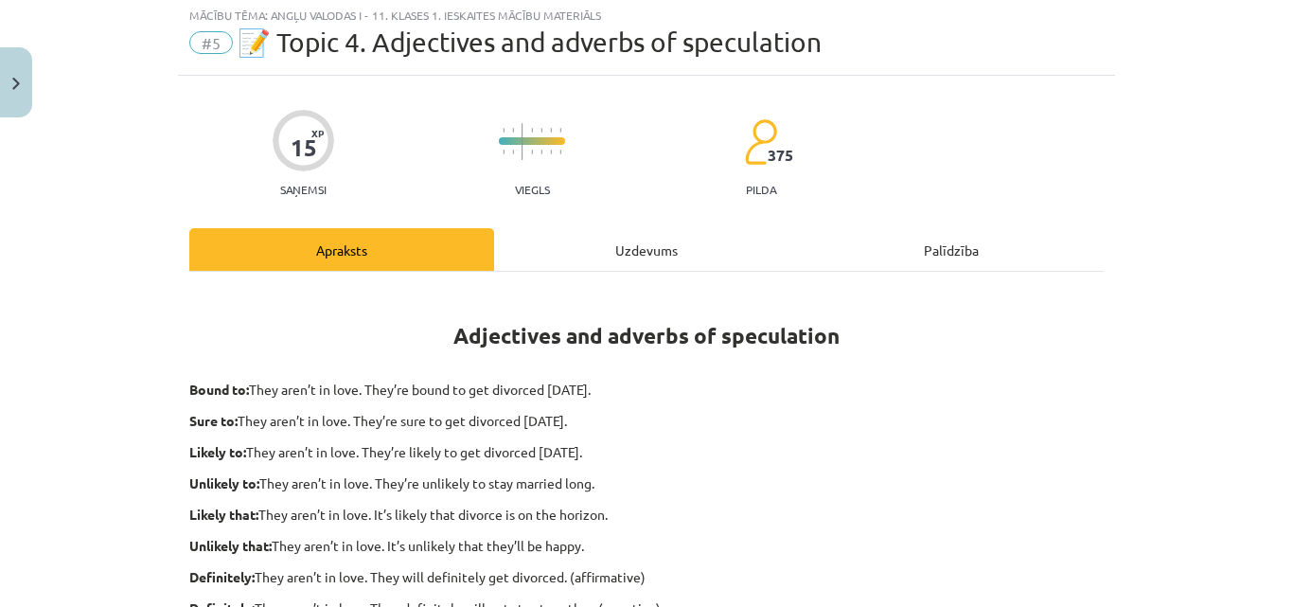
scroll to position [47, 0]
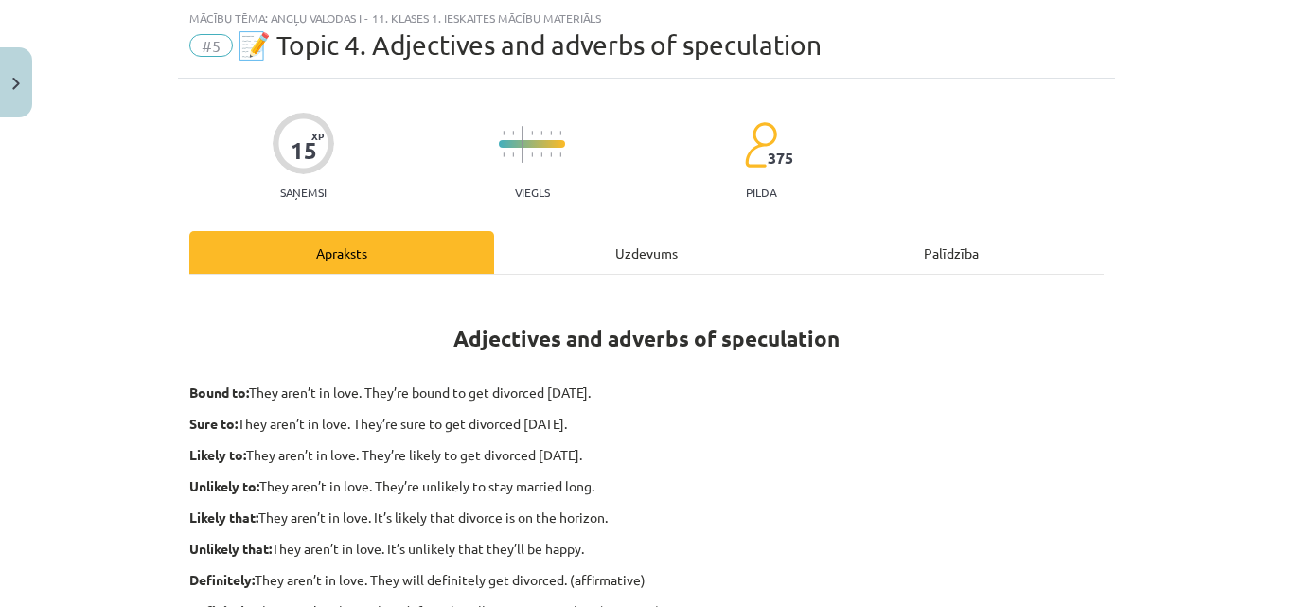
click at [638, 249] on div "Uzdevums" at bounding box center [646, 252] width 305 height 43
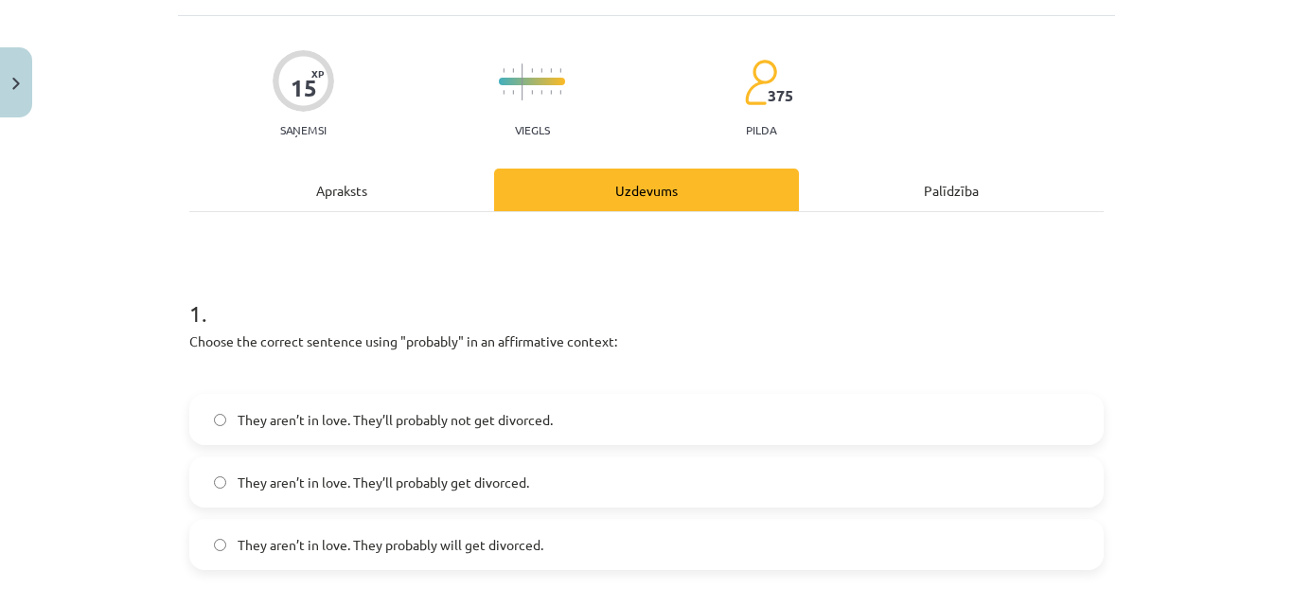
scroll to position [142, 0]
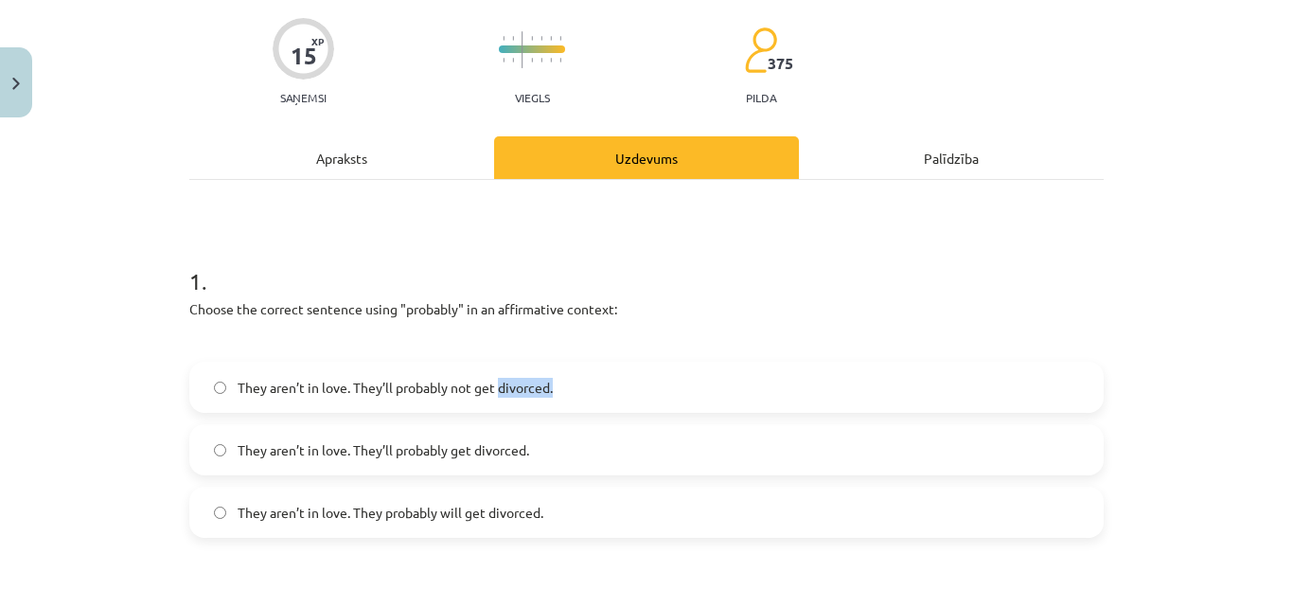
drag, startPoint x: 494, startPoint y: 381, endPoint x: 551, endPoint y: 381, distance: 56.8
click at [551, 381] on label "They aren’t in love. They’ll probably not get divorced." at bounding box center [646, 387] width 911 height 47
click at [1118, 213] on div "Mācību tēma: Angļu valodas i - 11. klases 1. ieskaites mācību materiāls #5 📝 To…" at bounding box center [646, 303] width 1293 height 607
click at [350, 151] on div "Apraksts" at bounding box center [341, 157] width 305 height 43
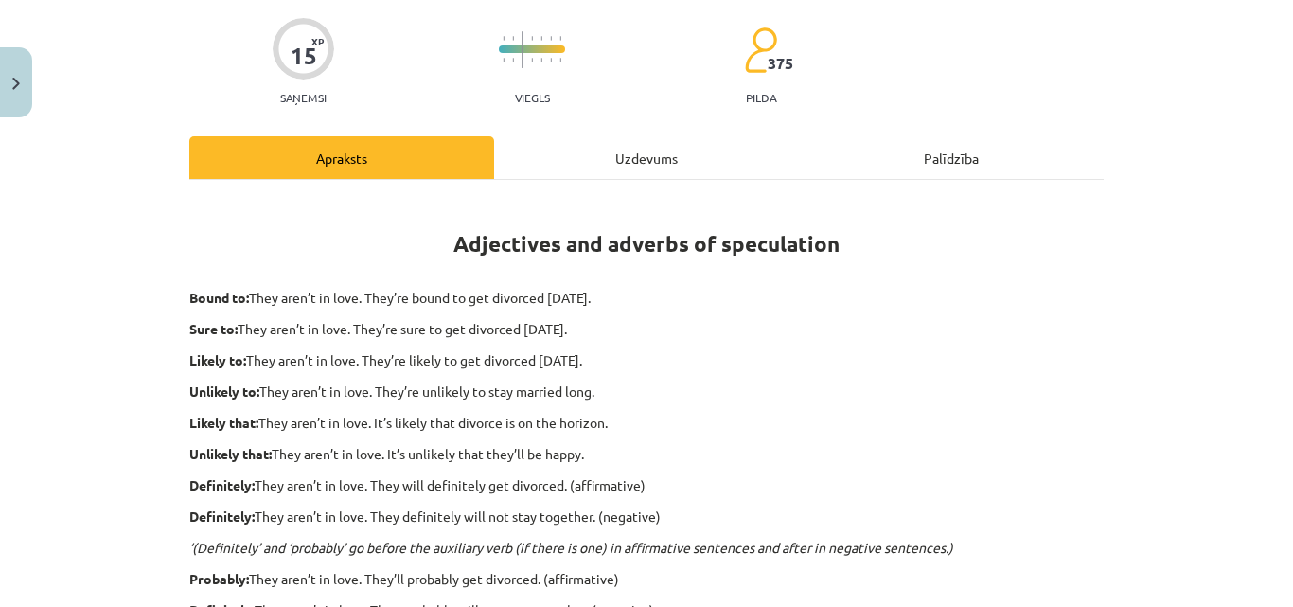
click at [619, 160] on div "Uzdevums" at bounding box center [646, 157] width 305 height 43
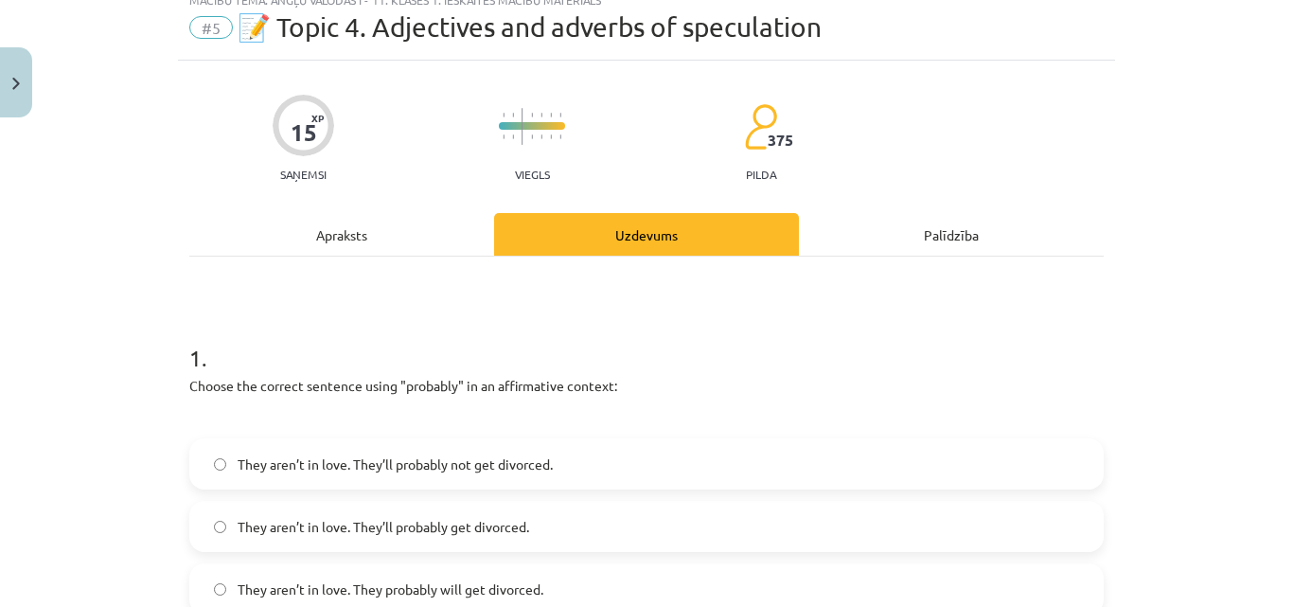
scroll to position [47, 0]
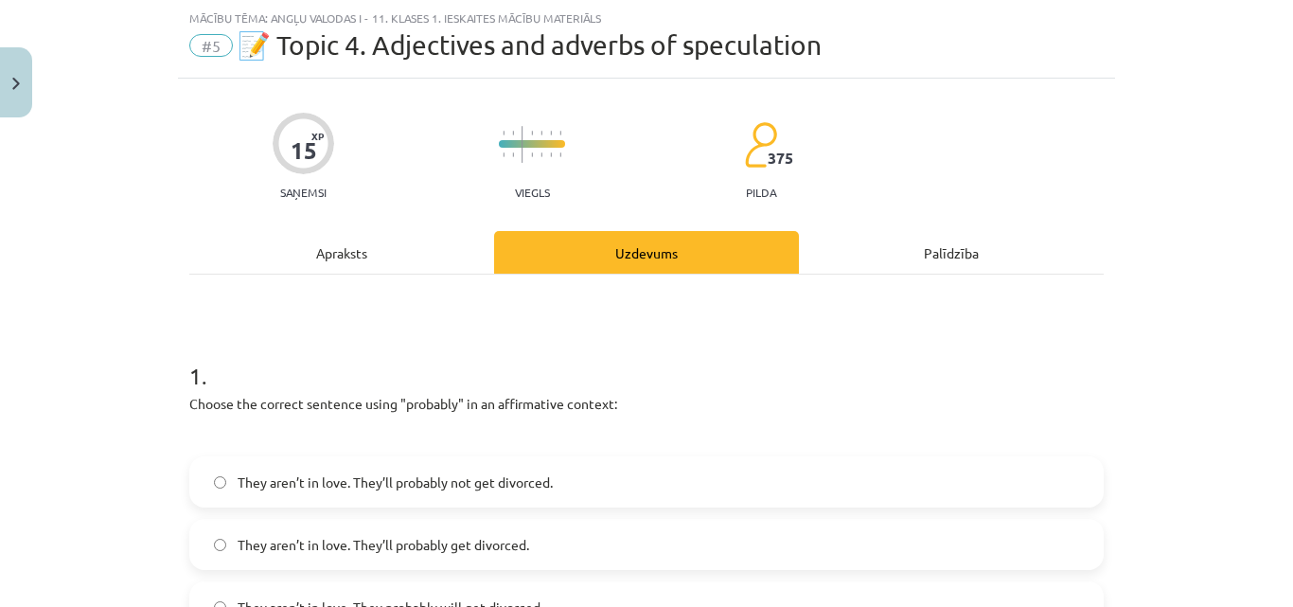
click at [348, 244] on div "Apraksts" at bounding box center [341, 252] width 305 height 43
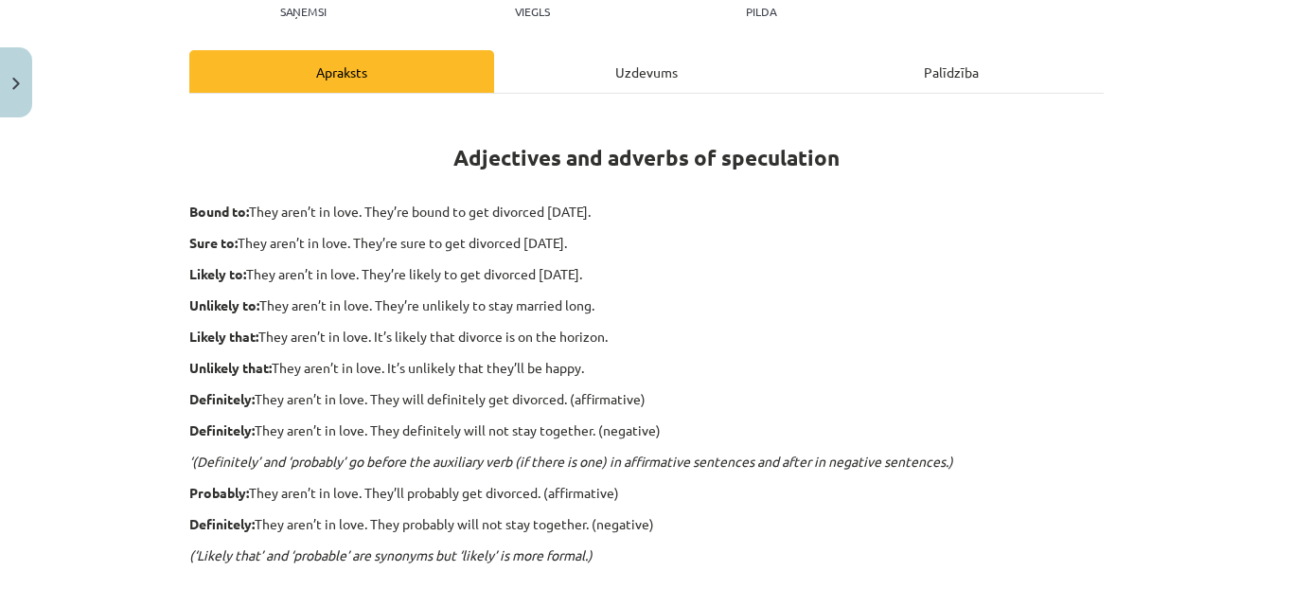
scroll to position [237, 0]
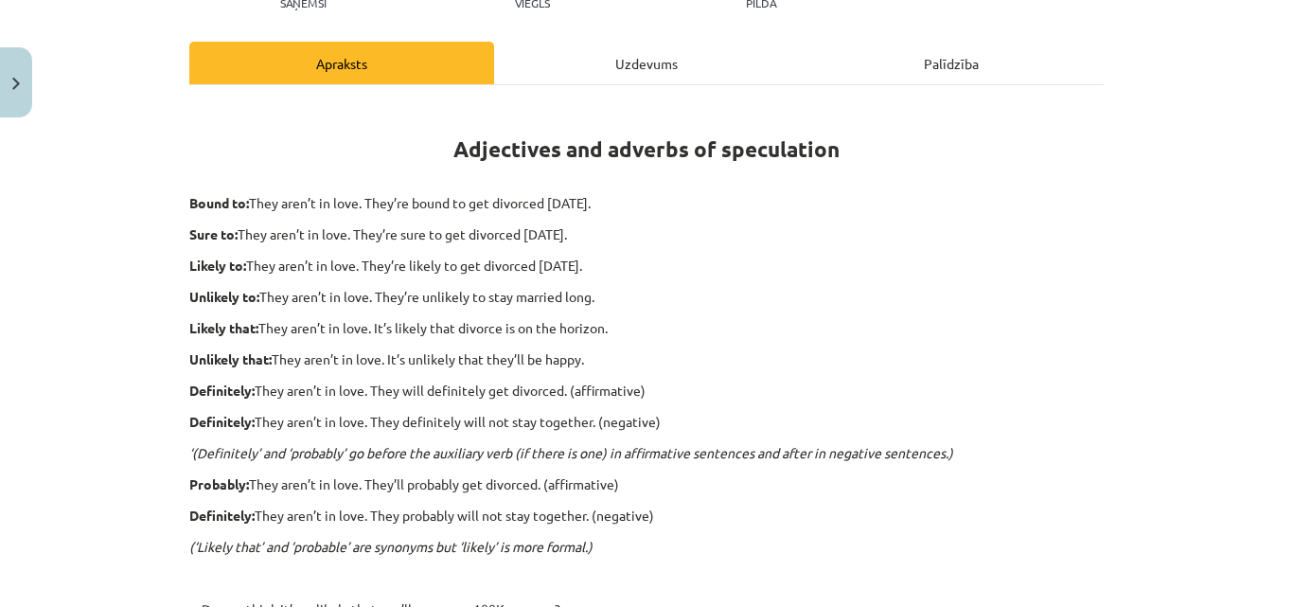
click at [605, 62] on div "Uzdevums" at bounding box center [646, 63] width 305 height 43
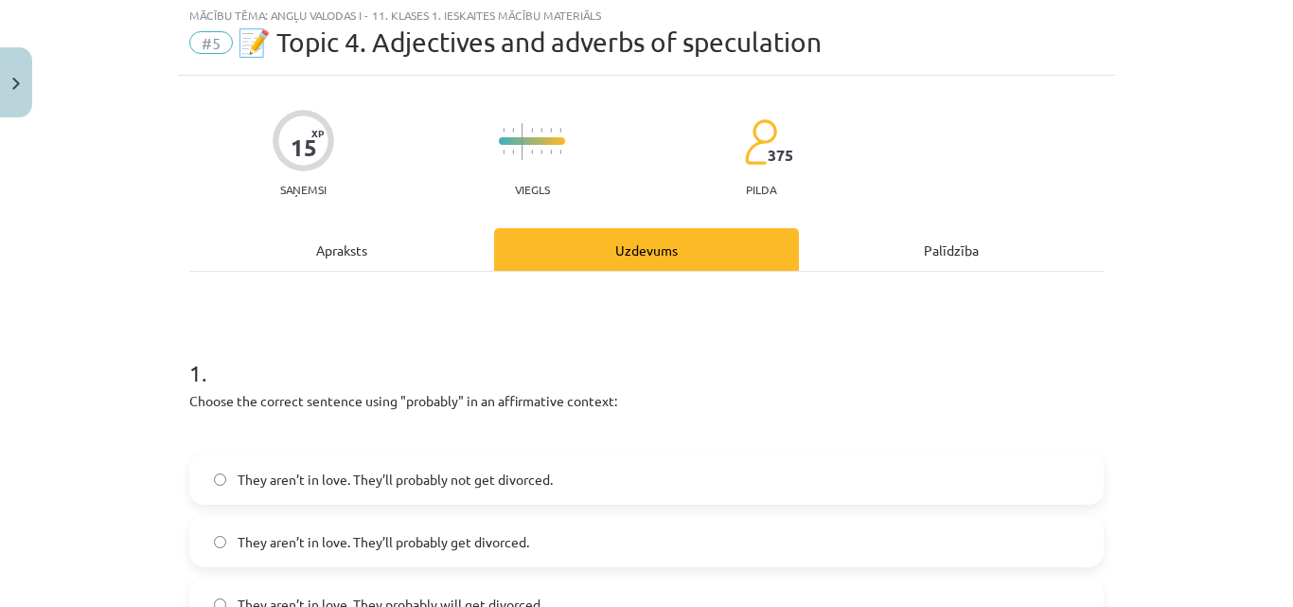
scroll to position [47, 0]
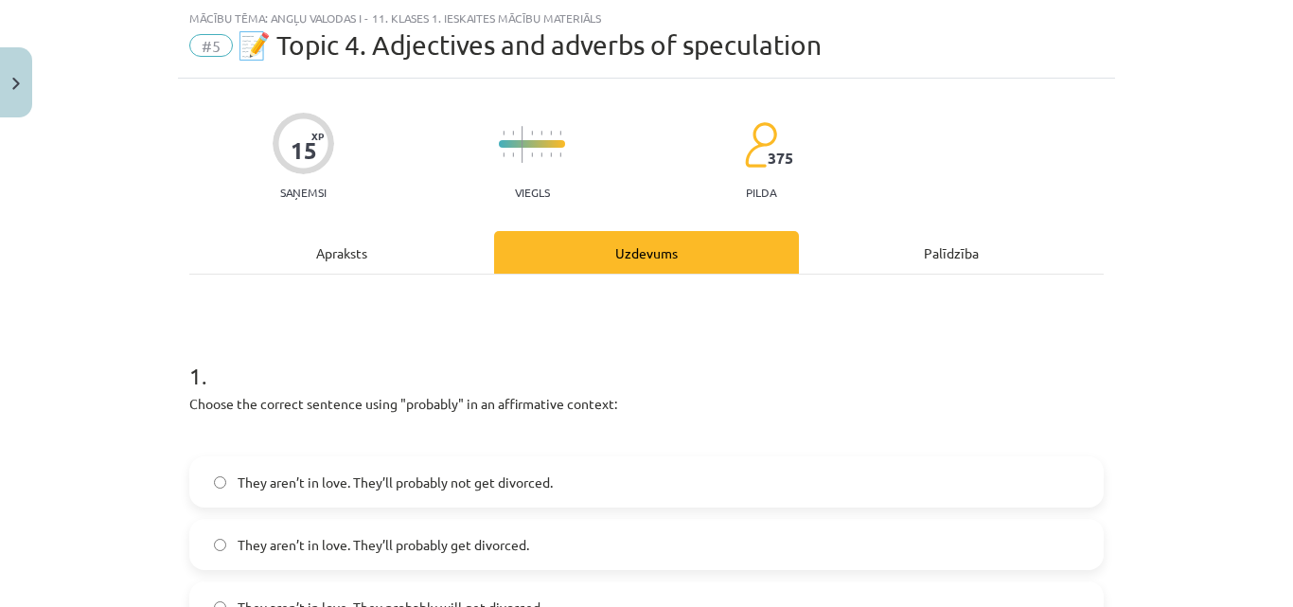
click at [405, 258] on div "Apraksts" at bounding box center [341, 252] width 305 height 43
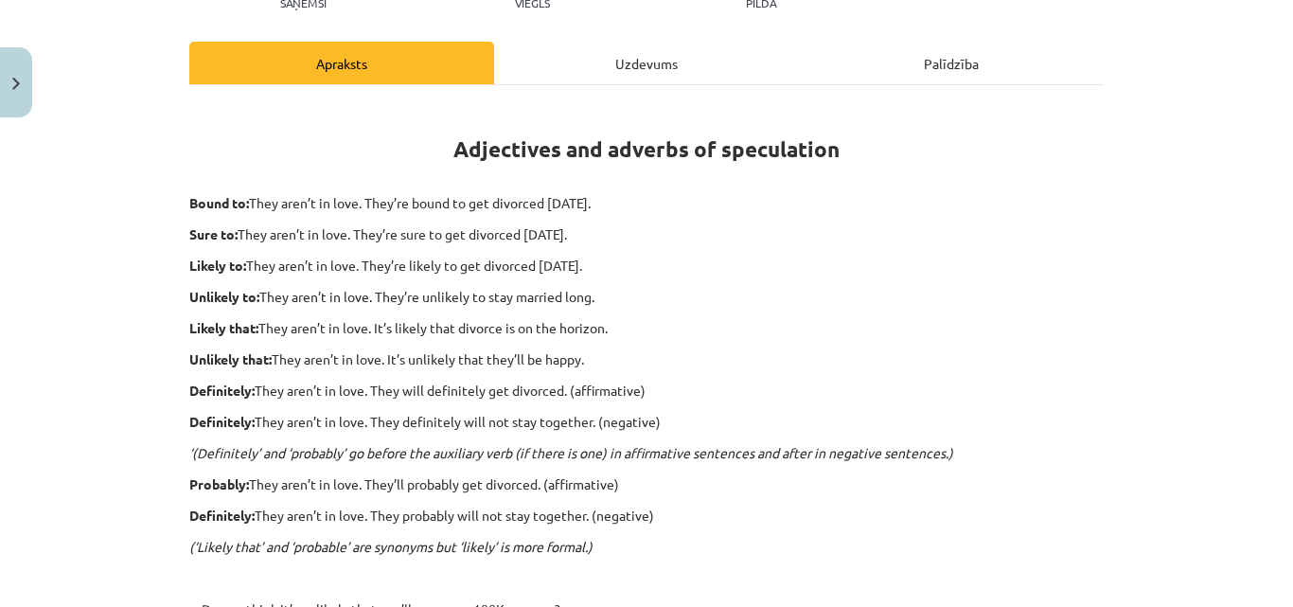
click at [618, 61] on div "Uzdevums" at bounding box center [646, 63] width 305 height 43
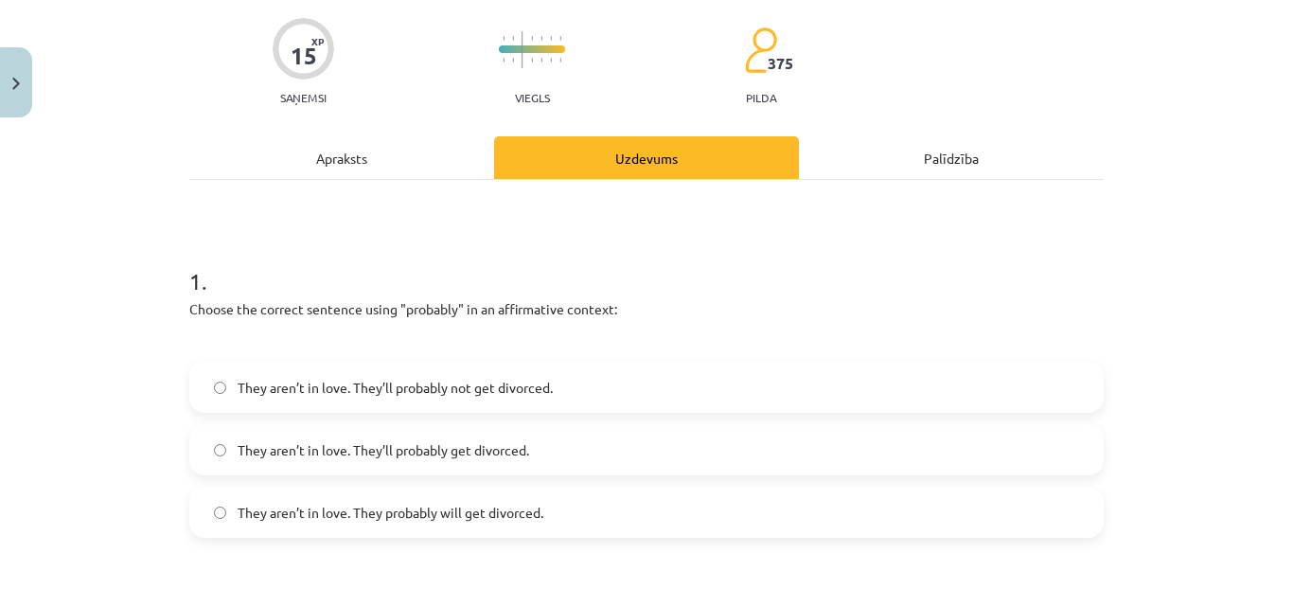
click at [405, 178] on div "Apraksts" at bounding box center [341, 157] width 305 height 43
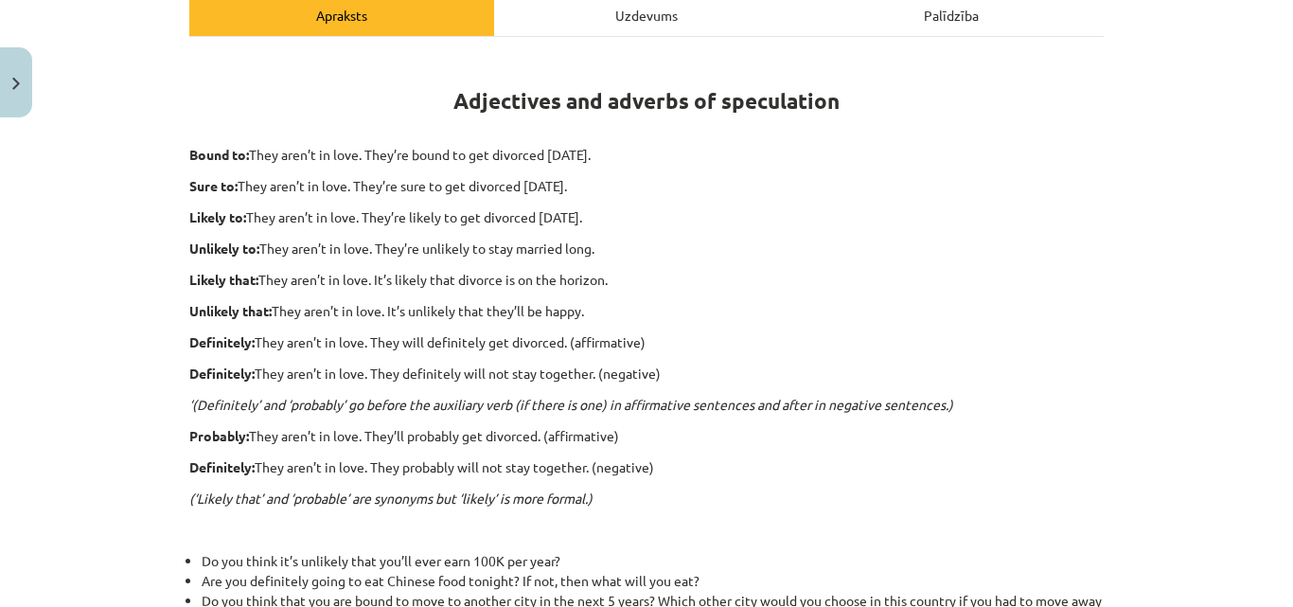
scroll to position [521, 0]
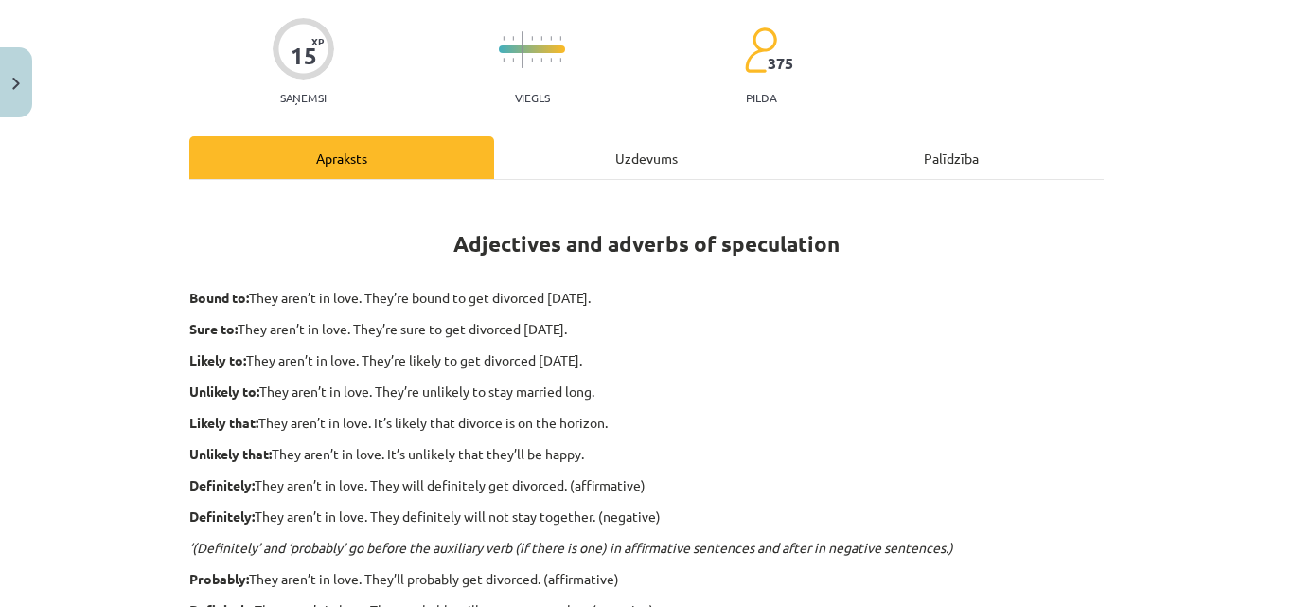
click at [612, 158] on div "Uzdevums" at bounding box center [646, 157] width 305 height 43
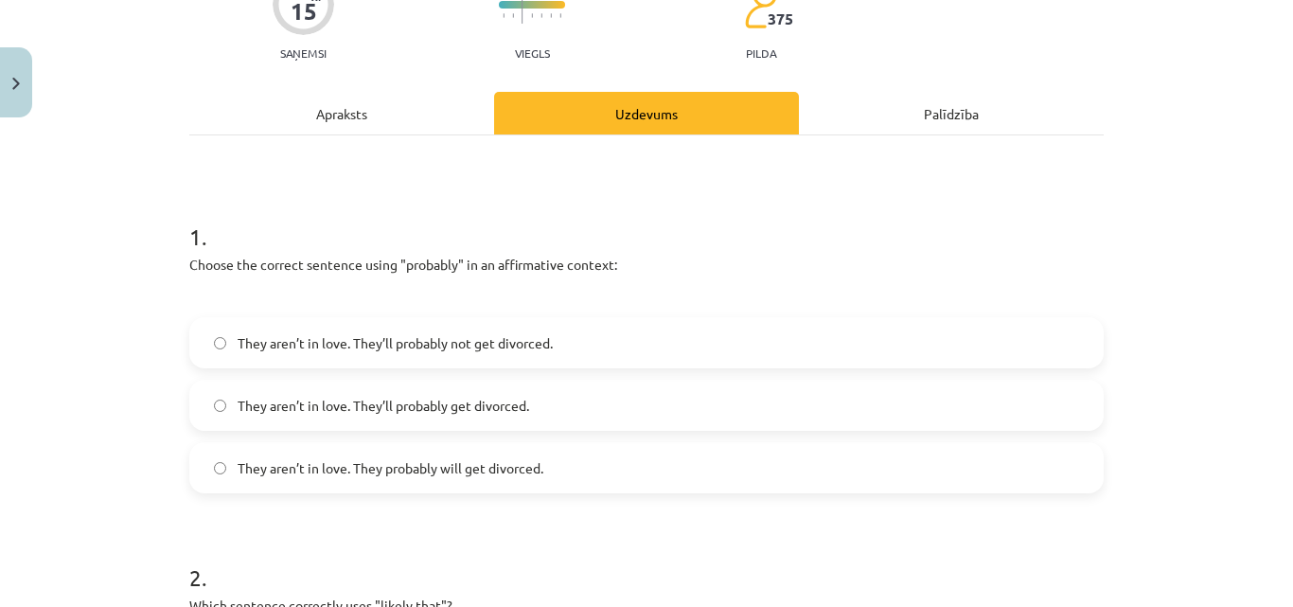
scroll to position [237, 0]
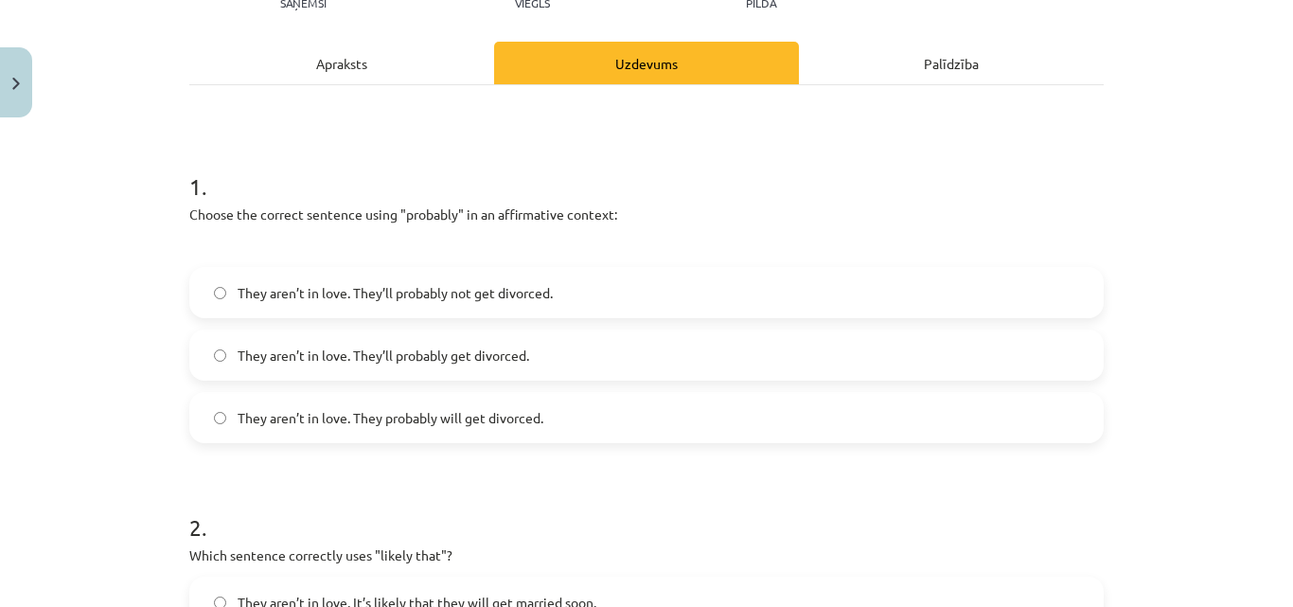
click at [208, 346] on label "They aren’t in love. They’ll probably get divorced." at bounding box center [646, 354] width 911 height 47
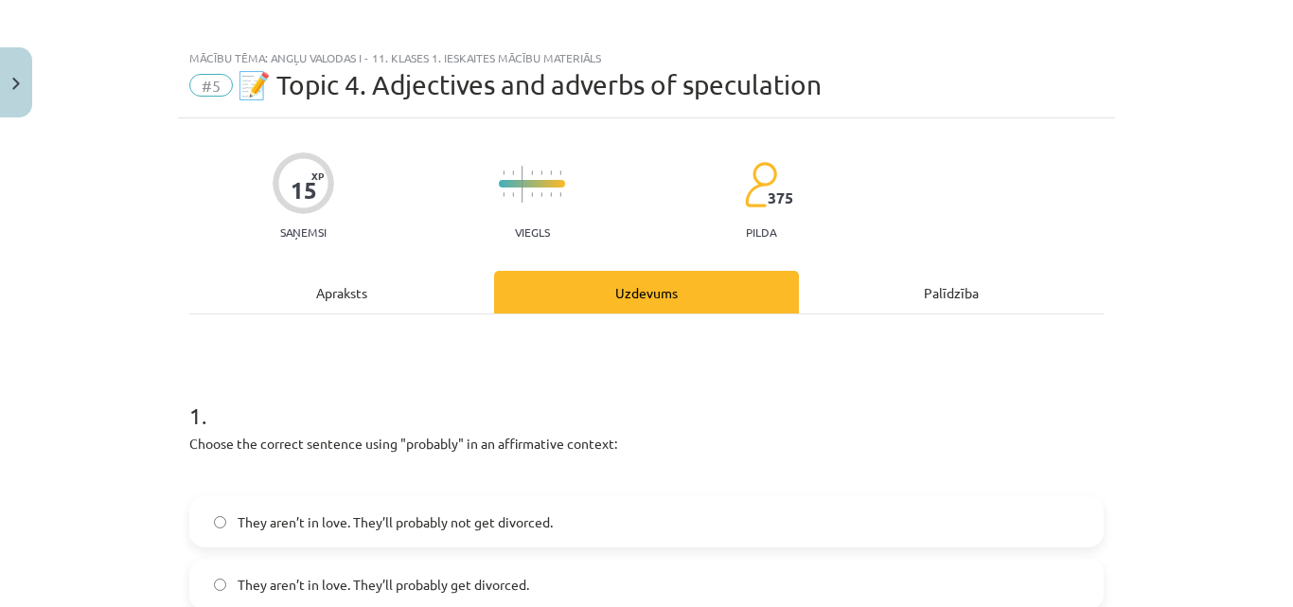
scroll to position [0, 0]
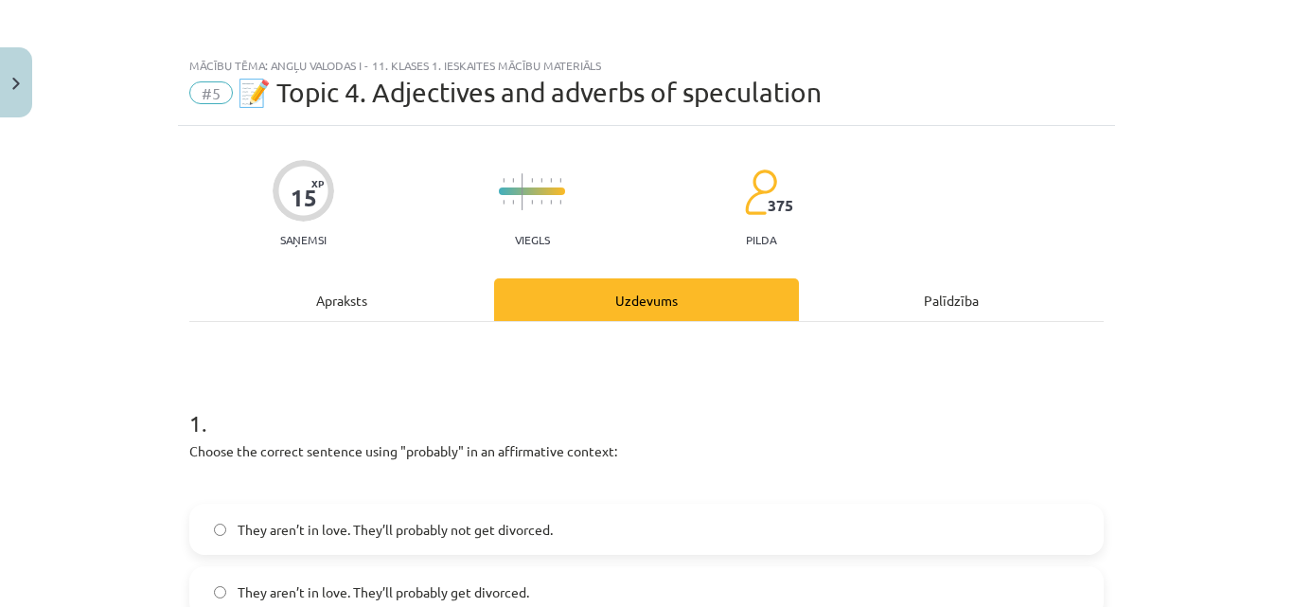
click at [345, 312] on div "Apraksts" at bounding box center [341, 299] width 305 height 43
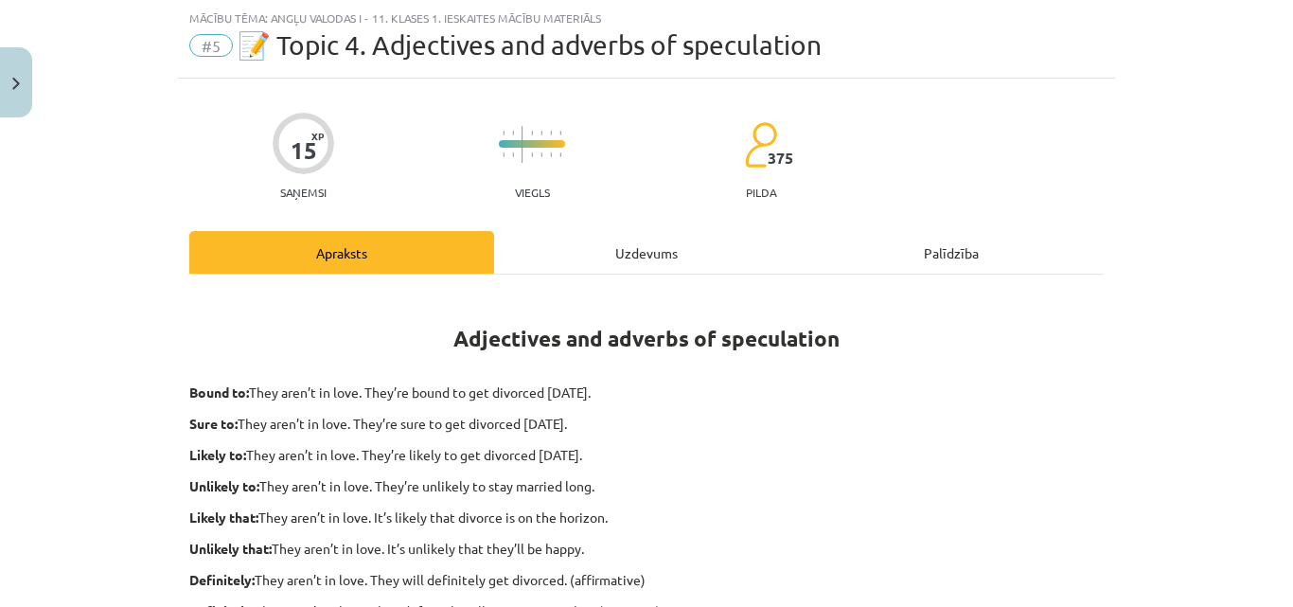
scroll to position [237, 0]
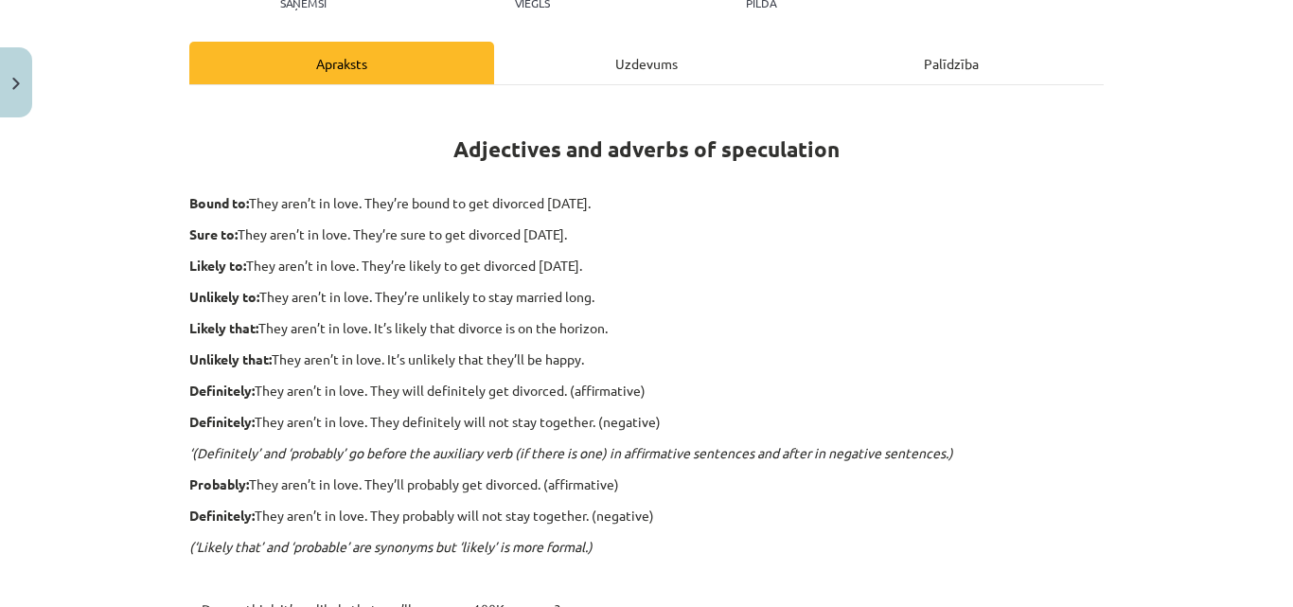
drag, startPoint x: 556, startPoint y: 320, endPoint x: 607, endPoint y: 326, distance: 51.4
click at [607, 326] on p "Likely that: They aren’t in love. It’s likely that divorce is on the horizon." at bounding box center [646, 328] width 914 height 20
click at [952, 314] on div "Adjectives and adverbs of speculation Bound to: They aren’t in love. They’re bo…" at bounding box center [646, 476] width 914 height 749
click at [649, 55] on div "Uzdevums" at bounding box center [646, 63] width 305 height 43
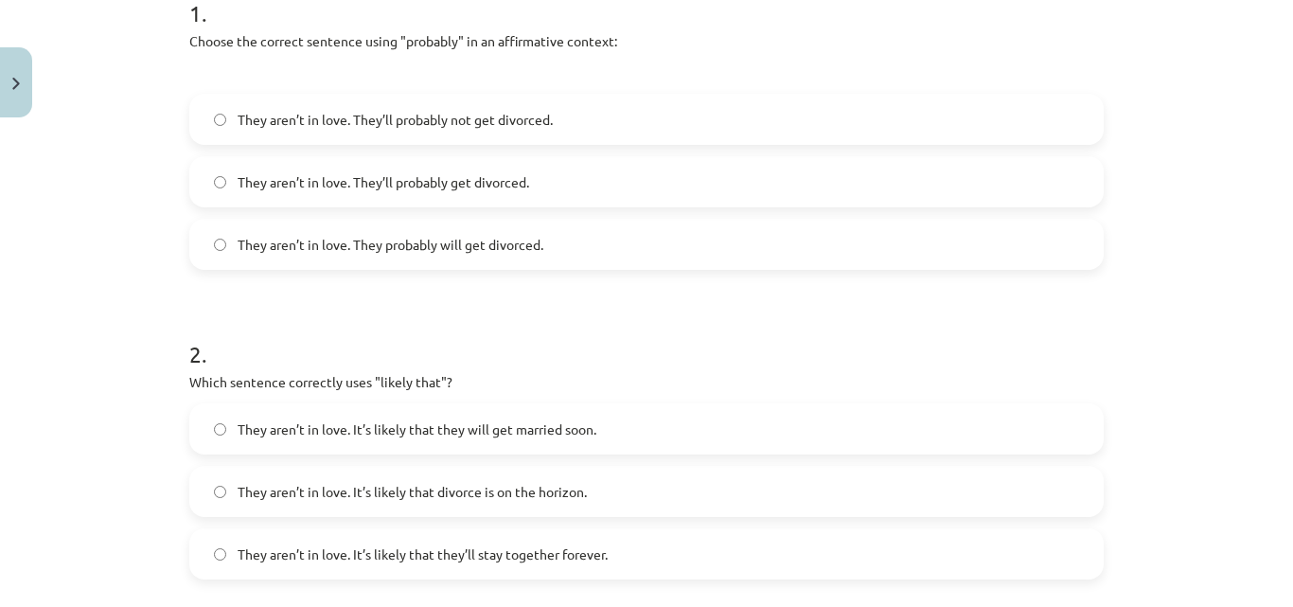
scroll to position [521, 0]
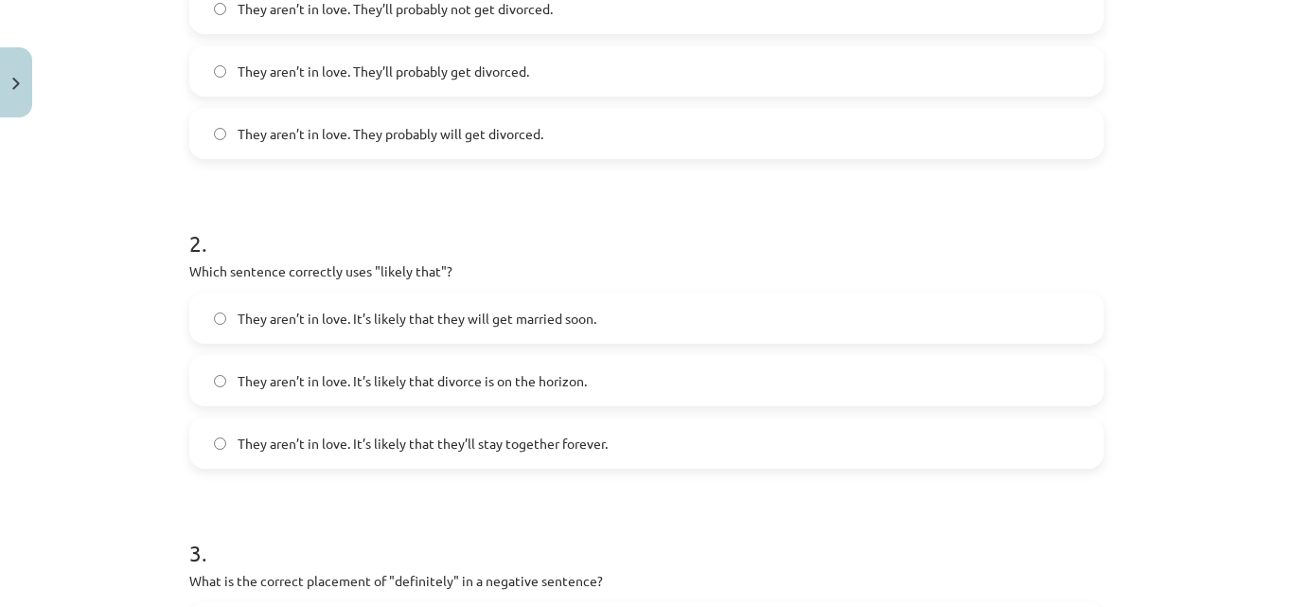
click at [200, 376] on label "They aren’t in love. It’s likely that divorce is on the horizon." at bounding box center [646, 380] width 911 height 47
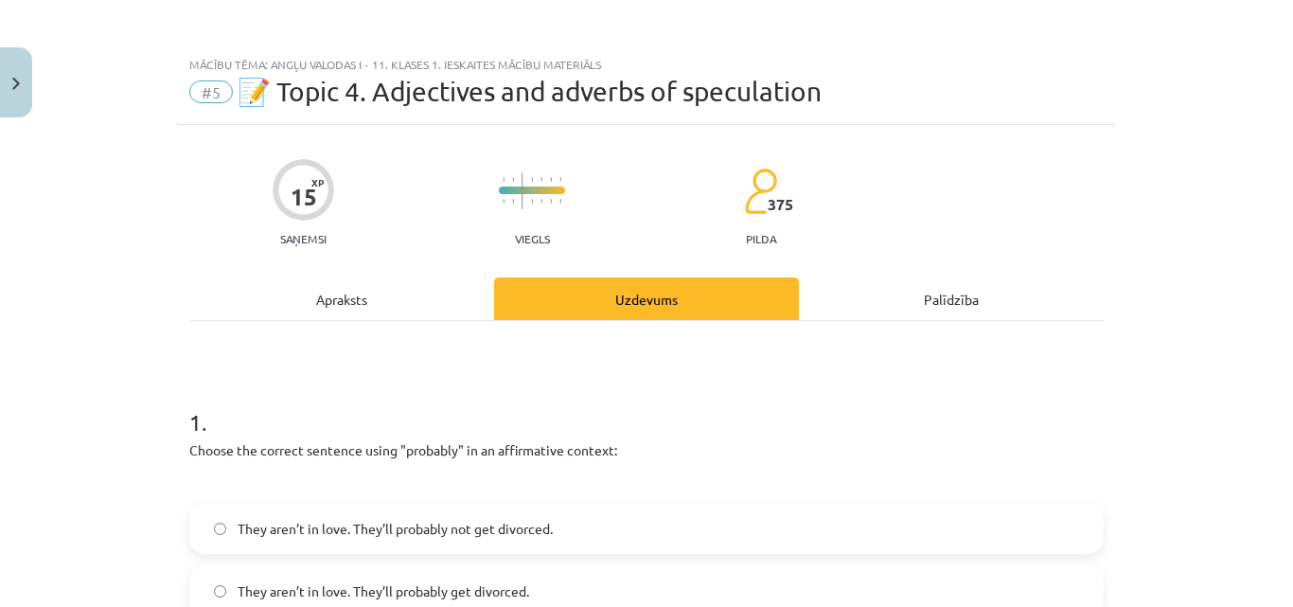
scroll to position [0, 0]
click at [387, 309] on div "Apraksts" at bounding box center [341, 299] width 305 height 43
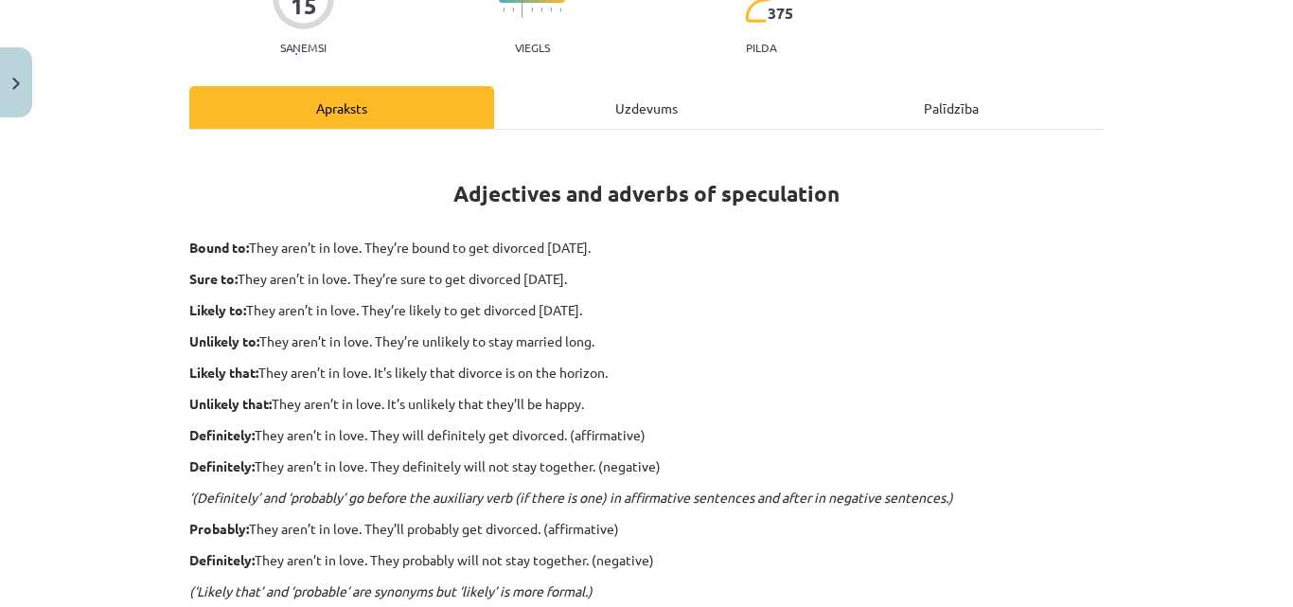
scroll to position [237, 0]
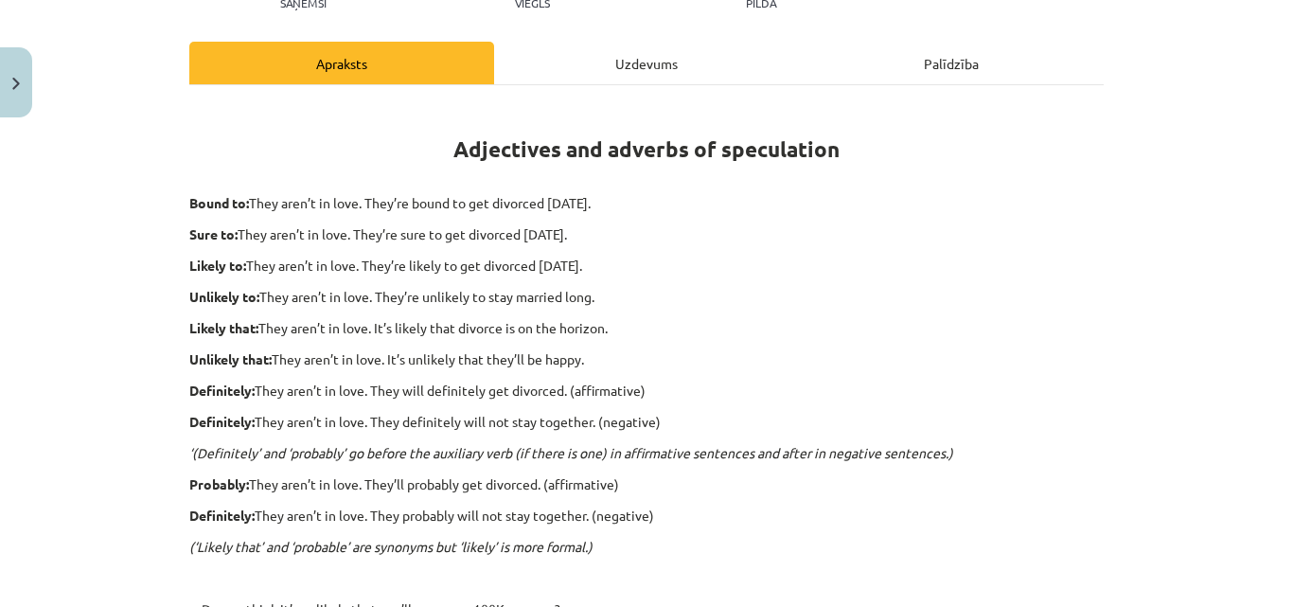
click at [571, 68] on div "Uzdevums" at bounding box center [646, 63] width 305 height 43
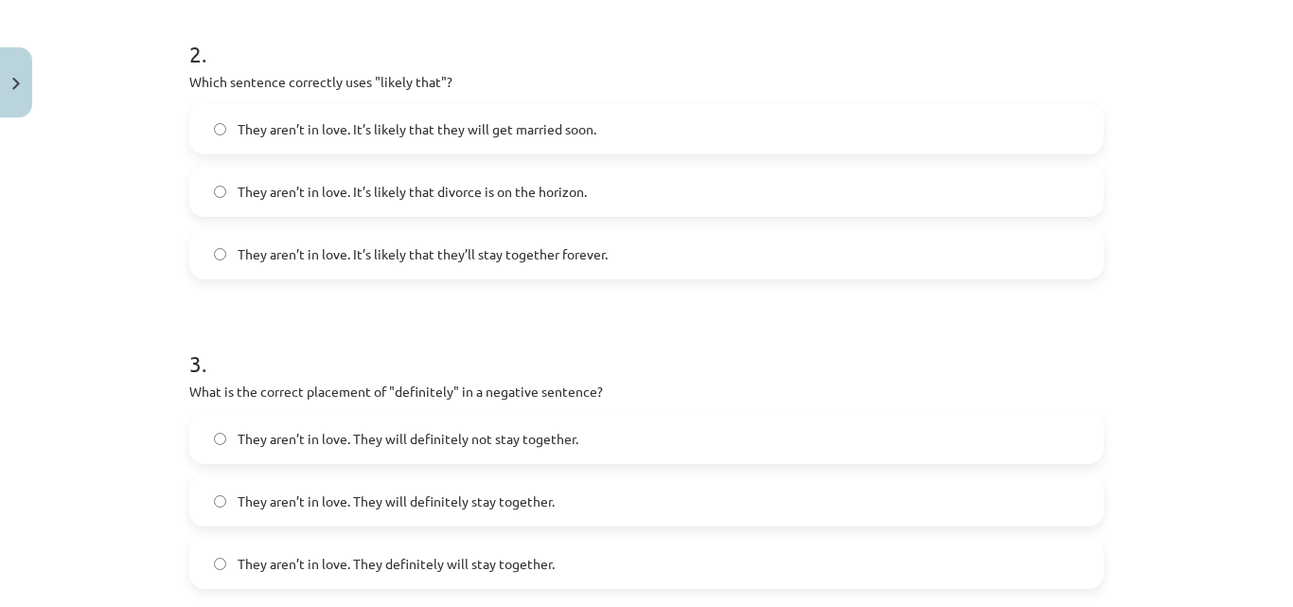
scroll to position [47, 0]
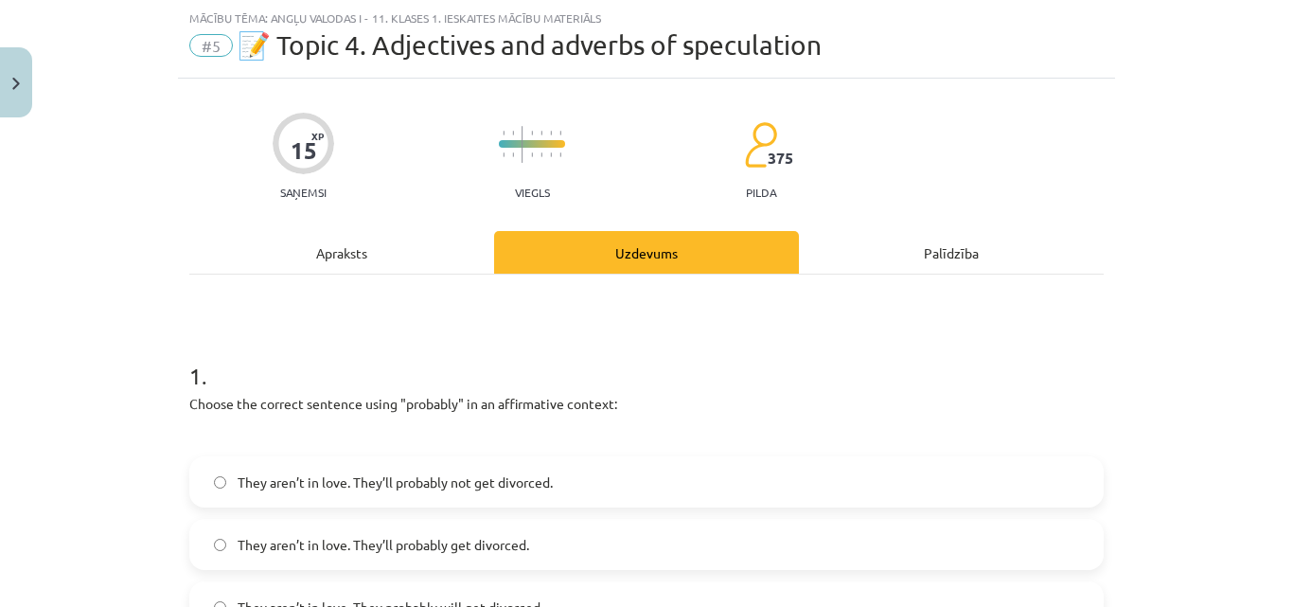
click at [399, 240] on div "Apraksts" at bounding box center [341, 252] width 305 height 43
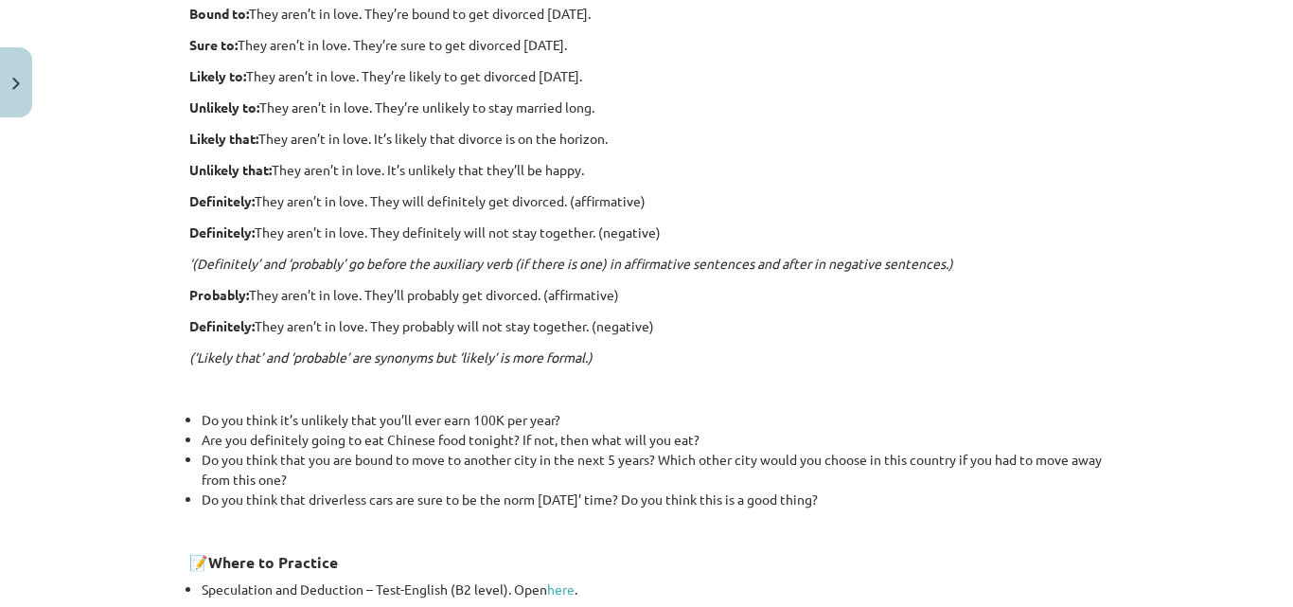
scroll to position [331, 0]
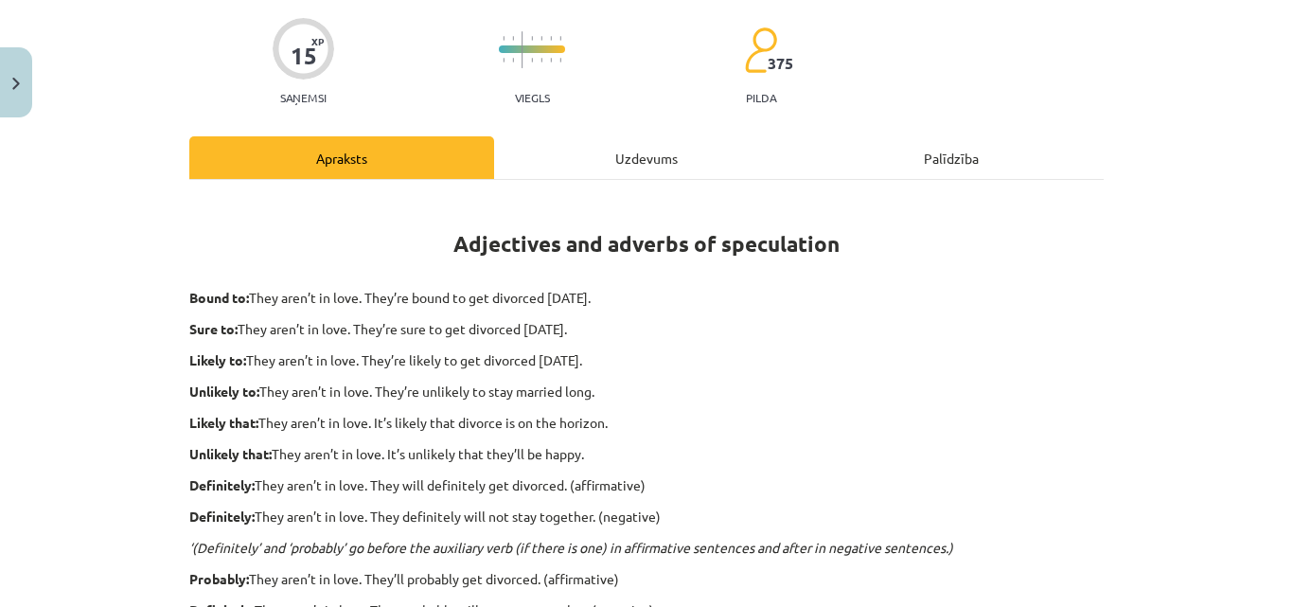
click at [591, 147] on div "Uzdevums" at bounding box center [646, 157] width 305 height 43
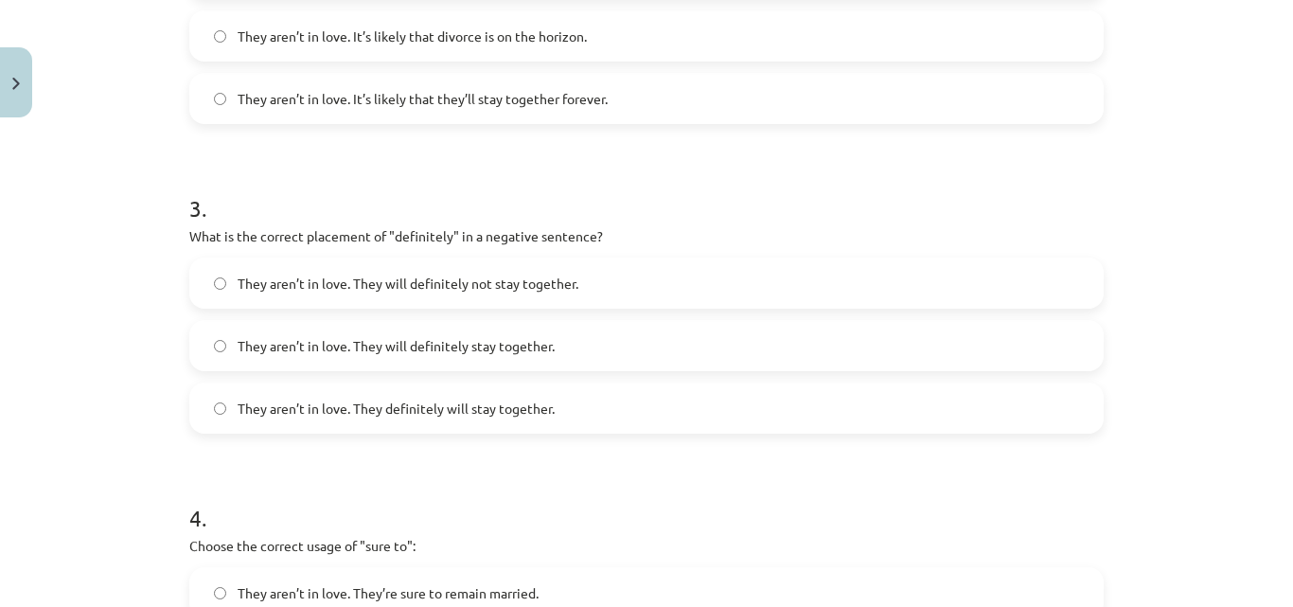
scroll to position [899, 0]
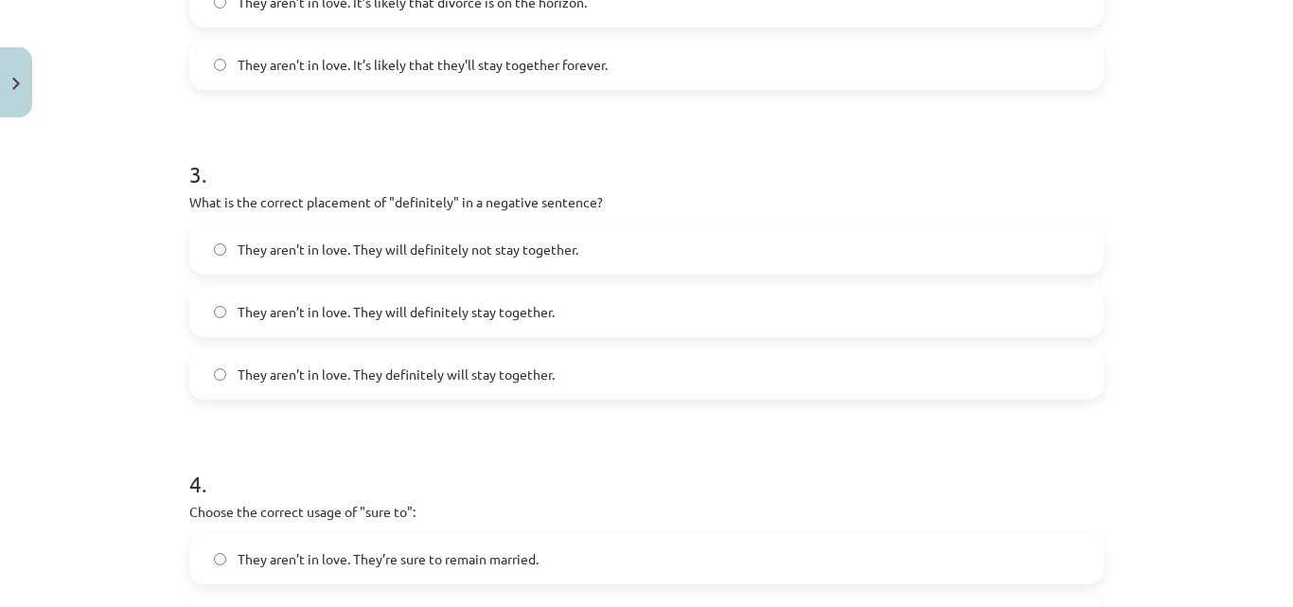
click at [203, 239] on label "They aren’t in love. They will definitely not stay together." at bounding box center [646, 248] width 911 height 47
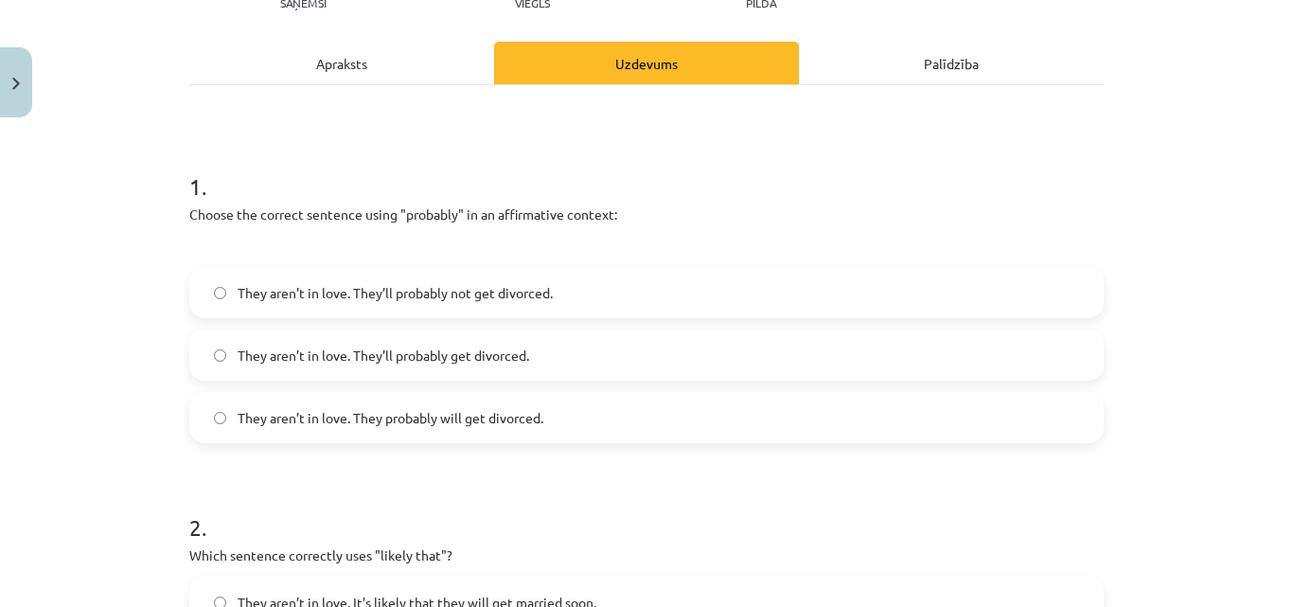
click at [406, 67] on div "Apraksts" at bounding box center [341, 63] width 305 height 43
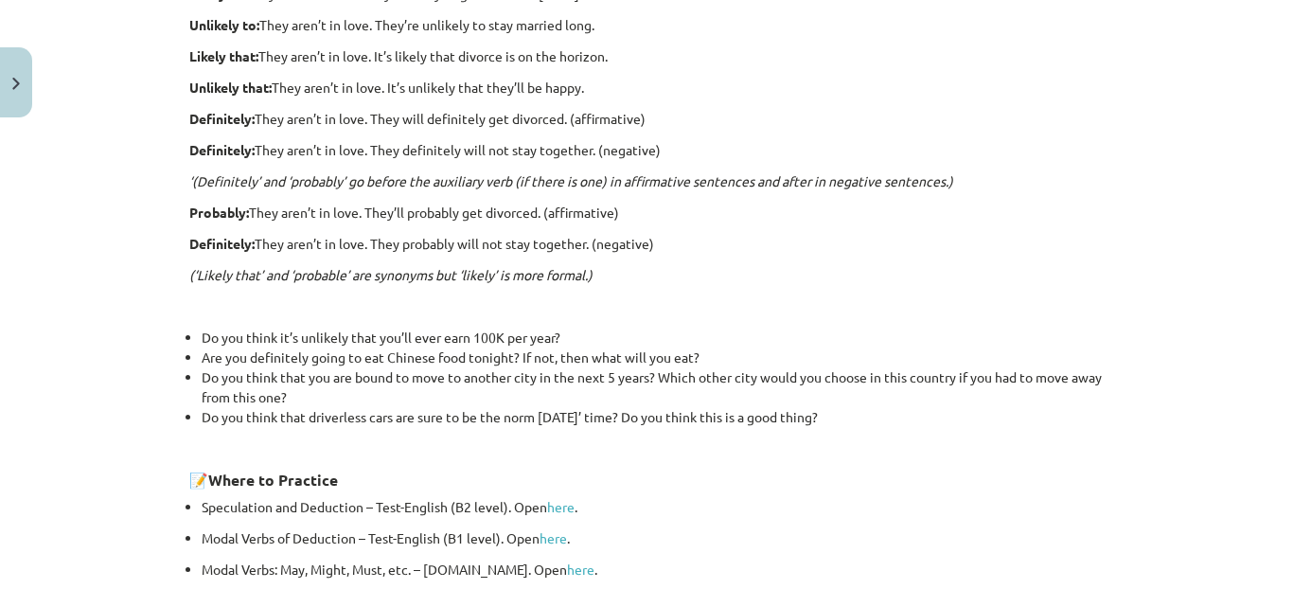
scroll to position [478, 0]
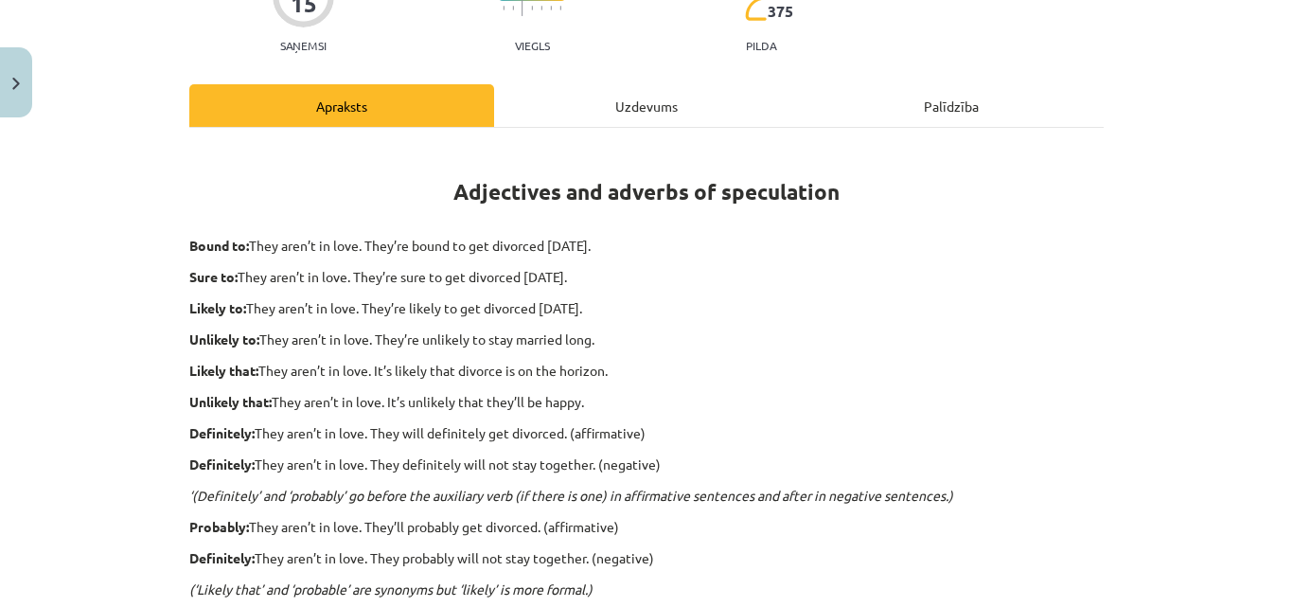
click at [590, 113] on div "Uzdevums" at bounding box center [646, 105] width 305 height 43
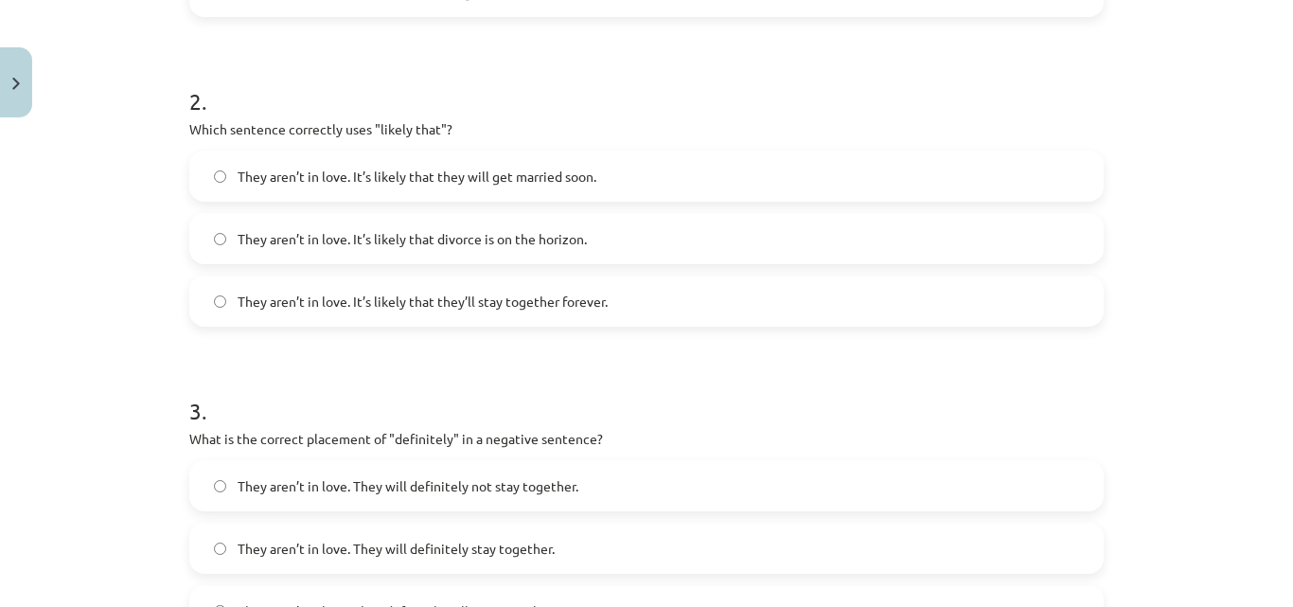
scroll to position [1325, 0]
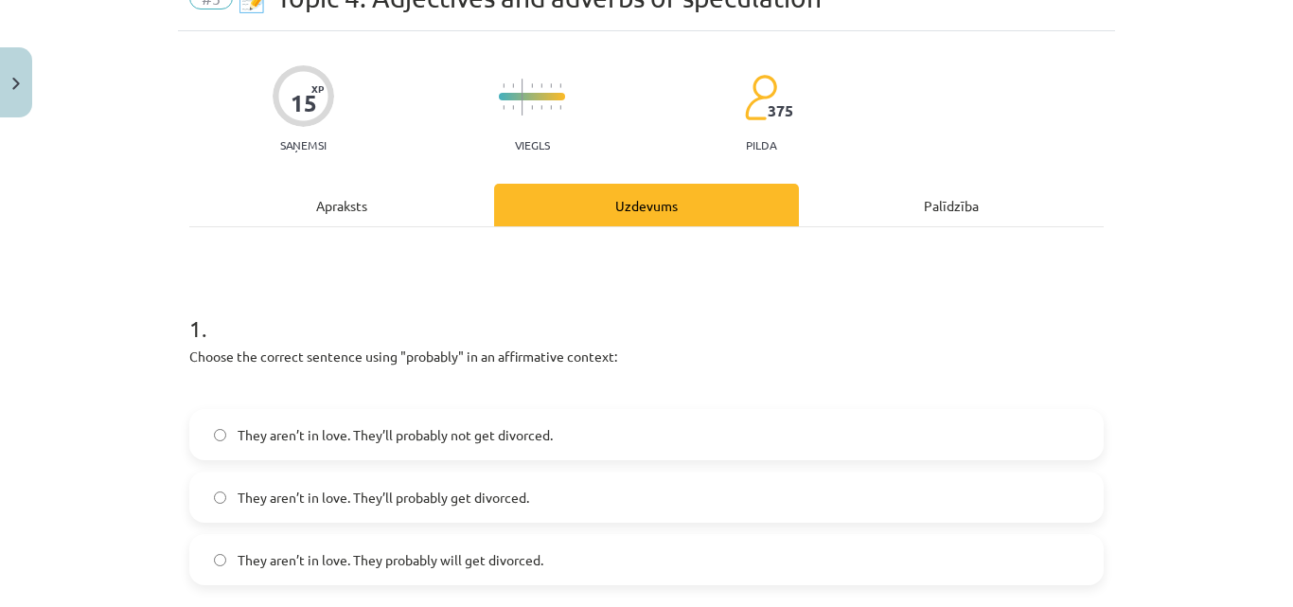
click at [396, 191] on div "Apraksts" at bounding box center [341, 205] width 305 height 43
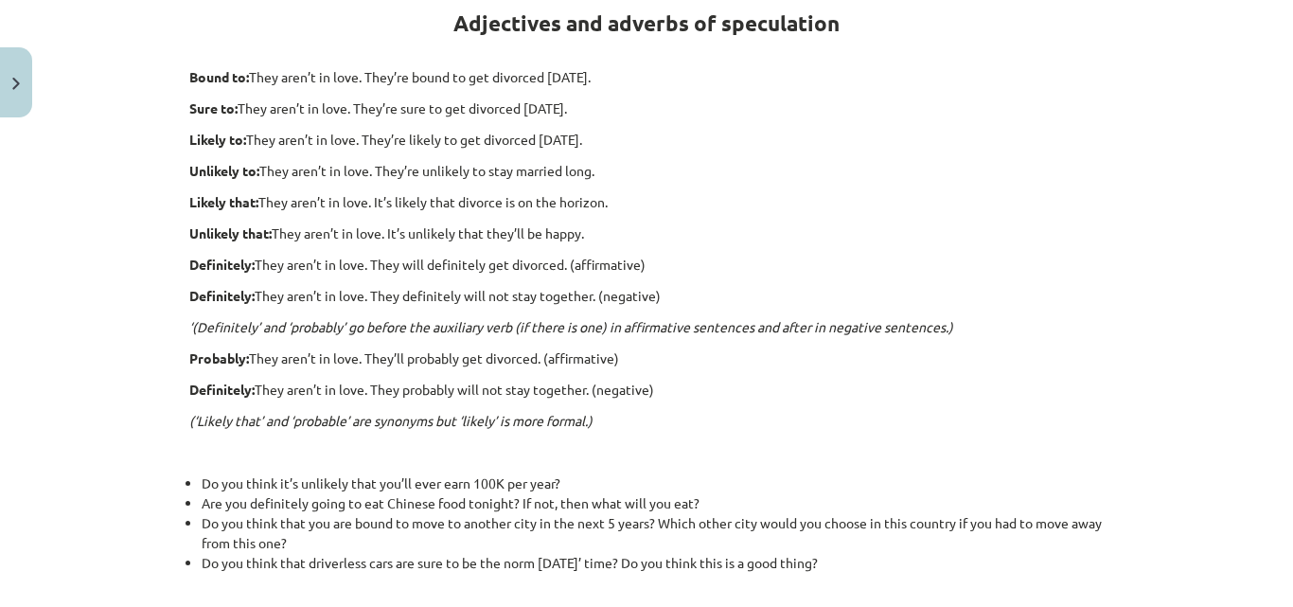
scroll to position [331, 0]
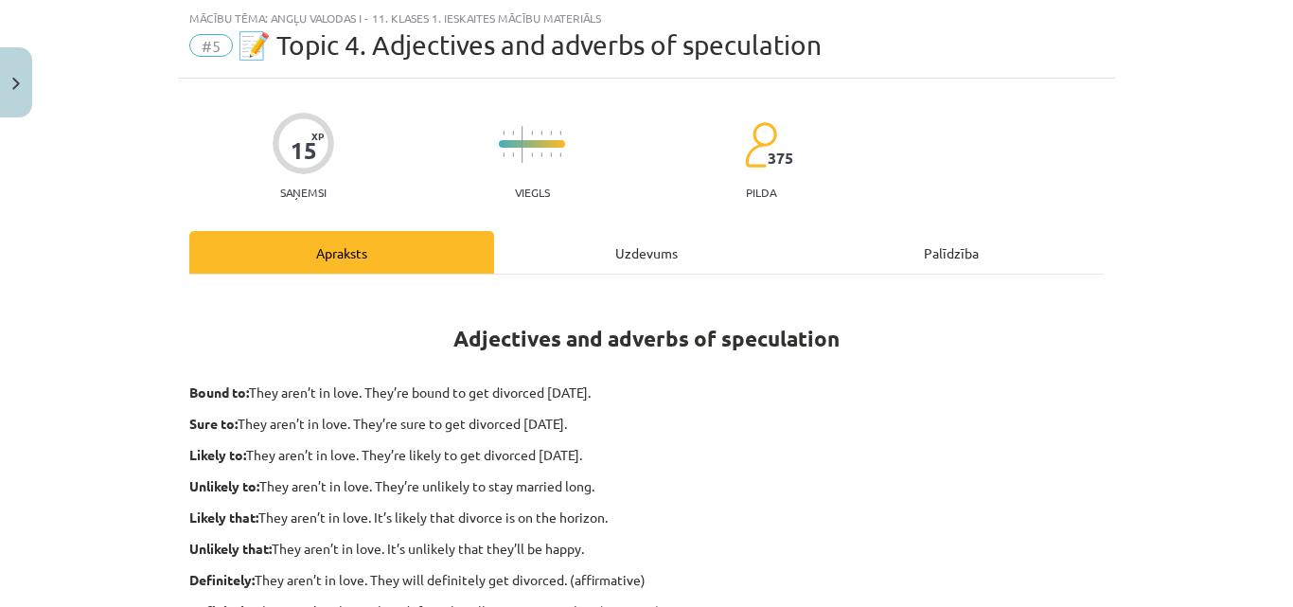
click at [600, 256] on div "Uzdevums" at bounding box center [646, 252] width 305 height 43
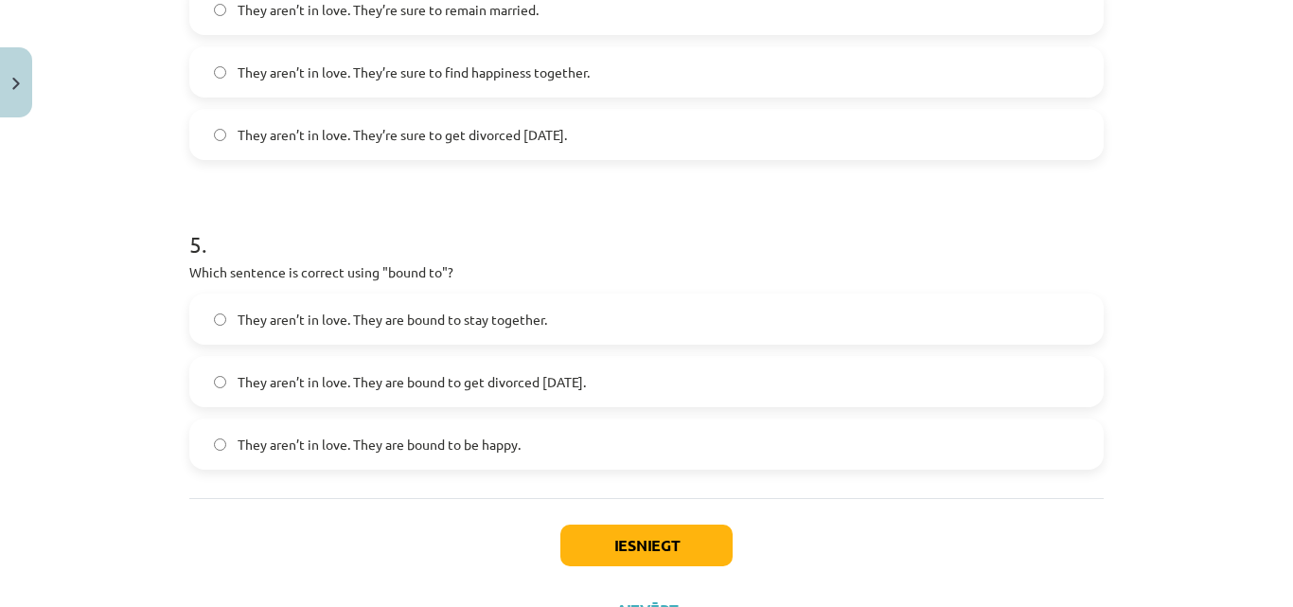
scroll to position [1467, 0]
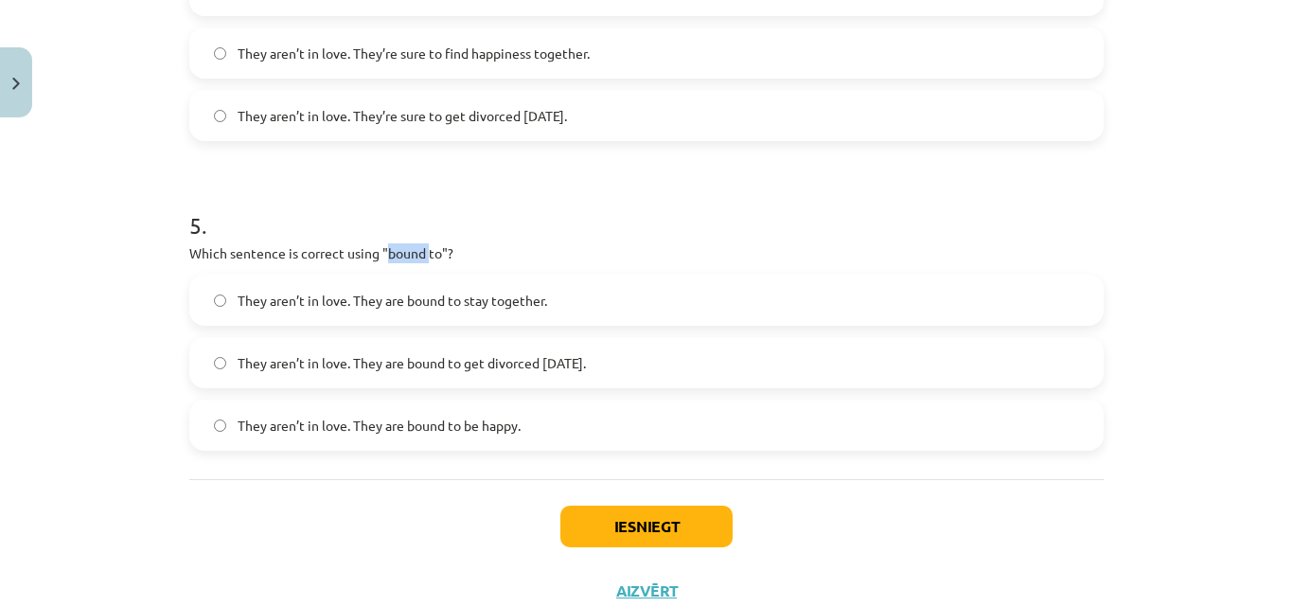
drag, startPoint x: 381, startPoint y: 253, endPoint x: 421, endPoint y: 254, distance: 40.7
click at [421, 254] on p "Which sentence is correct using "bound to"?" at bounding box center [646, 253] width 914 height 20
click at [95, 209] on div "Mācību tēma: Angļu valodas i - 11. klases 1. ieskaites mācību materiāls #5 📝 To…" at bounding box center [646, 303] width 1293 height 607
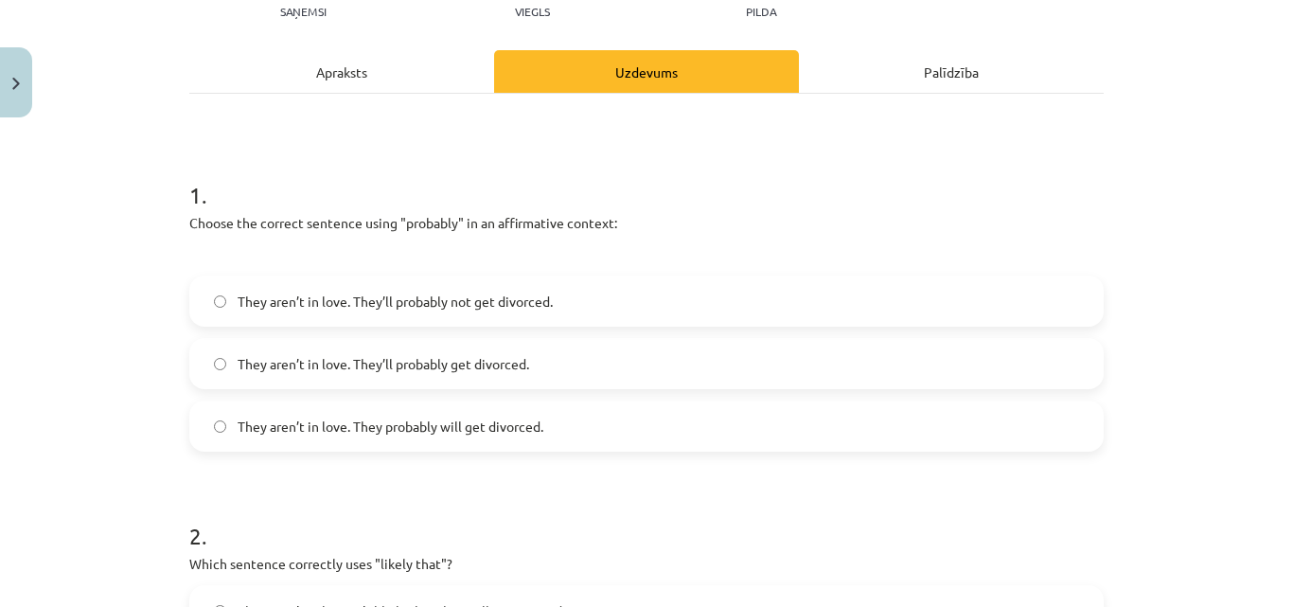
scroll to position [0, 0]
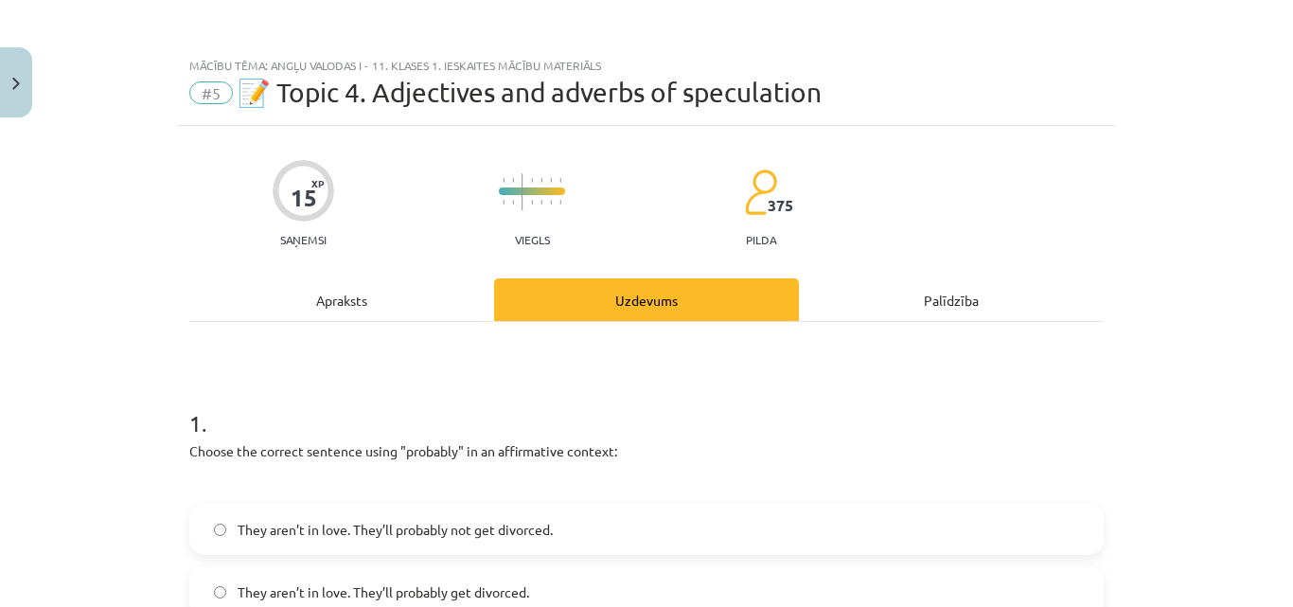
click at [435, 304] on div "Apraksts" at bounding box center [341, 299] width 305 height 43
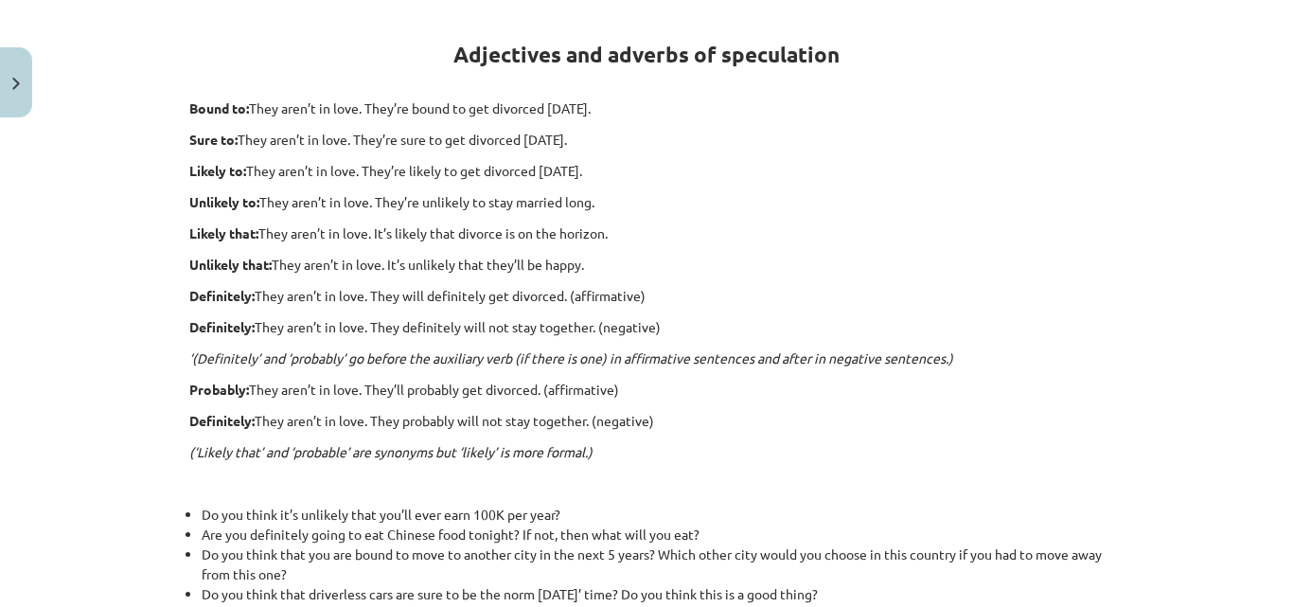
scroll to position [237, 0]
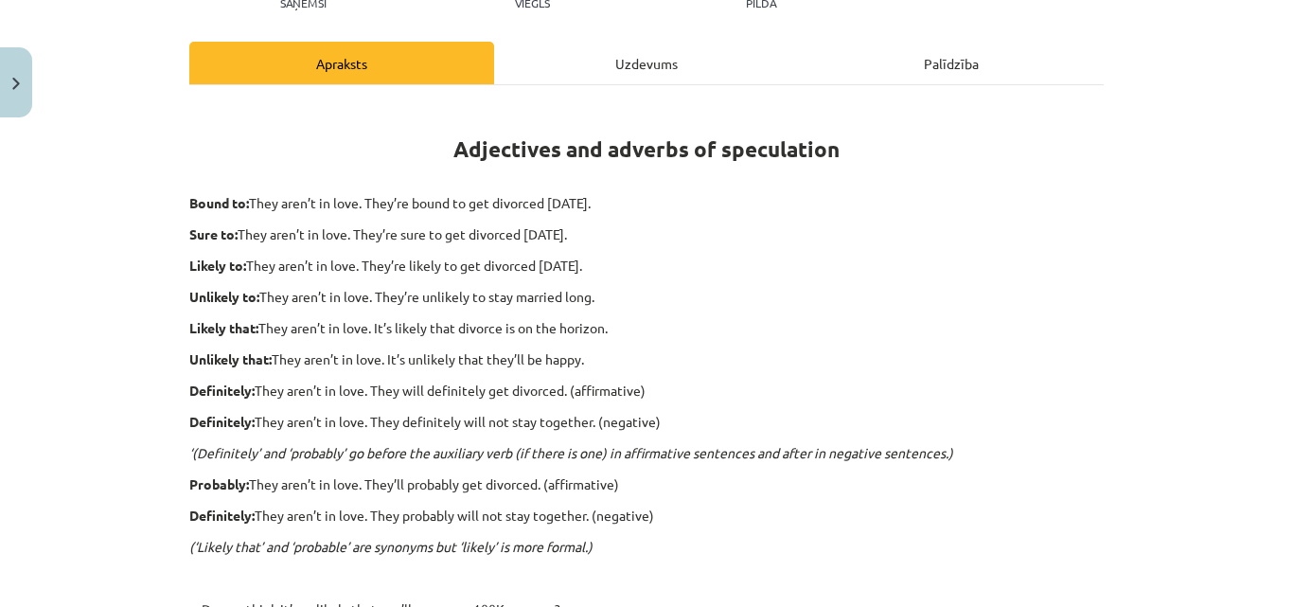
click at [639, 71] on div "Uzdevums" at bounding box center [646, 63] width 305 height 43
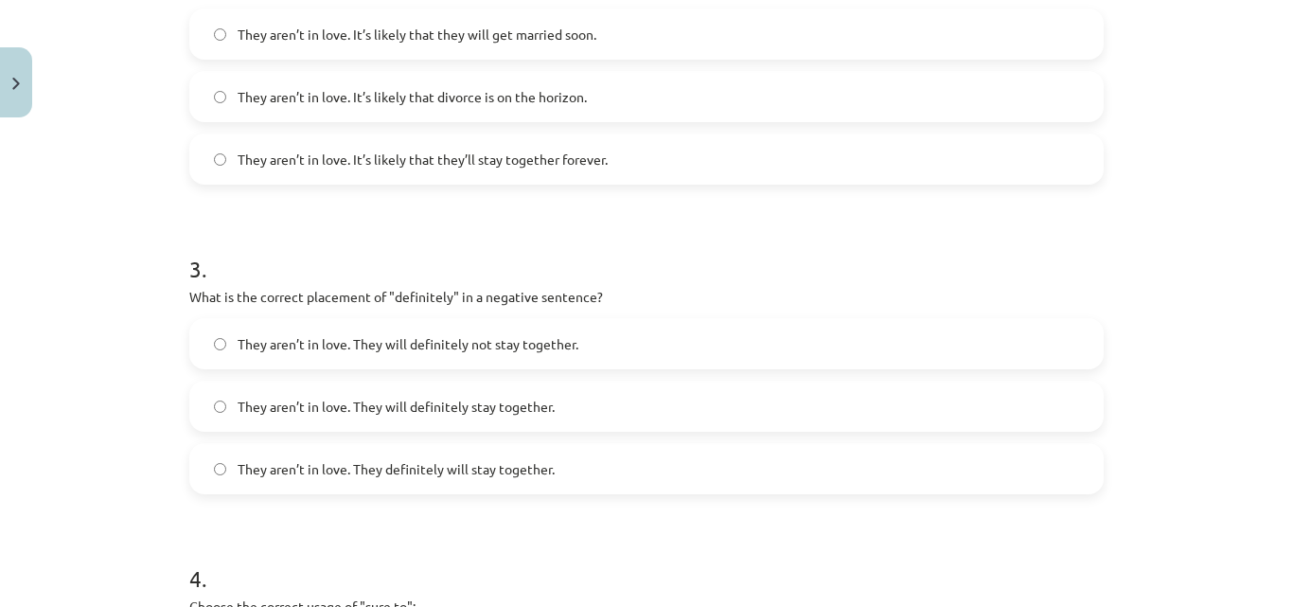
scroll to position [1531, 0]
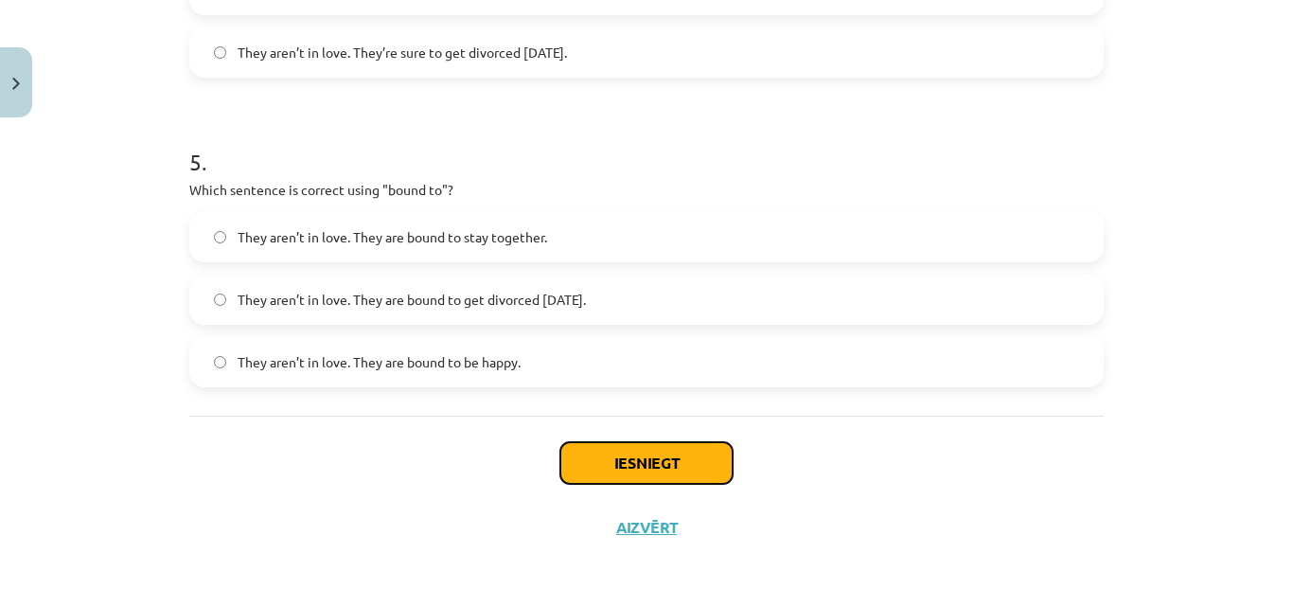
click at [703, 453] on button "Iesniegt" at bounding box center [646, 463] width 172 height 42
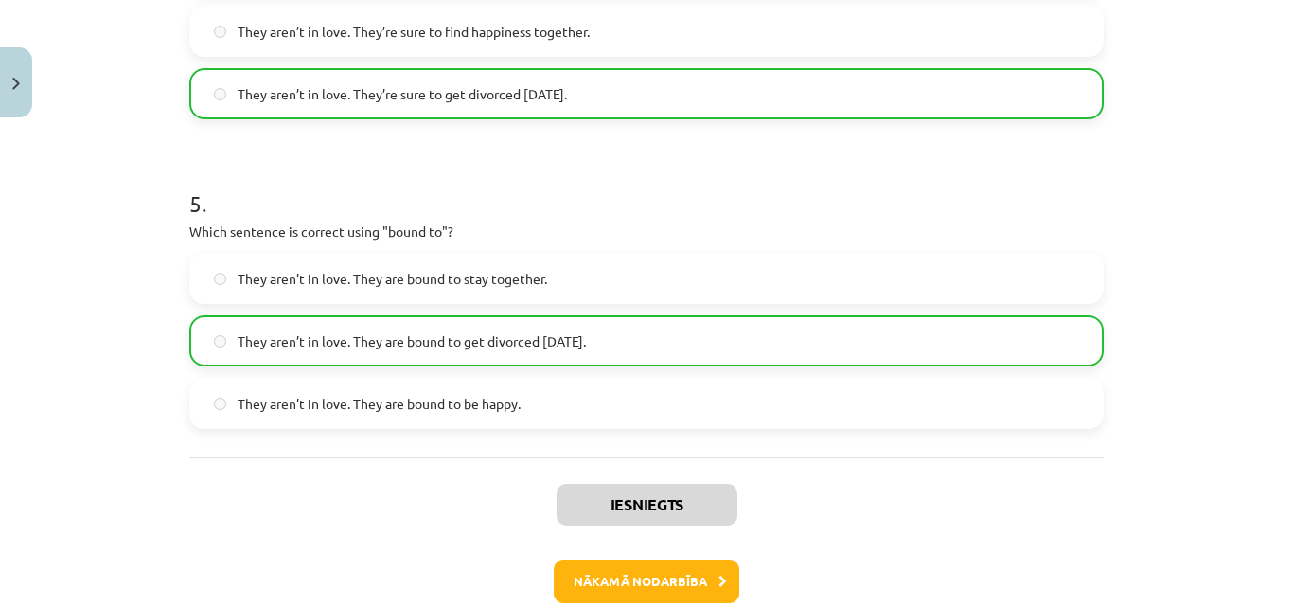
scroll to position [1591, 0]
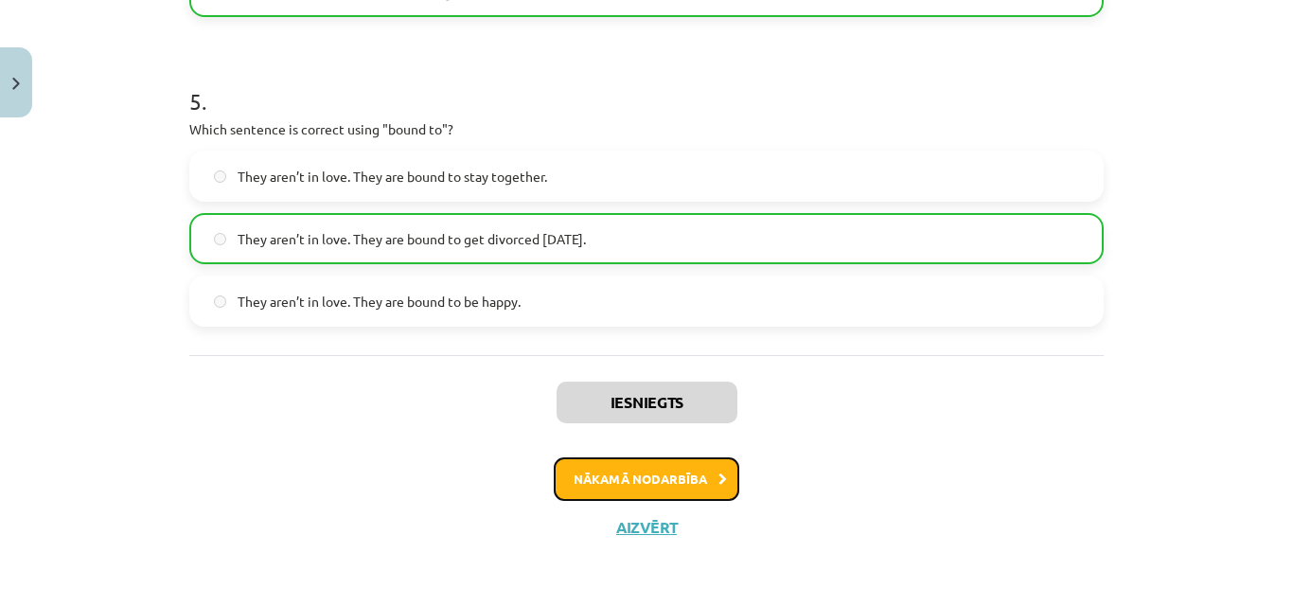
click at [674, 470] on button "Nākamā nodarbība" at bounding box center [647, 479] width 186 height 44
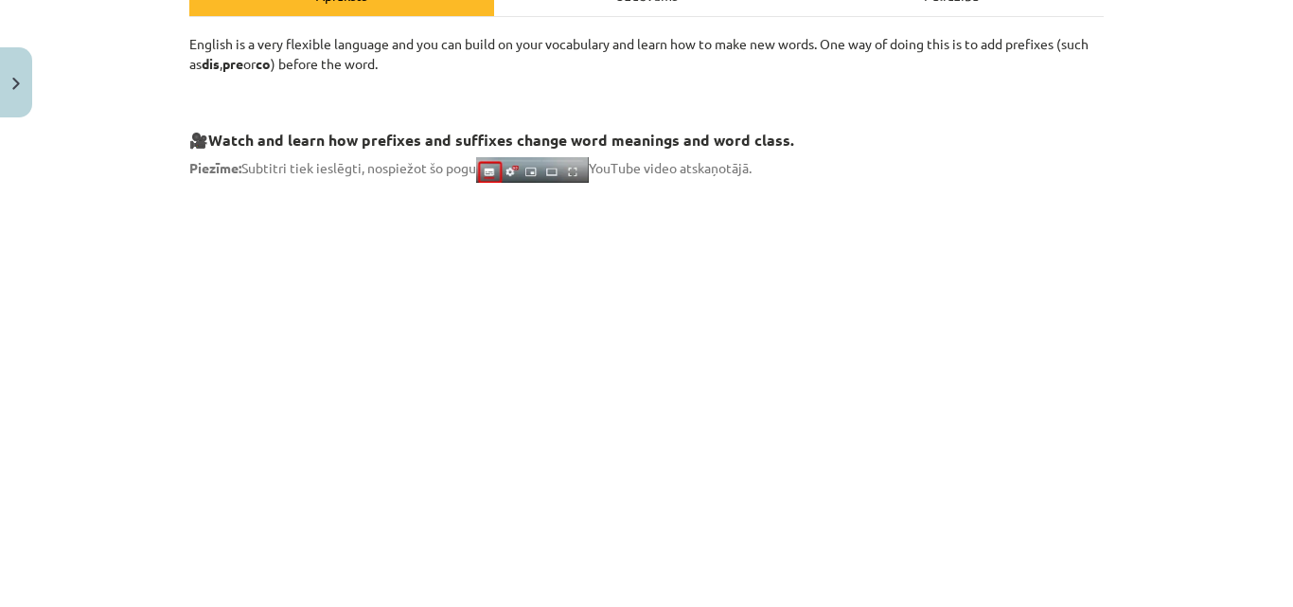
scroll to position [47, 0]
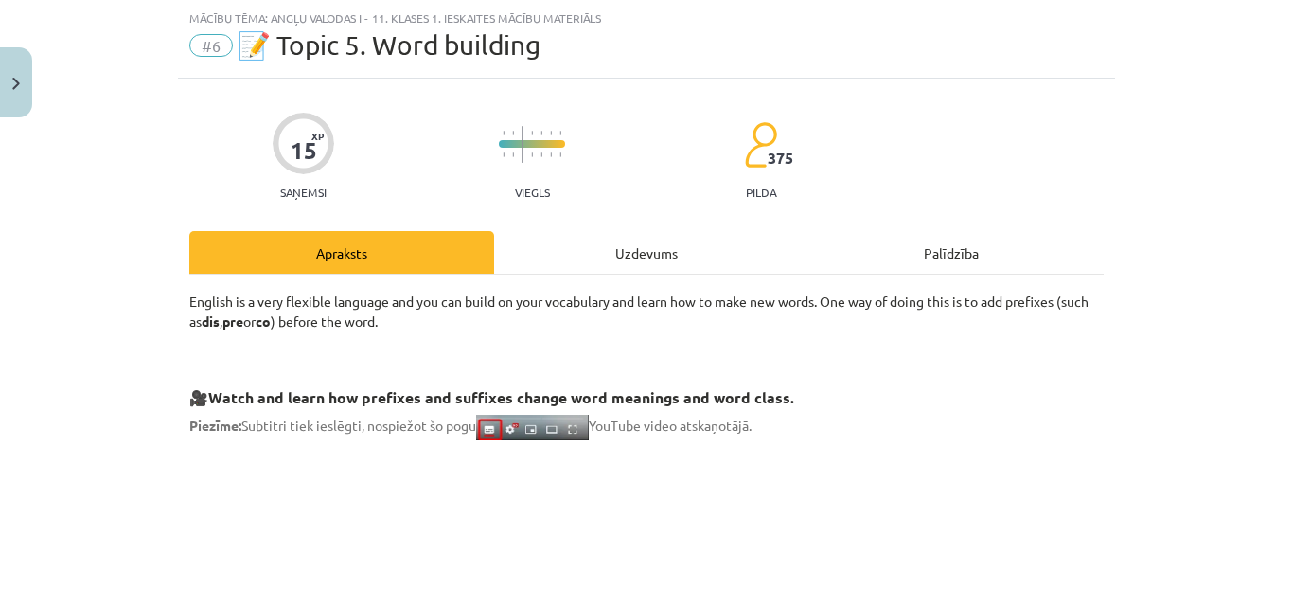
click at [684, 245] on div "Uzdevums" at bounding box center [646, 252] width 305 height 43
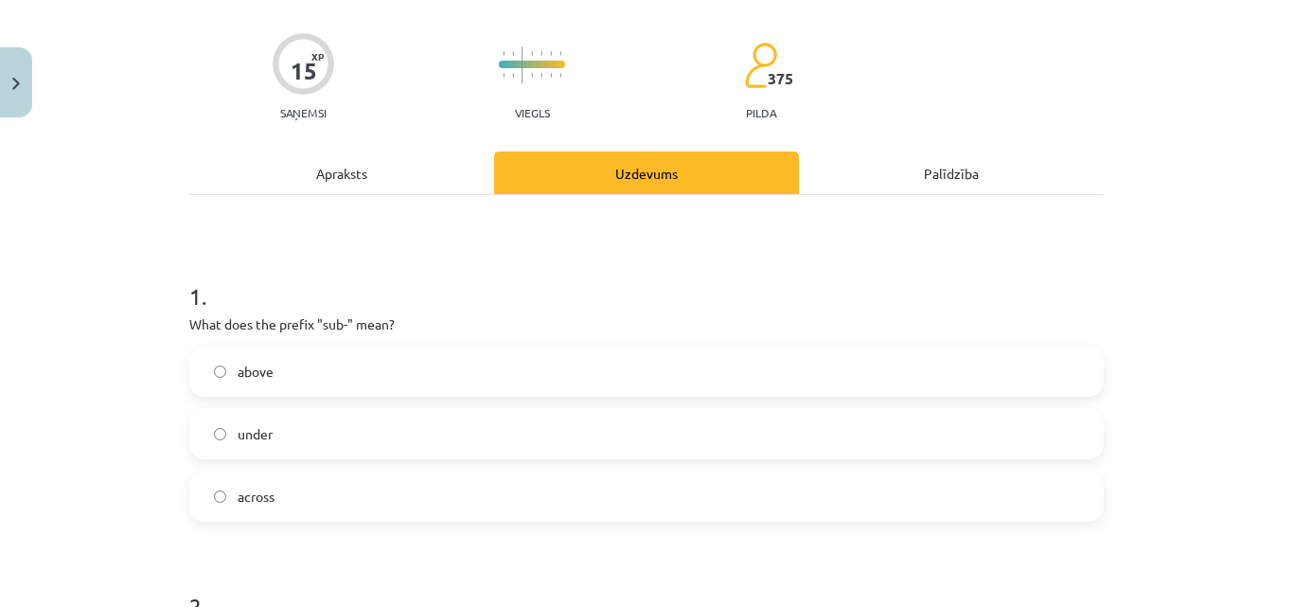
scroll to position [237, 0]
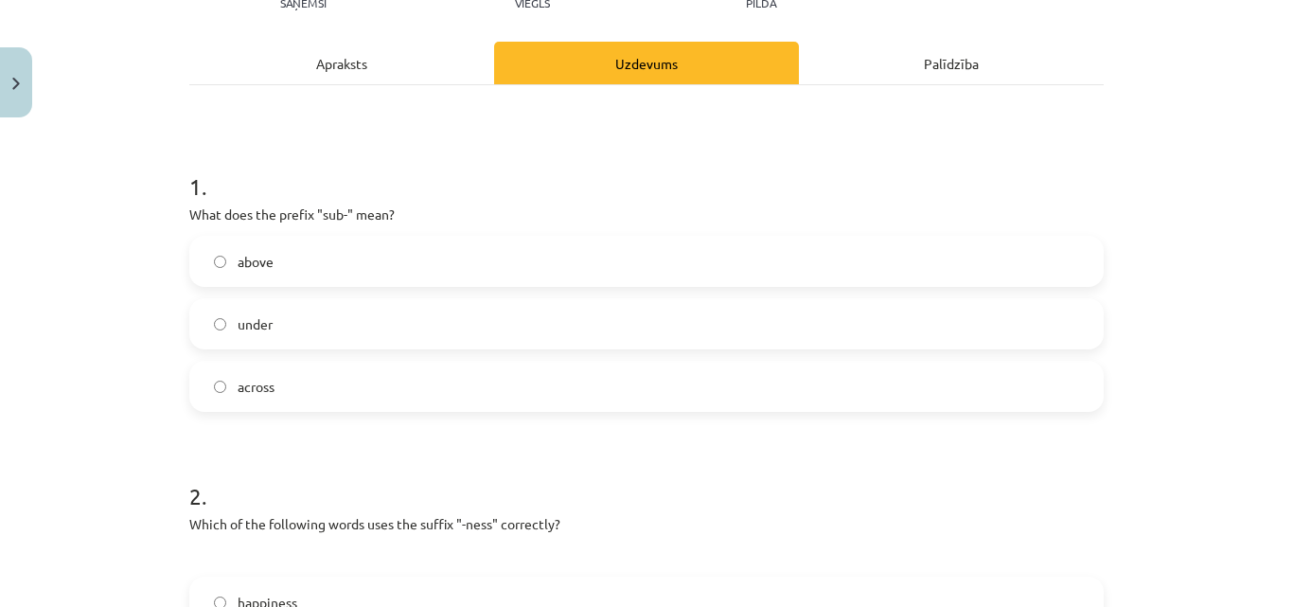
click at [340, 70] on div "Apraksts" at bounding box center [341, 63] width 305 height 43
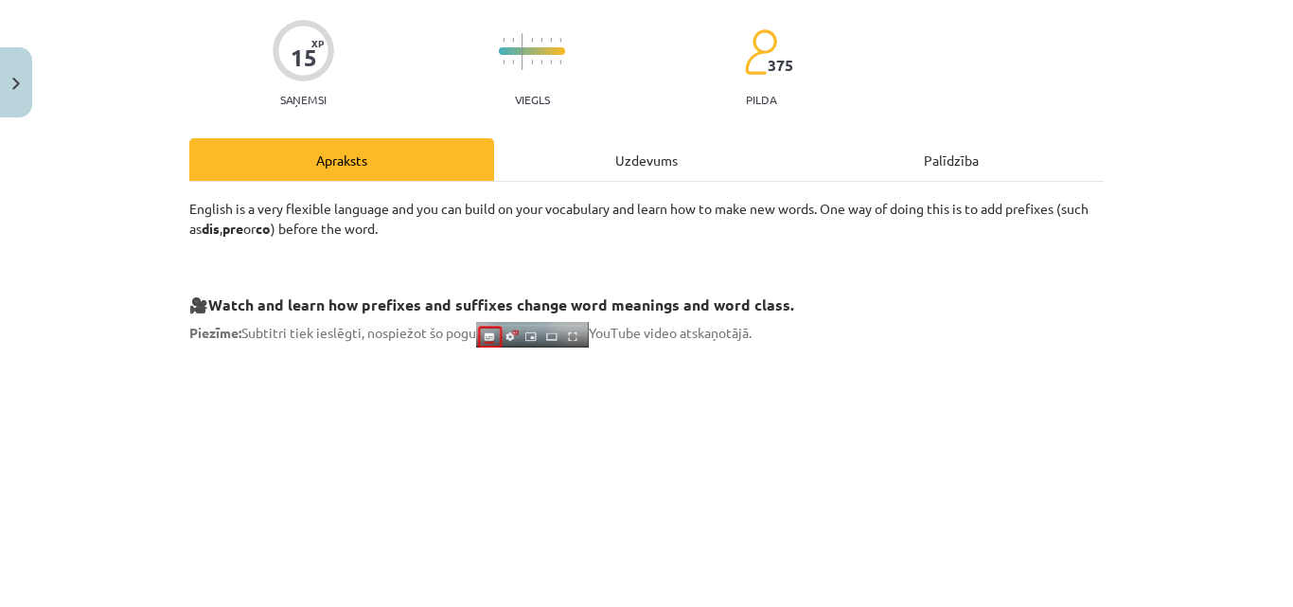
scroll to position [0, 0]
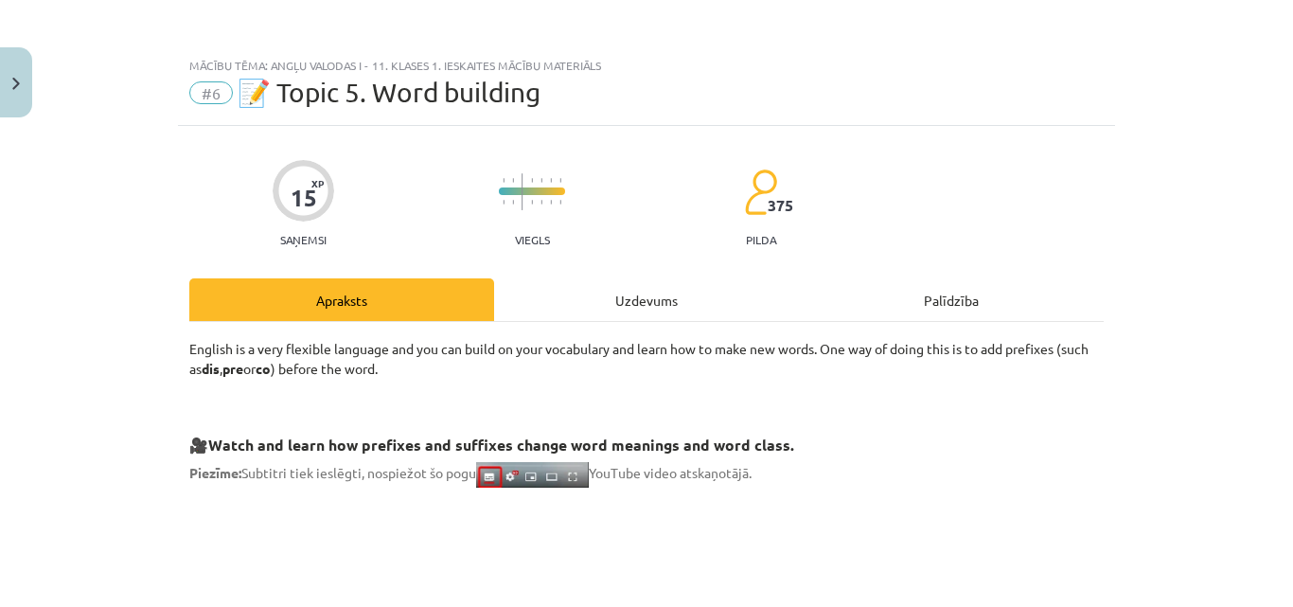
click at [676, 280] on div "Uzdevums" at bounding box center [646, 299] width 305 height 43
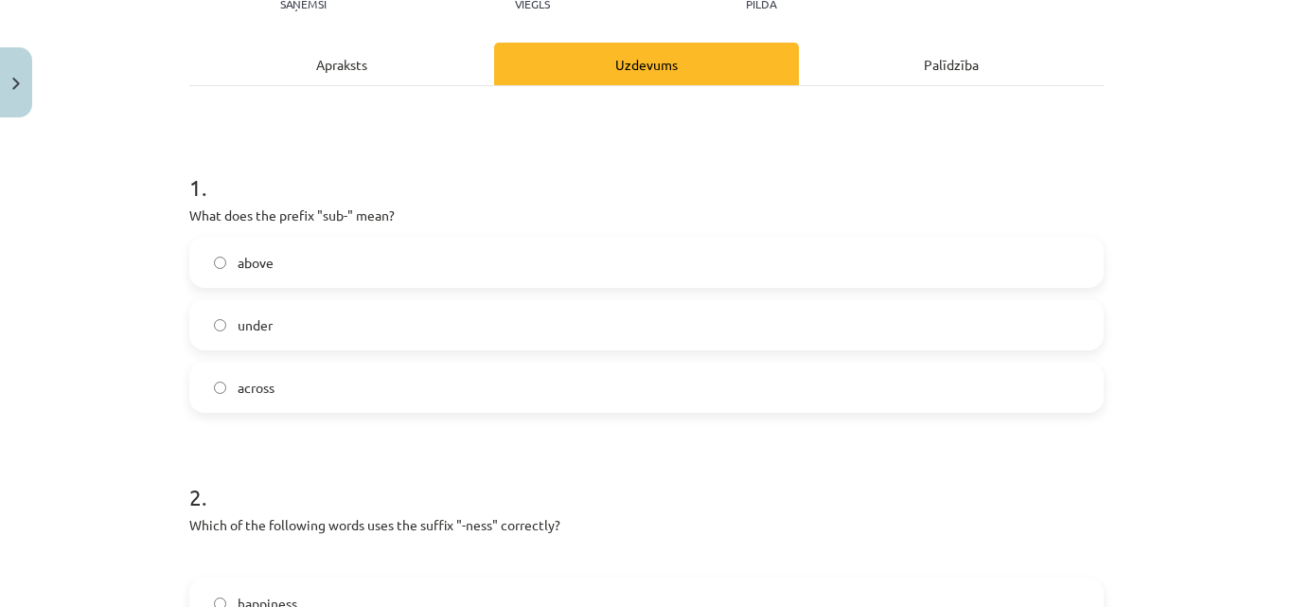
scroll to position [237, 0]
click at [215, 314] on label "under" at bounding box center [646, 323] width 911 height 47
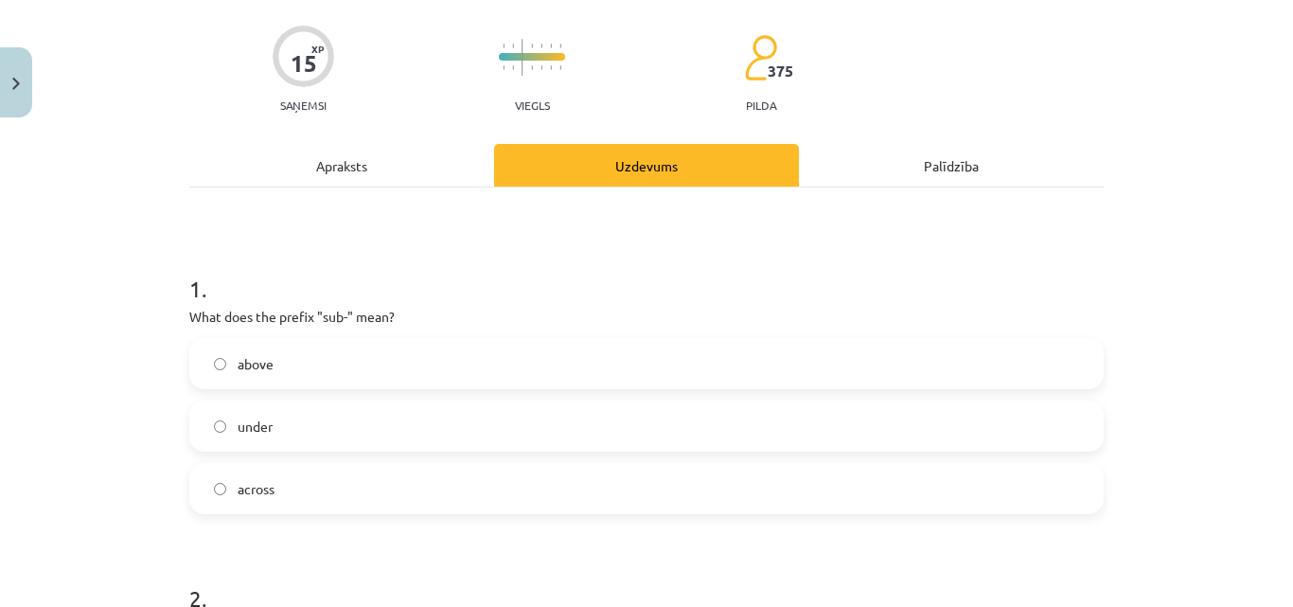
scroll to position [0, 0]
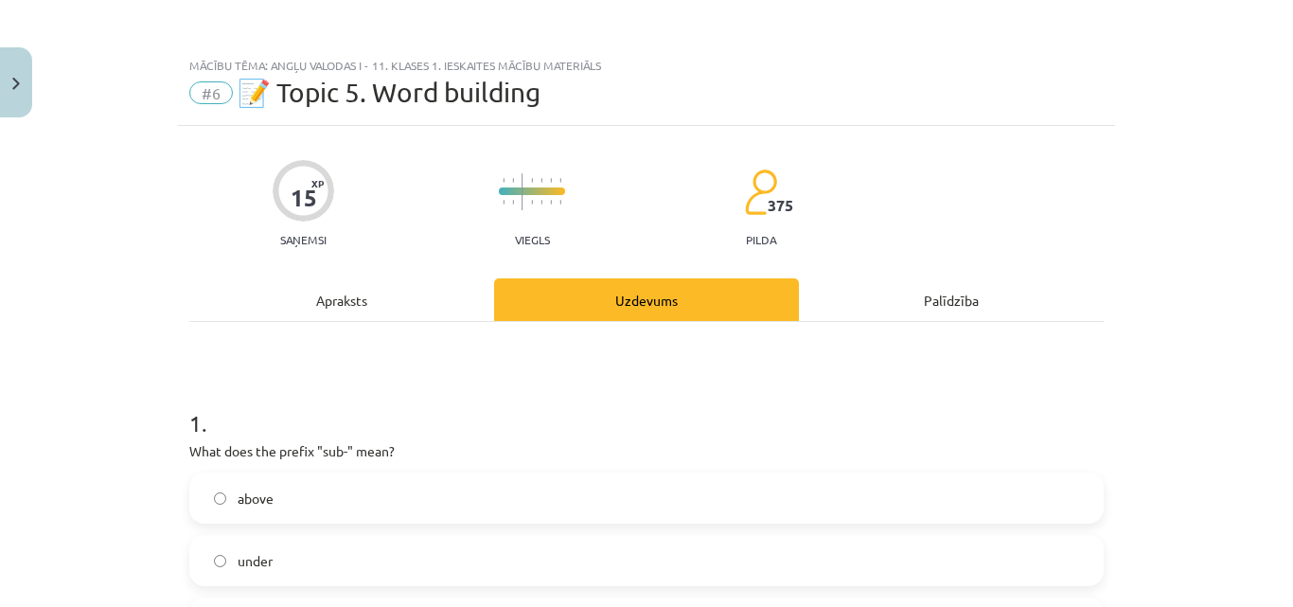
click at [352, 308] on div "Apraksts" at bounding box center [341, 299] width 305 height 43
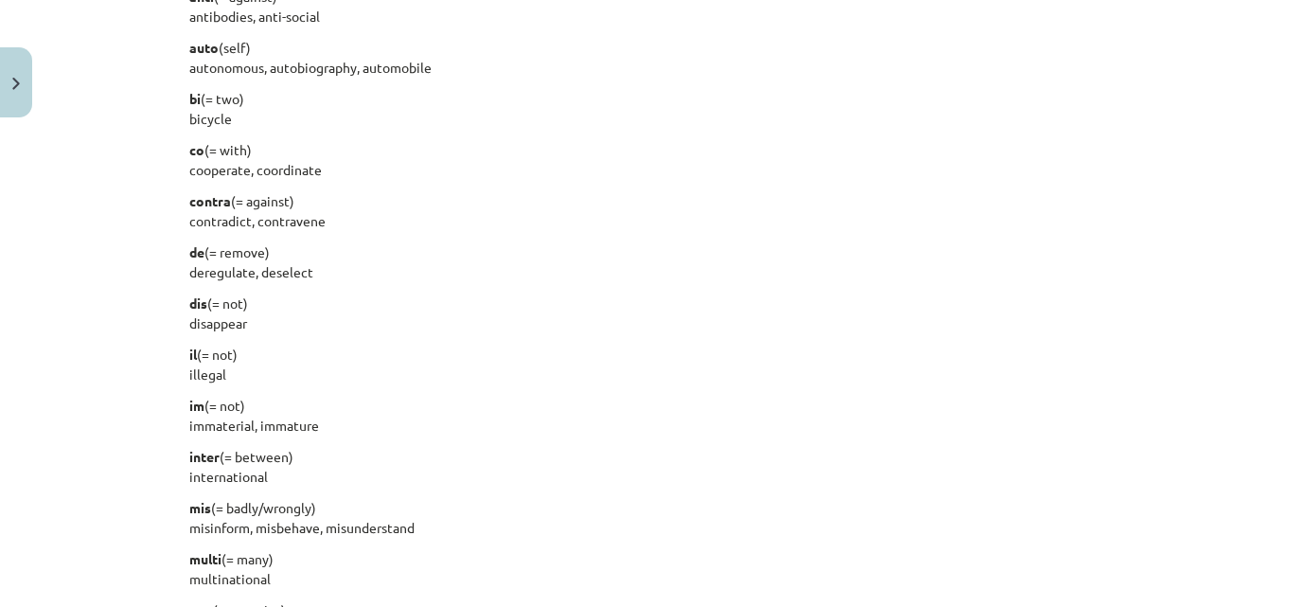
scroll to position [1518, 0]
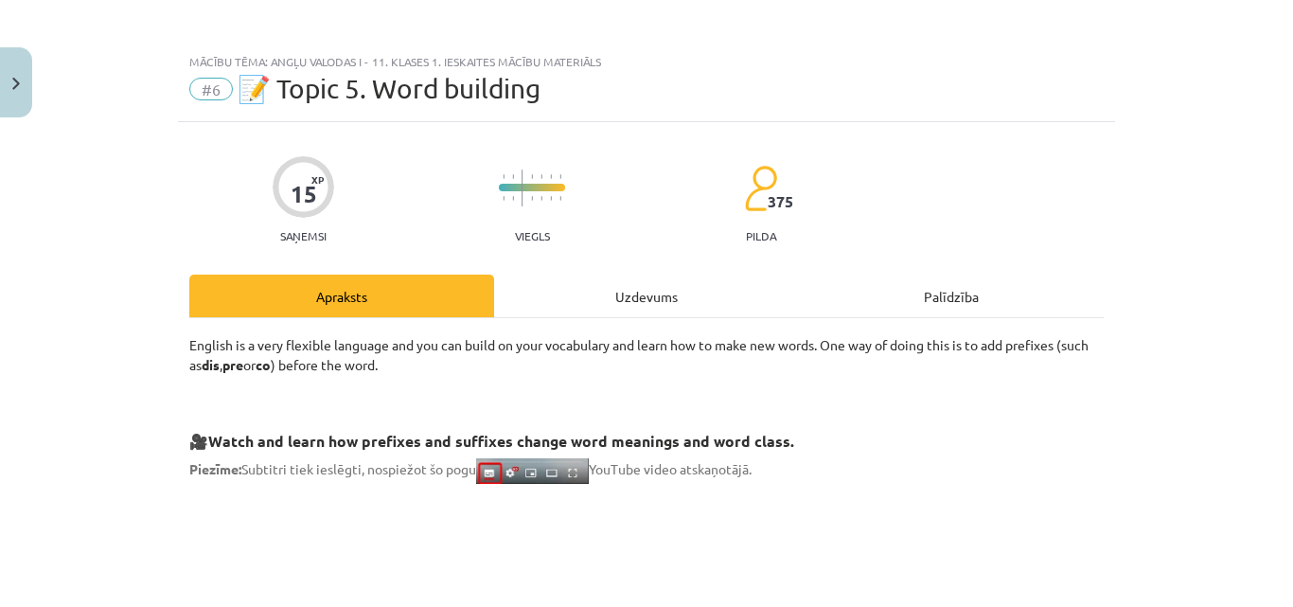
click at [613, 297] on div "Uzdevums" at bounding box center [646, 296] width 305 height 43
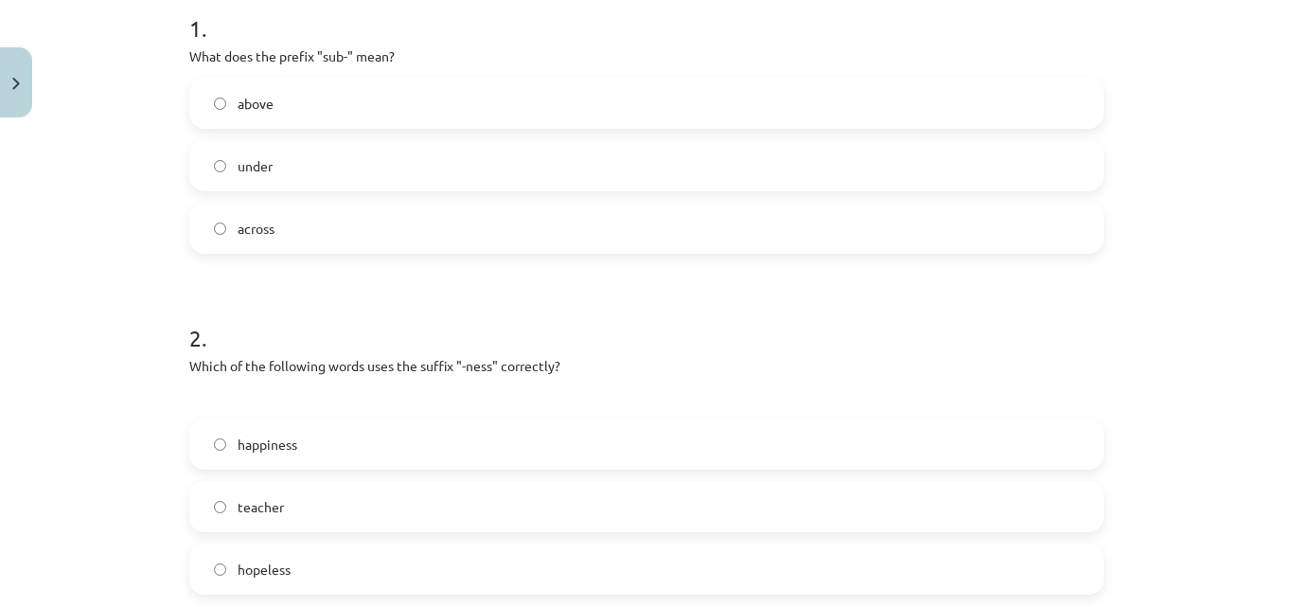
scroll to position [521, 0]
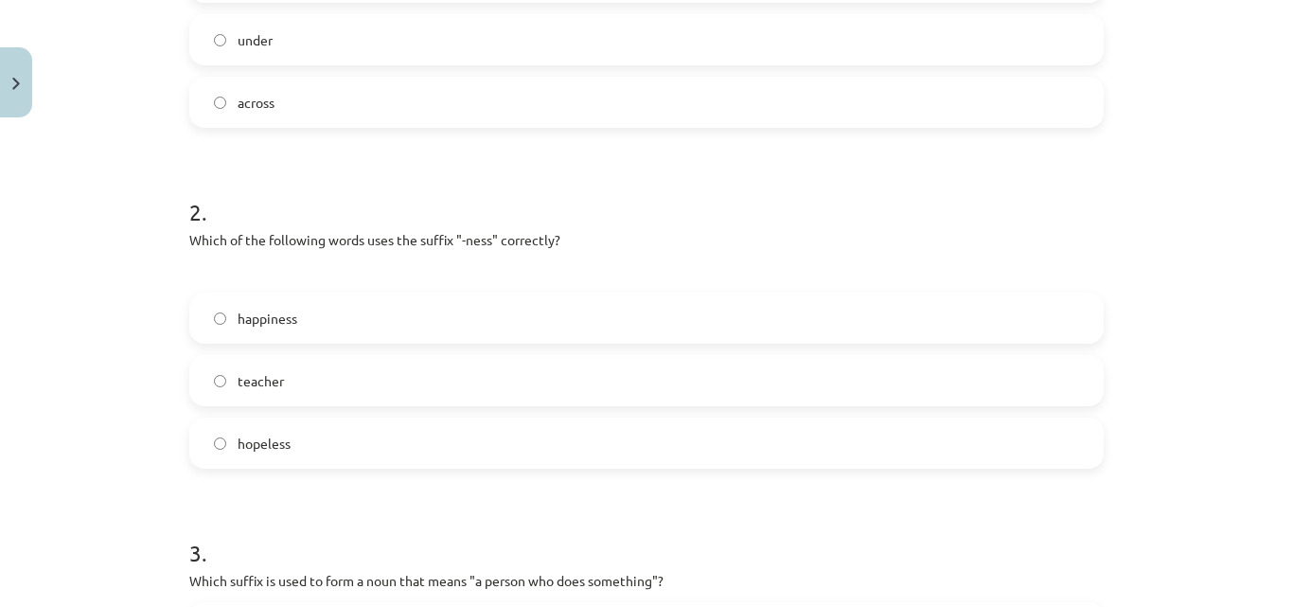
click at [211, 450] on label "hopeless" at bounding box center [646, 442] width 911 height 47
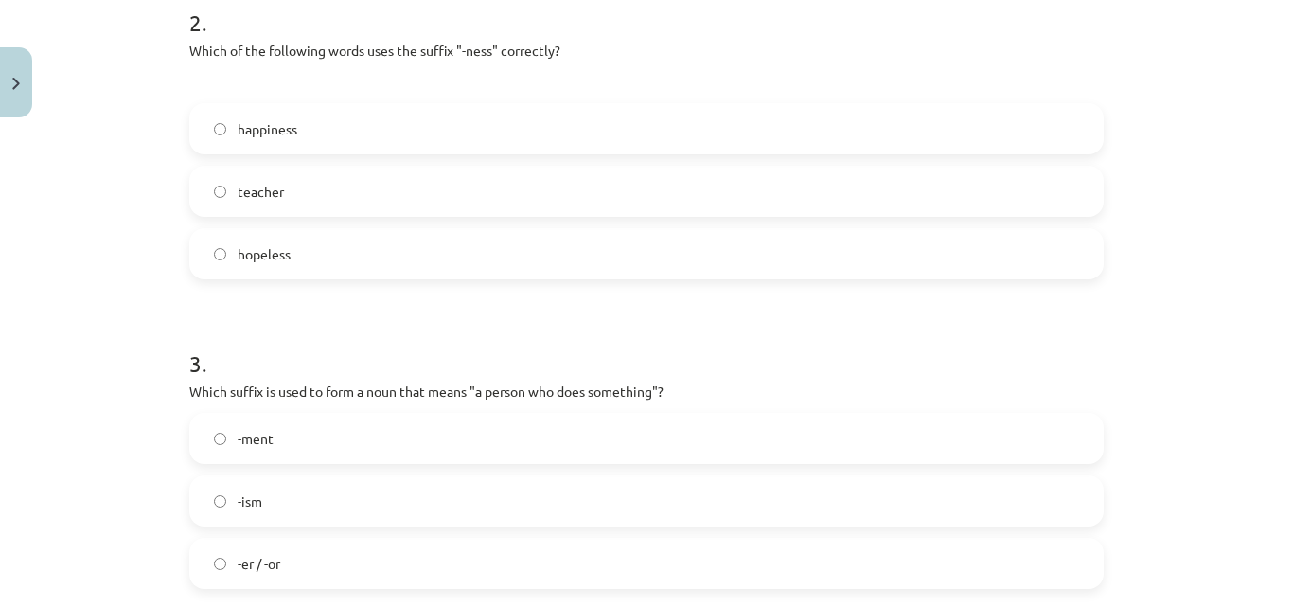
scroll to position [899, 0]
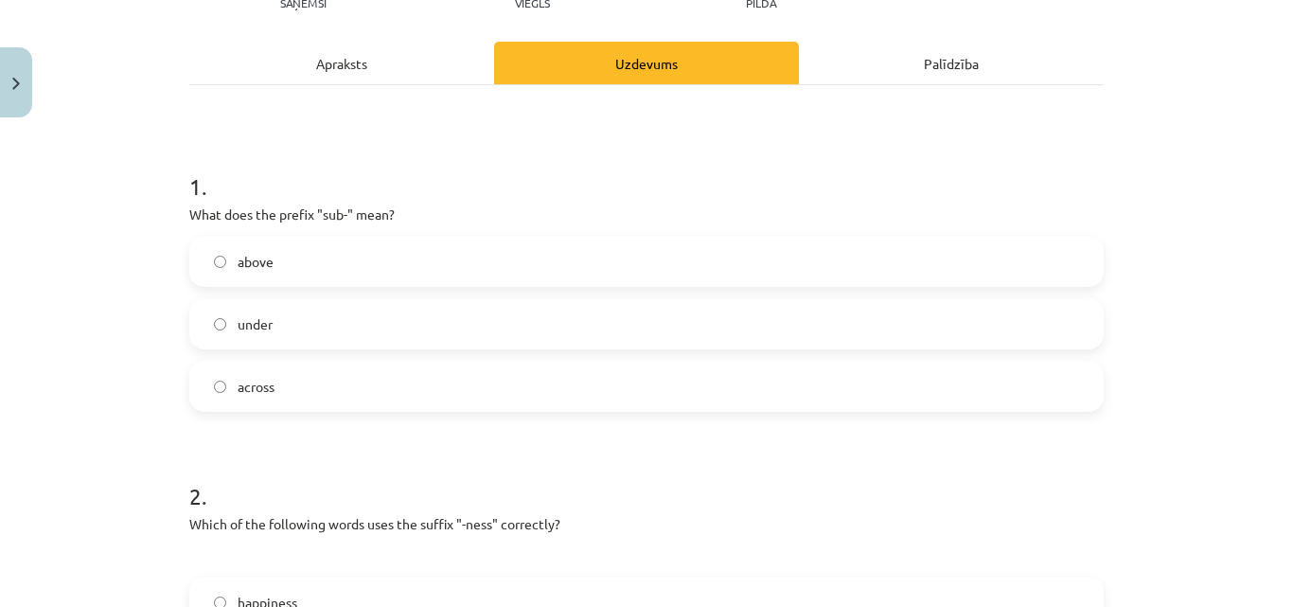
click at [355, 63] on div "Apraksts" at bounding box center [341, 63] width 305 height 43
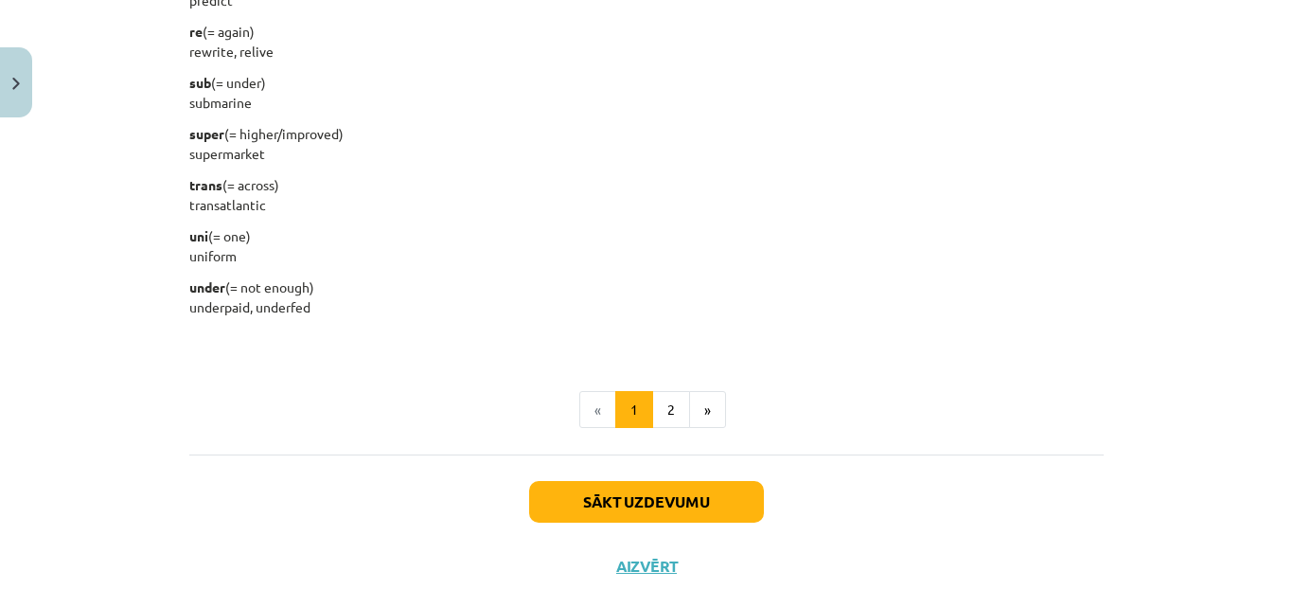
scroll to position [2483, 0]
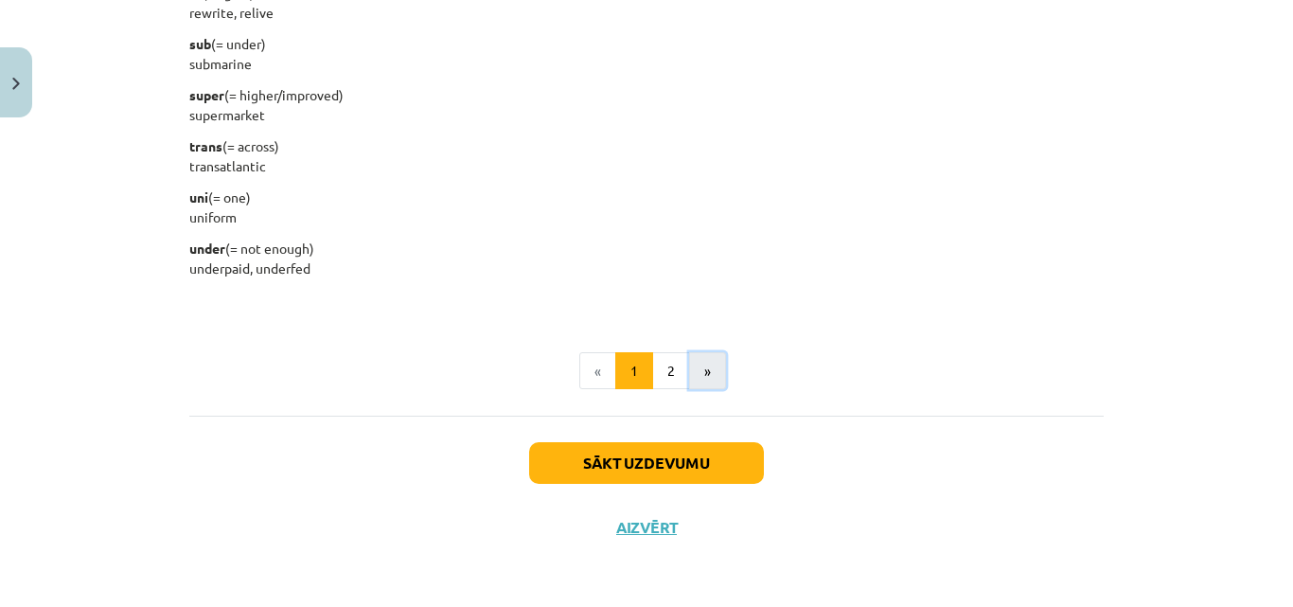
click at [689, 372] on button "»" at bounding box center [707, 371] width 37 height 38
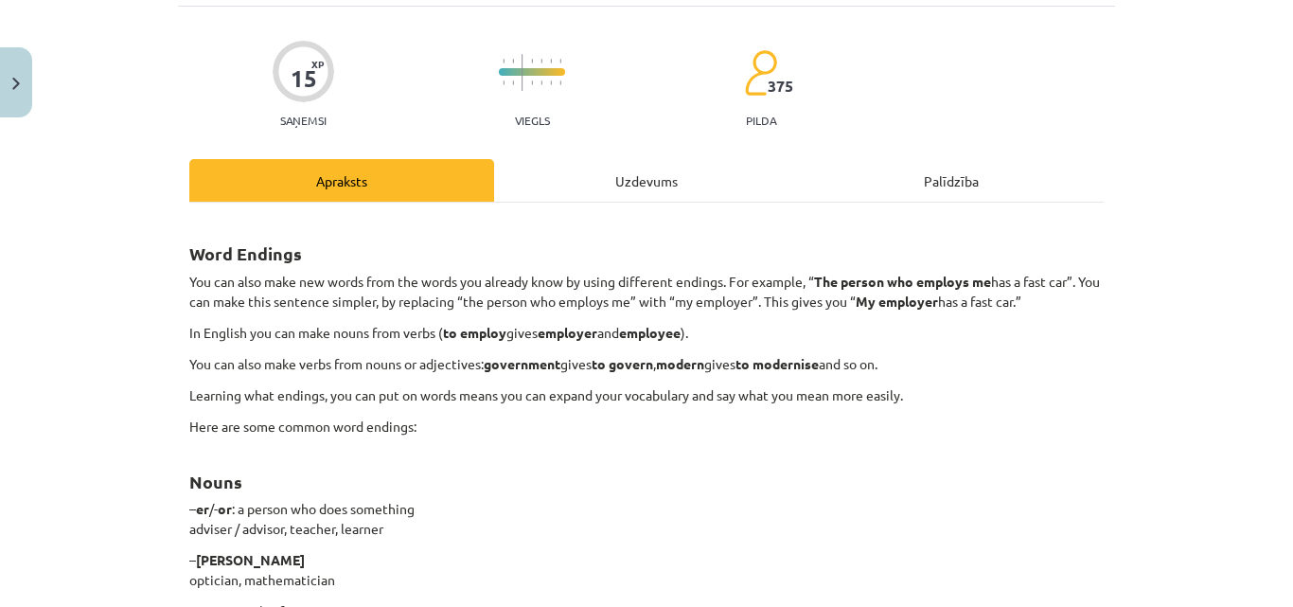
scroll to position [0, 0]
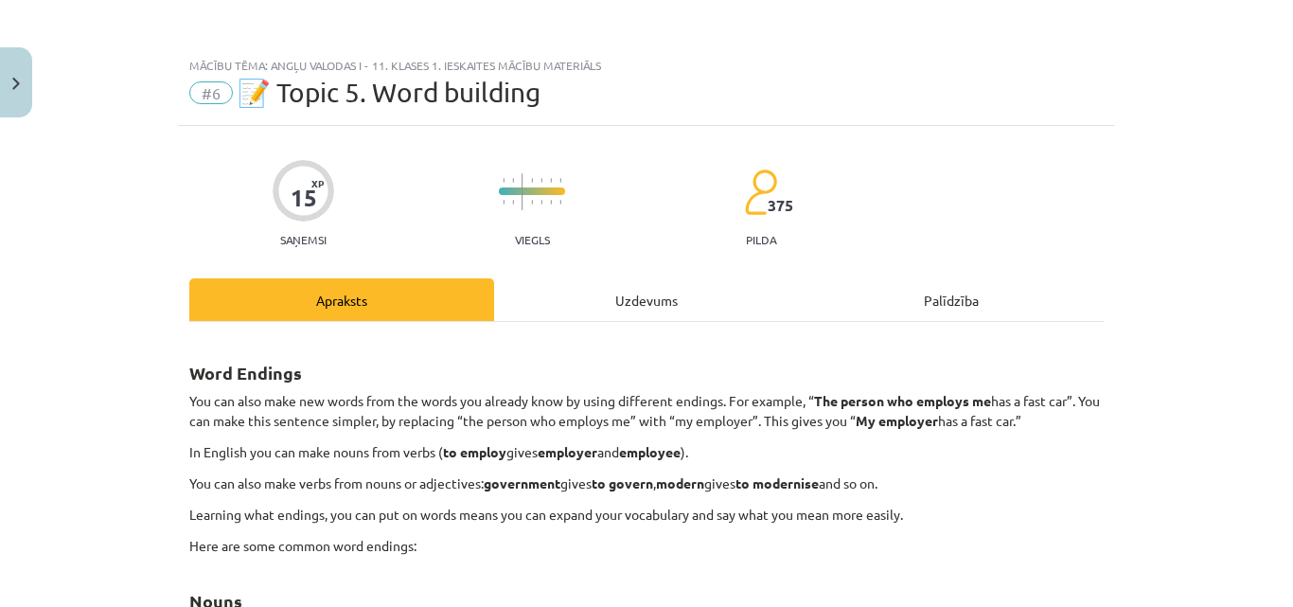
click at [612, 289] on div "Uzdevums" at bounding box center [646, 299] width 305 height 43
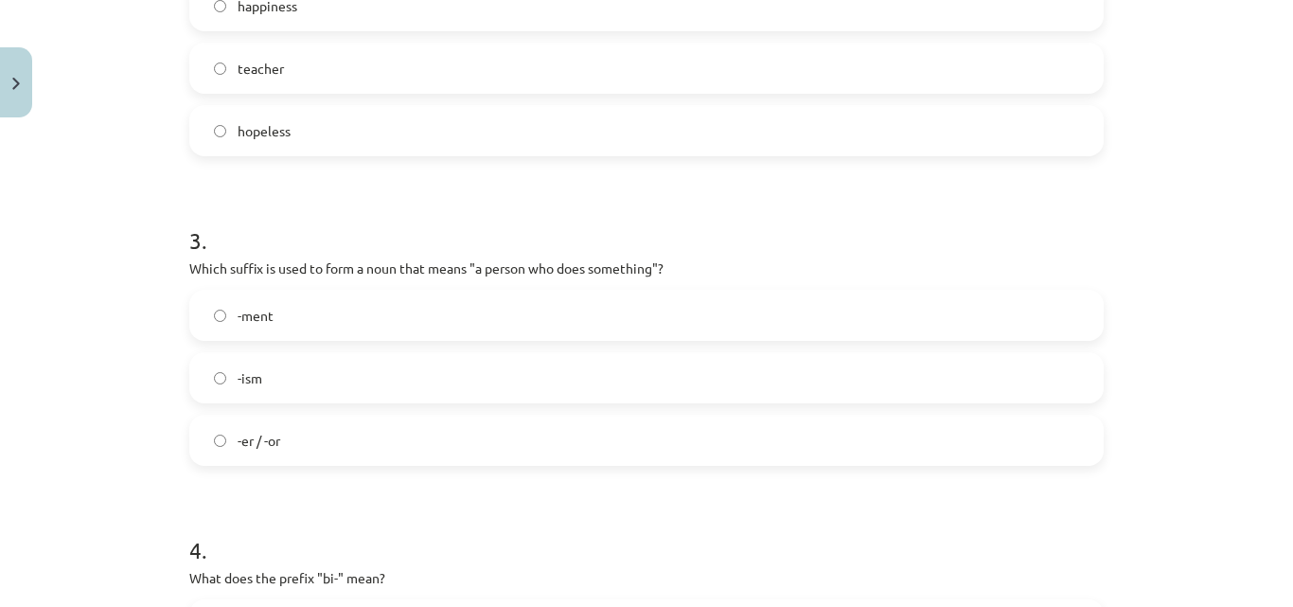
scroll to position [805, 0]
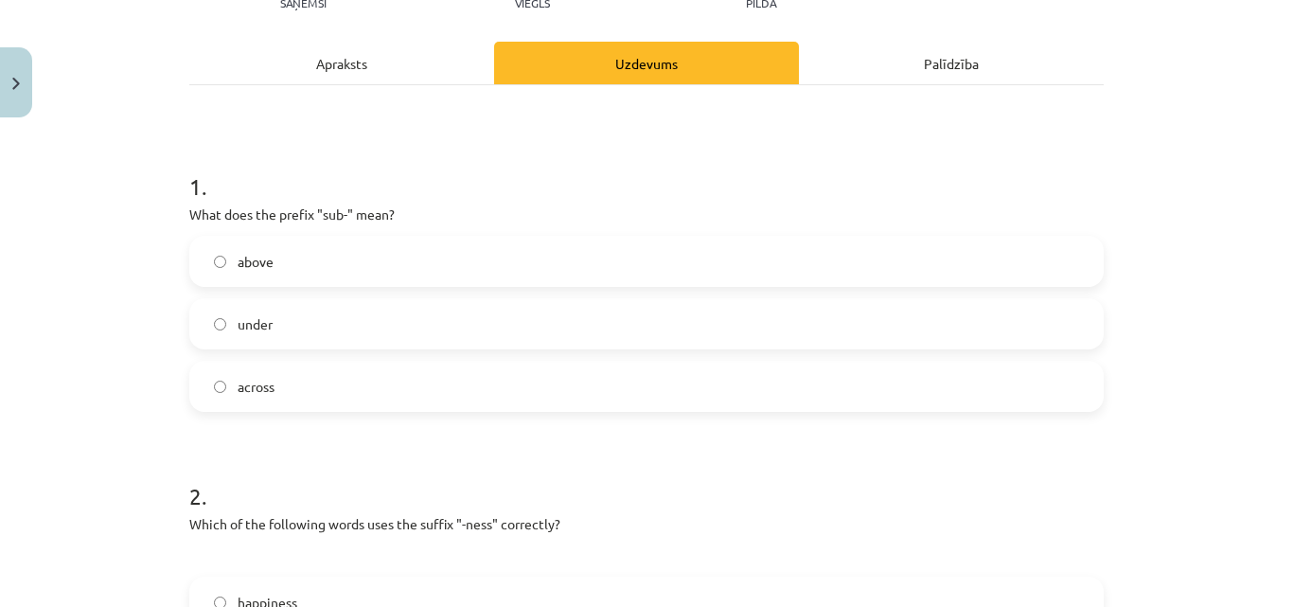
click at [379, 70] on div "Apraksts" at bounding box center [341, 63] width 305 height 43
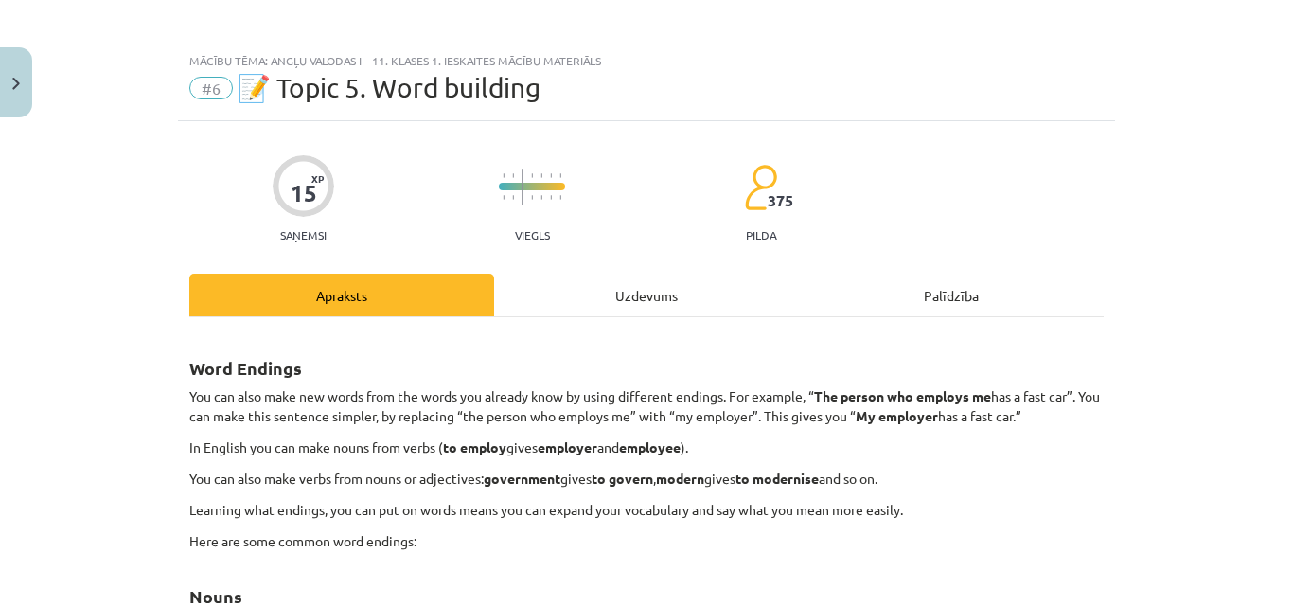
scroll to position [0, 0]
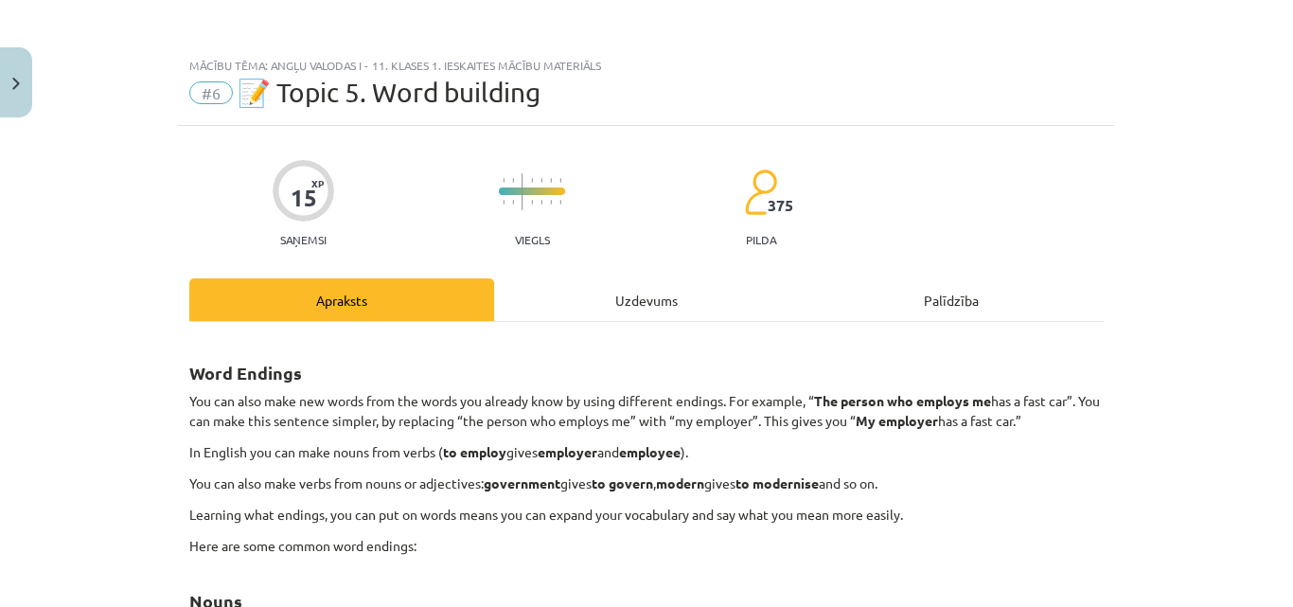
click at [656, 292] on div "Uzdevums" at bounding box center [646, 299] width 305 height 43
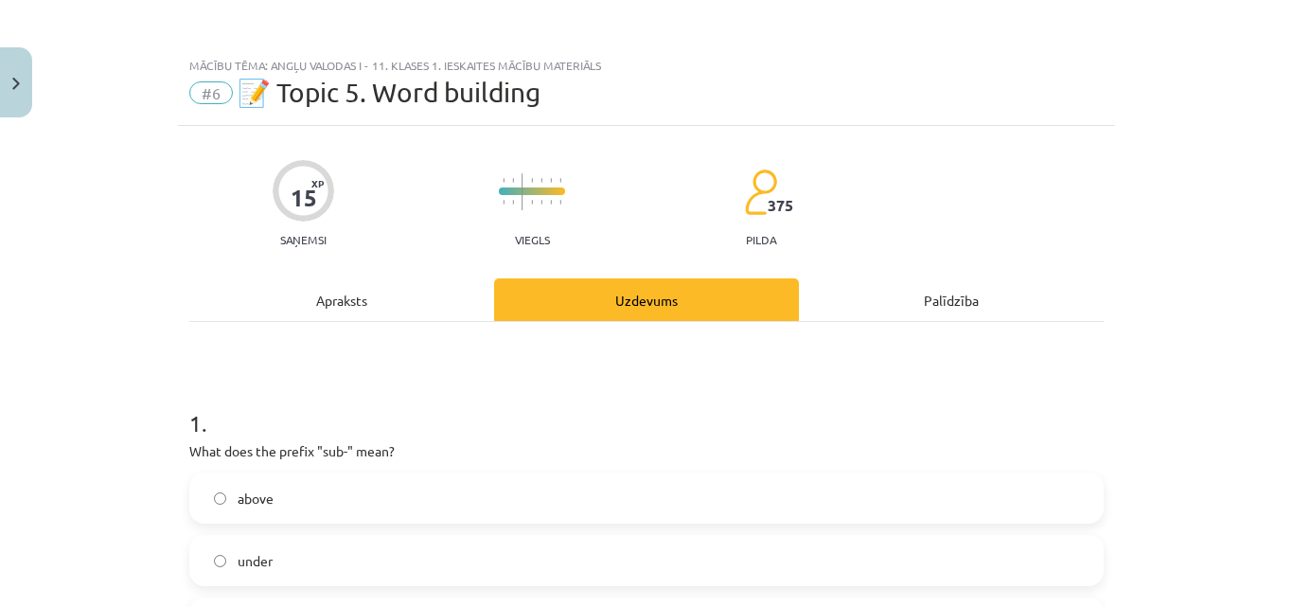
click at [406, 308] on div "Apraksts" at bounding box center [341, 299] width 305 height 43
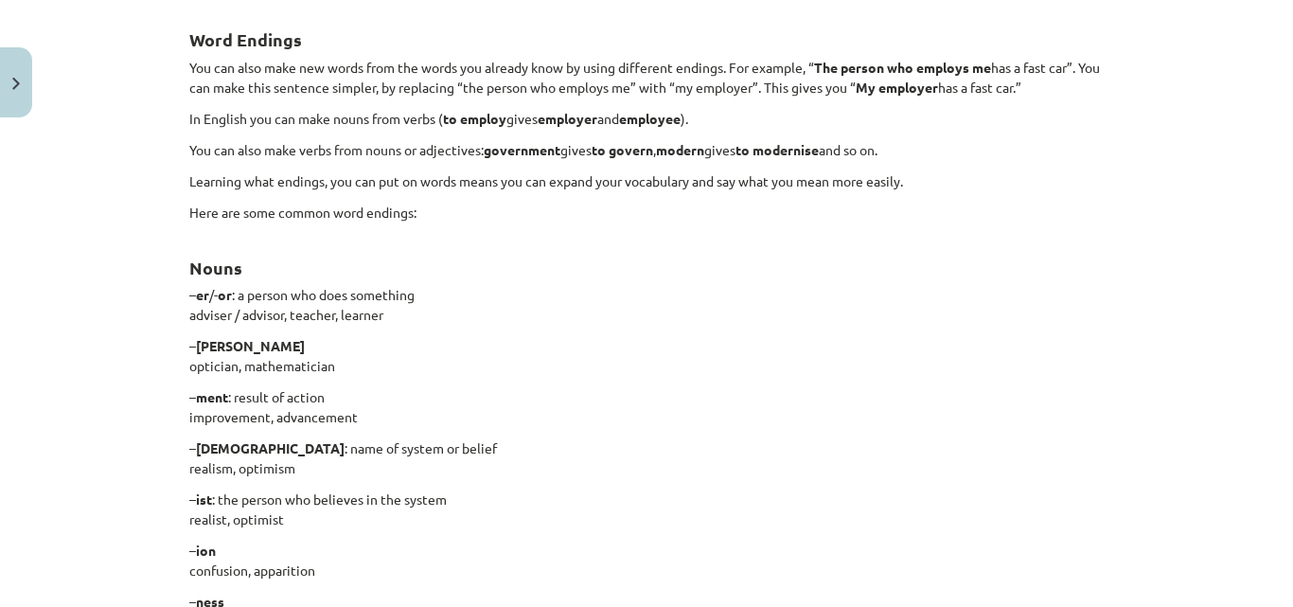
scroll to position [615, 0]
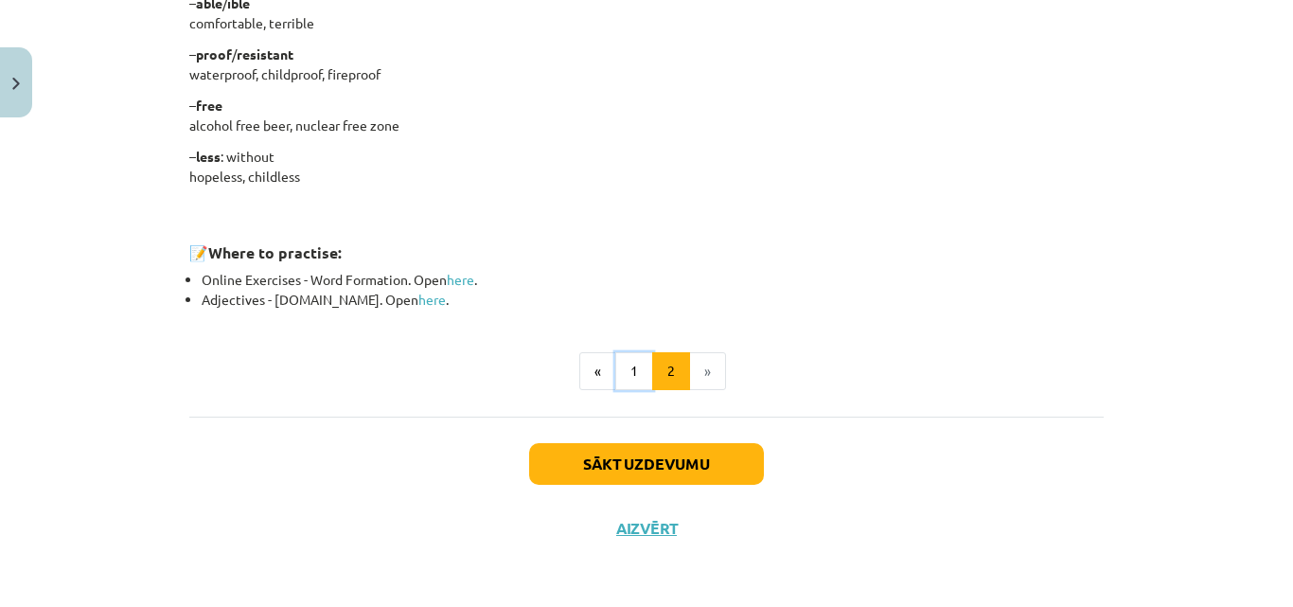
click at [640, 387] on button "1" at bounding box center [634, 371] width 38 height 38
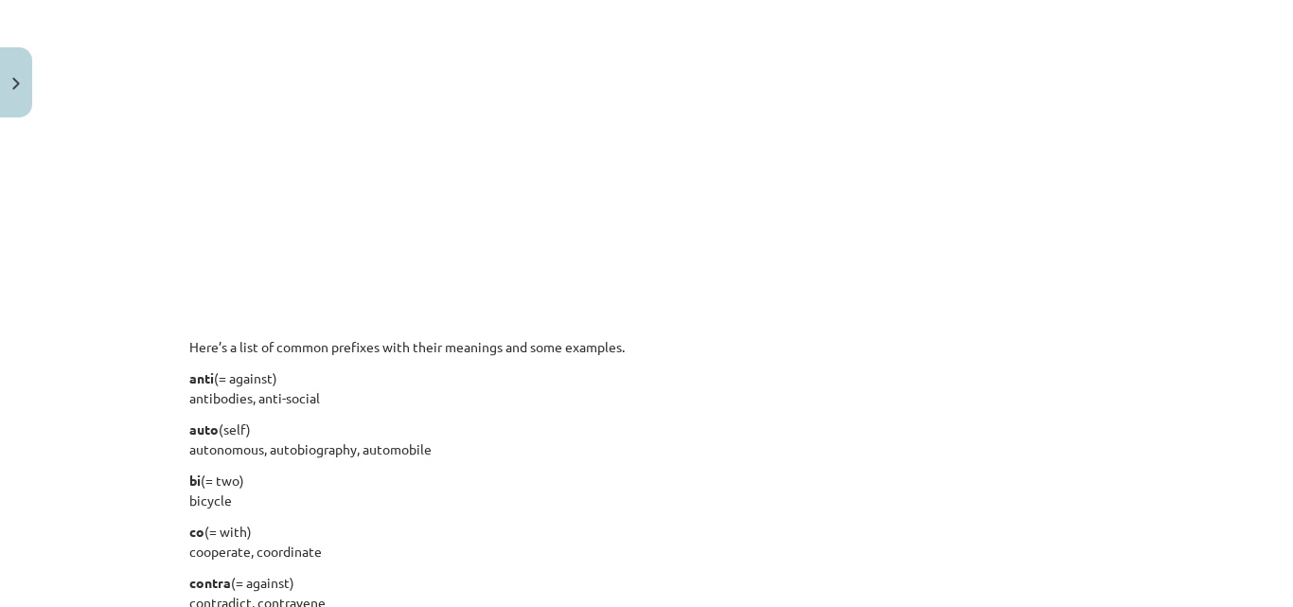
scroll to position [1263, 0]
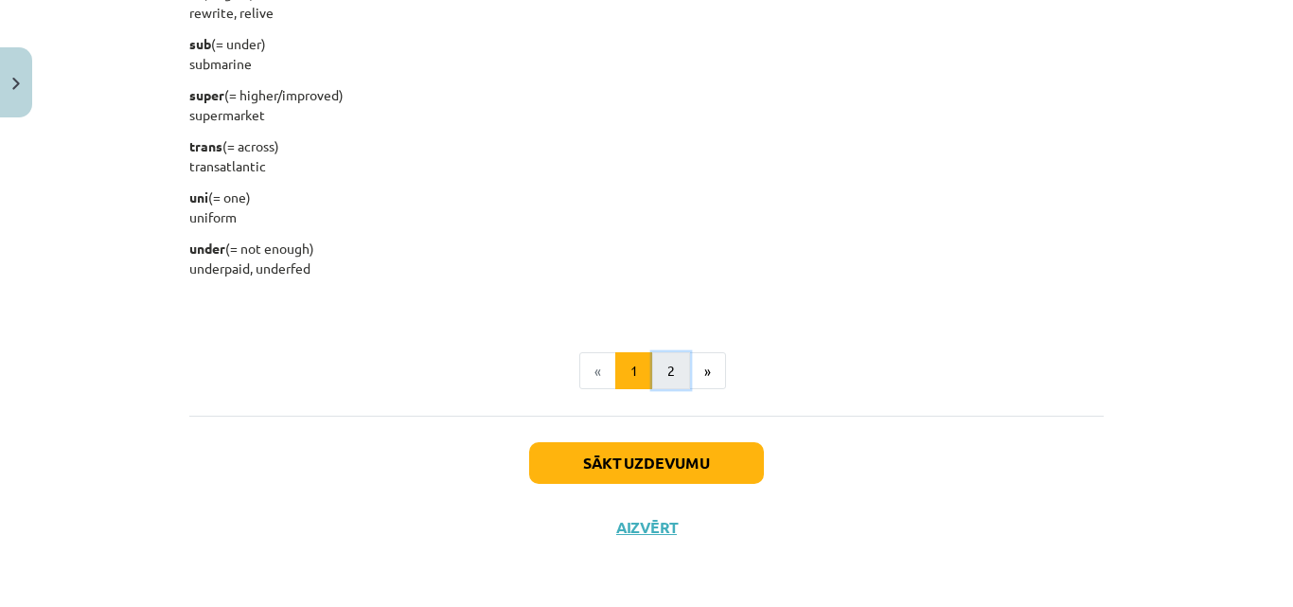
click at [658, 364] on button "2" at bounding box center [671, 371] width 38 height 38
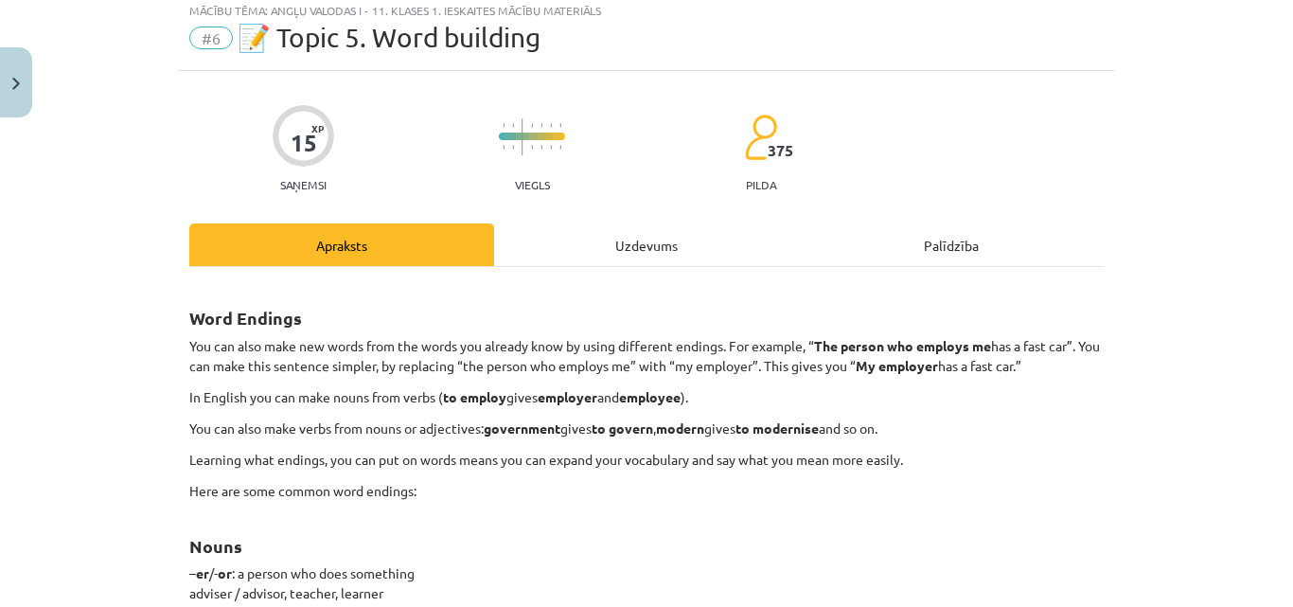
click at [584, 224] on div "Uzdevums" at bounding box center [646, 244] width 305 height 43
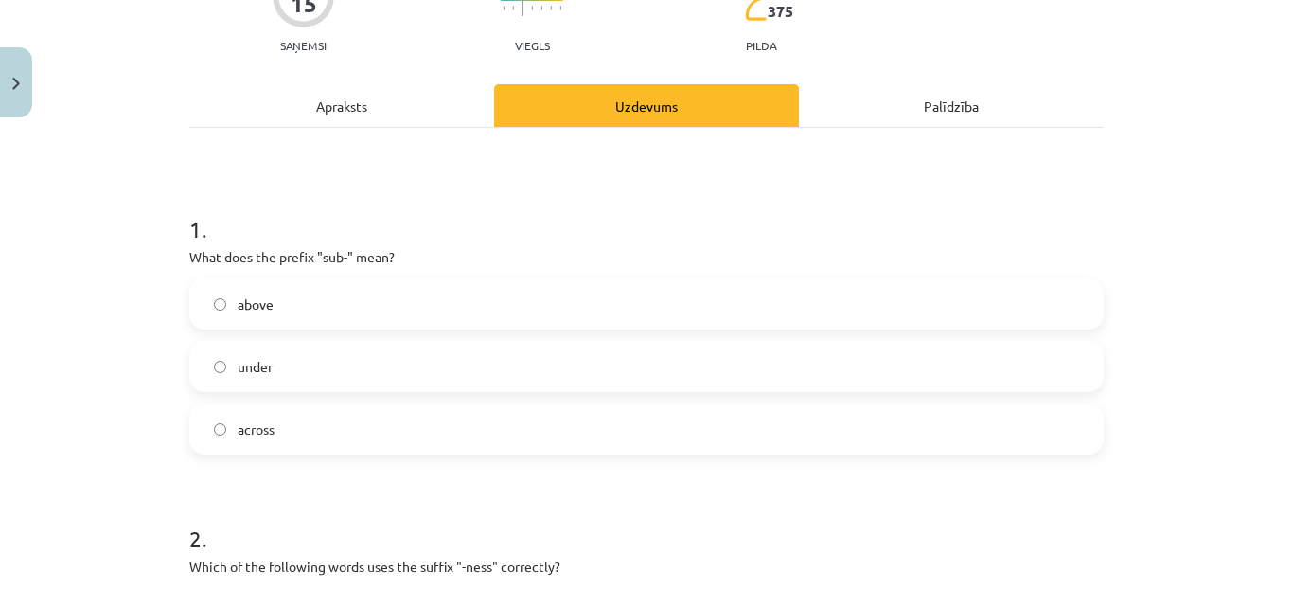
scroll to position [0, 0]
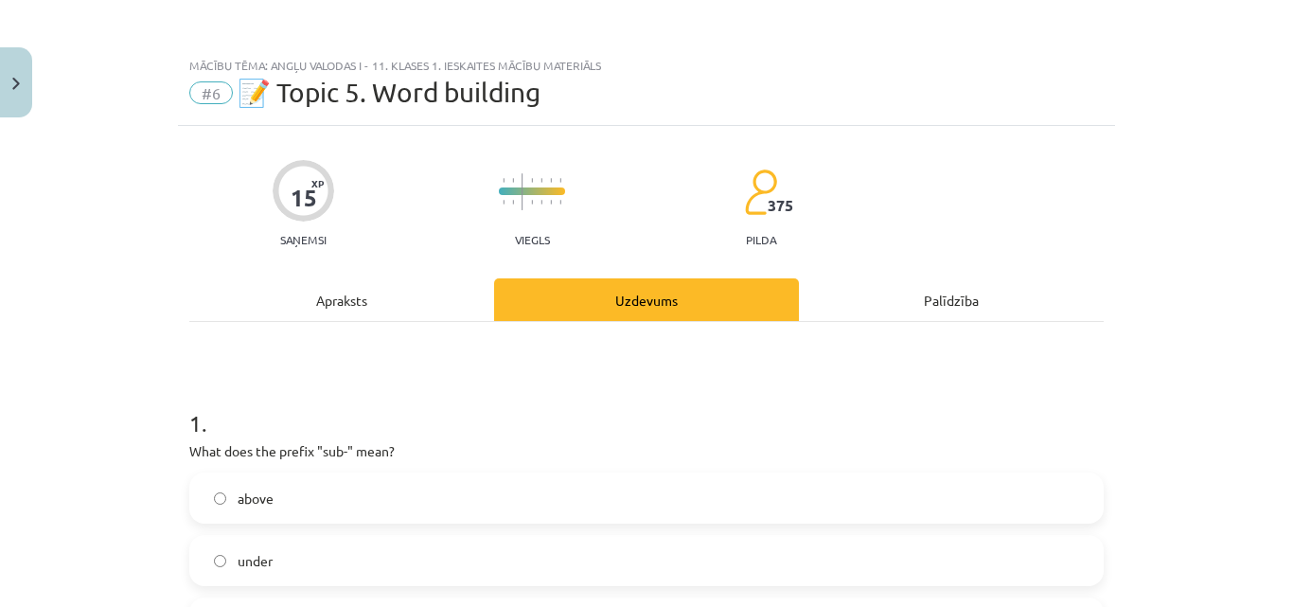
click at [419, 288] on div "Apraksts" at bounding box center [341, 299] width 305 height 43
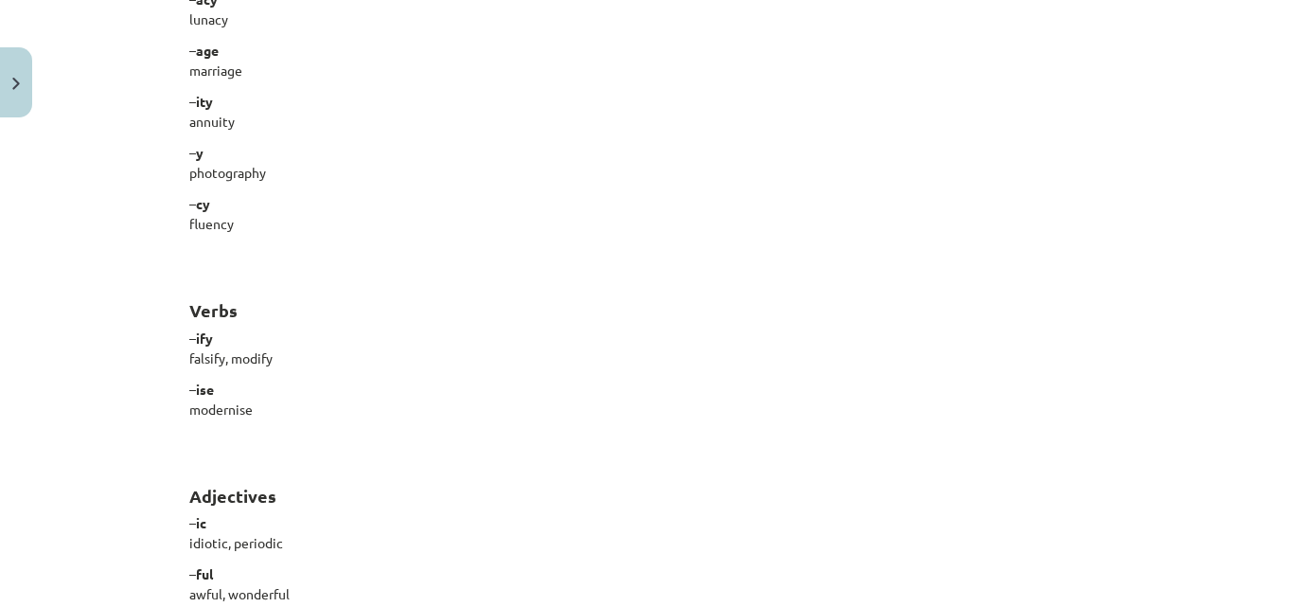
scroll to position [1711, 0]
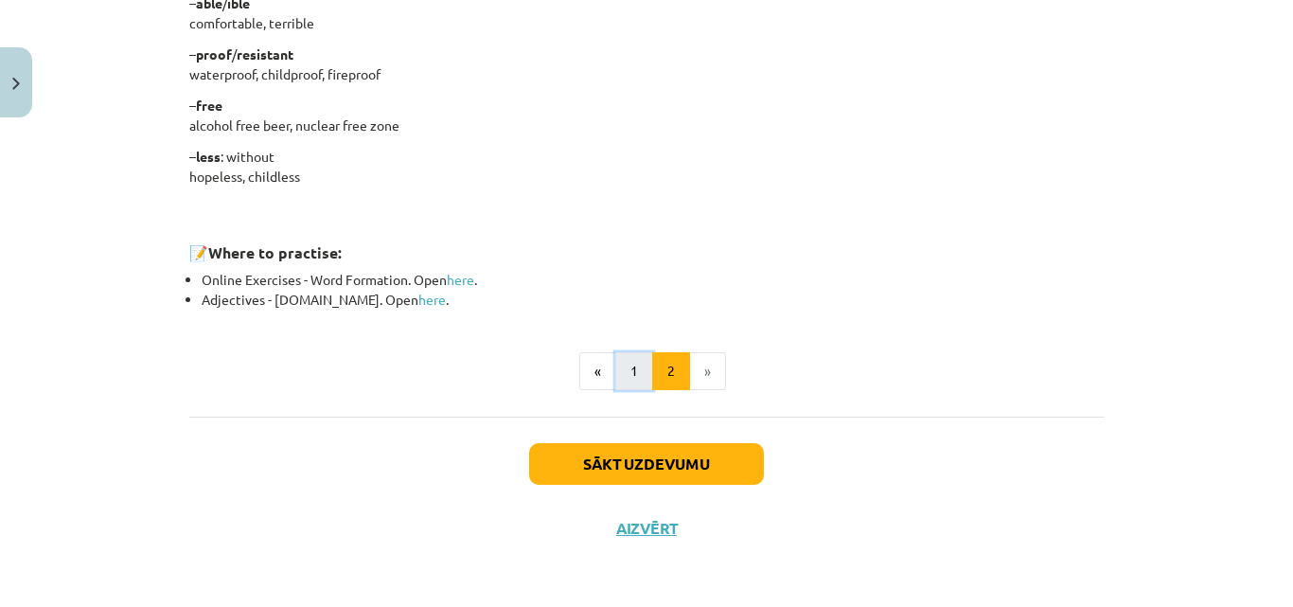
click at [619, 371] on button "1" at bounding box center [634, 371] width 38 height 38
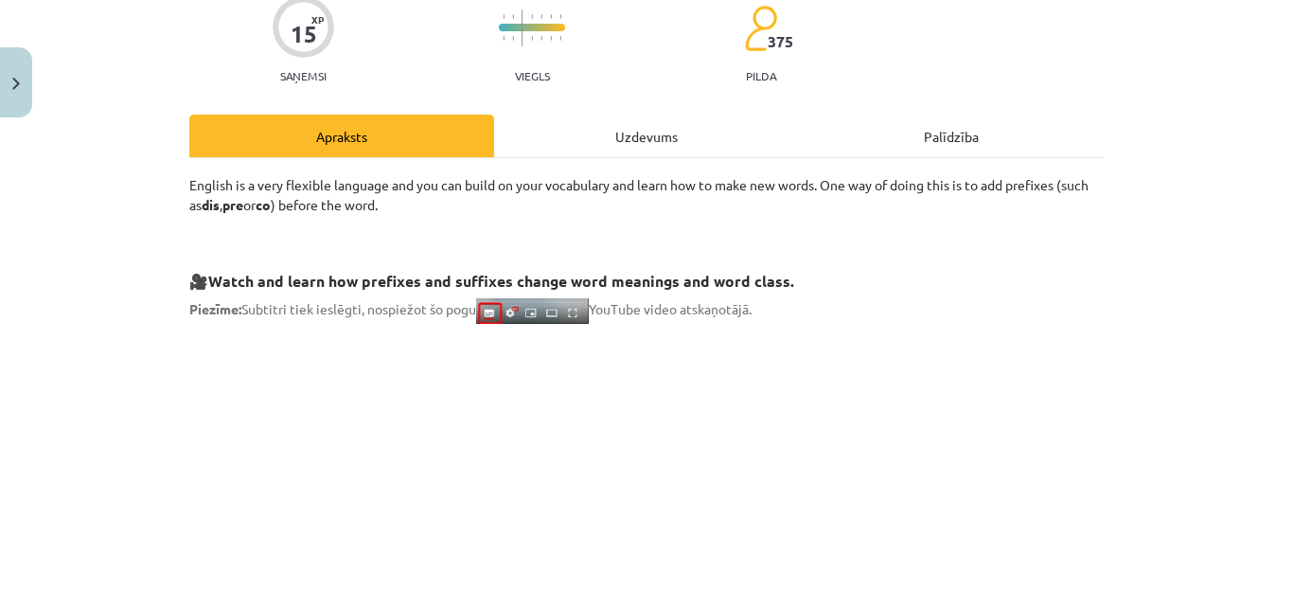
click at [670, 152] on div "Uzdevums" at bounding box center [646, 136] width 305 height 43
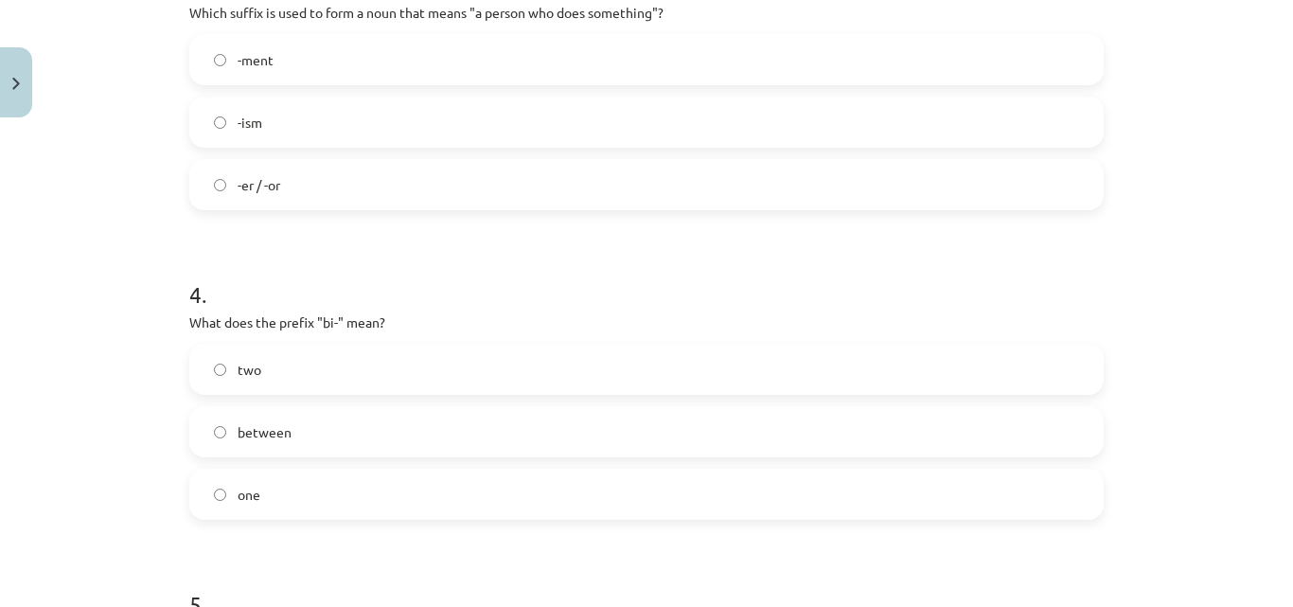
scroll to position [1183, 0]
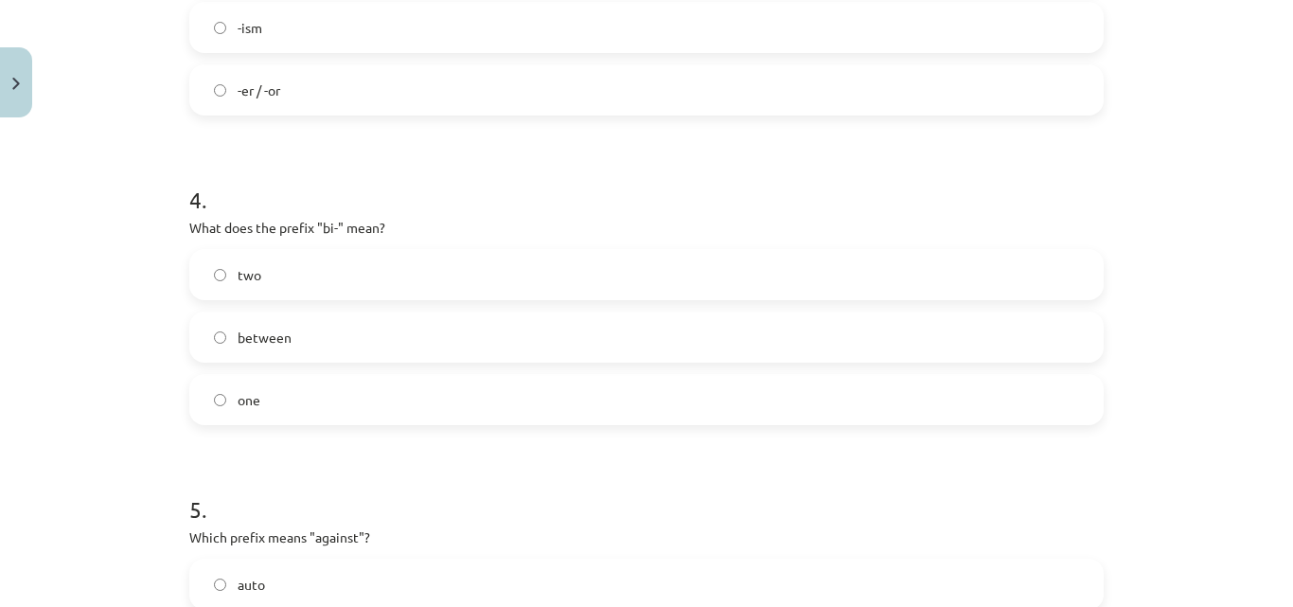
click at [208, 264] on label "two" at bounding box center [646, 274] width 911 height 47
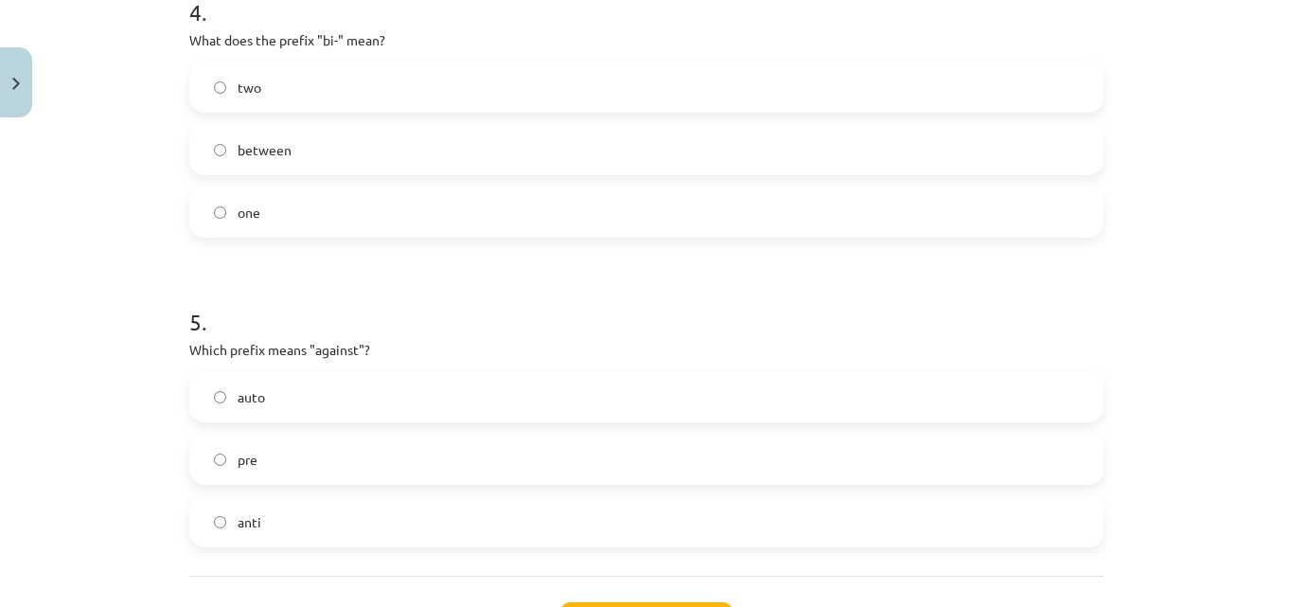
scroll to position [1373, 0]
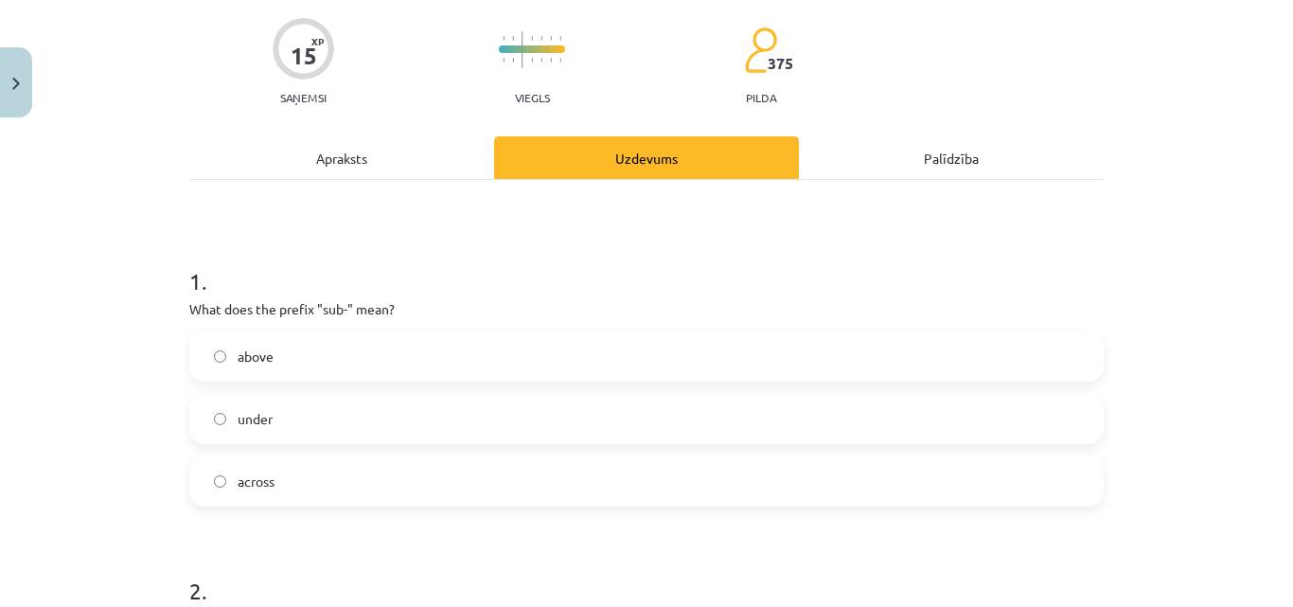
click at [382, 150] on div "Apraksts" at bounding box center [341, 157] width 305 height 43
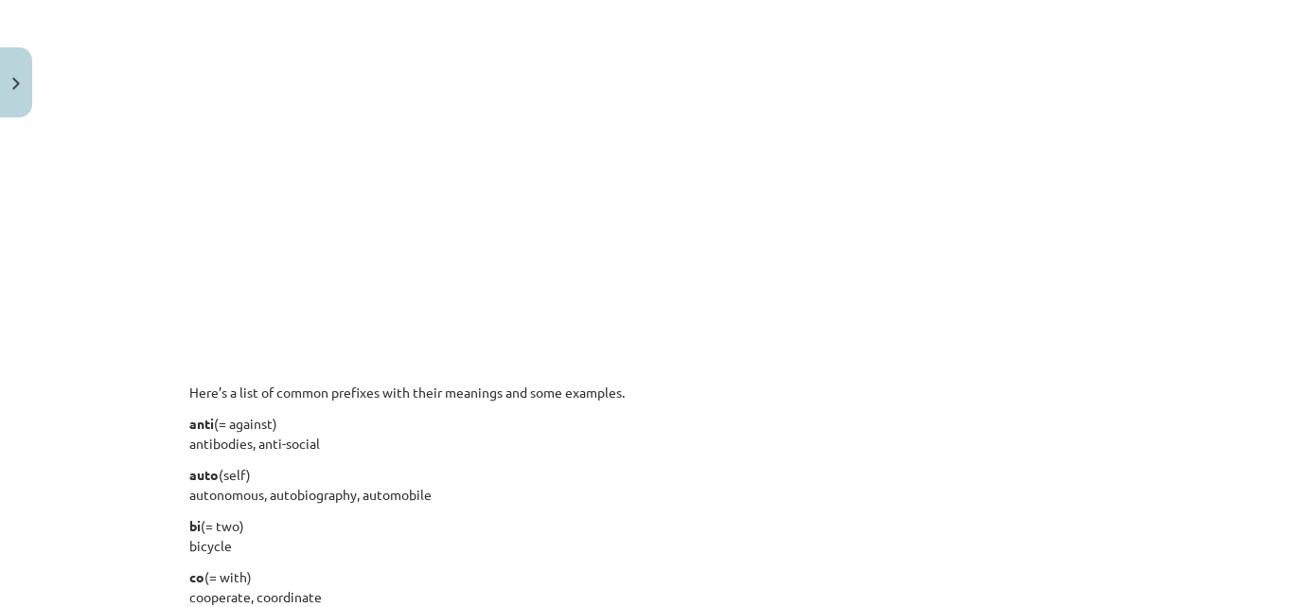
scroll to position [1467, 0]
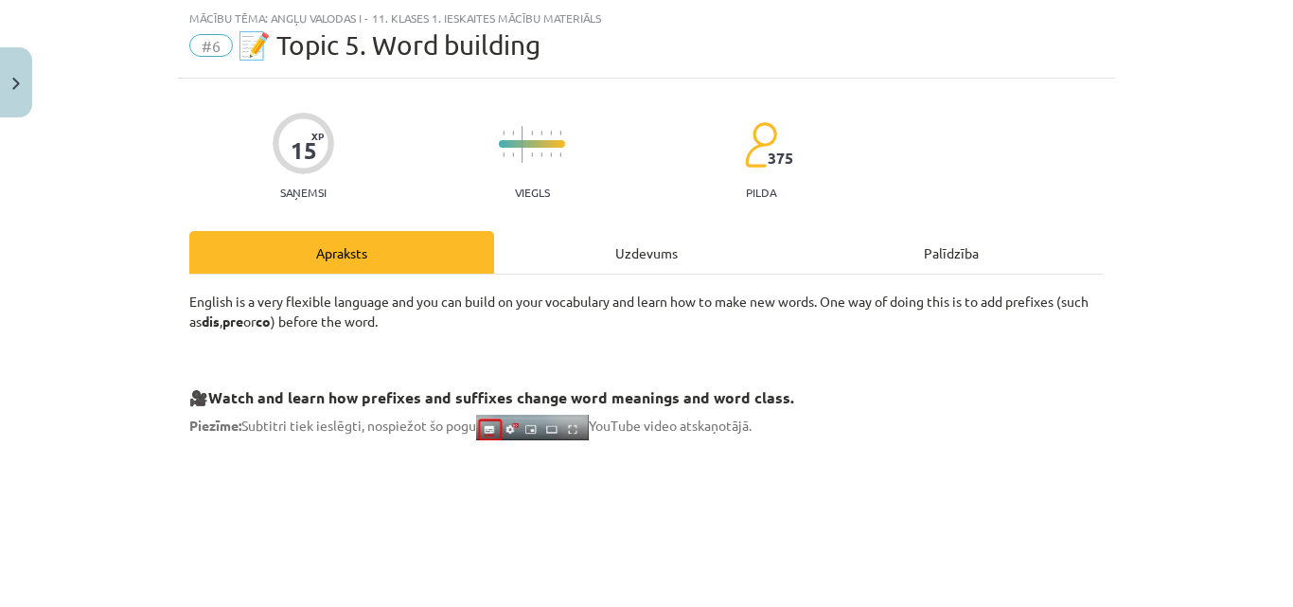
click at [606, 252] on div "Uzdevums" at bounding box center [646, 252] width 305 height 43
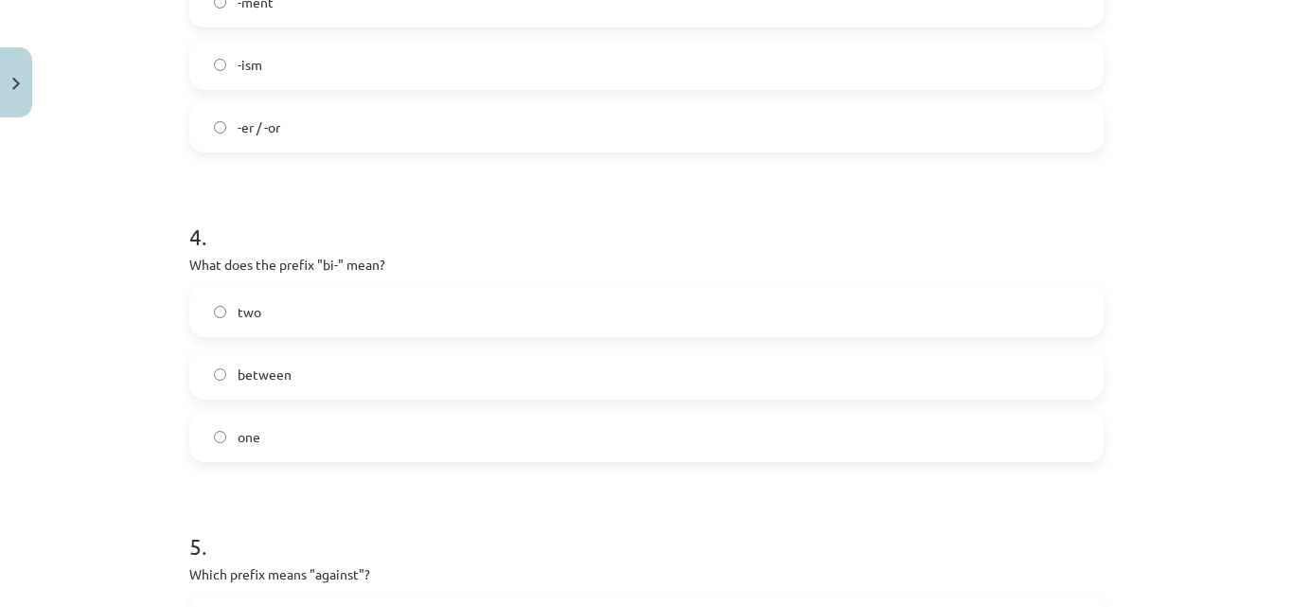
scroll to position [1531, 0]
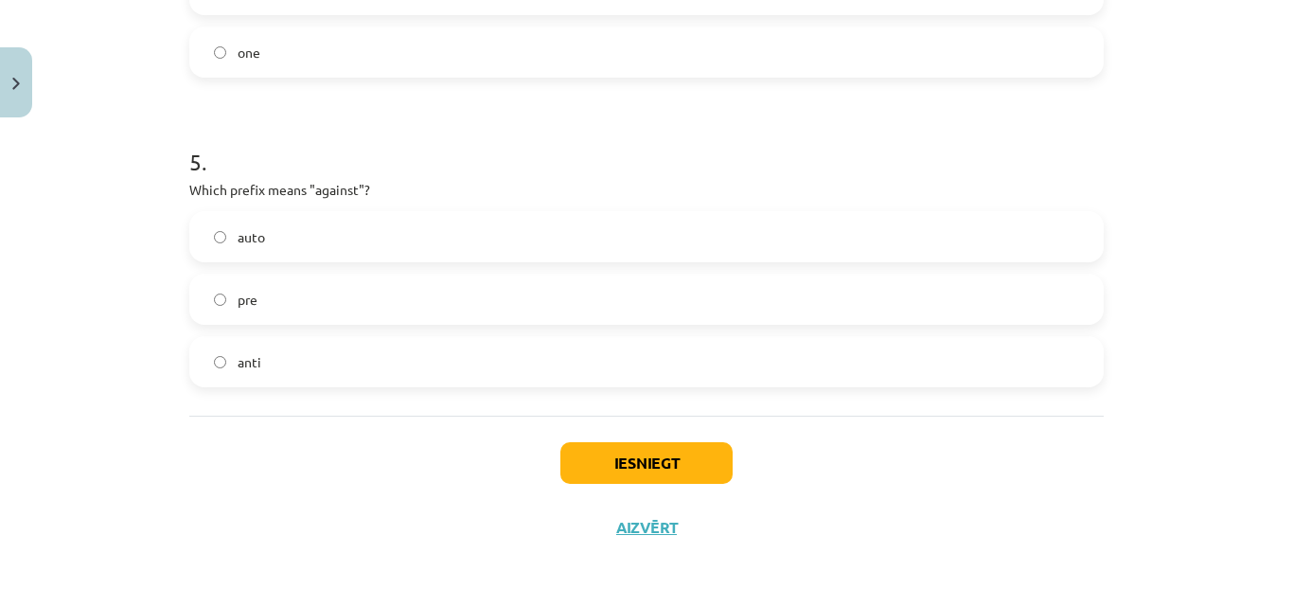
click at [224, 379] on label "anti" at bounding box center [646, 361] width 911 height 47
click at [625, 469] on button "Iesniegt" at bounding box center [646, 463] width 172 height 42
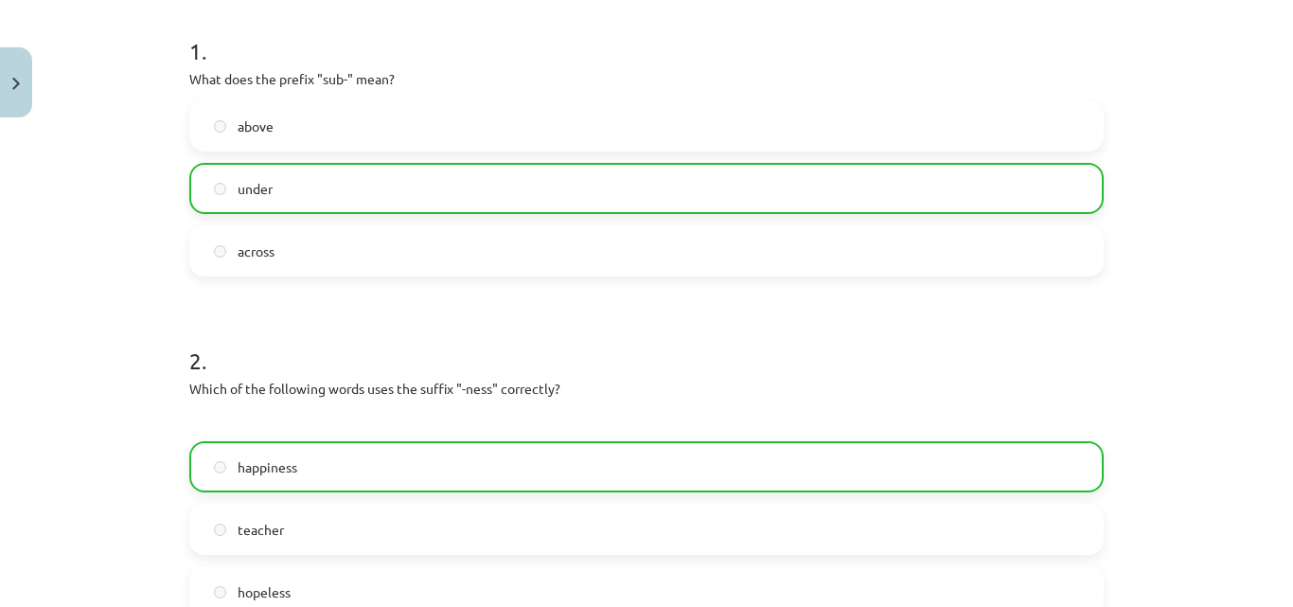
scroll to position [0, 0]
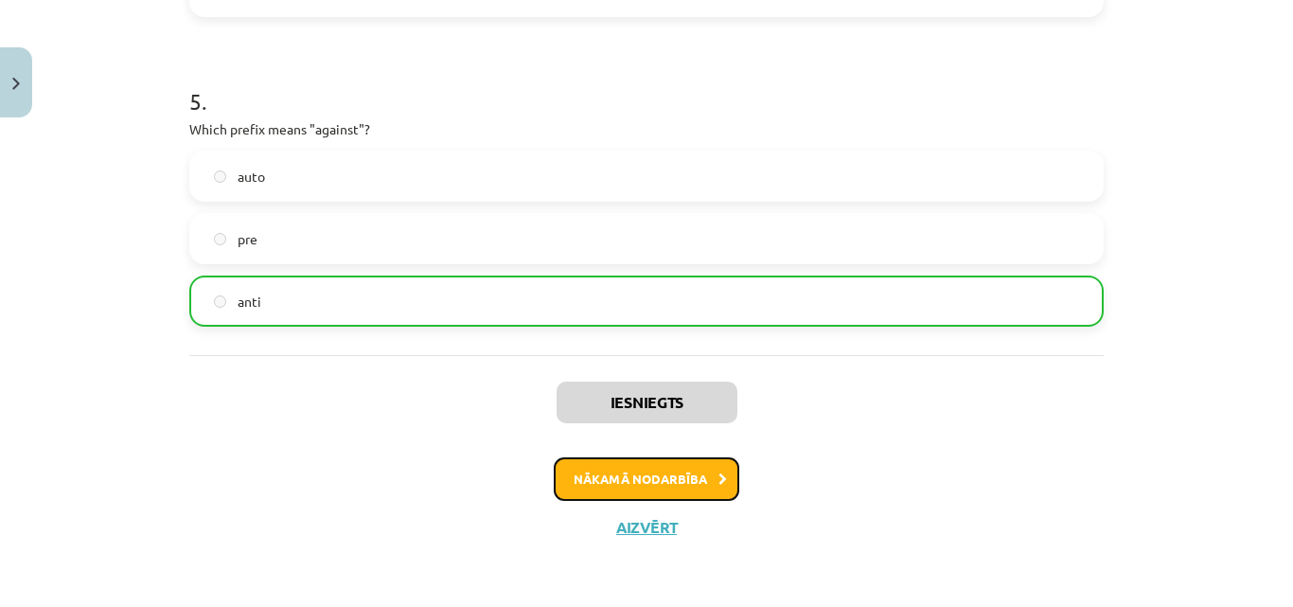
click at [652, 468] on button "Nākamā nodarbība" at bounding box center [647, 479] width 186 height 44
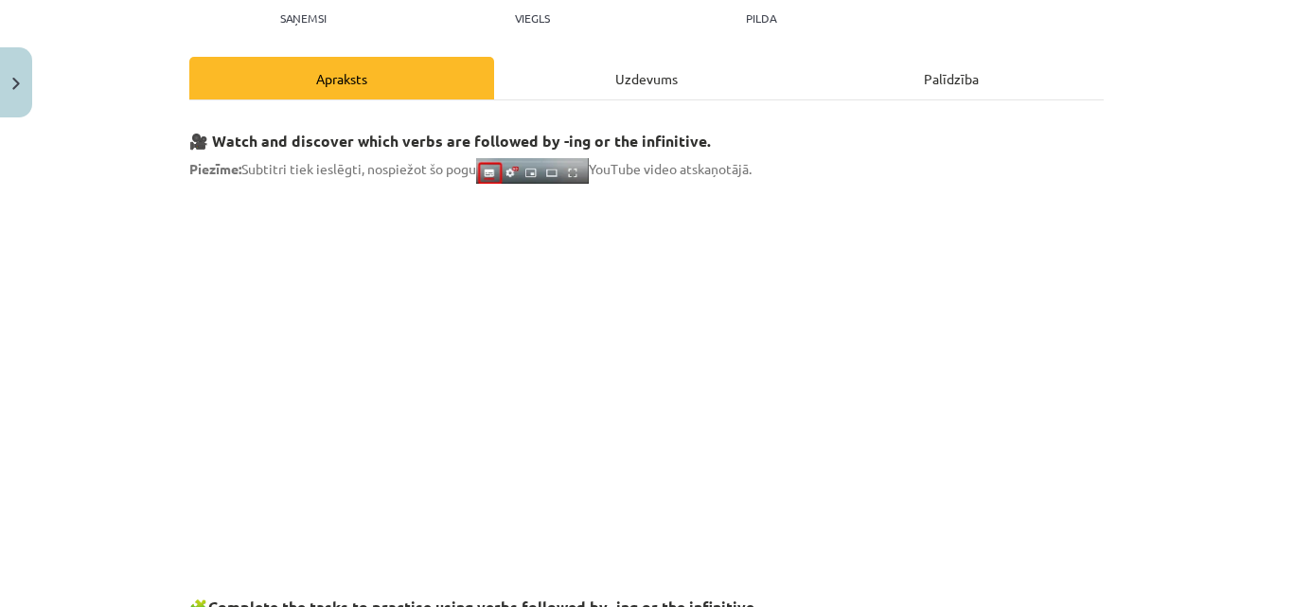
scroll to position [47, 0]
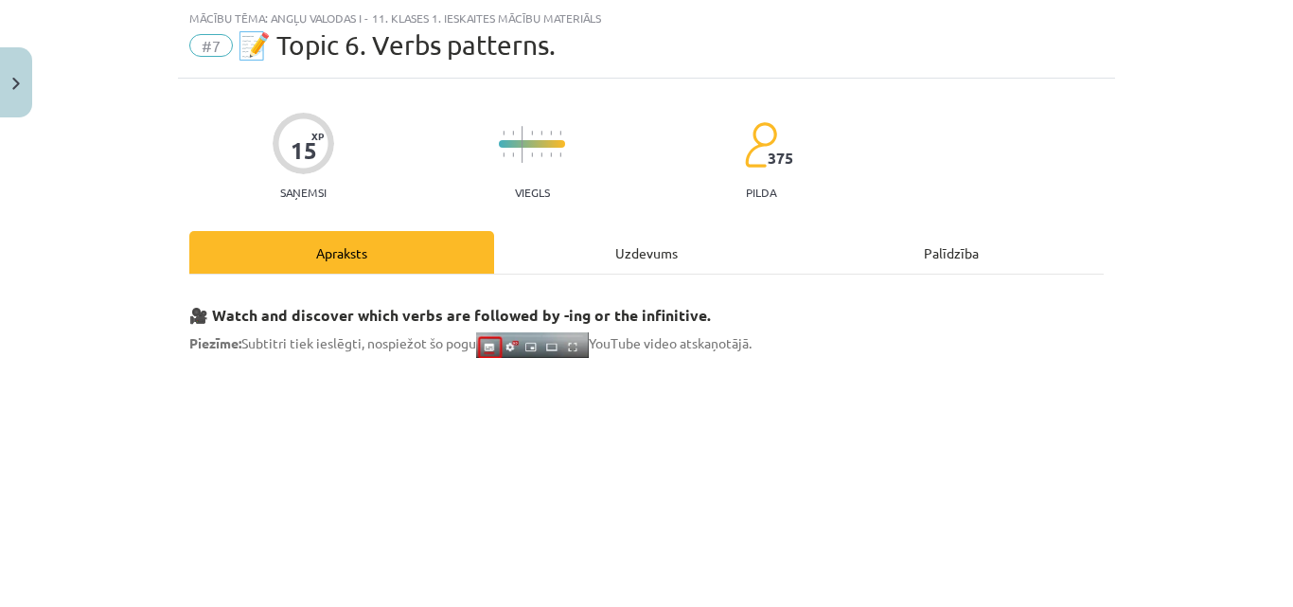
click at [646, 241] on div "Uzdevums" at bounding box center [646, 252] width 305 height 43
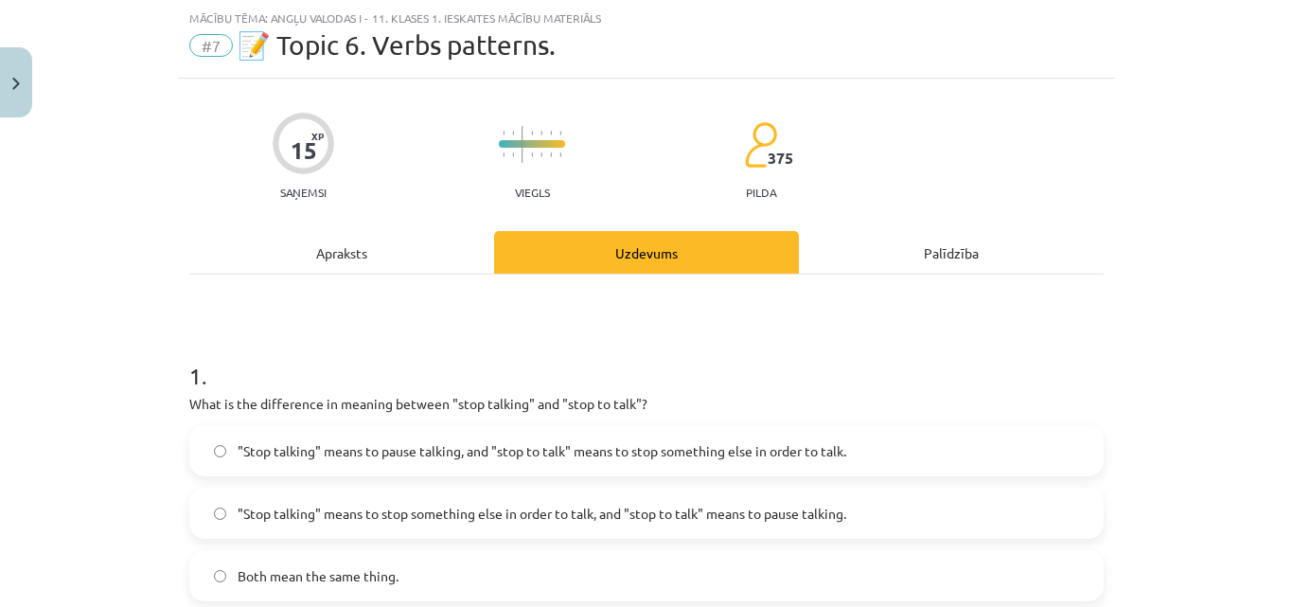
scroll to position [142, 0]
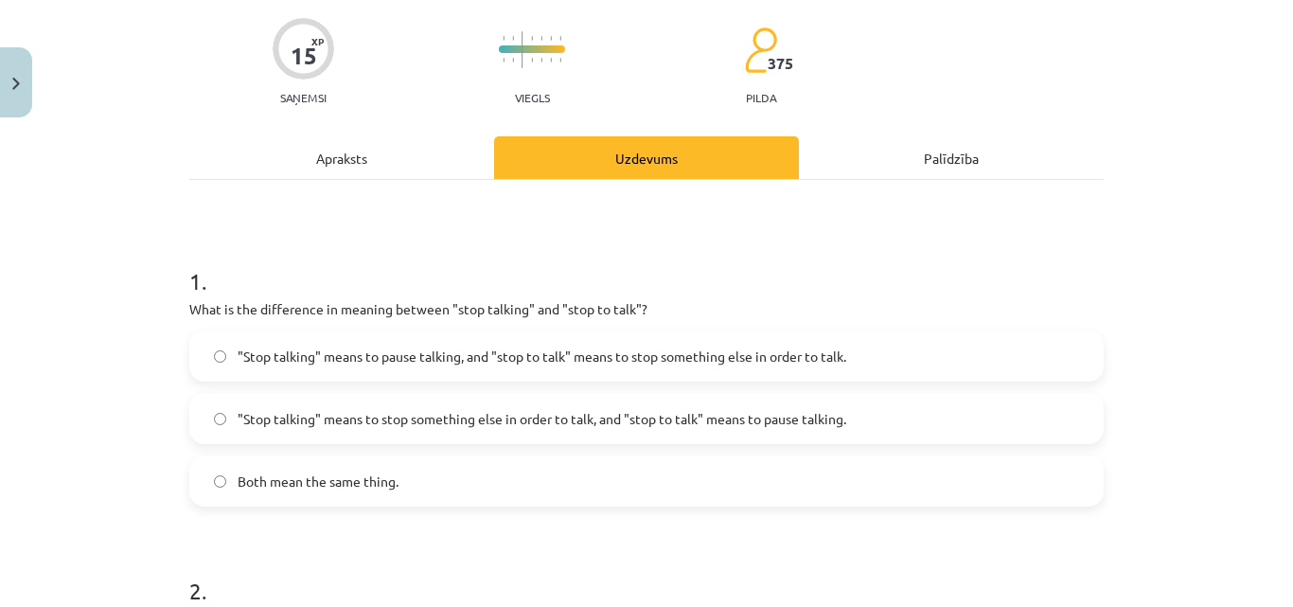
click at [355, 151] on div "Apraksts" at bounding box center [341, 157] width 305 height 43
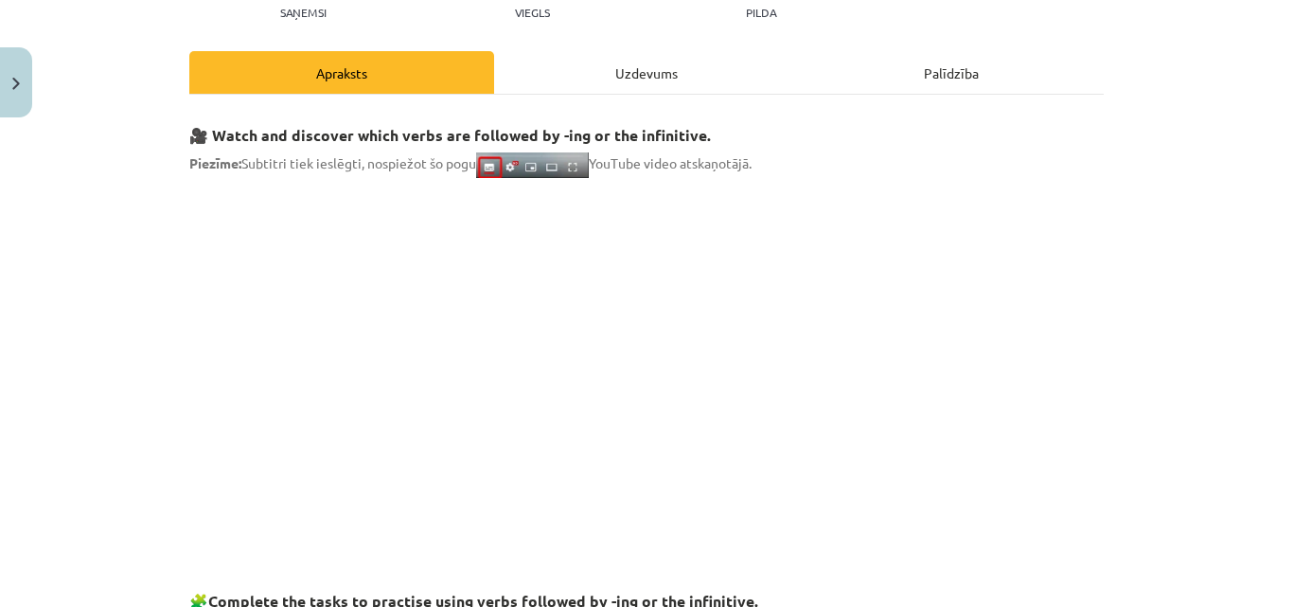
scroll to position [0, 0]
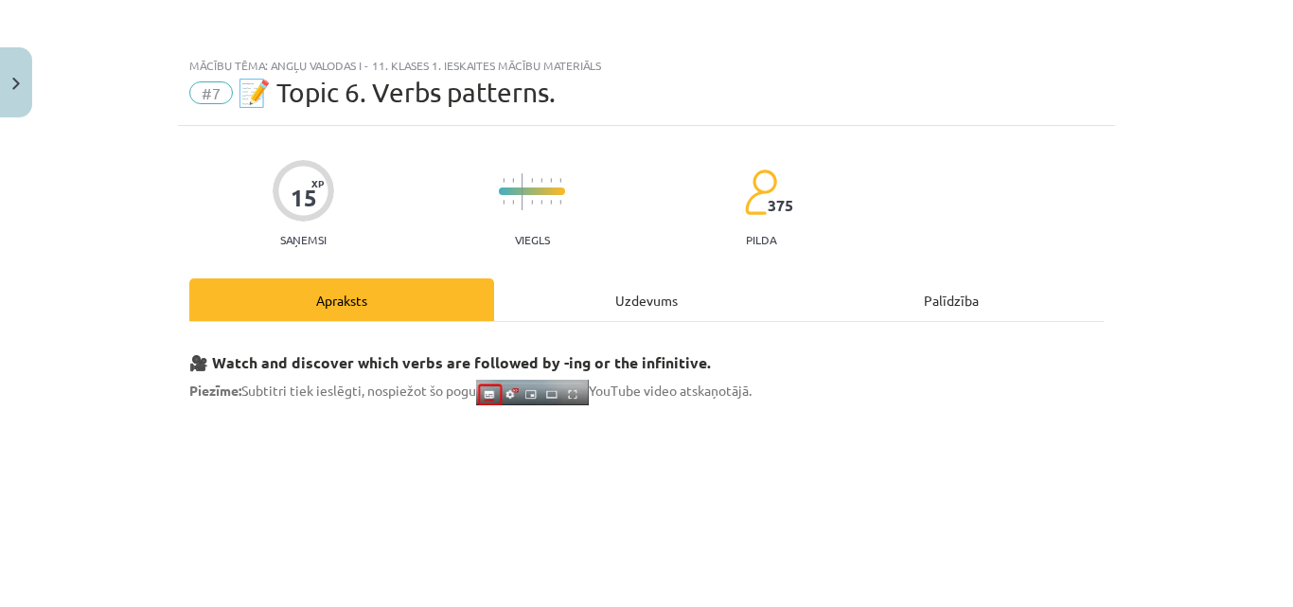
click at [598, 298] on div "Uzdevums" at bounding box center [646, 299] width 305 height 43
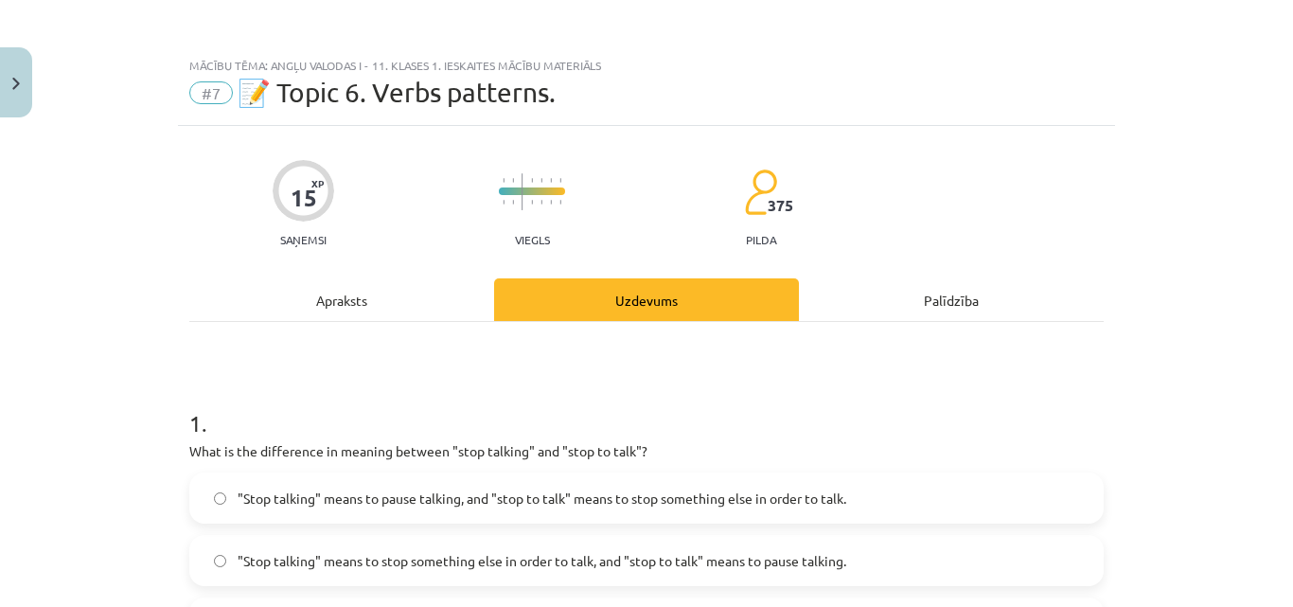
click at [399, 293] on div "Apraksts" at bounding box center [341, 299] width 305 height 43
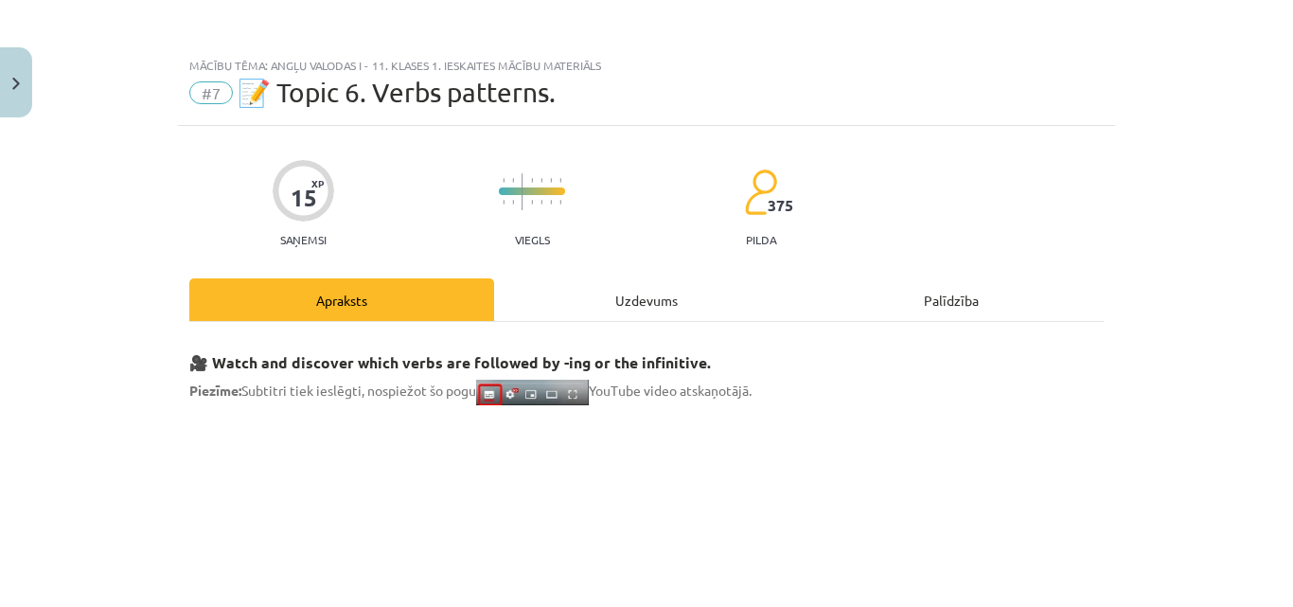
click at [627, 301] on div "Uzdevums" at bounding box center [646, 299] width 305 height 43
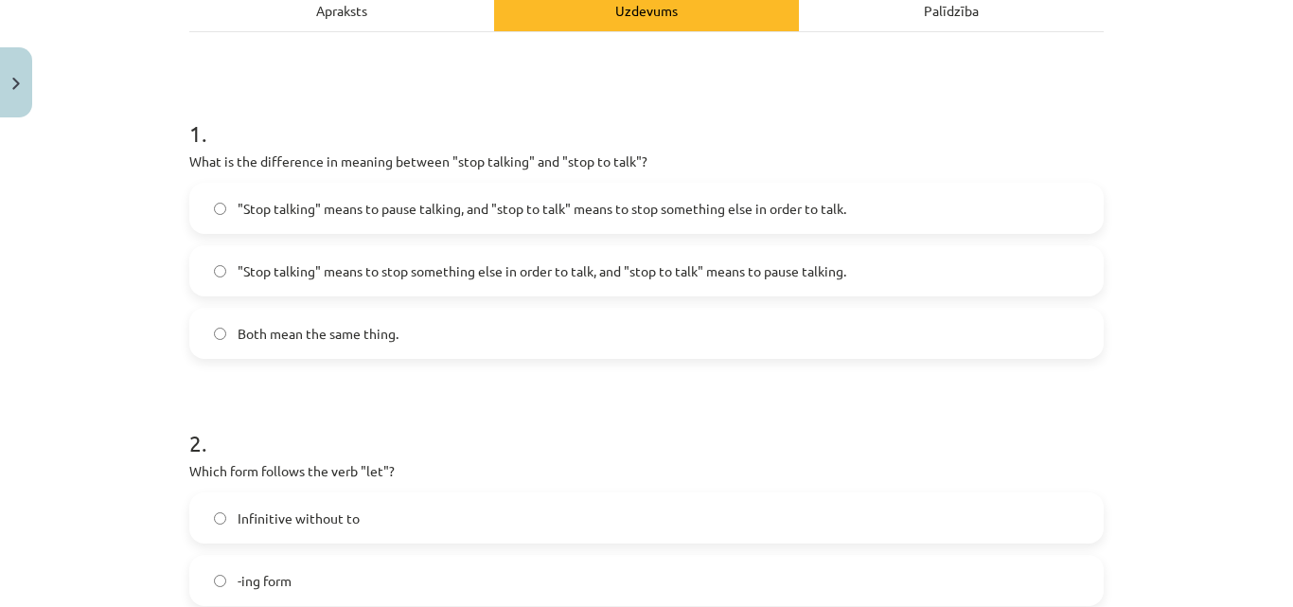
scroll to position [426, 0]
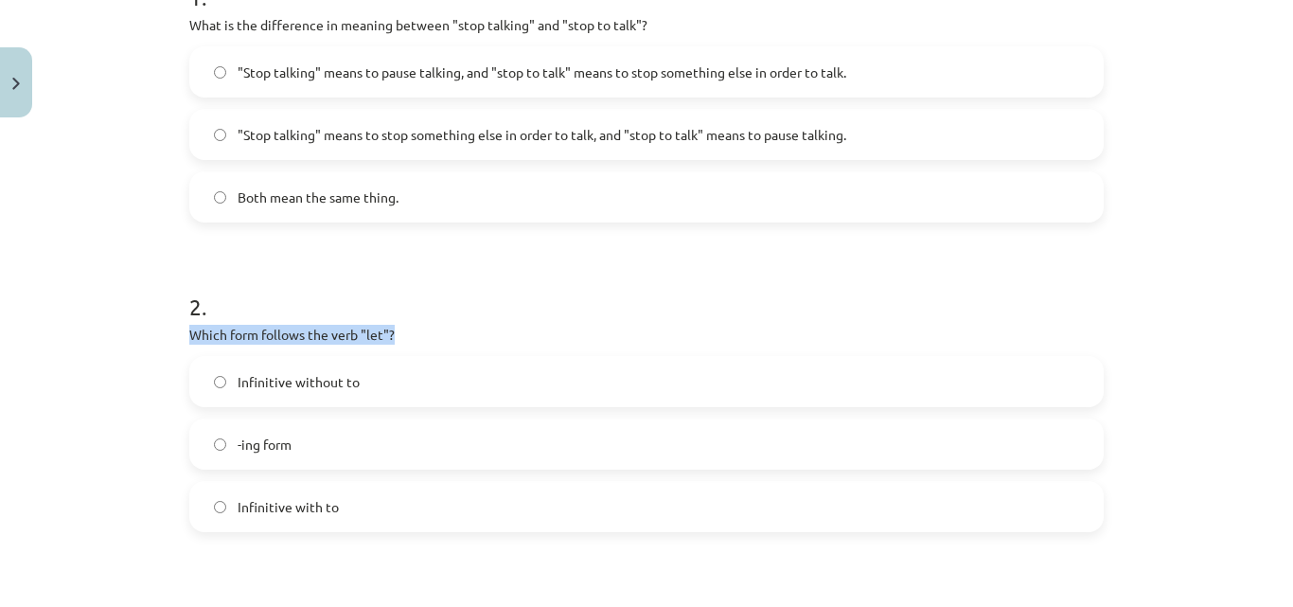
drag, startPoint x: 186, startPoint y: 332, endPoint x: 399, endPoint y: 328, distance: 213.0
click at [395, 330] on p "Which form follows the verb "let"?" at bounding box center [646, 335] width 914 height 20
click at [142, 362] on div "Mācību tēma: Angļu valodas i - 11. klases 1. ieskaites mācību materiāls #7 📝 To…" at bounding box center [646, 303] width 1293 height 607
drag, startPoint x: 184, startPoint y: 332, endPoint x: 393, endPoint y: 328, distance: 209.2
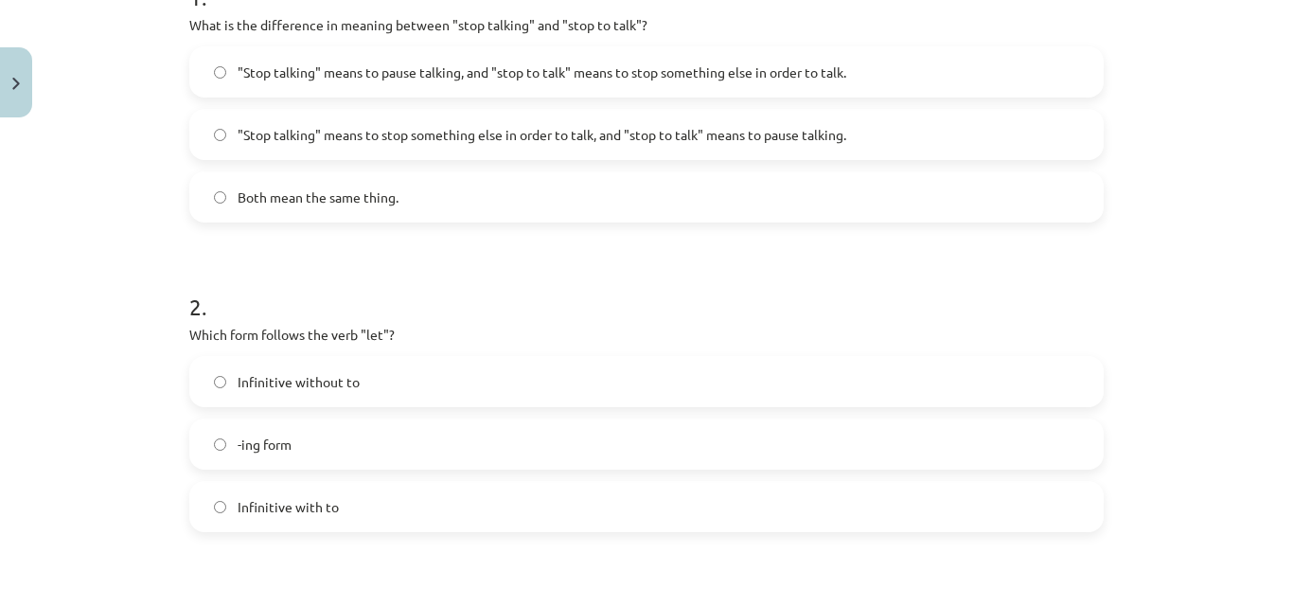
click at [130, 289] on div "Mācību tēma: Angļu valodas i - 11. klases 1. ieskaites mācību materiāls #7 📝 To…" at bounding box center [646, 303] width 1293 height 607
click at [202, 383] on label "Infinitive without to" at bounding box center [646, 381] width 911 height 47
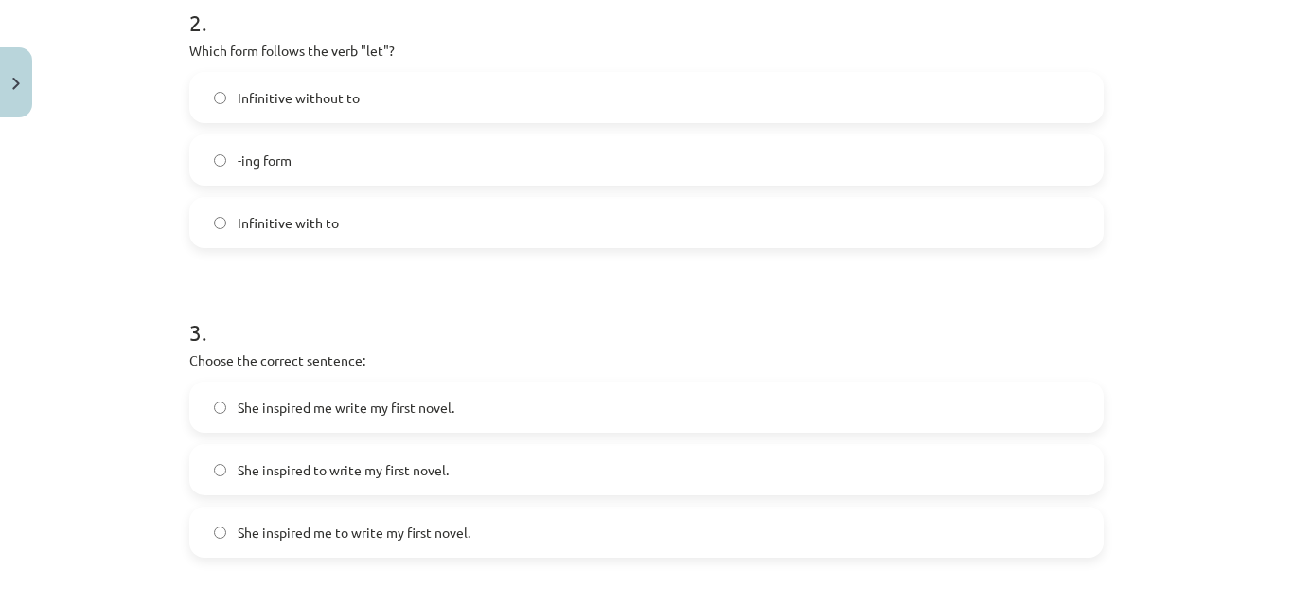
scroll to position [805, 0]
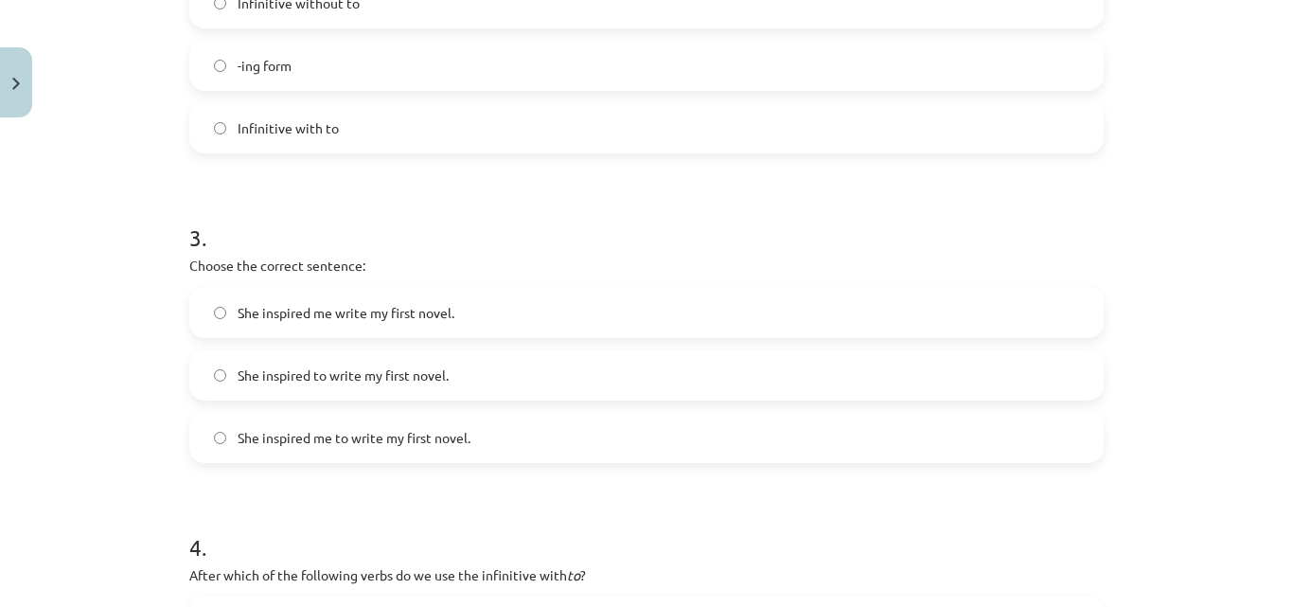
click at [201, 446] on label "She inspired me to write my first novel." at bounding box center [646, 437] width 911 height 47
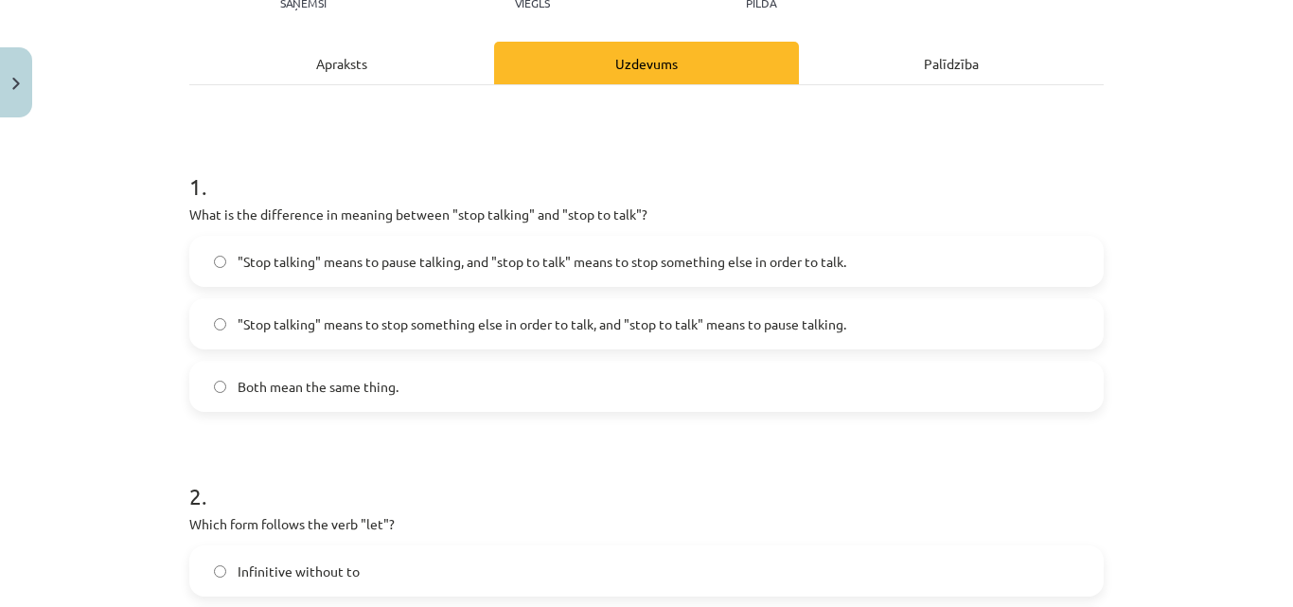
scroll to position [0, 0]
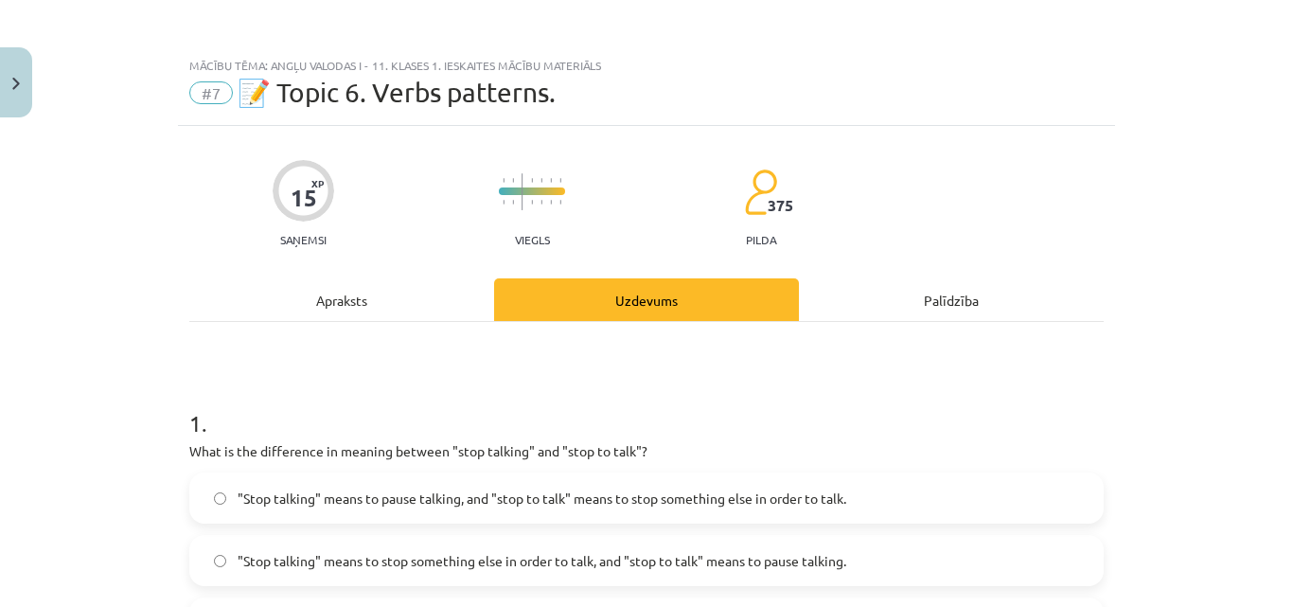
click at [356, 304] on div "Apraksts" at bounding box center [341, 299] width 305 height 43
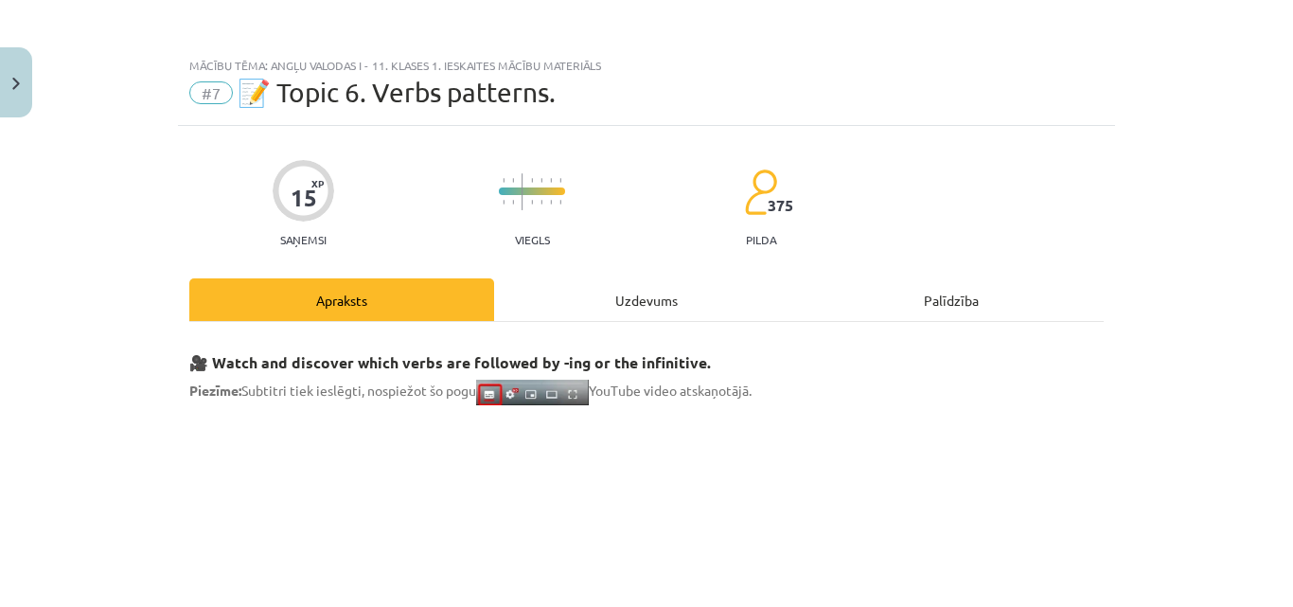
click at [631, 294] on div "Uzdevums" at bounding box center [646, 299] width 305 height 43
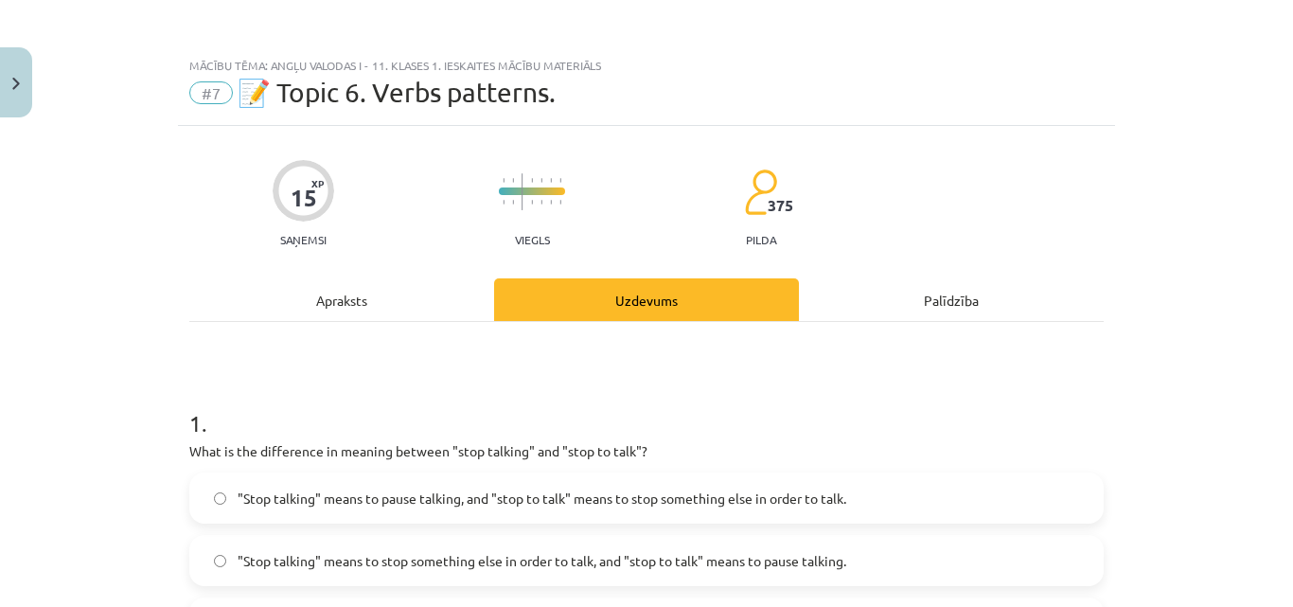
click at [400, 285] on div "Apraksts" at bounding box center [341, 299] width 305 height 43
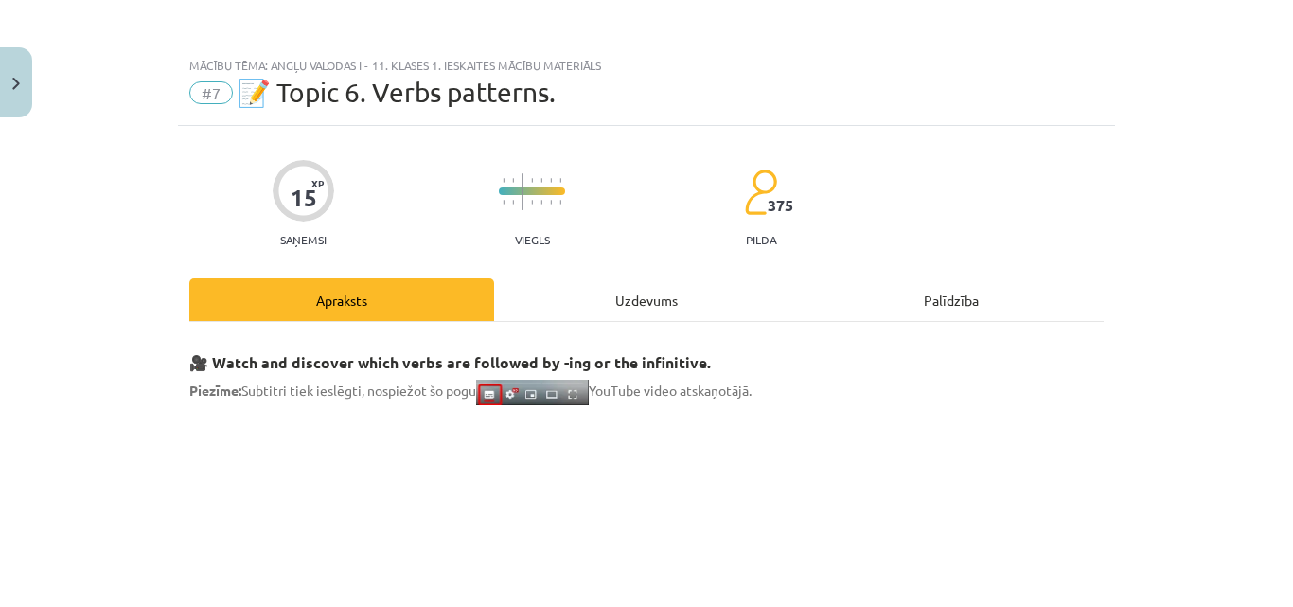
click at [599, 301] on div "Uzdevums" at bounding box center [646, 299] width 305 height 43
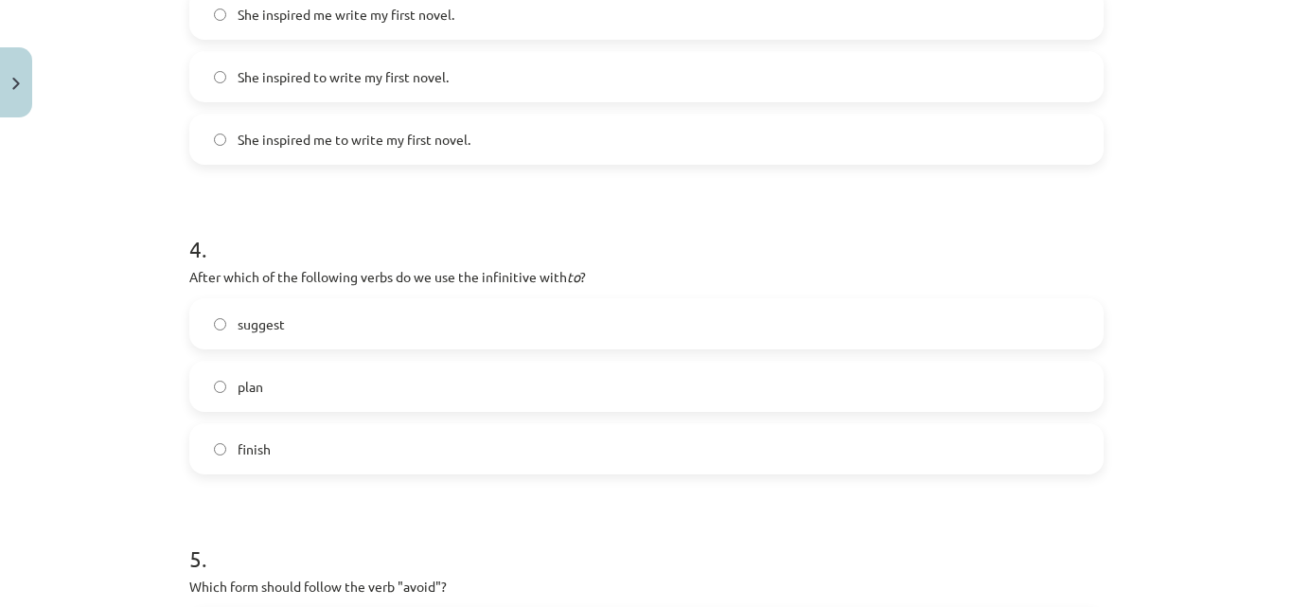
scroll to position [1278, 0]
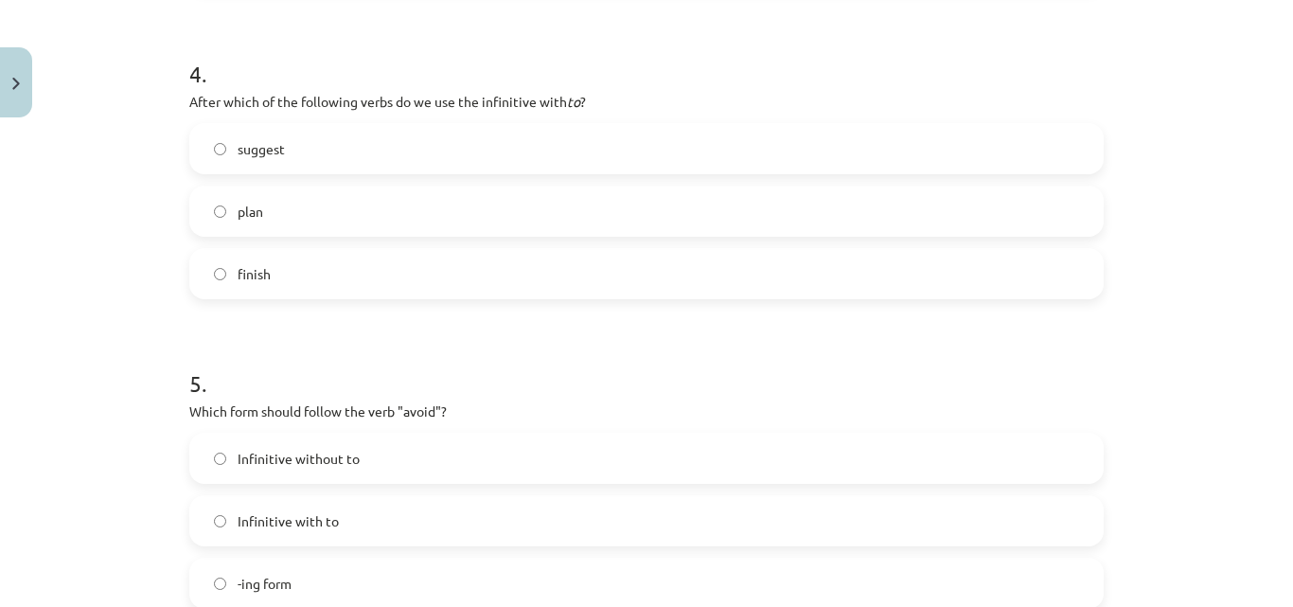
click at [203, 190] on label "plan" at bounding box center [646, 210] width 911 height 47
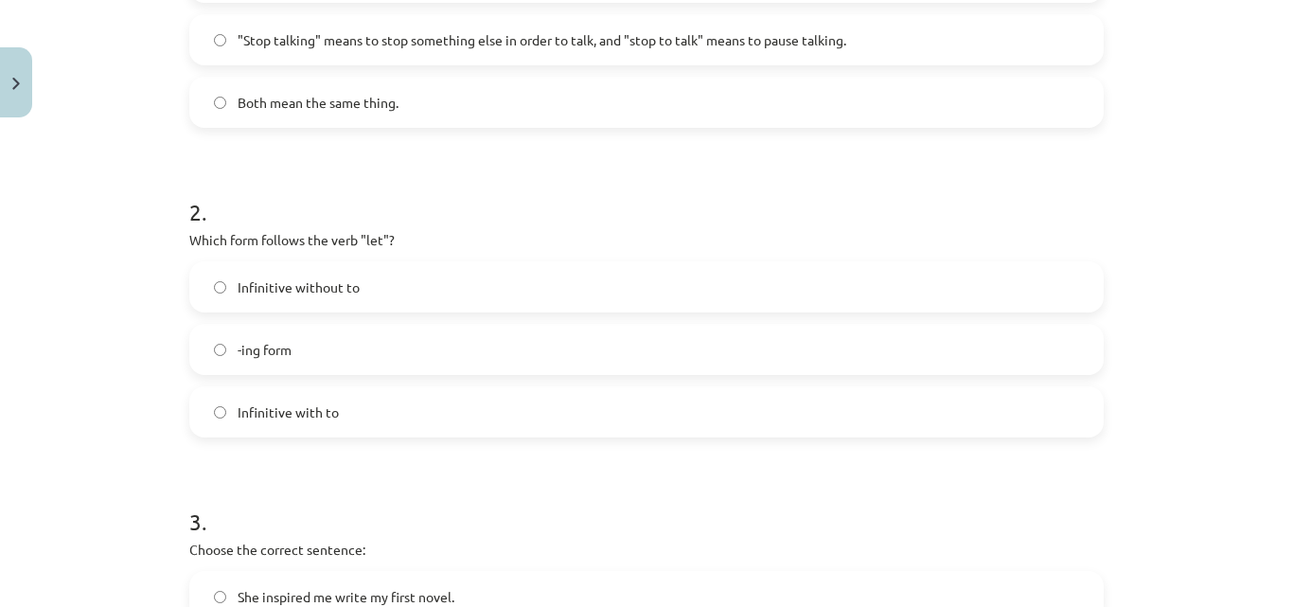
scroll to position [47, 0]
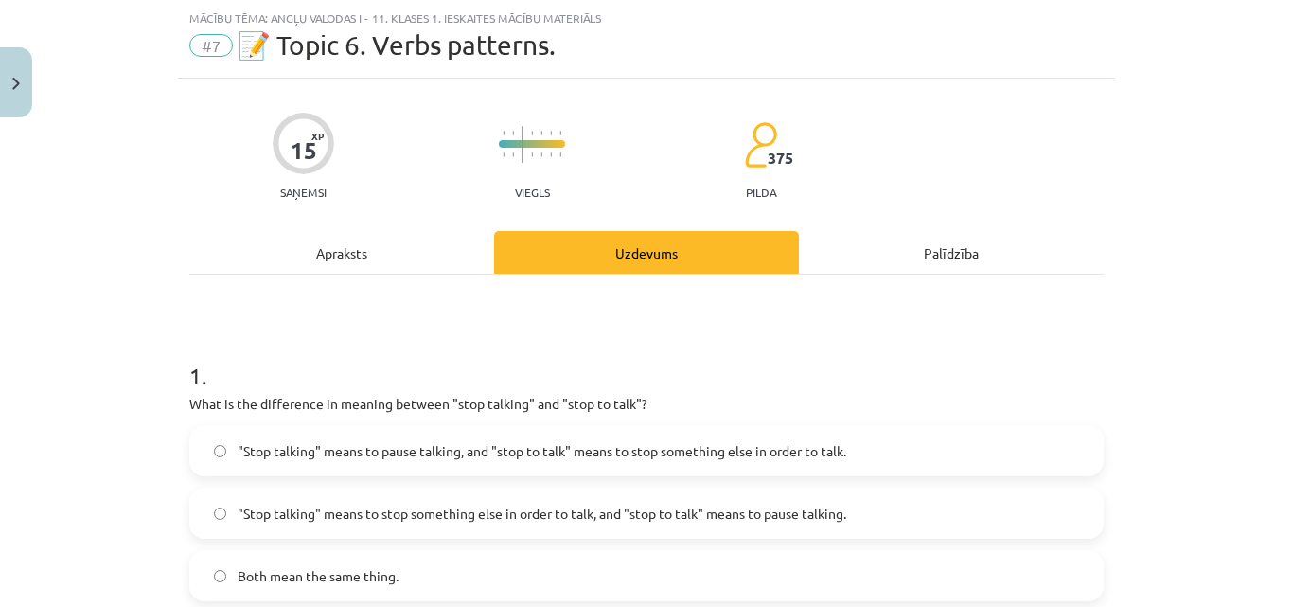
click at [383, 241] on div "Apraksts" at bounding box center [341, 252] width 305 height 43
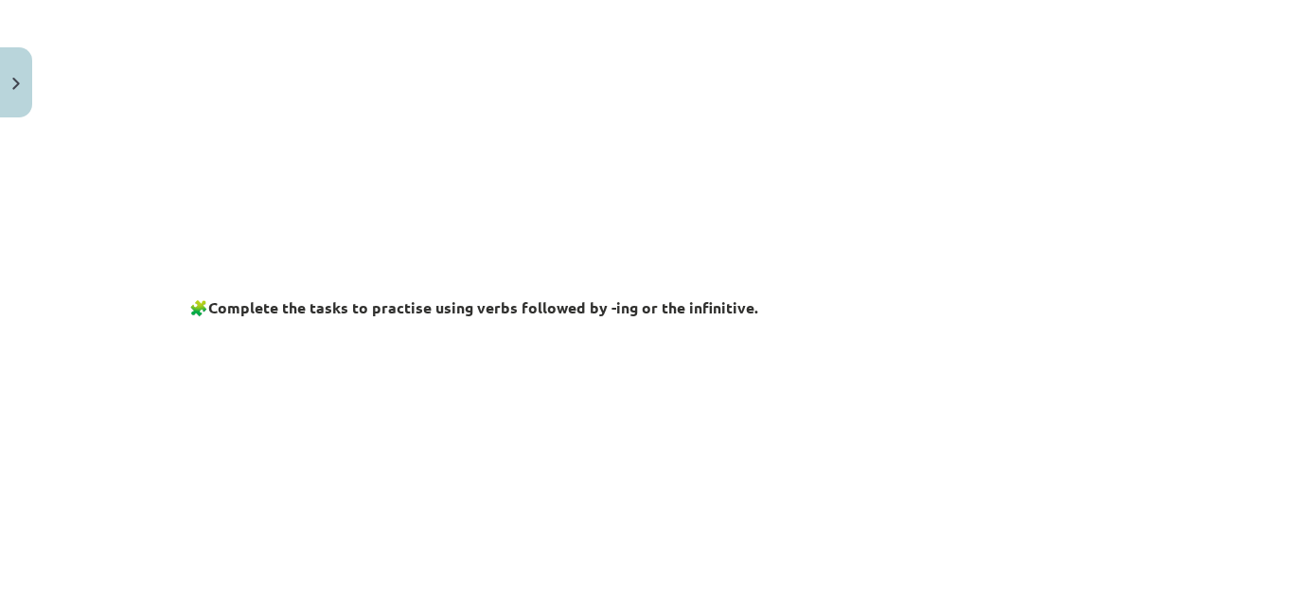
scroll to position [0, 0]
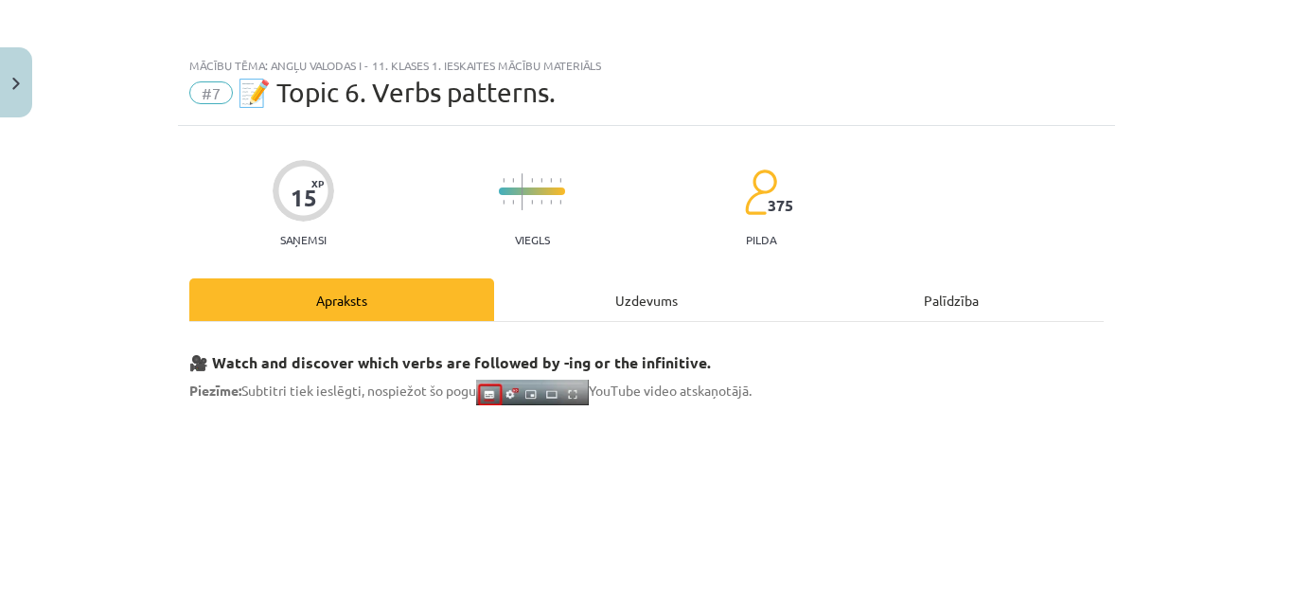
click at [581, 283] on div "Uzdevums" at bounding box center [646, 299] width 305 height 43
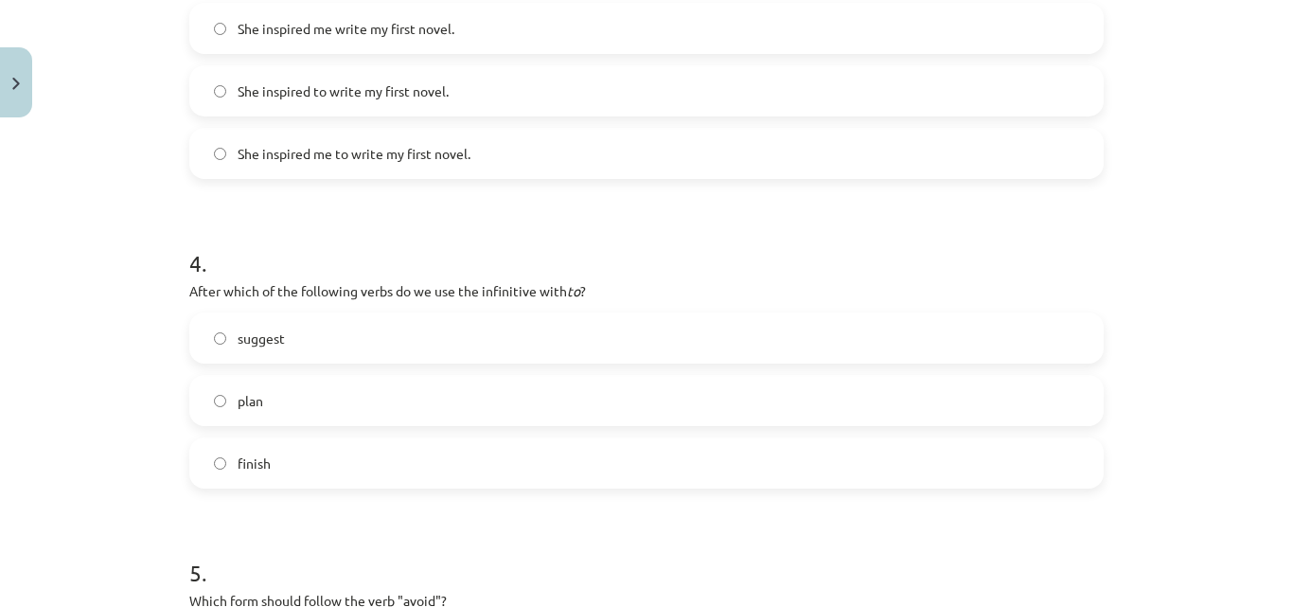
scroll to position [1467, 0]
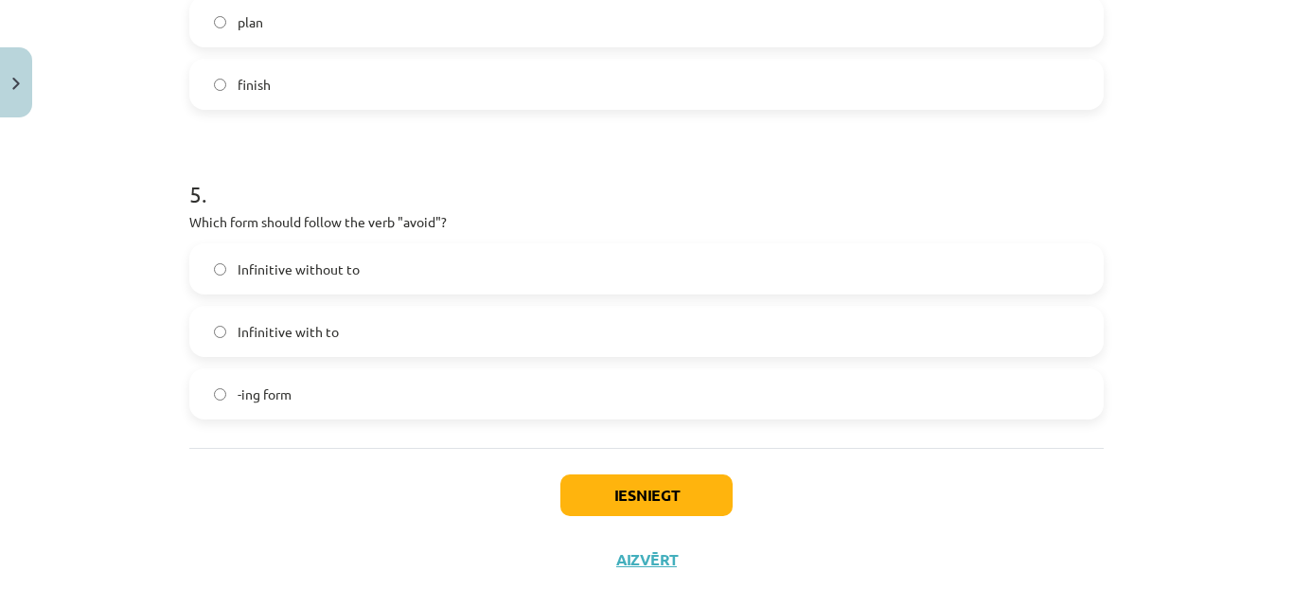
click at [221, 381] on label "-ing form" at bounding box center [646, 393] width 911 height 47
click at [669, 502] on button "Iesniegt" at bounding box center [646, 495] width 172 height 42
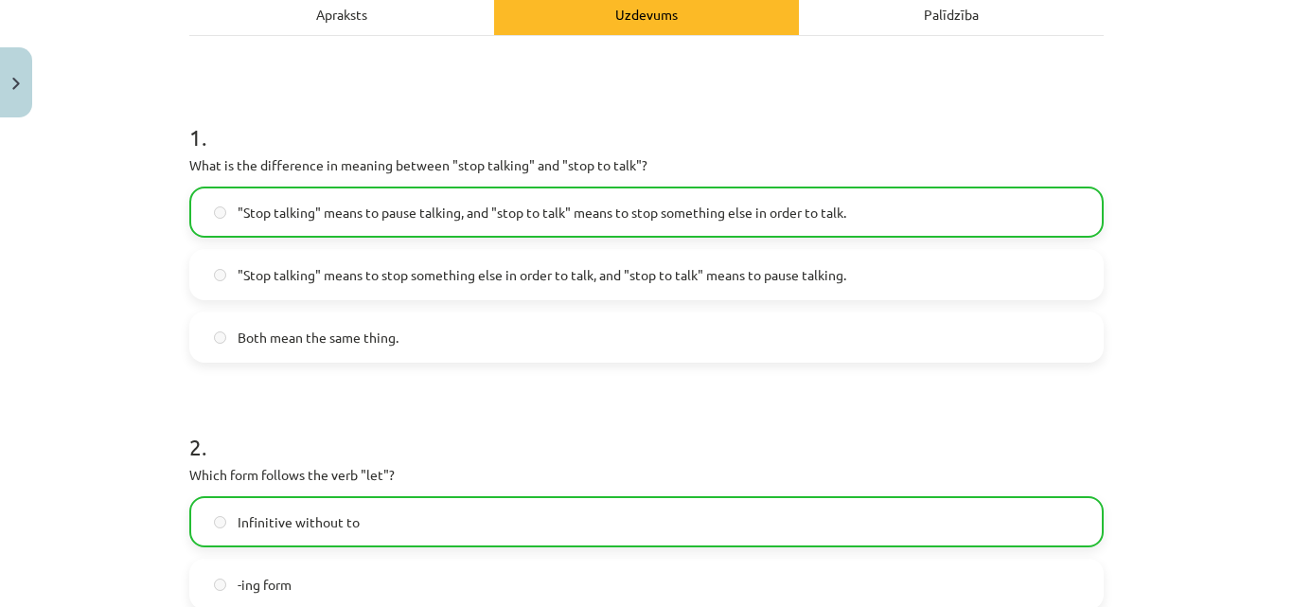
scroll to position [0, 0]
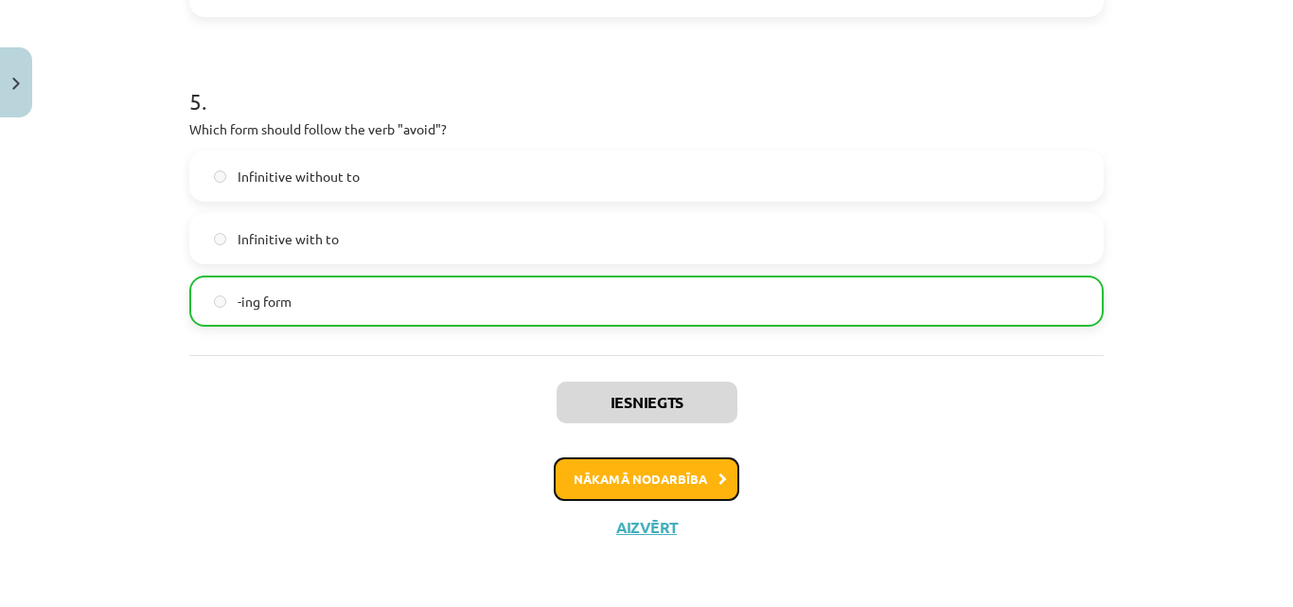
click at [654, 468] on button "Nākamā nodarbība" at bounding box center [647, 479] width 186 height 44
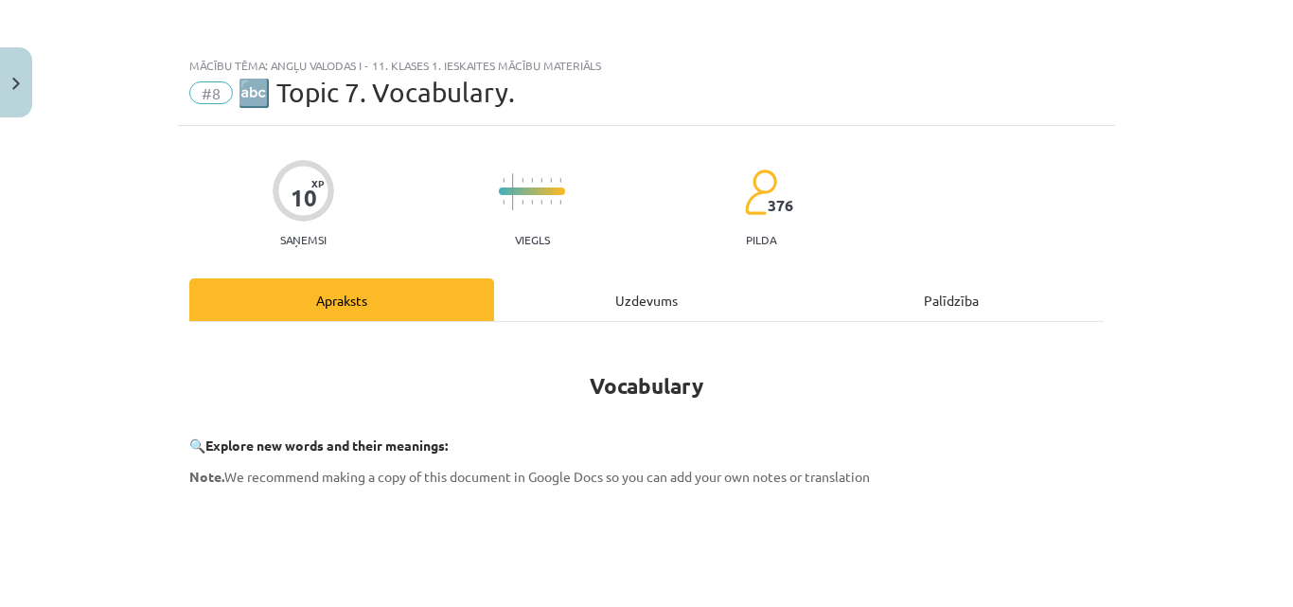
click at [664, 314] on div "Uzdevums" at bounding box center [646, 299] width 305 height 43
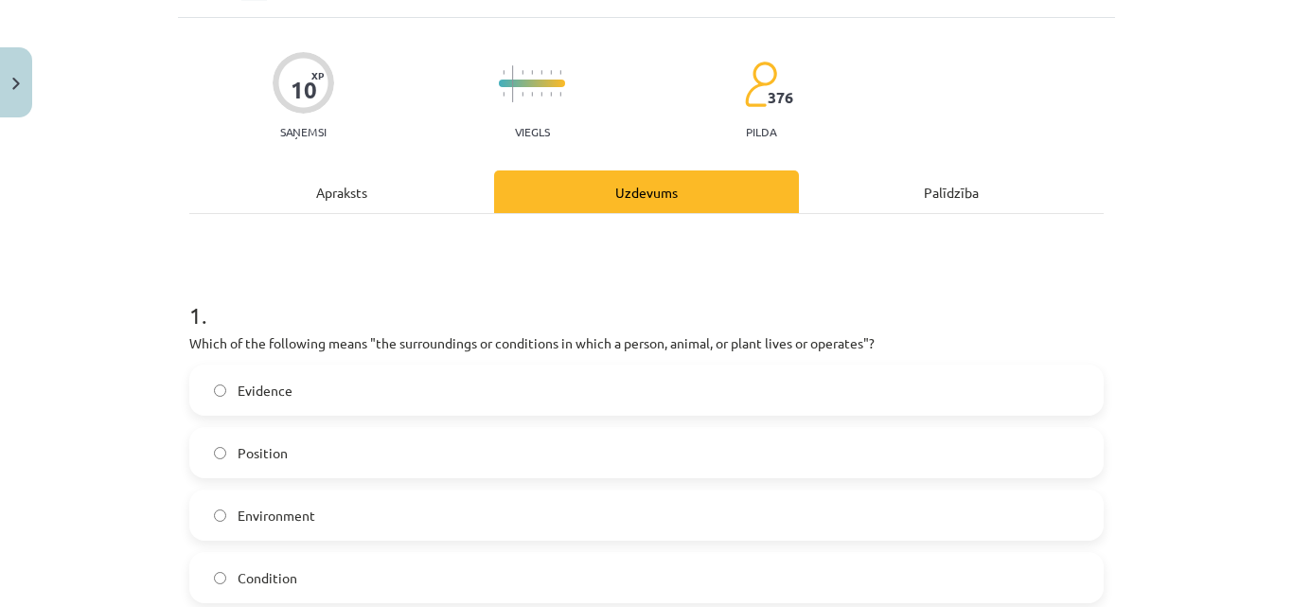
scroll to position [142, 0]
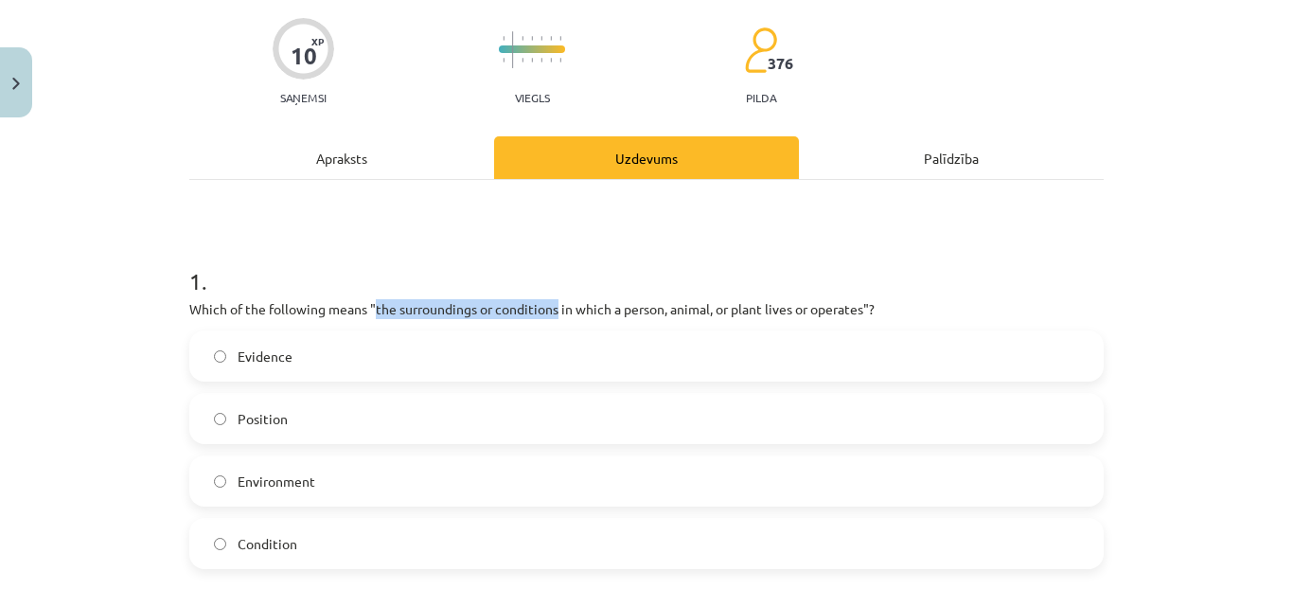
drag, startPoint x: 368, startPoint y: 300, endPoint x: 552, endPoint y: 310, distance: 183.9
click at [552, 310] on p "Which of the following means "the surroundings or conditions in which a person,…" at bounding box center [646, 309] width 914 height 20
click at [1058, 258] on h1 "1 ." at bounding box center [646, 264] width 914 height 59
click at [352, 176] on div "Apraksts" at bounding box center [341, 157] width 305 height 43
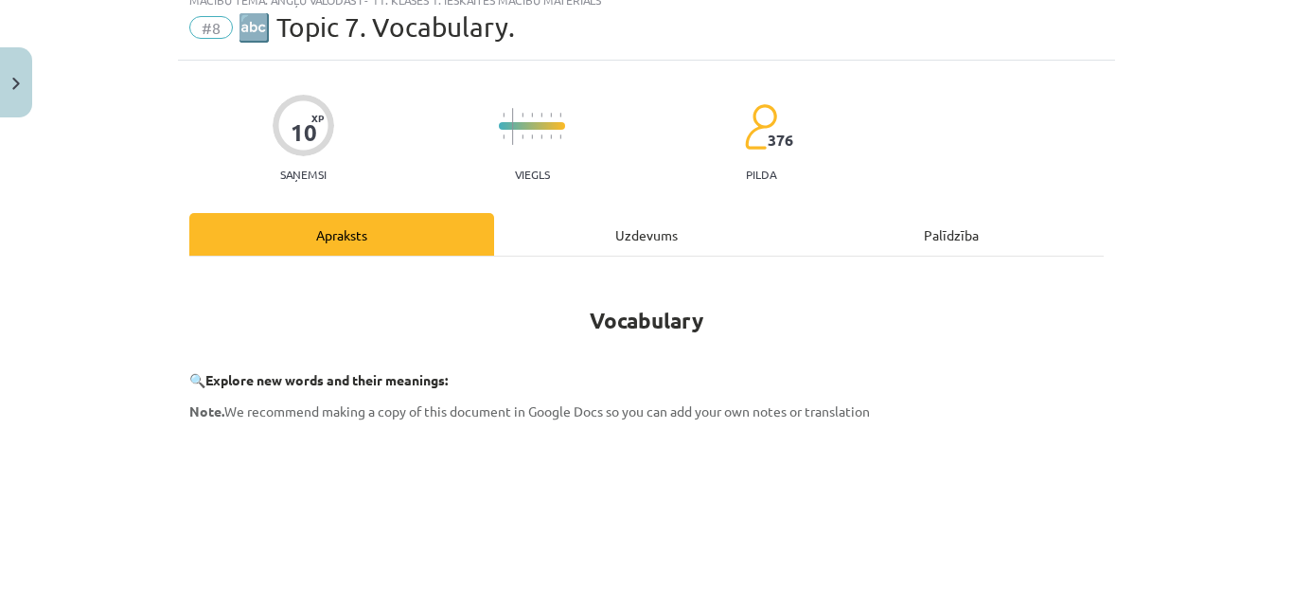
scroll to position [47, 0]
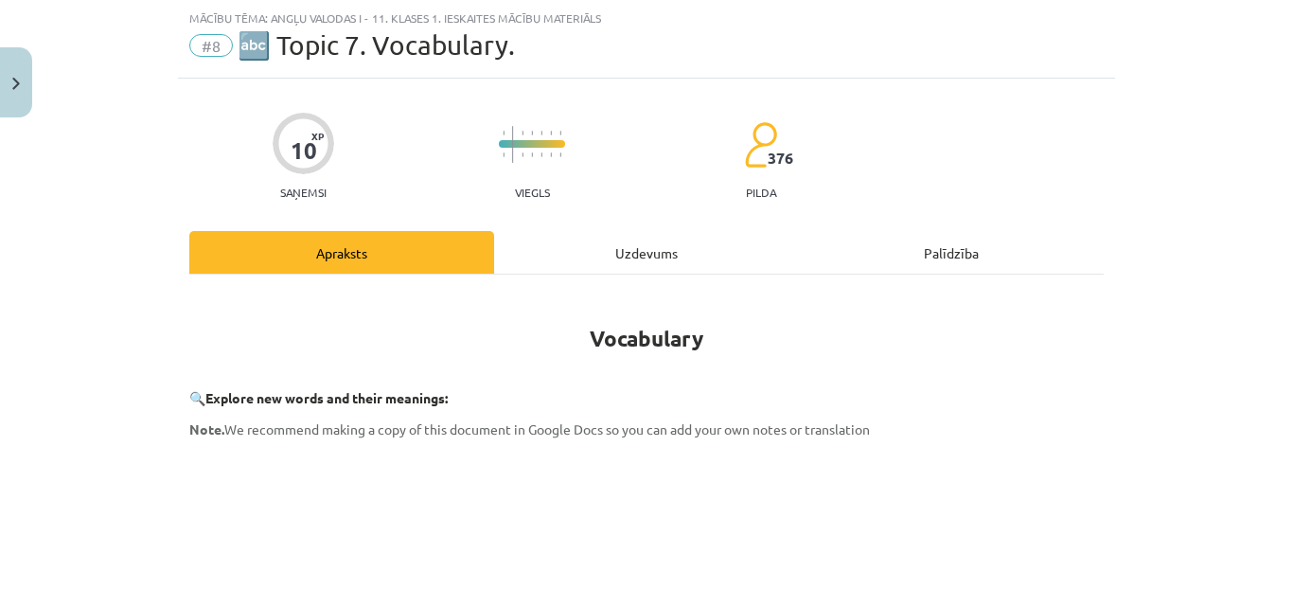
click at [619, 245] on div "Uzdevums" at bounding box center [646, 252] width 305 height 43
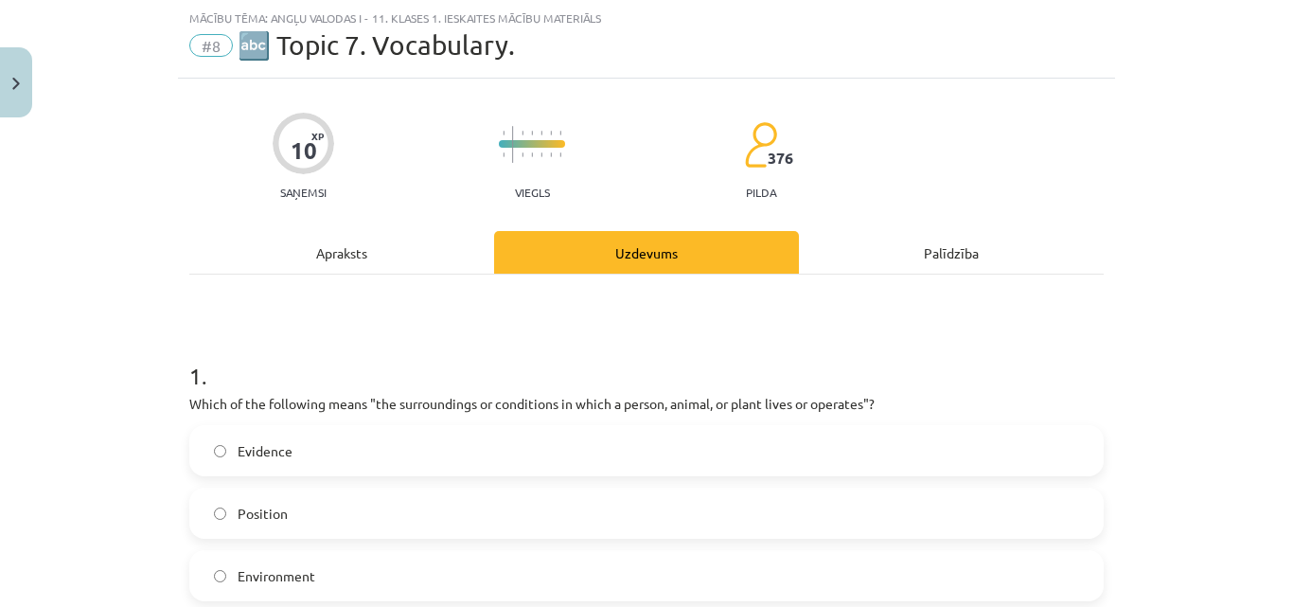
click at [455, 240] on div "Apraksts" at bounding box center [341, 252] width 305 height 43
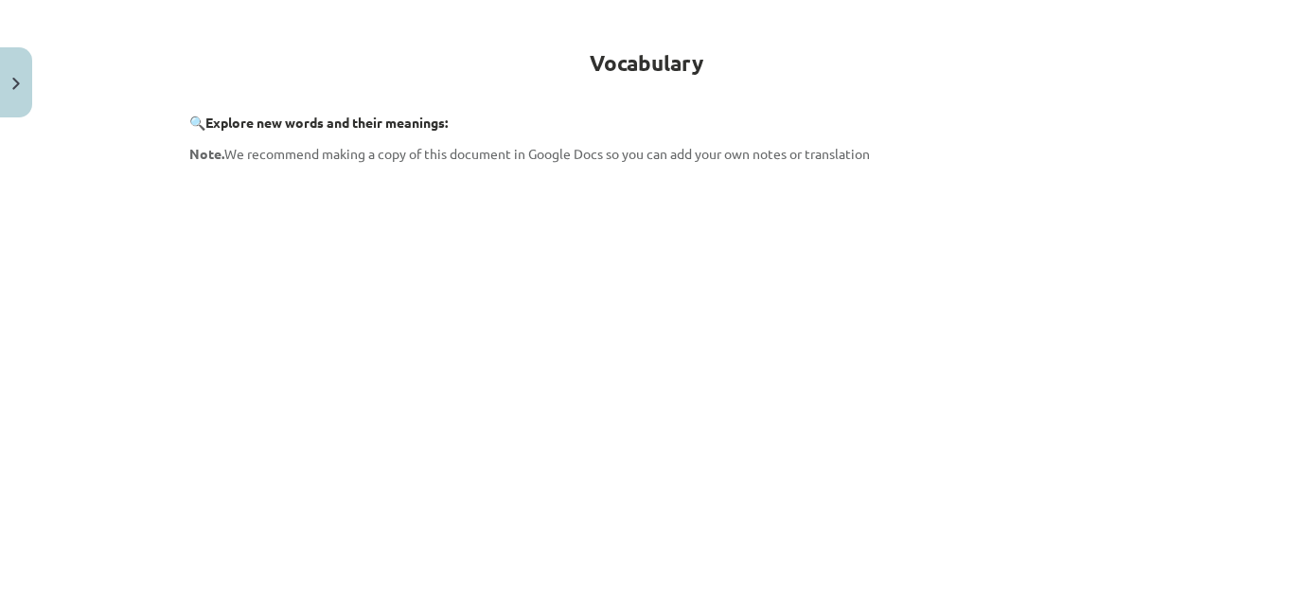
scroll to position [568, 0]
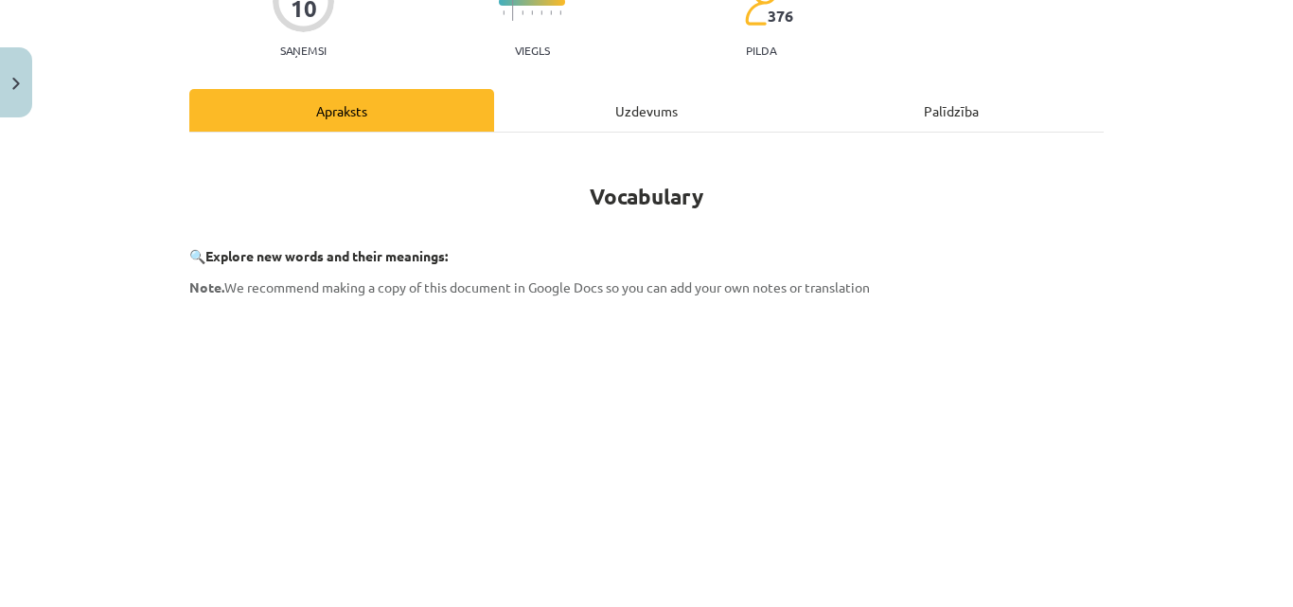
click at [681, 100] on div "Uzdevums" at bounding box center [646, 110] width 305 height 43
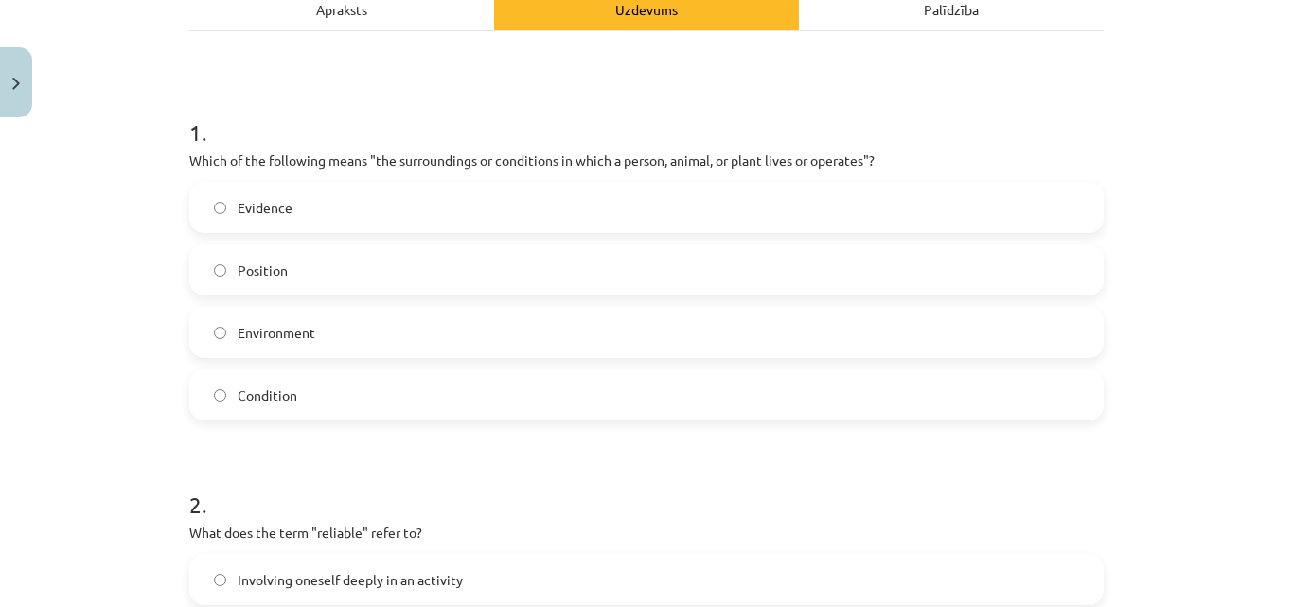
scroll to position [237, 0]
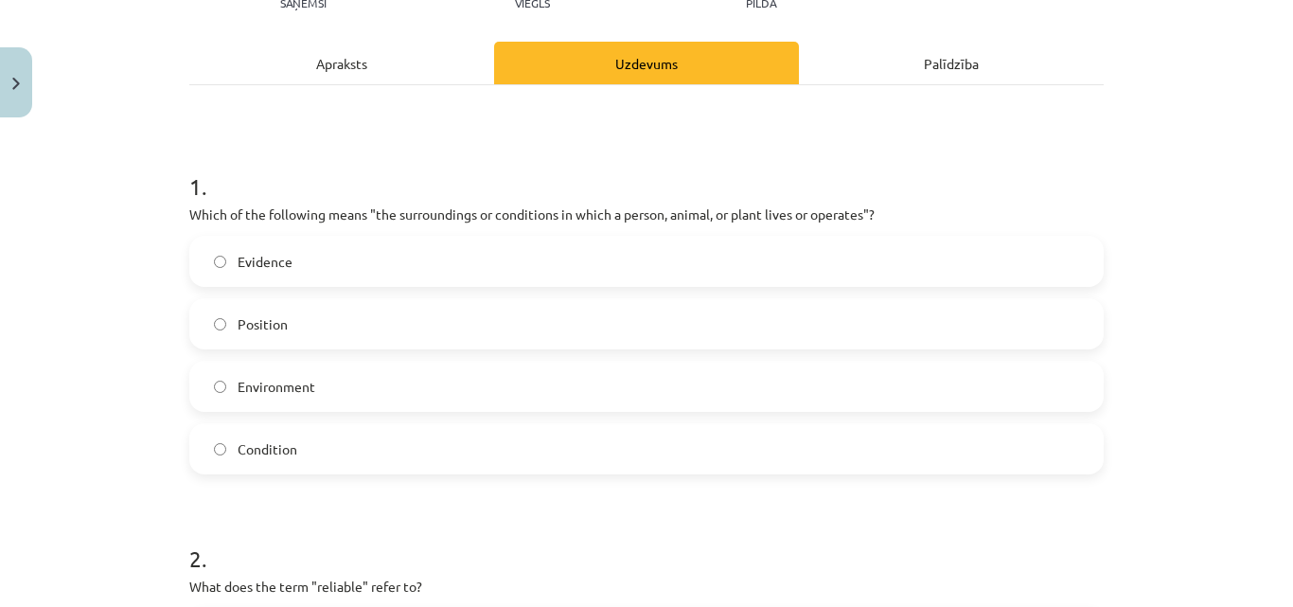
click at [386, 61] on div "Apraksts" at bounding box center [341, 63] width 305 height 43
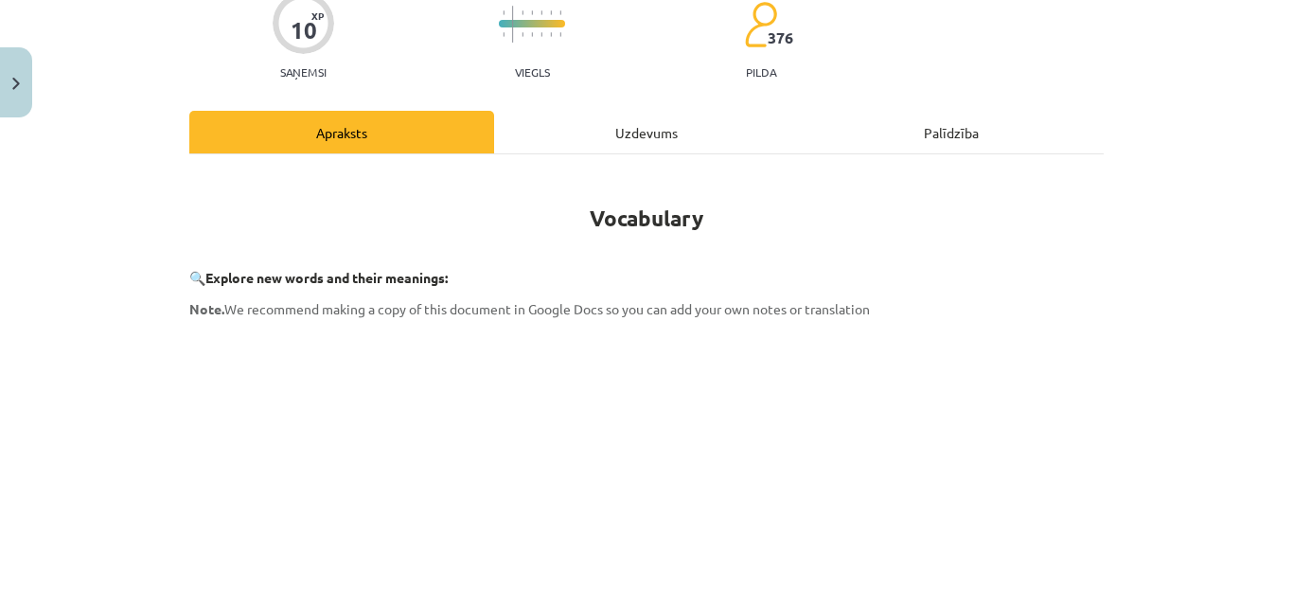
scroll to position [0, 0]
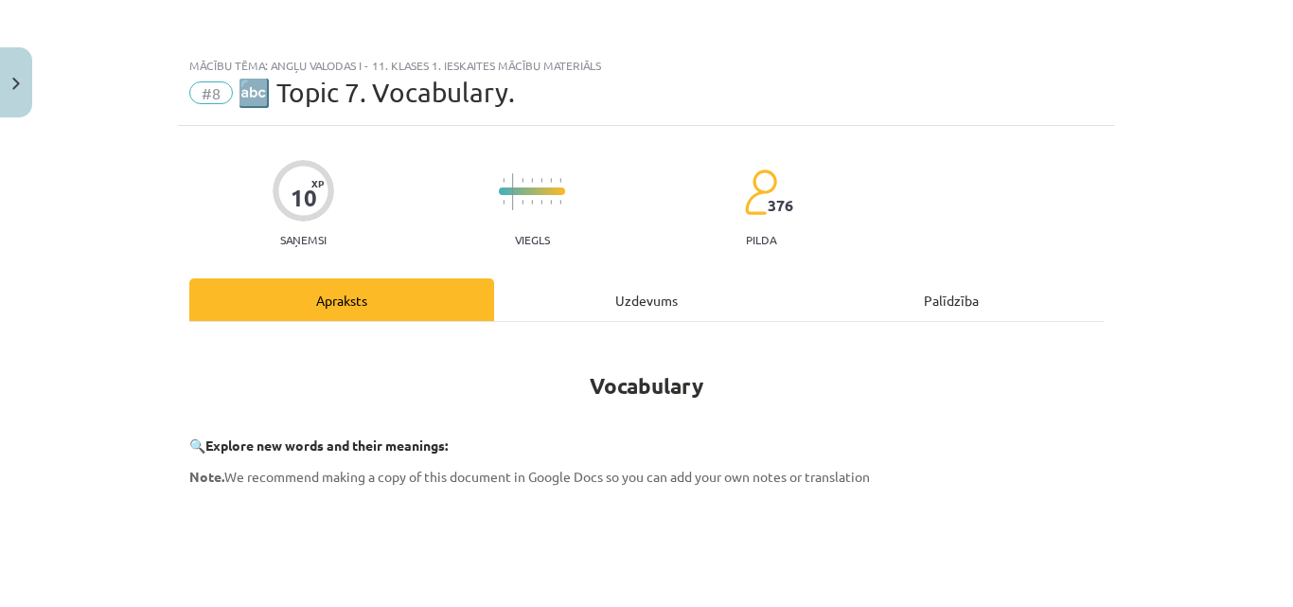
click at [663, 309] on div "Uzdevums" at bounding box center [646, 299] width 305 height 43
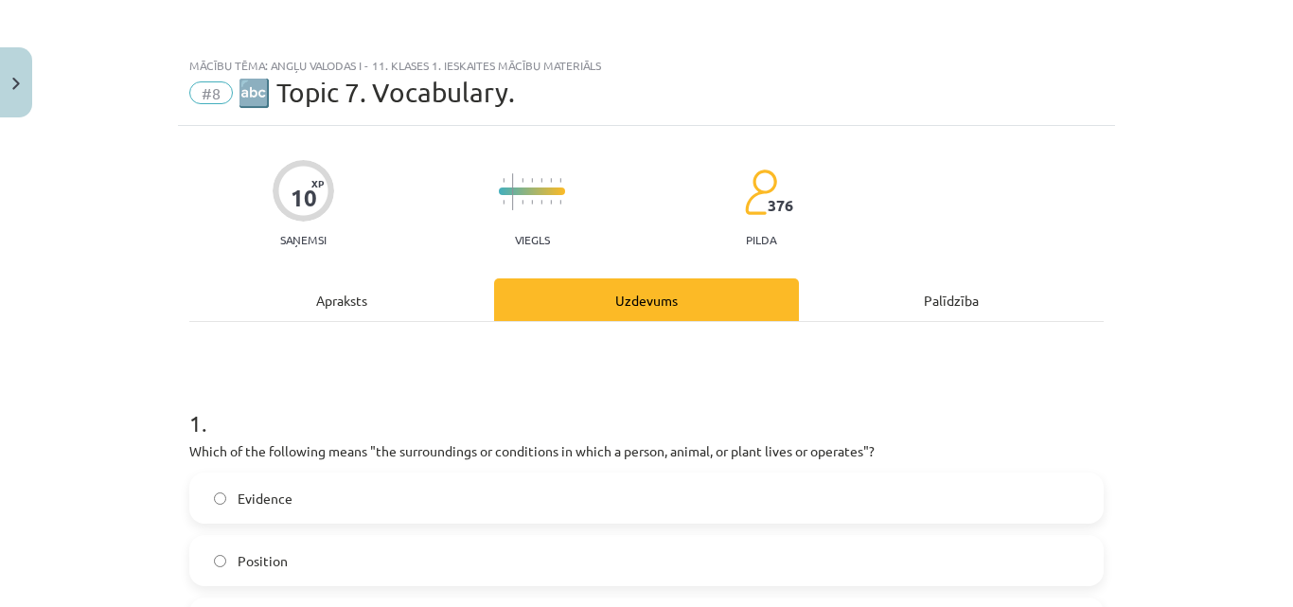
click at [434, 287] on div "Apraksts" at bounding box center [341, 299] width 305 height 43
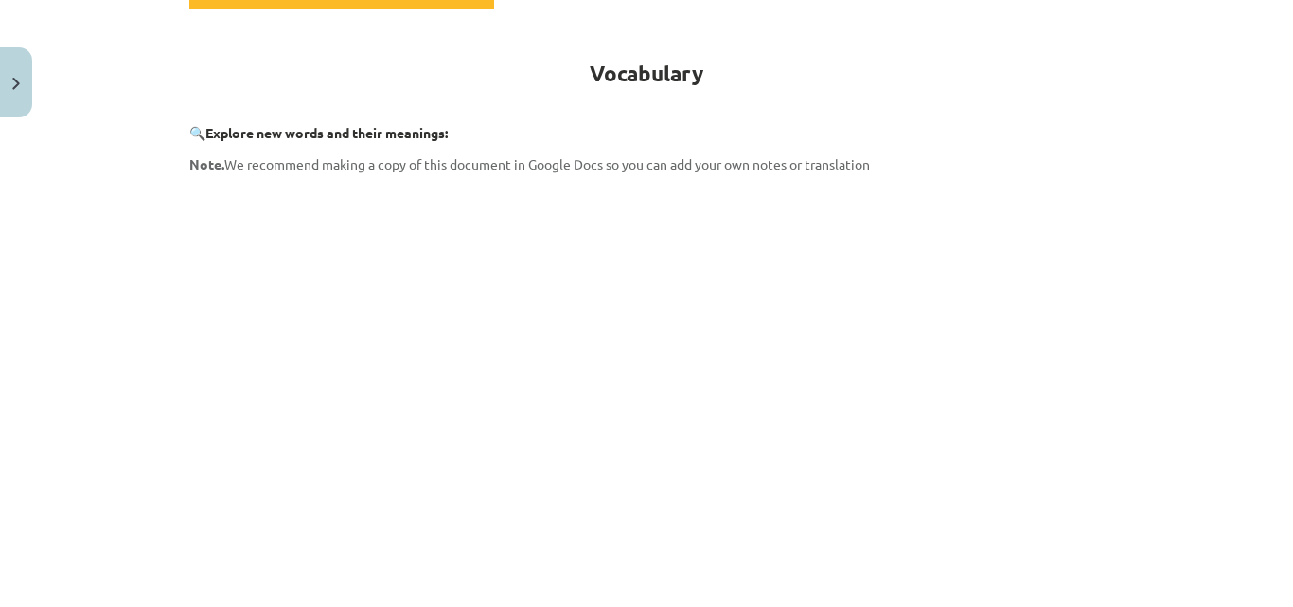
scroll to position [237, 0]
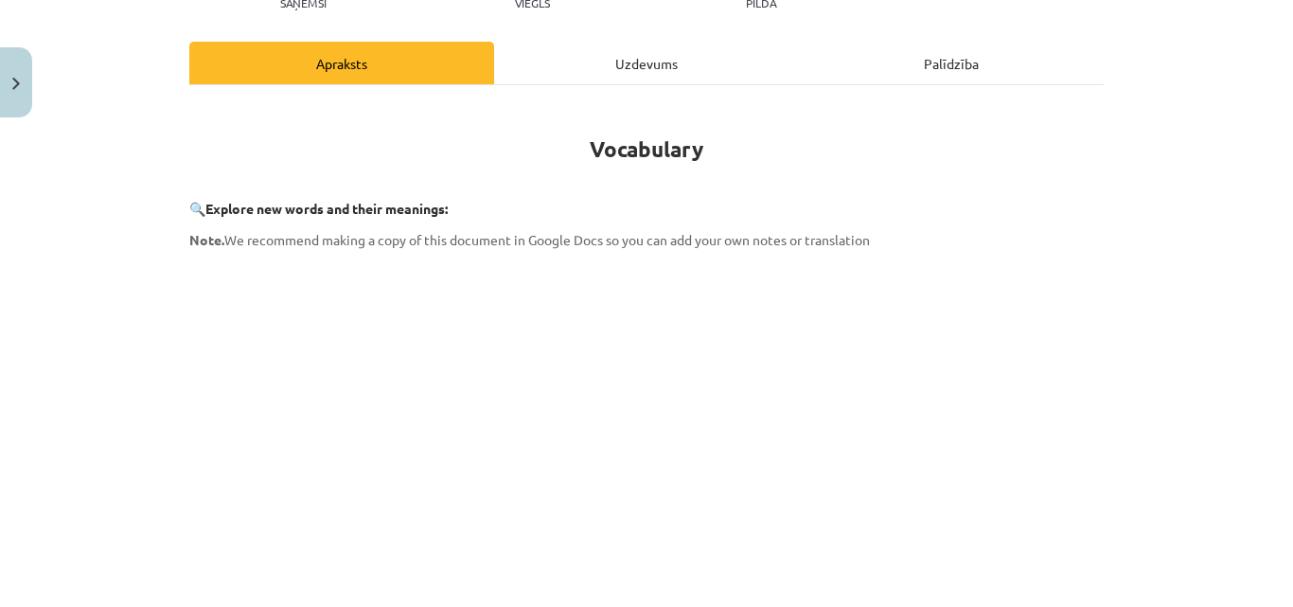
click at [664, 58] on div "Uzdevums" at bounding box center [646, 63] width 305 height 43
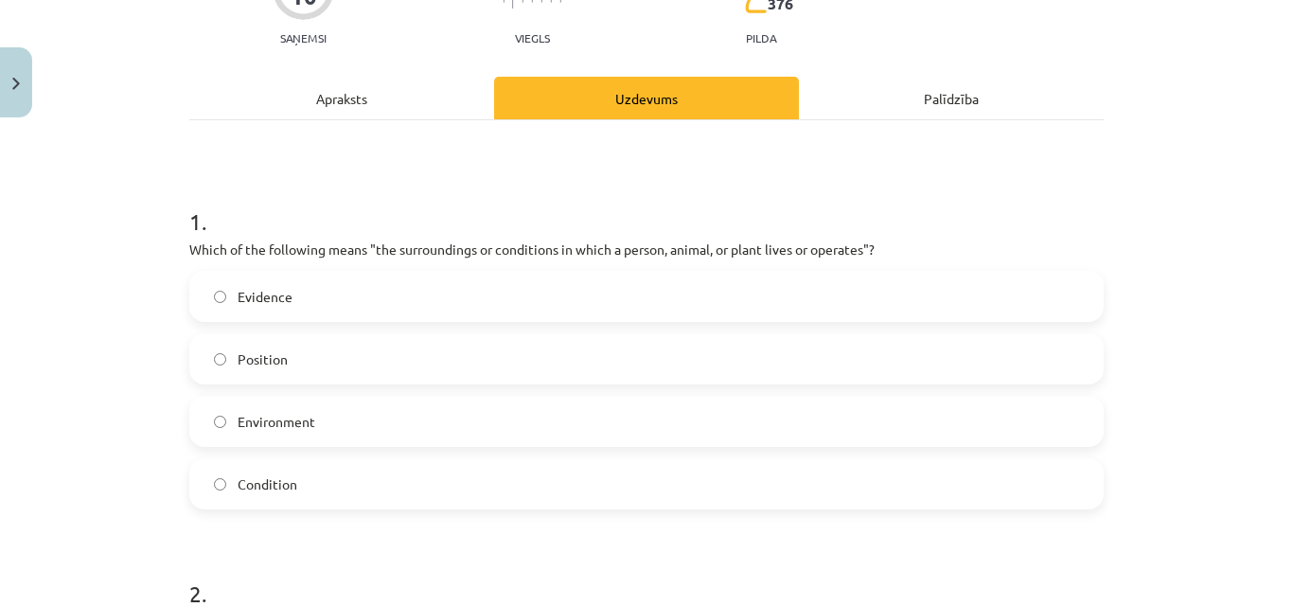
scroll to position [331, 0]
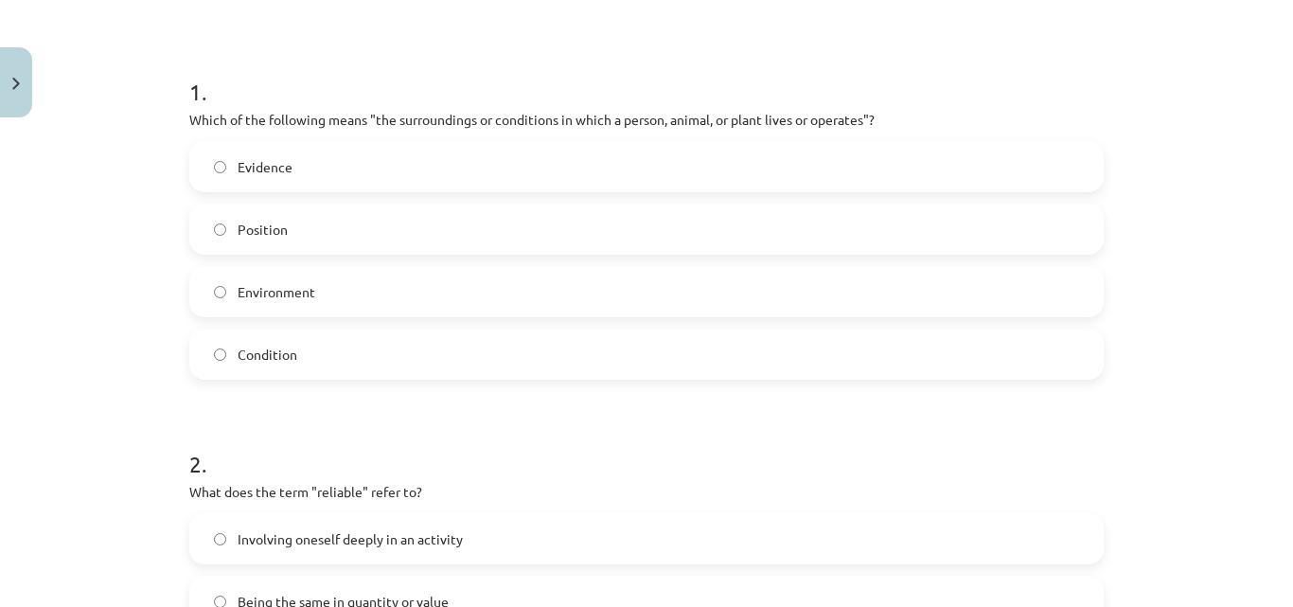
click at [218, 280] on label "Environment" at bounding box center [646, 291] width 911 height 47
drag, startPoint x: 237, startPoint y: 288, endPoint x: 267, endPoint y: 274, distance: 33.5
click at [293, 280] on label "Environment" at bounding box center [646, 291] width 911 height 47
drag, startPoint x: 227, startPoint y: 266, endPoint x: 131, endPoint y: 265, distance: 96.6
click at [218, 265] on div "Evidence Position Environment Condition" at bounding box center [646, 260] width 914 height 239
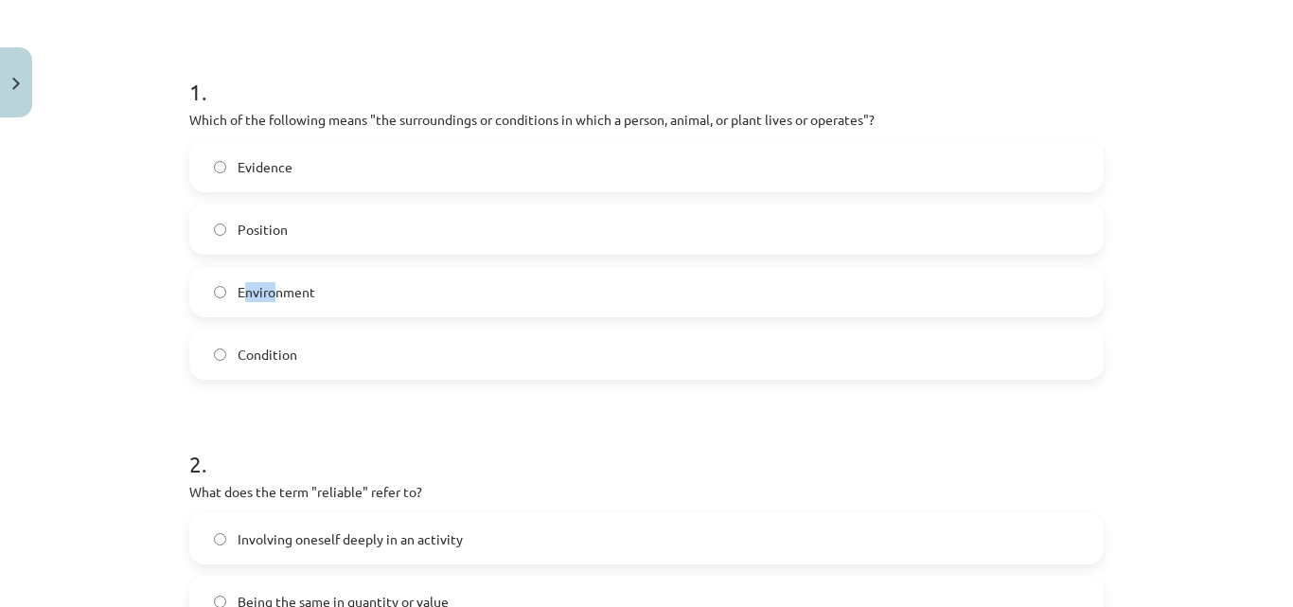
drag, startPoint x: 238, startPoint y: 288, endPoint x: 231, endPoint y: 278, distance: 11.6
click at [265, 292] on span "Environment" at bounding box center [277, 292] width 78 height 20
drag, startPoint x: 147, startPoint y: 254, endPoint x: 178, endPoint y: 268, distance: 34.3
click at [150, 257] on div "Mācību tēma: Angļu valodas i - 11. klases 1. ieskaites mācību materiāls #8 🔤 To…" at bounding box center [646, 303] width 1293 height 607
click at [238, 286] on span "Environment" at bounding box center [277, 292] width 78 height 20
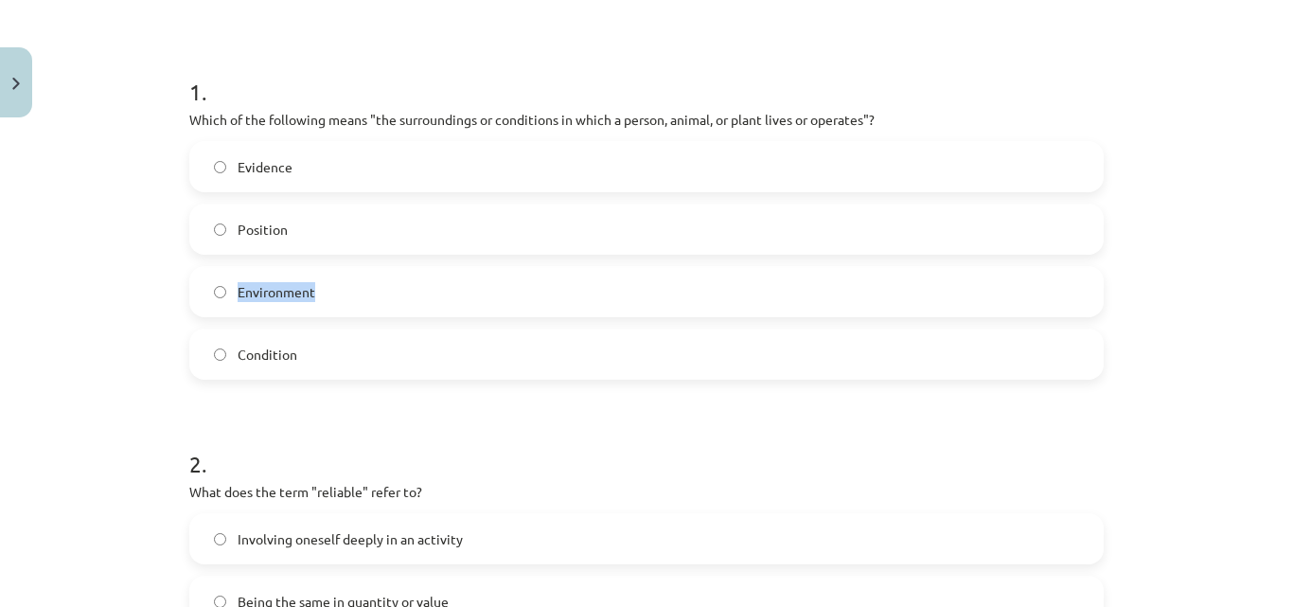
drag, startPoint x: 232, startPoint y: 286, endPoint x: 314, endPoint y: 287, distance: 82.4
click at [320, 293] on label "Environment" at bounding box center [646, 291] width 911 height 47
click at [141, 207] on div "Mācību tēma: Angļu valodas i - 11. klases 1. ieskaites mācību materiāls #8 🔤 To…" at bounding box center [646, 303] width 1293 height 607
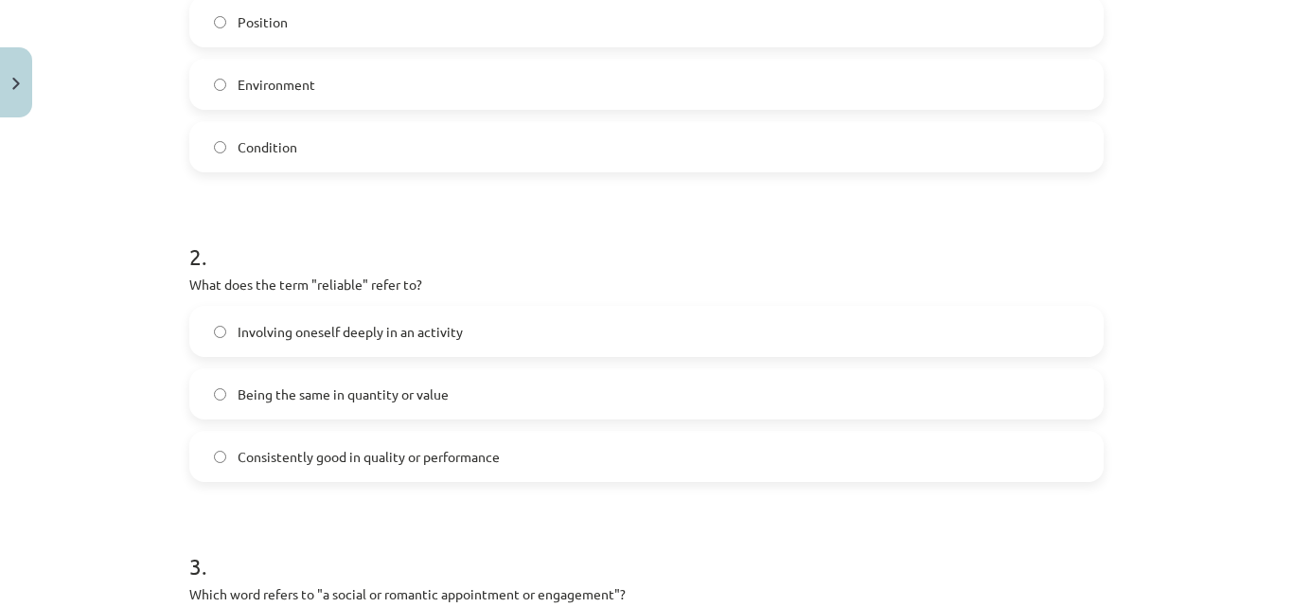
scroll to position [568, 0]
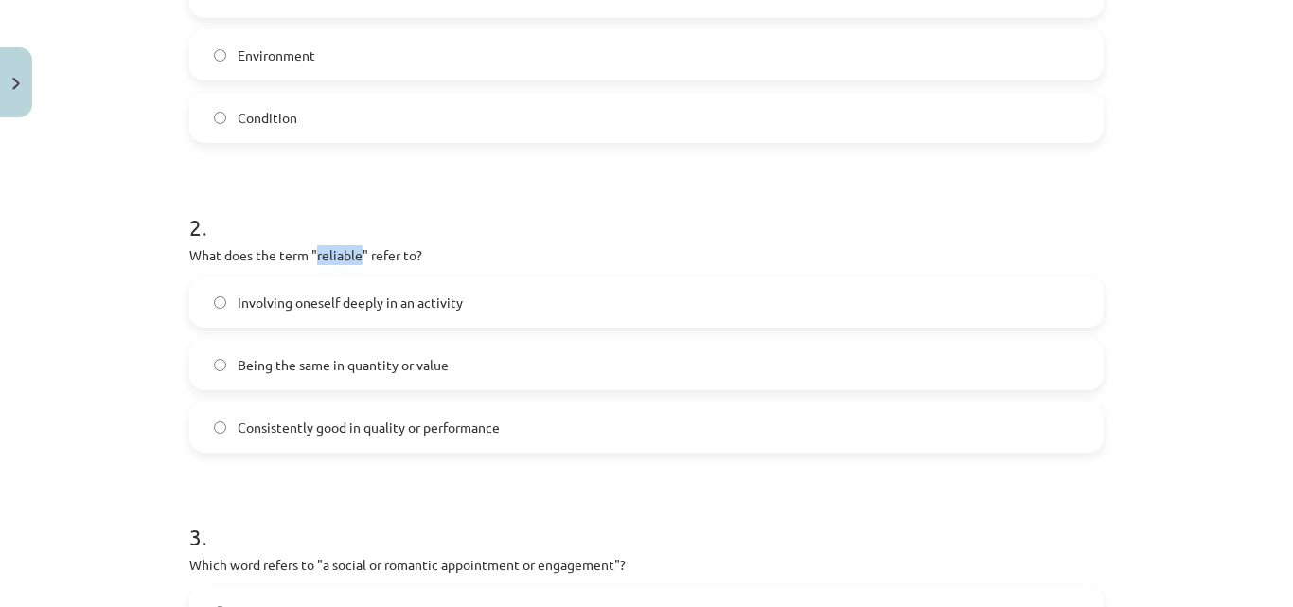
drag, startPoint x: 310, startPoint y: 258, endPoint x: 353, endPoint y: 257, distance: 42.6
click at [353, 257] on p "What does the term "reliable" refer to?" at bounding box center [646, 255] width 914 height 20
drag, startPoint x: 74, startPoint y: 194, endPoint x: 83, endPoint y: 199, distance: 10.6
click at [83, 199] on div "Mācību tēma: Angļu valodas i - 11. klases 1. ieskaites mācību materiāls #8 🔤 To…" at bounding box center [646, 303] width 1293 height 607
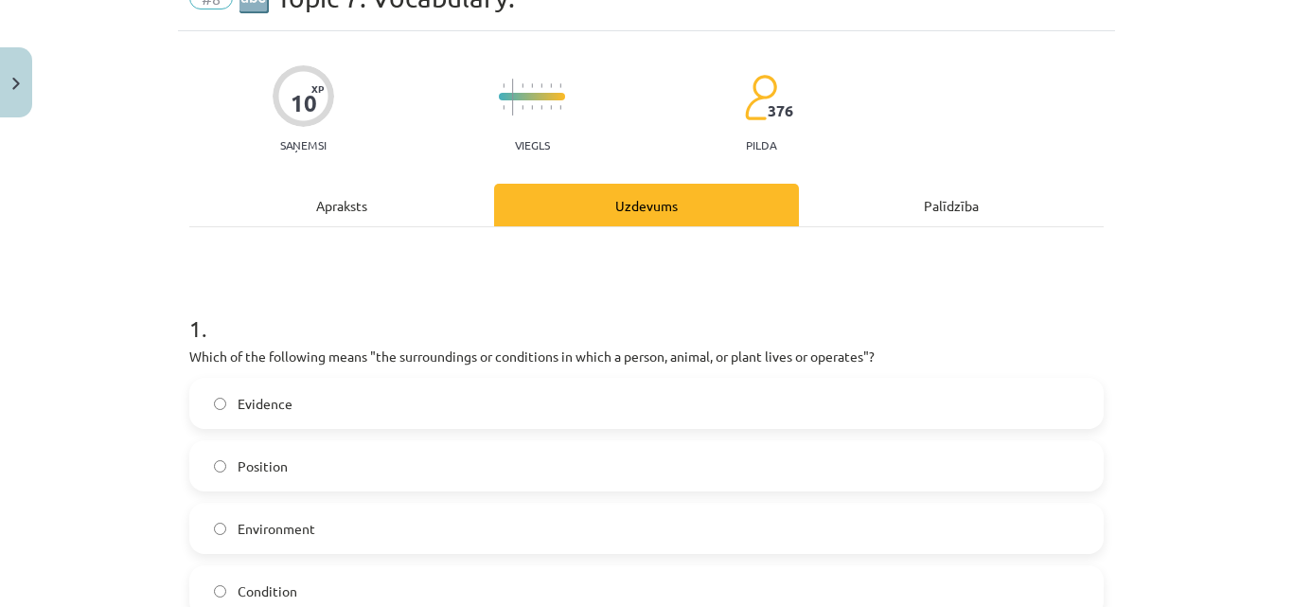
click at [366, 199] on div "Apraksts" at bounding box center [341, 205] width 305 height 43
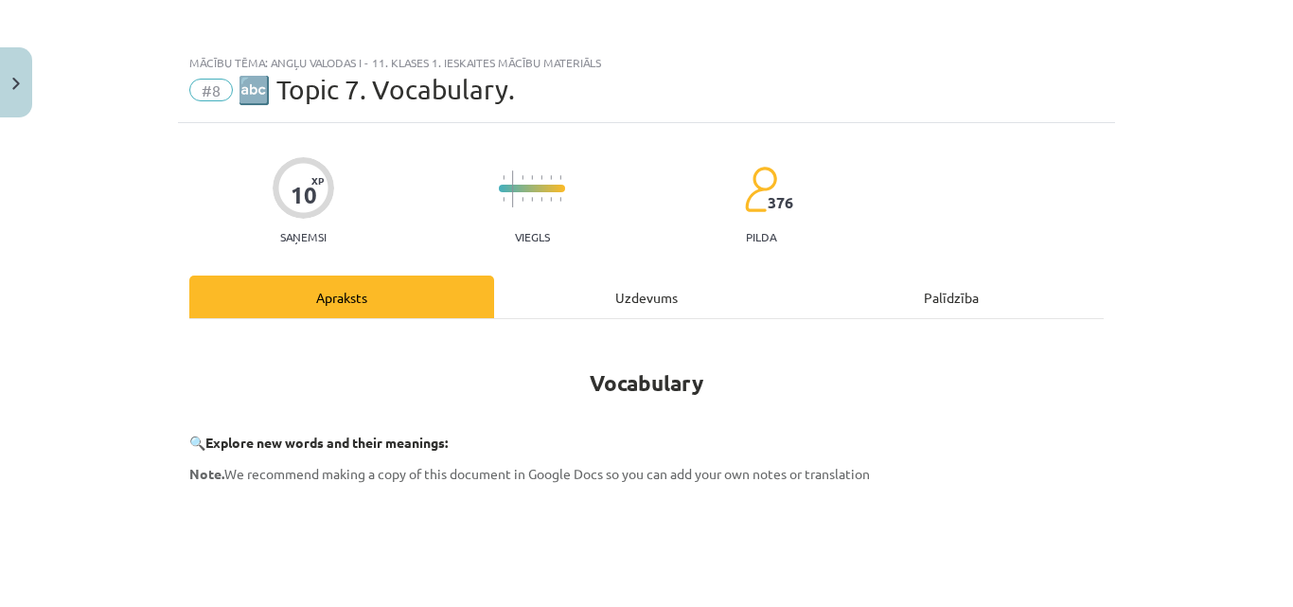
scroll to position [0, 0]
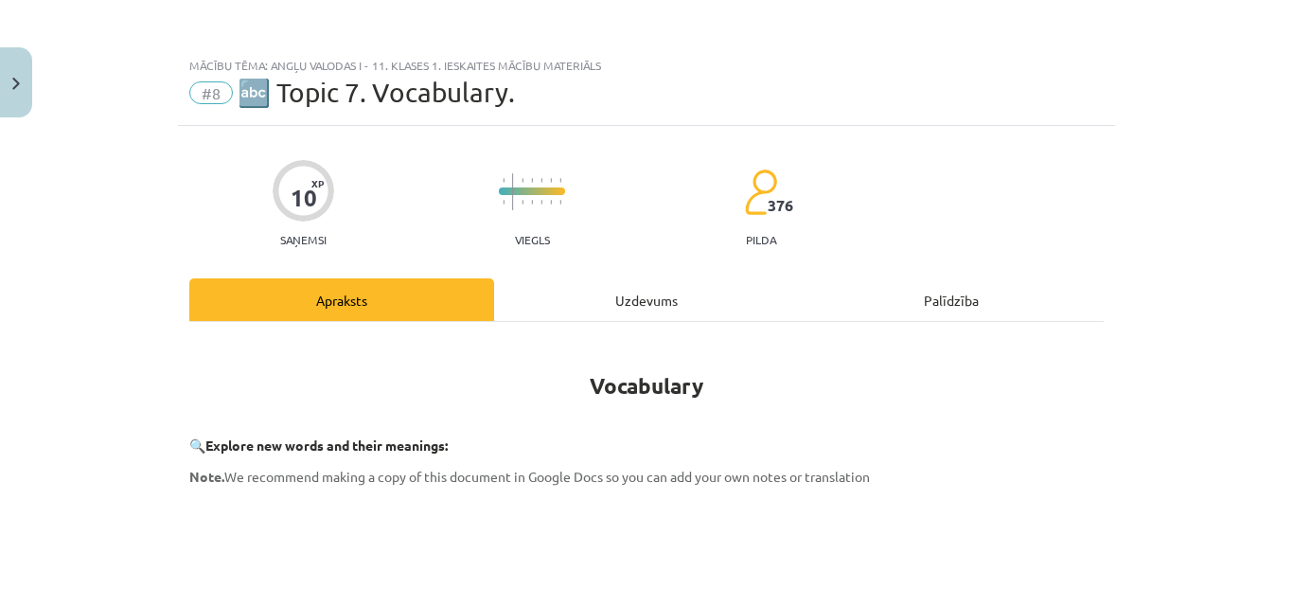
click at [662, 300] on div "Uzdevums" at bounding box center [646, 299] width 305 height 43
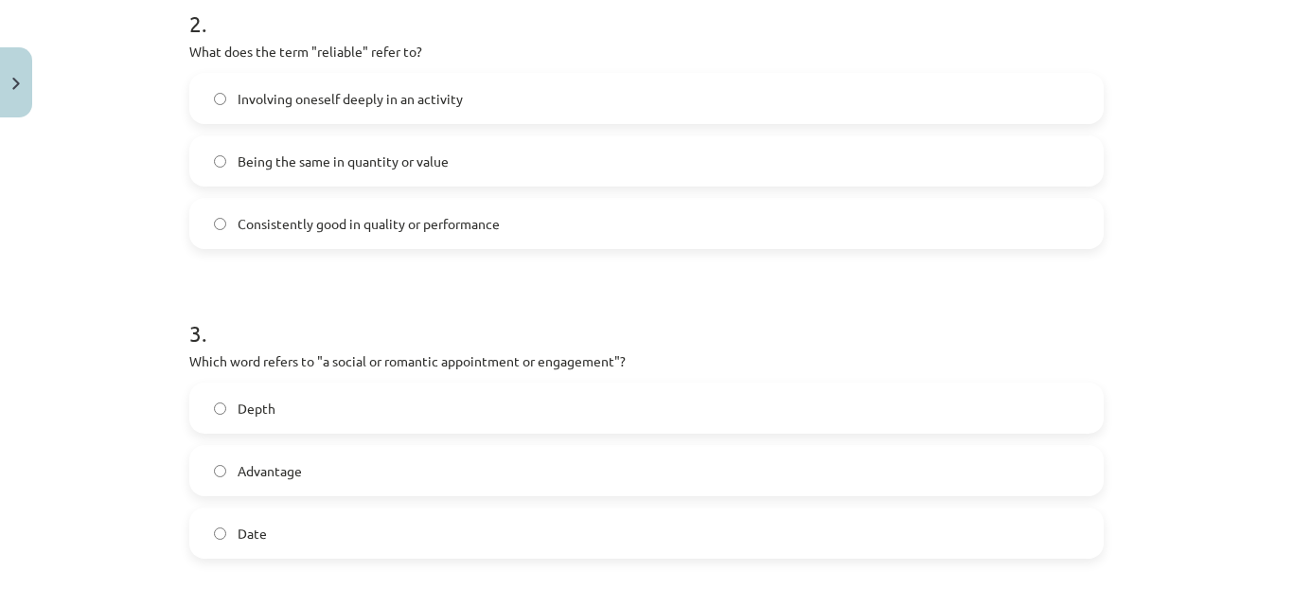
scroll to position [805, 0]
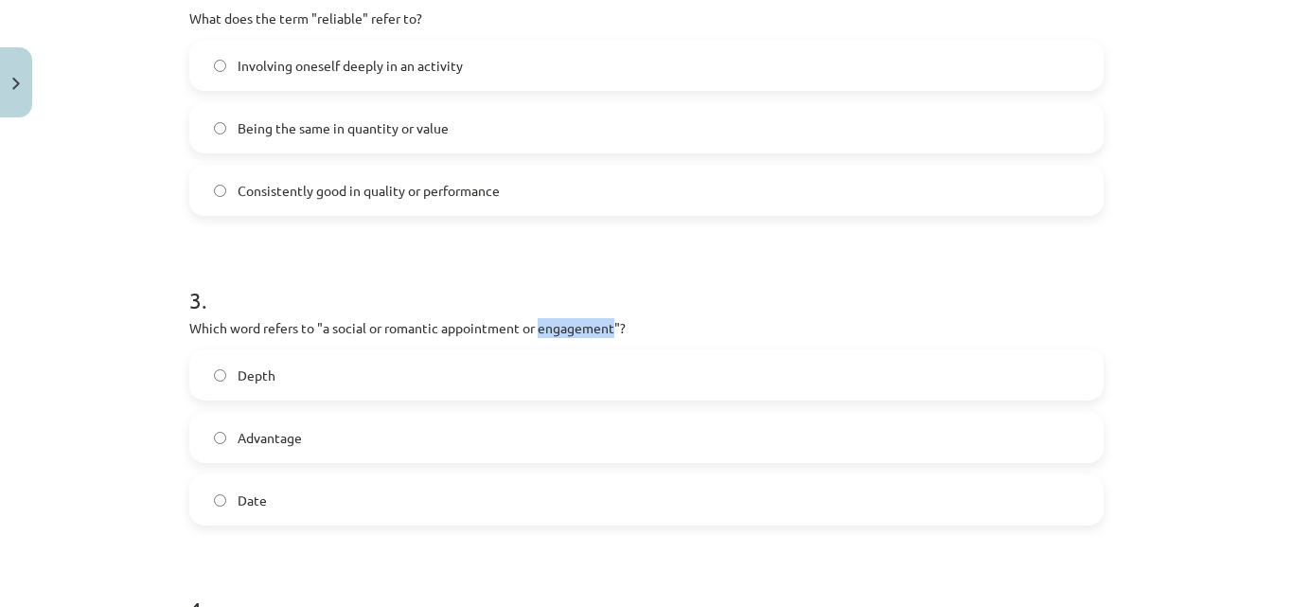
drag, startPoint x: 554, startPoint y: 345, endPoint x: 612, endPoint y: 321, distance: 63.3
click at [612, 321] on p "Which word refers to "a social or romantic appointment or engagement"?" at bounding box center [646, 328] width 914 height 20
click at [87, 250] on div "Mācību tēma: Angļu valodas i - 11. klases 1. ieskaites mācību materiāls #8 🔤 To…" at bounding box center [646, 303] width 1293 height 607
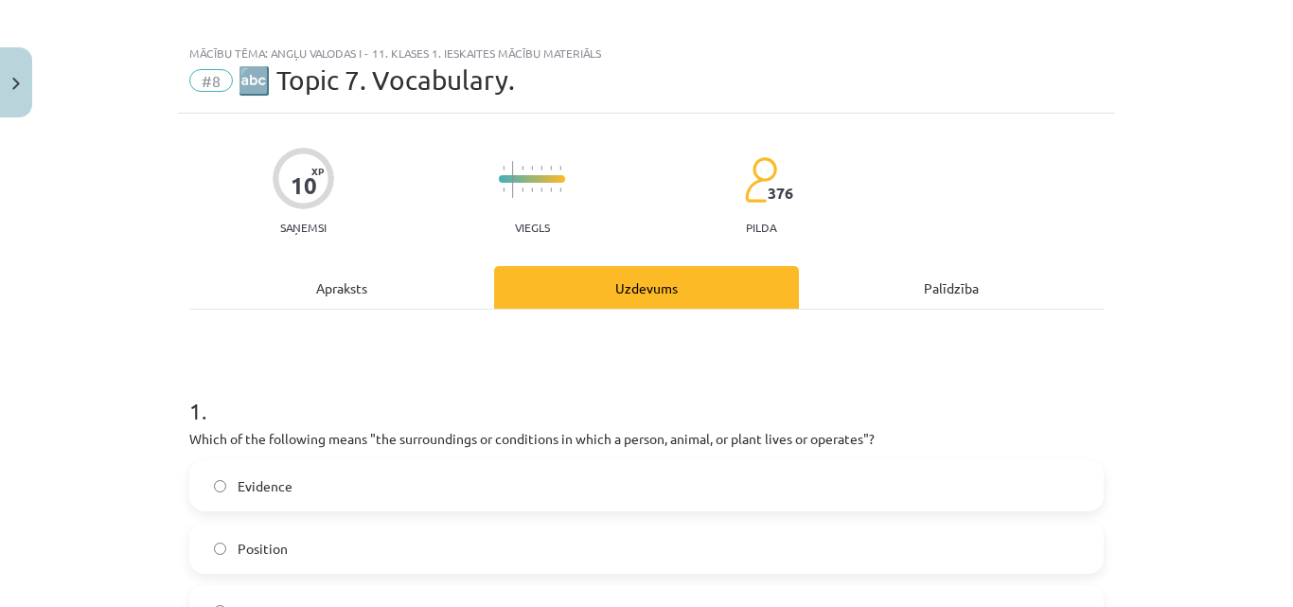
scroll to position [0, 0]
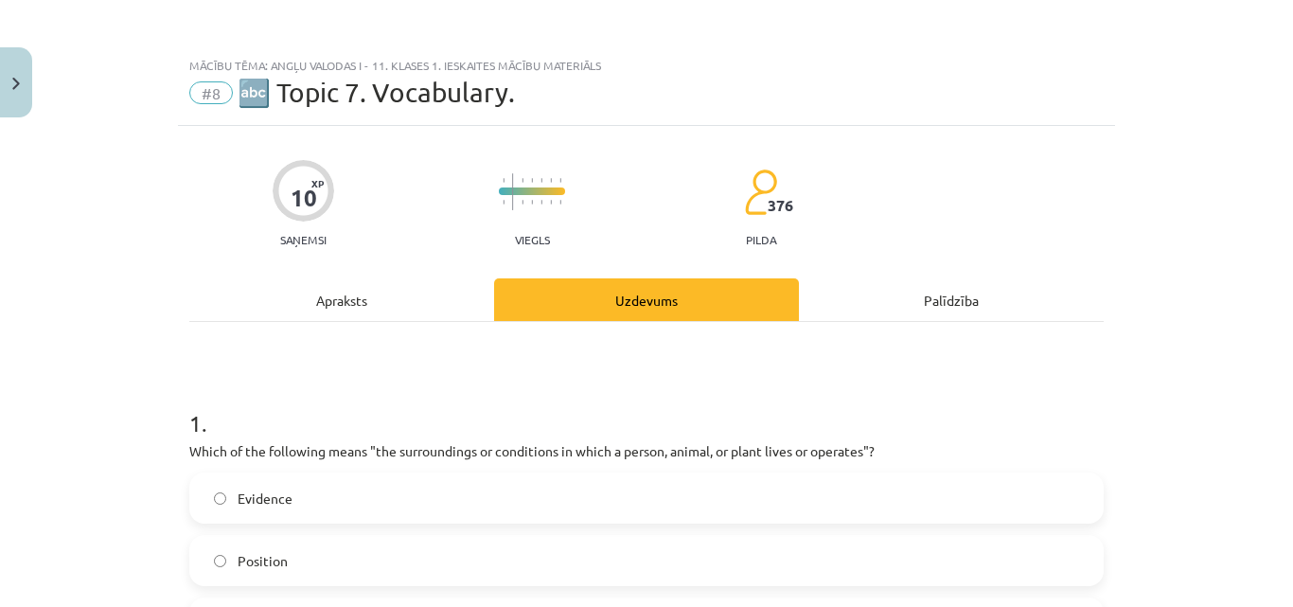
click at [378, 293] on div "Apraksts" at bounding box center [341, 299] width 305 height 43
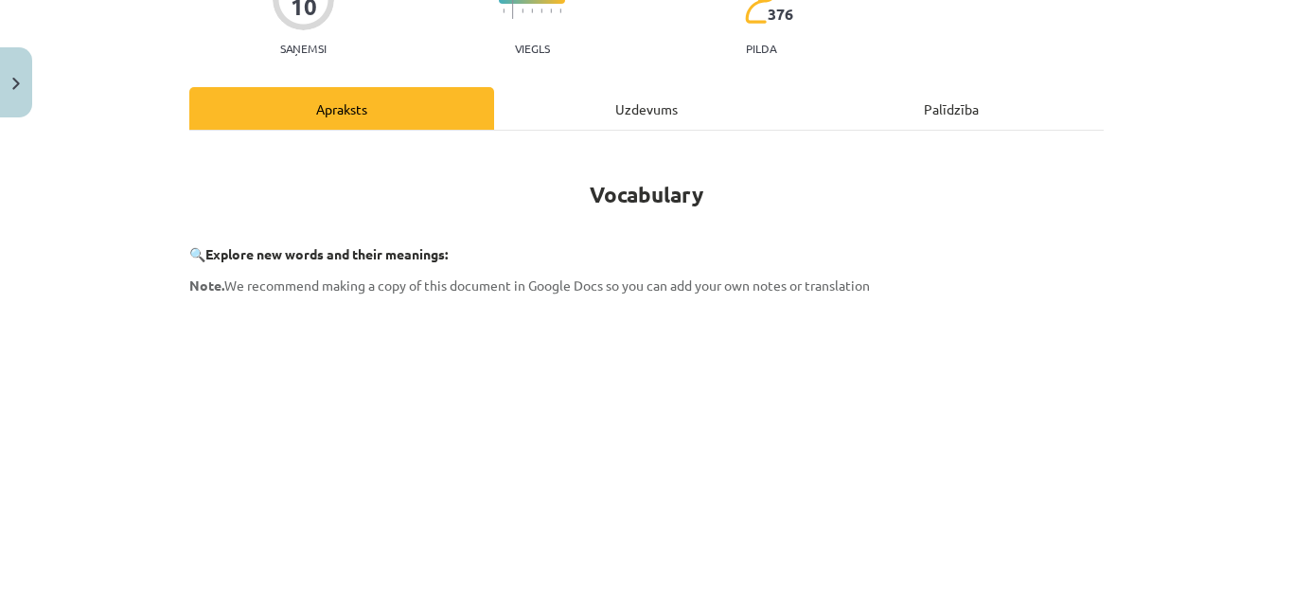
scroll to position [142, 0]
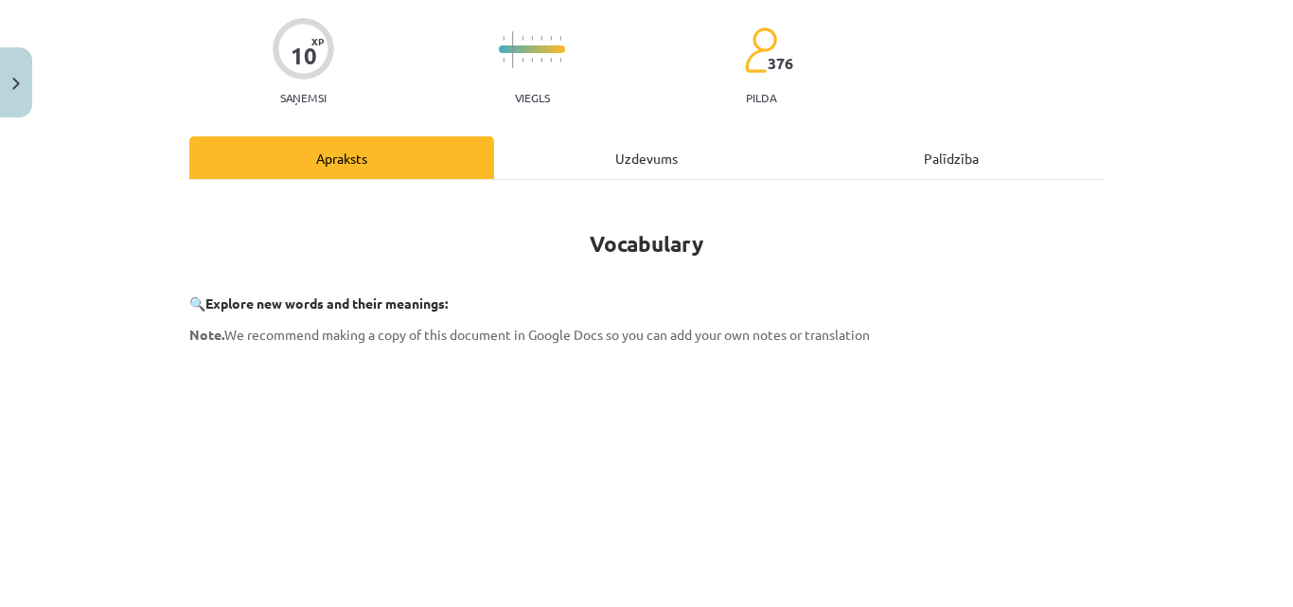
click at [623, 141] on div "Uzdevums" at bounding box center [646, 157] width 305 height 43
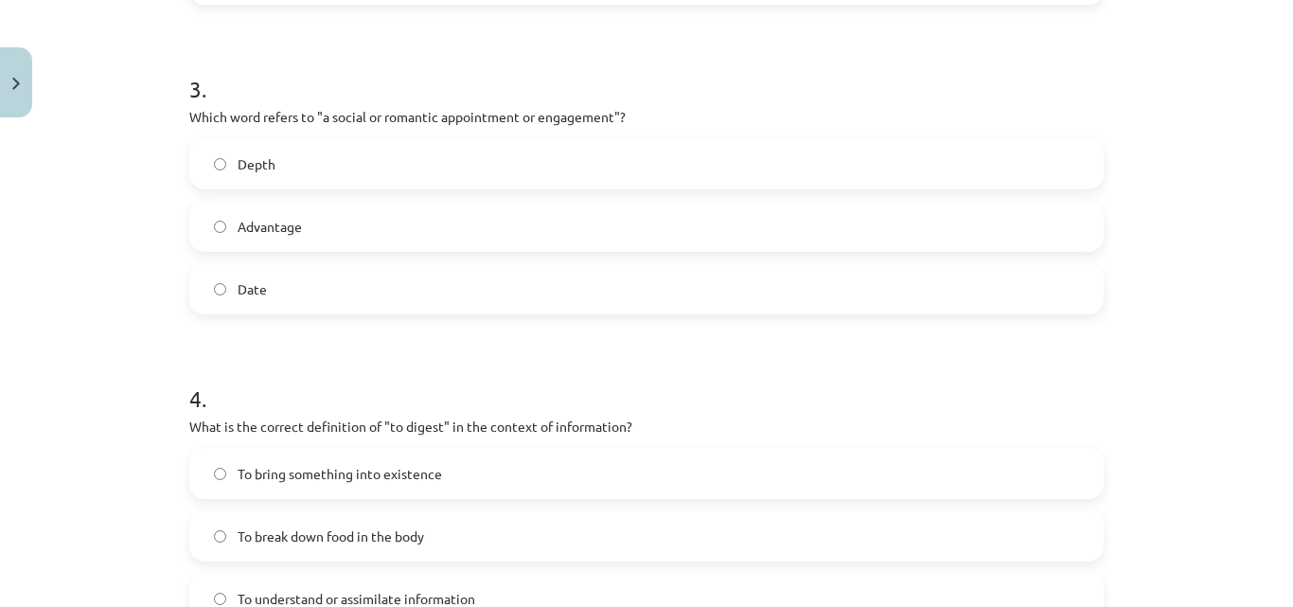
scroll to position [1183, 0]
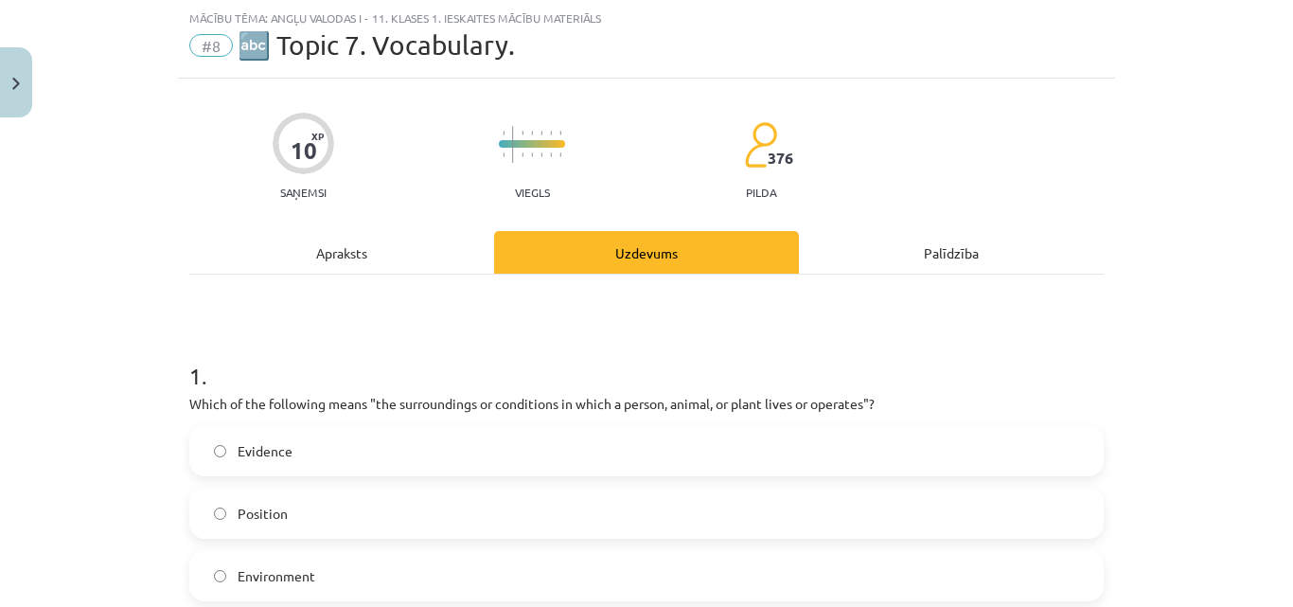
click at [406, 234] on div "Apraksts" at bounding box center [341, 252] width 305 height 43
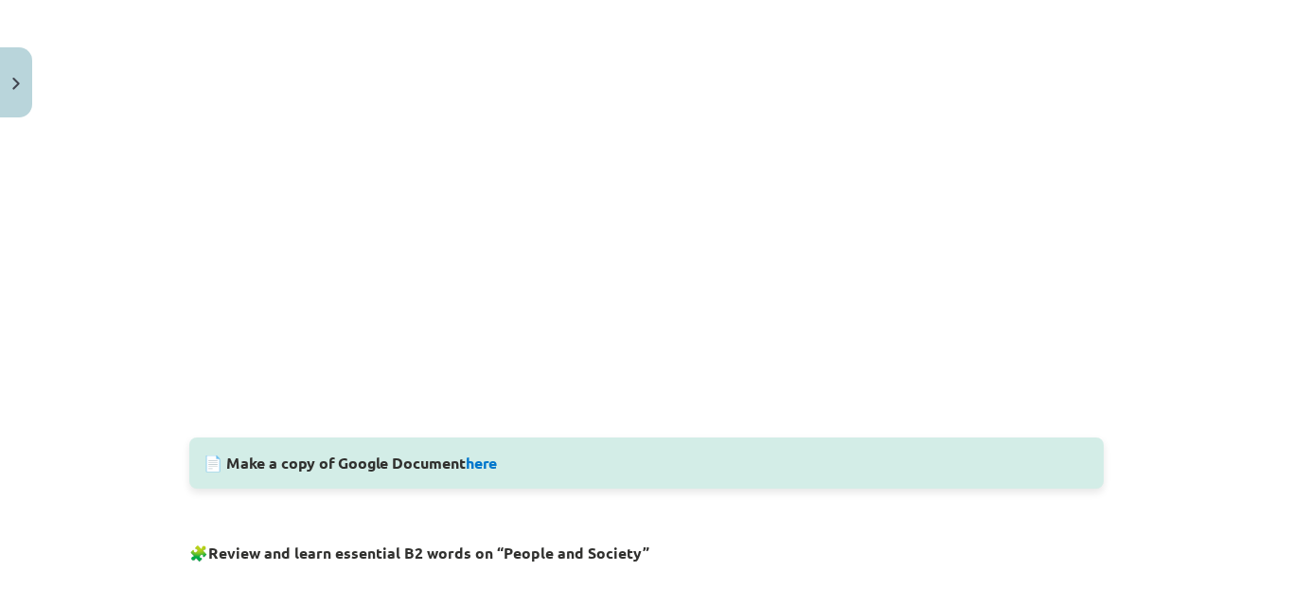
scroll to position [0, 0]
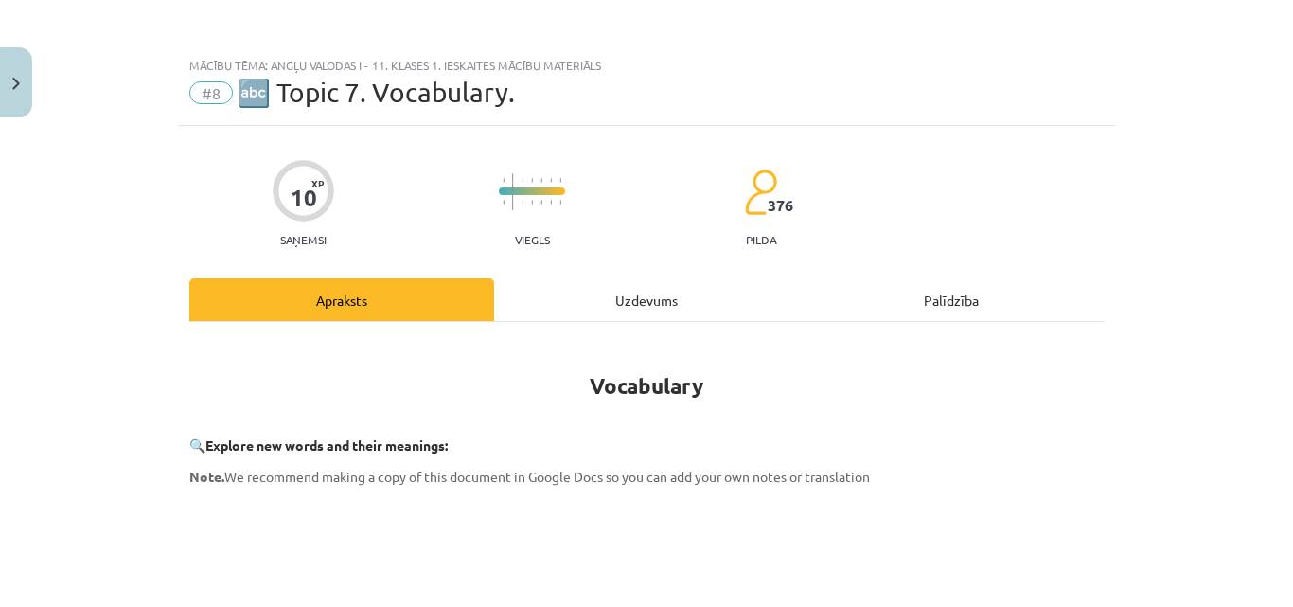
drag, startPoint x: 708, startPoint y: 295, endPoint x: 693, endPoint y: 302, distance: 16.5
click at [708, 294] on div "Uzdevums" at bounding box center [646, 299] width 305 height 43
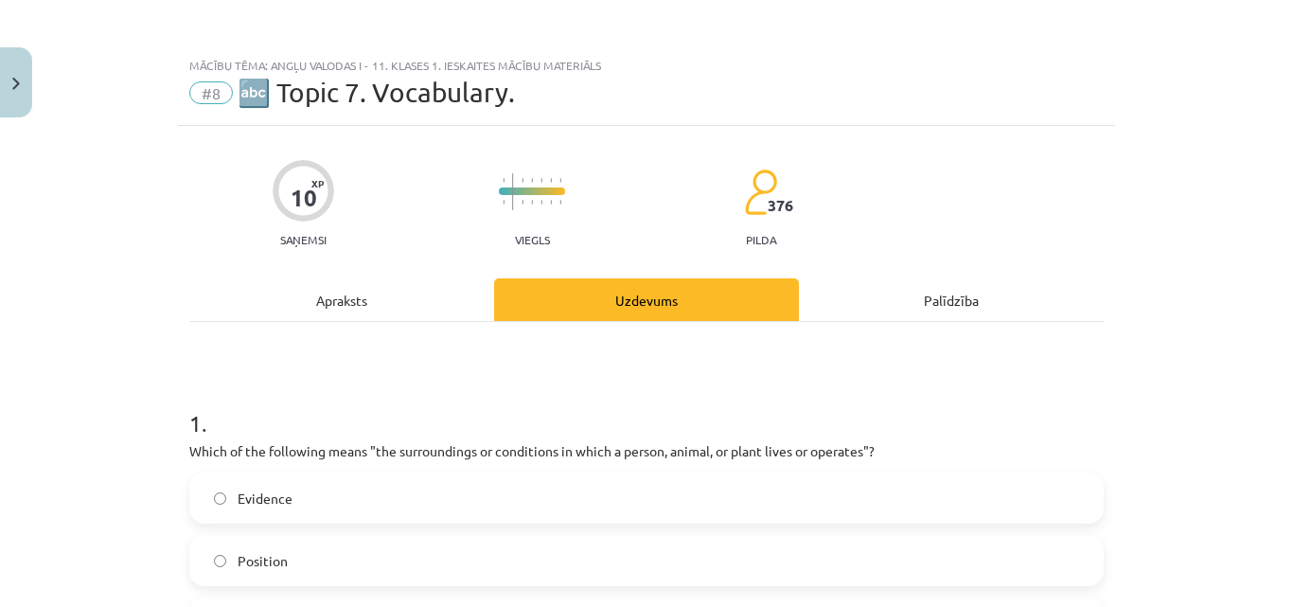
click at [385, 310] on div "Apraksts" at bounding box center [341, 299] width 305 height 43
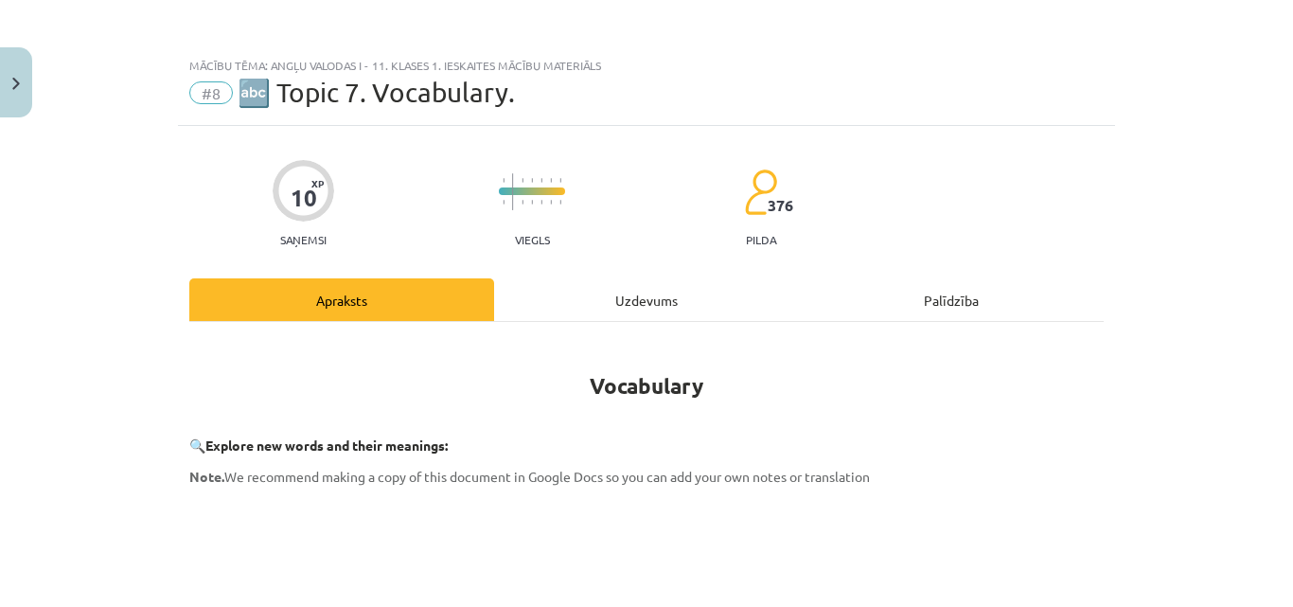
click at [690, 297] on div "Uzdevums" at bounding box center [646, 299] width 305 height 43
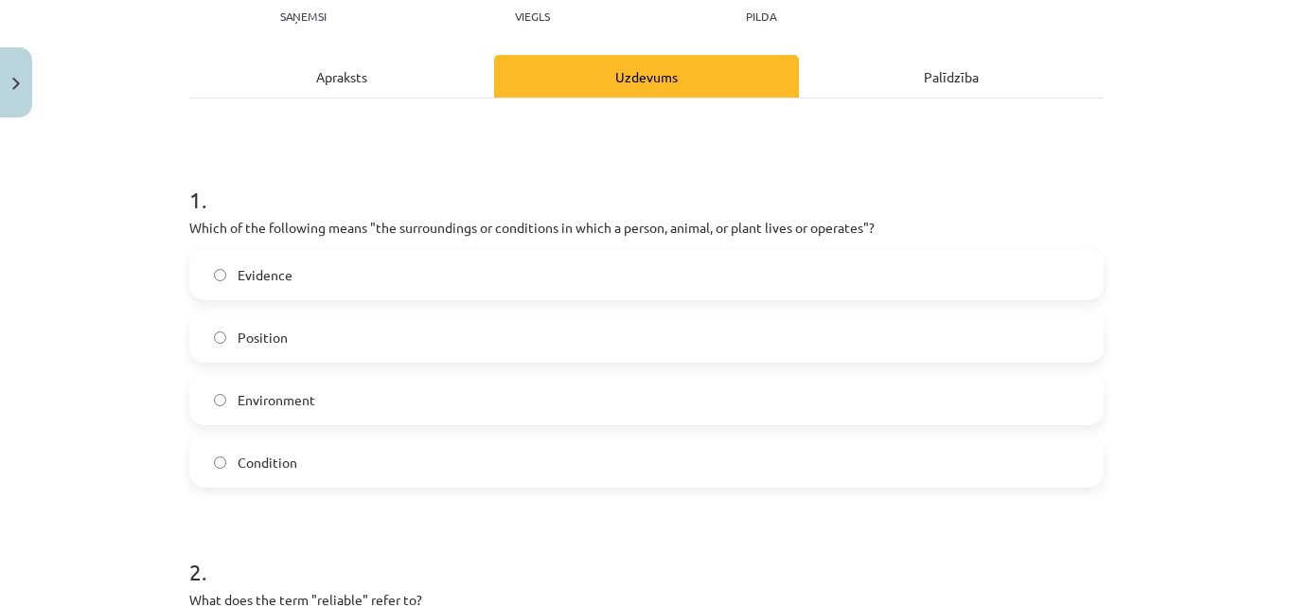
scroll to position [47, 0]
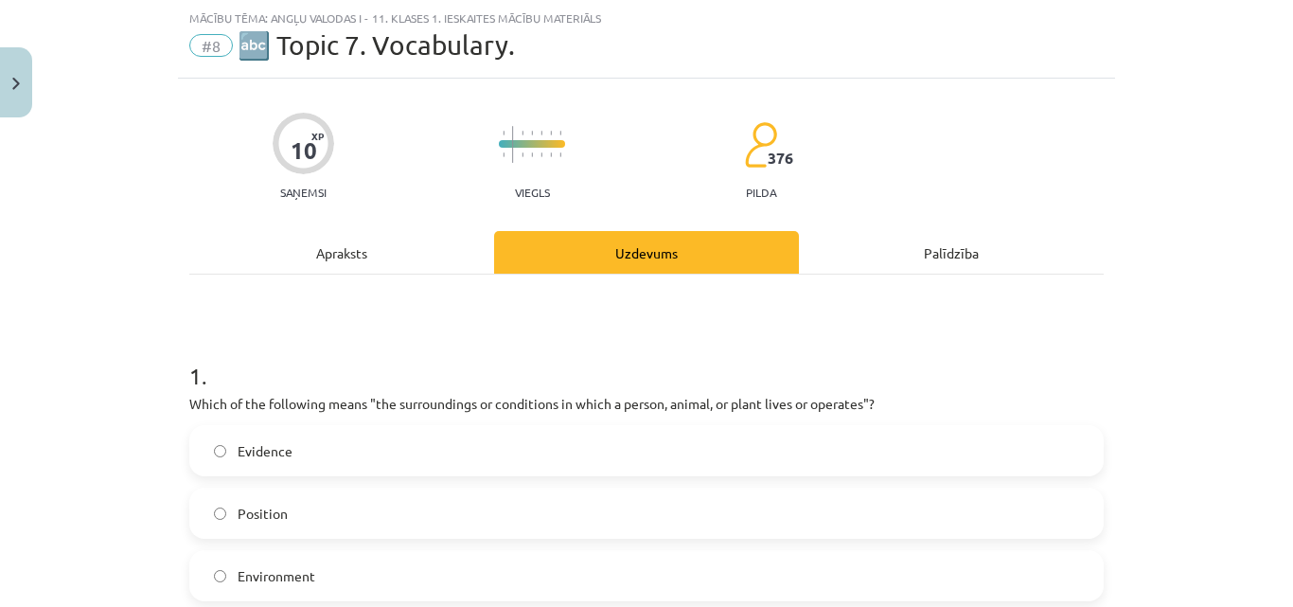
click at [440, 270] on div "Apraksts" at bounding box center [341, 252] width 305 height 43
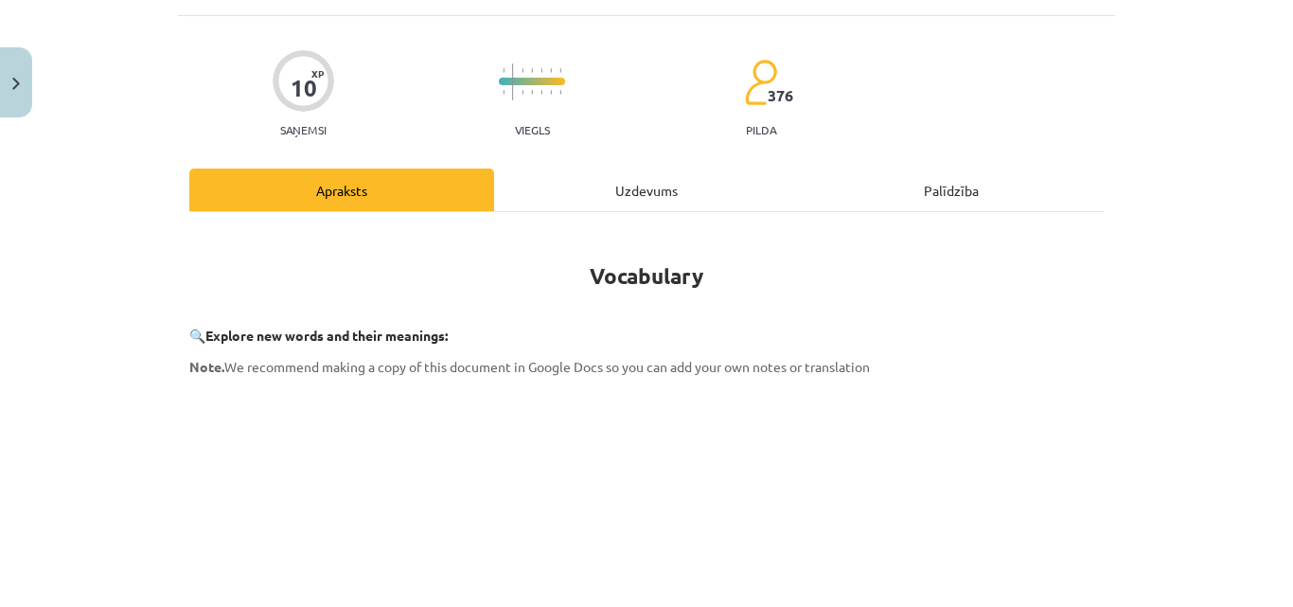
scroll to position [0, 0]
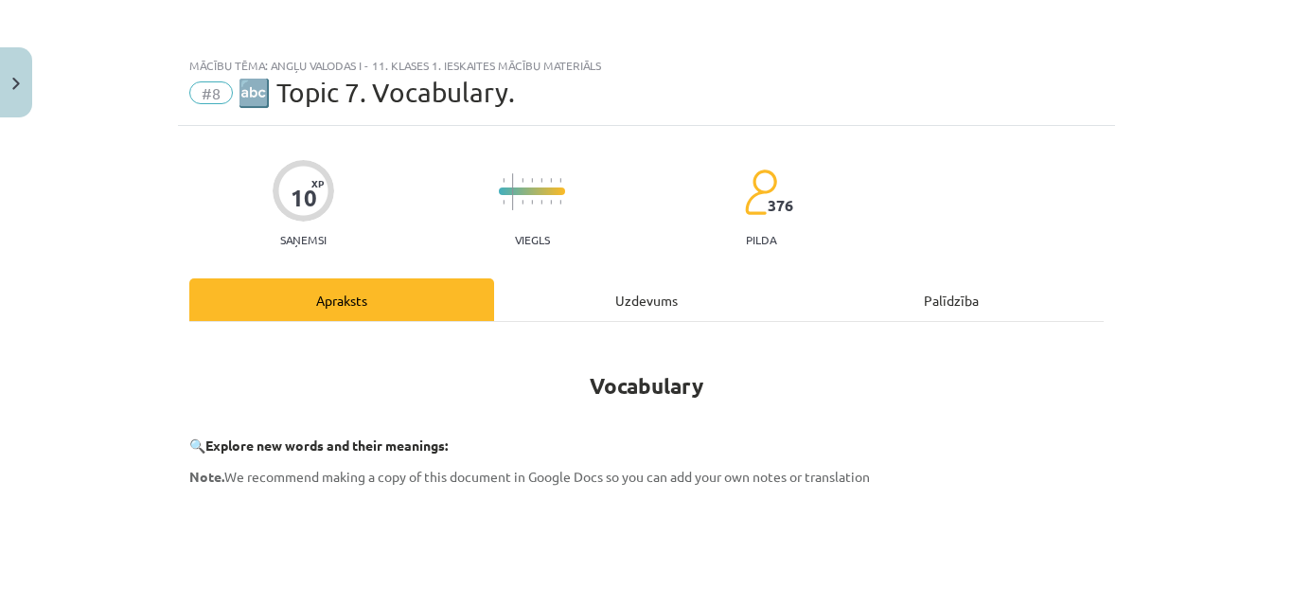
click at [669, 282] on div "Uzdevums" at bounding box center [646, 299] width 305 height 43
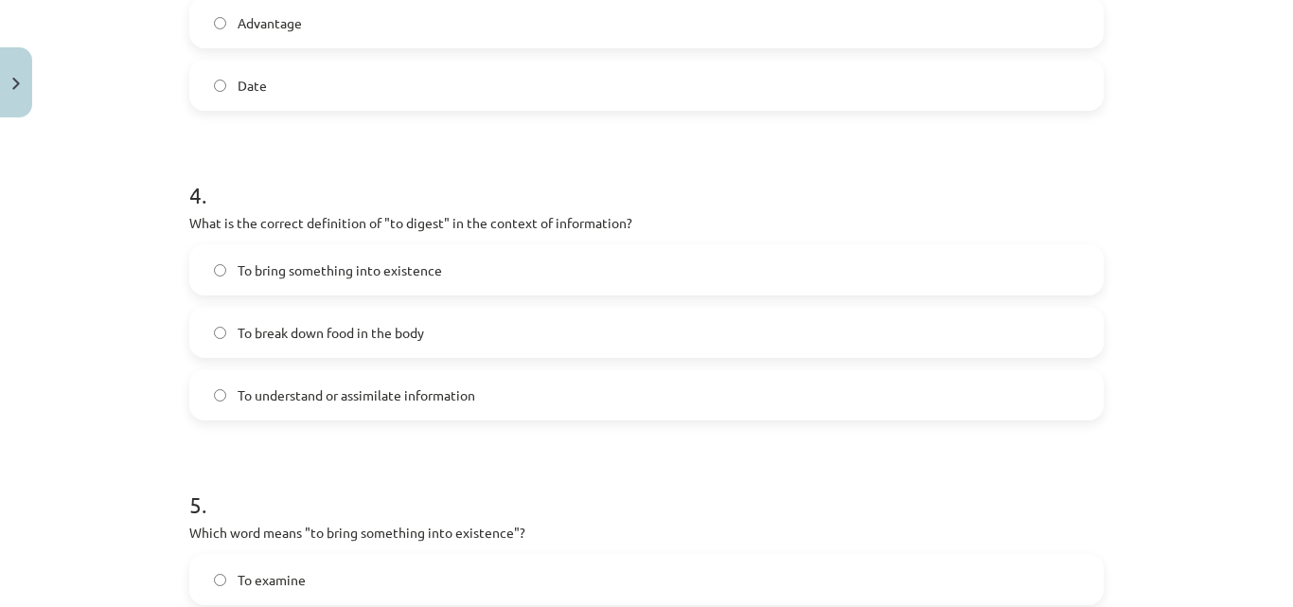
scroll to position [1278, 0]
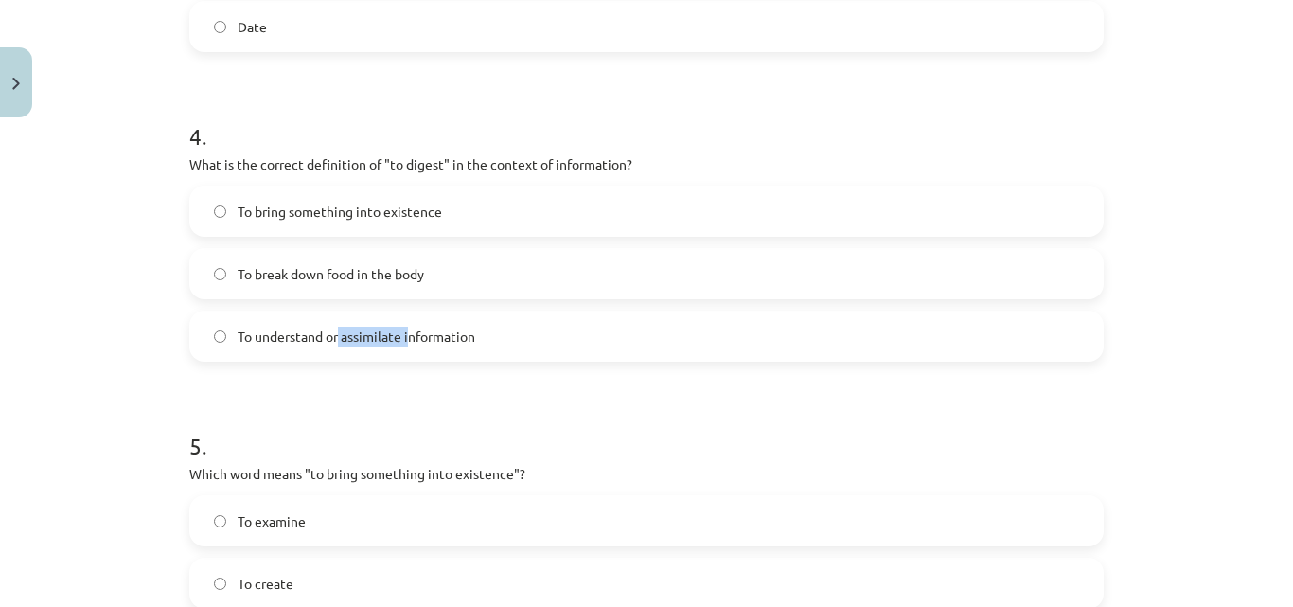
drag, startPoint x: 333, startPoint y: 334, endPoint x: 401, endPoint y: 335, distance: 68.2
click at [401, 335] on span "To understand or assimilate information" at bounding box center [357, 337] width 238 height 20
click at [15, 294] on div "Mācību tēma: Angļu valodas i - 11. klases 1. ieskaites mācību materiāls #8 🔤 To…" at bounding box center [646, 303] width 1293 height 607
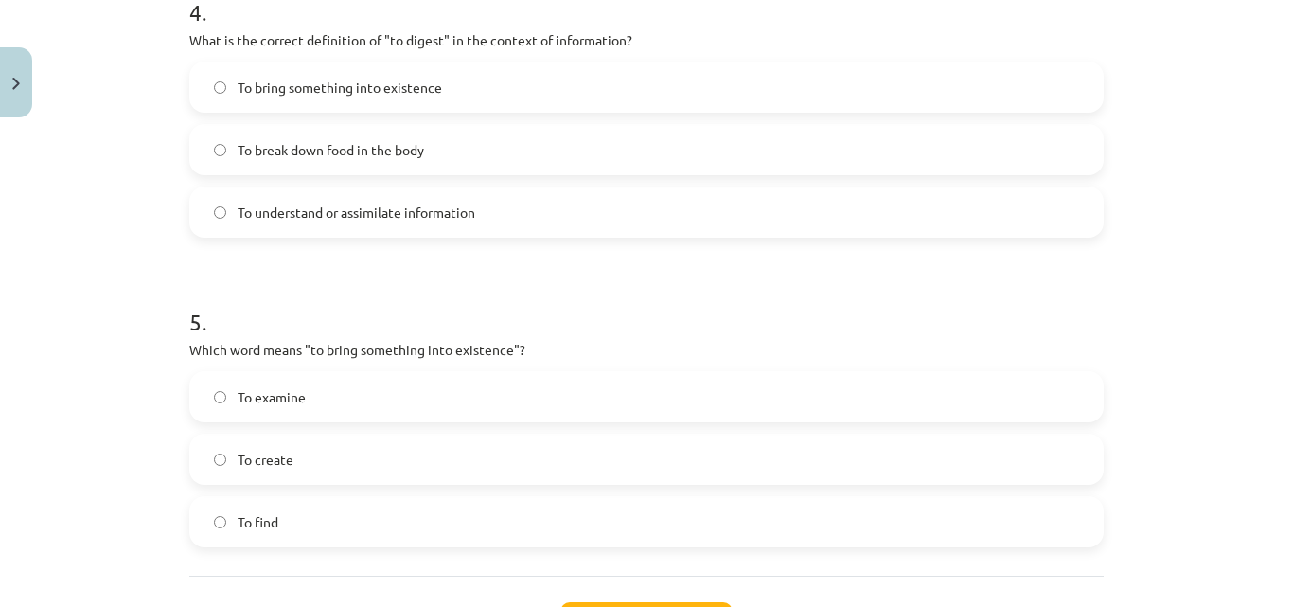
scroll to position [1467, 0]
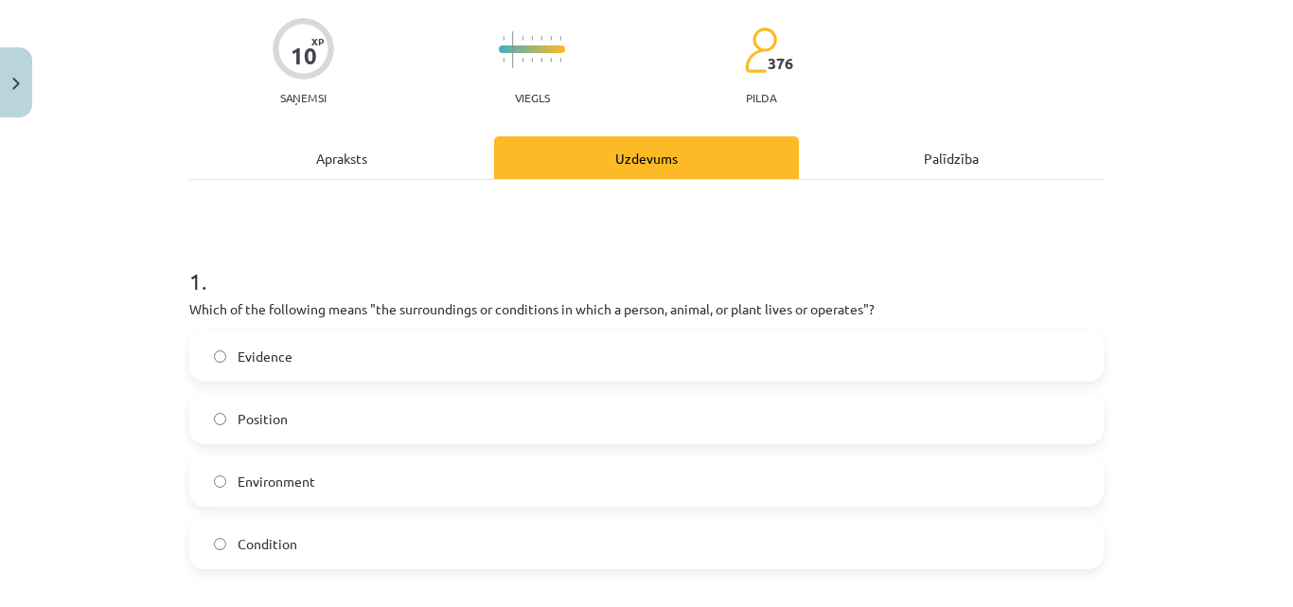
click at [419, 154] on div "Apraksts" at bounding box center [341, 157] width 305 height 43
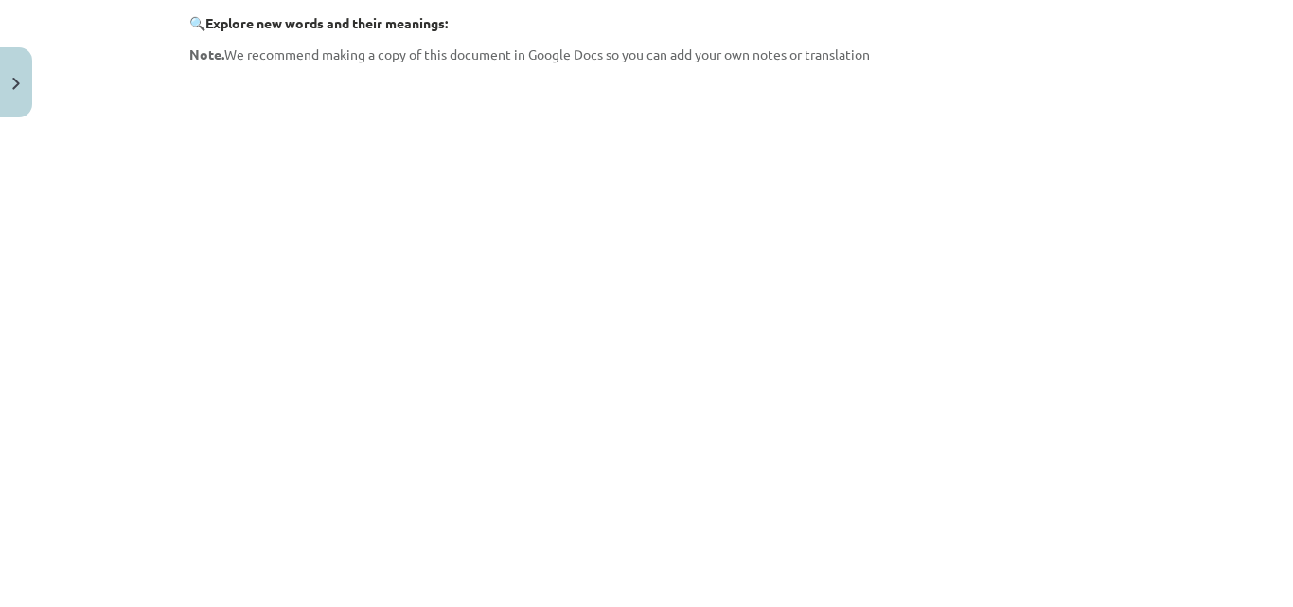
scroll to position [426, 0]
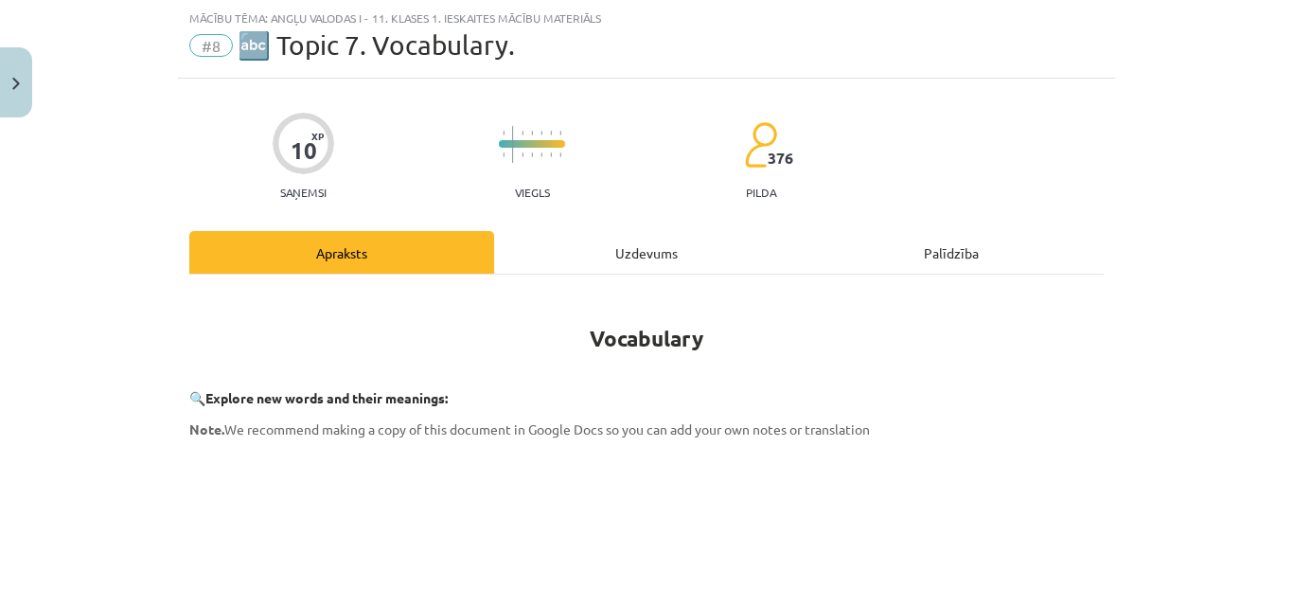
click at [662, 238] on div "Uzdevums" at bounding box center [646, 252] width 305 height 43
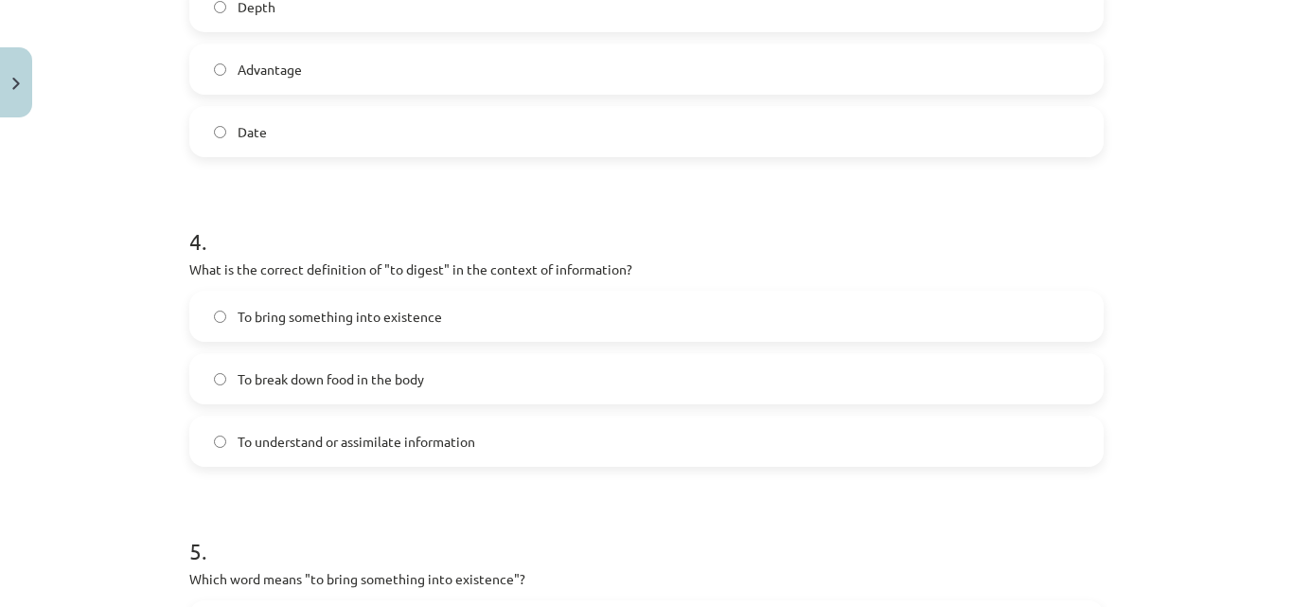
scroll to position [1562, 0]
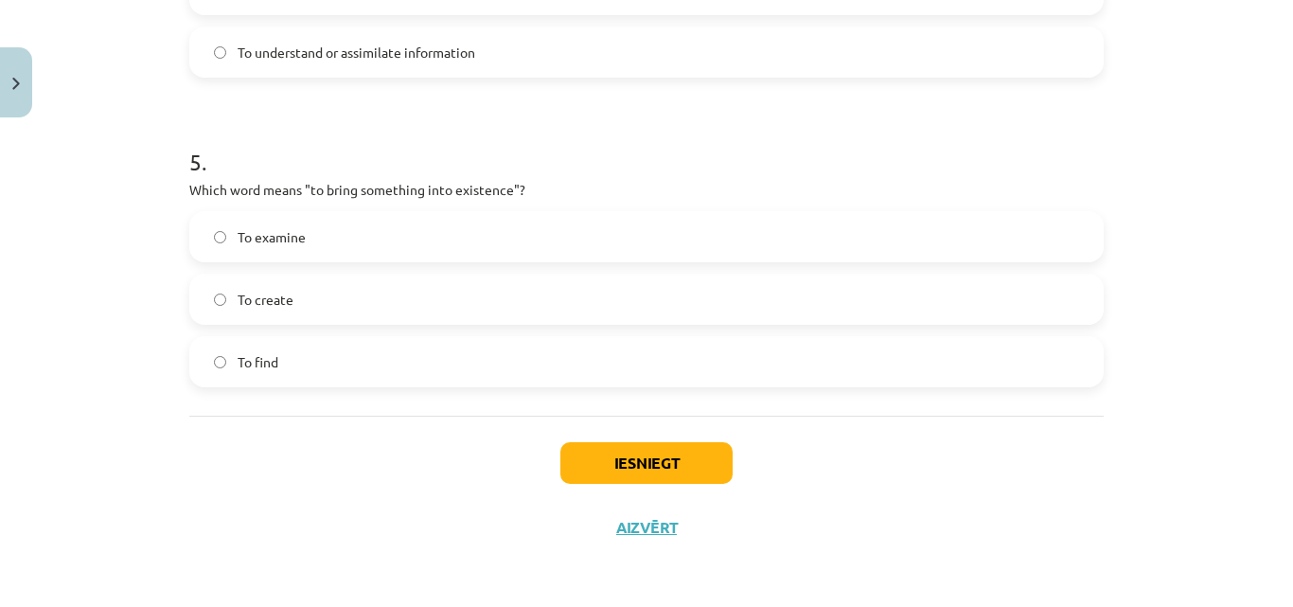
click at [222, 296] on label "To create" at bounding box center [646, 298] width 911 height 47
click at [703, 463] on button "Iesniegt" at bounding box center [646, 463] width 172 height 42
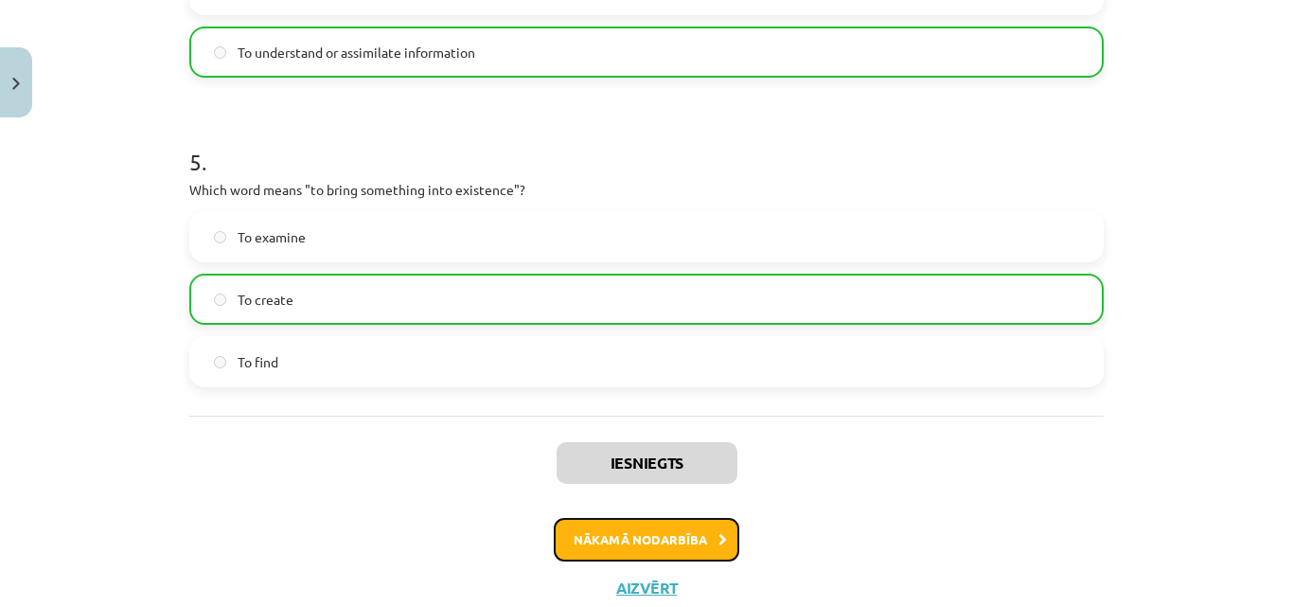
click at [628, 530] on button "Nākamā nodarbība" at bounding box center [647, 540] width 186 height 44
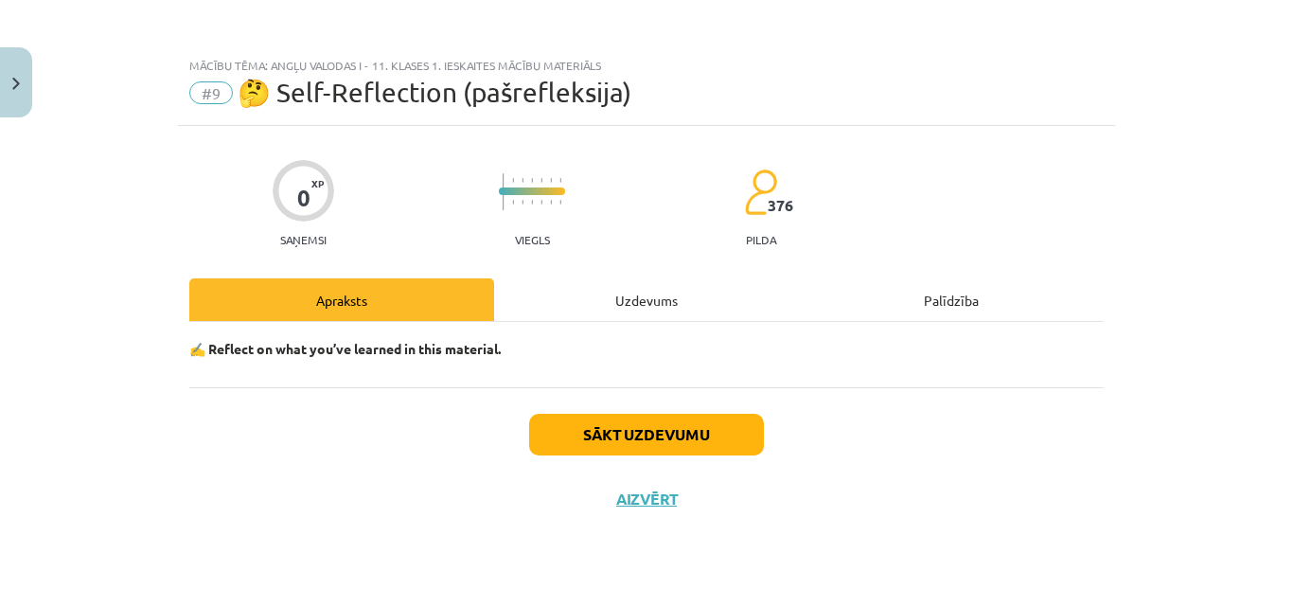
scroll to position [0, 0]
click at [625, 426] on button "Sākt uzdevumu" at bounding box center [646, 435] width 235 height 42
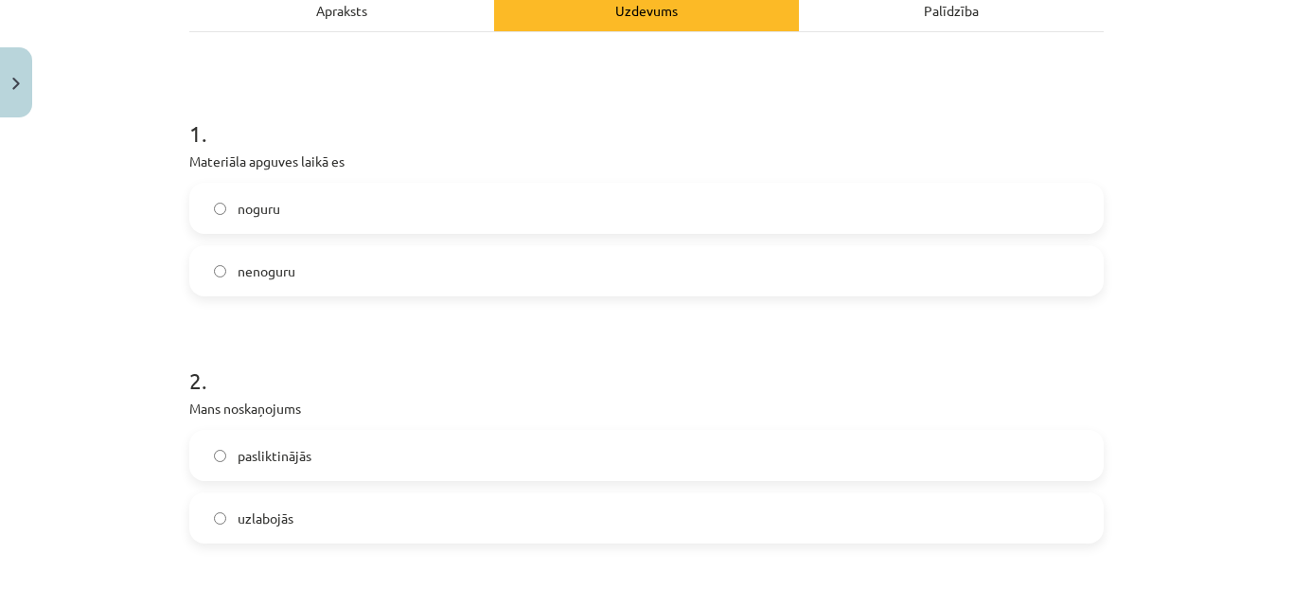
scroll to position [284, 0]
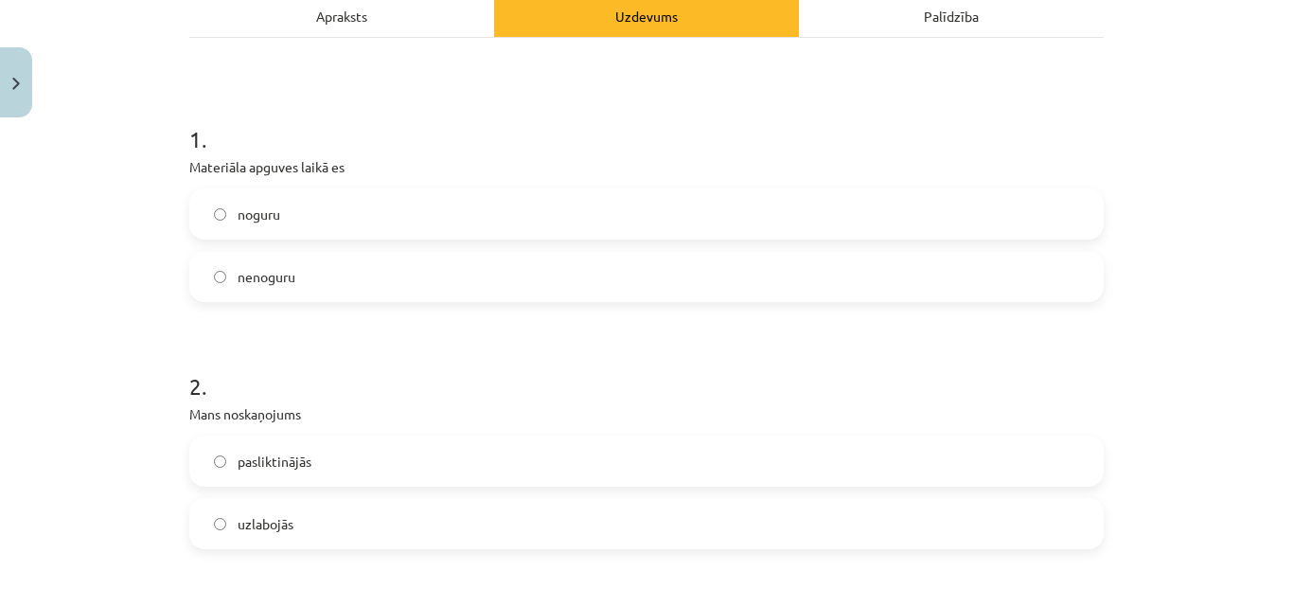
click at [213, 206] on label "noguru" at bounding box center [646, 213] width 911 height 47
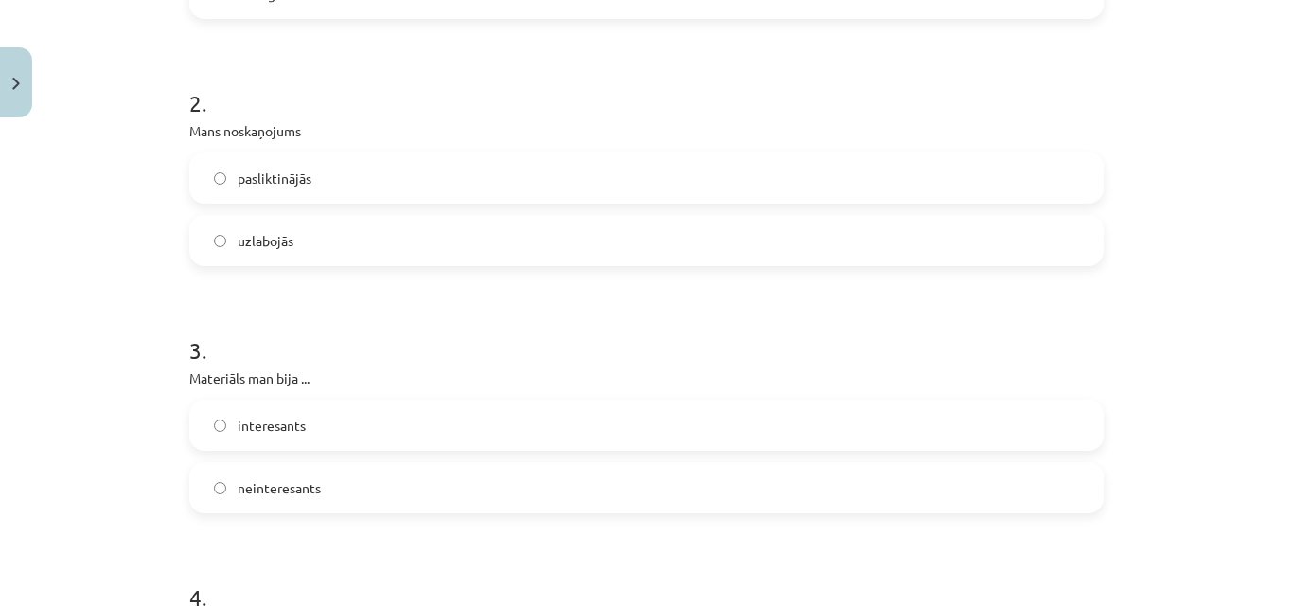
scroll to position [568, 0]
click at [207, 417] on label "interesants" at bounding box center [646, 423] width 911 height 47
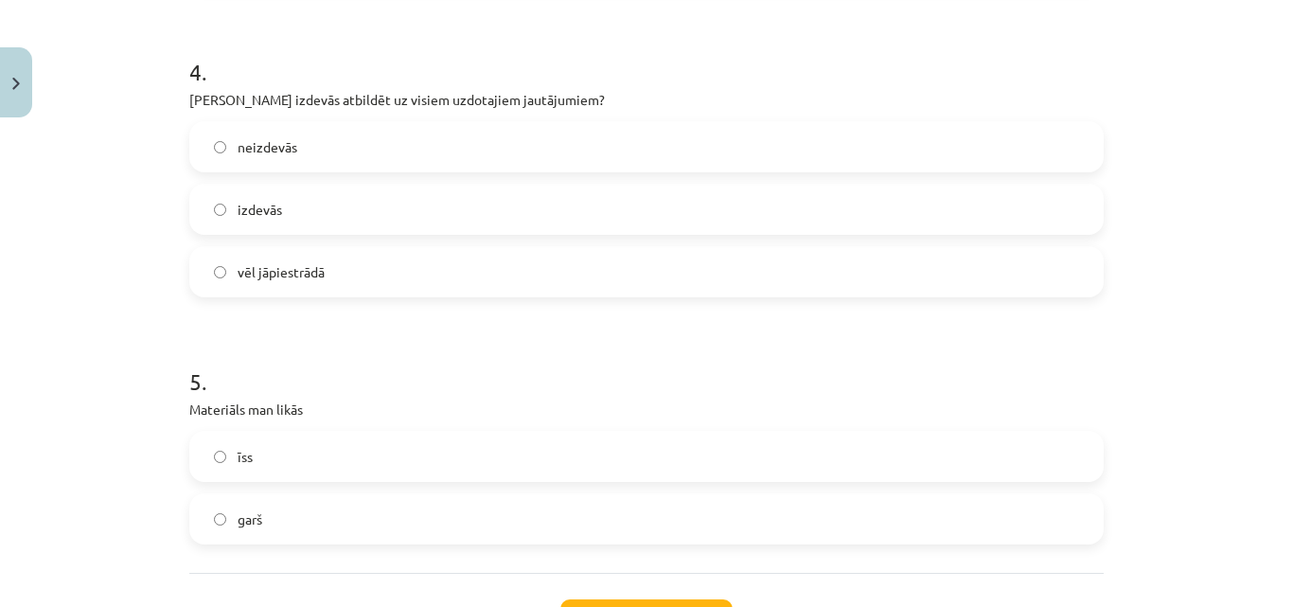
scroll to position [1136, 0]
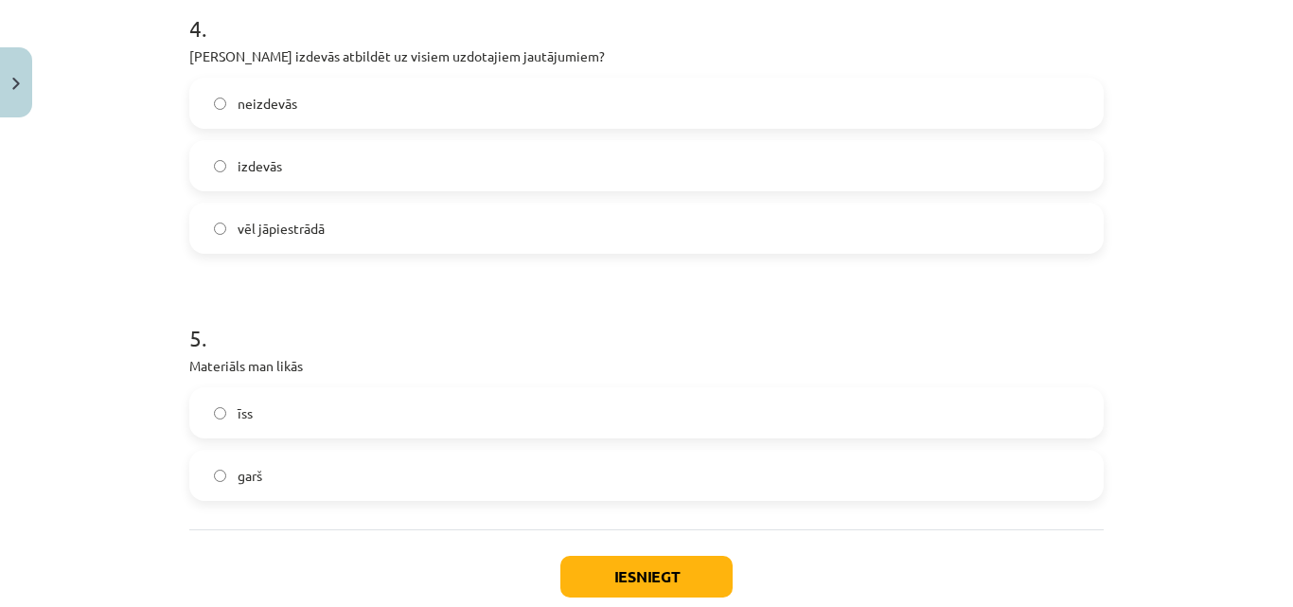
click at [222, 227] on label "vēl jāpiestrādā" at bounding box center [646, 227] width 911 height 47
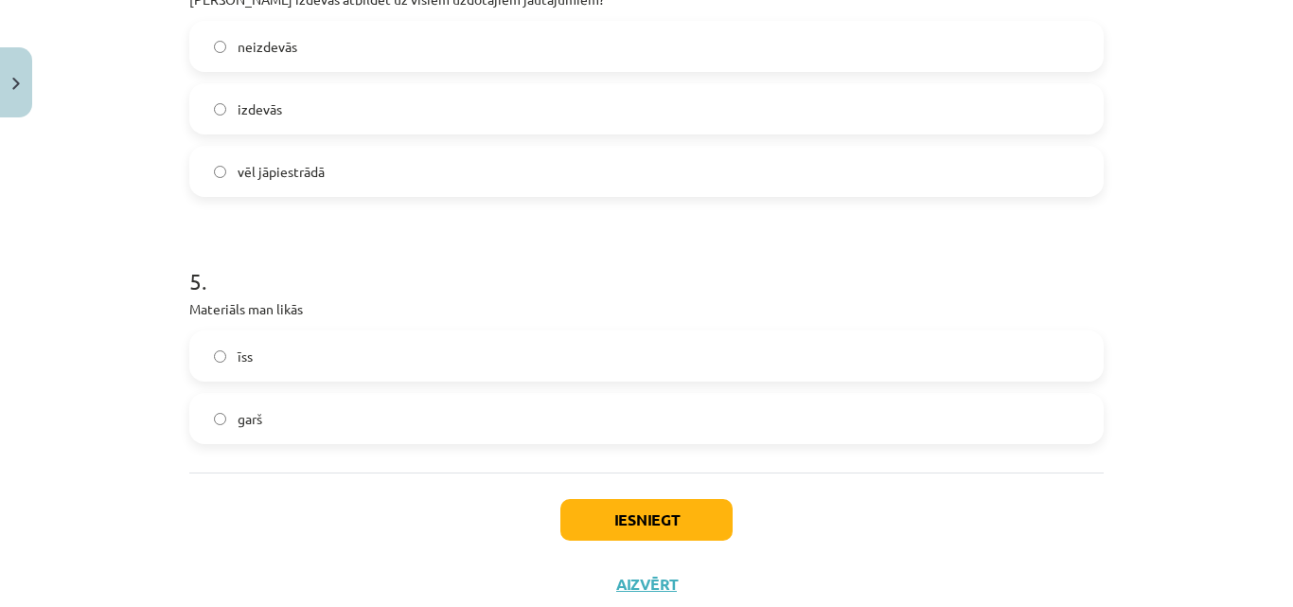
scroll to position [1231, 0]
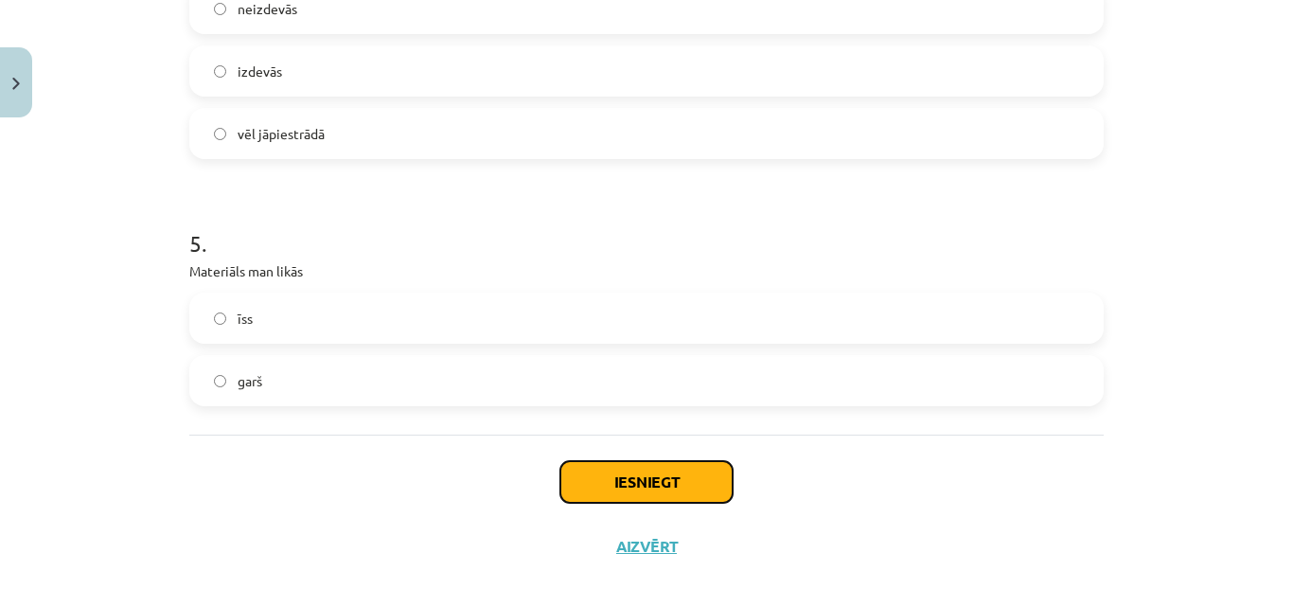
click at [593, 476] on button "Iesniegt" at bounding box center [646, 482] width 172 height 42
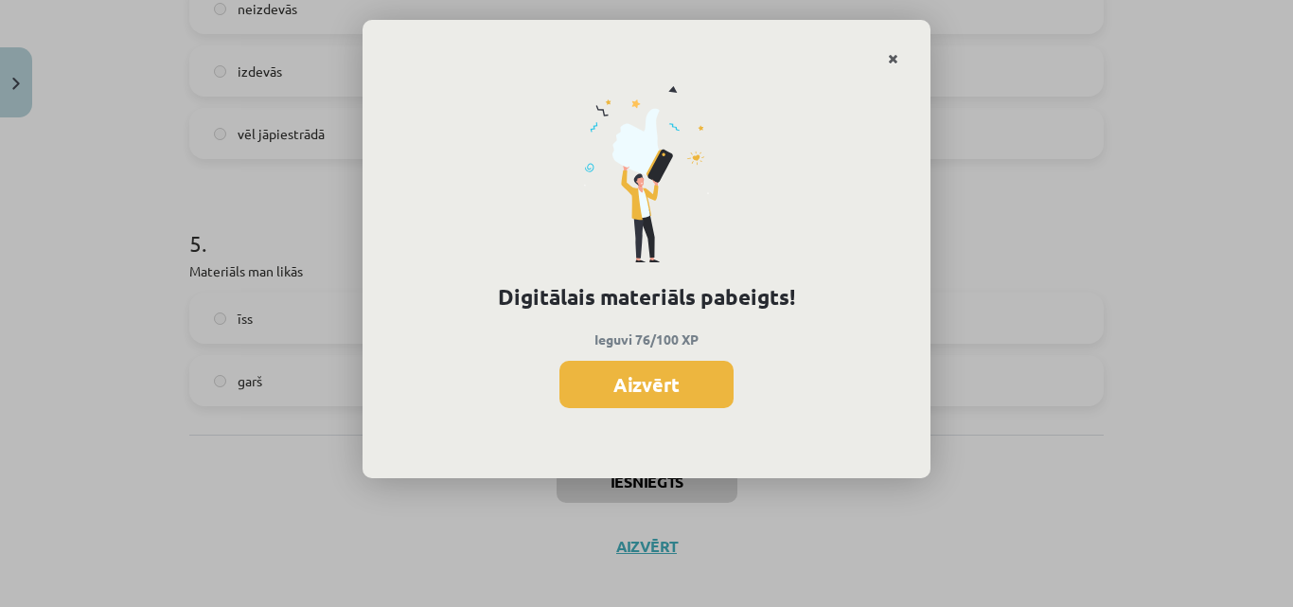
click at [891, 54] on icon "Close" at bounding box center [893, 59] width 10 height 13
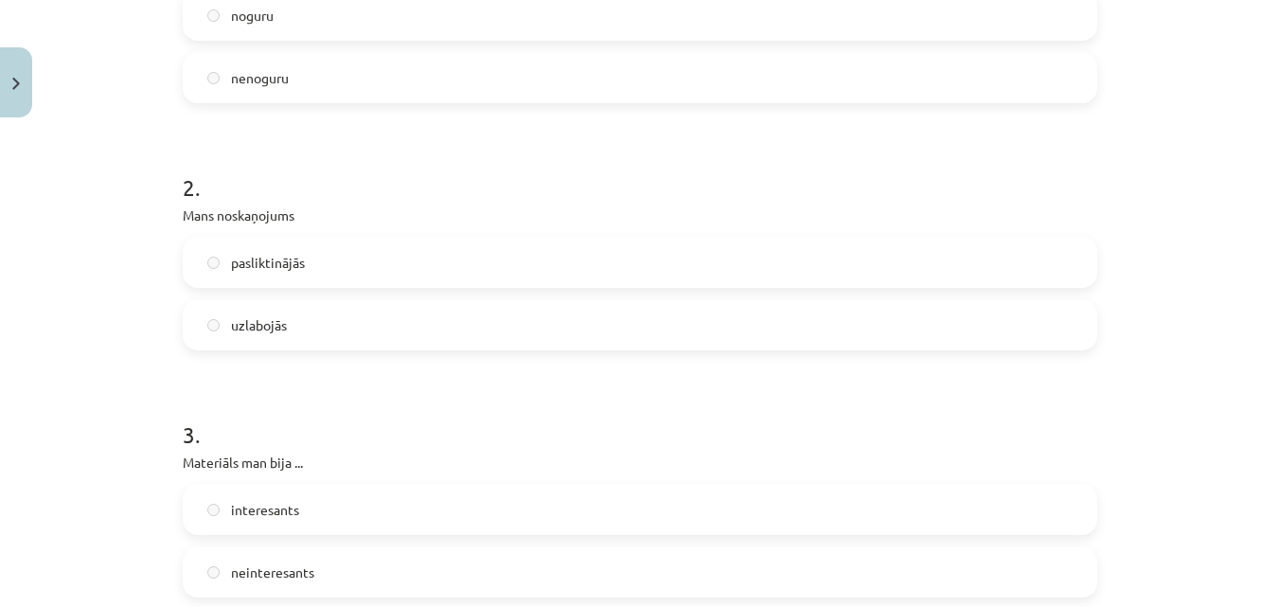
scroll to position [379, 0]
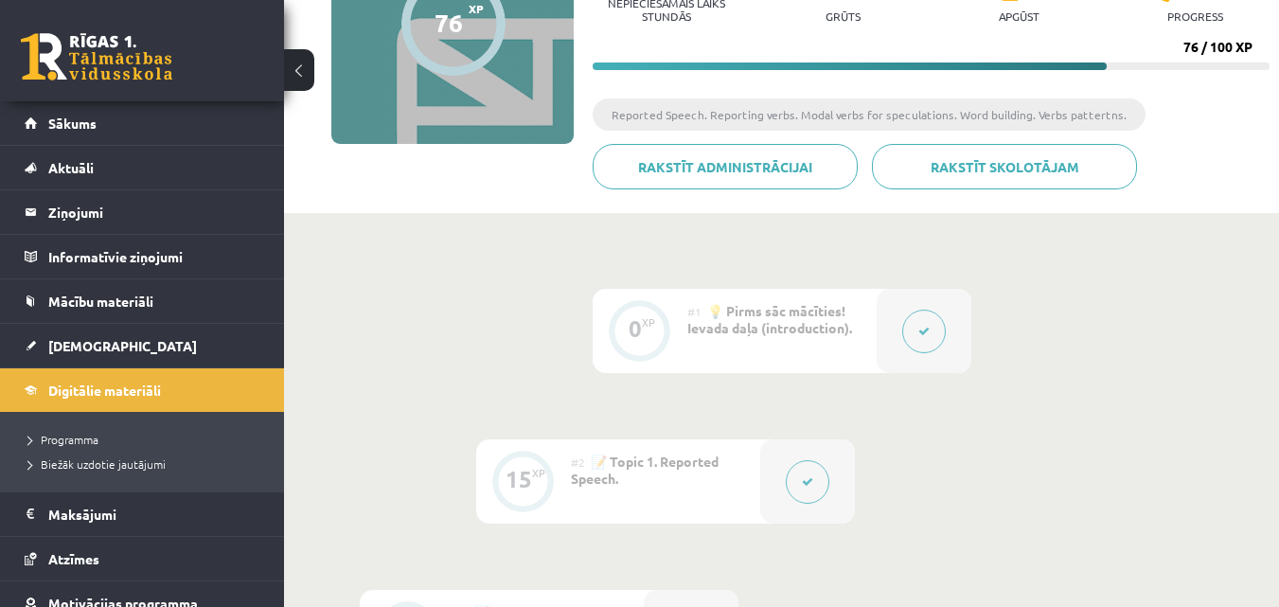
scroll to position [95, 0]
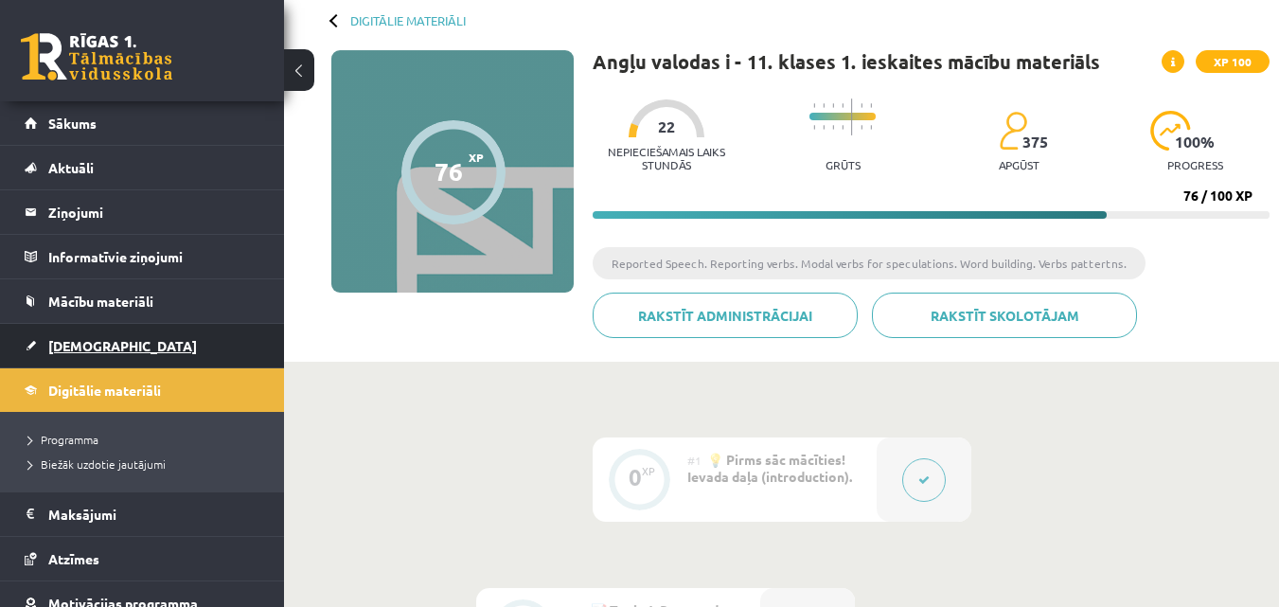
click at [75, 343] on span "[DEMOGRAPHIC_DATA]" at bounding box center [122, 345] width 149 height 17
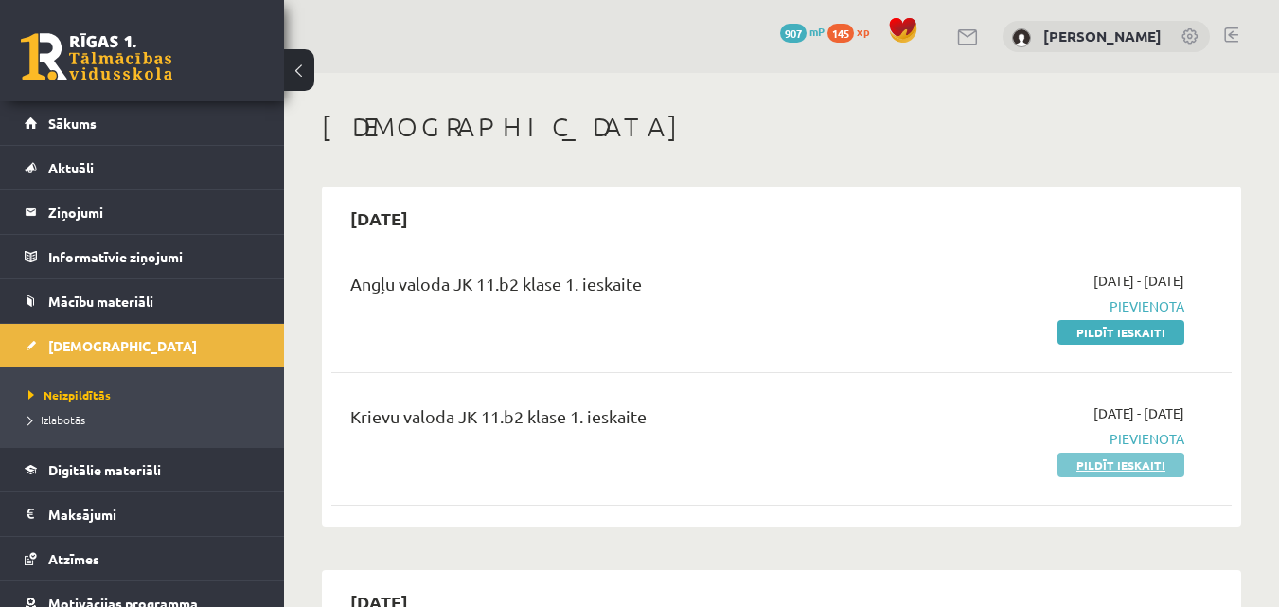
click at [1094, 472] on link "Pildīt ieskaiti" at bounding box center [1120, 464] width 127 height 25
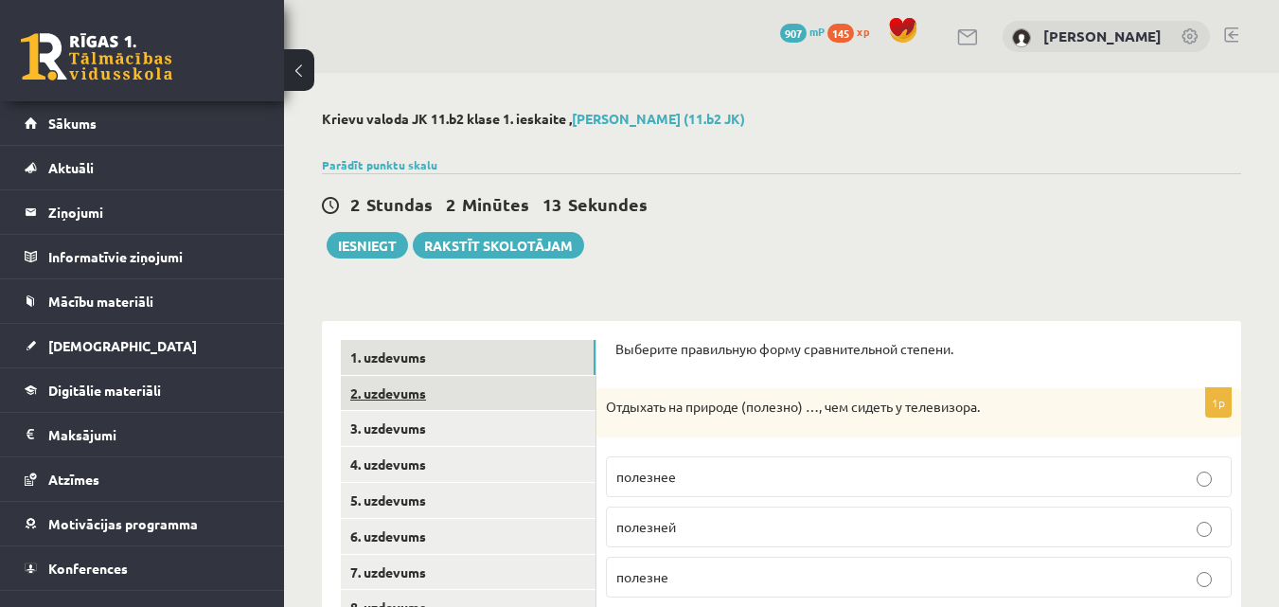
click at [527, 397] on link "2. uzdevums" at bounding box center [468, 393] width 255 height 35
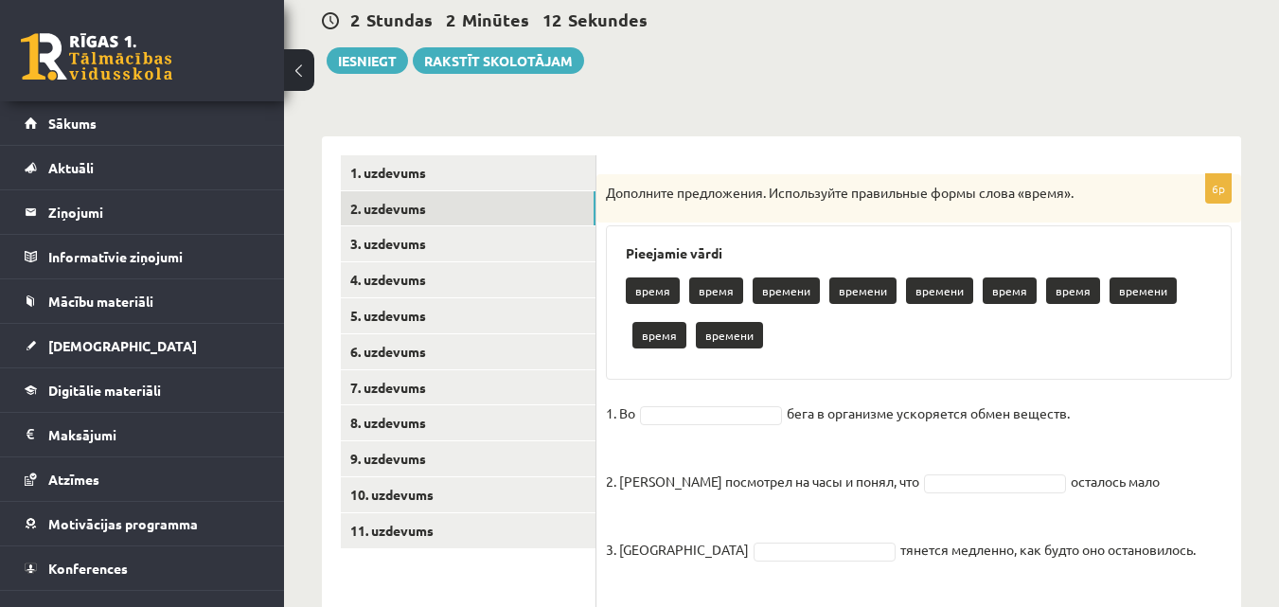
scroll to position [189, 0]
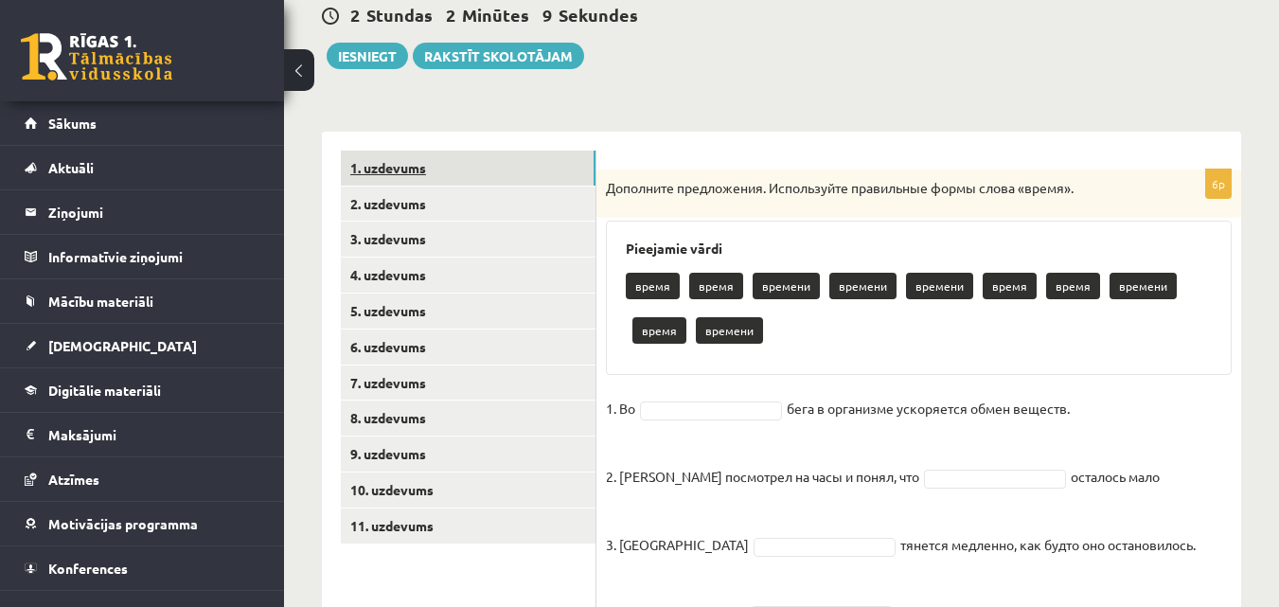
click at [577, 176] on link "1. uzdevums" at bounding box center [468, 168] width 255 height 35
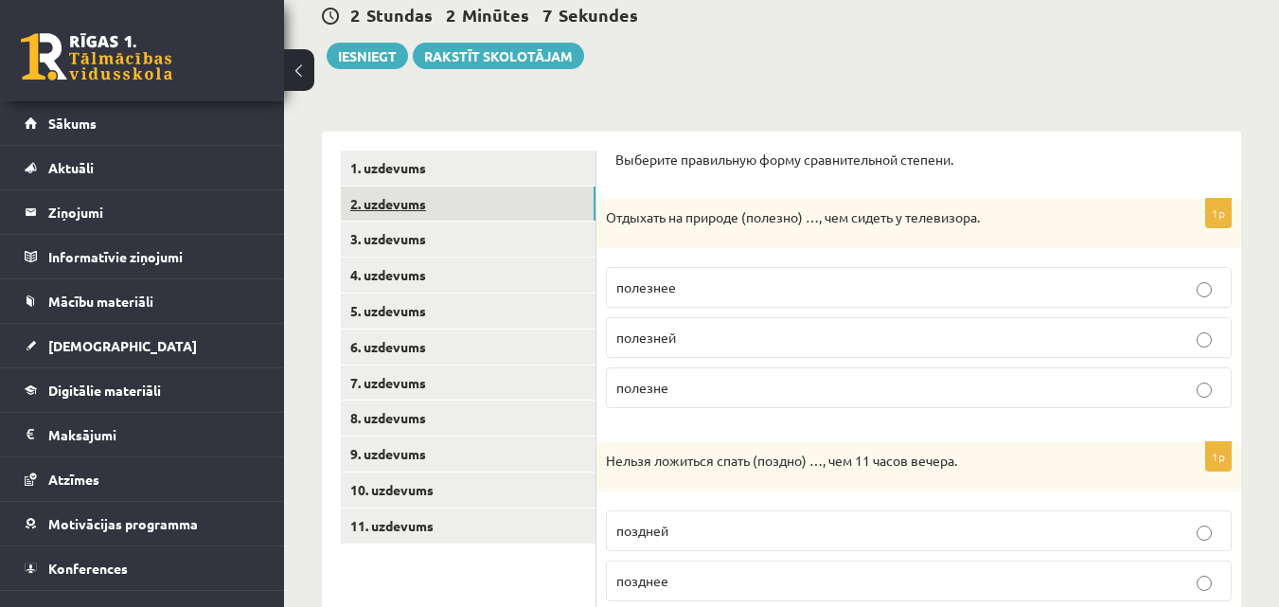
click at [472, 218] on link "2. uzdevums" at bounding box center [468, 203] width 255 height 35
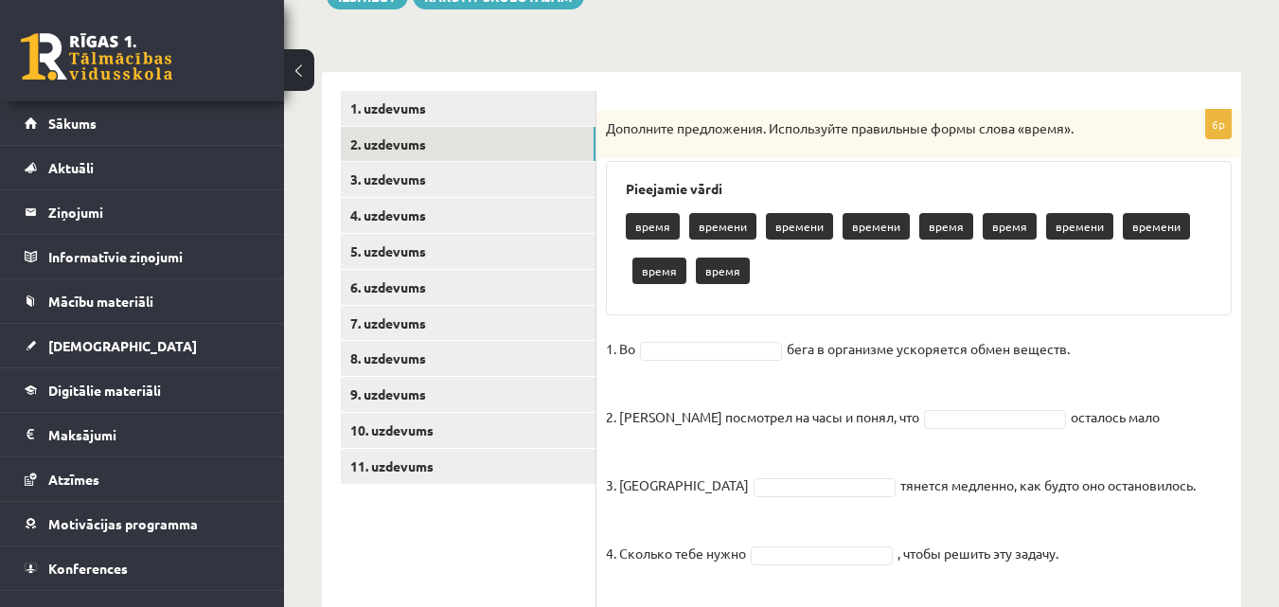
scroll to position [284, 0]
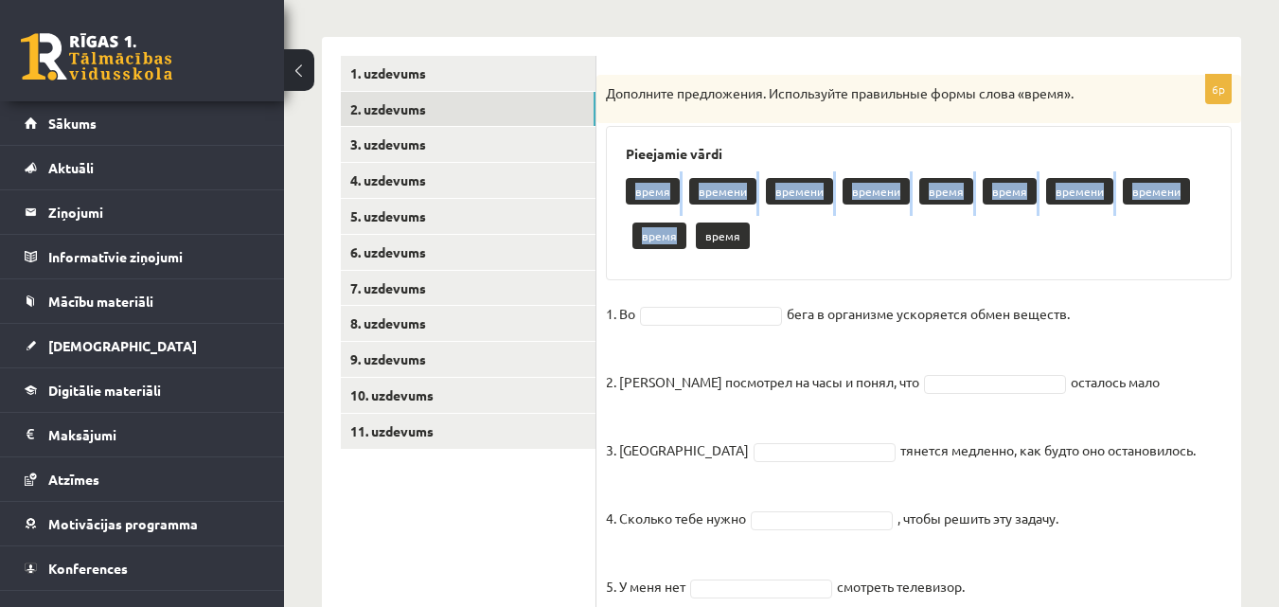
drag, startPoint x: 656, startPoint y: 177, endPoint x: 678, endPoint y: 237, distance: 63.5
click at [678, 231] on div "время времени времени времени время время времени времени время время" at bounding box center [919, 215] width 586 height 89
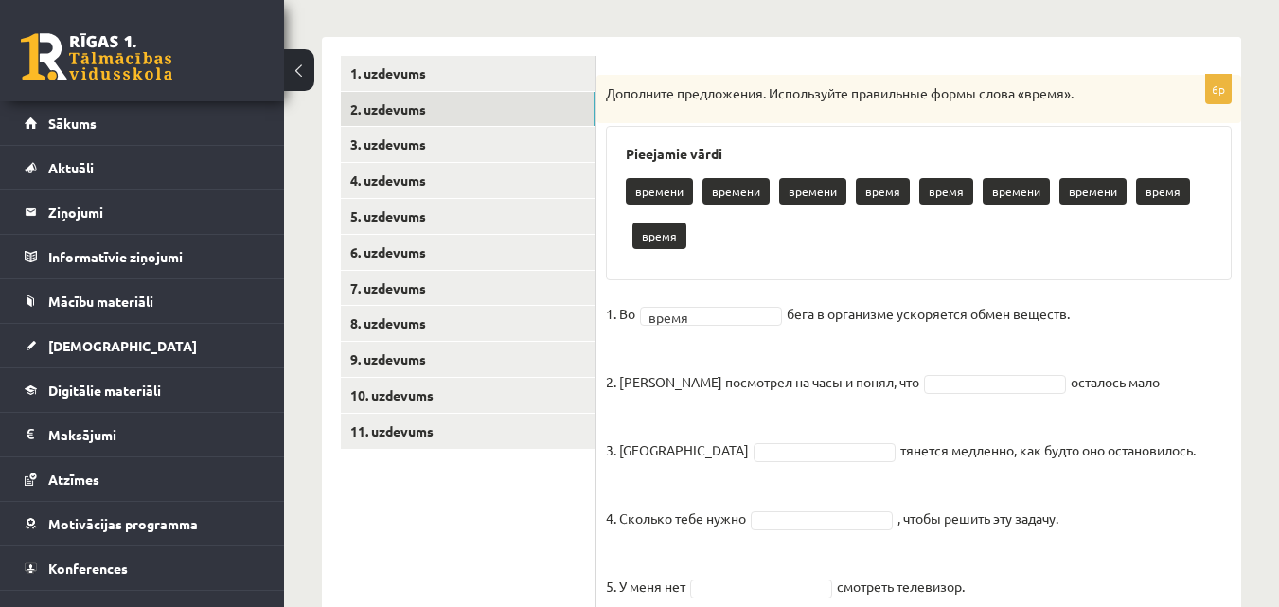
click at [1252, 354] on div "Krievu valoda JK 11.b2 klase 1. ieskaite , [PERSON_NAME] (11.b2 JK) Parādīt pun…" at bounding box center [781, 267] width 995 height 957
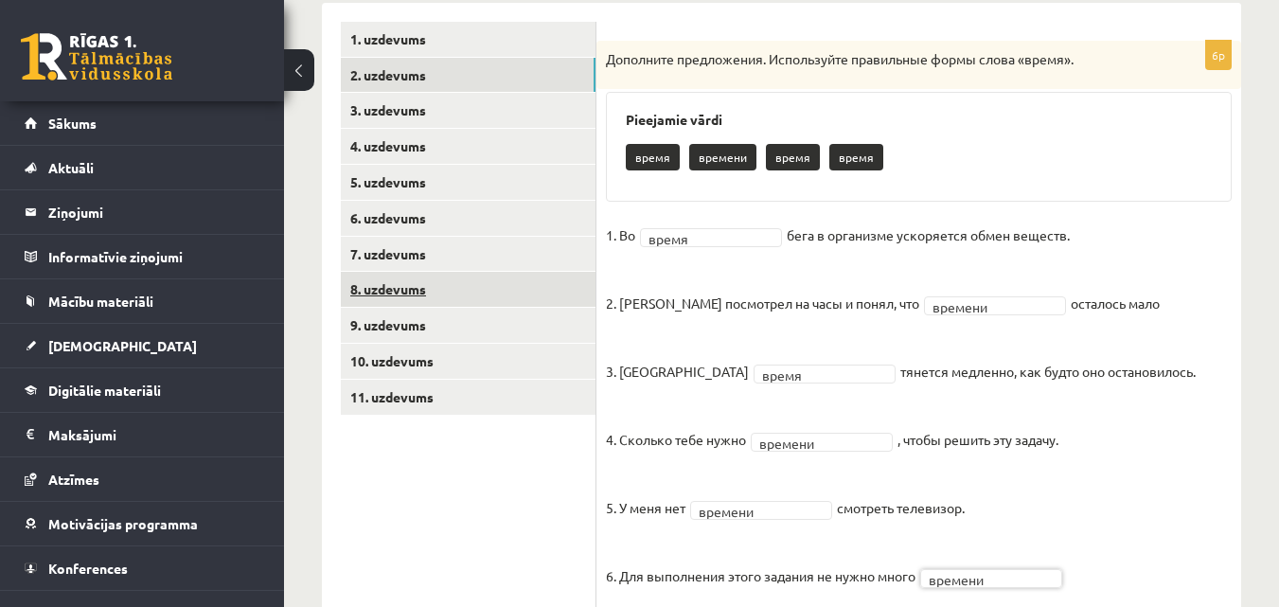
scroll to position [285, 0]
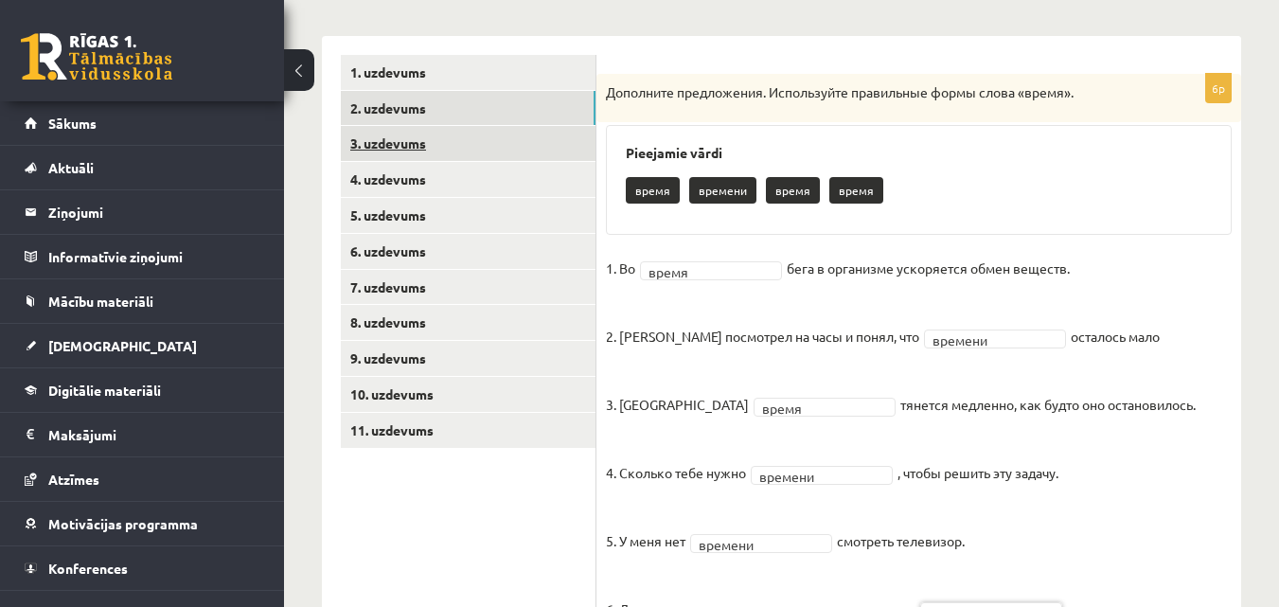
click at [510, 149] on link "3. uzdevums" at bounding box center [468, 143] width 255 height 35
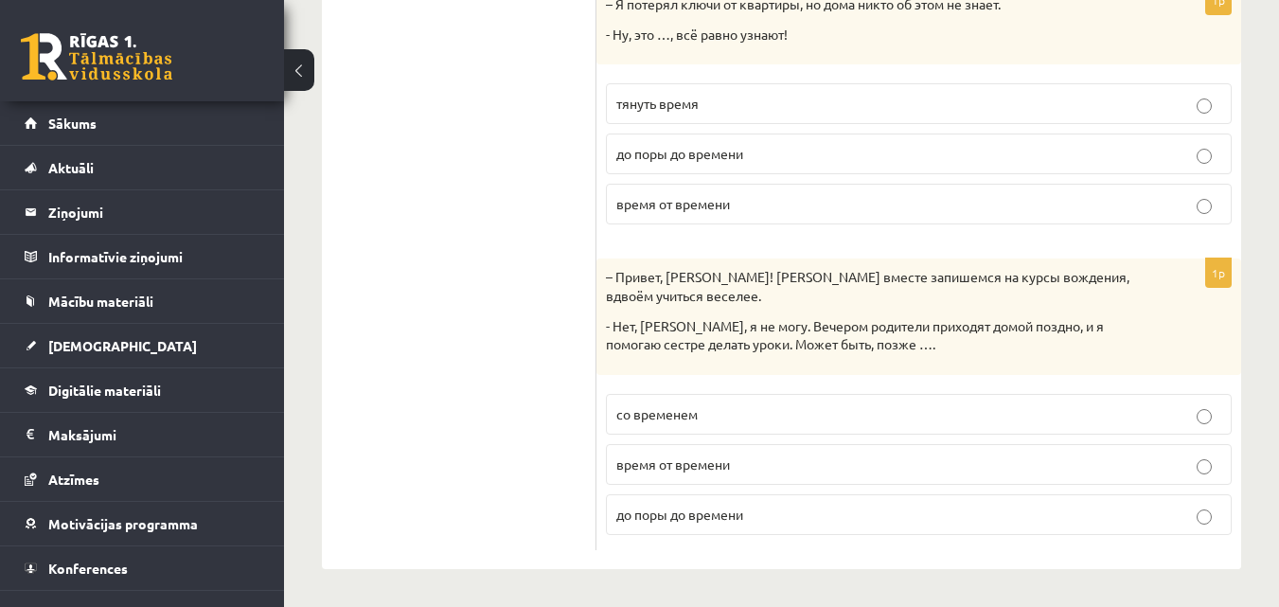
scroll to position [919, 0]
click at [1215, 404] on p "со временем" at bounding box center [918, 414] width 605 height 20
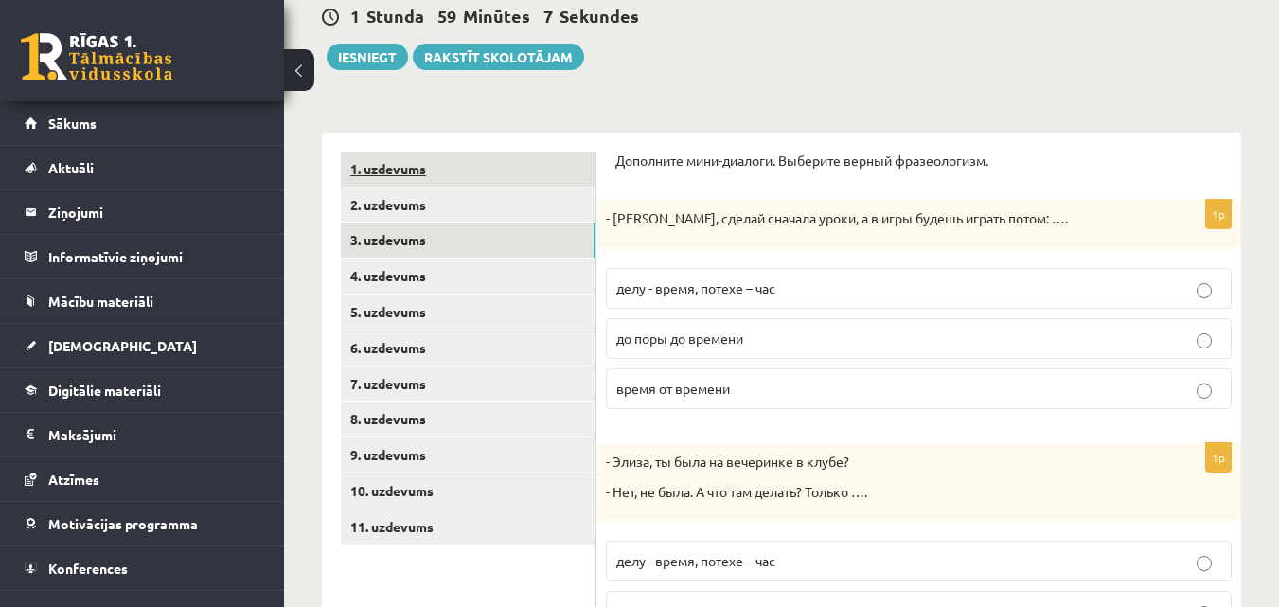
scroll to position [189, 0]
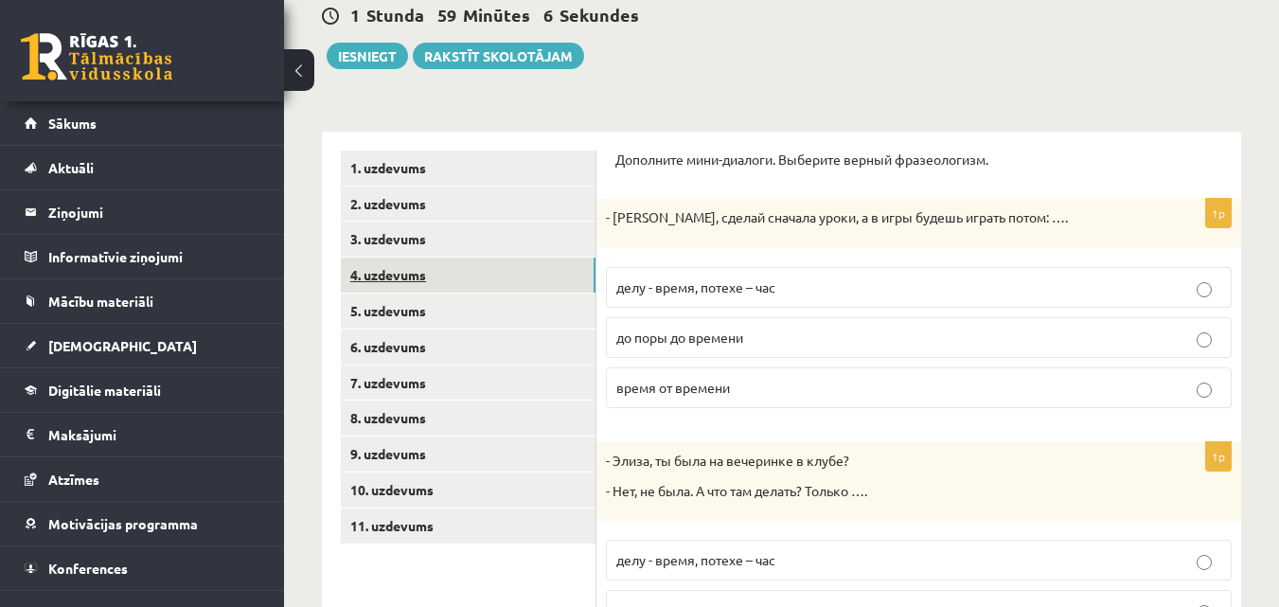
click at [463, 279] on link "4. uzdevums" at bounding box center [468, 274] width 255 height 35
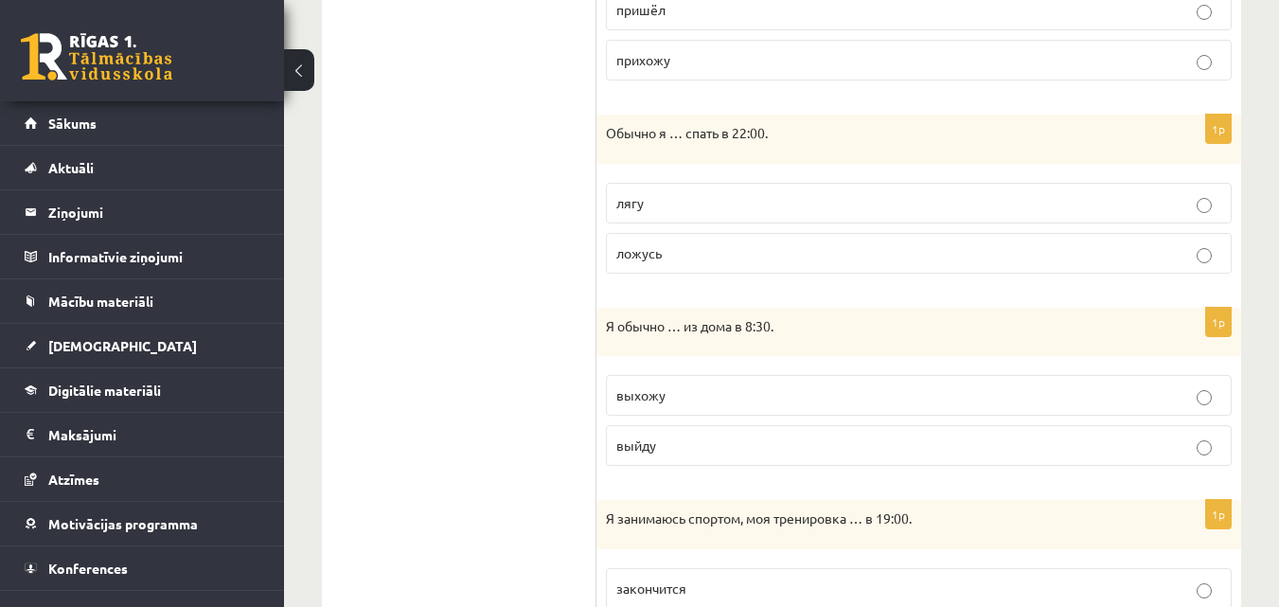
scroll to position [947, 0]
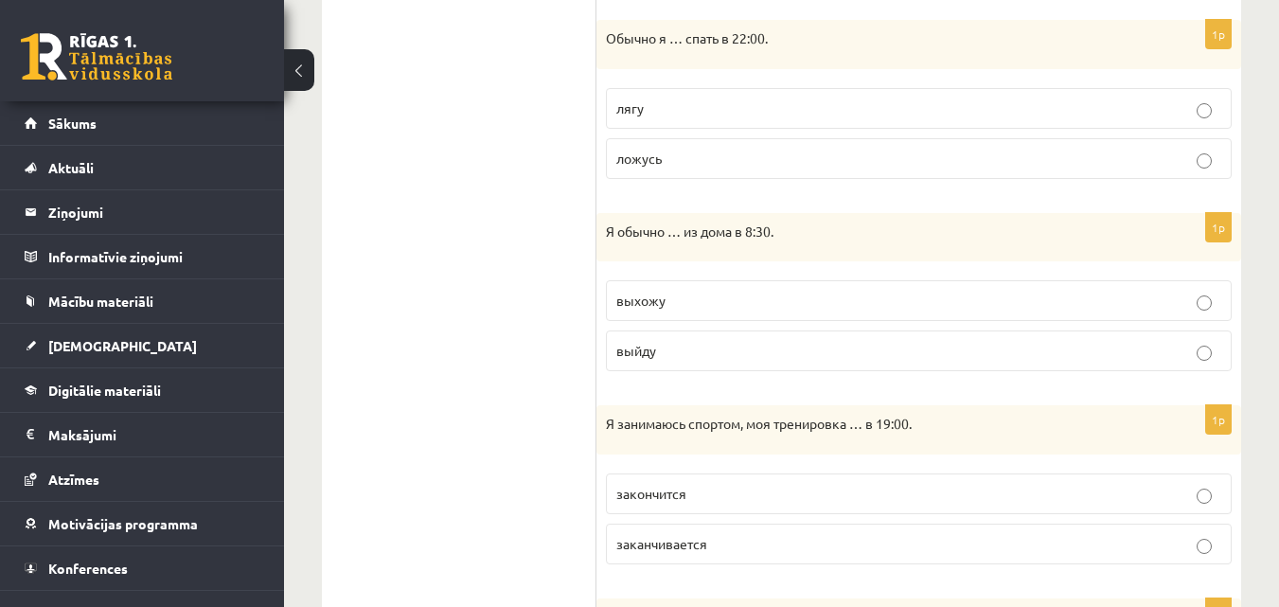
click at [1209, 293] on p "выхожу" at bounding box center [918, 301] width 605 height 20
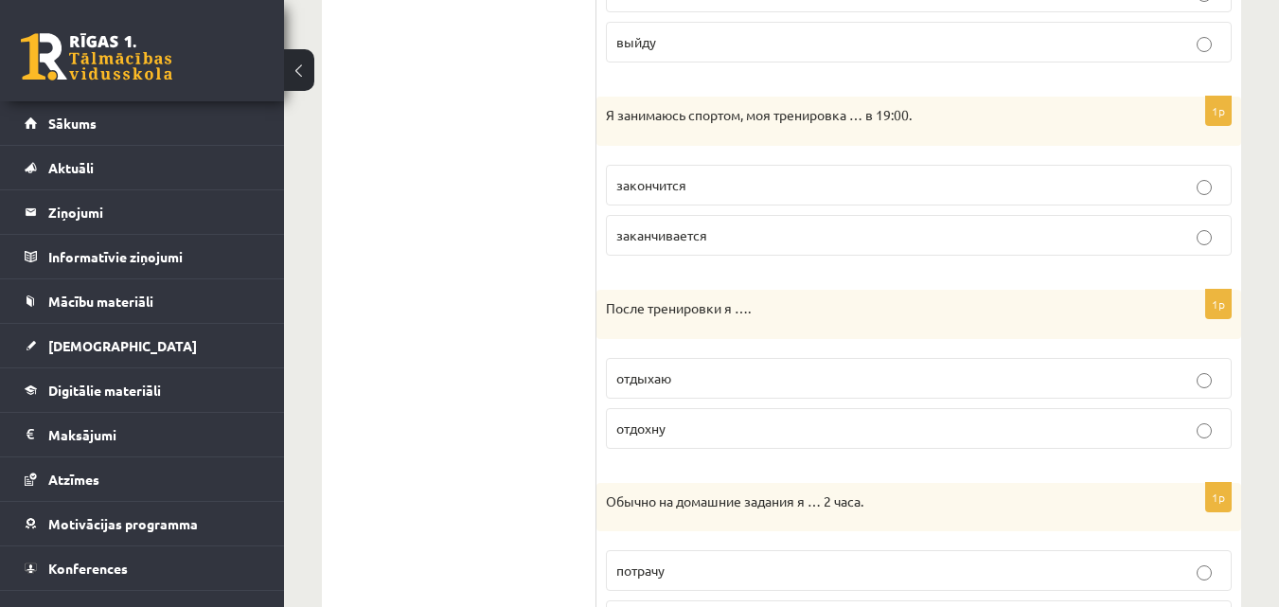
scroll to position [1325, 0]
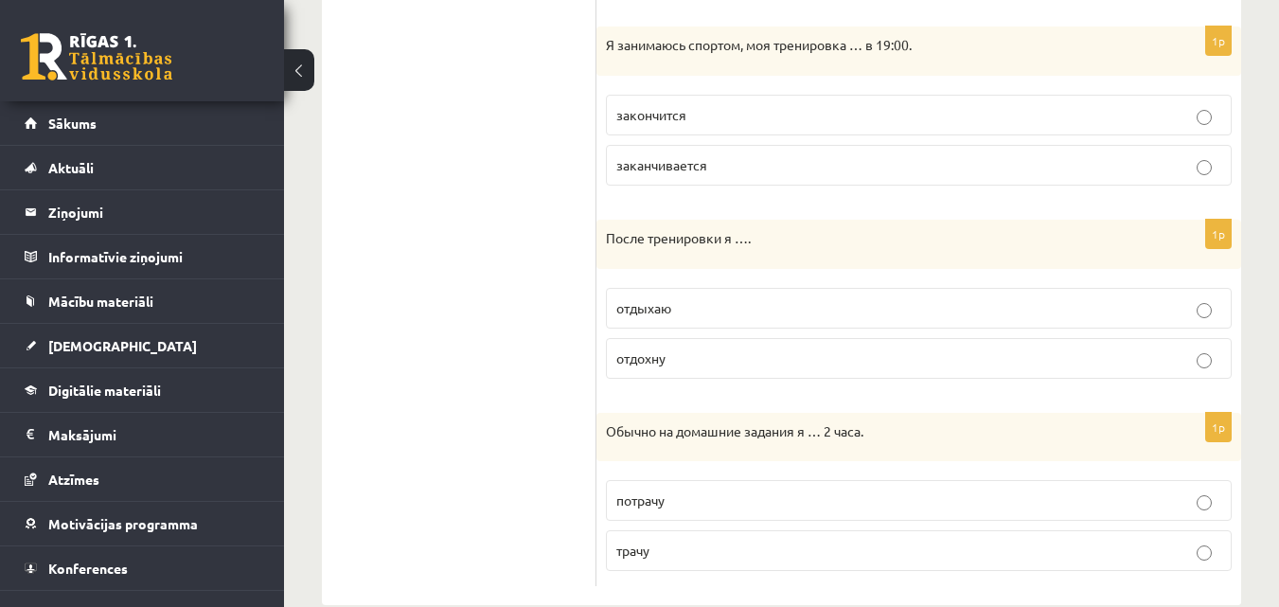
click at [1196, 310] on p "отдыхаю" at bounding box center [918, 308] width 605 height 20
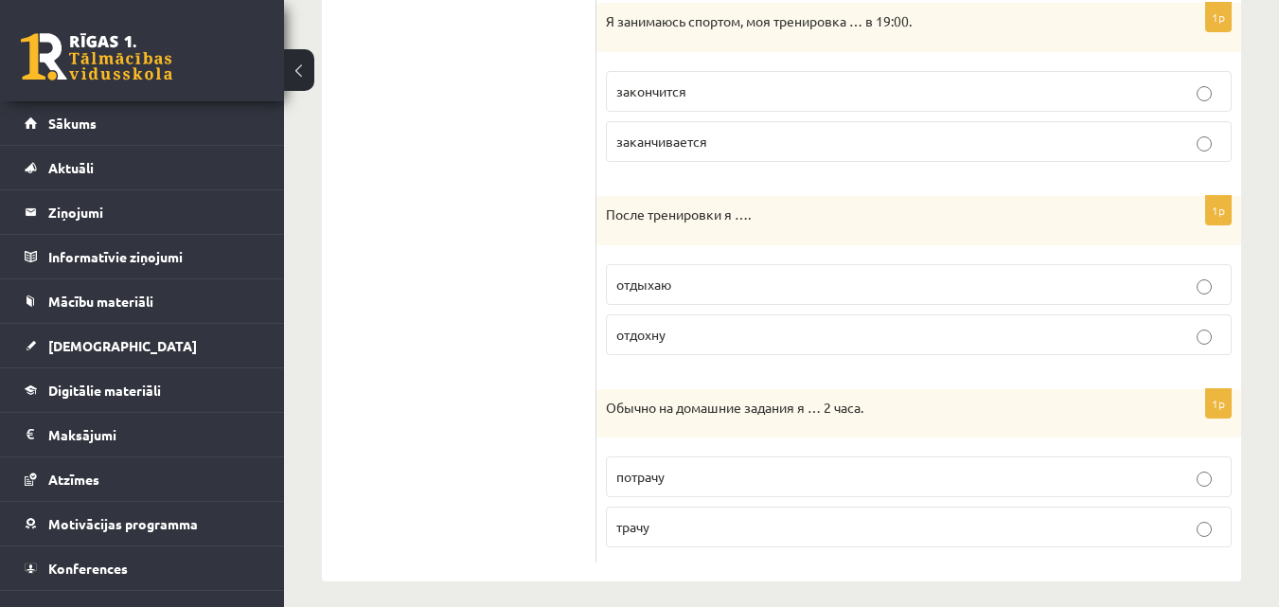
scroll to position [1362, 0]
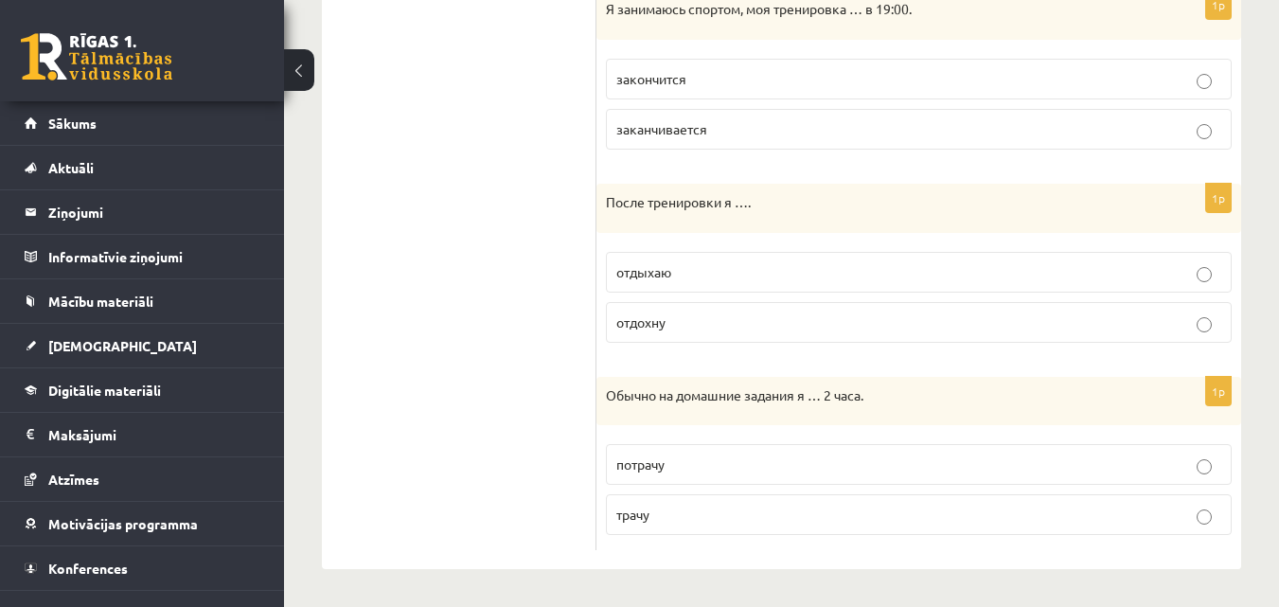
click at [1197, 507] on p "трачу" at bounding box center [918, 515] width 605 height 20
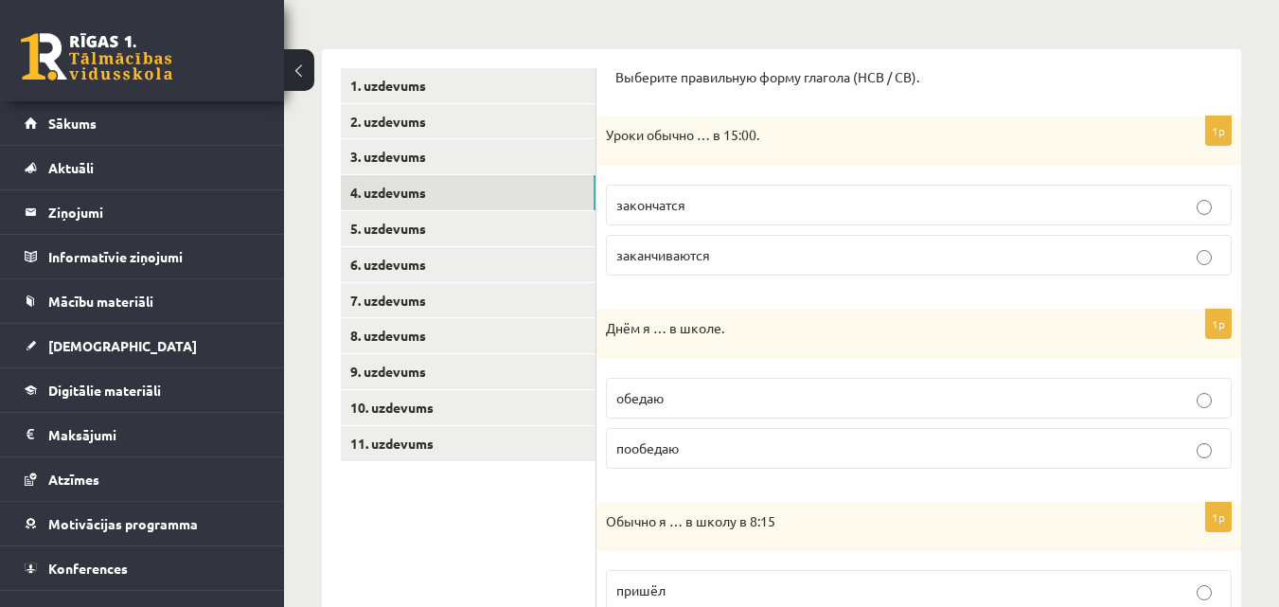
scroll to position [37, 0]
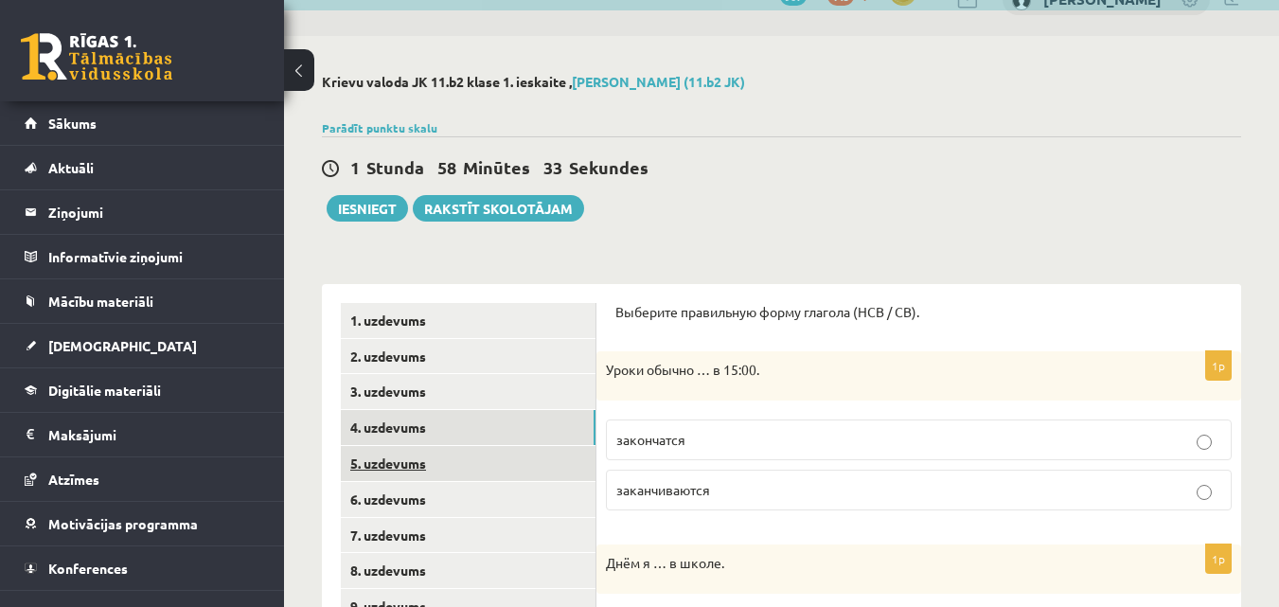
click at [493, 451] on link "5. uzdevums" at bounding box center [468, 463] width 255 height 35
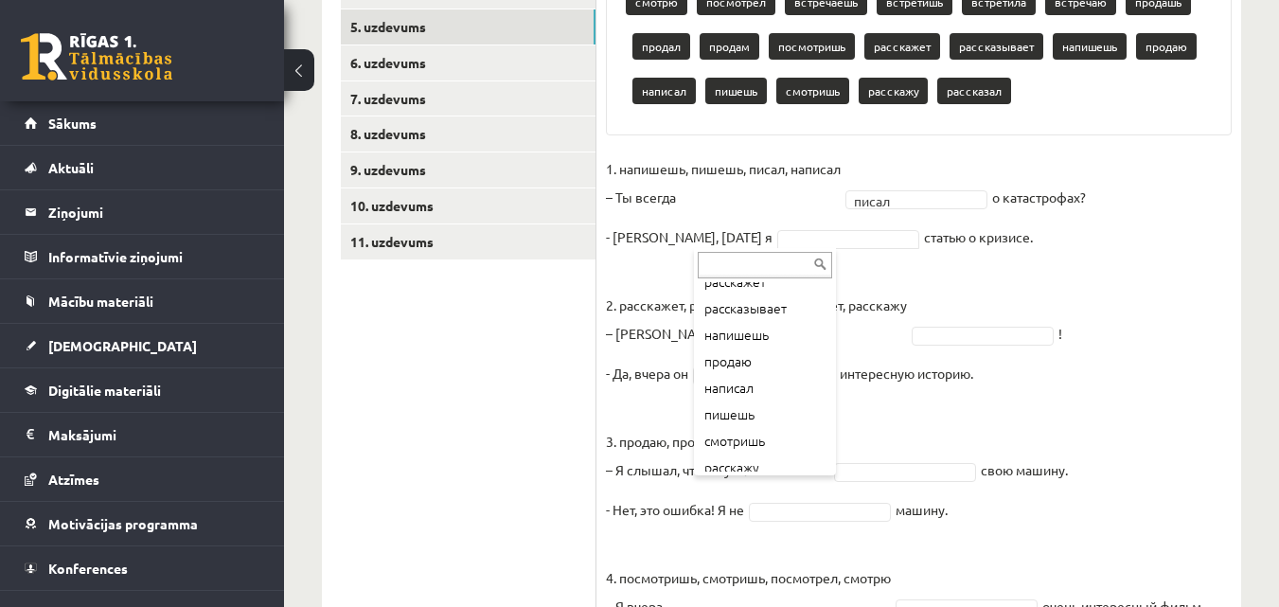
scroll to position [341, 0]
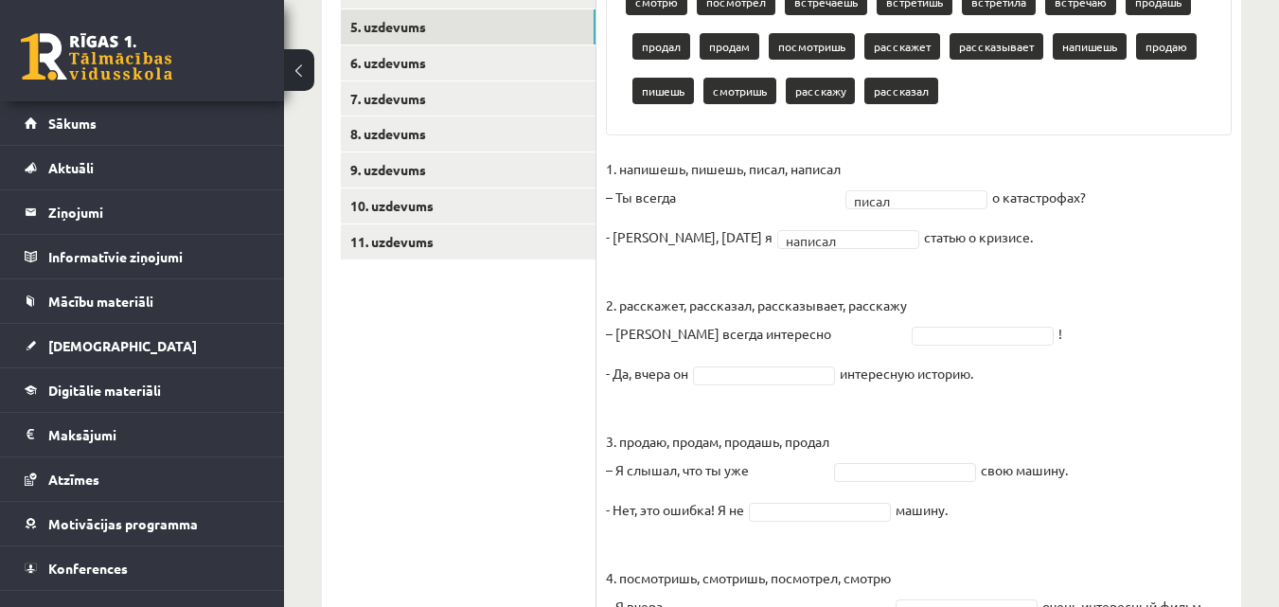
click at [553, 370] on ul "1. uzdevums 2. uzdevums 3. uzdevums 4. uzdevums 5. uzdevums 6. uzdevums 7. uzde…" at bounding box center [469, 342] width 256 height 950
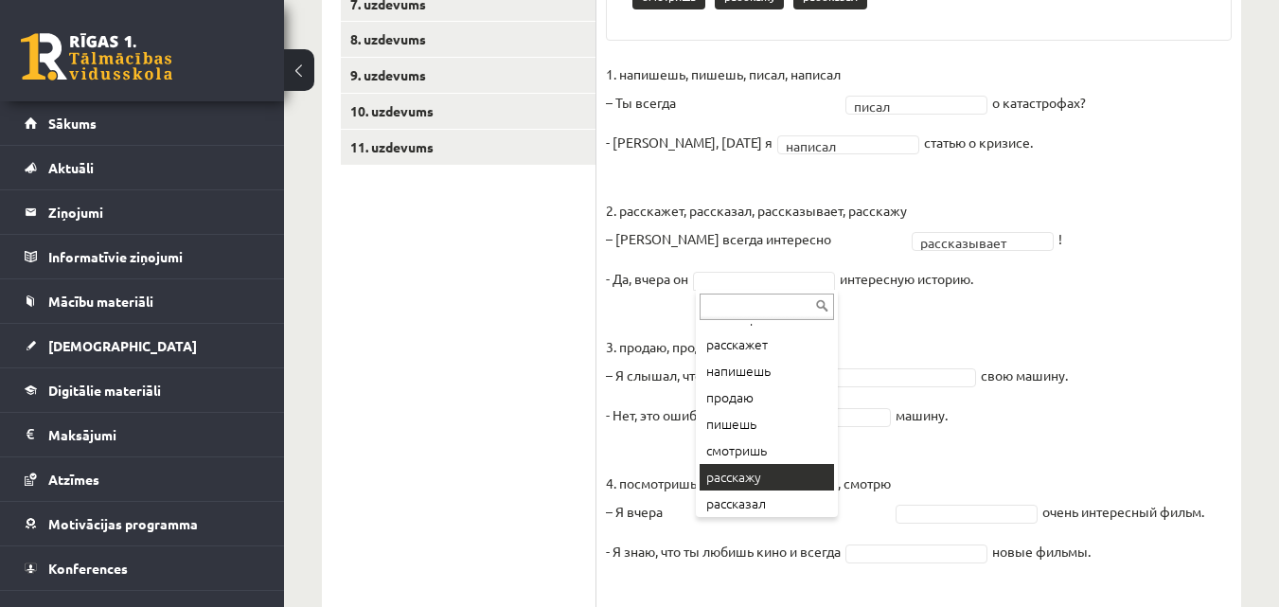
scroll to position [288, 0]
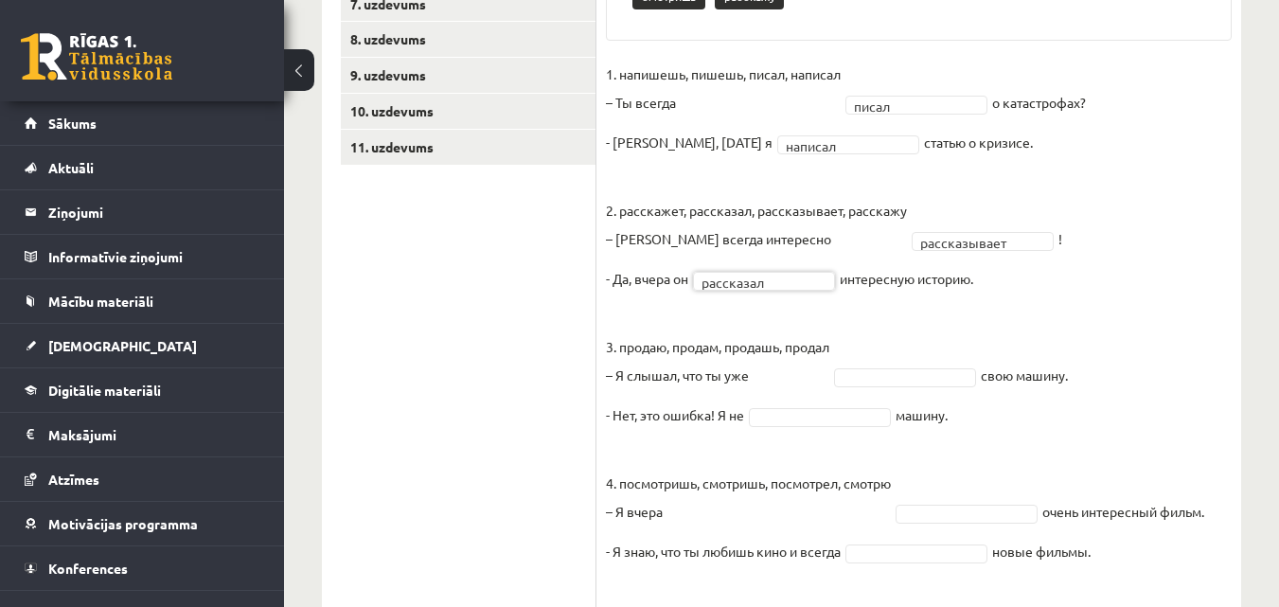
click at [1199, 237] on fieldset "**********" at bounding box center [919, 386] width 626 height 653
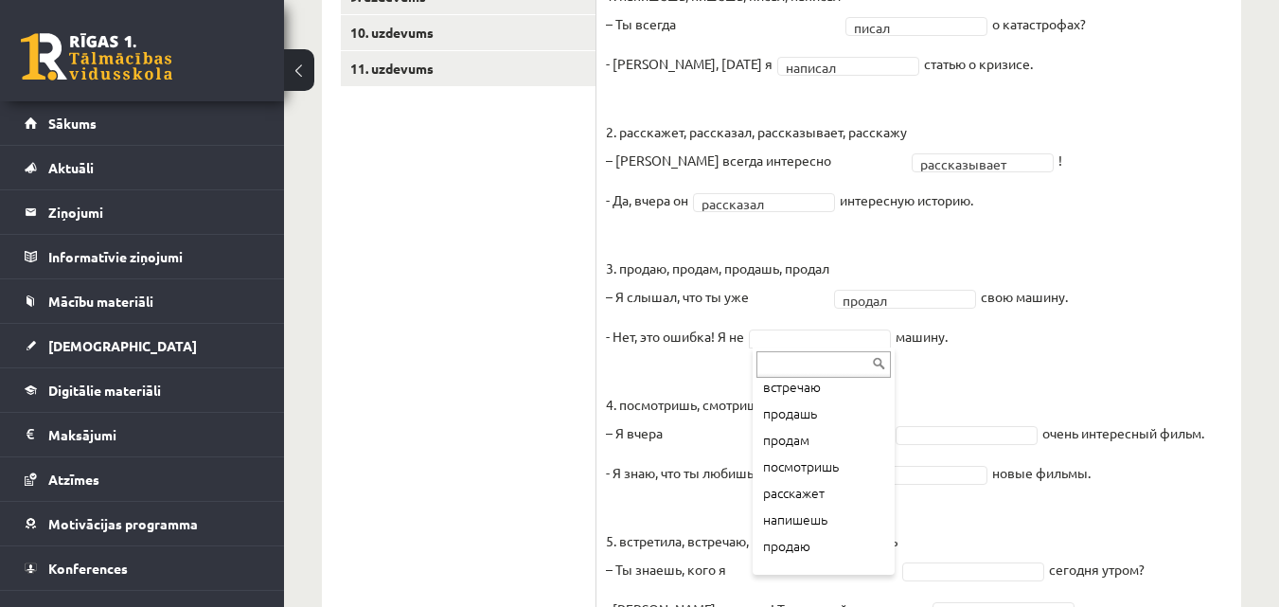
scroll to position [235, 0]
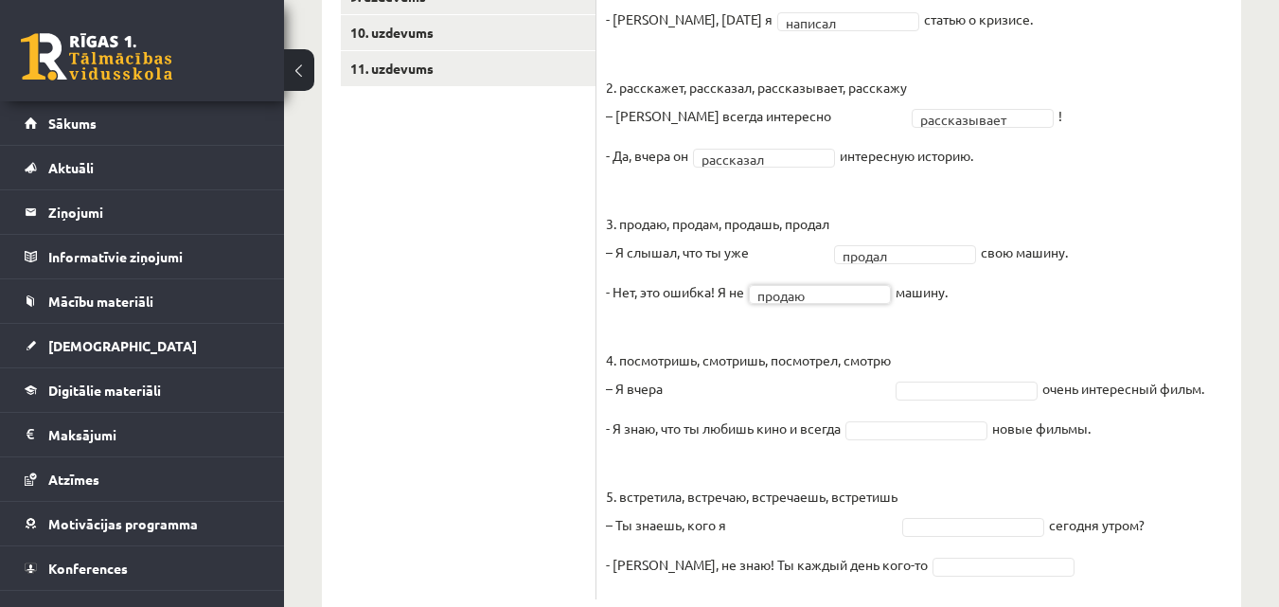
click at [488, 326] on ul "1. uzdevums 2. uzdevums 3. uzdevums 4. uzdevums 5. uzdevums 6. uzdevums 7. uzde…" at bounding box center [469, 146] width 256 height 906
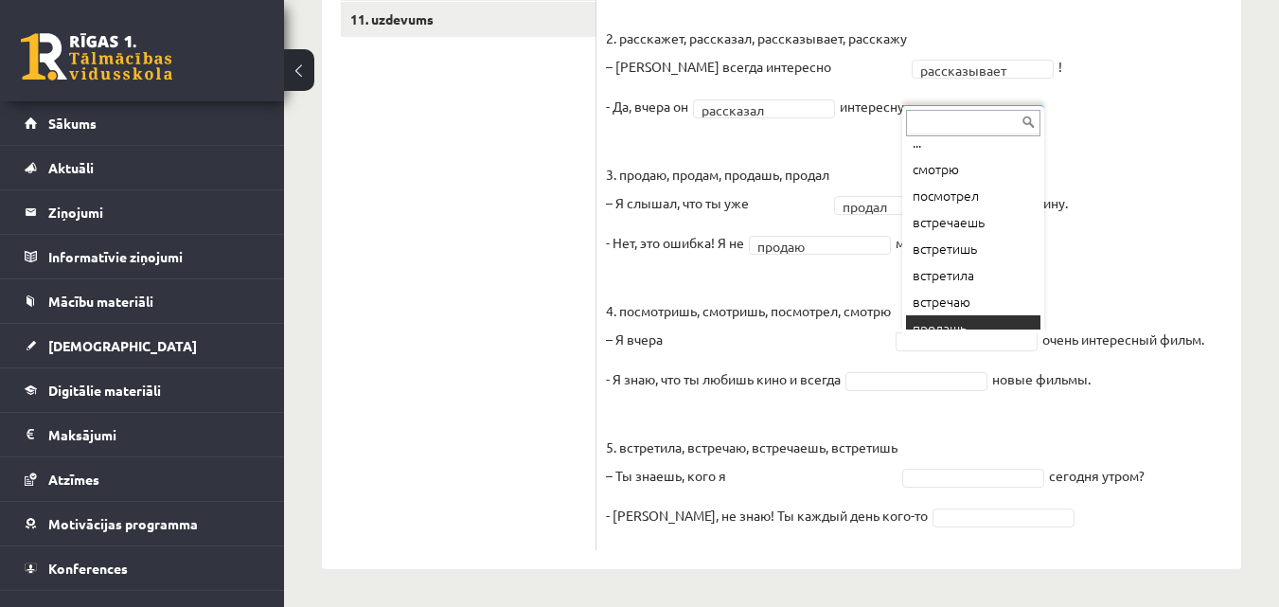
scroll to position [0, 0]
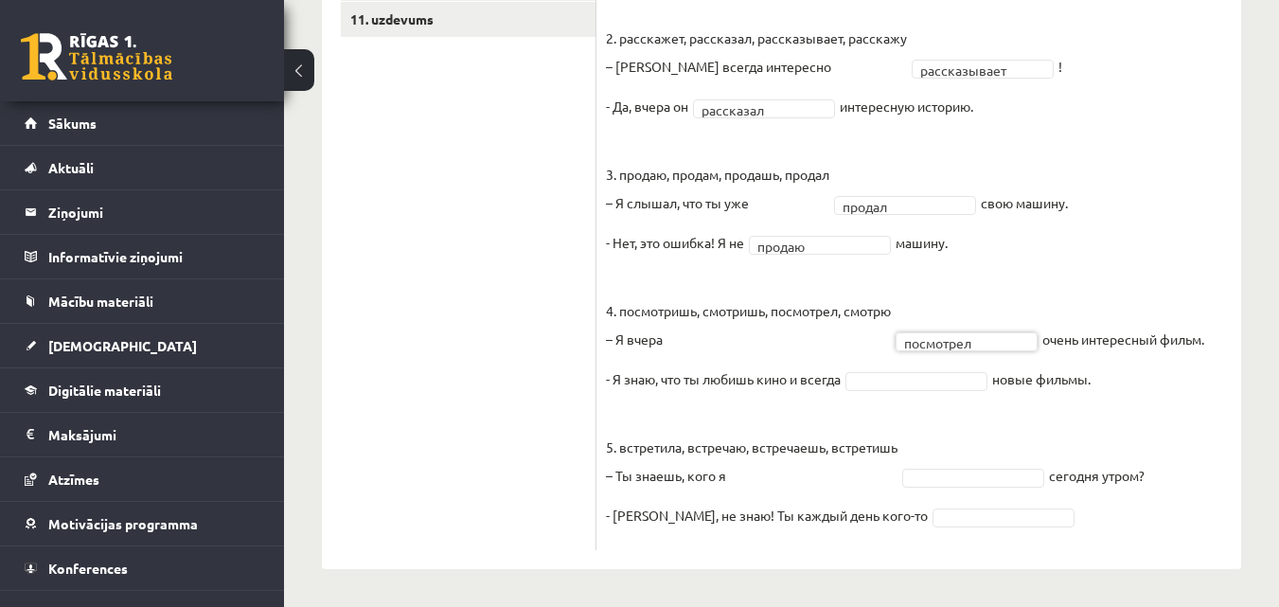
drag, startPoint x: 477, startPoint y: 309, endPoint x: 523, endPoint y: 309, distance: 45.4
click at [478, 309] on ul "1. uzdevums 2. uzdevums 3. uzdevums 4. uzdevums 5. uzdevums 6. uzdevums 7. uzde…" at bounding box center [469, 97] width 256 height 906
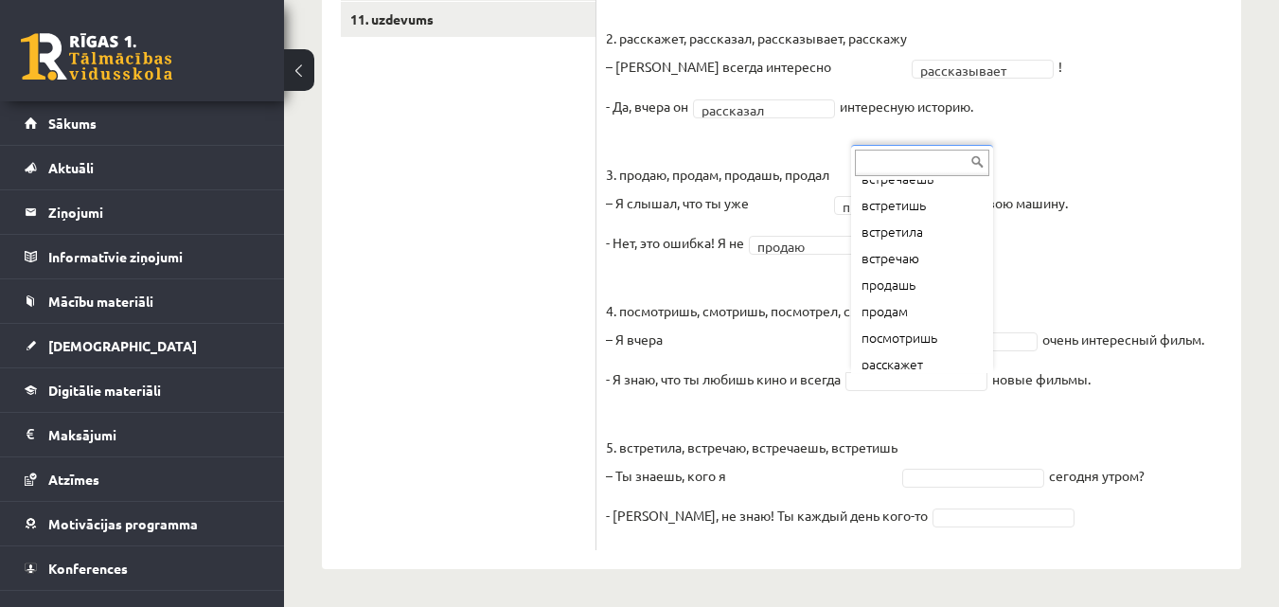
scroll to position [182, 0]
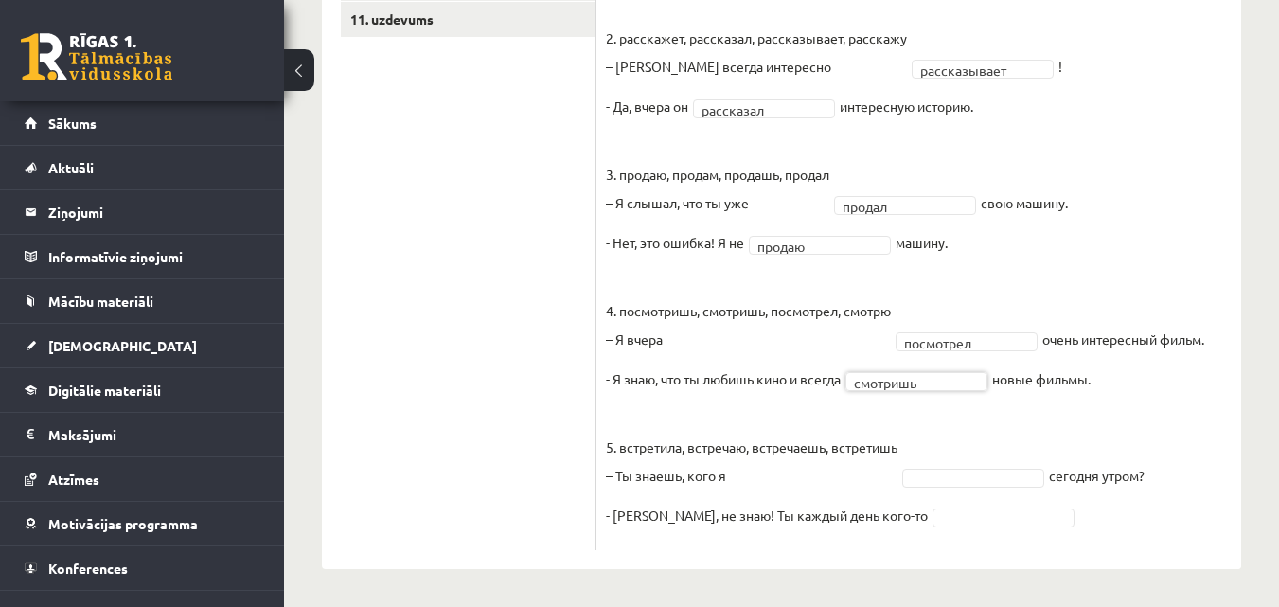
click at [447, 353] on ul "1. uzdevums 2. uzdevums 3. uzdevums 4. uzdevums 5. uzdevums 6. uzdevums 7. uzde…" at bounding box center [469, 97] width 256 height 906
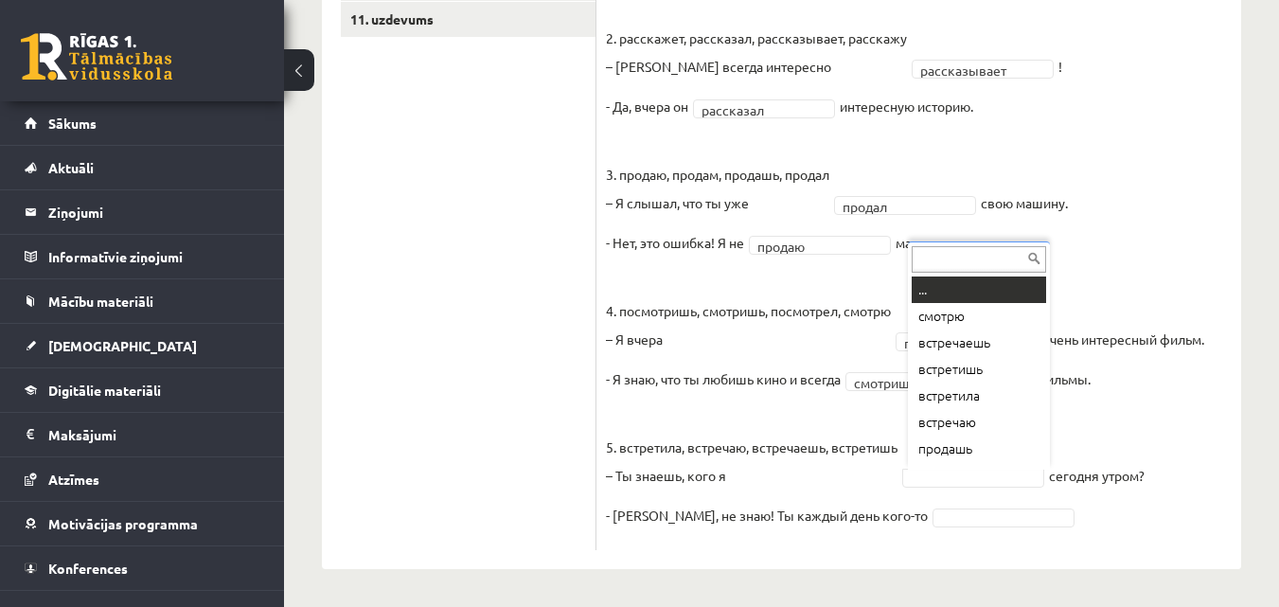
scroll to position [23, 0]
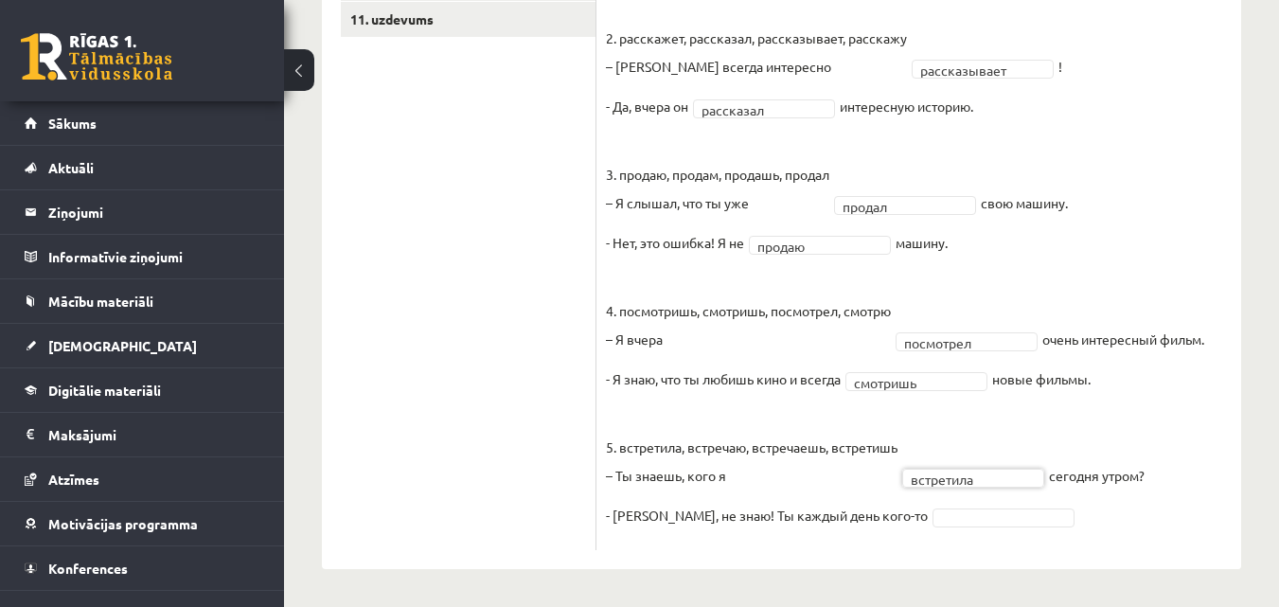
click at [526, 393] on ul "1. uzdevums 2. uzdevums 3. uzdevums 4. uzdevums 5. uzdevums 6. uzdevums 7. uzde…" at bounding box center [469, 97] width 256 height 906
click at [438, 275] on ul "1. uzdevums 2. uzdevums 3. uzdevums 4. uzdevums 5. uzdevums 6. uzdevums 7. uzde…" at bounding box center [469, 97] width 256 height 906
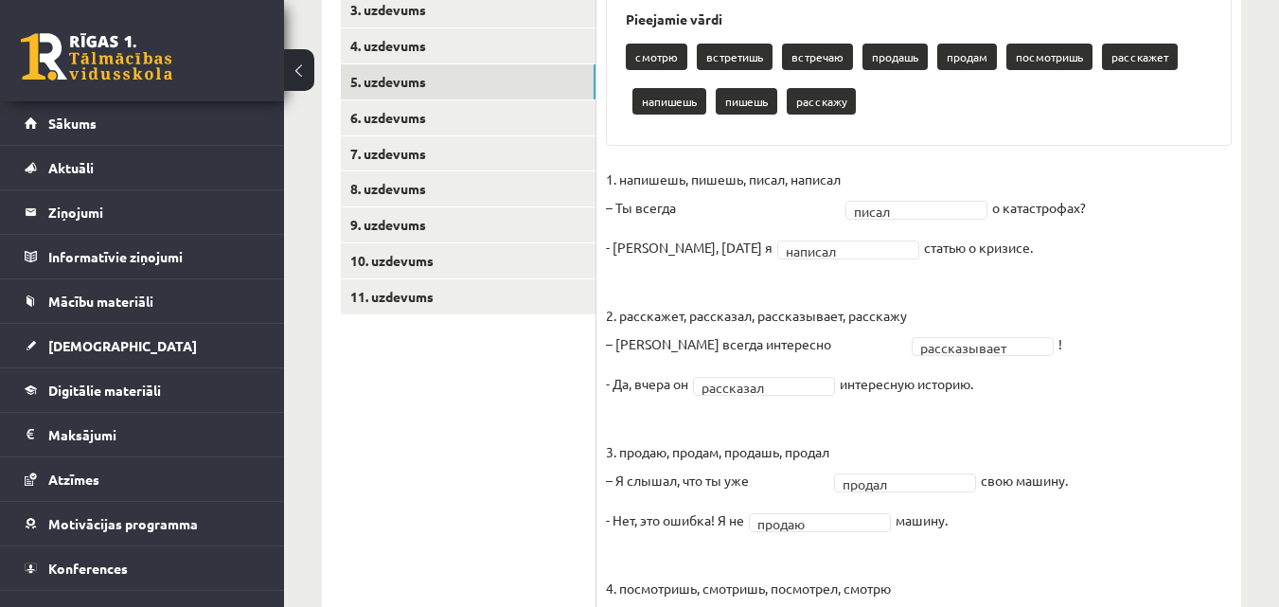
scroll to position [413, 0]
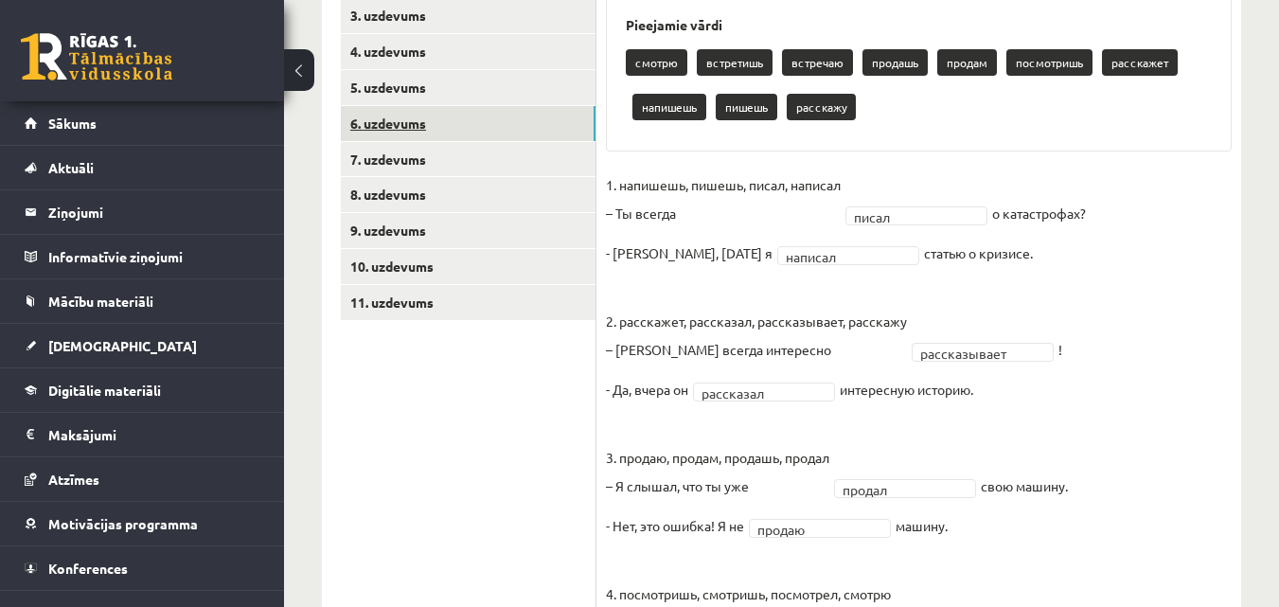
click at [523, 133] on link "6. uzdevums" at bounding box center [468, 123] width 255 height 35
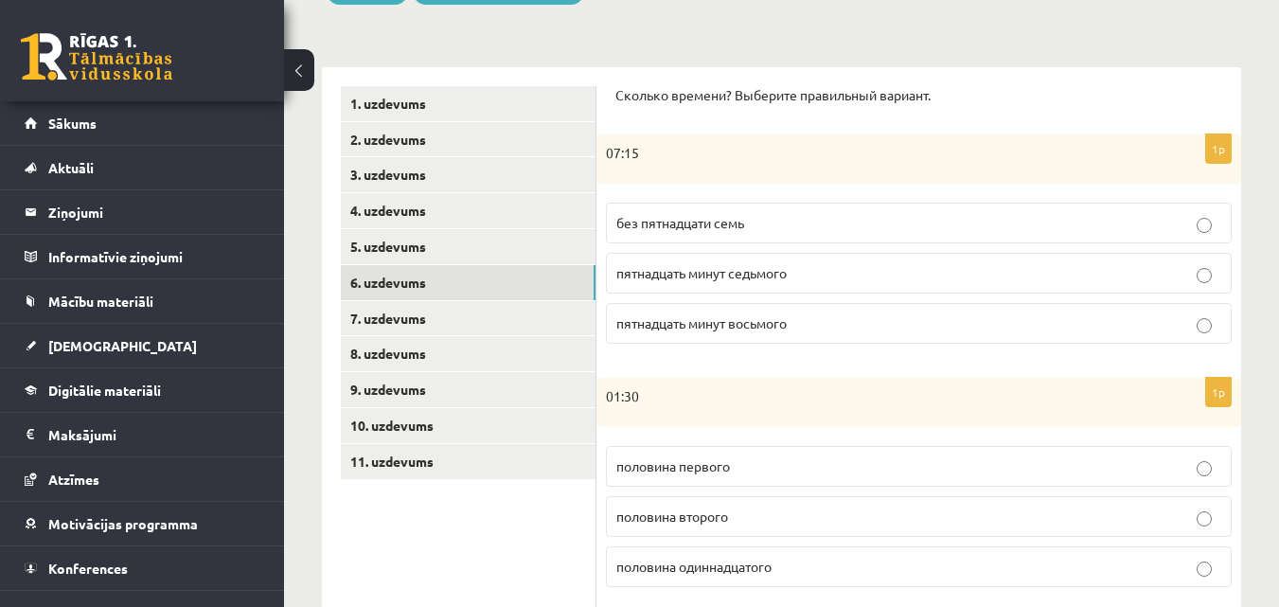
scroll to position [223, 0]
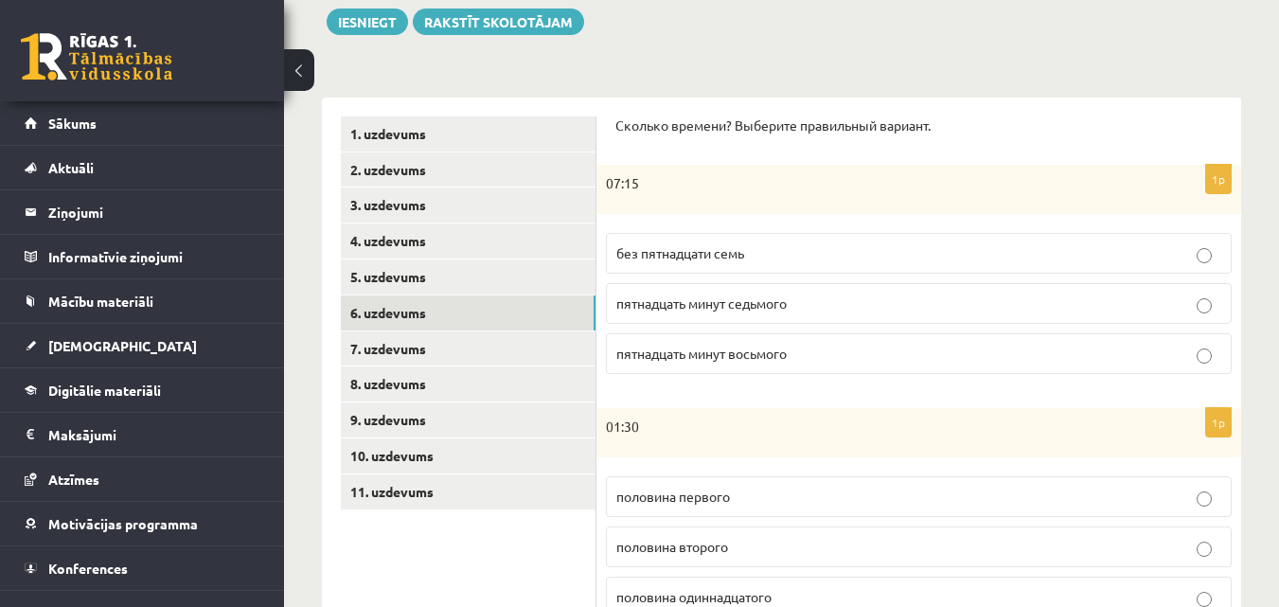
click at [1204, 346] on p "пятнадцать минут восьмого" at bounding box center [918, 354] width 605 height 20
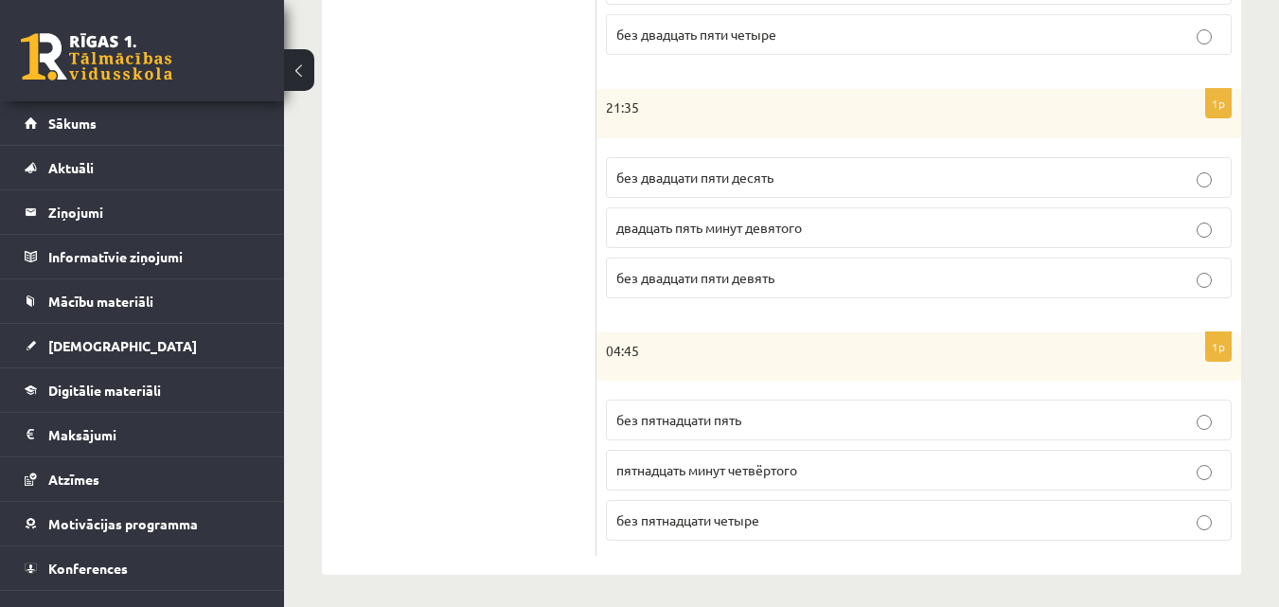
scroll to position [1035, 0]
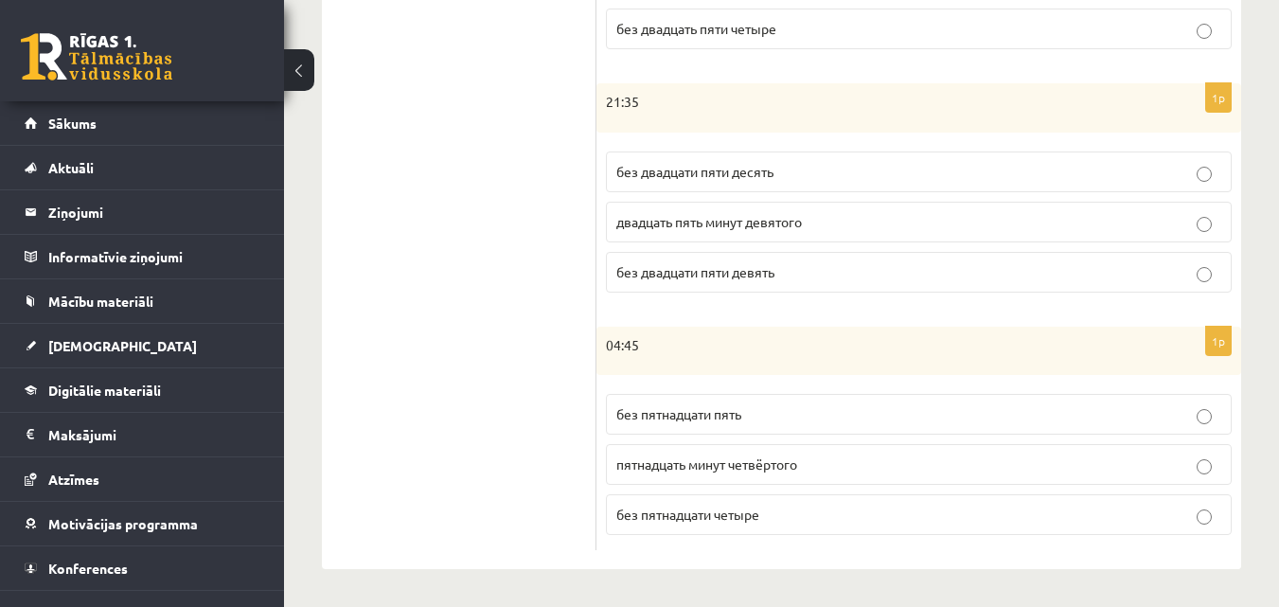
click at [1213, 513] on p "без пятнадцати четыре" at bounding box center [918, 515] width 605 height 20
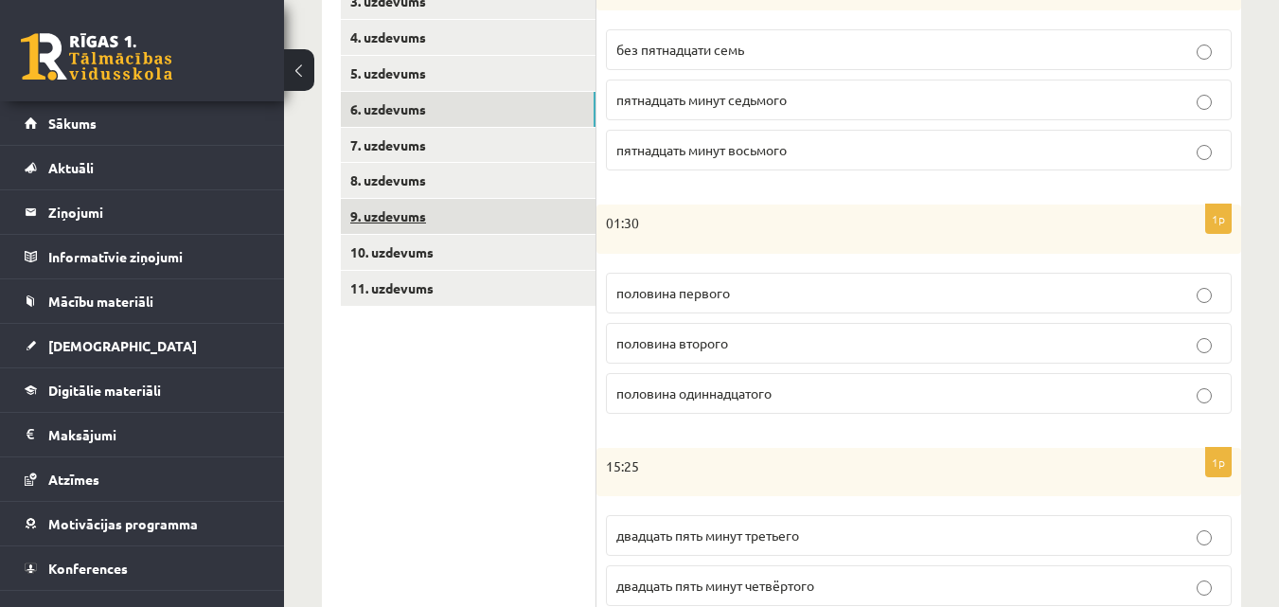
scroll to position [372, 0]
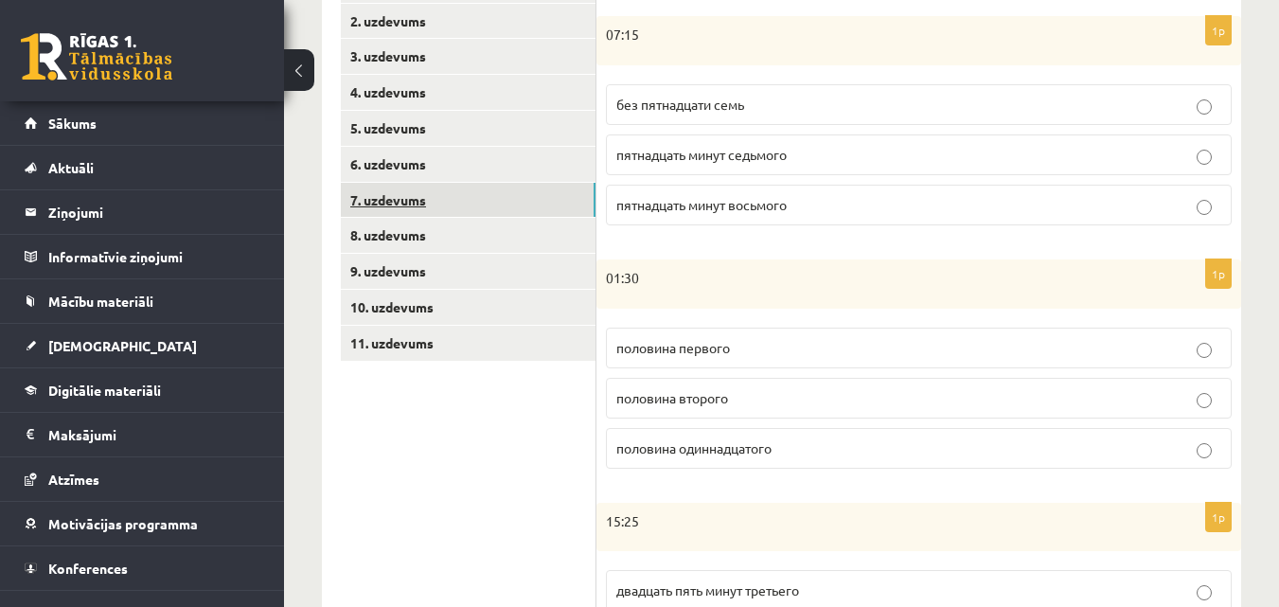
click at [534, 203] on link "7. uzdevums" at bounding box center [468, 200] width 255 height 35
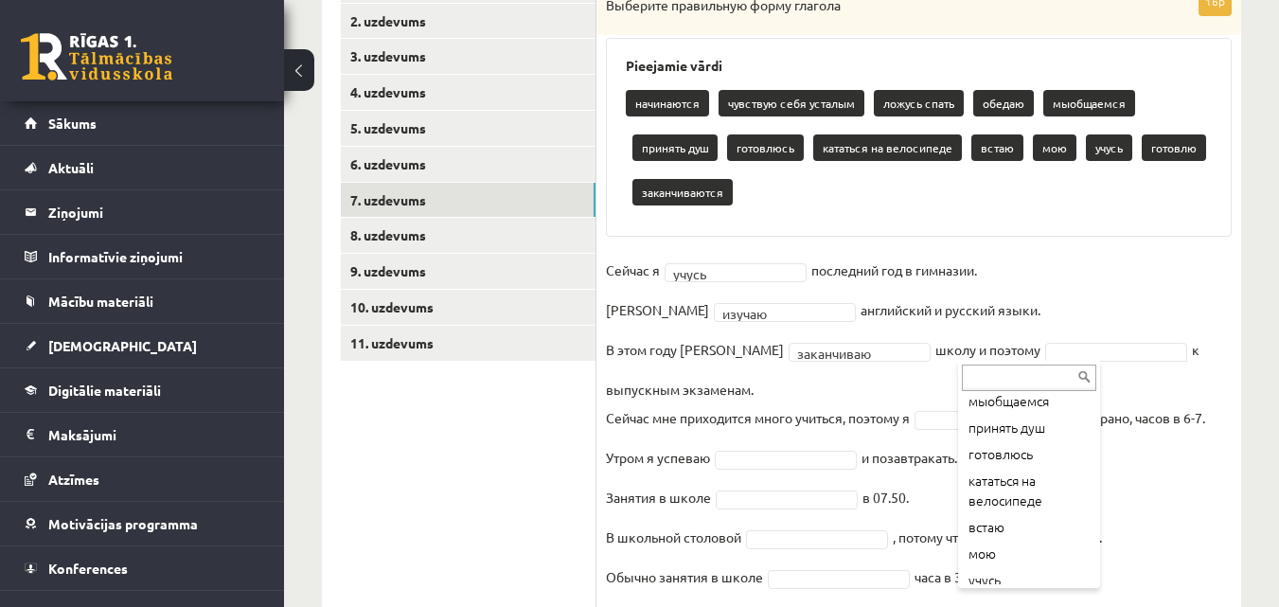
scroll to position [189, 0]
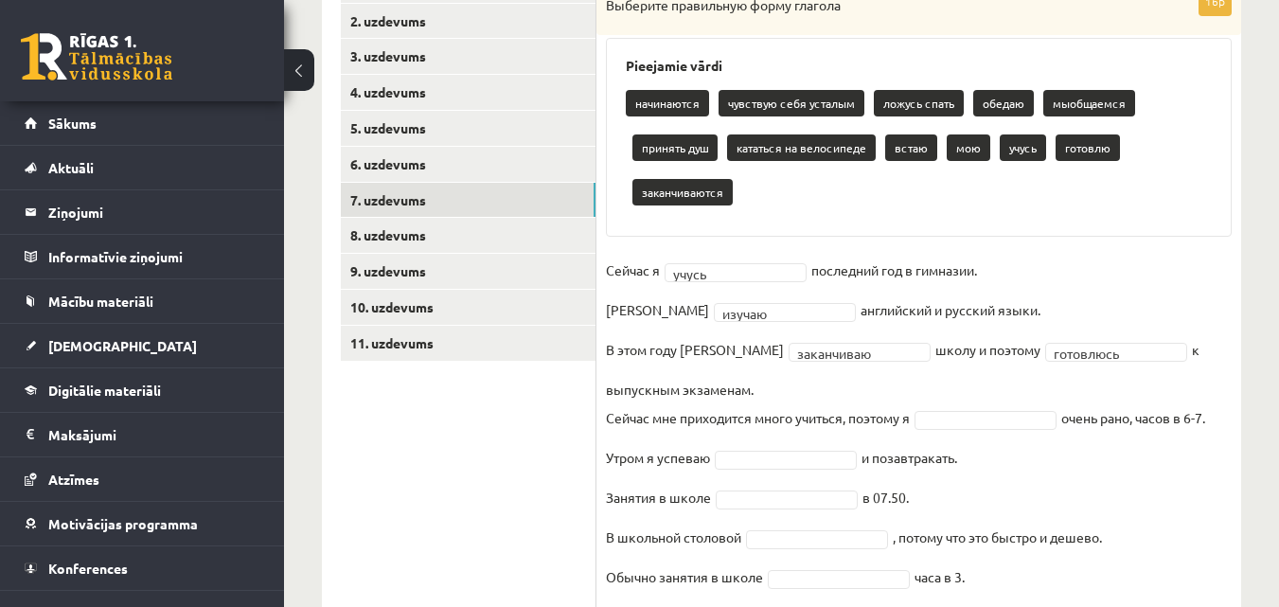
click at [575, 459] on ul "1. uzdevums 2. uzdevums 3. uzdevums 4. uzdevums 5. uzdevums 6. uzdevums 7. uzde…" at bounding box center [469, 423] width 256 height 911
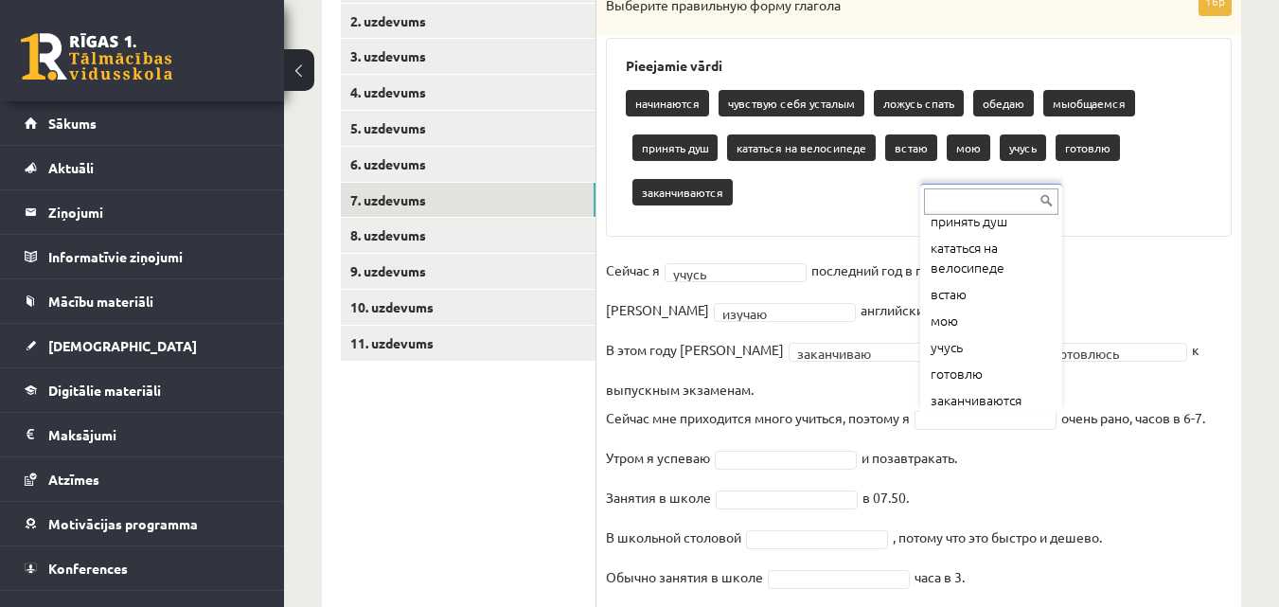
scroll to position [195, 0]
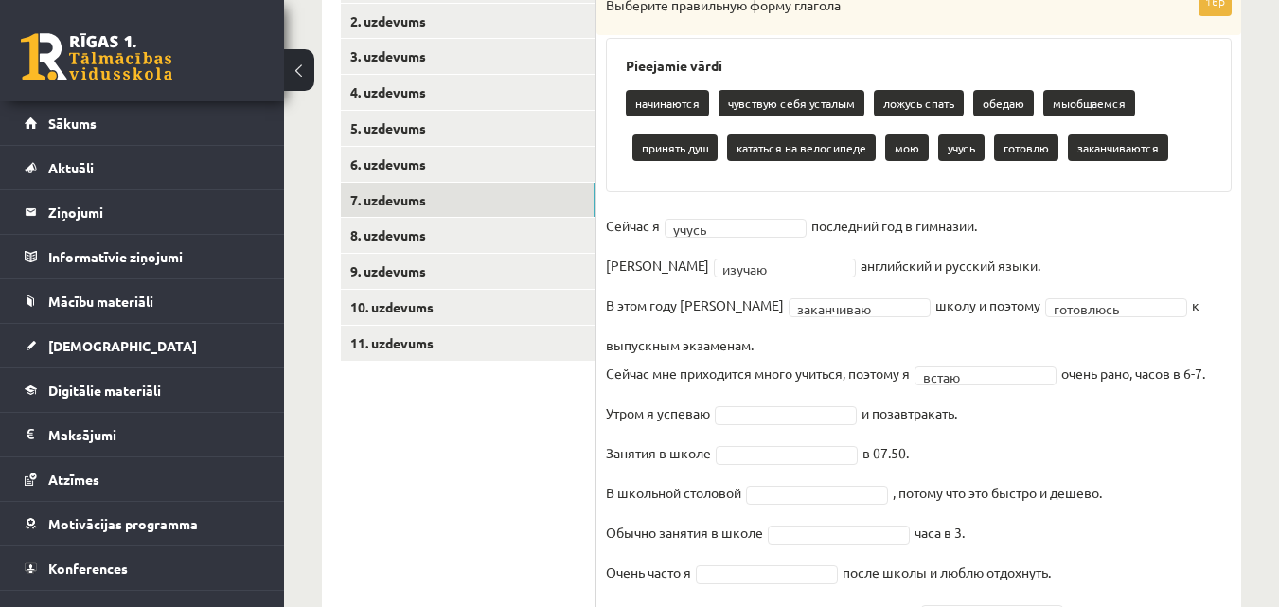
click at [532, 431] on ul "1. uzdevums 2. uzdevums 3. uzdevums 4. uzdevums 5. uzdevums 6. uzdevums 7. uzde…" at bounding box center [469, 401] width 256 height 866
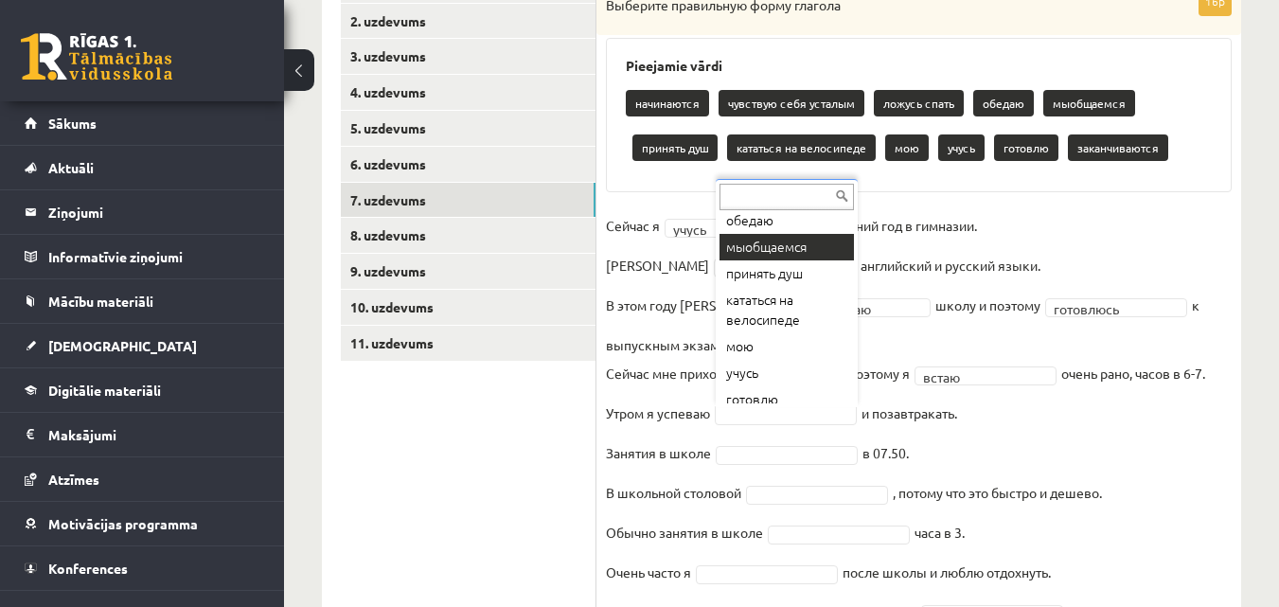
scroll to position [168, 0]
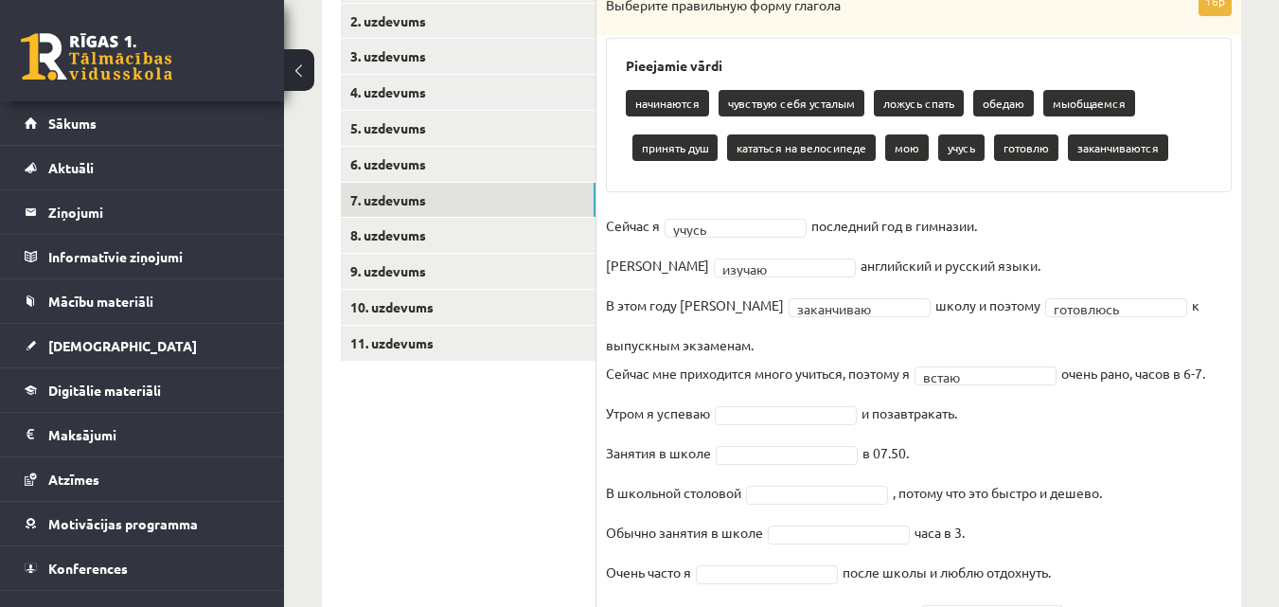
click at [754, 402] on fieldset "**********" at bounding box center [919, 517] width 626 height 613
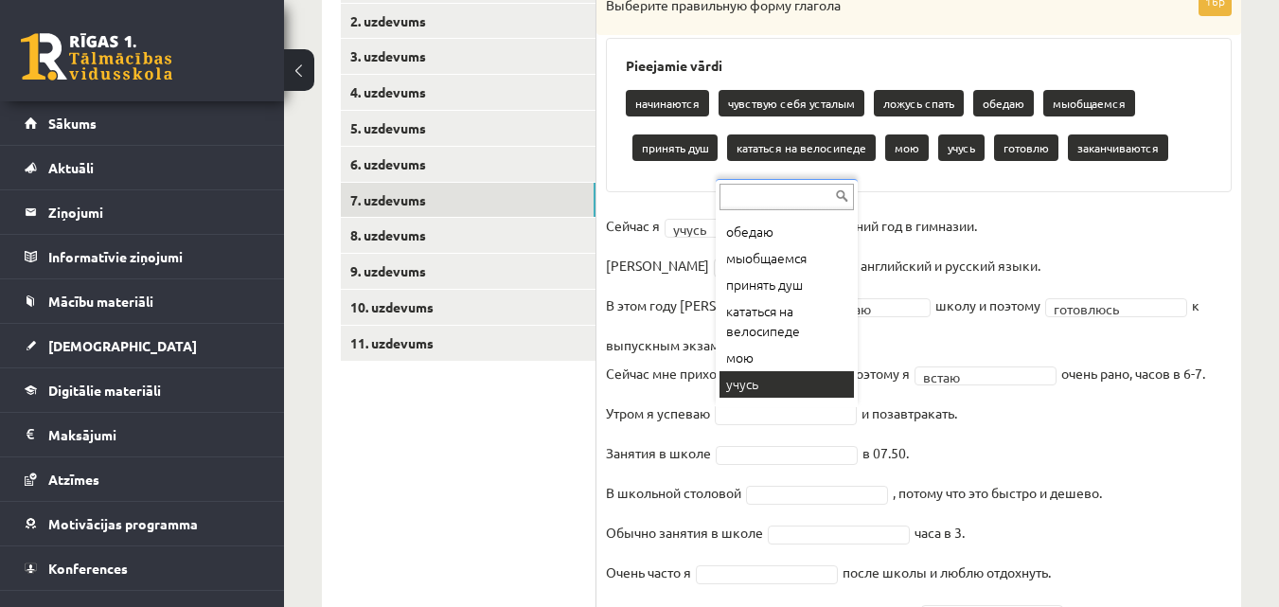
scroll to position [74, 0]
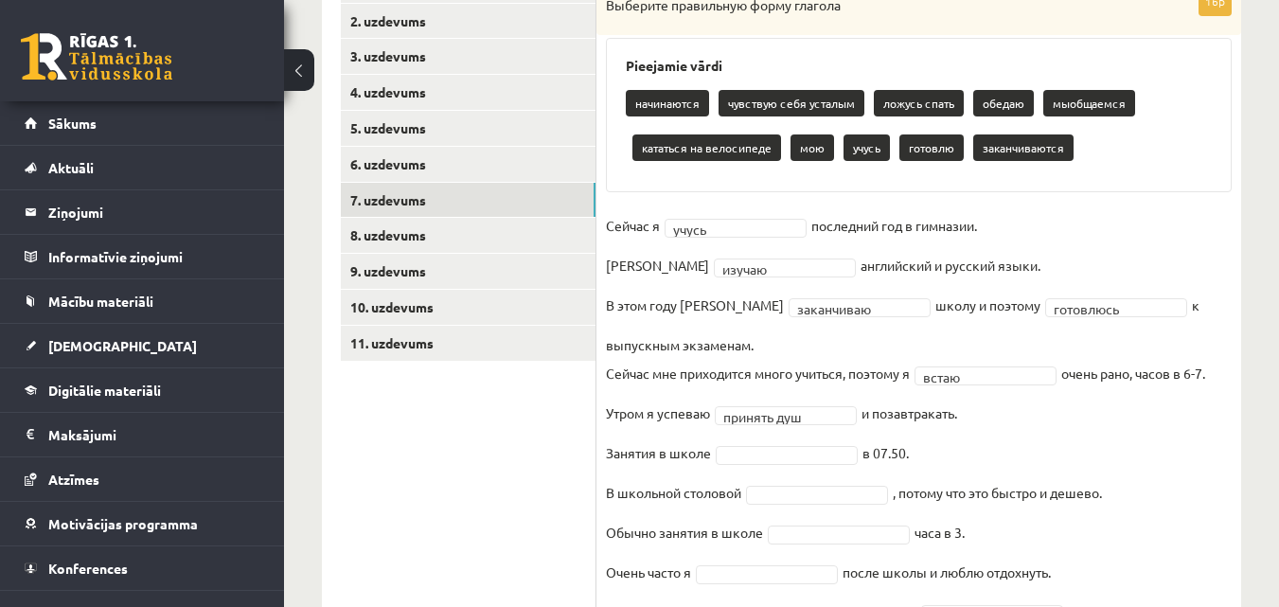
click at [487, 466] on ul "1. uzdevums 2. uzdevums 3. uzdevums 4. uzdevums 5. uzdevums 6. uzdevums 7. uzde…" at bounding box center [469, 401] width 256 height 866
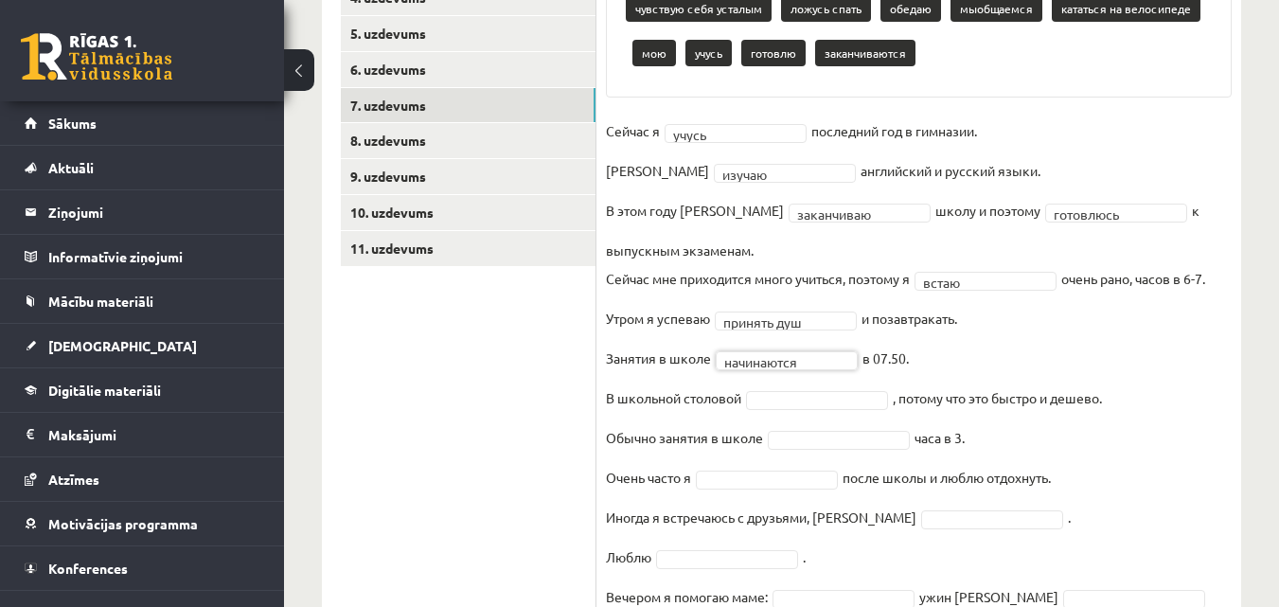
drag, startPoint x: 536, startPoint y: 424, endPoint x: 552, endPoint y: 420, distance: 16.5
click at [539, 422] on ul "1. uzdevums 2. uzdevums 3. uzdevums 4. uzdevums 5. uzdevums 6. uzdevums 7. uzde…" at bounding box center [469, 306] width 256 height 866
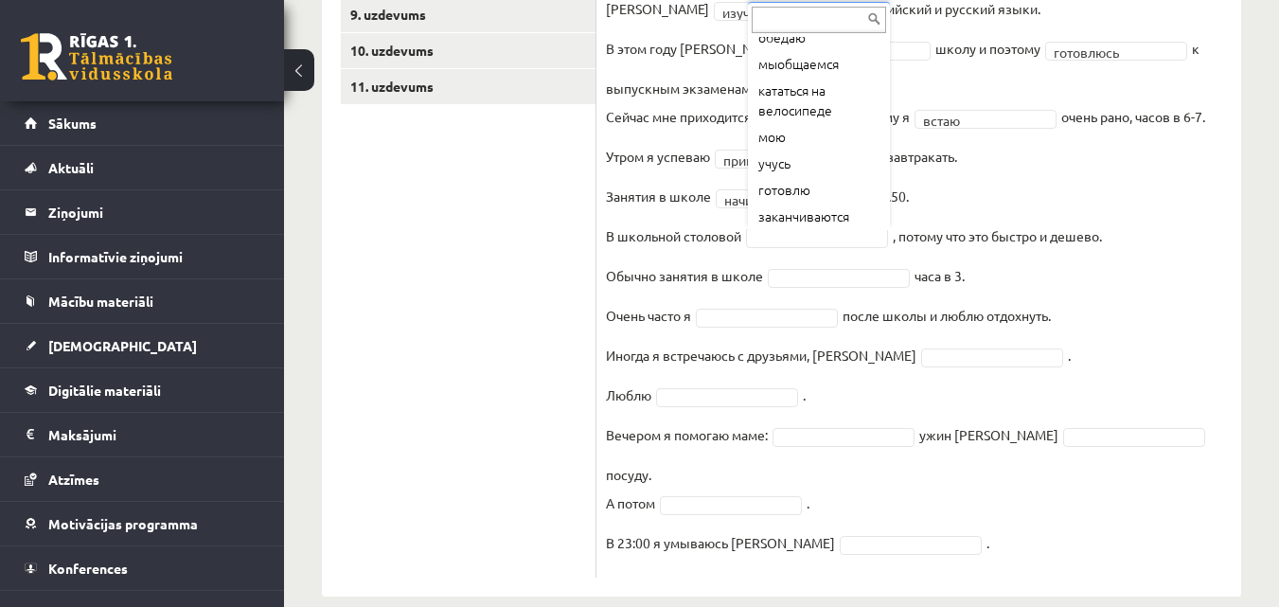
scroll to position [115, 0]
drag, startPoint x: 450, startPoint y: 334, endPoint x: 469, endPoint y: 329, distance: 19.5
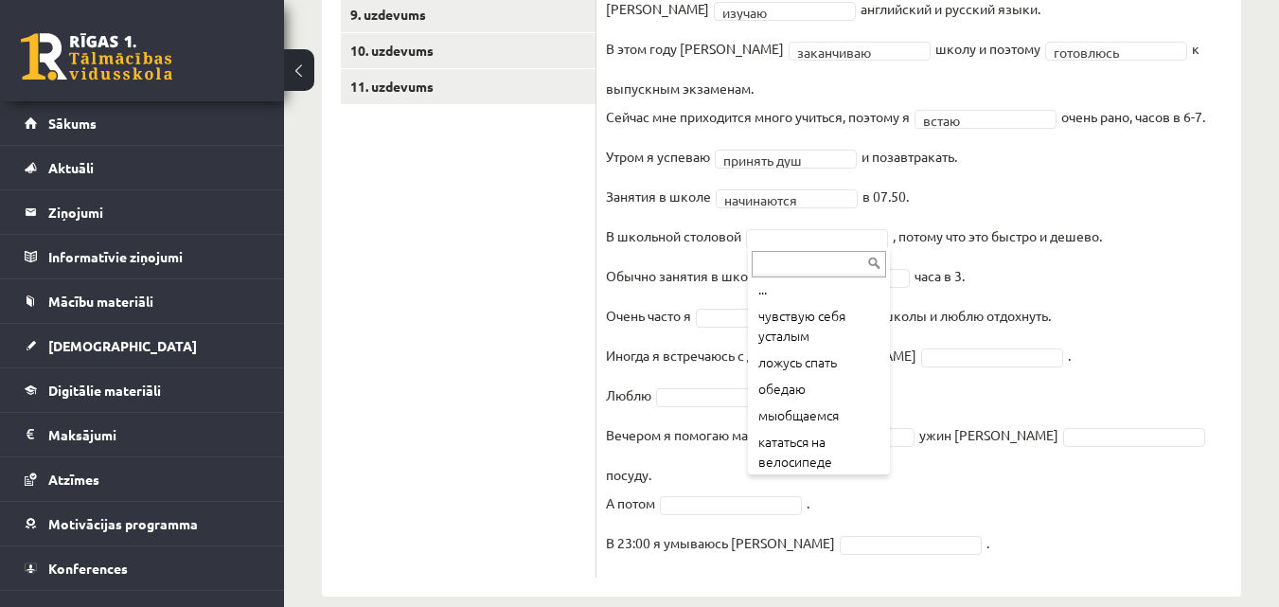
scroll to position [0, 0]
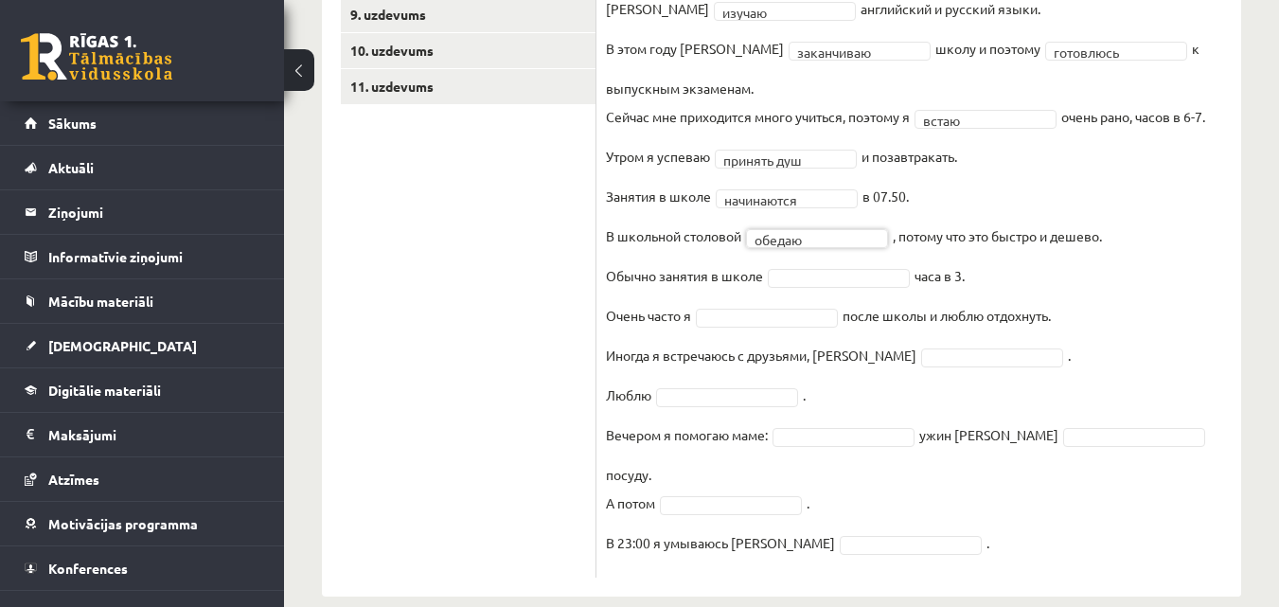
drag, startPoint x: 535, startPoint y: 323, endPoint x: 591, endPoint y: 320, distance: 55.9
click at [538, 323] on ul "1. uzdevums 2. uzdevums 3. uzdevums 4. uzdevums 5. uzdevums 6. uzdevums 7. uzde…" at bounding box center [469, 144] width 256 height 866
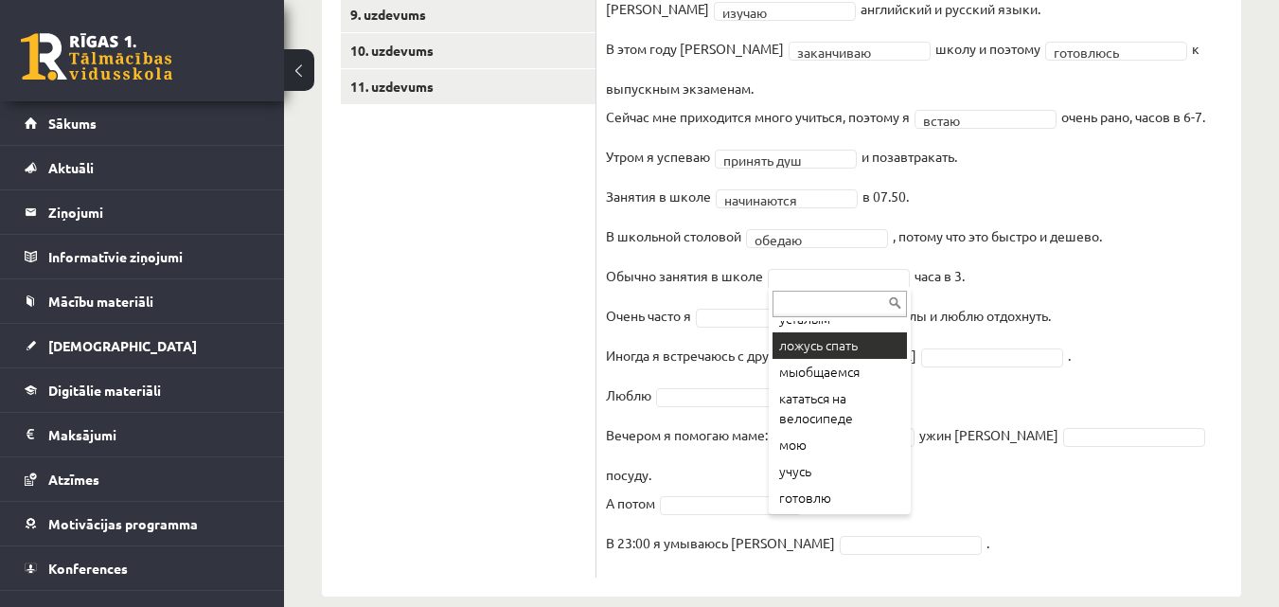
scroll to position [89, 0]
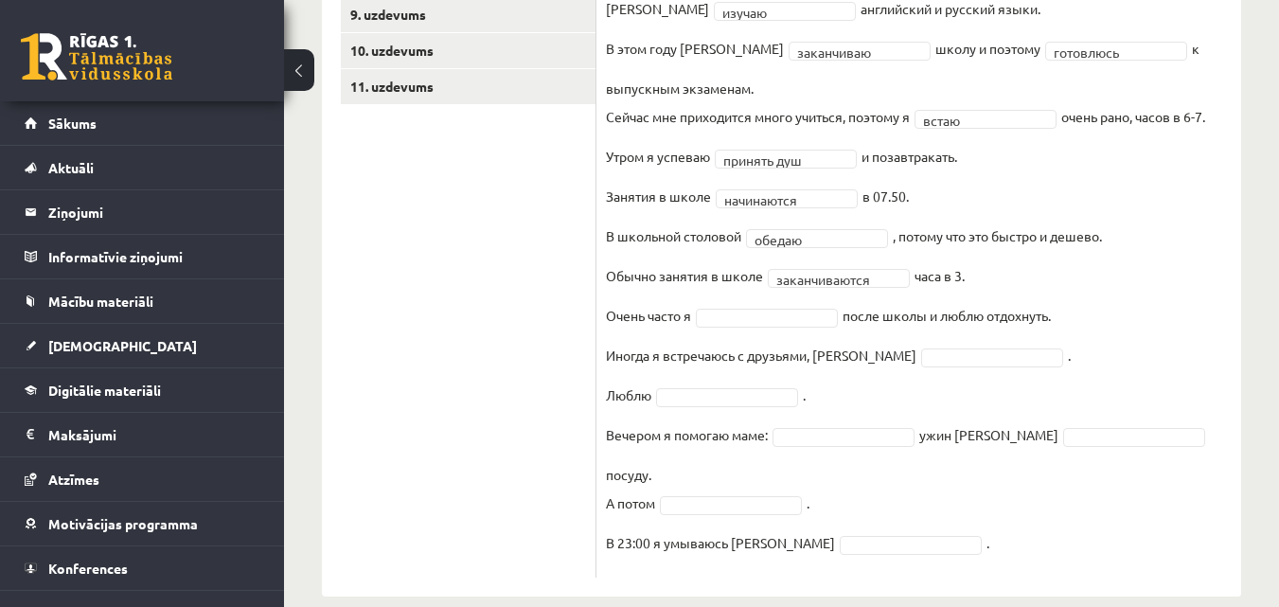
click at [527, 331] on ul "1. uzdevums 2. uzdevums 3. uzdevums 4. uzdevums 5. uzdevums 6. uzdevums 7. uzde…" at bounding box center [469, 144] width 256 height 866
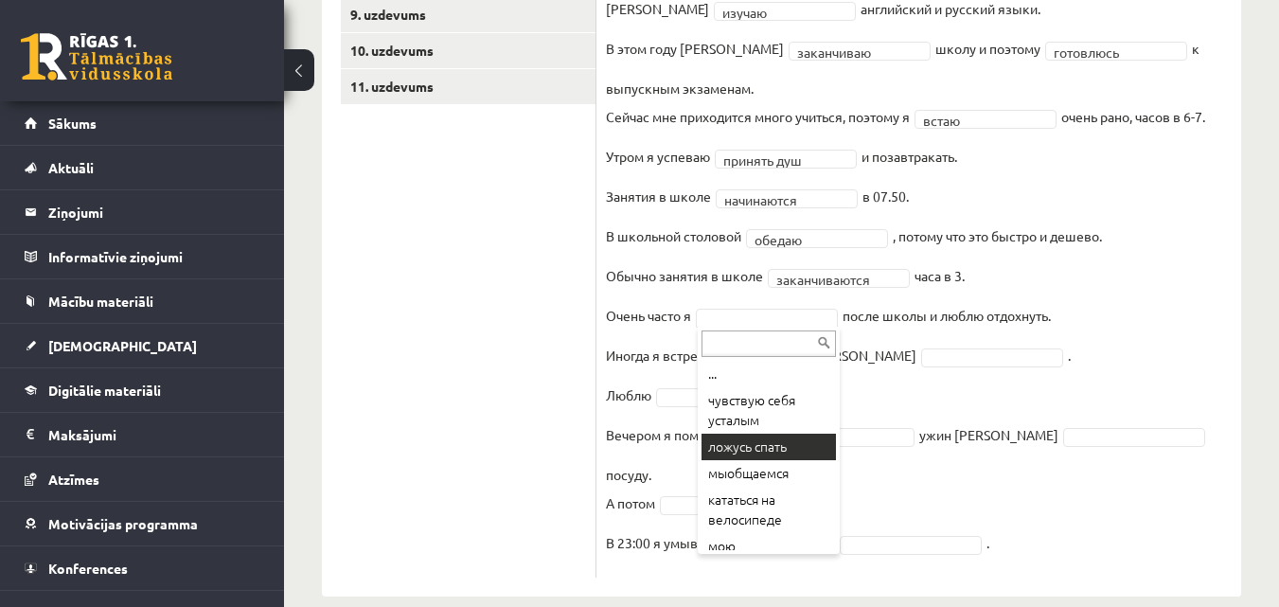
scroll to position [584, 0]
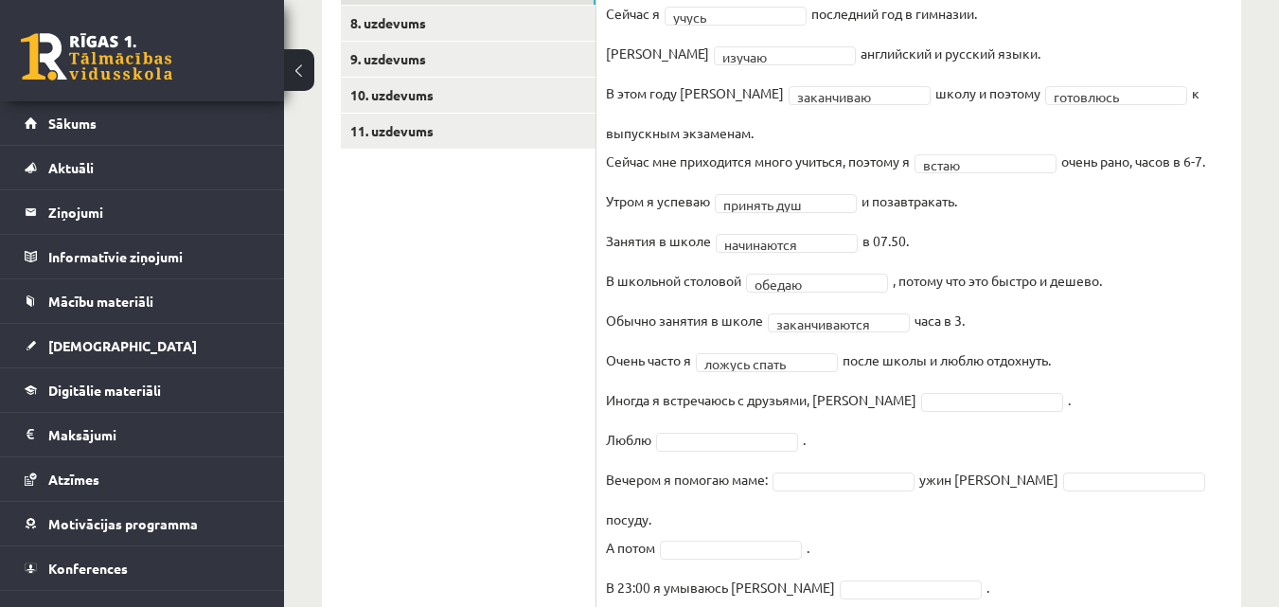
click at [516, 360] on ul "1. uzdevums 2. uzdevums 3. uzdevums 4. uzdevums 5. uzdevums 6. uzdevums 7. uzde…" at bounding box center [469, 189] width 256 height 866
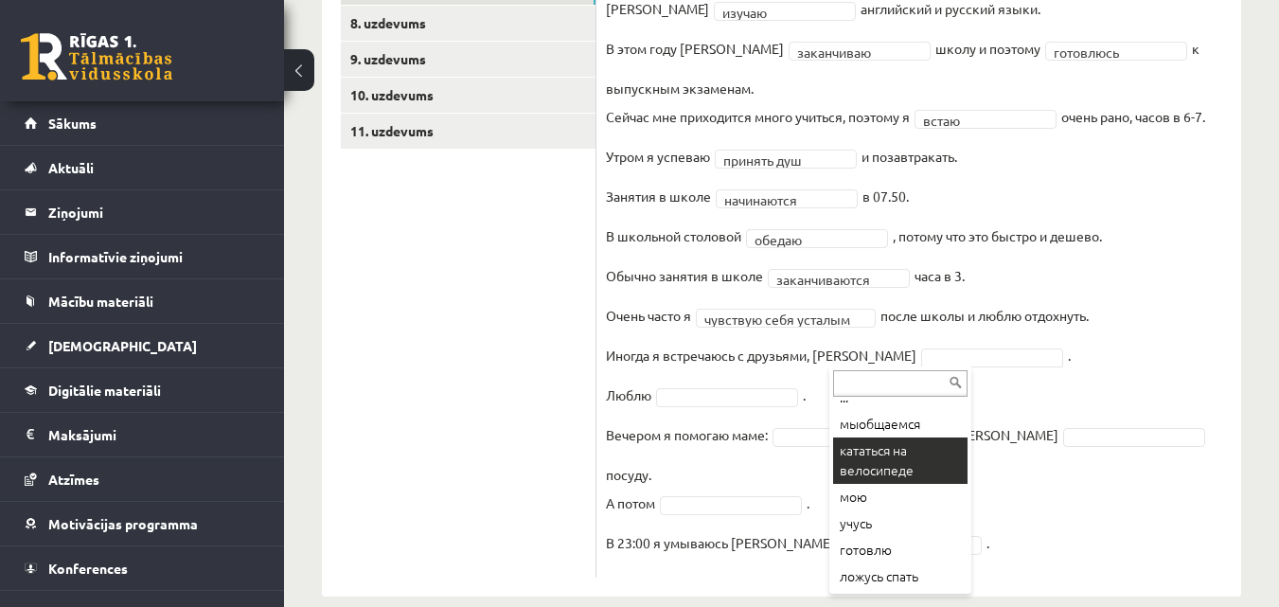
scroll to position [0, 0]
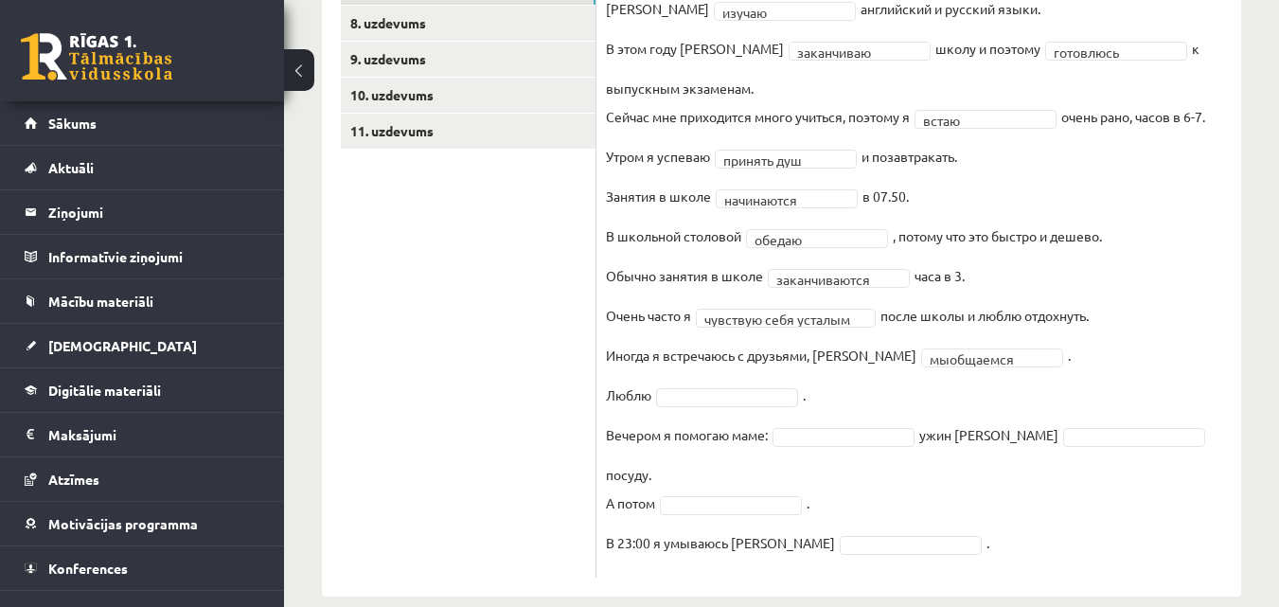
click at [554, 358] on ul "1. uzdevums 2. uzdevums 3. uzdevums 4. uzdevums 5. uzdevums 6. uzdevums 7. uzde…" at bounding box center [469, 167] width 256 height 822
drag, startPoint x: 482, startPoint y: 403, endPoint x: 519, endPoint y: 403, distance: 36.9
click at [483, 403] on ul "1. uzdevums 2. uzdevums 3. uzdevums 4. uzdevums 5. uzdevums 6. uzdevums 7. uzde…" at bounding box center [469, 167] width 256 height 822
drag, startPoint x: 502, startPoint y: 459, endPoint x: 654, endPoint y: 470, distance: 152.8
click at [511, 459] on ul "1. uzdevums 2. uzdevums 3. uzdevums 4. uzdevums 5. uzdevums 6. uzdevums 7. uzde…" at bounding box center [469, 167] width 256 height 822
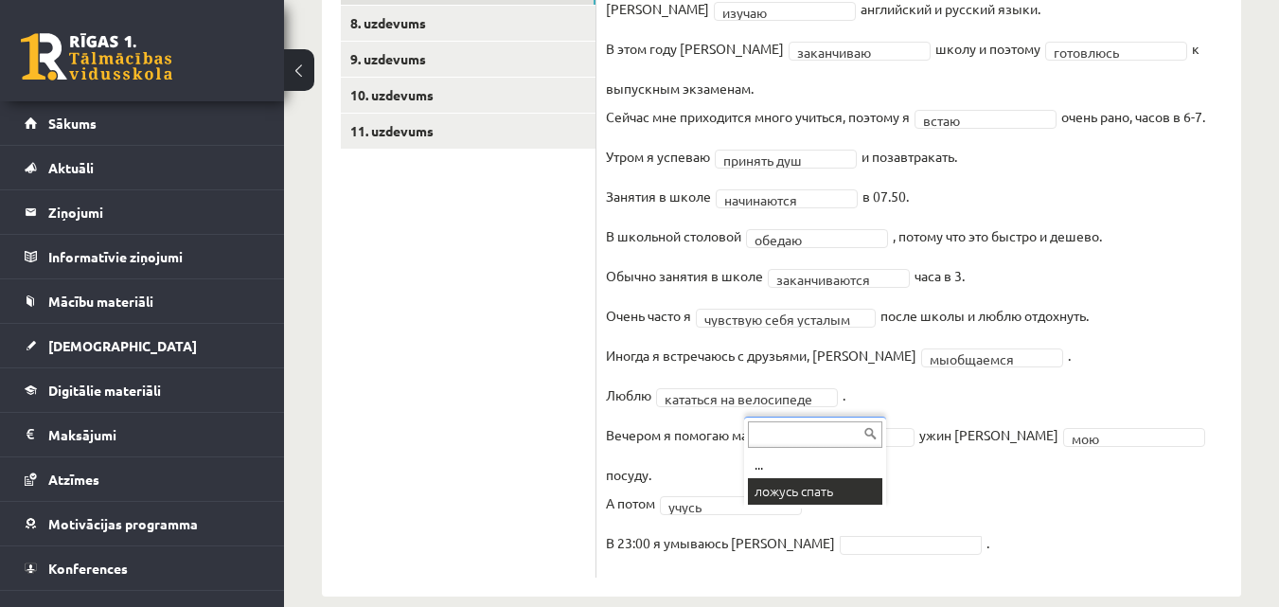
scroll to position [540, 0]
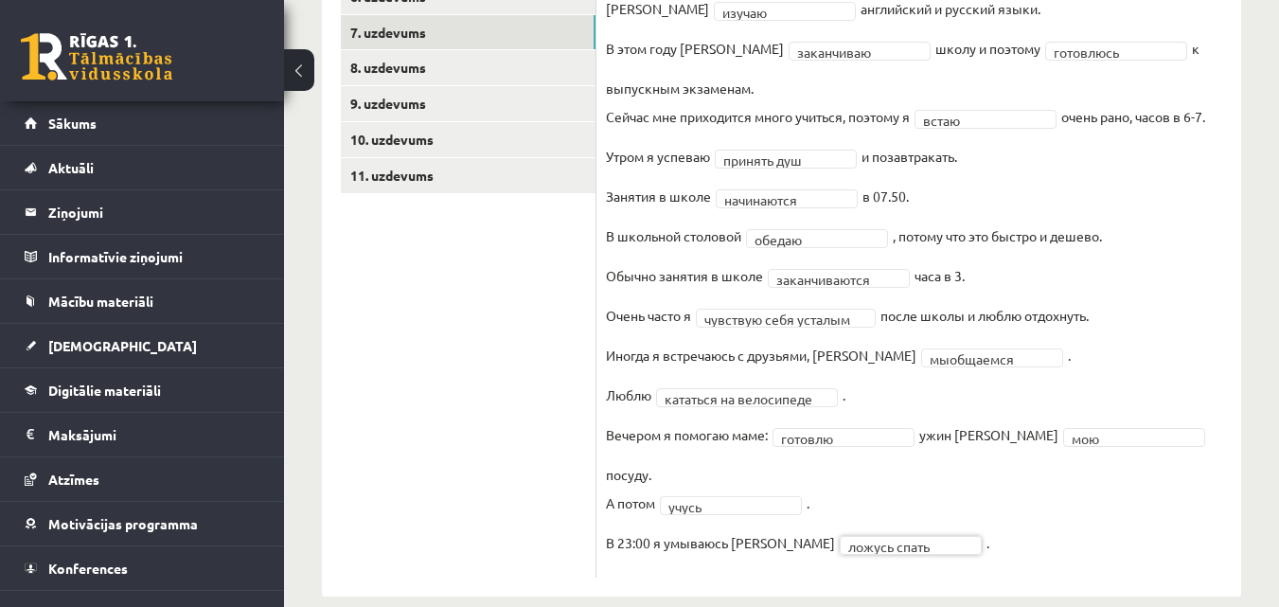
click at [514, 412] on ul "1. uzdevums 2. uzdevums 3. uzdevums 4. uzdevums 5. uzdevums 6. uzdevums 7. uzde…" at bounding box center [469, 188] width 256 height 777
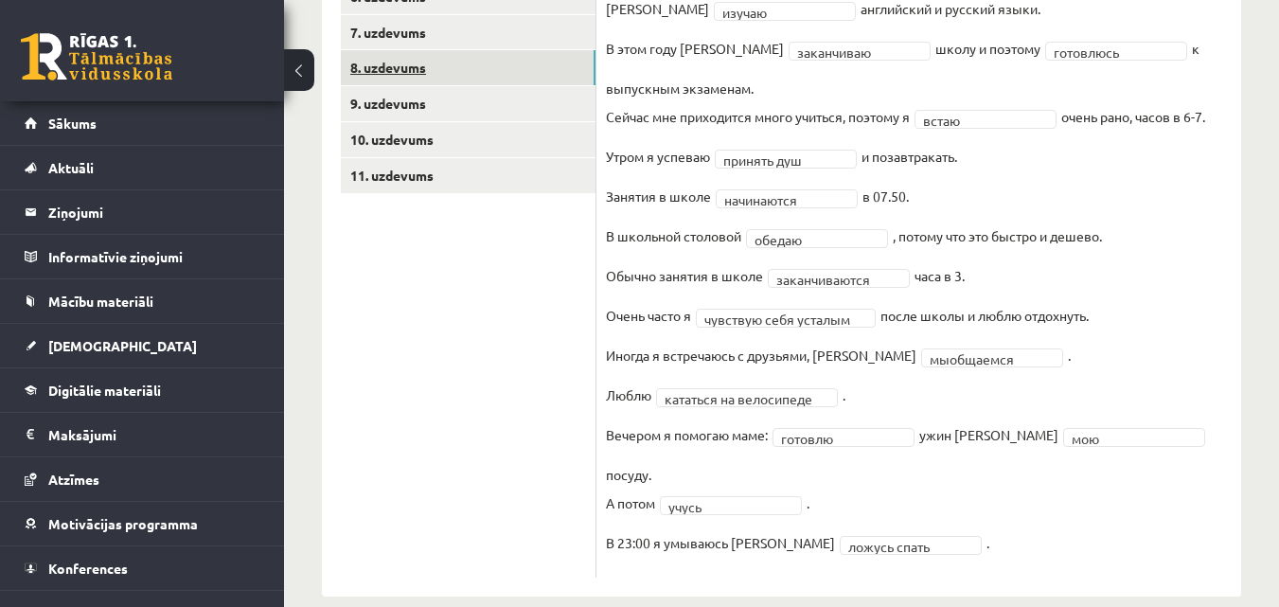
click at [539, 83] on link "8. uzdevums" at bounding box center [468, 67] width 255 height 35
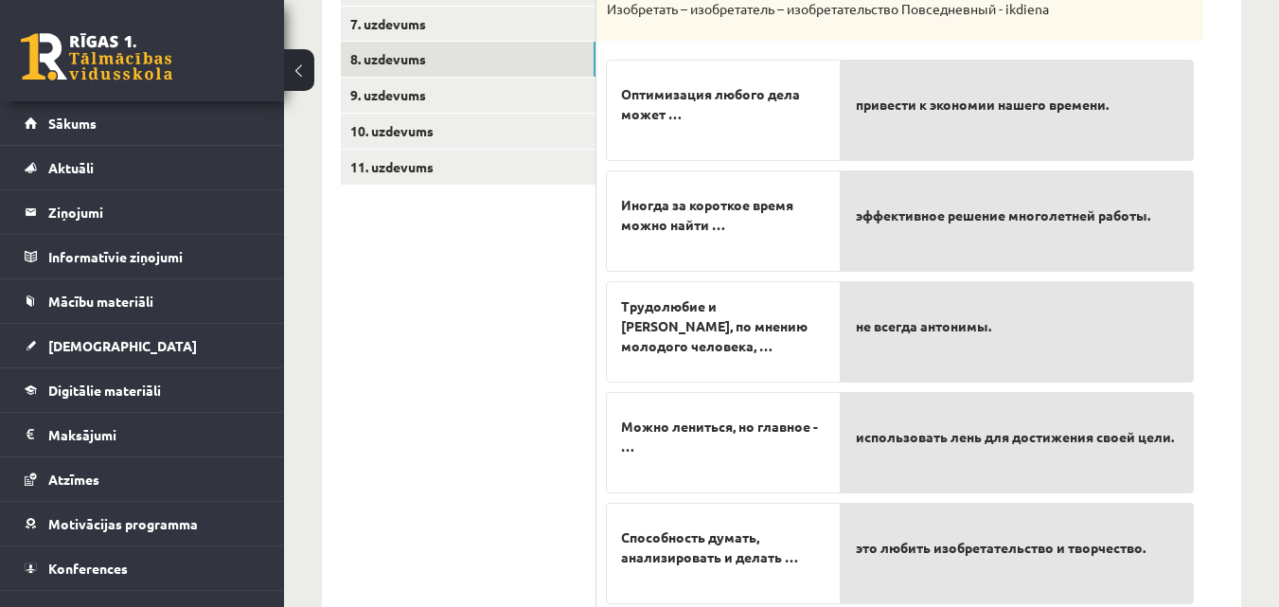
scroll to position [518, 0]
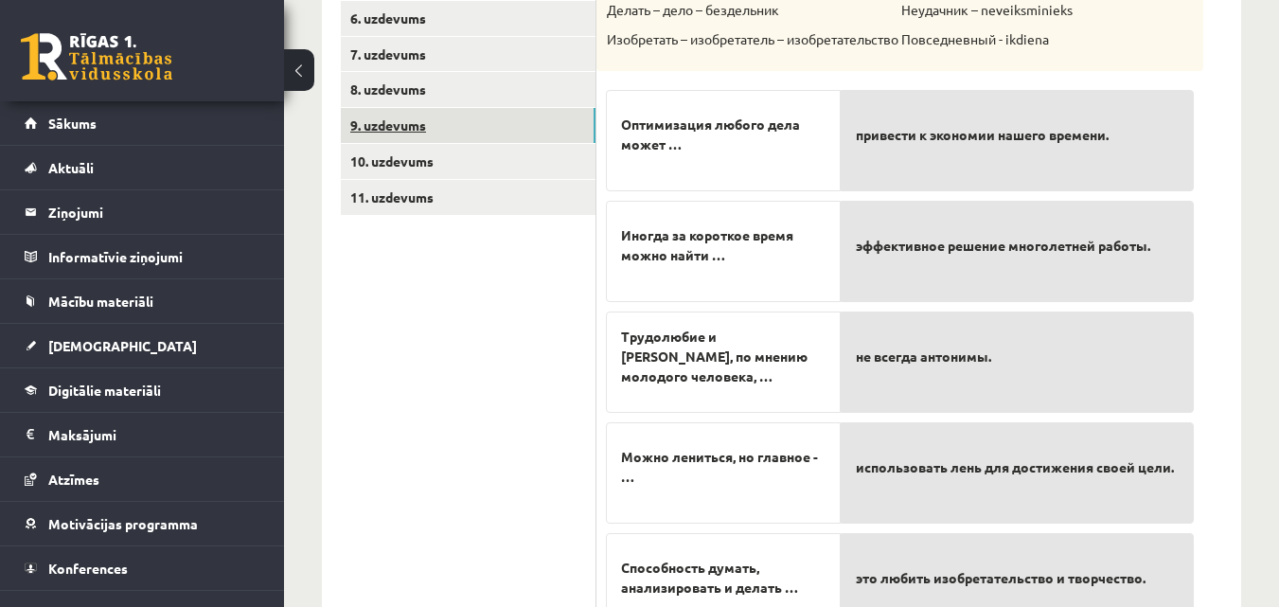
click at [510, 114] on link "9. uzdevums" at bounding box center [468, 125] width 255 height 35
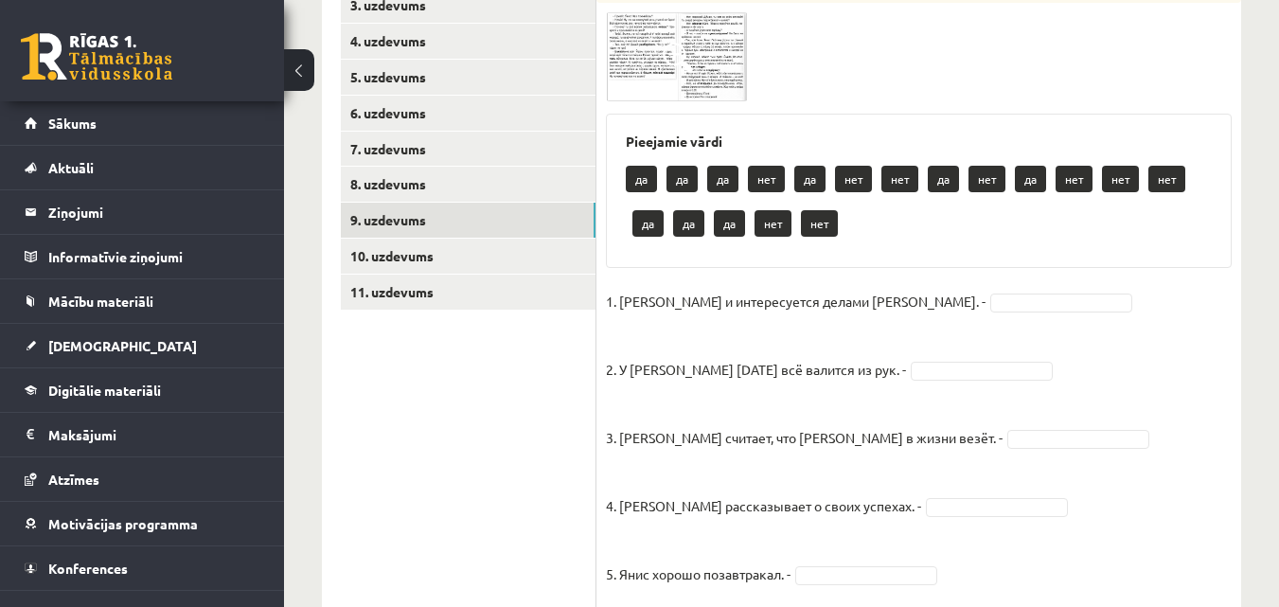
scroll to position [328, 0]
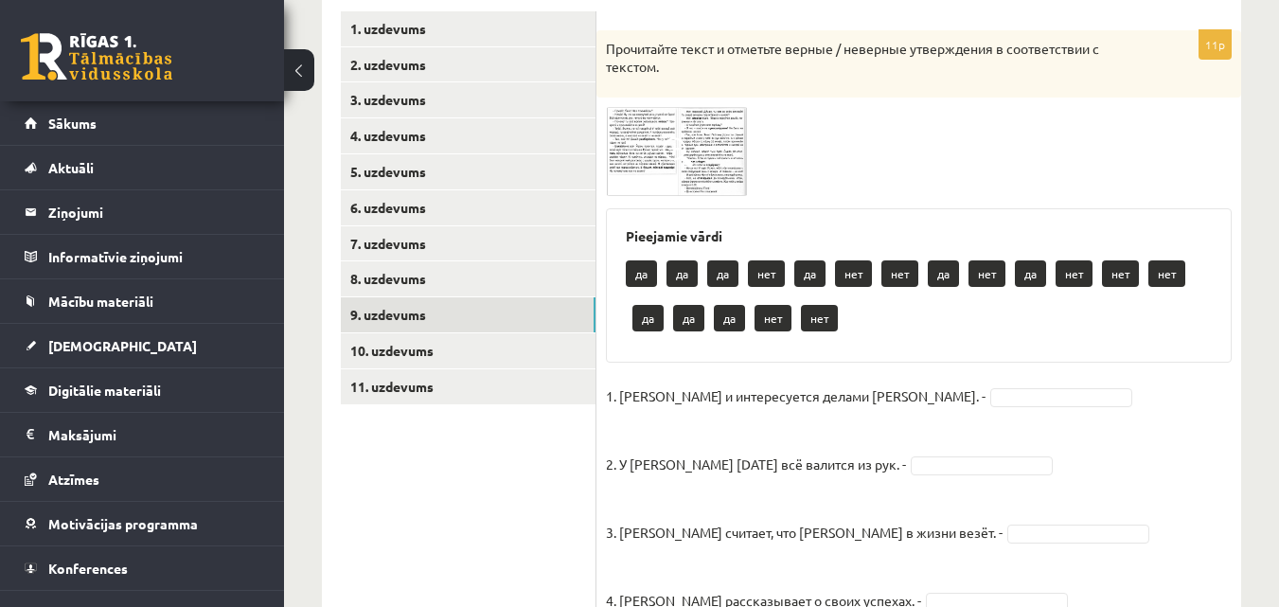
click at [725, 150] on img at bounding box center [677, 151] width 142 height 89
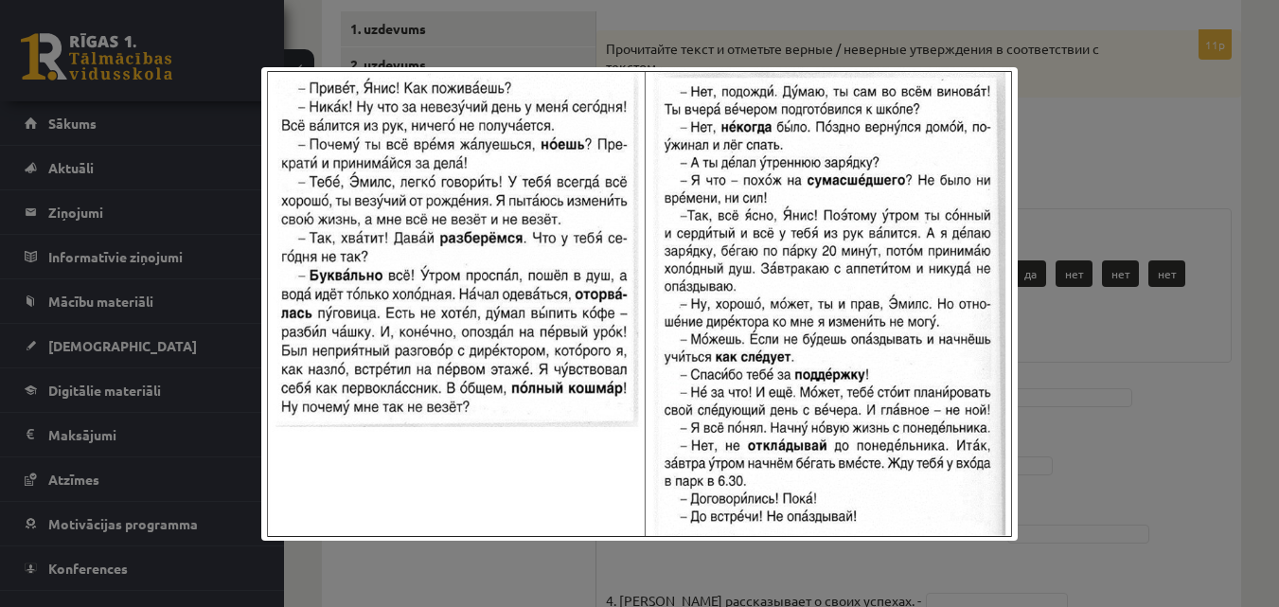
click at [1144, 119] on div at bounding box center [639, 303] width 1279 height 607
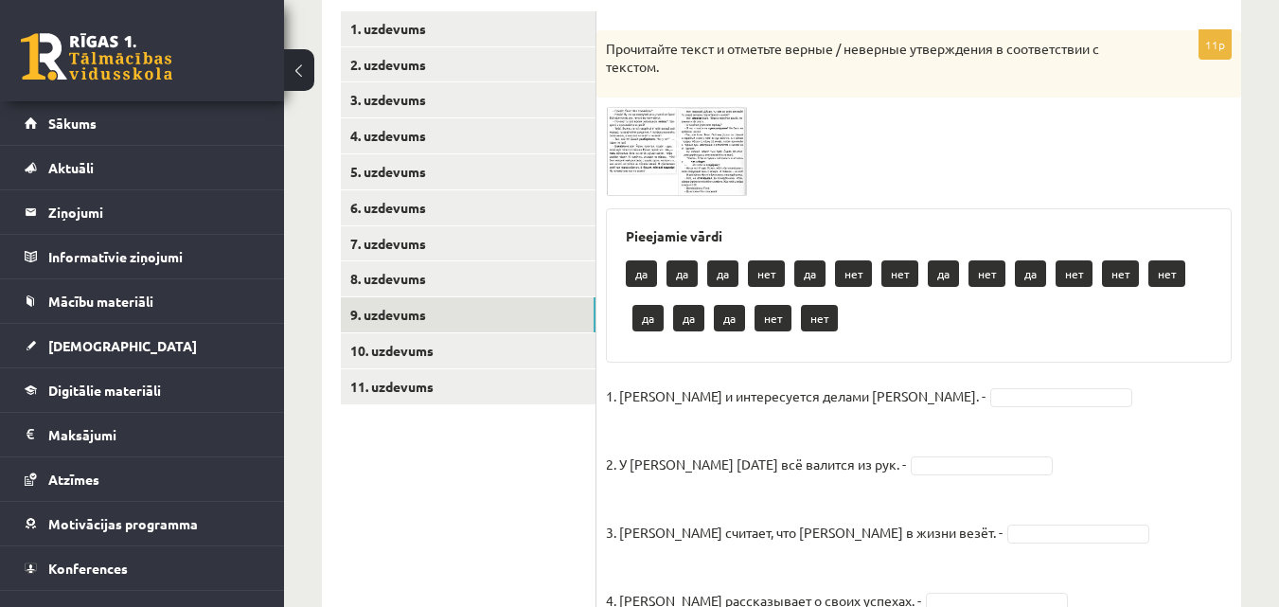
click at [686, 146] on span at bounding box center [678, 152] width 30 height 30
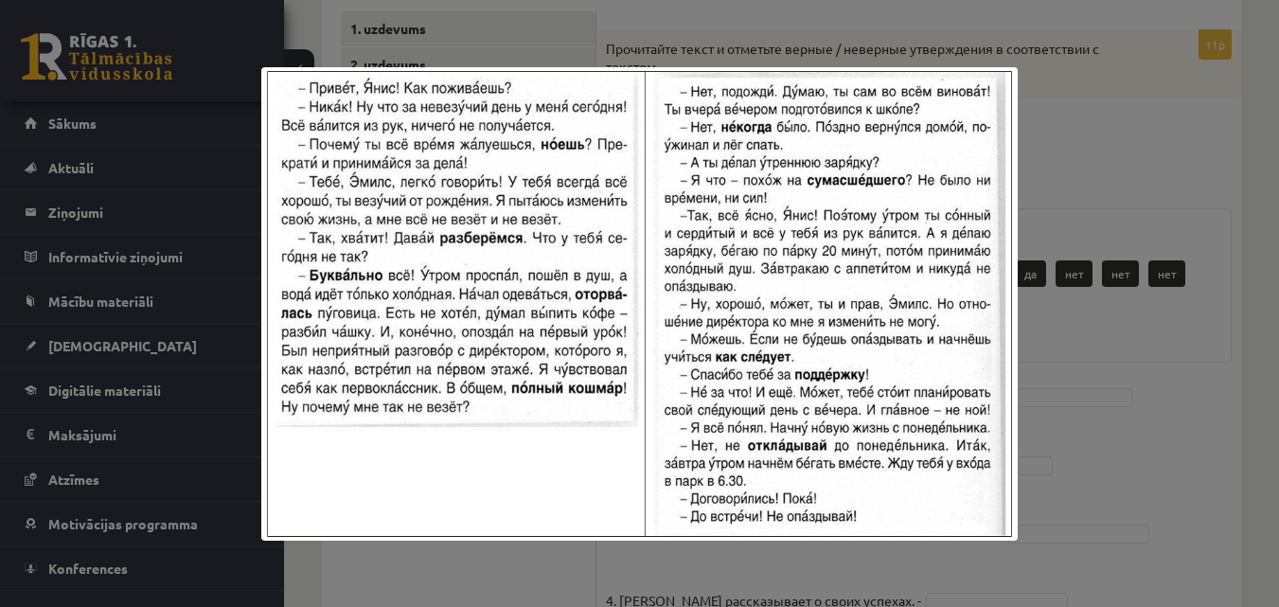
click at [999, 163] on img at bounding box center [638, 303] width 755 height 473
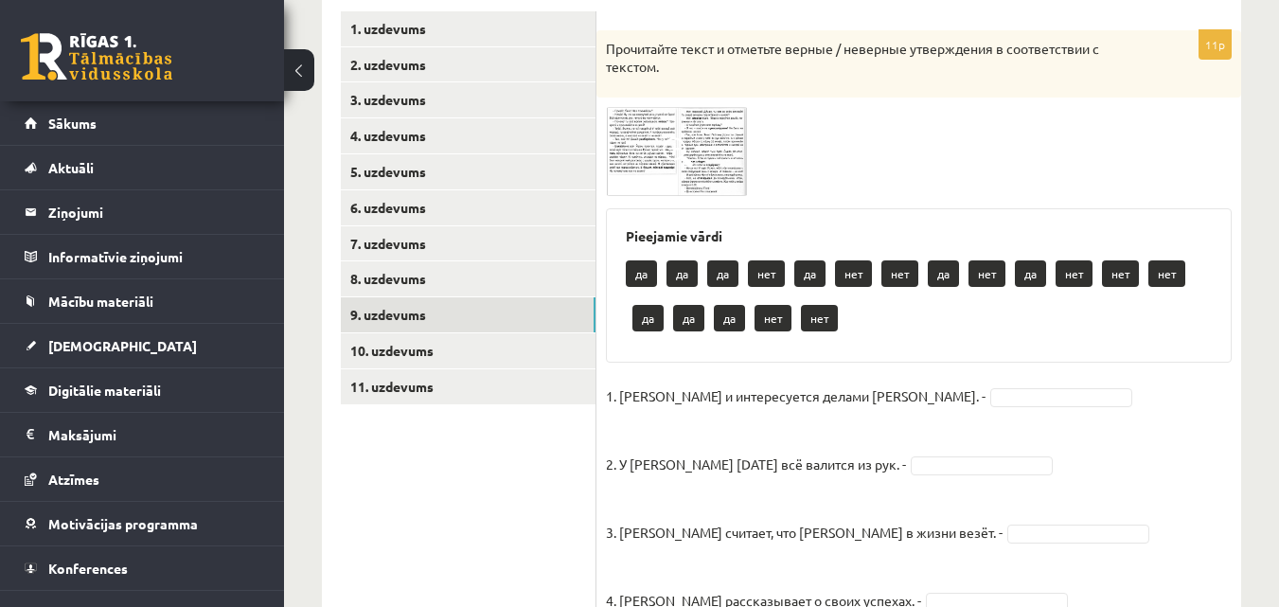
click at [706, 141] on img at bounding box center [677, 151] width 142 height 89
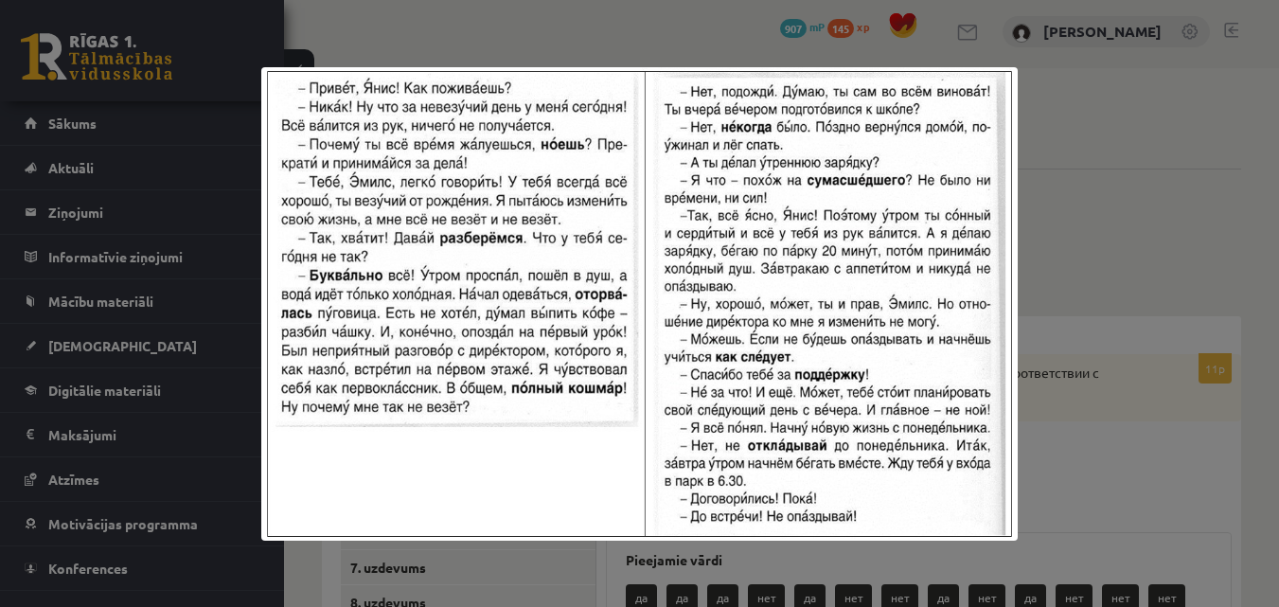
scroll to position [0, 0]
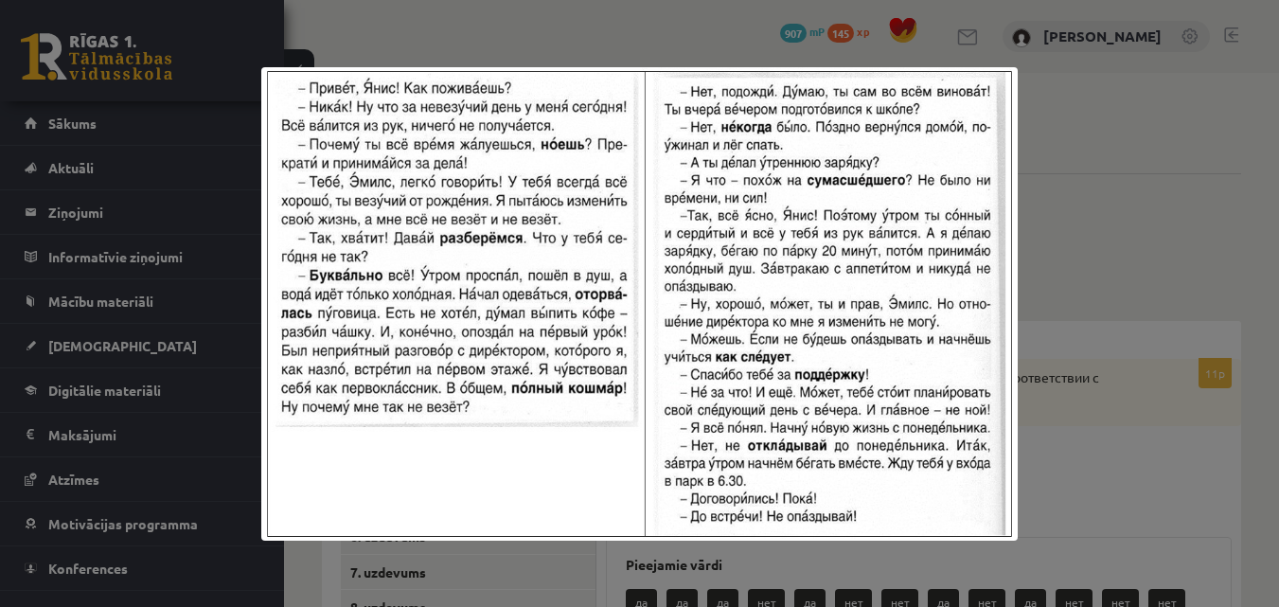
click at [1230, 101] on div at bounding box center [639, 303] width 1279 height 607
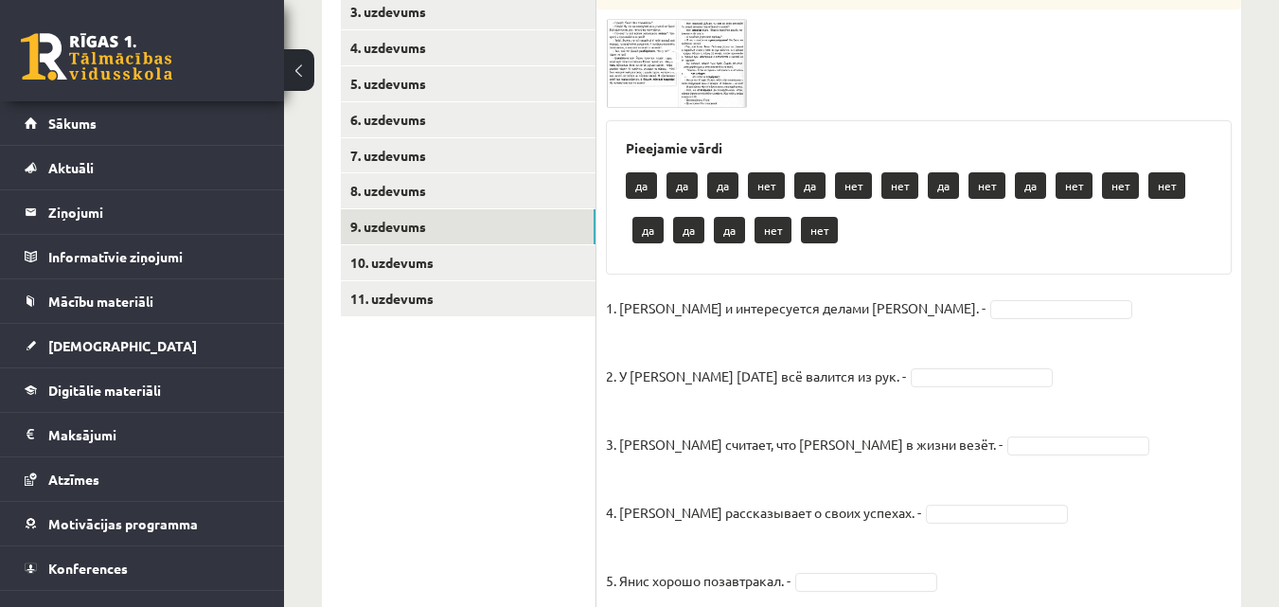
scroll to position [379, 0]
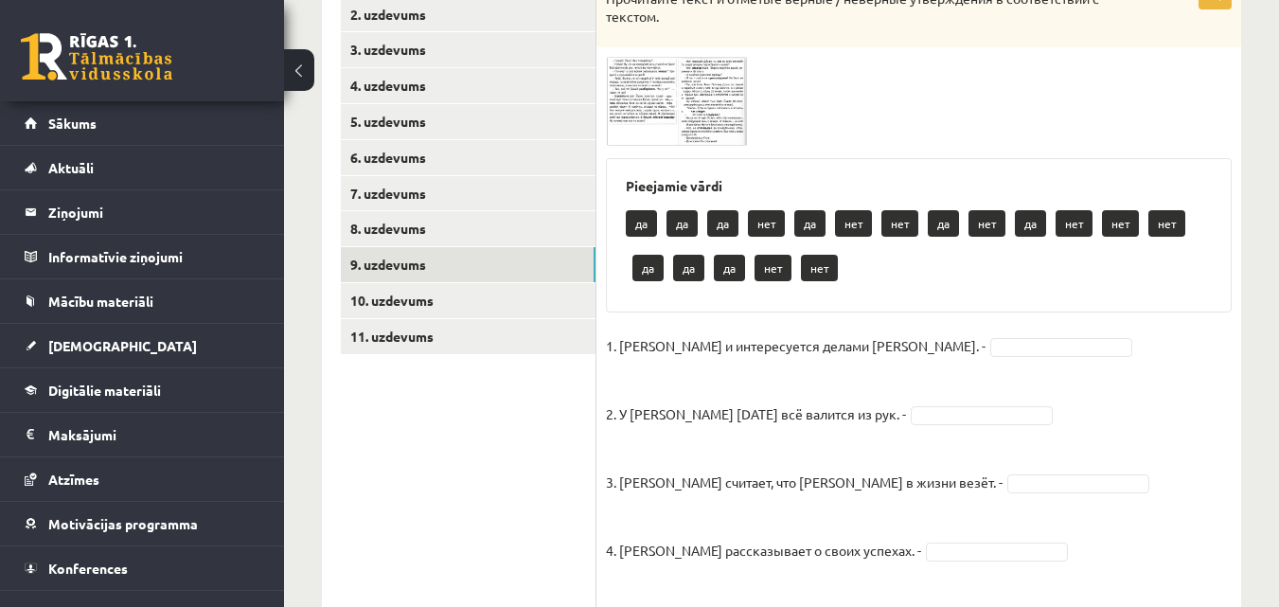
click at [703, 90] on img at bounding box center [677, 101] width 142 height 89
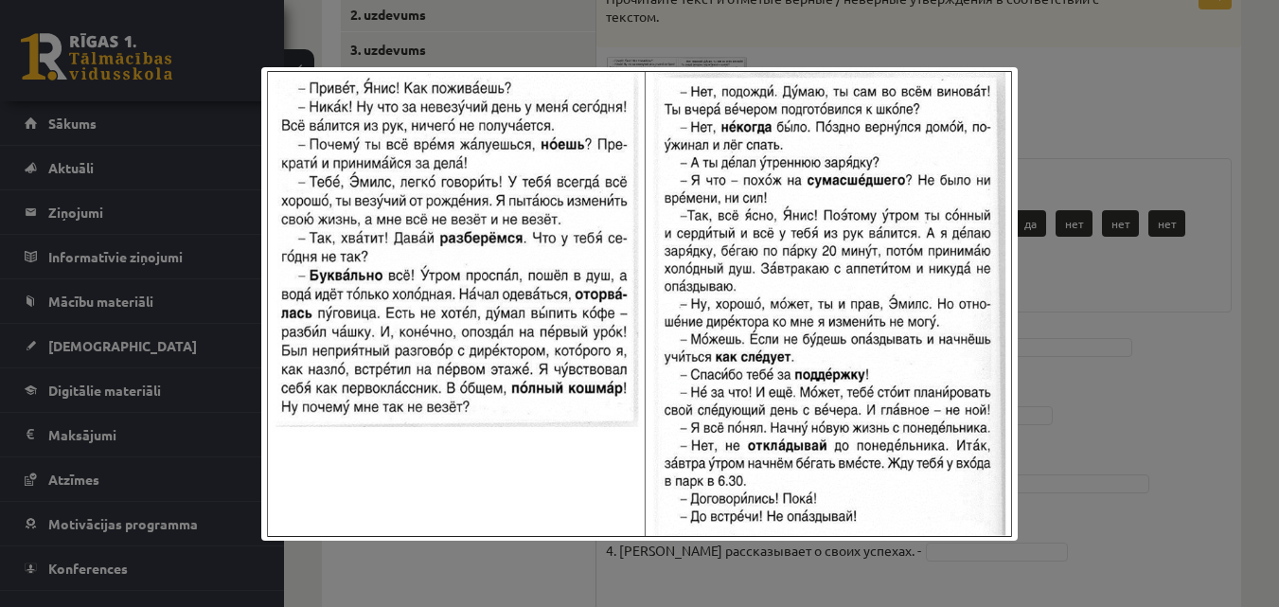
click at [1028, 84] on div at bounding box center [639, 303] width 1279 height 607
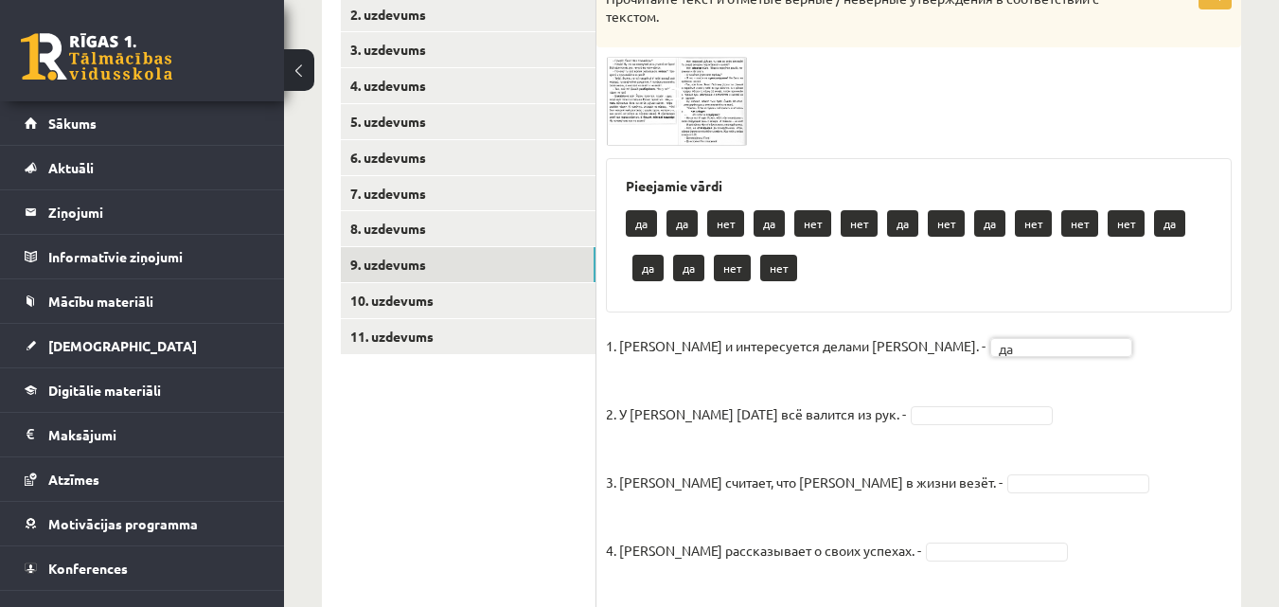
click at [709, 120] on img at bounding box center [677, 101] width 142 height 89
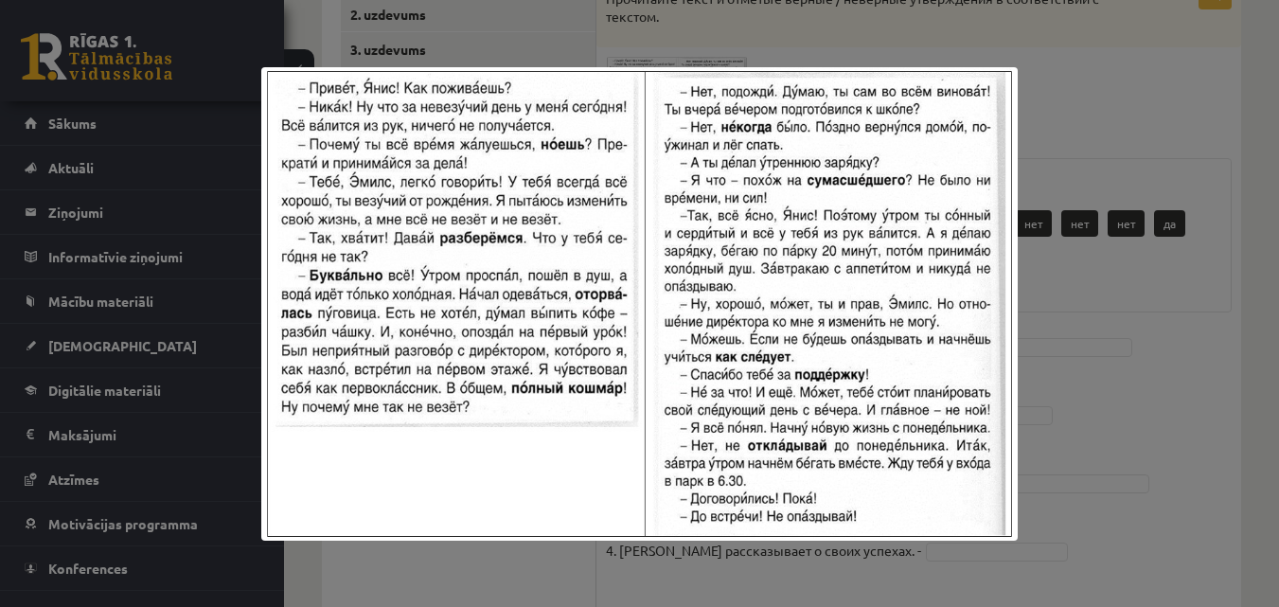
click at [1183, 113] on div at bounding box center [639, 303] width 1279 height 607
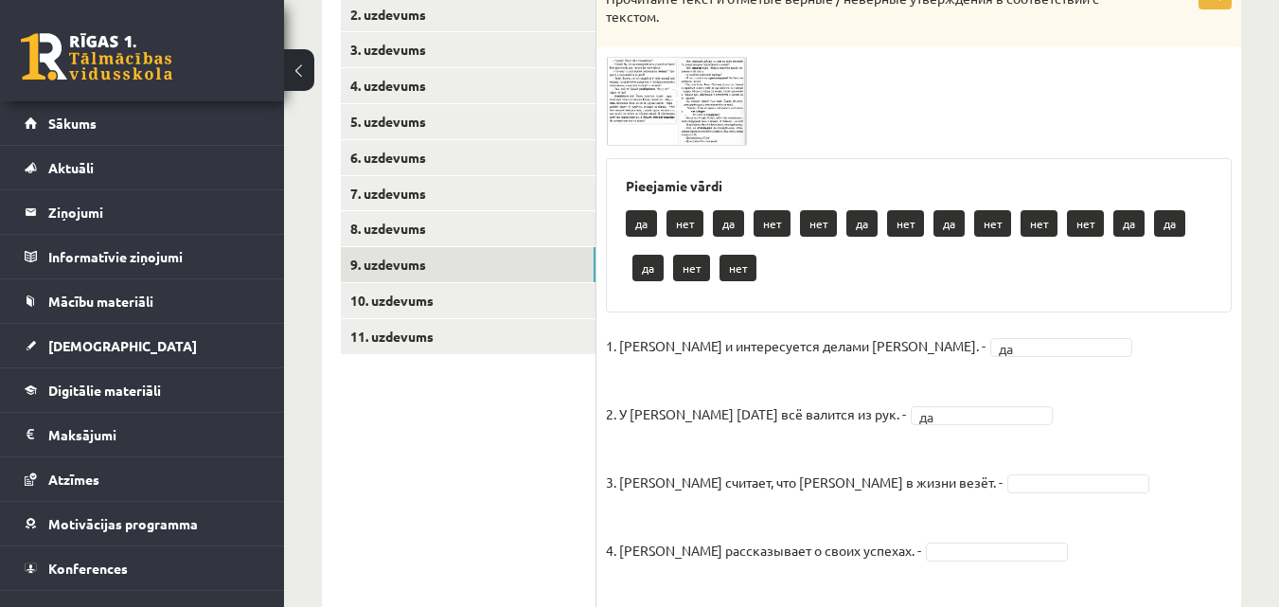
click at [684, 98] on span at bounding box center [678, 102] width 30 height 30
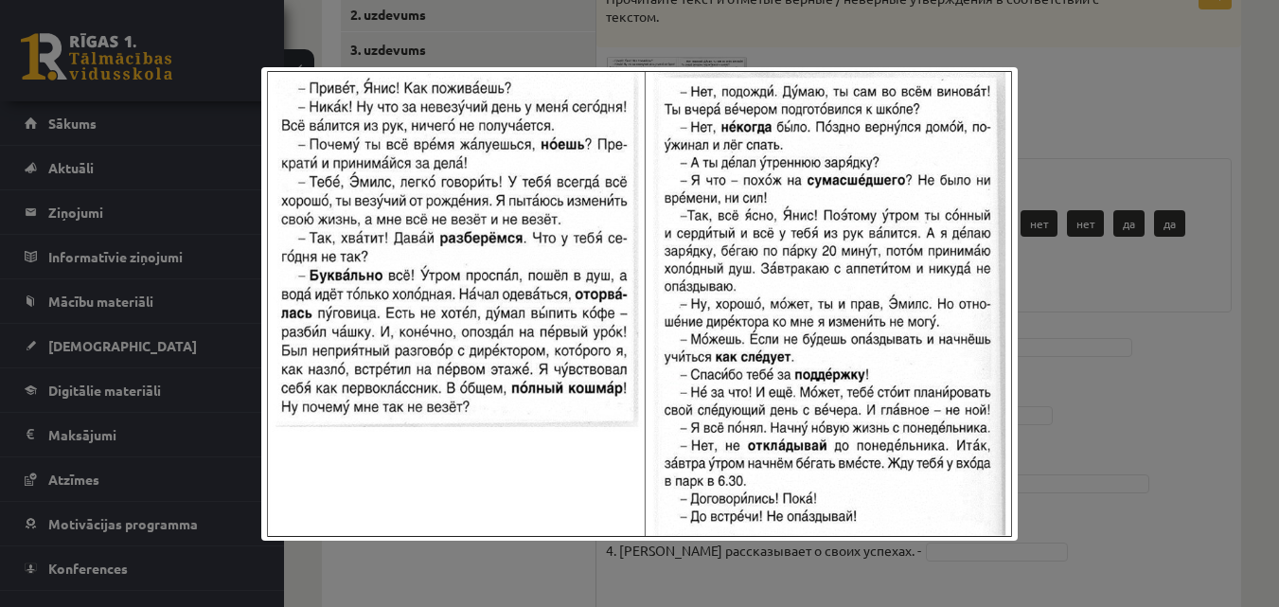
click at [1240, 142] on div at bounding box center [639, 303] width 1279 height 607
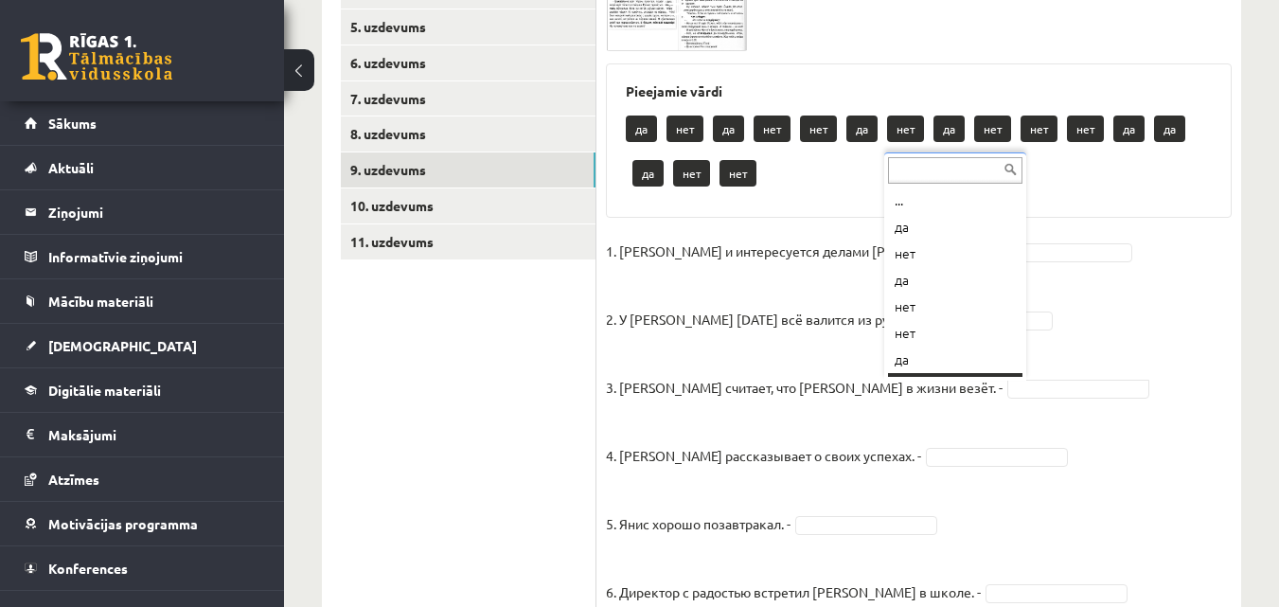
scroll to position [23, 0]
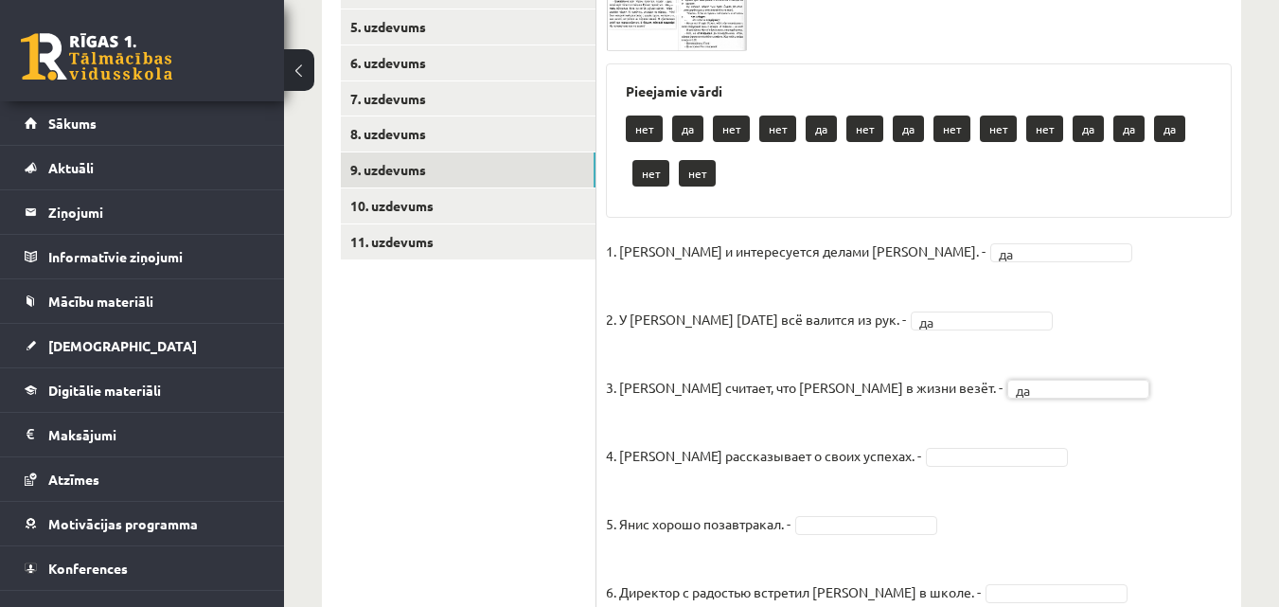
click at [455, 502] on ul "1. uzdevums 2. uzdevums 3. uzdevums 4. uzdevums 5. uzdevums 6. uzdevums 7. uzde…" at bounding box center [469, 431] width 256 height 1129
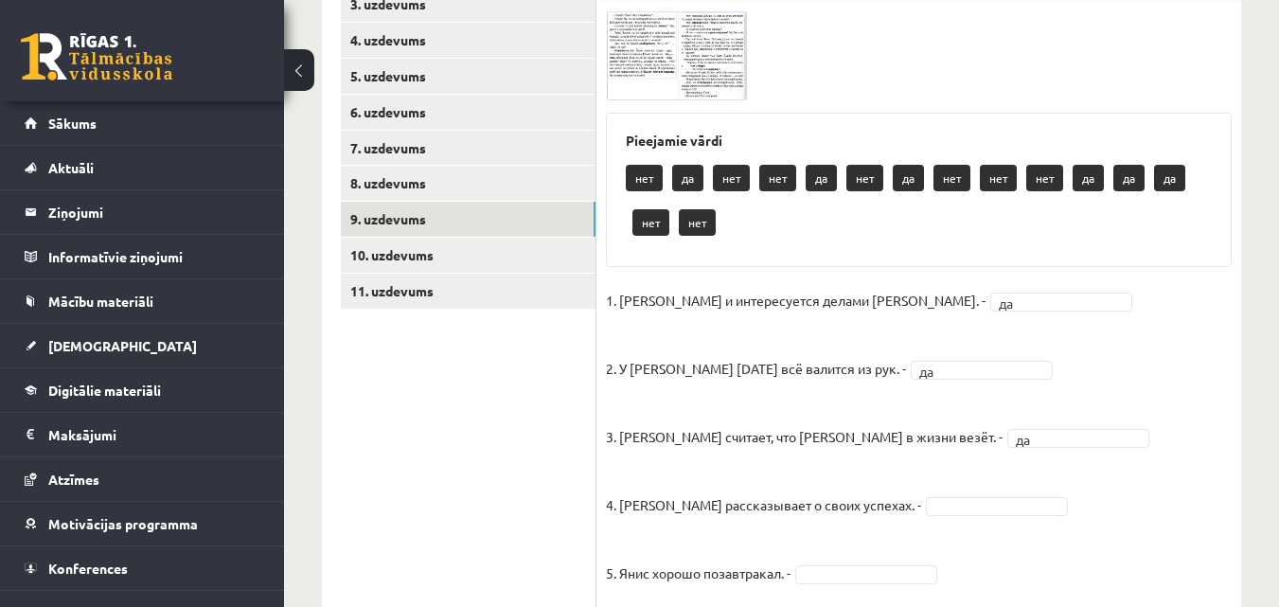
scroll to position [379, 0]
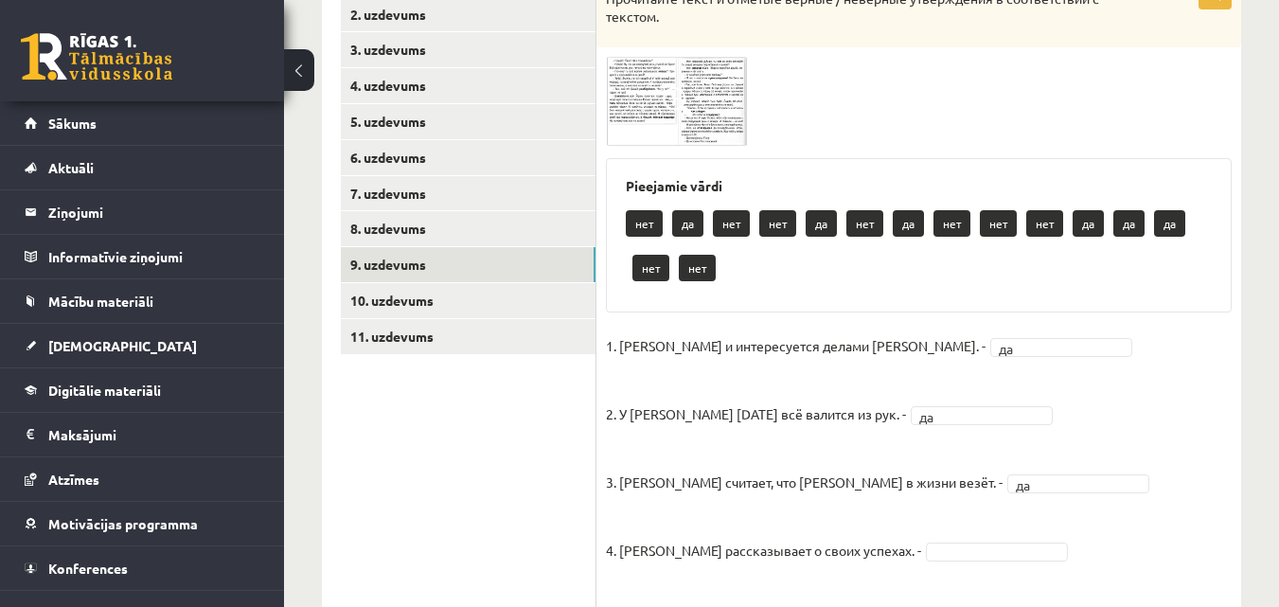
click at [716, 116] on img at bounding box center [677, 101] width 142 height 89
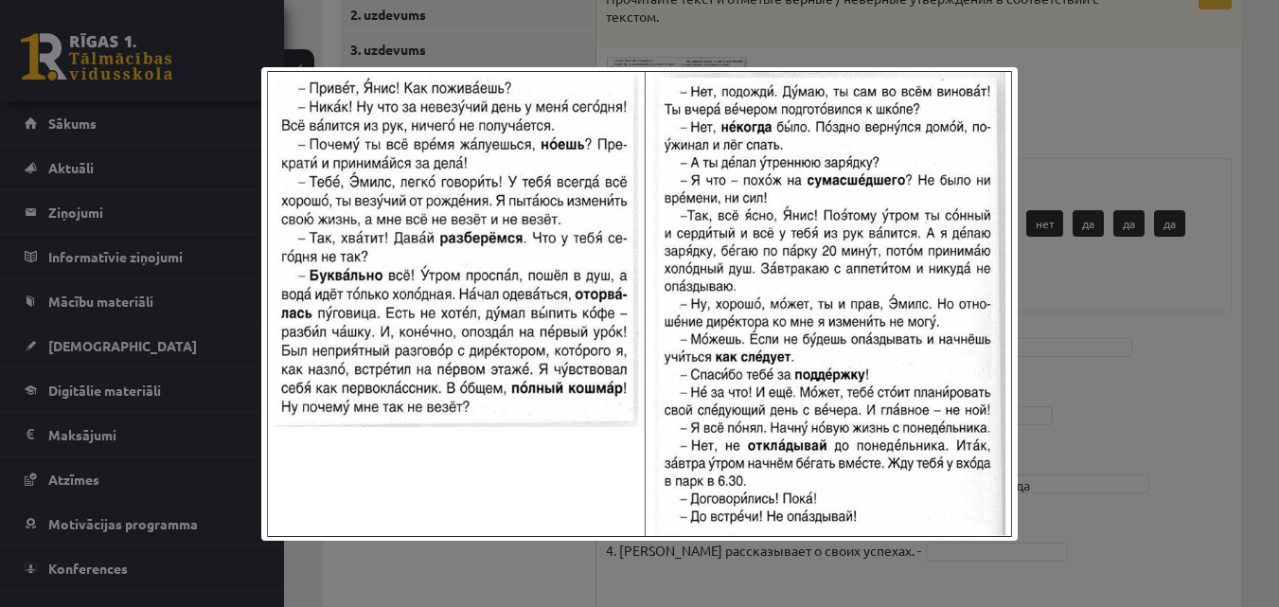
click at [1245, 137] on div at bounding box center [639, 303] width 1279 height 607
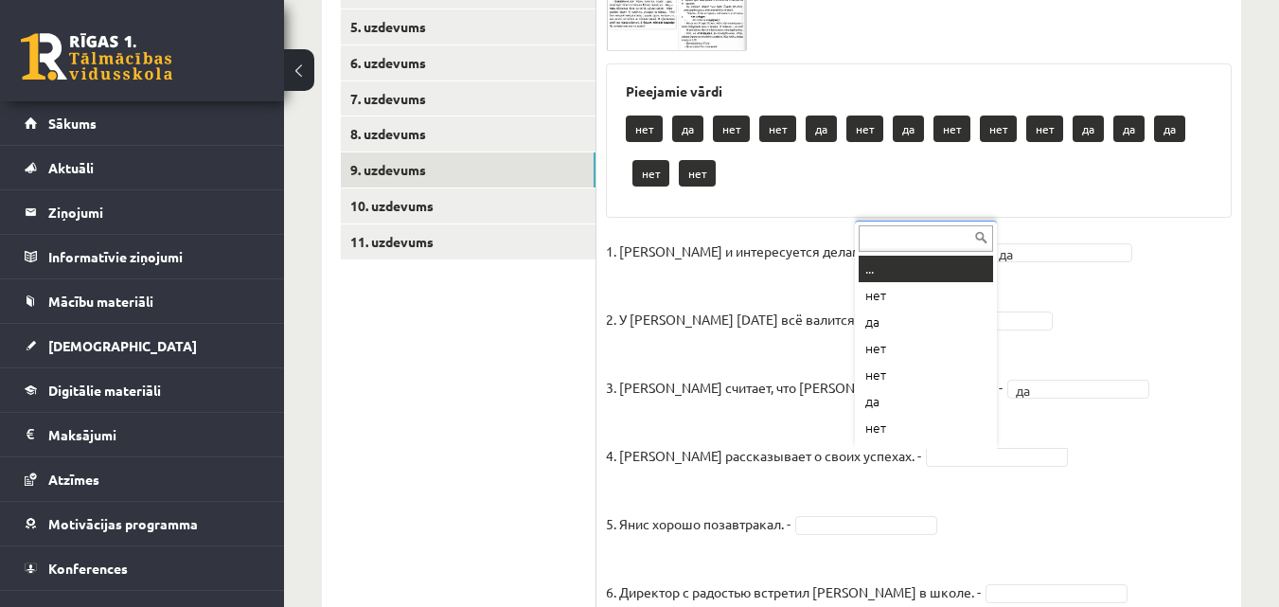
scroll to position [23, 0]
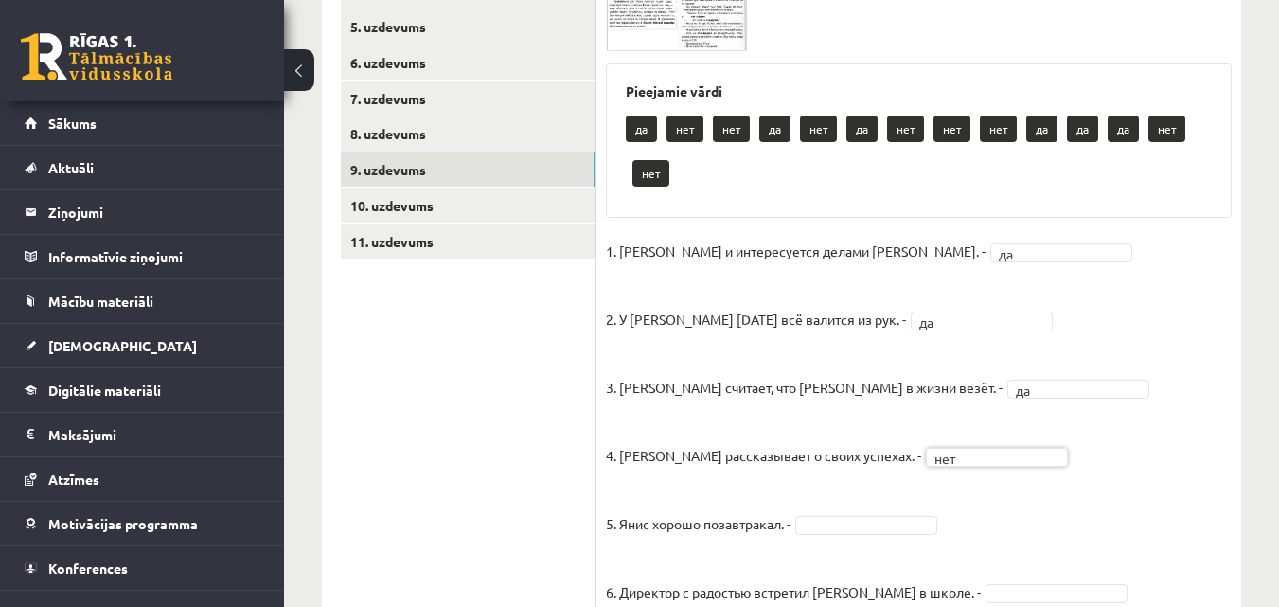
click at [722, 58] on div "11p Прочитайте текст и отметьте верные / неверные утверждения в соответствии с …" at bounding box center [918, 440] width 645 height 1110
click at [720, 47] on img at bounding box center [677, 6] width 142 height 89
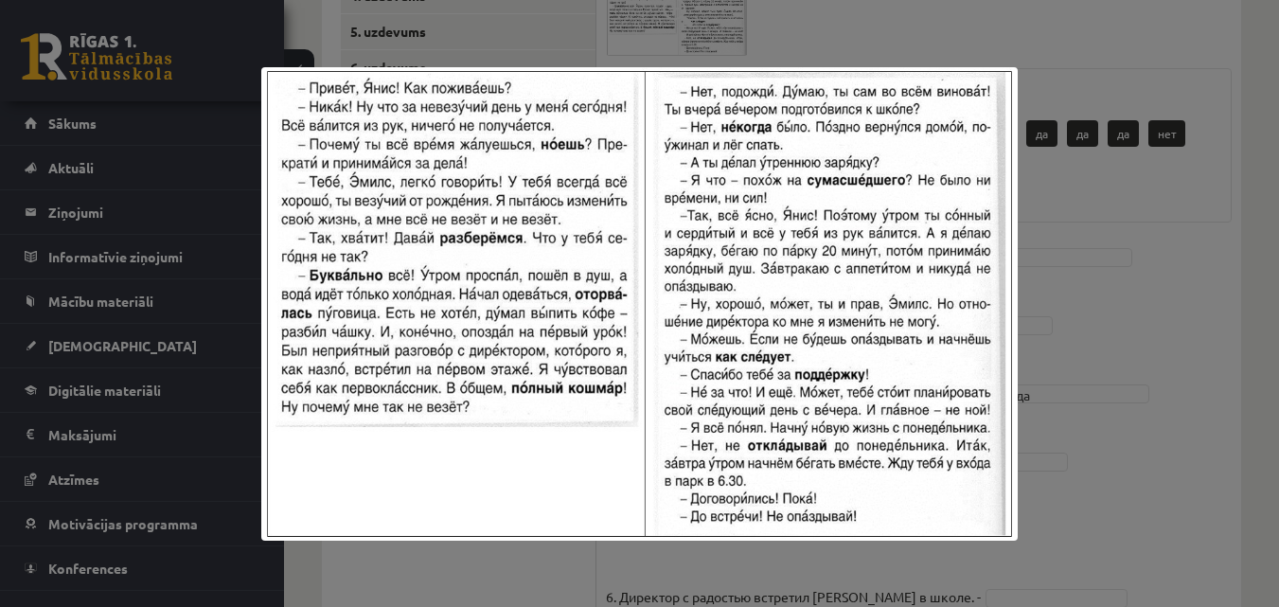
click at [1250, 185] on div at bounding box center [639, 303] width 1279 height 607
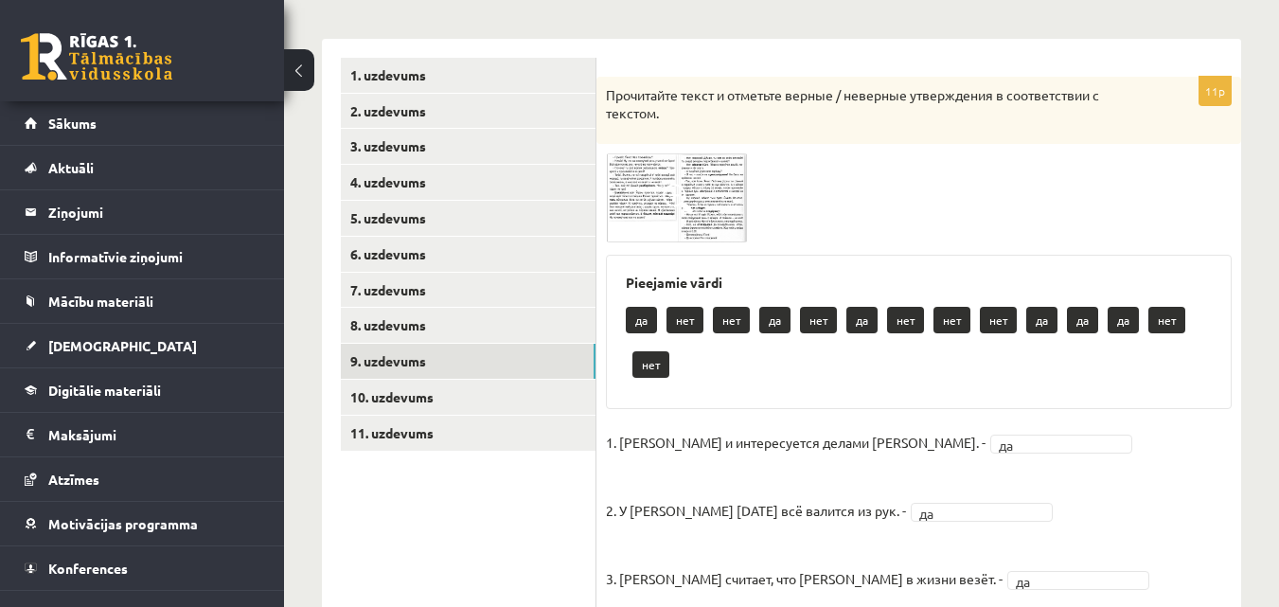
scroll to position [279, 0]
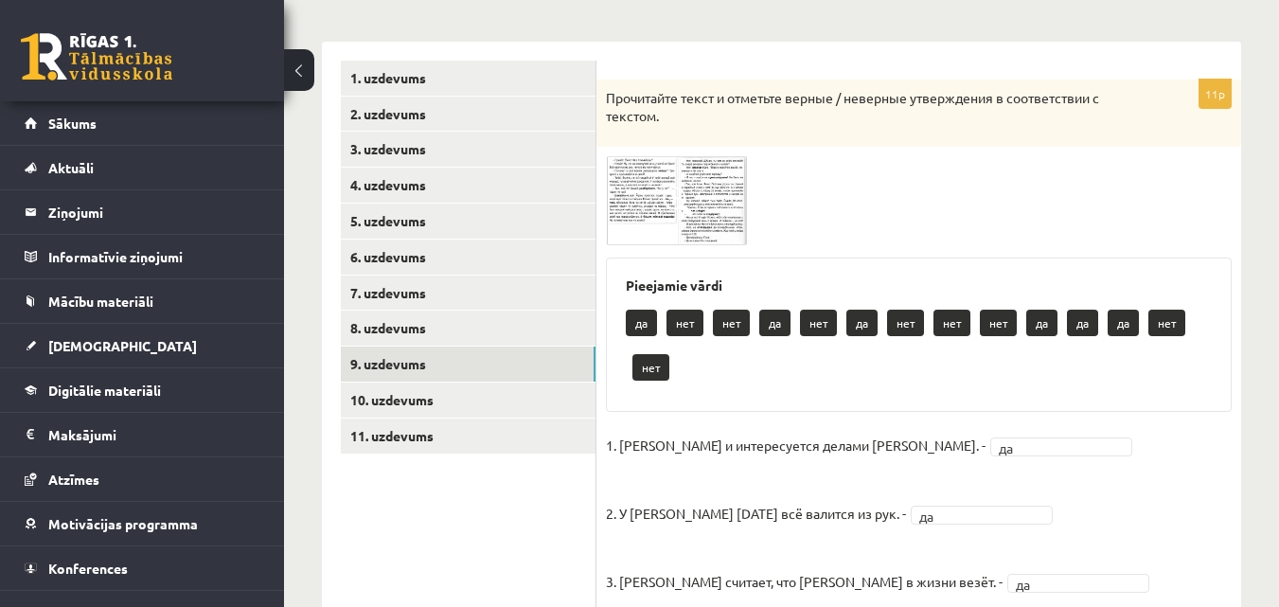
click at [693, 163] on img at bounding box center [677, 200] width 142 height 89
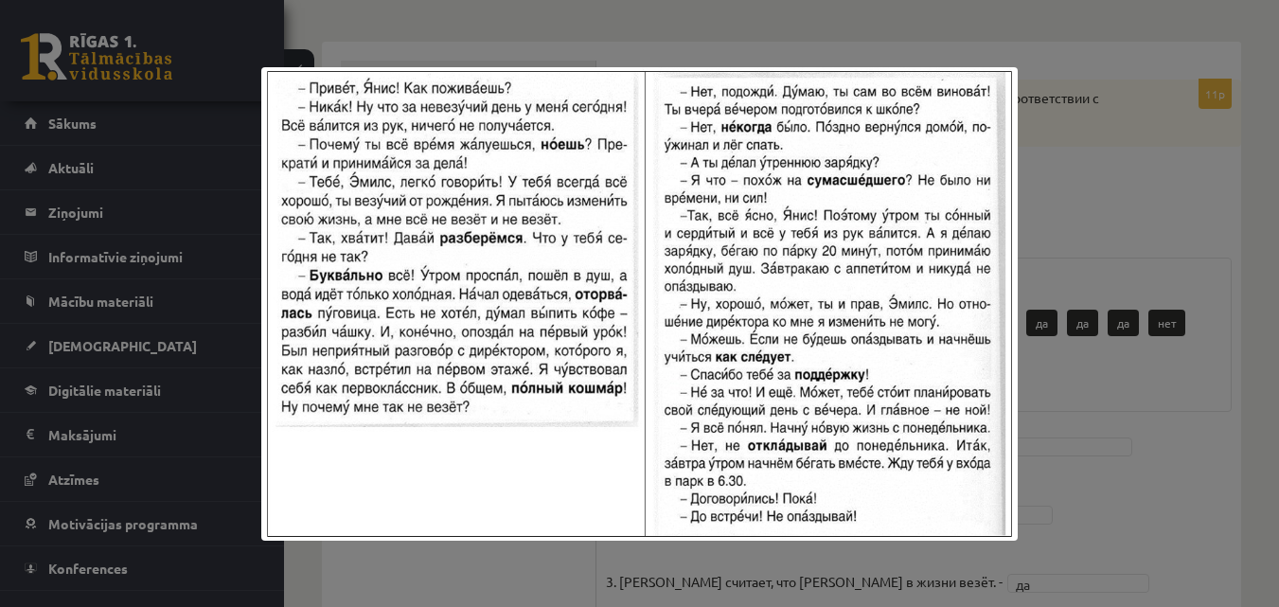
click at [1276, 167] on div at bounding box center [639, 303] width 1279 height 607
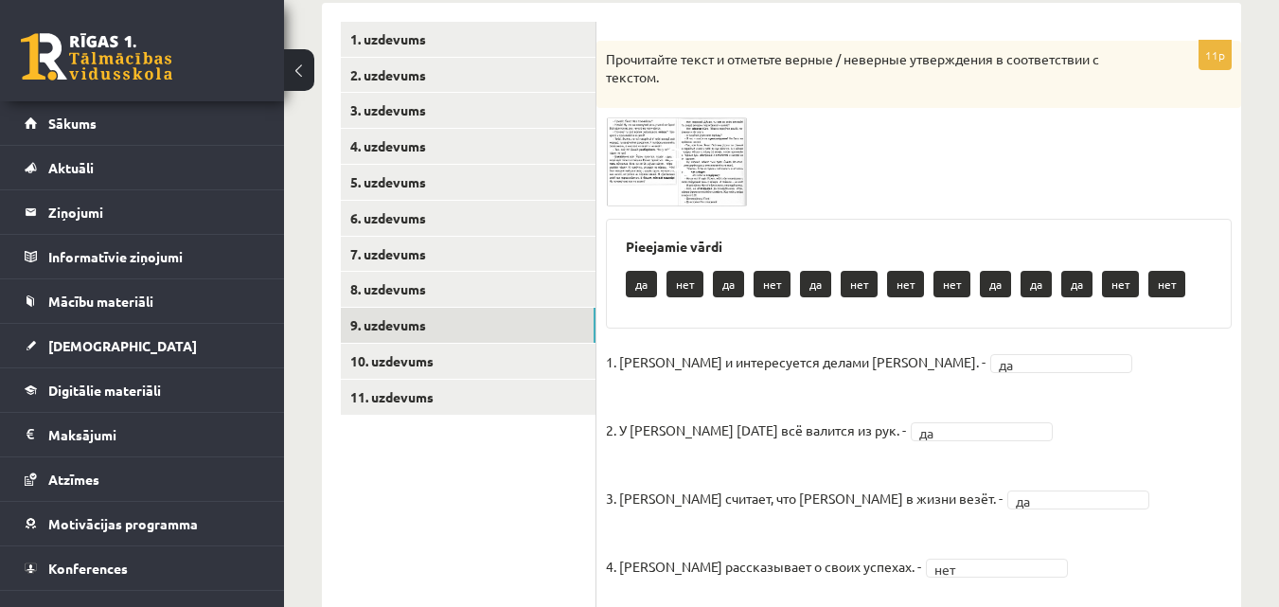
scroll to position [316, 0]
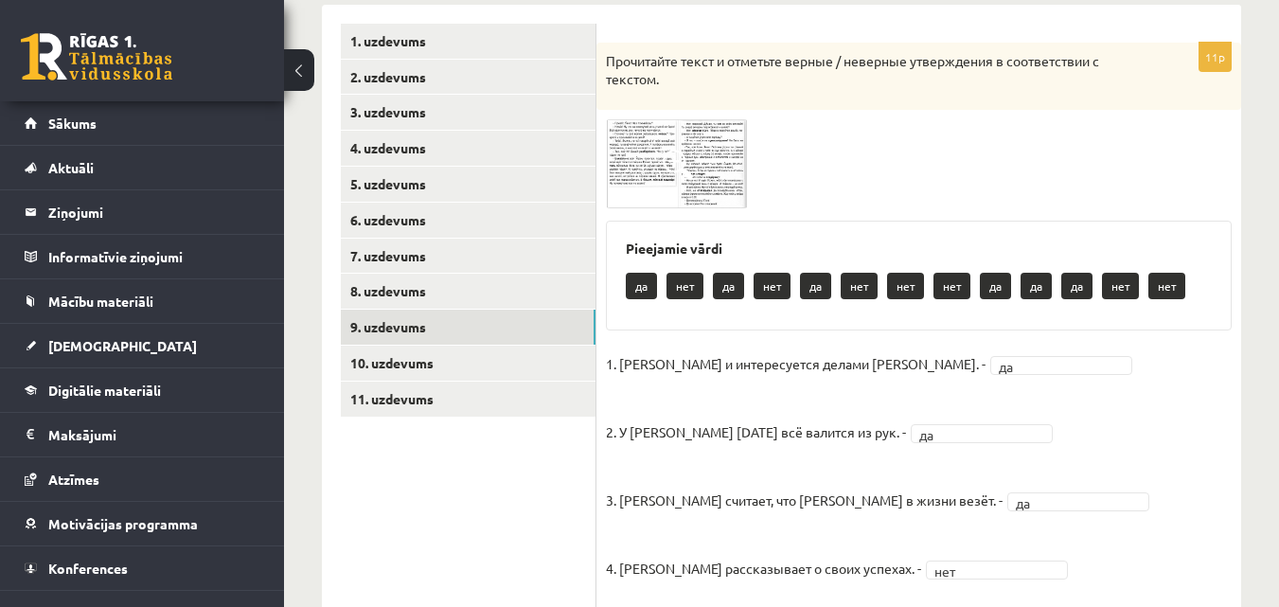
drag, startPoint x: 692, startPoint y: 115, endPoint x: 687, endPoint y: 134, distance: 20.4
click at [690, 120] on div "11p Прочитайте текст и отметьте верные / неверные утверждения в соответствии с …" at bounding box center [918, 576] width 645 height 1066
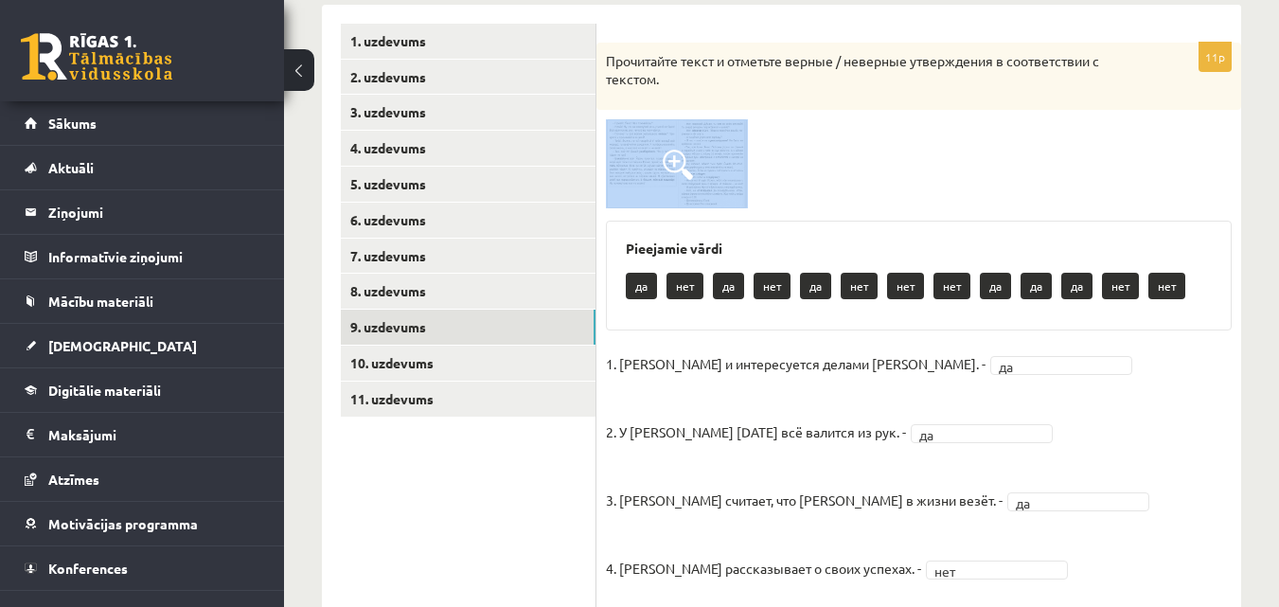
click at [684, 139] on img at bounding box center [677, 163] width 142 height 89
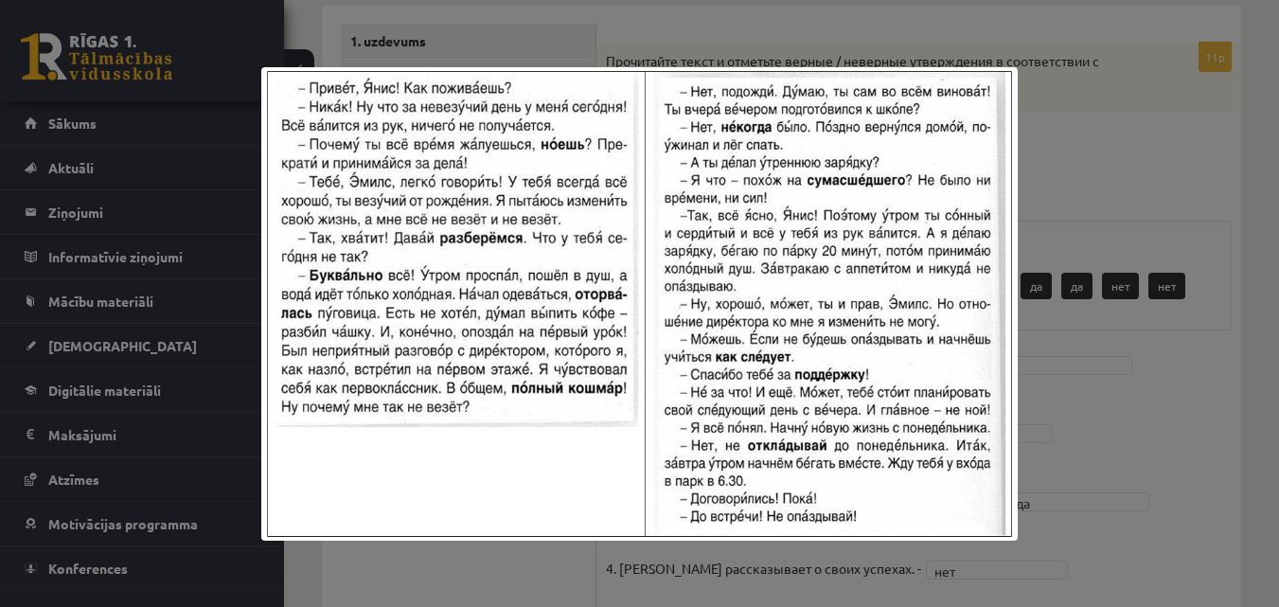
scroll to position [0, 0]
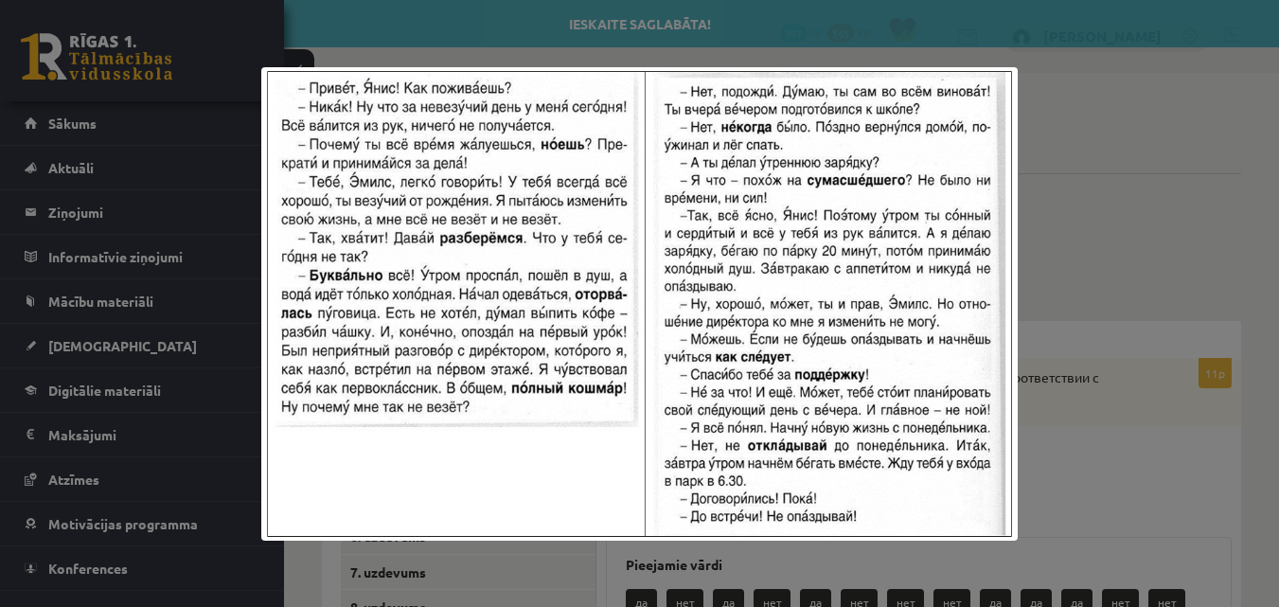
click at [1263, 183] on div at bounding box center [639, 303] width 1279 height 607
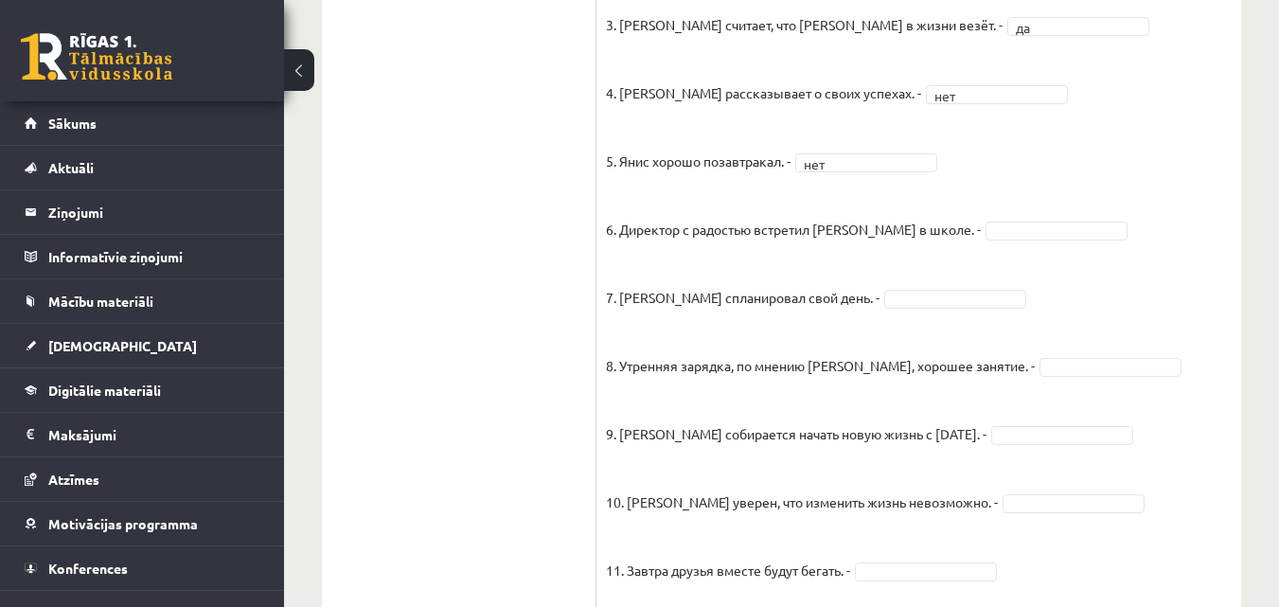
scroll to position [757, 0]
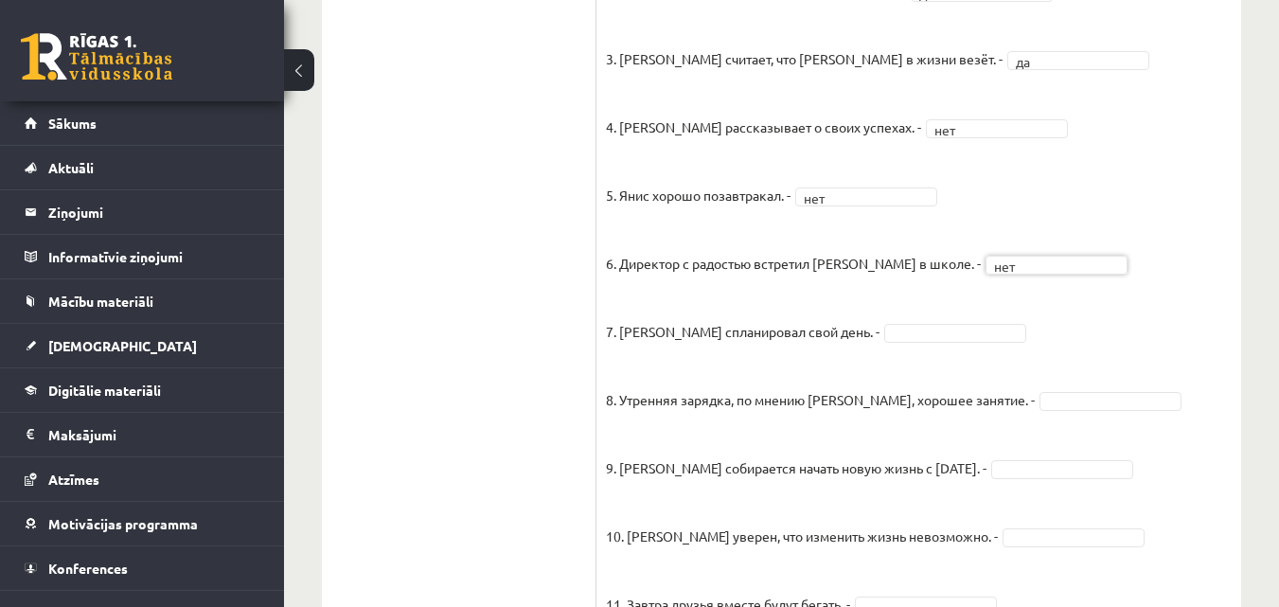
click at [436, 391] on ul "1. uzdevums 2. uzdevums 3. uzdevums 4. uzdevums 5. uzdevums 6. uzdevums 7. uzde…" at bounding box center [469, 125] width 256 height 1085
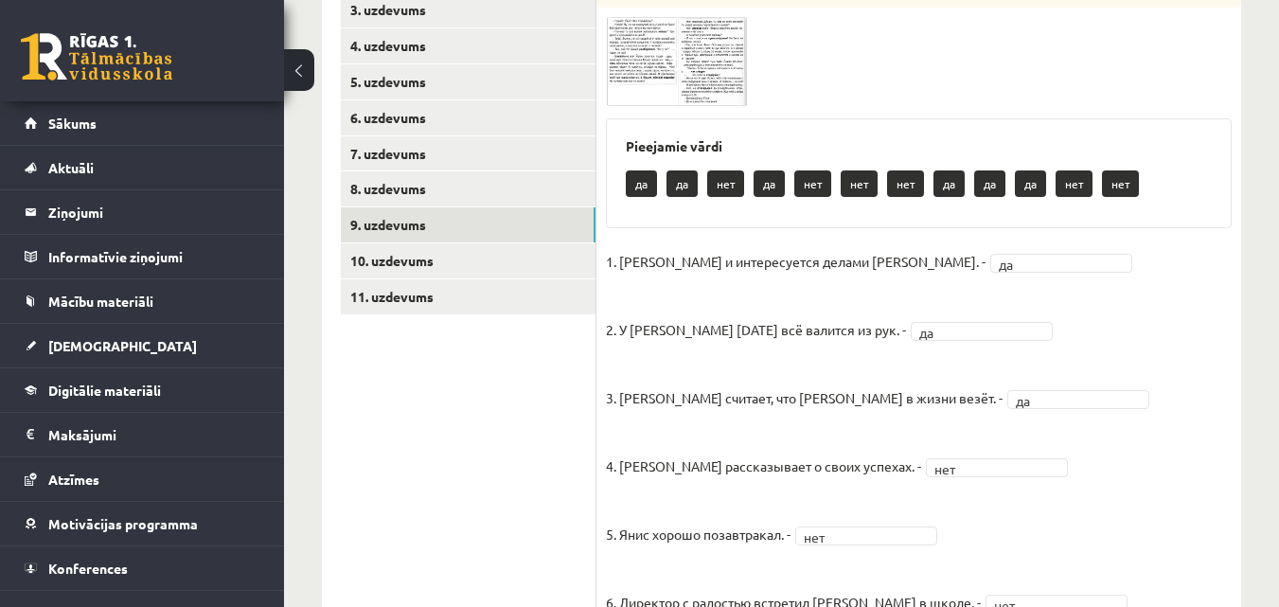
scroll to position [0, 0]
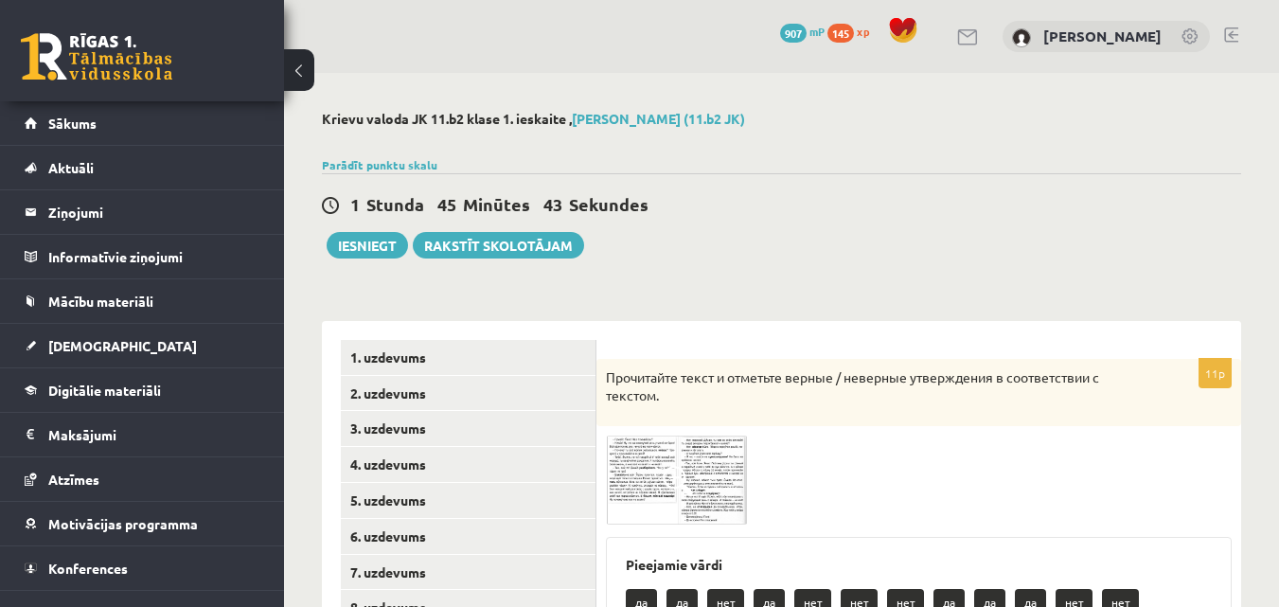
click at [694, 448] on img at bounding box center [677, 479] width 142 height 89
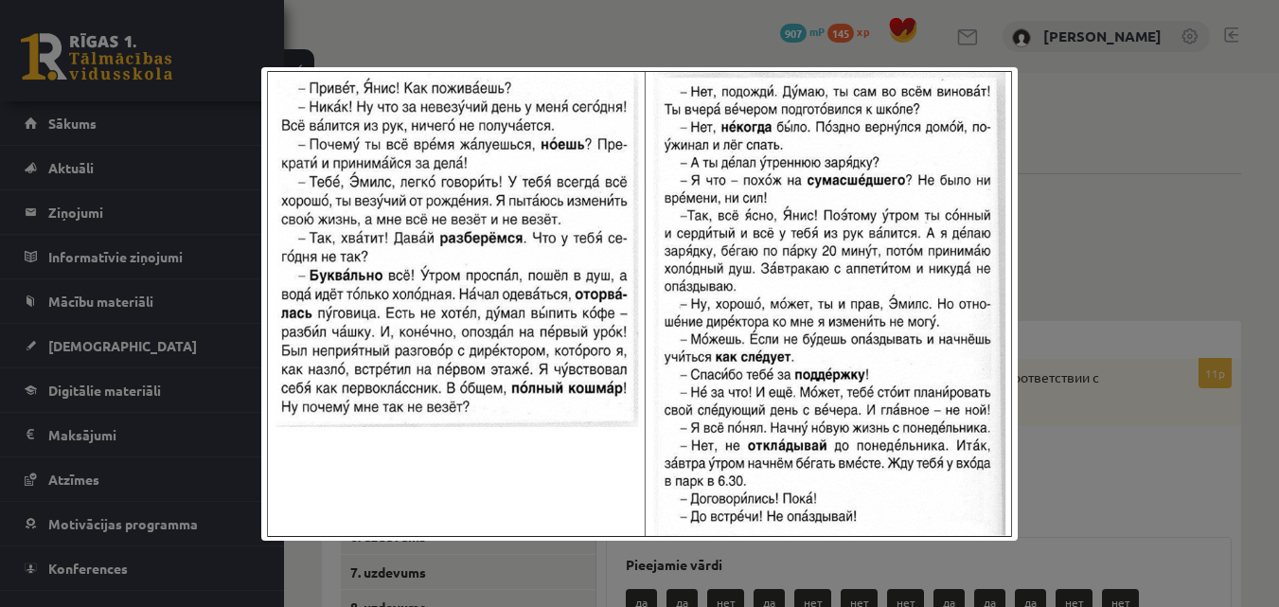
click at [1232, 119] on div at bounding box center [639, 303] width 1279 height 607
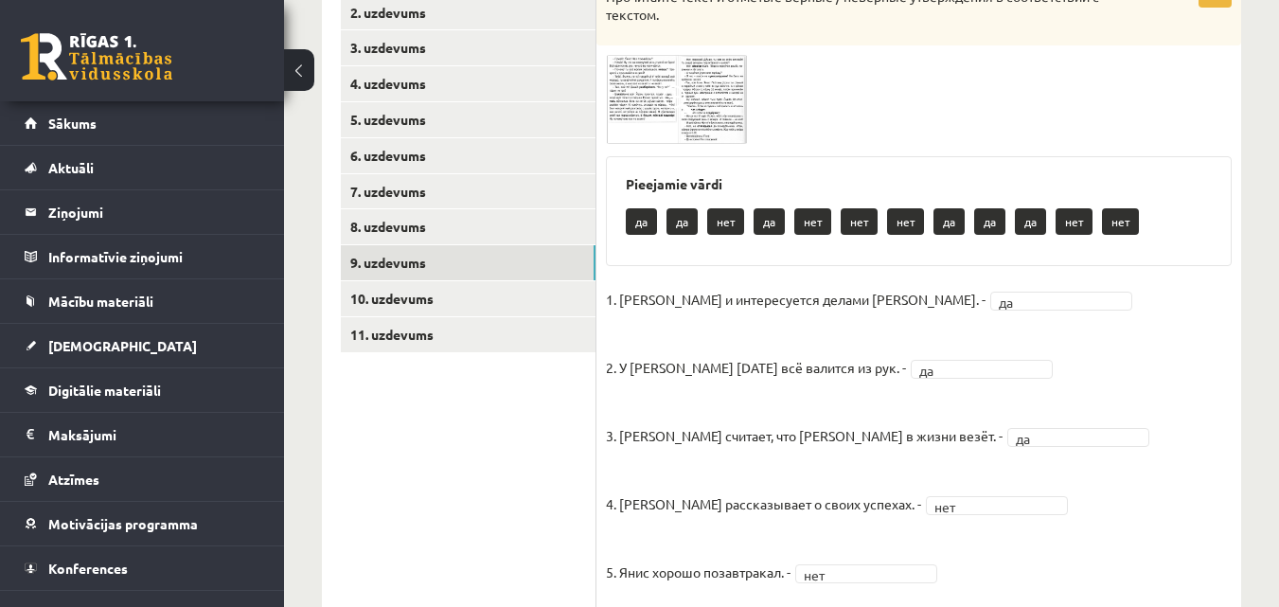
scroll to position [189, 0]
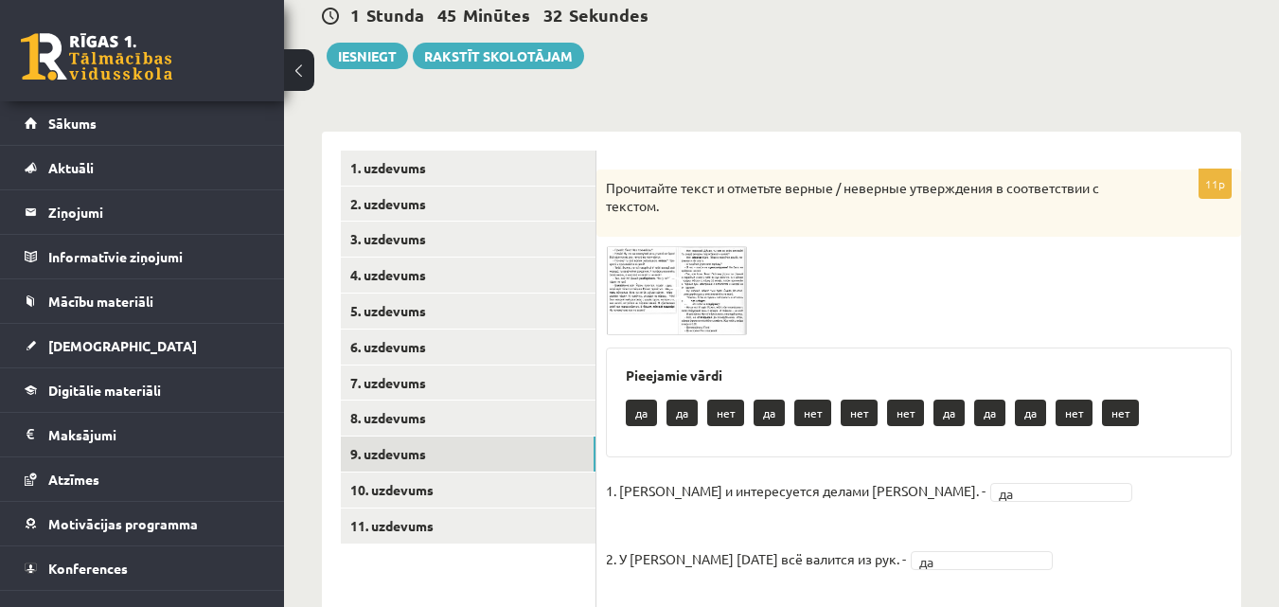
click at [738, 275] on img at bounding box center [677, 290] width 142 height 89
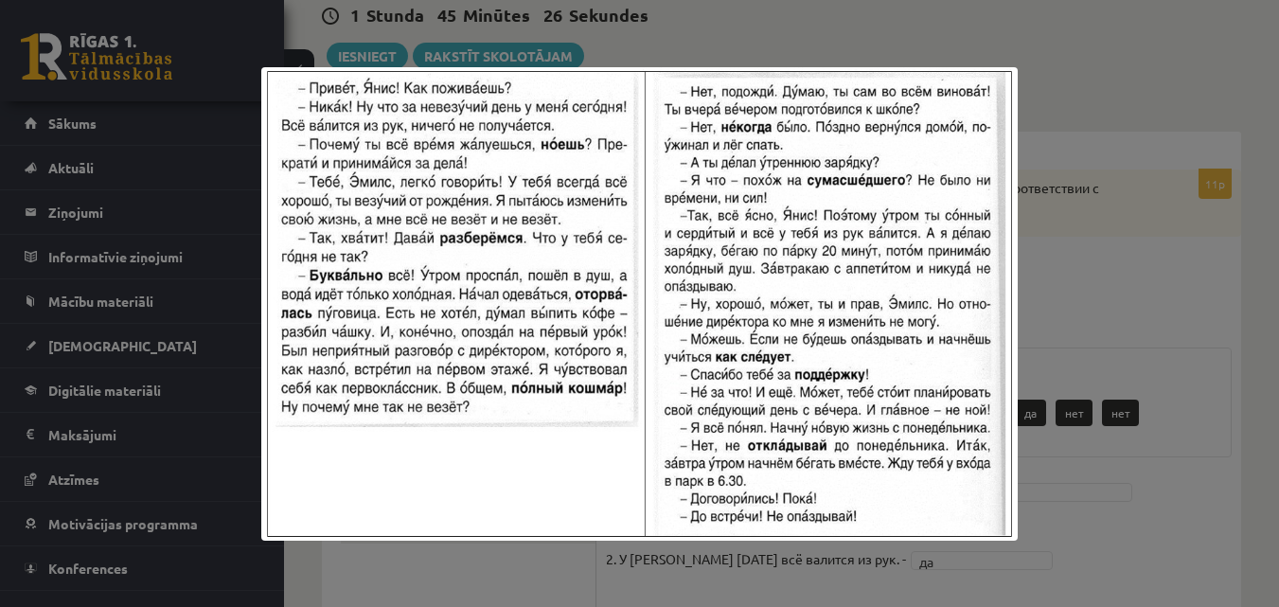
click at [1241, 66] on div at bounding box center [639, 303] width 1279 height 607
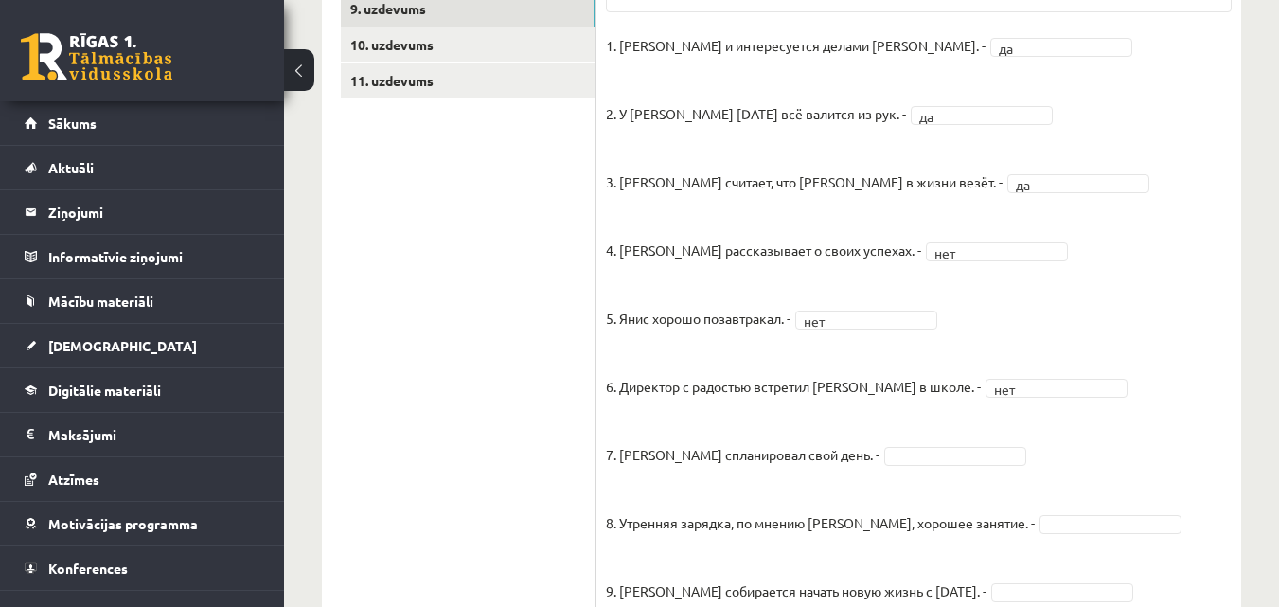
scroll to position [663, 0]
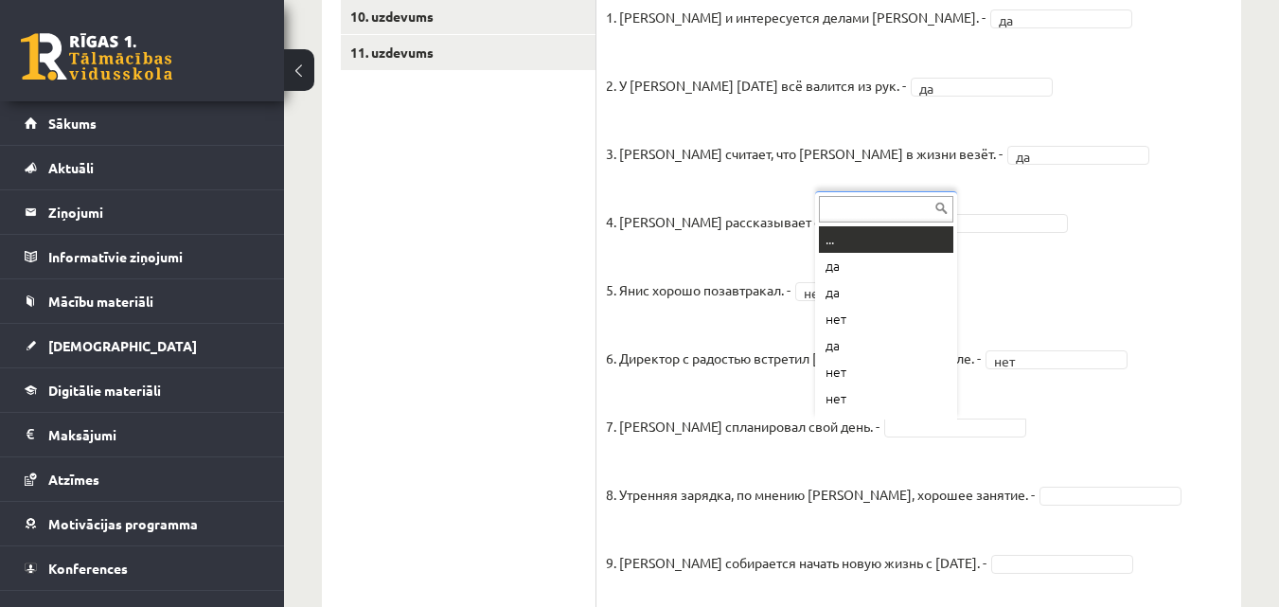
drag, startPoint x: 879, startPoint y: 424, endPoint x: 889, endPoint y: 439, distance: 17.9
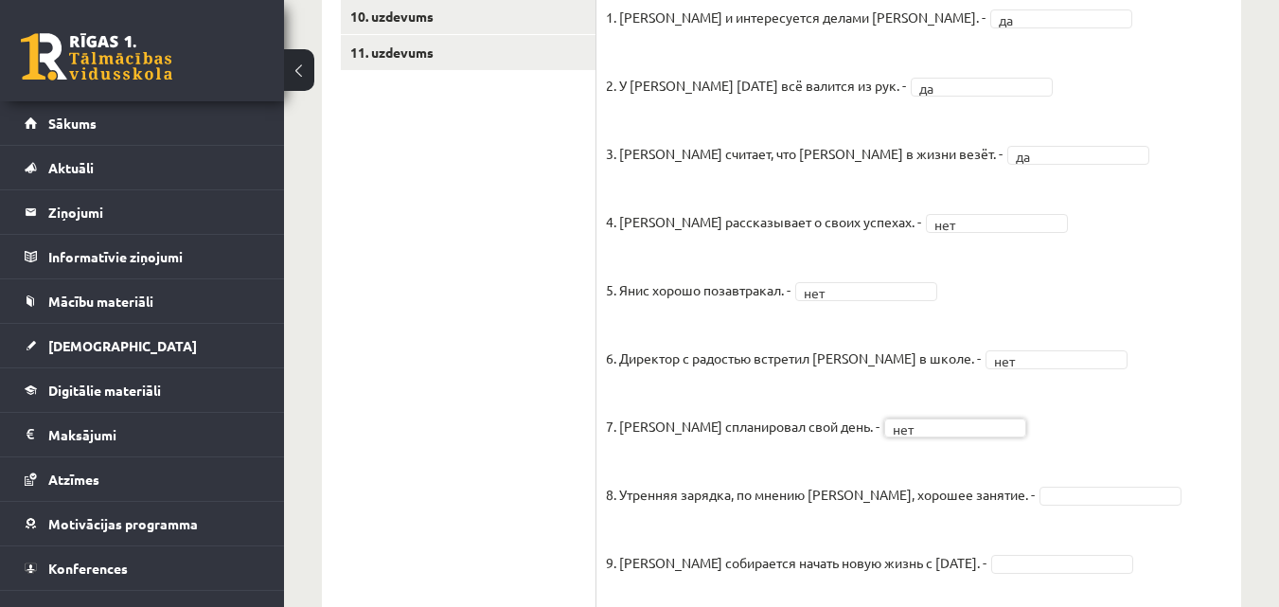
drag, startPoint x: 456, startPoint y: 425, endPoint x: 478, endPoint y: 411, distance: 26.0
click at [457, 425] on ul "1. uzdevums 2. uzdevums 3. uzdevums 4. uzdevums 5. uzdevums 6. uzdevums 7. uzde…" at bounding box center [469, 219] width 256 height 1085
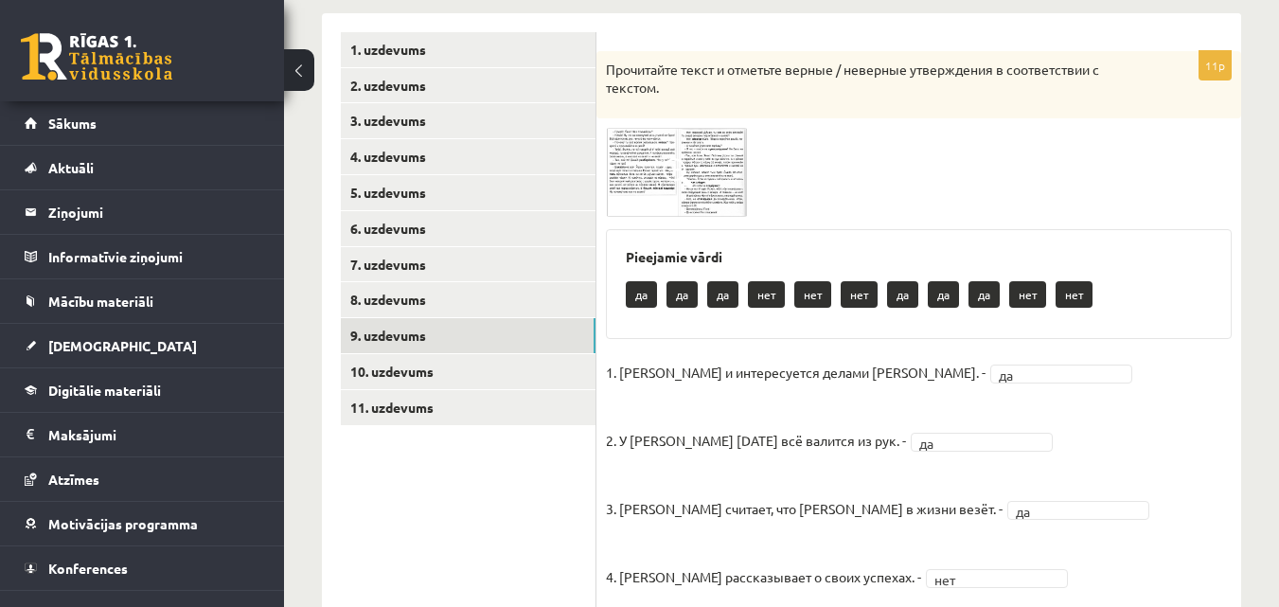
scroll to position [0, 0]
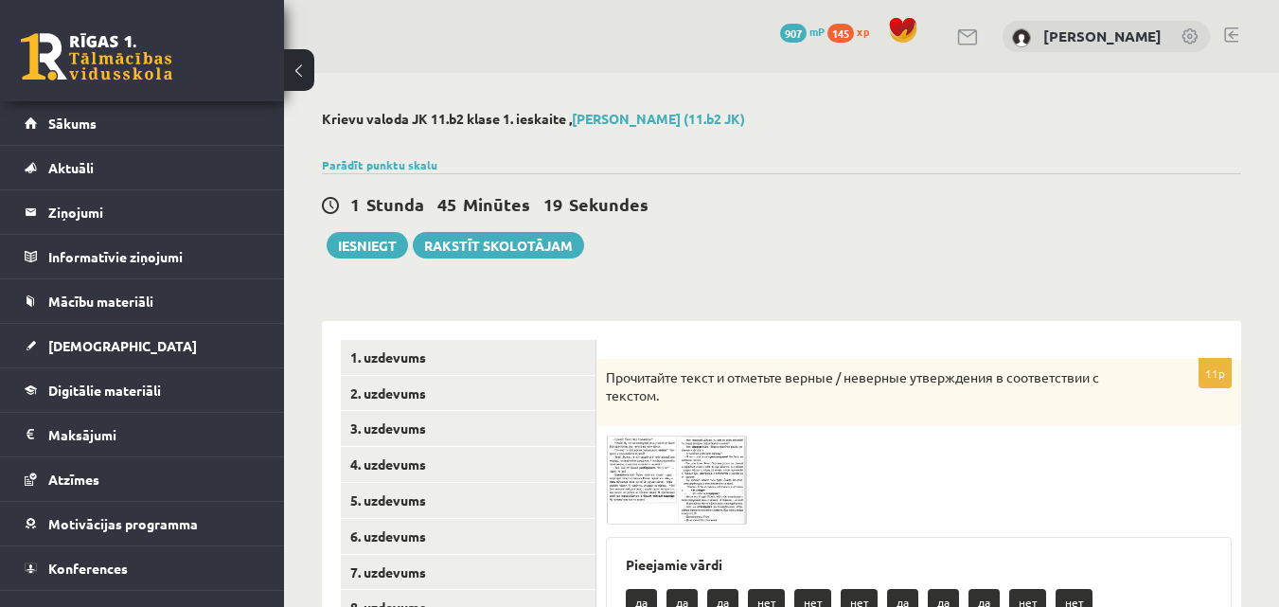
click at [696, 443] on img at bounding box center [677, 479] width 142 height 89
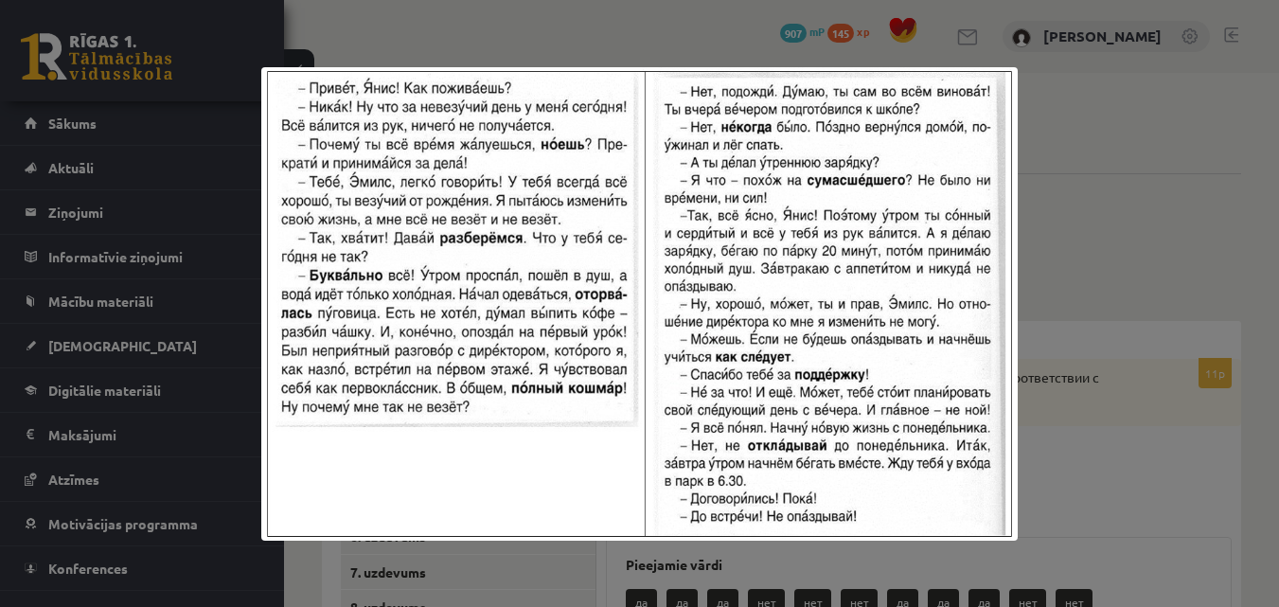
click at [1097, 175] on div at bounding box center [639, 303] width 1279 height 607
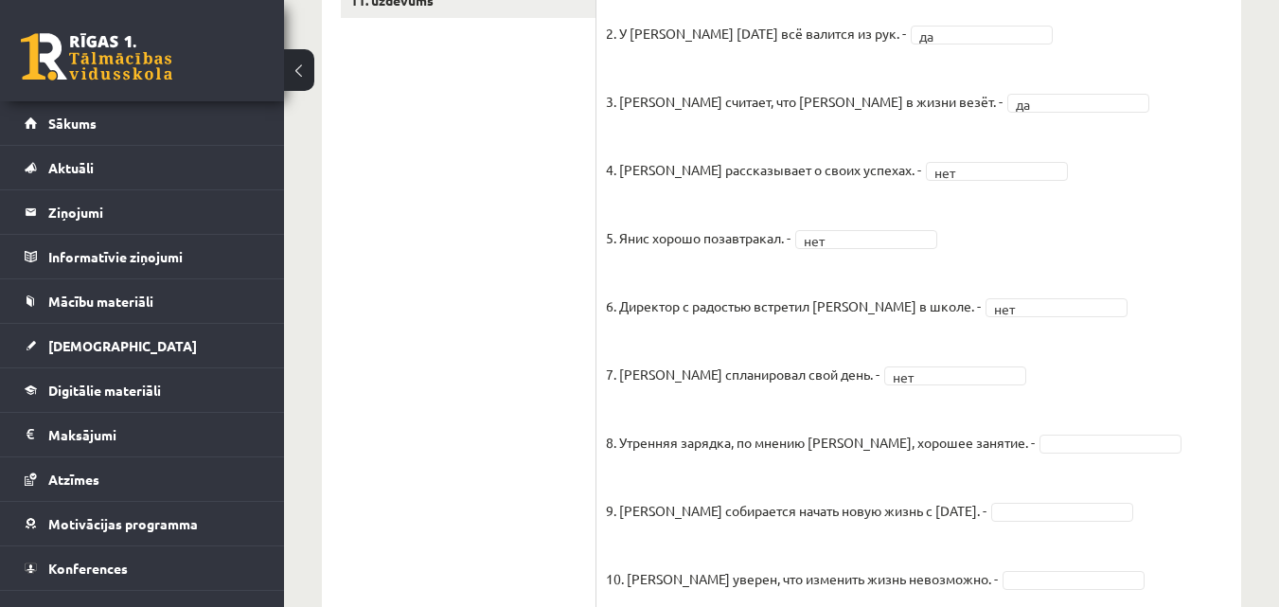
scroll to position [876, 0]
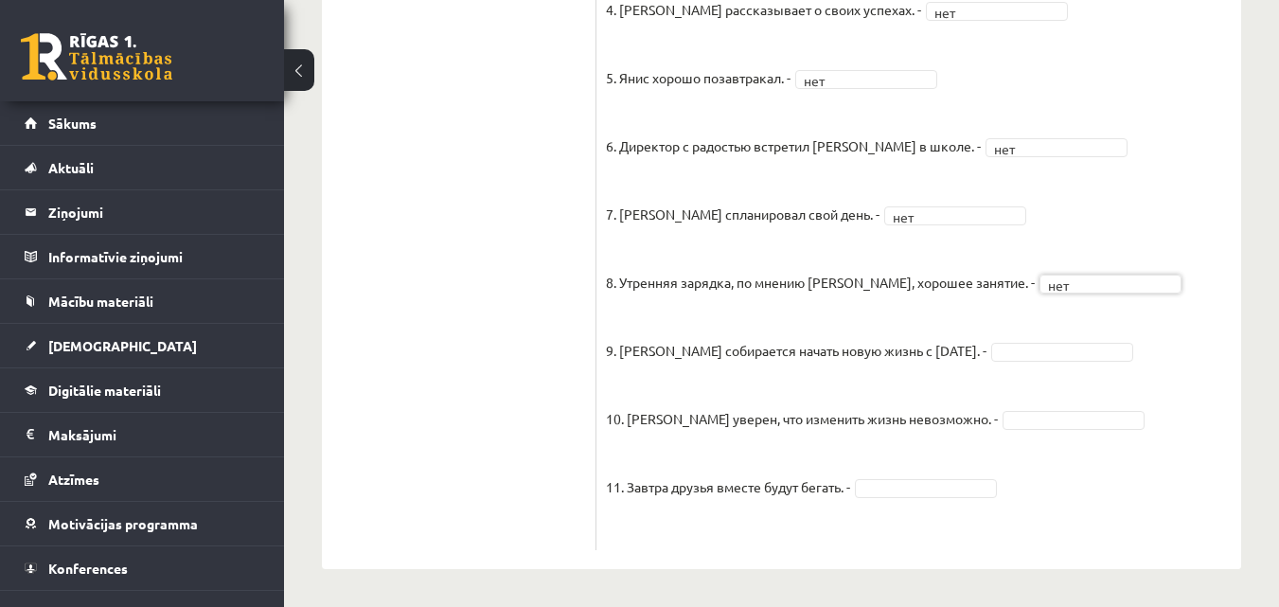
click at [567, 305] on ul "1. uzdevums 2. uzdevums 3. uzdevums 4. uzdevums 5. uzdevums 6. uzdevums 7. uzde…" at bounding box center [469, 7] width 256 height 1085
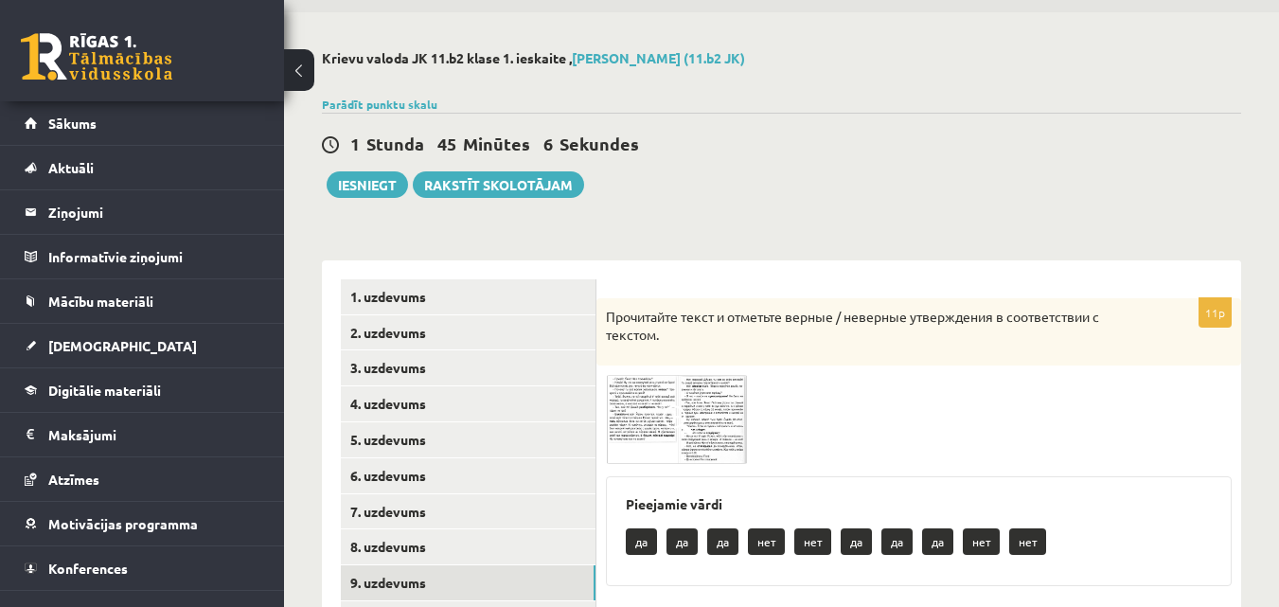
scroll to position [0, 0]
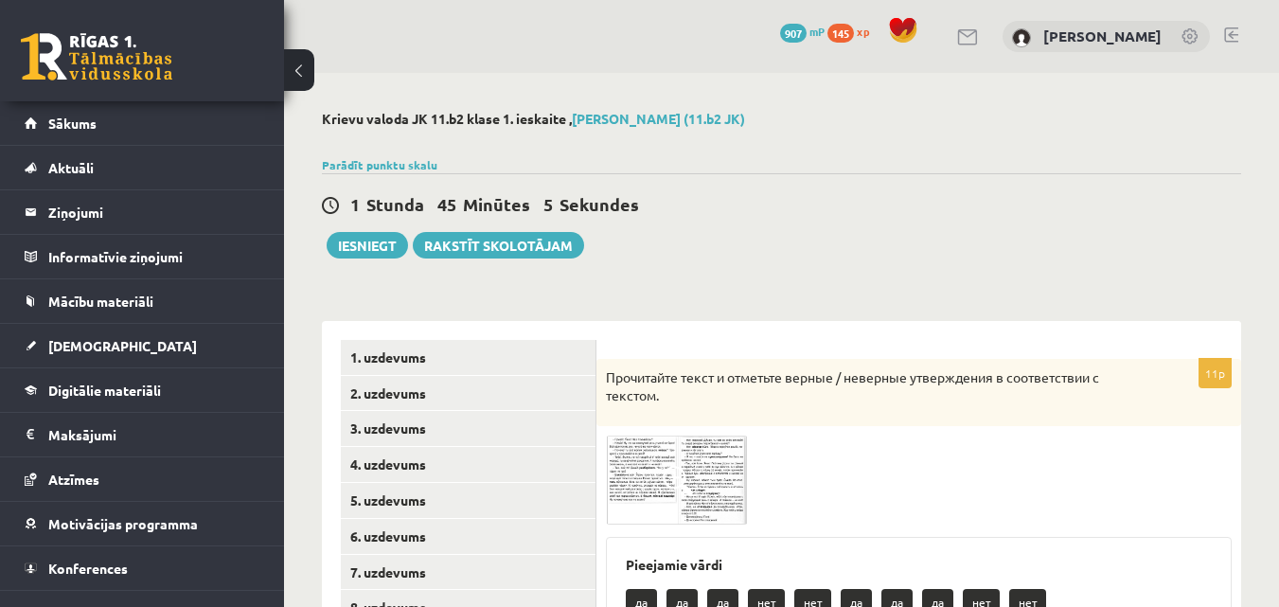
click at [702, 467] on img at bounding box center [677, 479] width 142 height 89
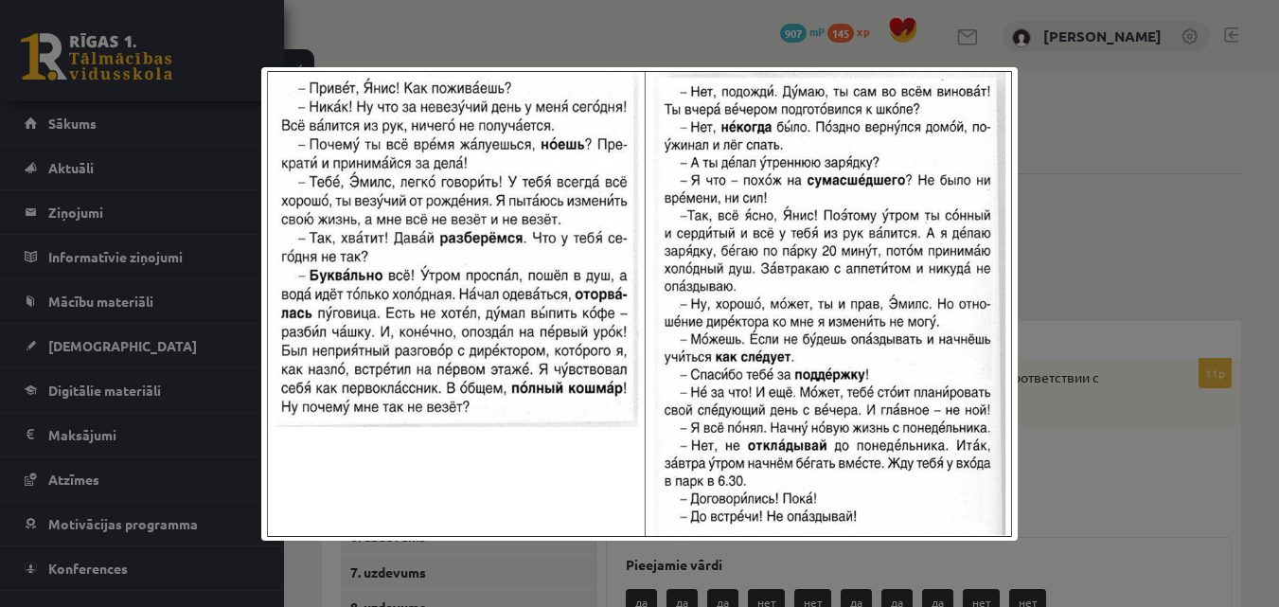
click at [1214, 180] on div at bounding box center [639, 303] width 1279 height 607
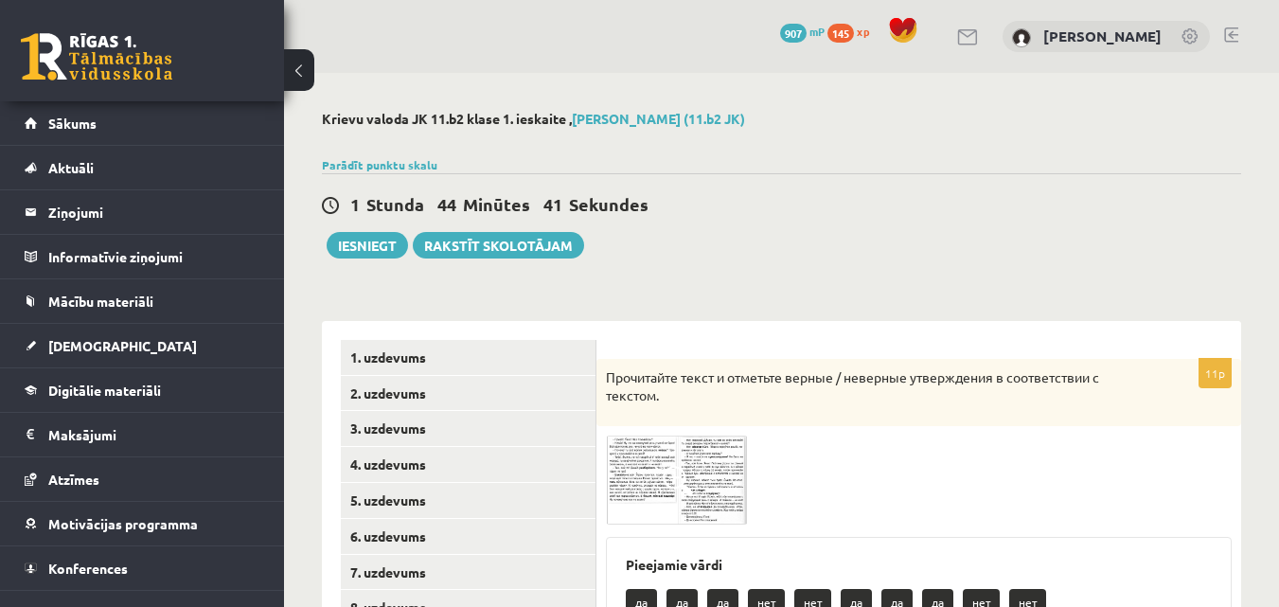
click at [665, 488] on span at bounding box center [678, 481] width 30 height 30
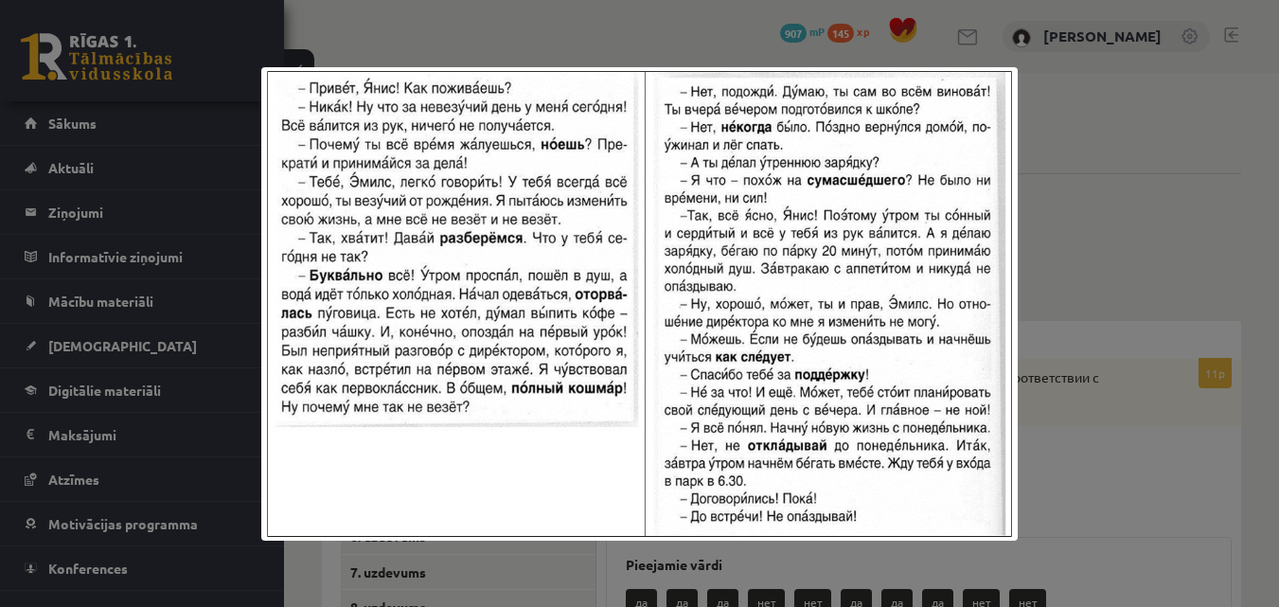
click at [1114, 243] on div at bounding box center [639, 303] width 1279 height 607
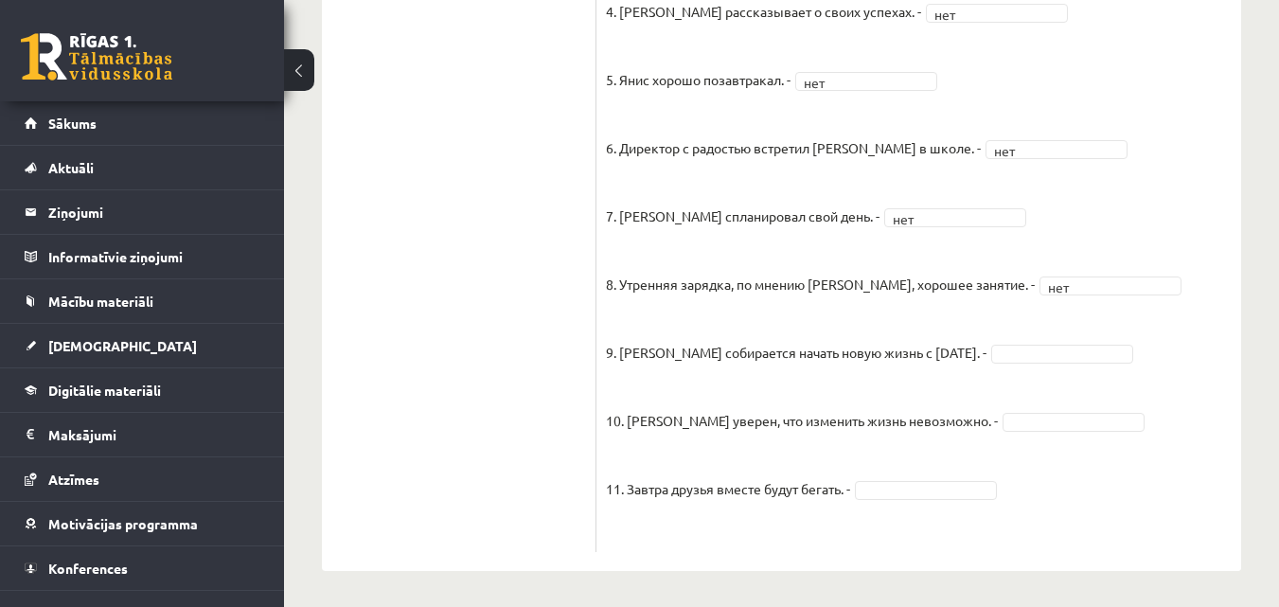
scroll to position [876, 0]
click at [444, 397] on ul "1. uzdevums 2. uzdevums 3. uzdevums 4. uzdevums 5. uzdevums 6. uzdevums 7. uzde…" at bounding box center [469, 7] width 256 height 1085
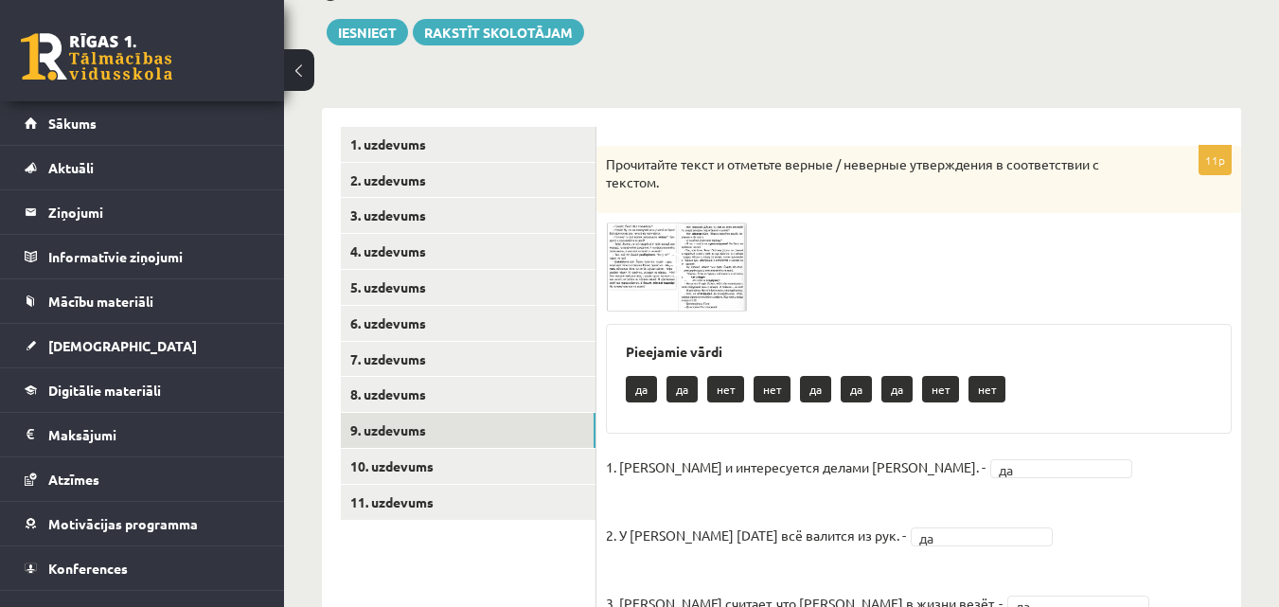
click at [737, 252] on img at bounding box center [677, 266] width 142 height 89
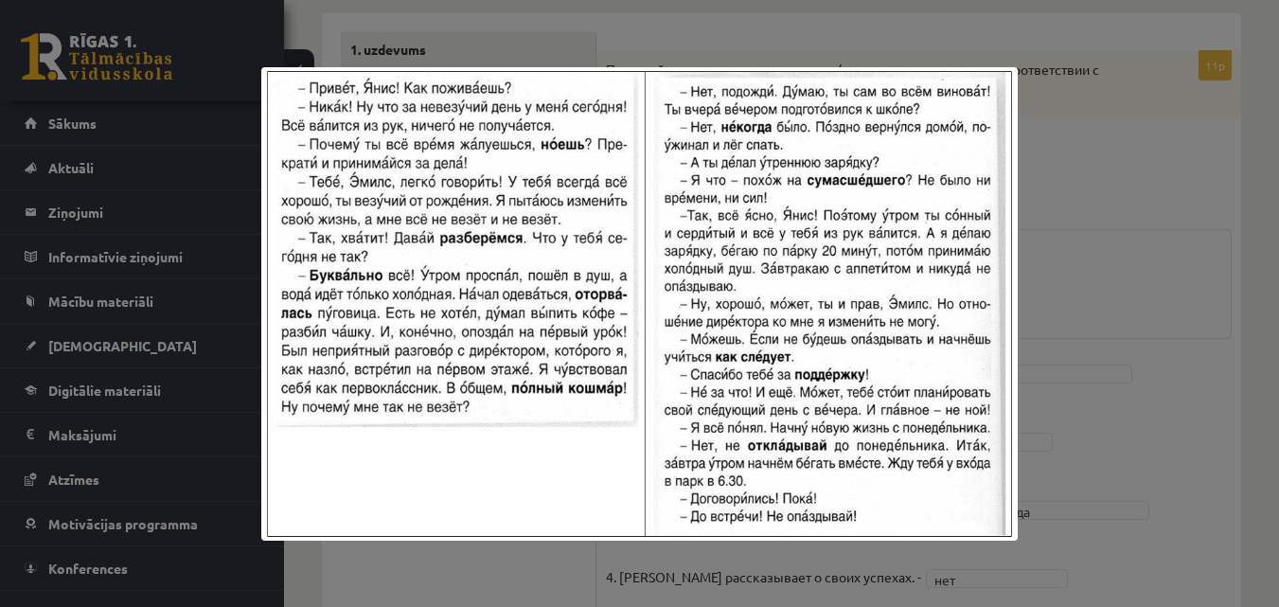
click at [1166, 199] on div at bounding box center [639, 303] width 1279 height 607
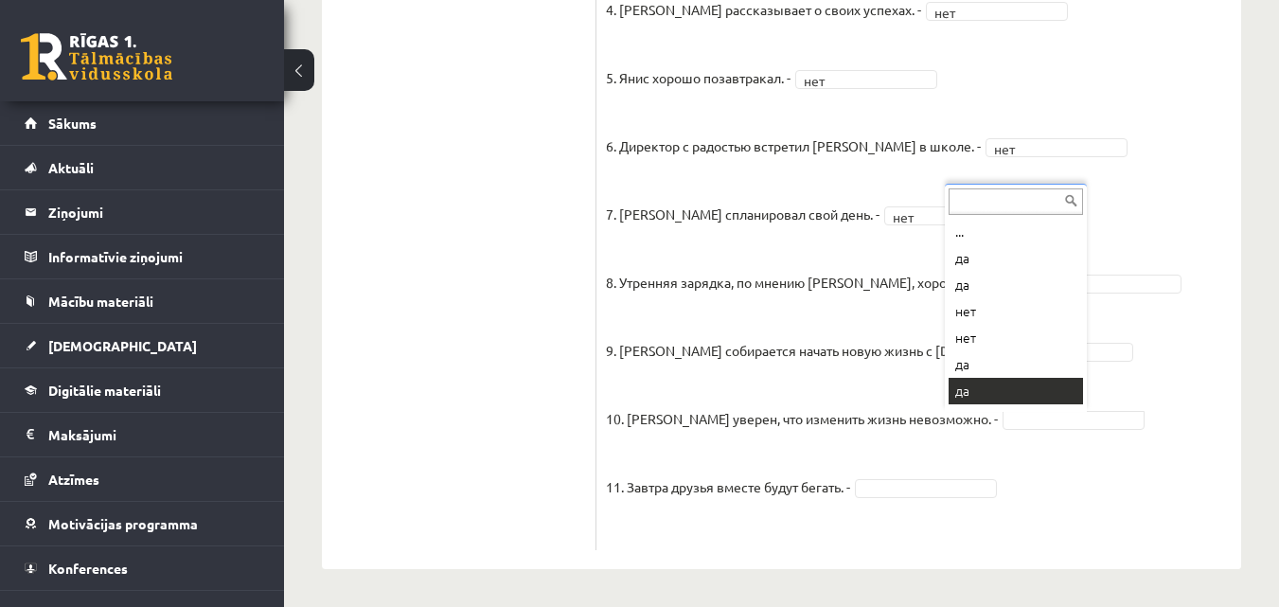
scroll to position [23, 0]
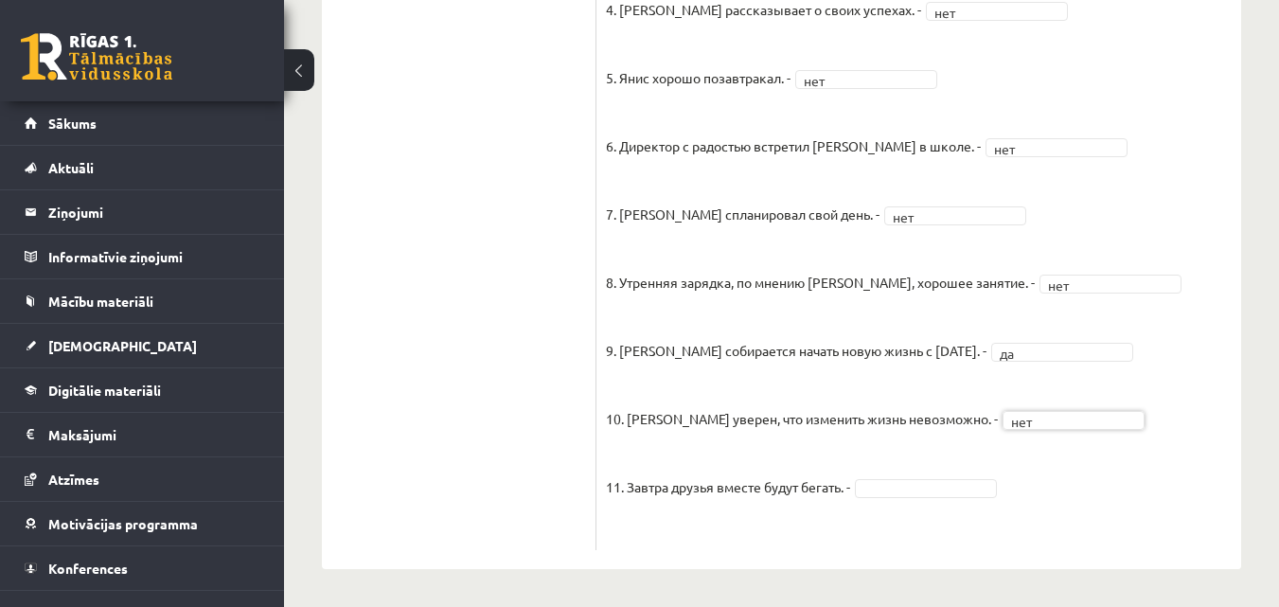
click at [483, 408] on ul "1. uzdevums 2. uzdevums 3. uzdevums 4. uzdevums 5. uzdevums 6. uzdevums 7. uzde…" at bounding box center [469, 7] width 256 height 1085
click at [498, 430] on ul "1. uzdevums 2. uzdevums 3. uzdevums 4. uzdevums 5. uzdevums 6. uzdevums 7. uzde…" at bounding box center [469, 7] width 256 height 1085
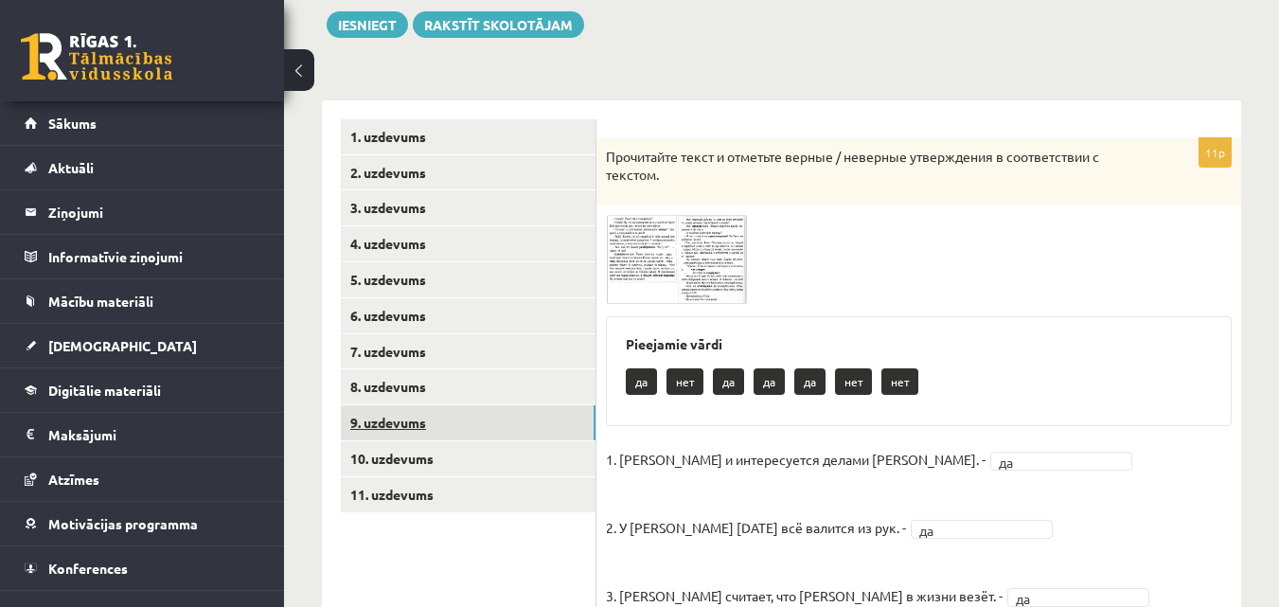
scroll to position [213, 0]
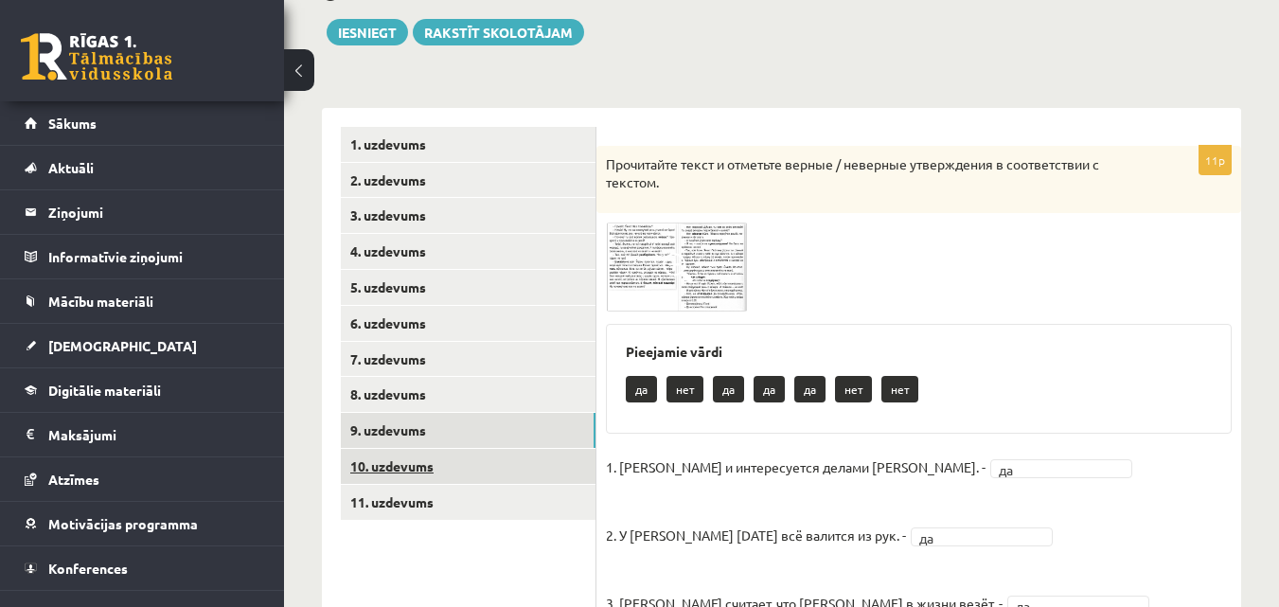
click at [447, 469] on link "10. uzdevums" at bounding box center [468, 466] width 255 height 35
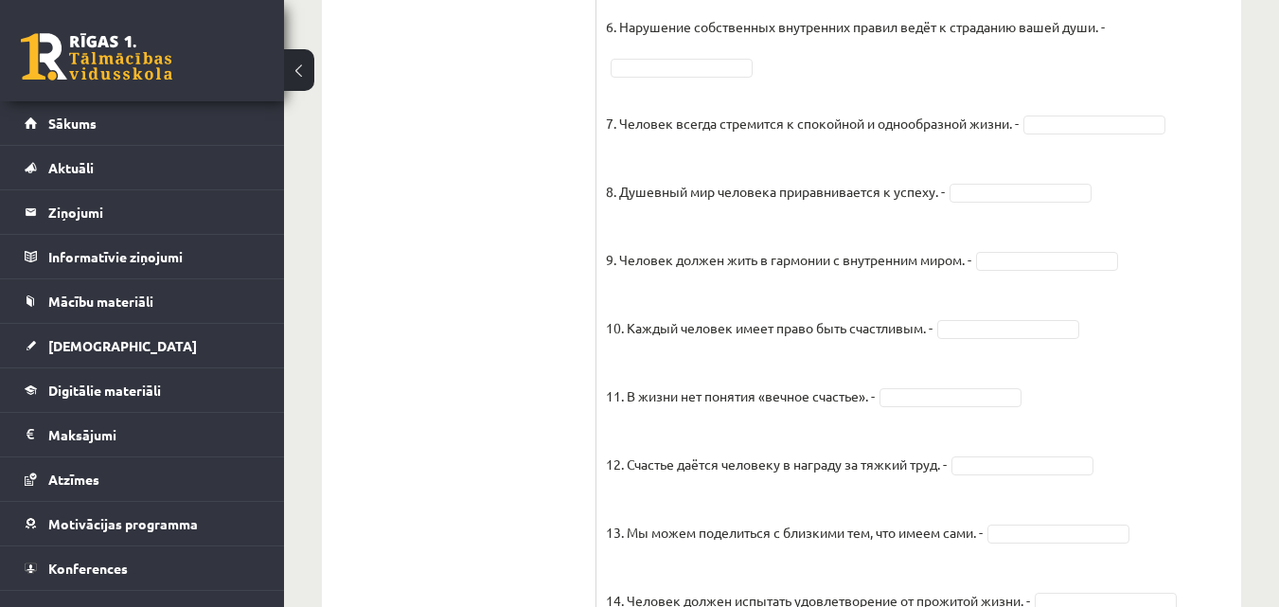
scroll to position [1254, 0]
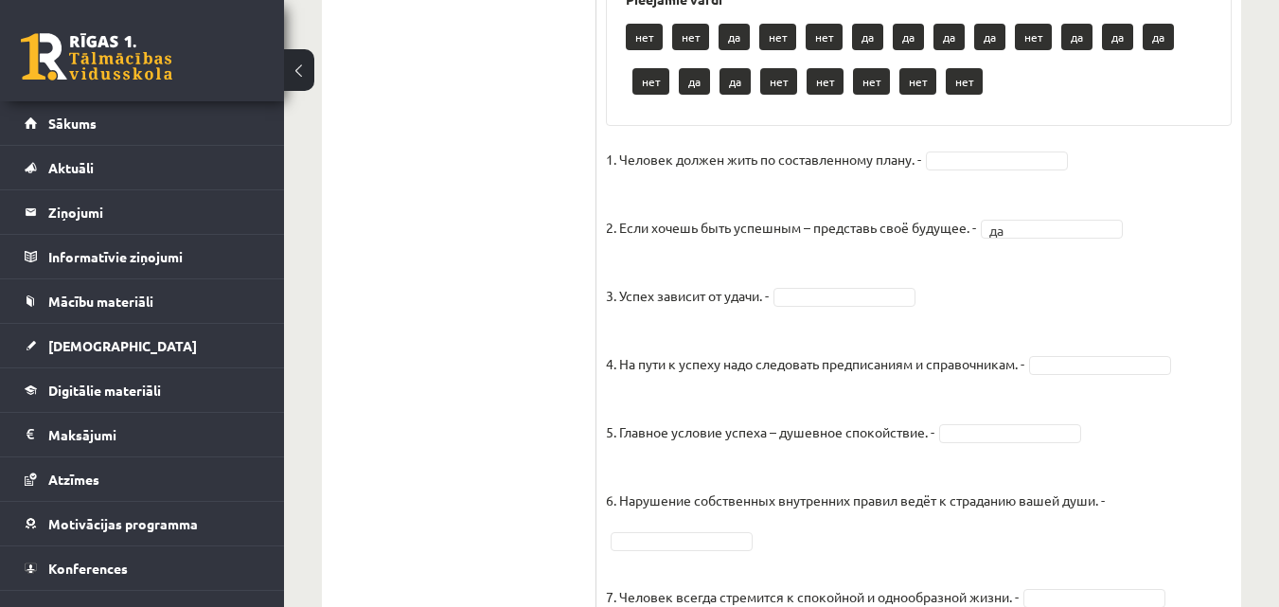
drag, startPoint x: 543, startPoint y: 248, endPoint x: 572, endPoint y: 250, distance: 28.5
click at [543, 247] on ul "1. uzdevums 2. uzdevums 3. uzdevums 4. uzdevums 5. uzdevums 6. uzdevums 7. uzde…" at bounding box center [469, 131] width 256 height 2091
click at [515, 274] on ul "1. uzdevums 2. uzdevums 3. uzdevums 4. uzdevums 5. uzdevums 6. uzdevums 7. uzde…" at bounding box center [469, 131] width 256 height 2091
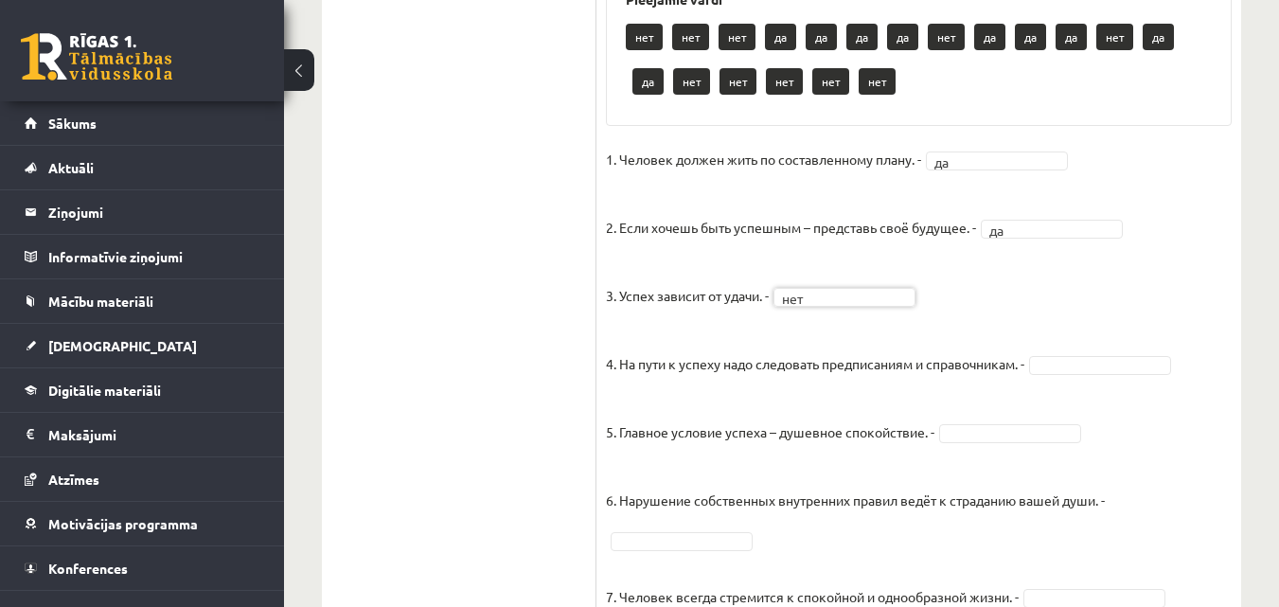
click at [555, 302] on ul "1. uzdevums 2. uzdevums 3. uzdevums 4. uzdevums 5. uzdevums 6. uzdevums 7. uzde…" at bounding box center [469, 131] width 256 height 2091
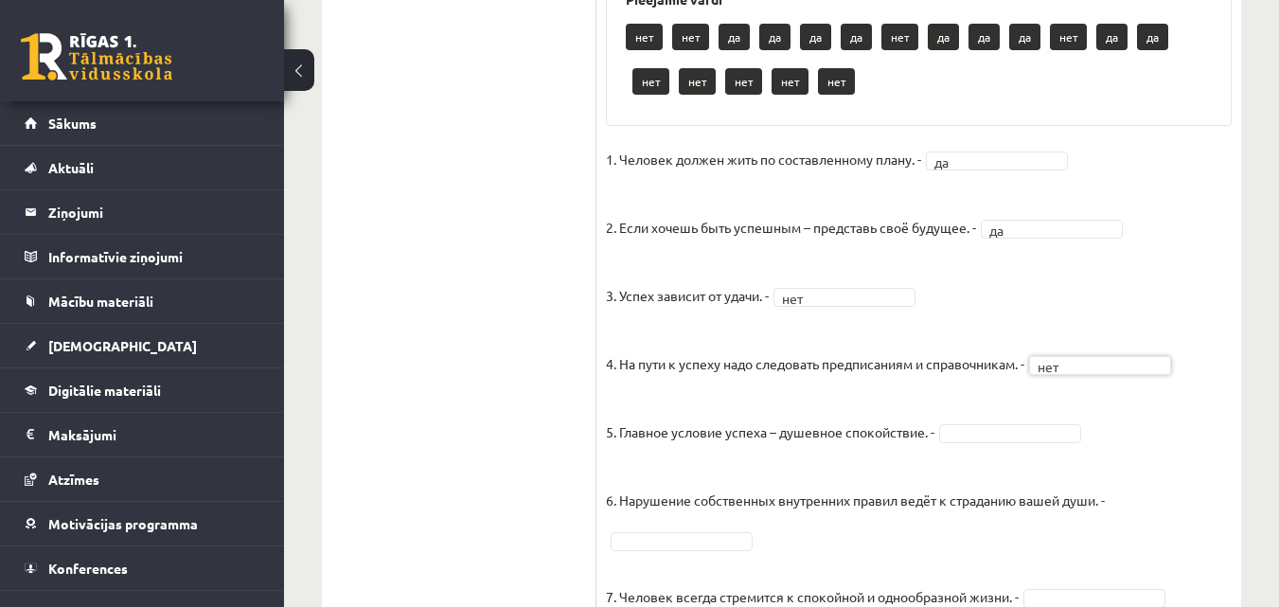
click at [514, 448] on ul "1. uzdevums 2. uzdevums 3. uzdevums 4. uzdevums 5. uzdevums 6. uzdevums 7. uzde…" at bounding box center [469, 131] width 256 height 2091
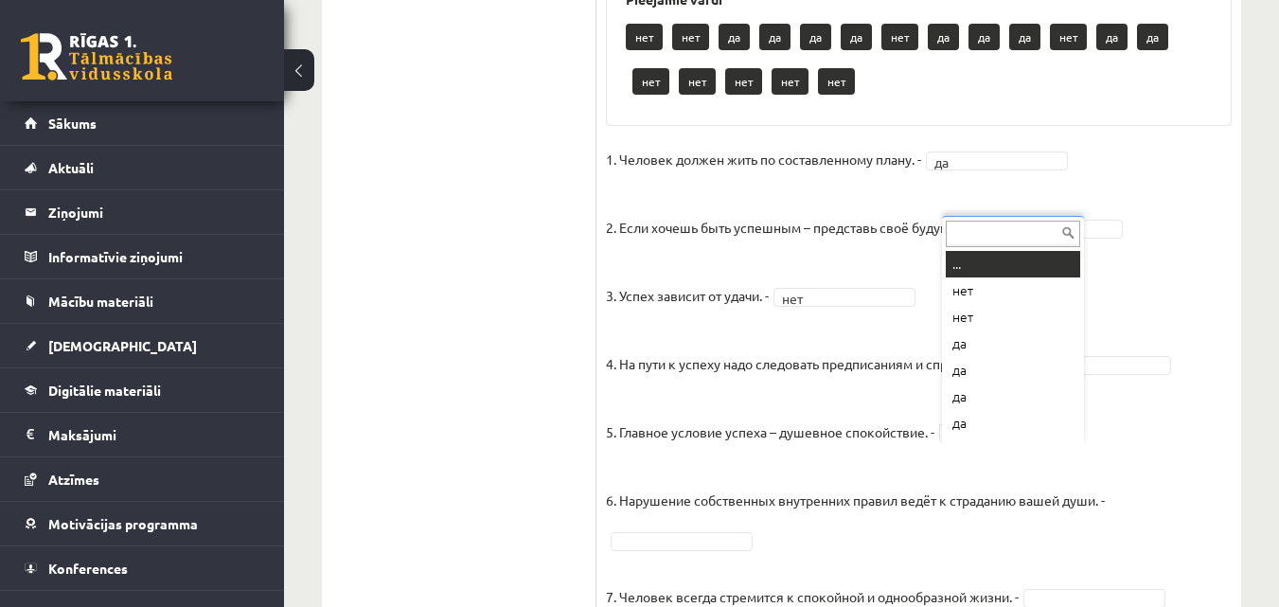
scroll to position [23, 0]
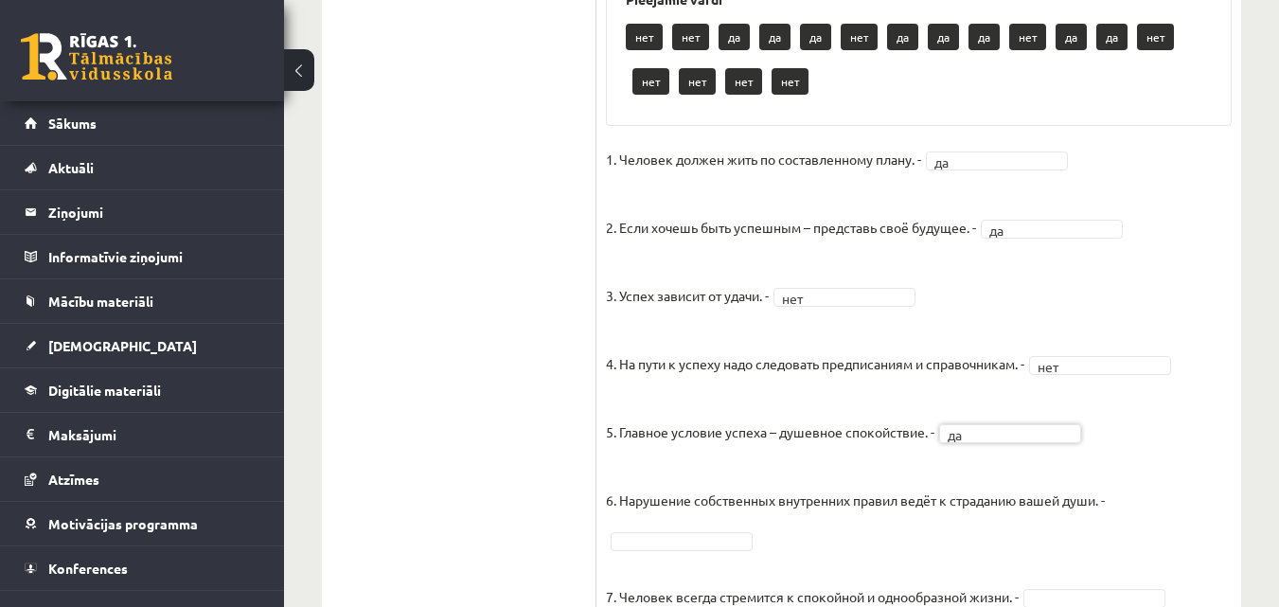
click at [488, 356] on ul "1. uzdevums 2. uzdevums 3. uzdevums 4. uzdevums 5. uzdevums 6. uzdevums 7. uzde…" at bounding box center [469, 131] width 256 height 2091
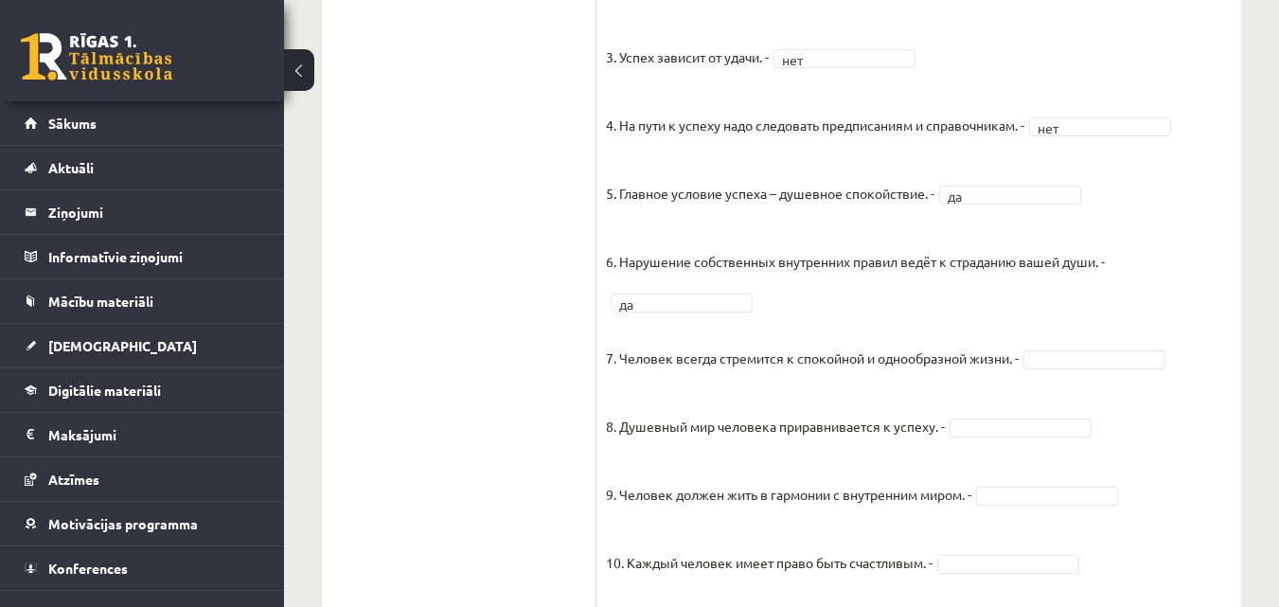
scroll to position [1538, 0]
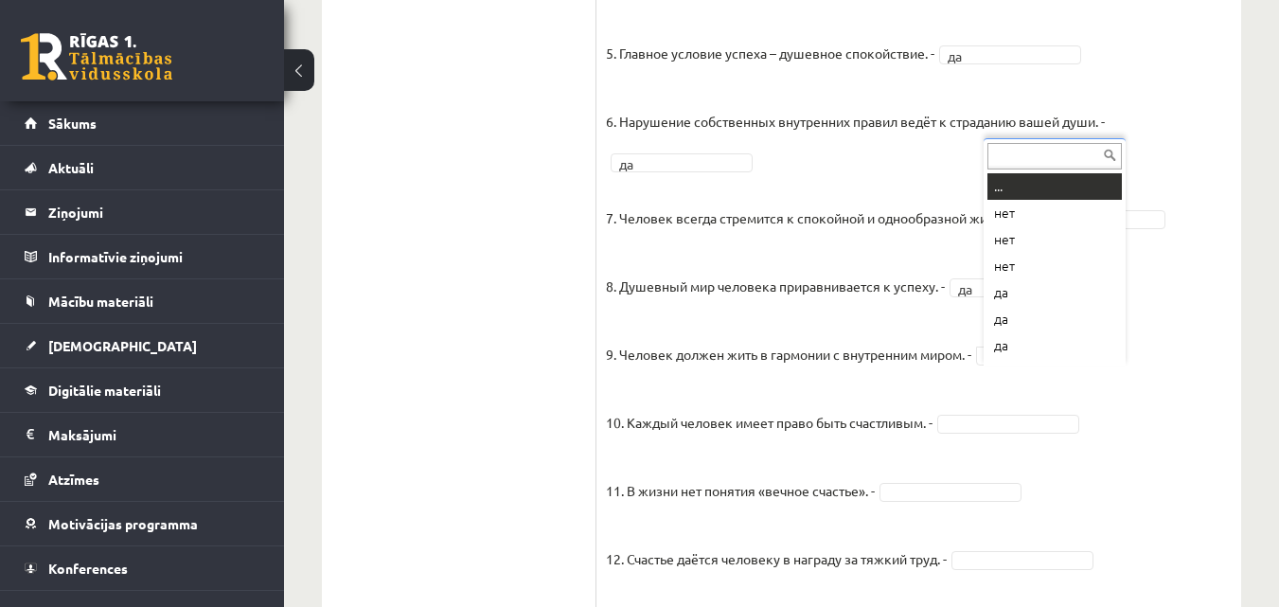
scroll to position [23, 0]
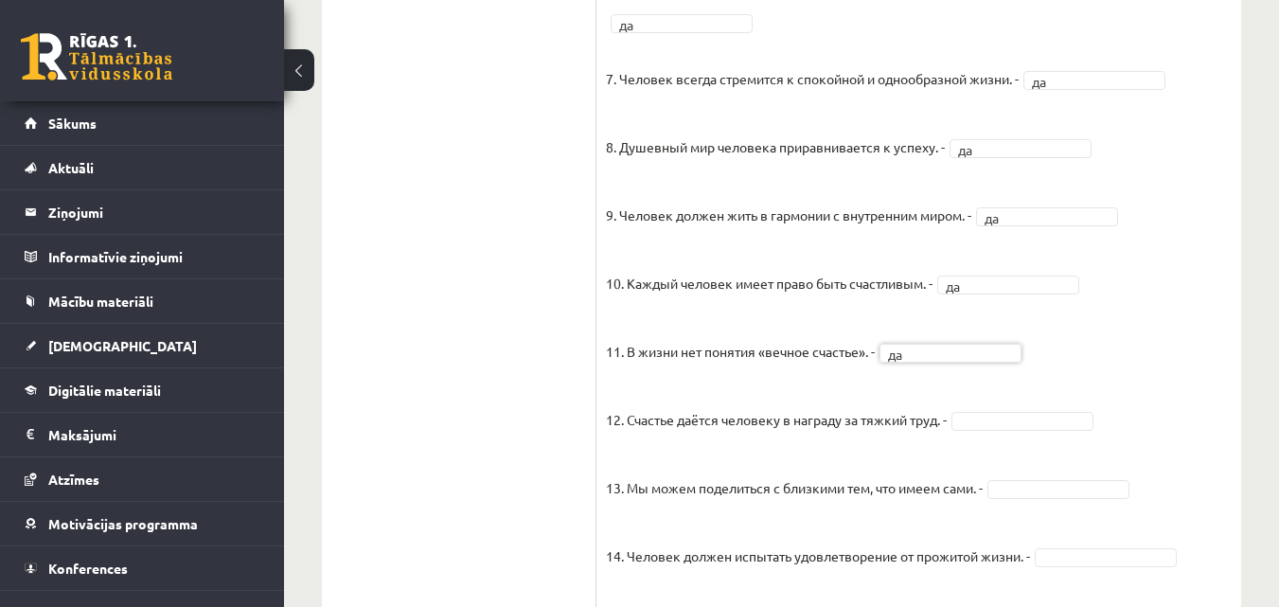
drag, startPoint x: 426, startPoint y: 346, endPoint x: 436, endPoint y: 343, distance: 10.8
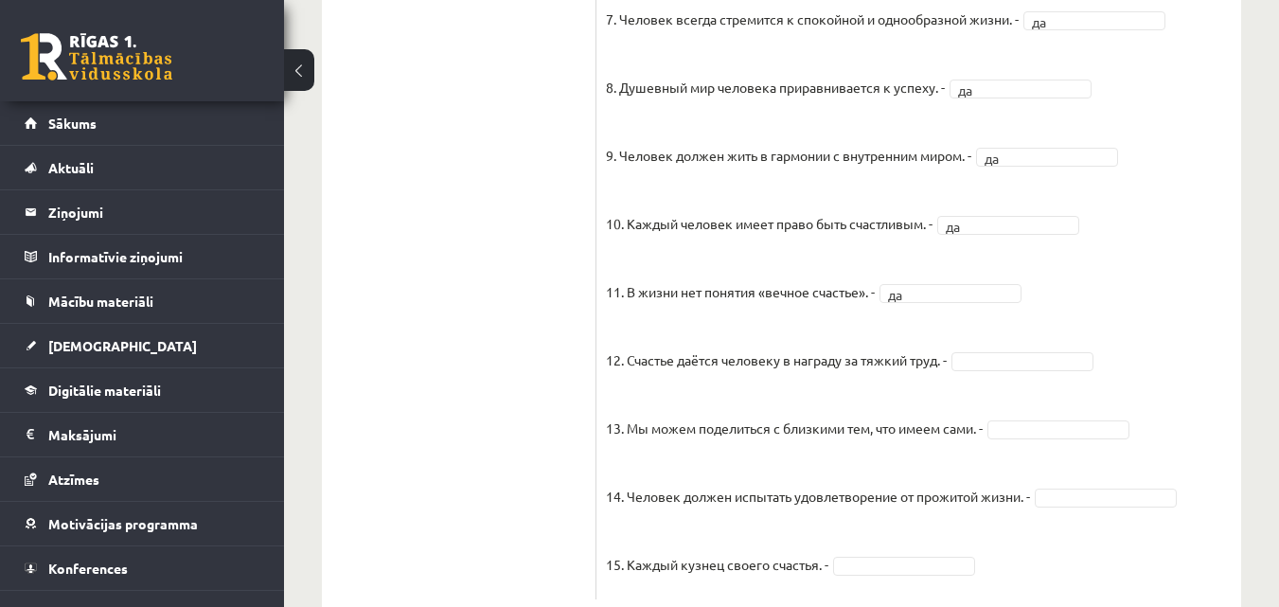
scroll to position [1822, 0]
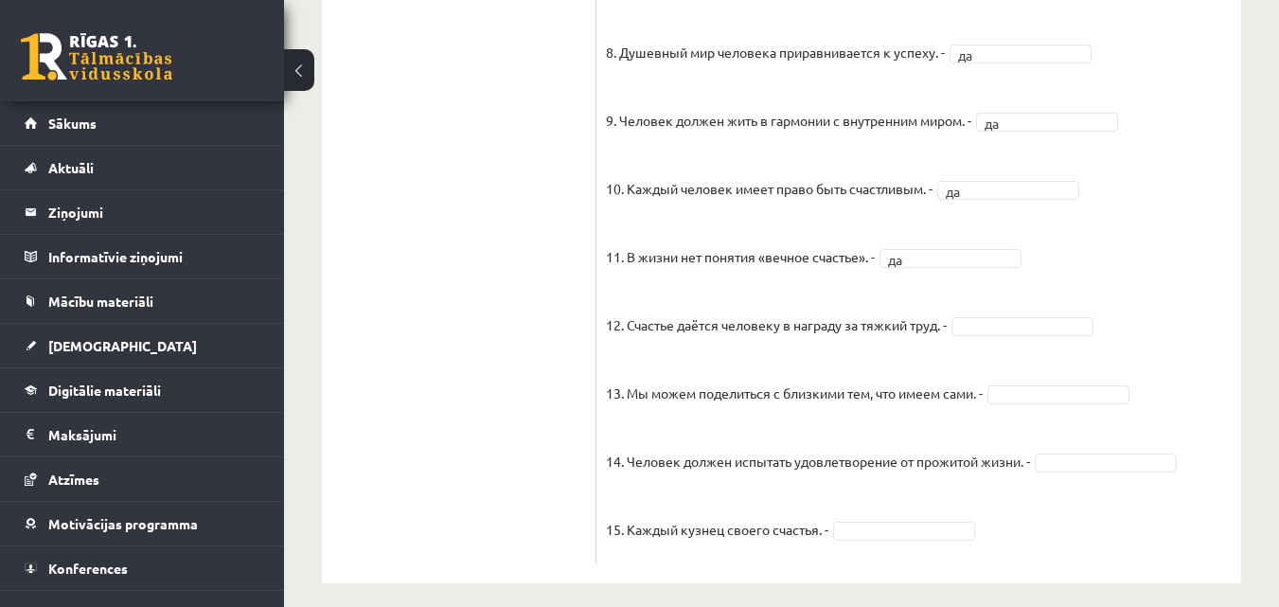
click at [1025, 332] on fieldset "1. Человек должен жить по составленному плану. - да ** 2. Если хочешь быть успе…" at bounding box center [919, 43] width 626 height 1022
click at [1025, 334] on fieldset "1. Человек должен жить по составленному плану. - да ** 2. Если хочешь быть успе…" at bounding box center [919, 43] width 626 height 1022
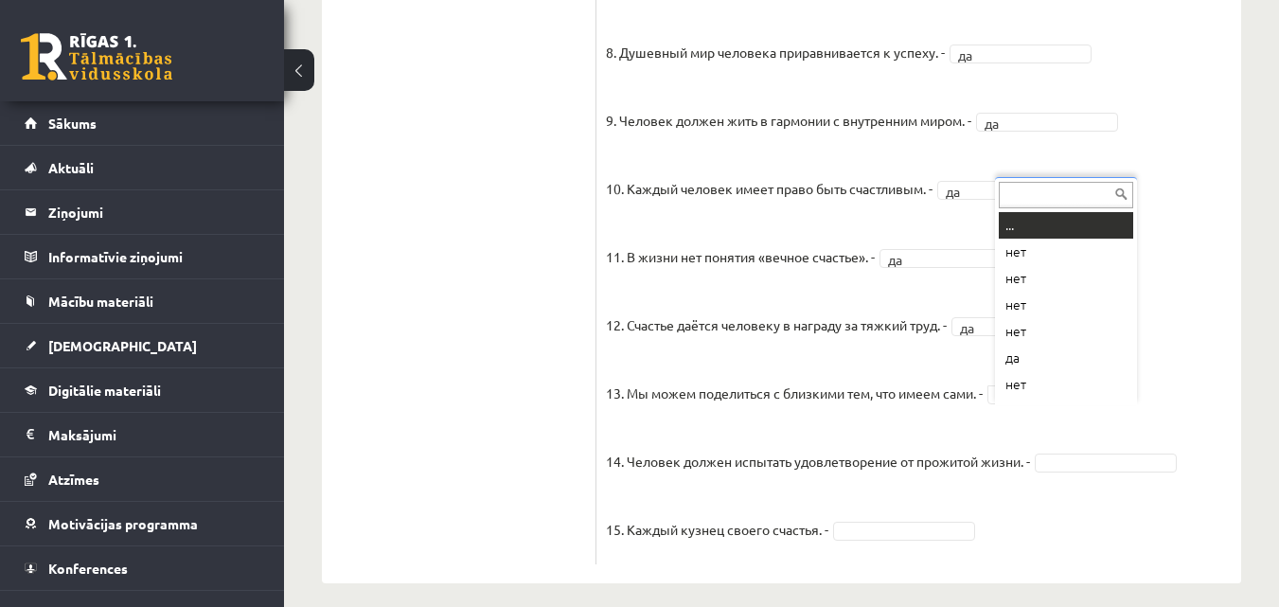
scroll to position [23, 0]
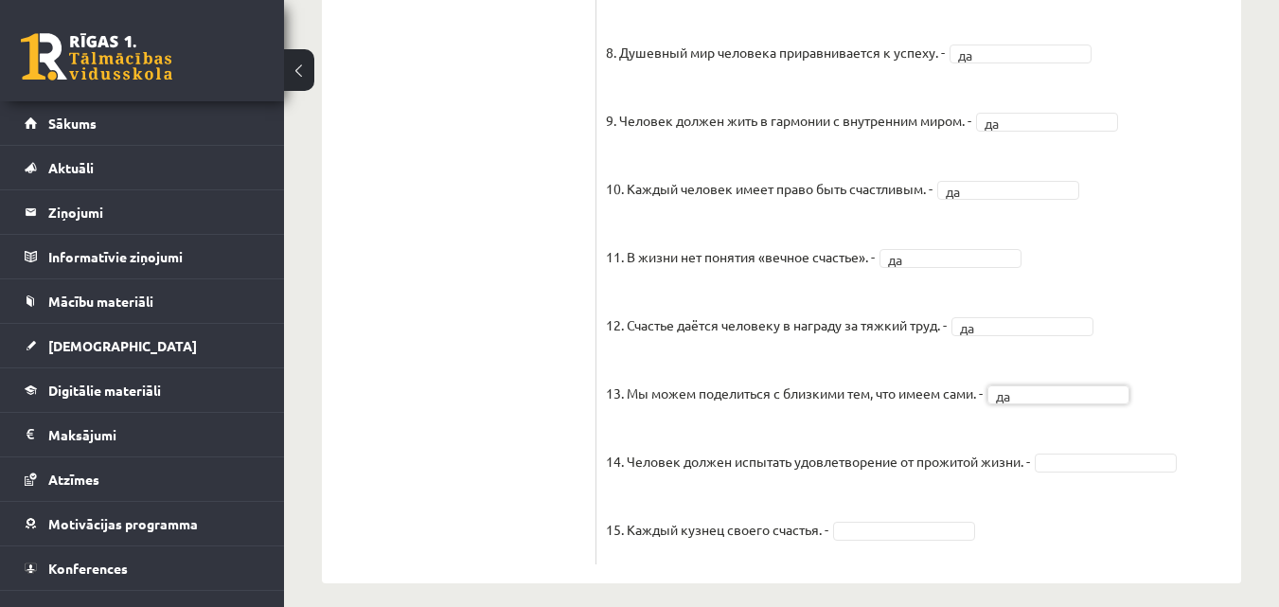
drag, startPoint x: 436, startPoint y: 451, endPoint x: 455, endPoint y: 445, distance: 19.8
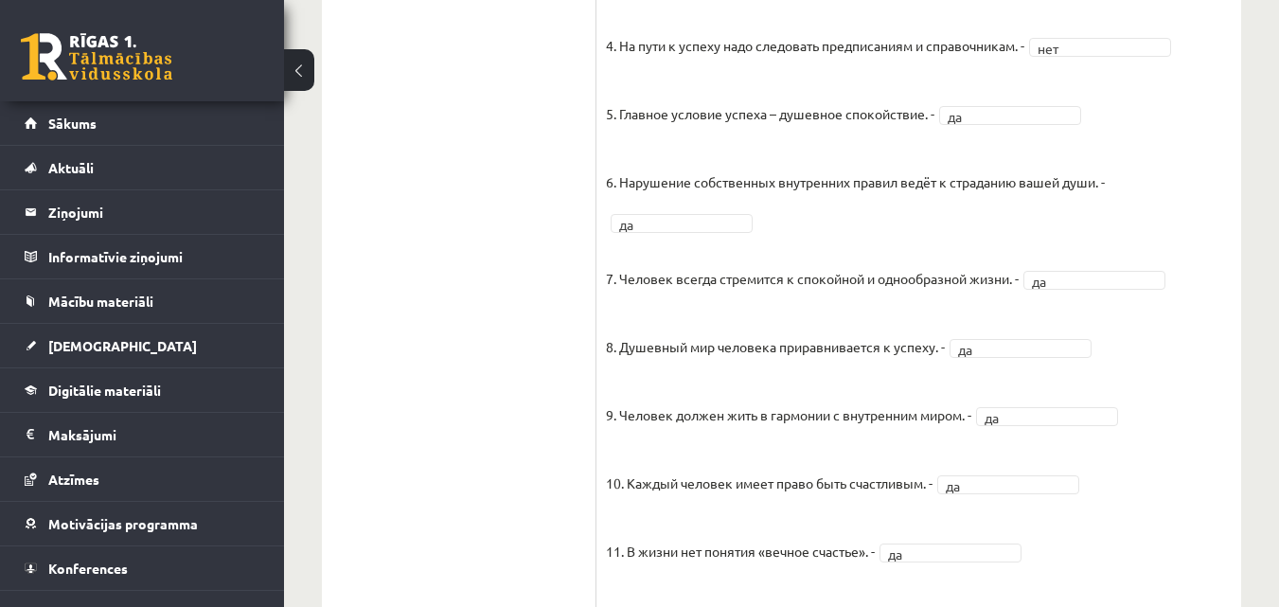
scroll to position [1287, 0]
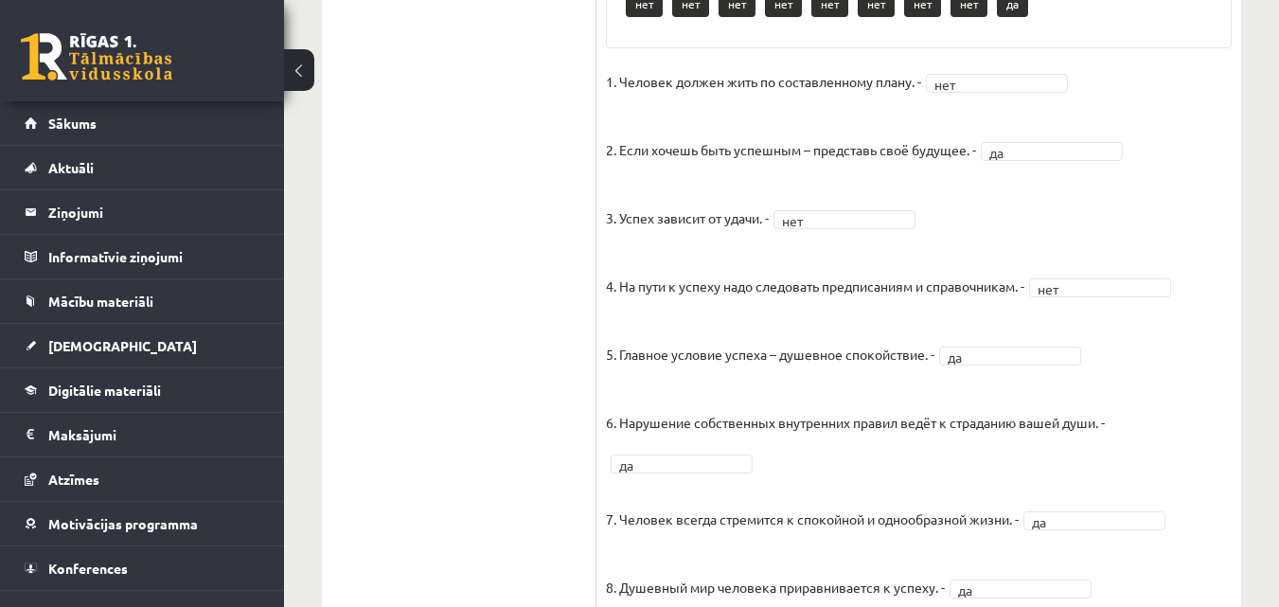
drag, startPoint x: 505, startPoint y: 143, endPoint x: 546, endPoint y: 148, distance: 41.0
click at [507, 143] on ul "1. uzdevums 2. uzdevums 3. uzdevums 4. uzdevums 5. uzdevums 6. uzdevums 7. uzde…" at bounding box center [469, 75] width 256 height 2047
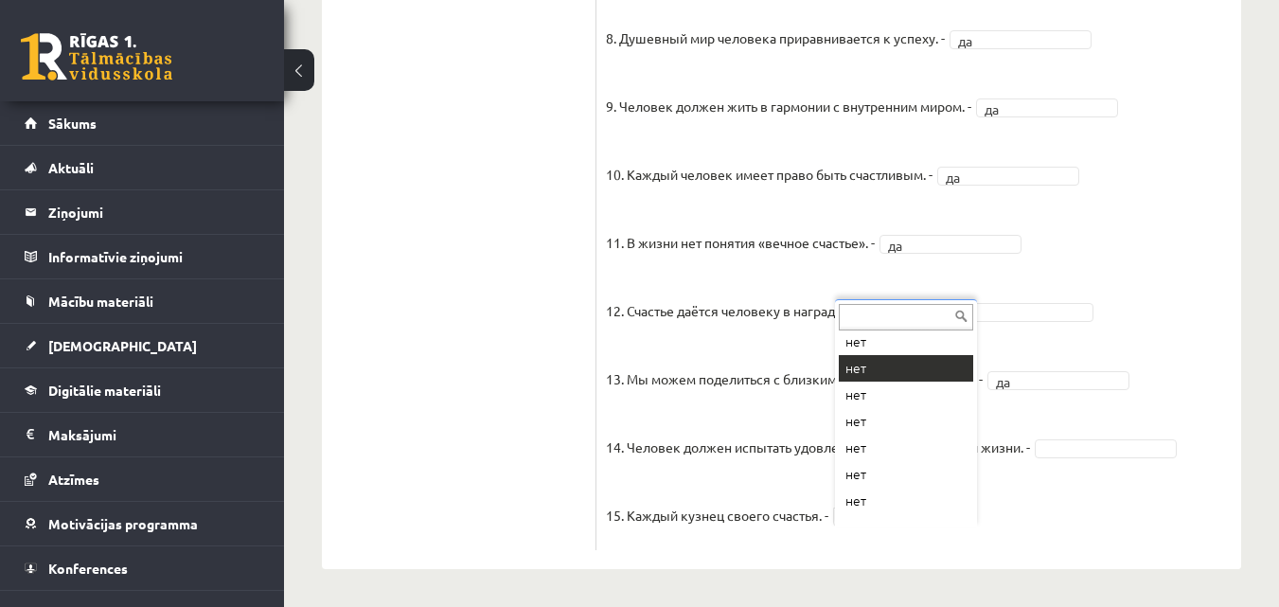
scroll to position [76, 0]
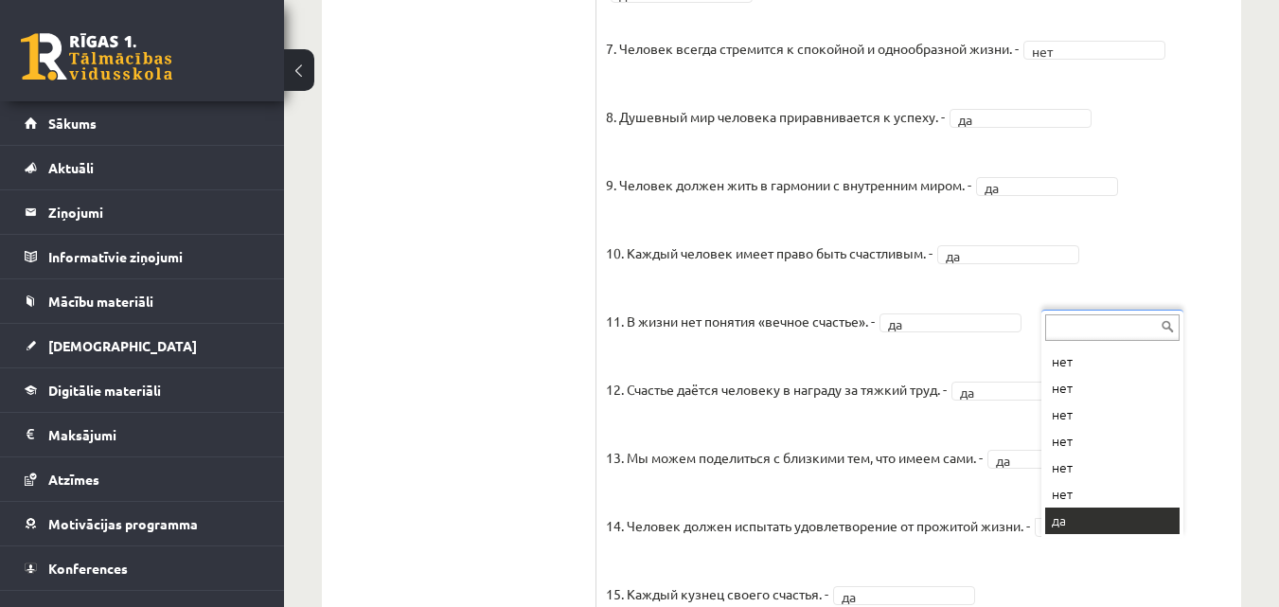
scroll to position [1855, 0]
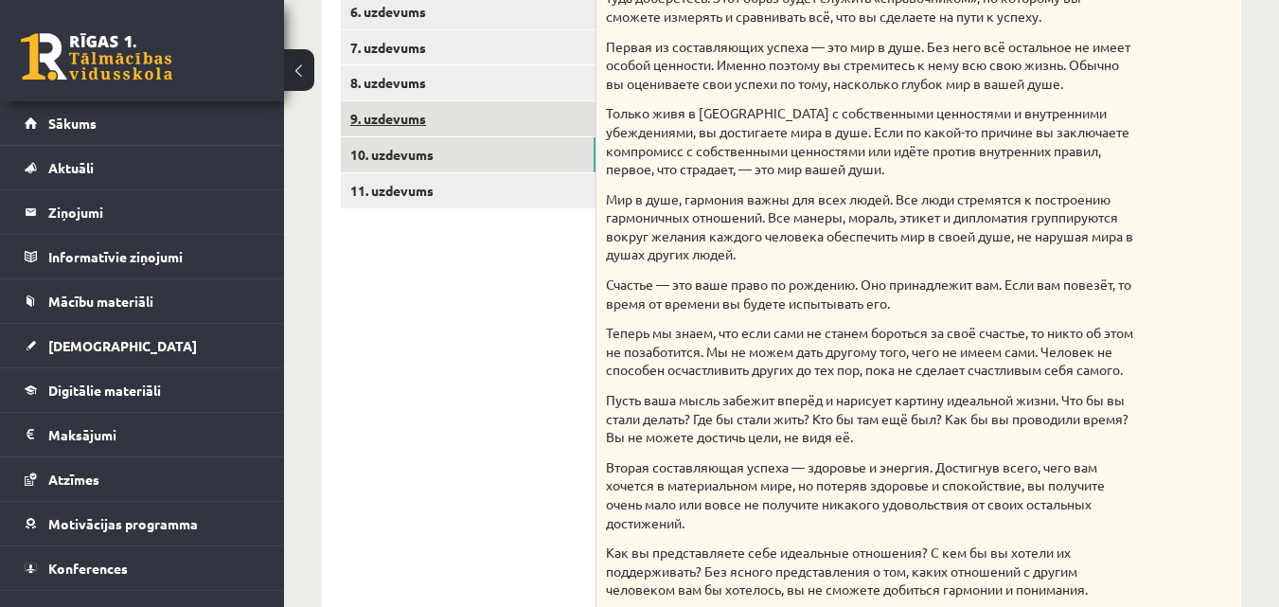
scroll to position [341, 0]
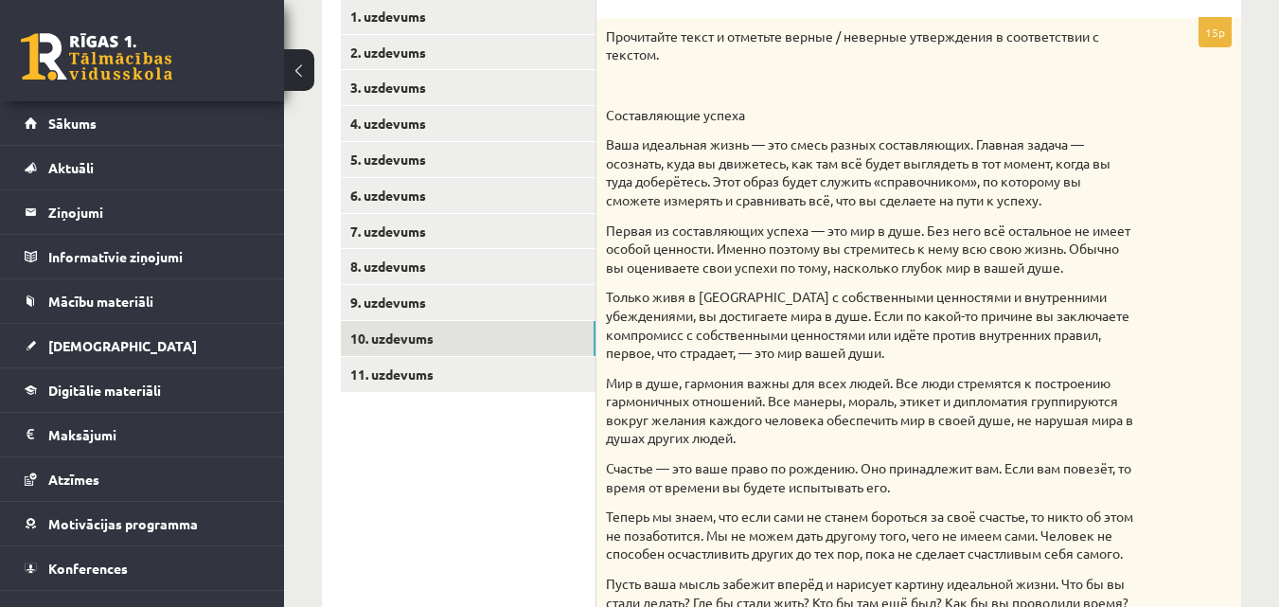
click at [447, 380] on link "11. uzdevums" at bounding box center [468, 374] width 255 height 35
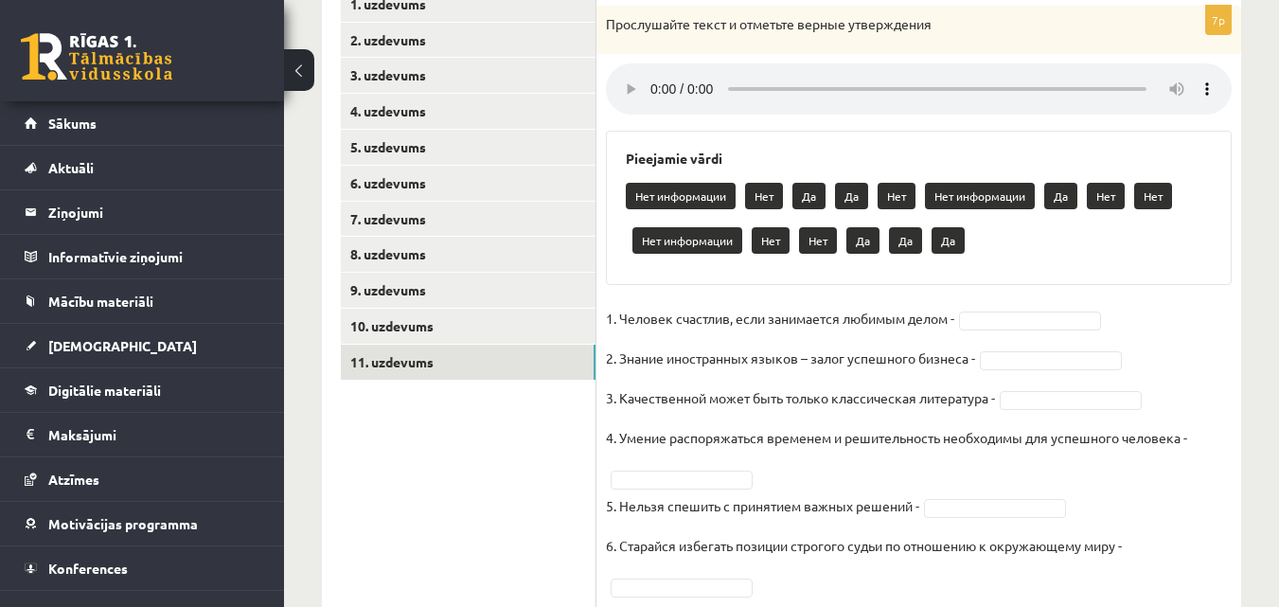
scroll to position [387, 0]
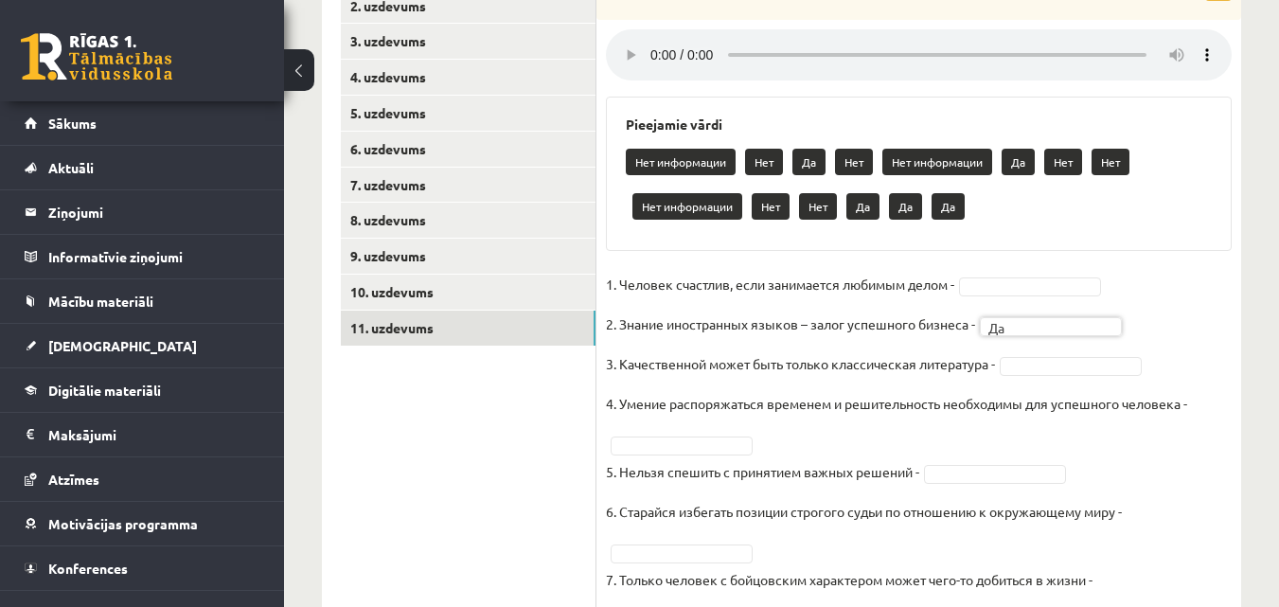
click at [1258, 242] on div "Krievu valoda JK 11.b2 klase 1. ieskaite , Dmitrijs Kosmina (11.b2 JK) Parādīt …" at bounding box center [781, 193] width 995 height 1014
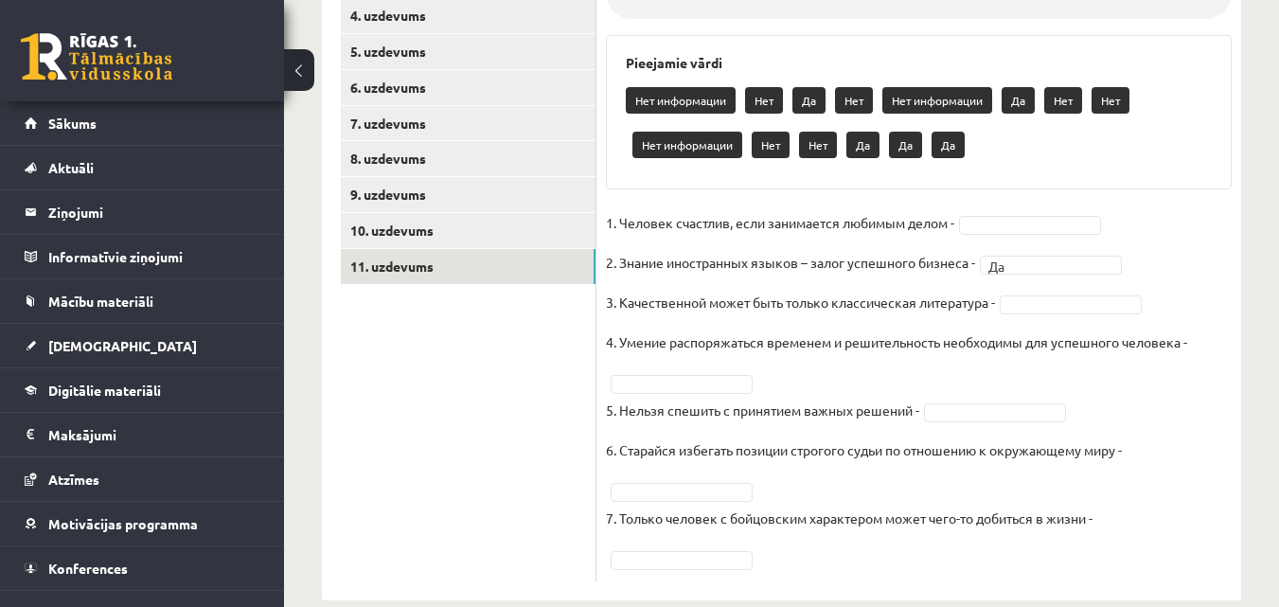
scroll to position [482, 0]
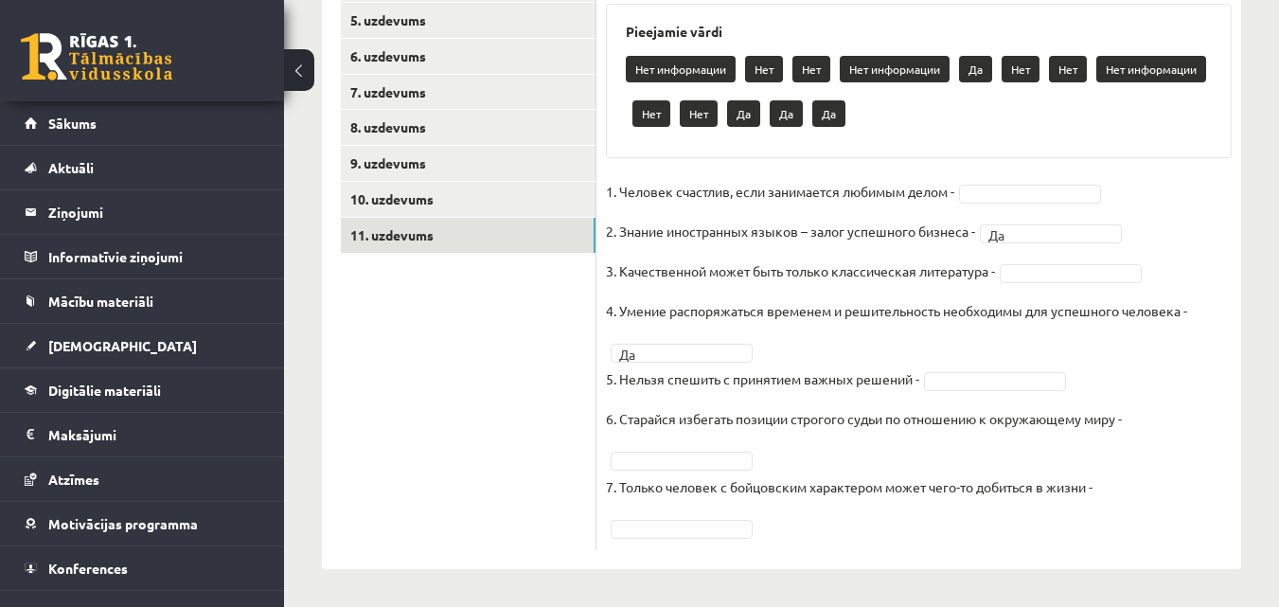
click at [516, 399] on ul "1. uzdevums 2. uzdevums 3. uzdevums 4. uzdevums 5. uzdevums 6. uzdevums 7. uzde…" at bounding box center [469, 205] width 256 height 690
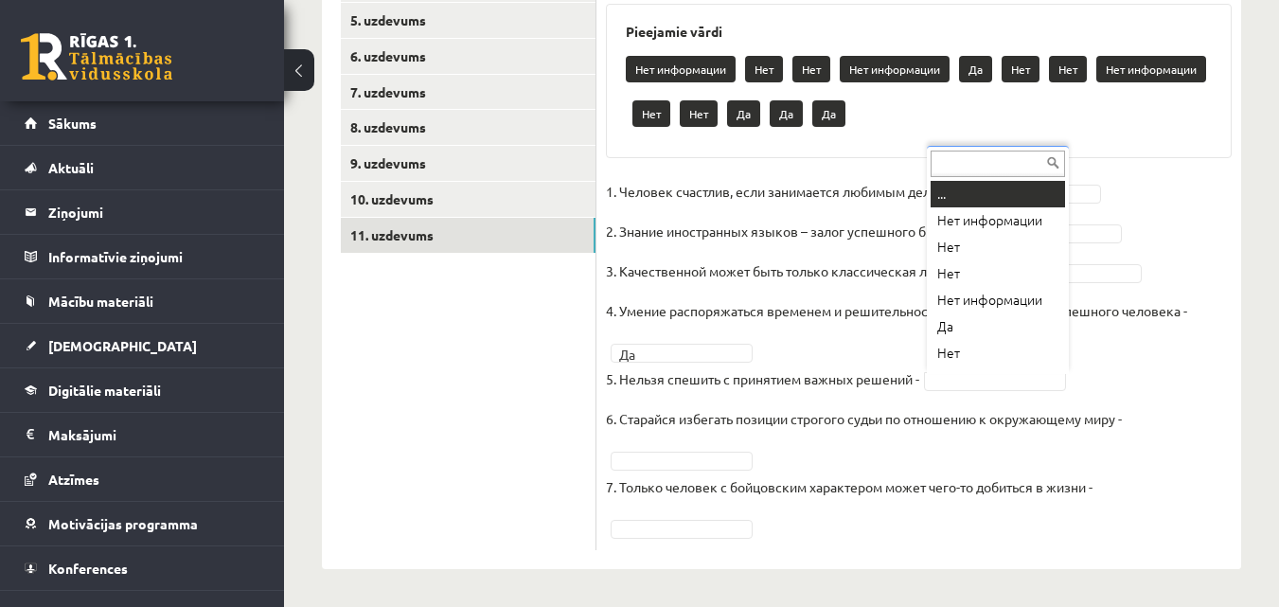
scroll to position [23, 0]
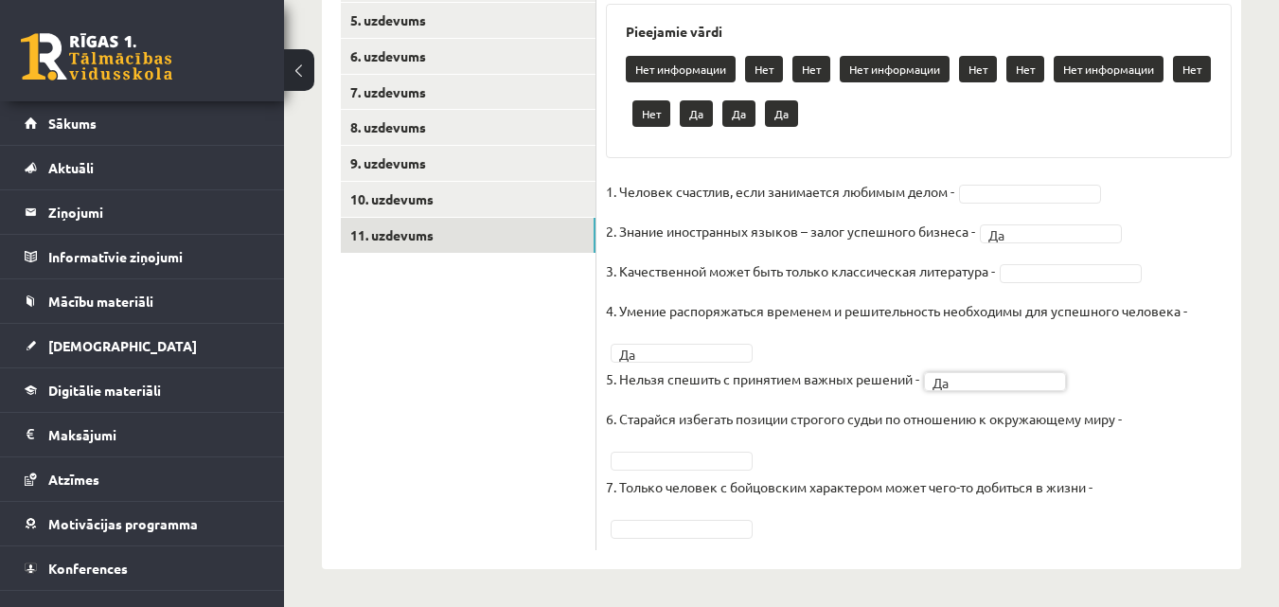
click at [974, 365] on fieldset "1. Человек счастлив, если занимается любимым делом - 2. Знание иностранных язык…" at bounding box center [919, 359] width 626 height 364
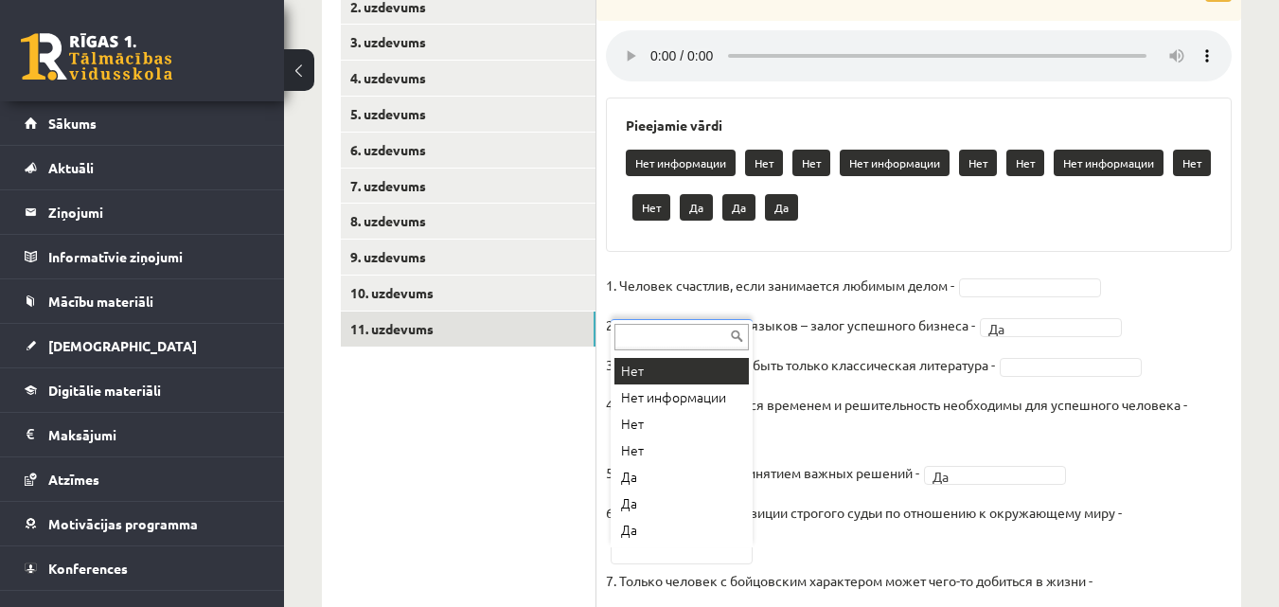
scroll to position [387, 0]
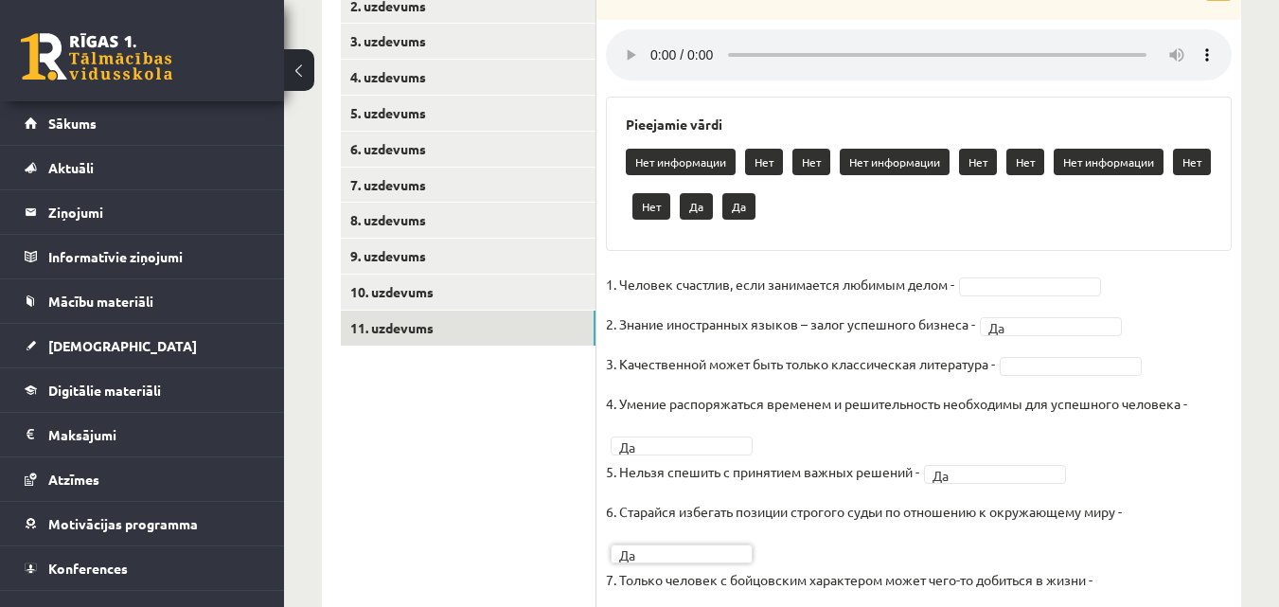
click at [523, 499] on ul "1. uzdevums 2. uzdevums 3. uzdevums 4. uzdevums 5. uzdevums 6. uzdevums 7. uzde…" at bounding box center [469, 298] width 256 height 690
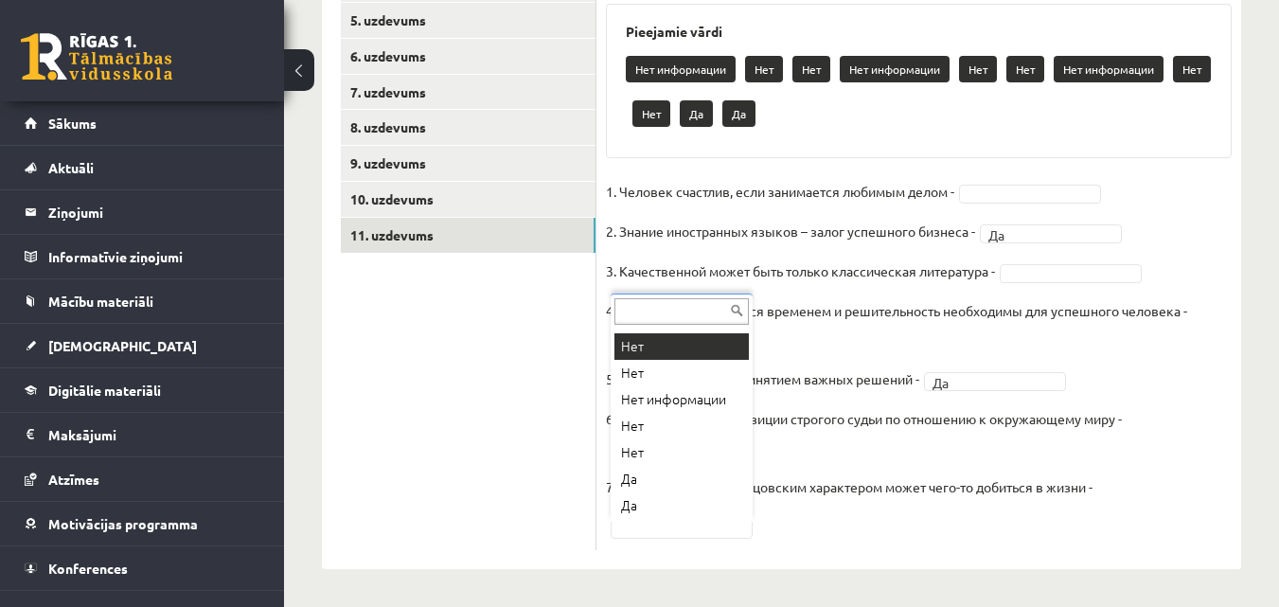
scroll to position [129, 0]
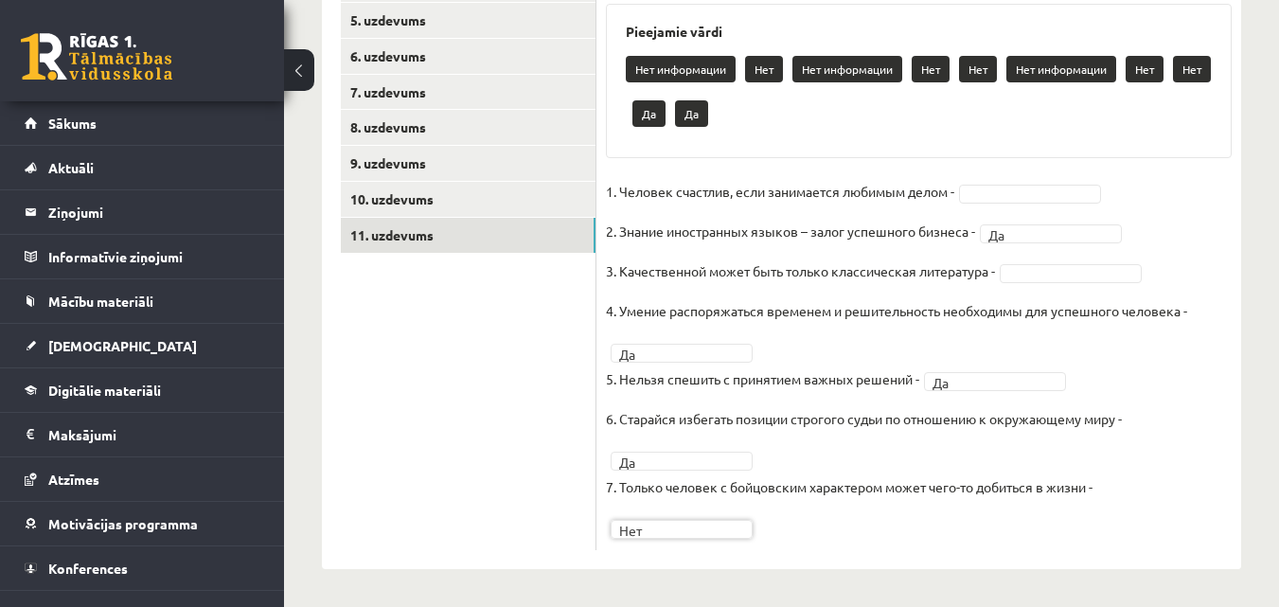
click at [496, 422] on ul "1. uzdevums 2. uzdevums 3. uzdevums 4. uzdevums 5. uzdevums 6. uzdevums 7. uzde…" at bounding box center [469, 205] width 256 height 690
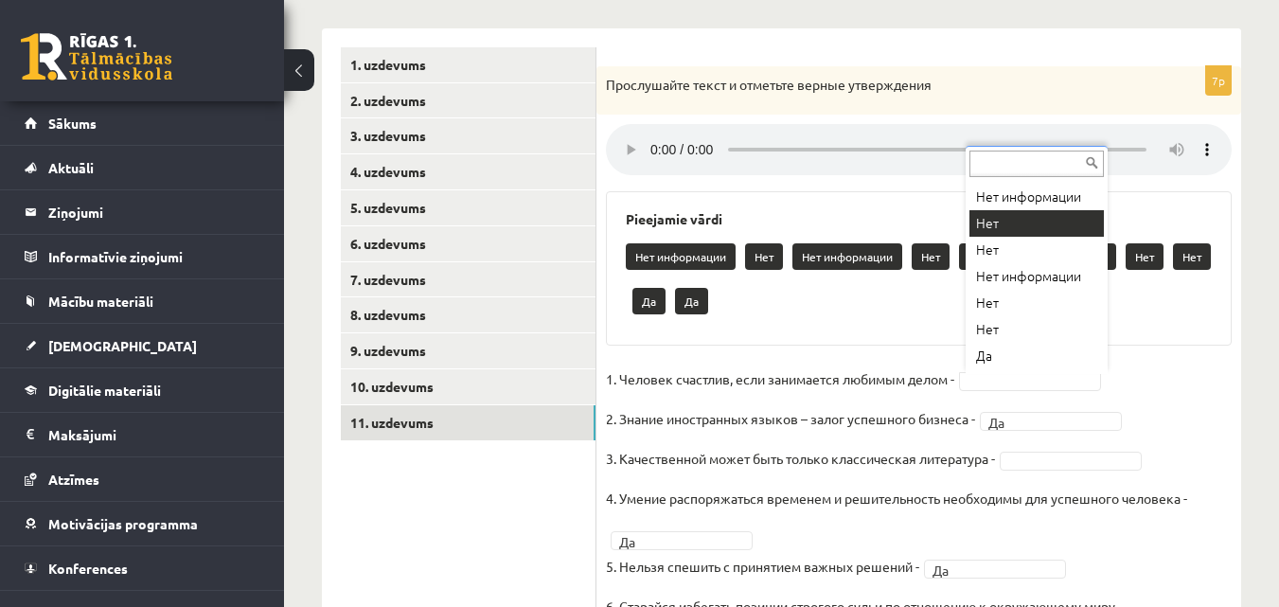
scroll to position [102, 0]
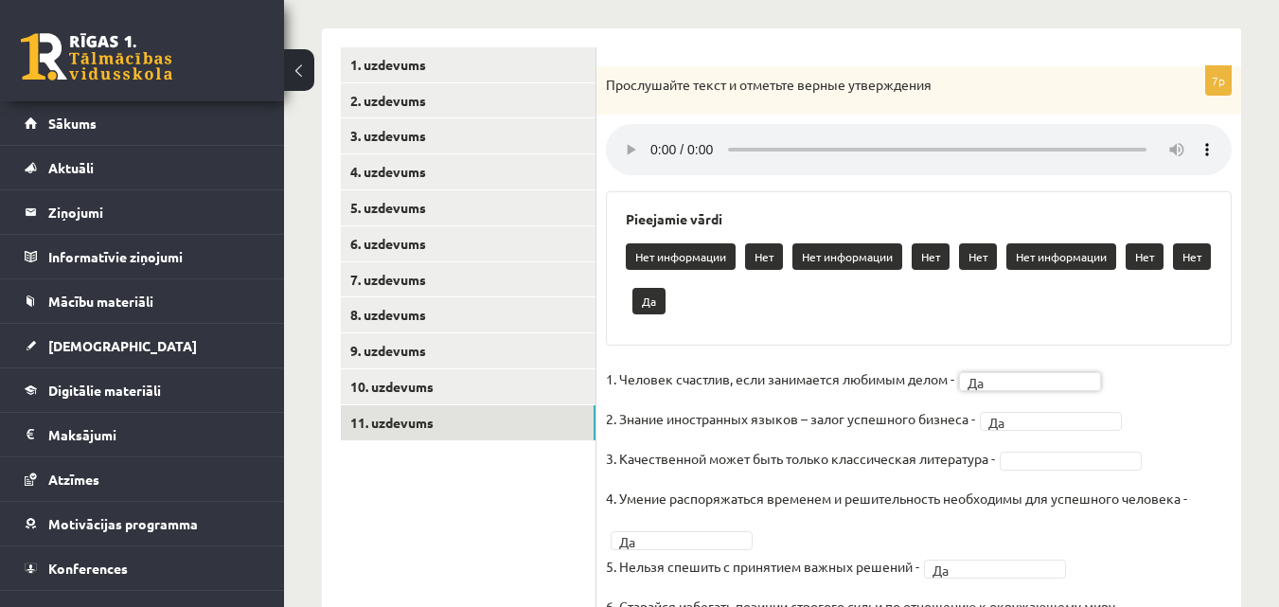
click at [1219, 344] on div "Pieejamie vārdi Нет информации Нет Нет информации Нет Нет Нет информации Нет Не…" at bounding box center [919, 268] width 626 height 154
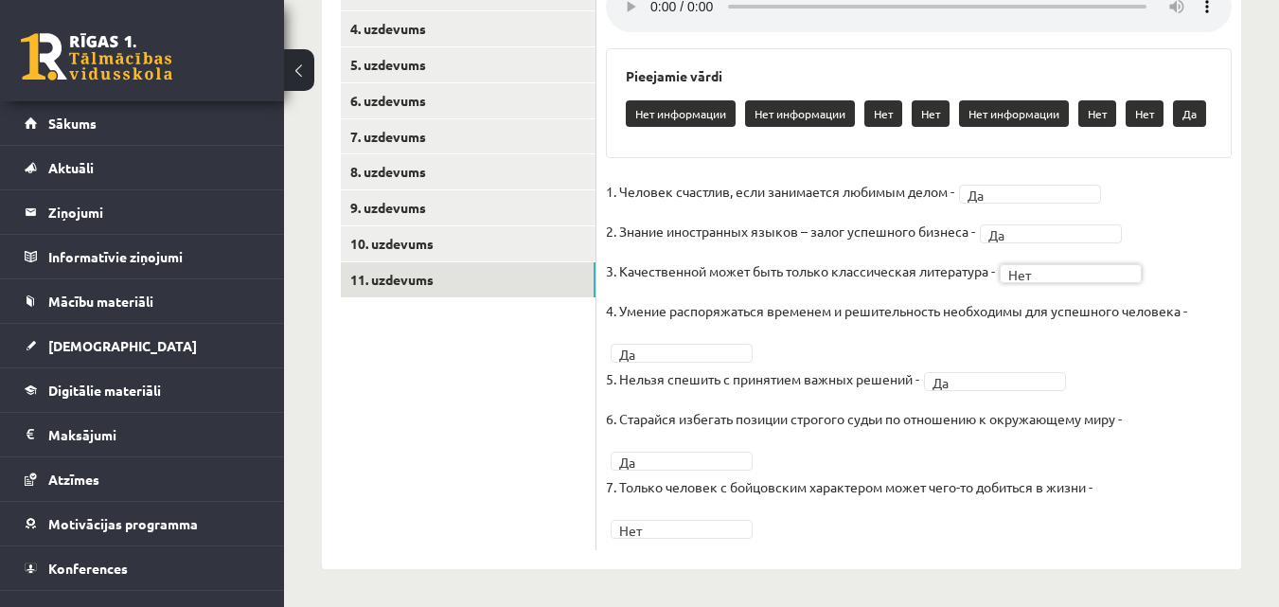
scroll to position [437, 0]
click at [1223, 239] on fieldset "1. Человек счастлив, если занимается любимым делом - Да ** 2. Знание иностранны…" at bounding box center [919, 359] width 626 height 364
click at [1238, 221] on div "7p Прослушайте текст и отметьте верные утверждения Pieejamie vārdi Нет информац…" at bounding box center [918, 236] width 645 height 627
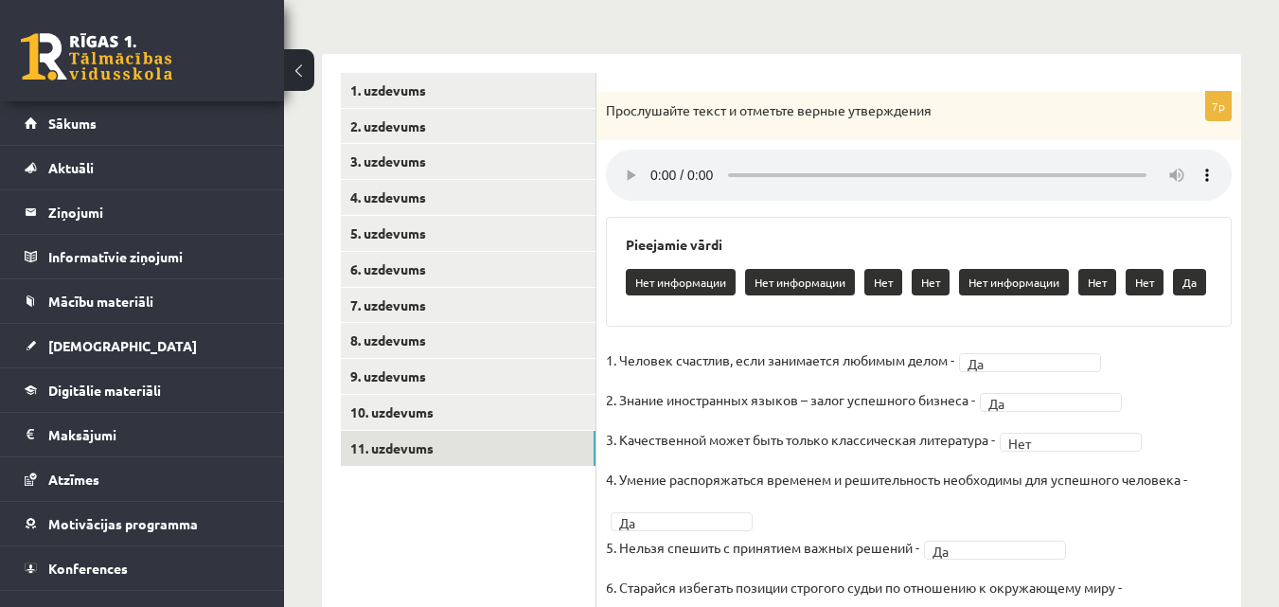
scroll to position [248, 0]
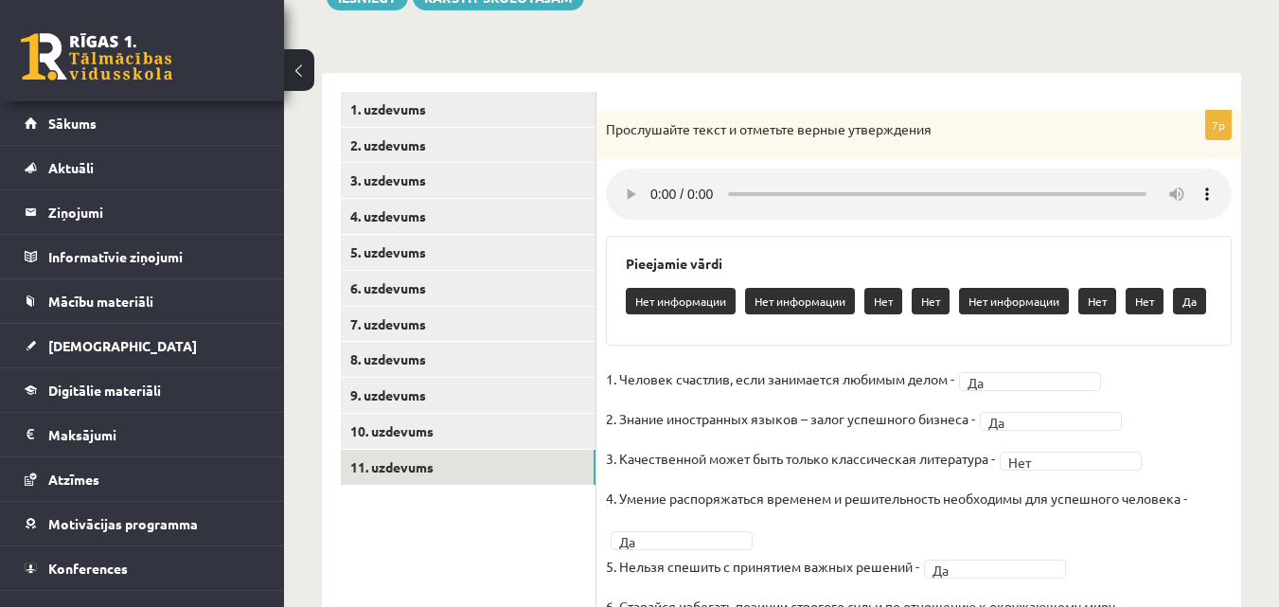
click at [1267, 342] on div "Krievu valoda JK 11.b2 klase 1. ieskaite , Dmitrijs Kosmina (11.b2 JK) Parādīt …" at bounding box center [781, 309] width 995 height 969
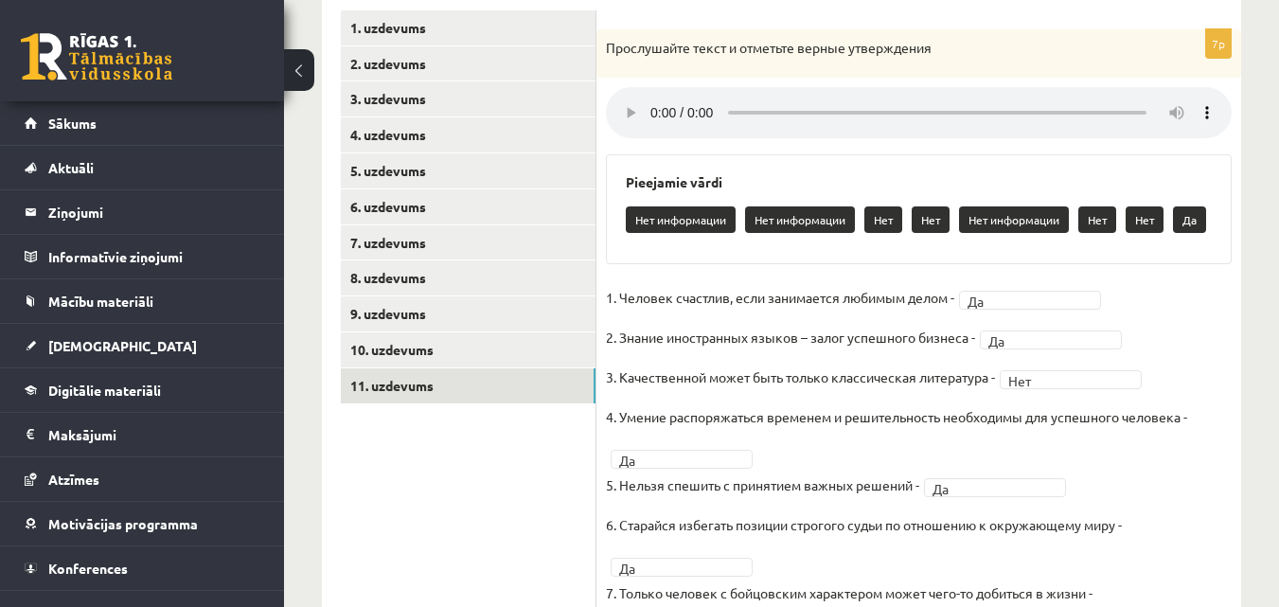
scroll to position [437, 0]
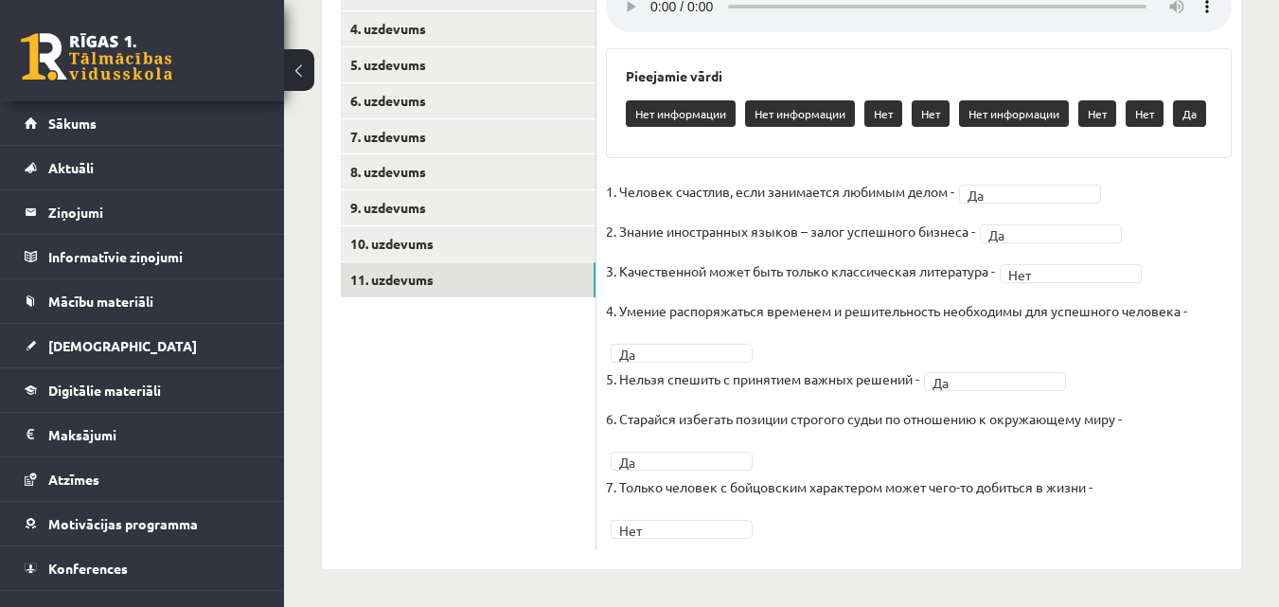
click at [511, 478] on ul "1. uzdevums 2. uzdevums 3. uzdevums 4. uzdevums 5. uzdevums 6. uzdevums 7. uzde…" at bounding box center [469, 227] width 256 height 646
click at [415, 228] on link "10. uzdevums" at bounding box center [468, 243] width 255 height 35
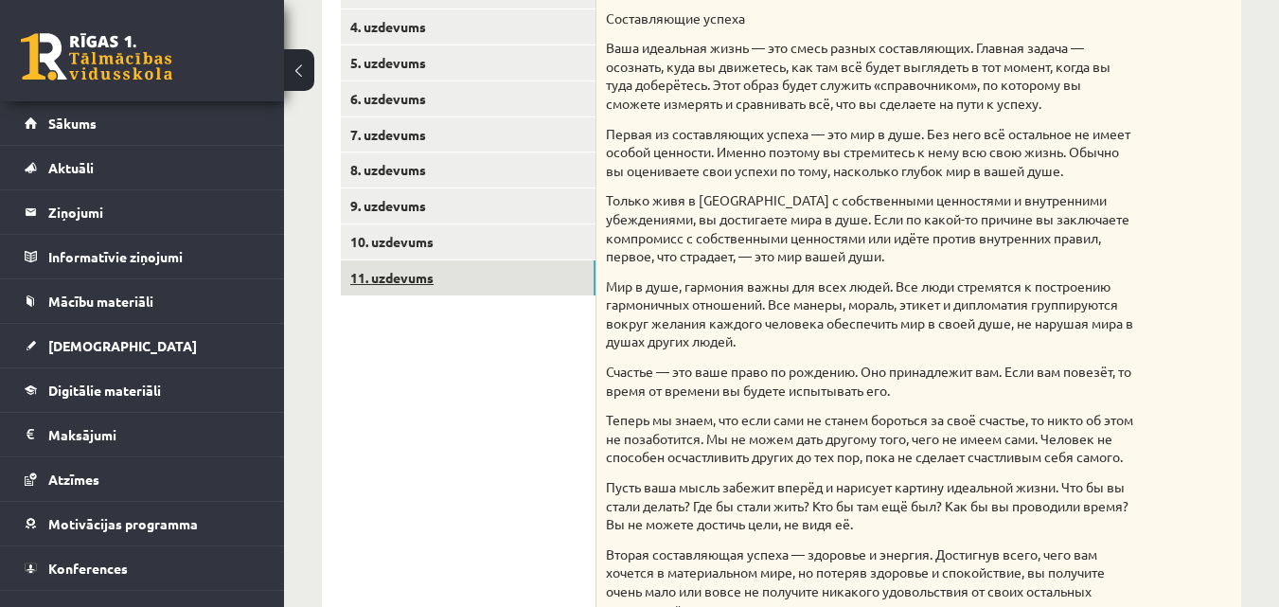
click at [408, 287] on link "11. uzdevums" at bounding box center [468, 277] width 255 height 35
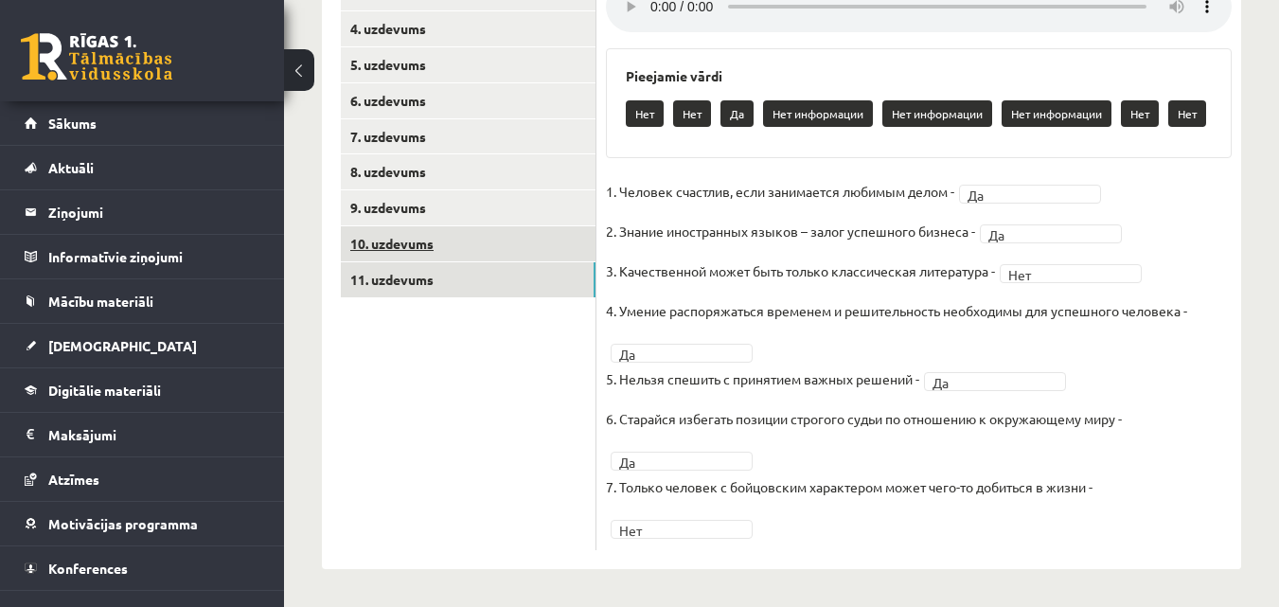
click at [555, 233] on link "10. uzdevums" at bounding box center [468, 243] width 255 height 35
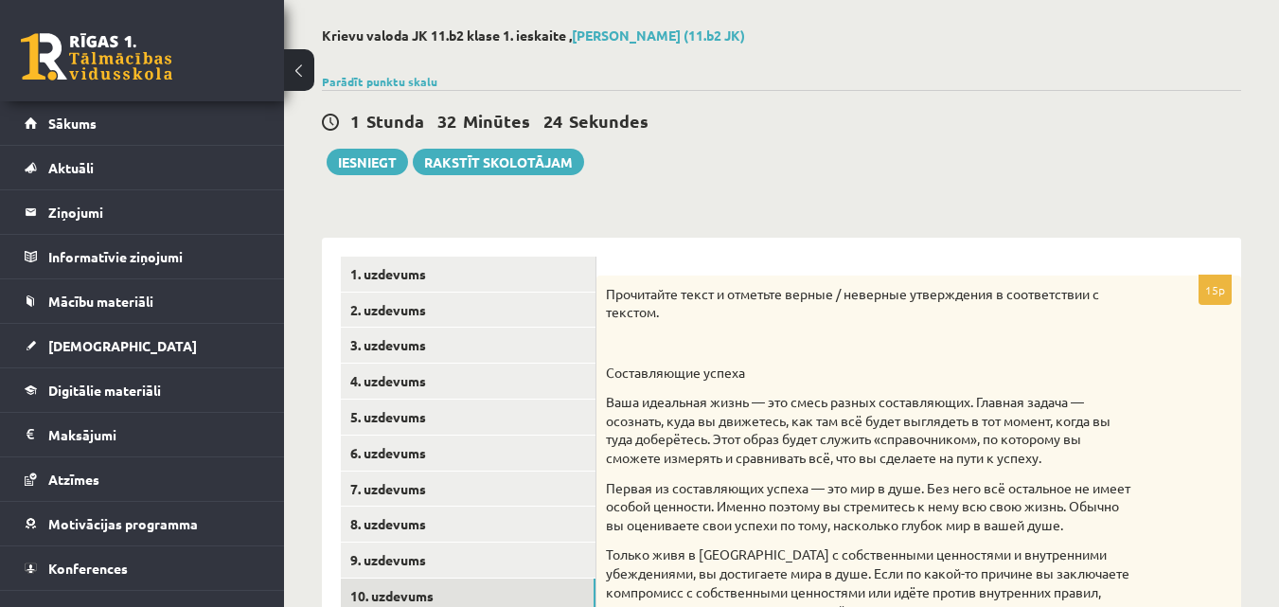
scroll to position [0, 0]
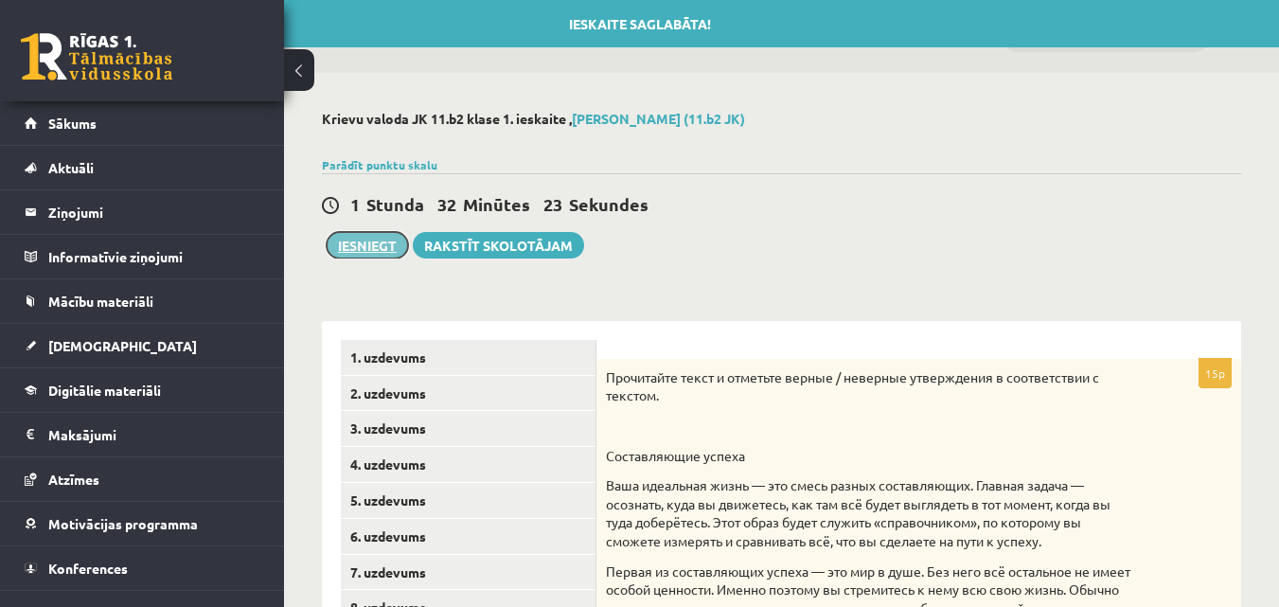
click at [342, 242] on button "Iesniegt" at bounding box center [367, 245] width 81 height 27
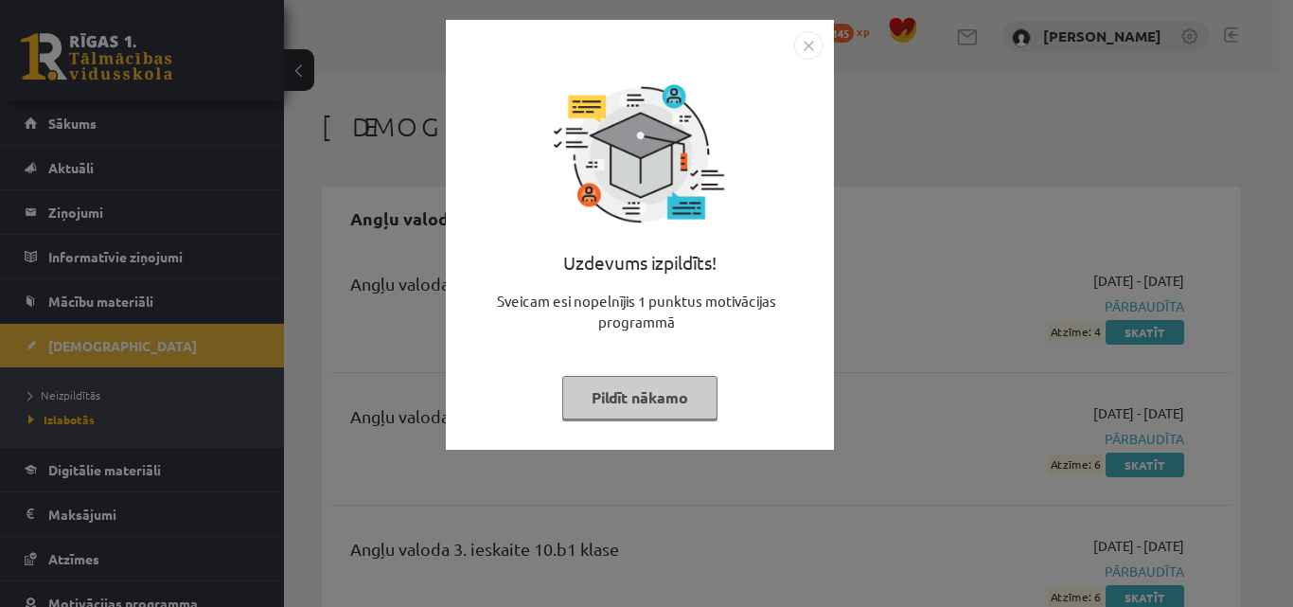
click at [814, 49] on img "Close" at bounding box center [808, 45] width 28 height 28
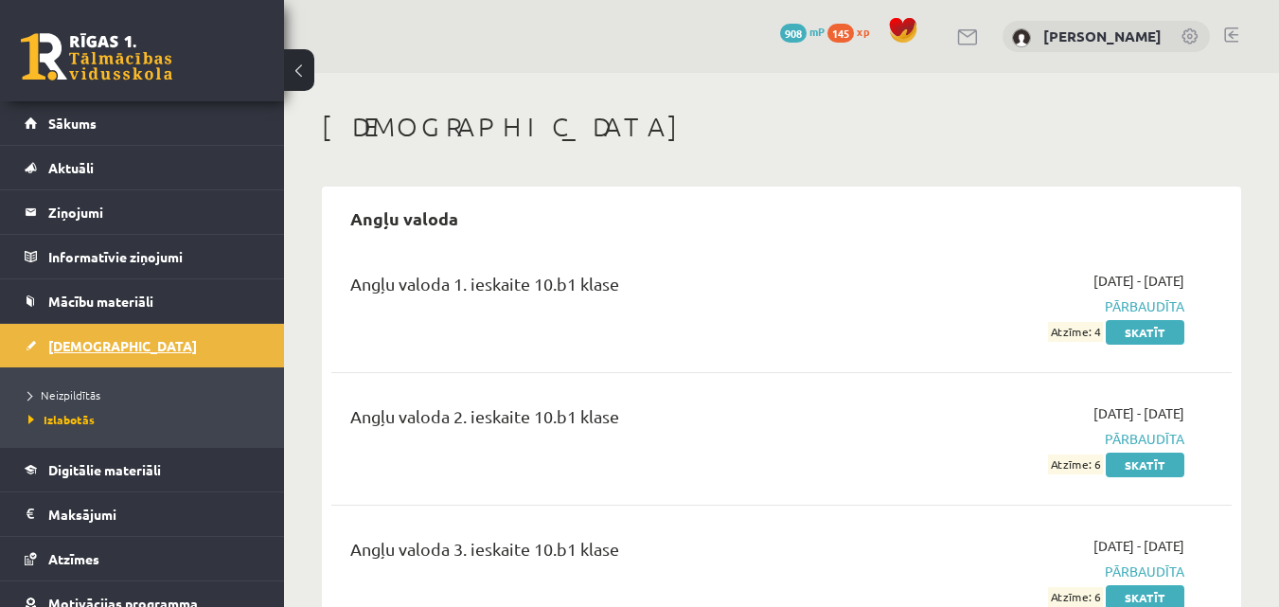
click at [107, 344] on link "[DEMOGRAPHIC_DATA]" at bounding box center [143, 346] width 236 height 44
